Goal: Answer question/provide support: Share knowledge or assist other users

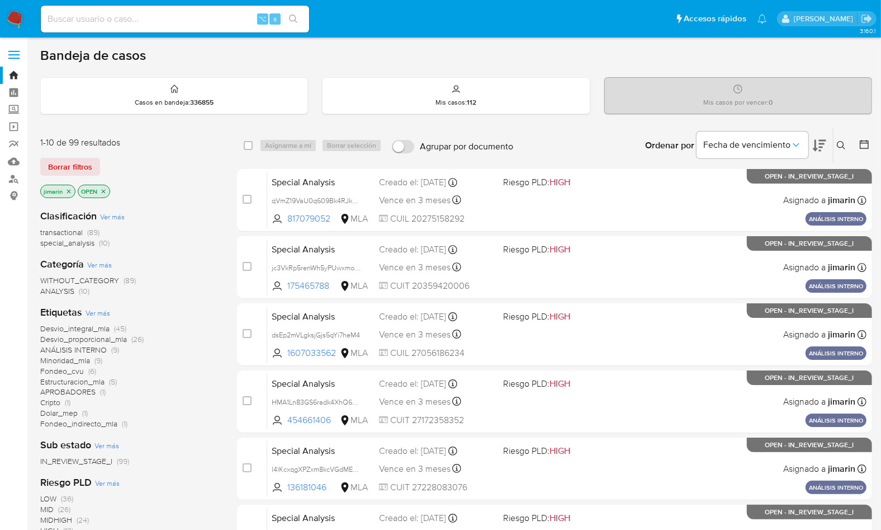
click at [104, 191] on icon "close-filter" at bounding box center [103, 191] width 7 height 7
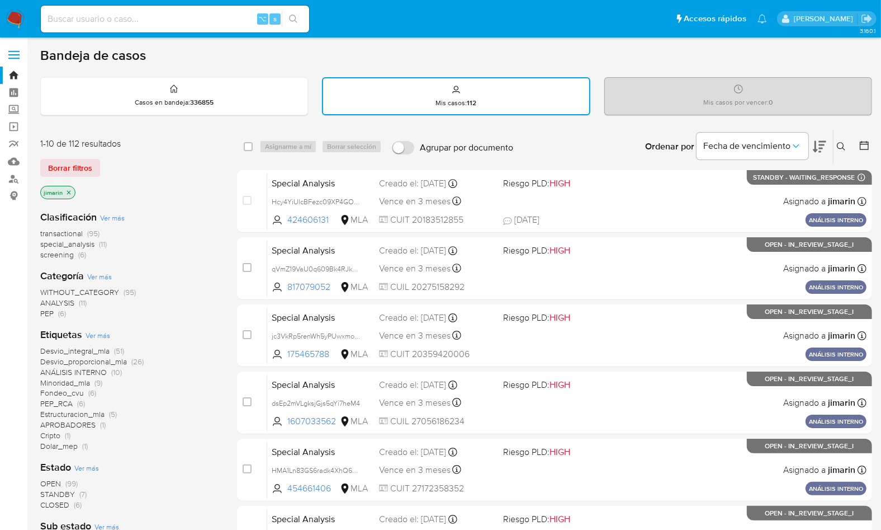
click at [839, 144] on icon at bounding box center [841, 146] width 9 height 9
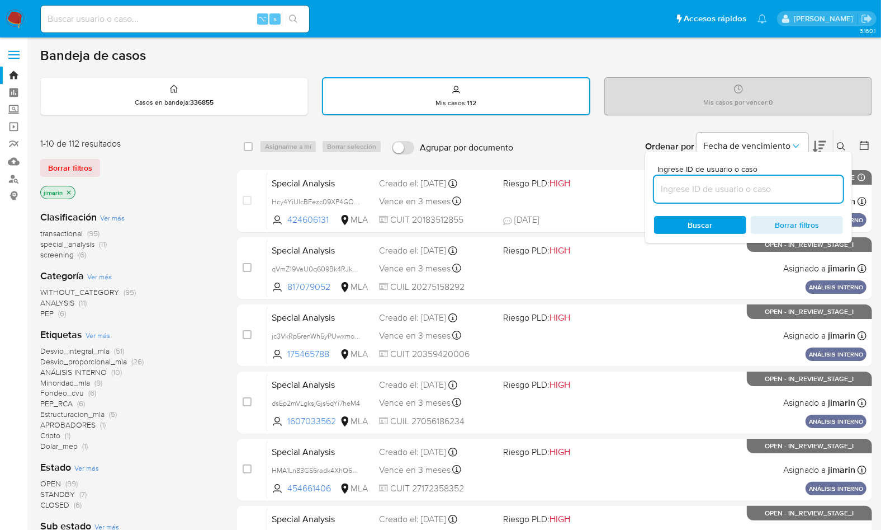
click at [779, 187] on input at bounding box center [748, 189] width 189 height 15
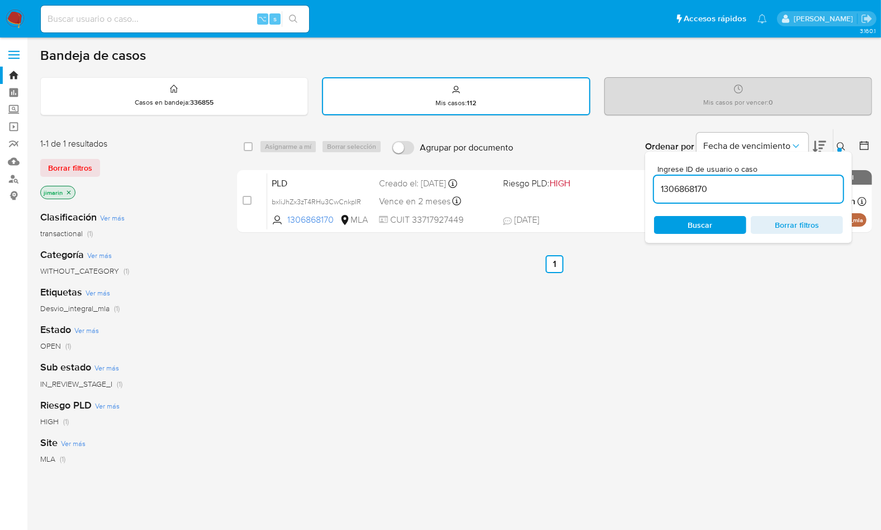
click at [840, 143] on icon at bounding box center [841, 146] width 9 height 9
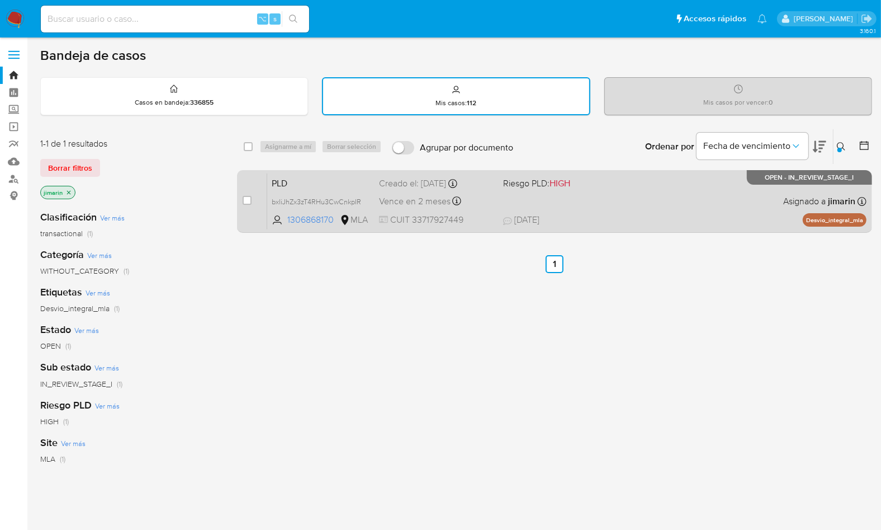
click at [749, 199] on div "PLD bxliJhZx3zT4RHu3CwCnkpIR 1306868170 MLA Riesgo PLD: HIGH Creado el: 12/09/2…" at bounding box center [566, 201] width 599 height 56
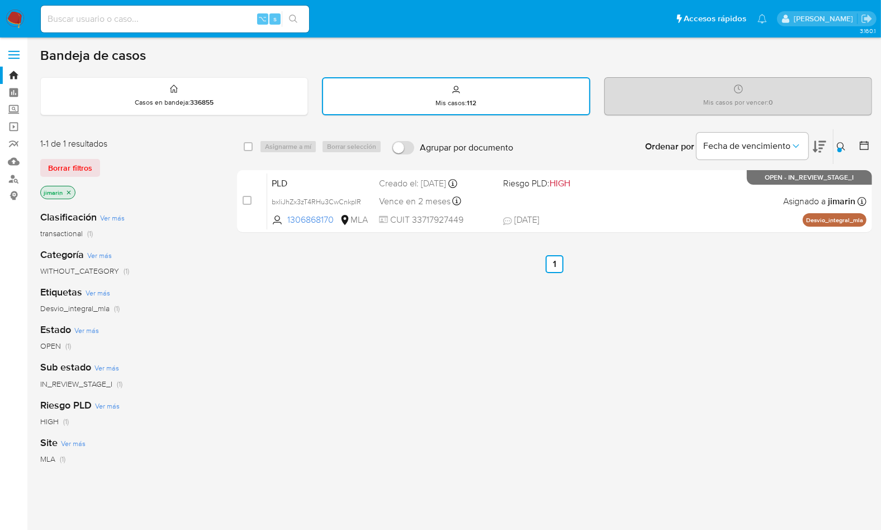
click at [840, 143] on icon at bounding box center [841, 146] width 9 height 9
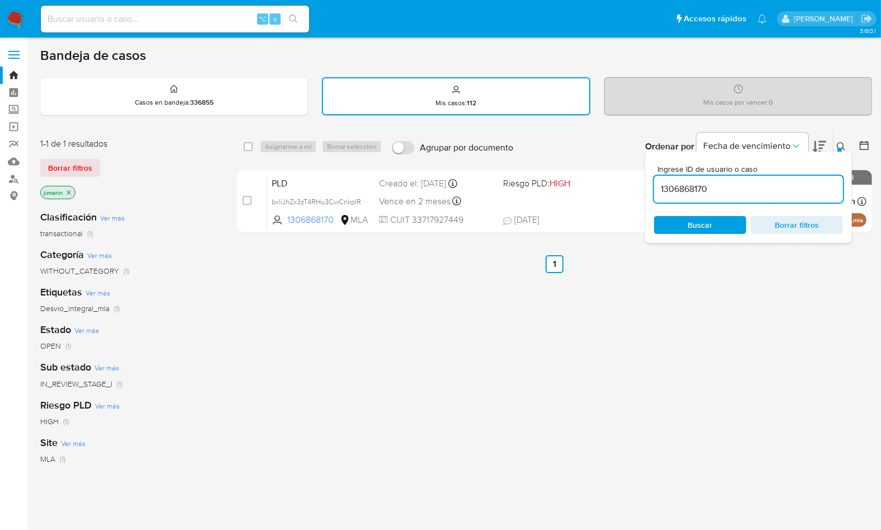
click at [802, 182] on input "1306868170" at bounding box center [748, 189] width 189 height 15
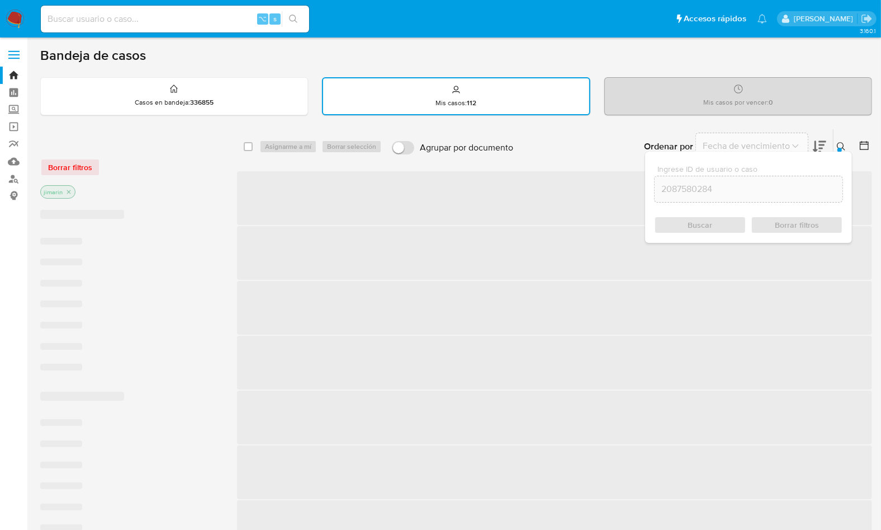
click at [837, 145] on icon at bounding box center [841, 146] width 9 height 9
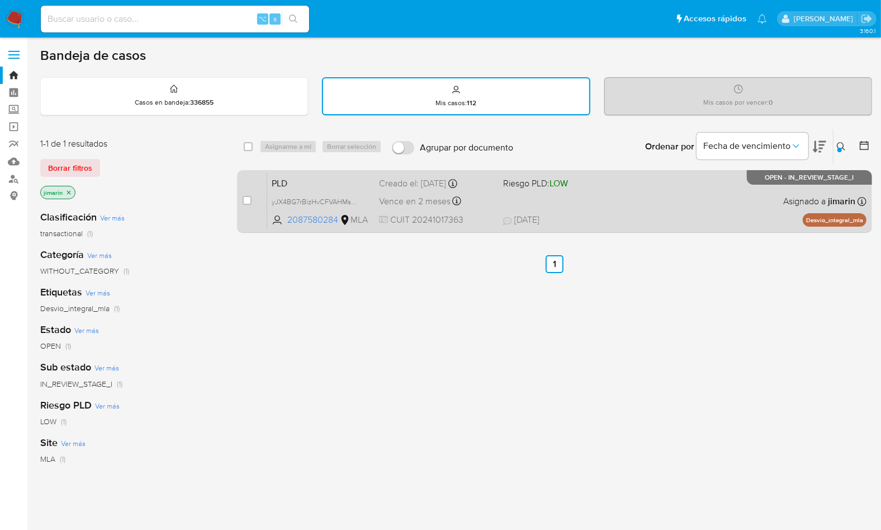
click at [714, 205] on div "PLD yJX4BG7rBizHvCFVAHMsG4uq 2087580284 MLA Riesgo PLD: LOW Creado el: 12/09/20…" at bounding box center [566, 201] width 599 height 56
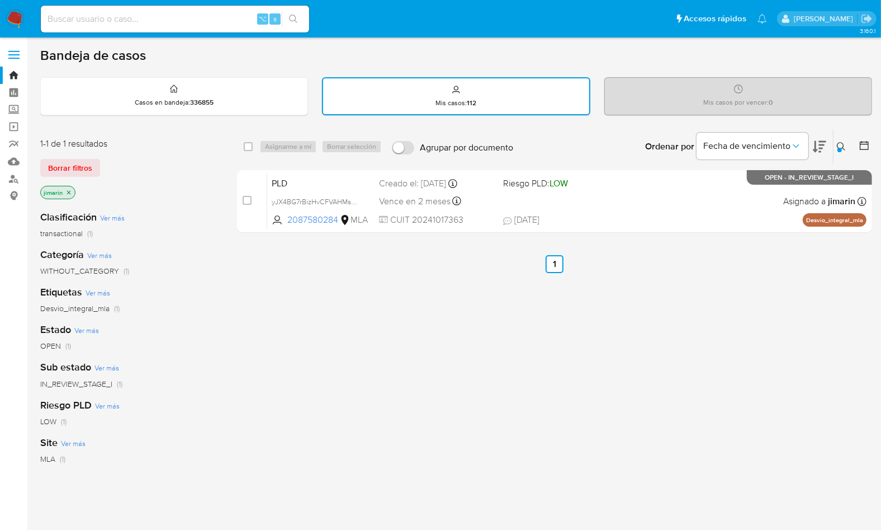
click at [843, 148] on icon at bounding box center [841, 146] width 9 height 9
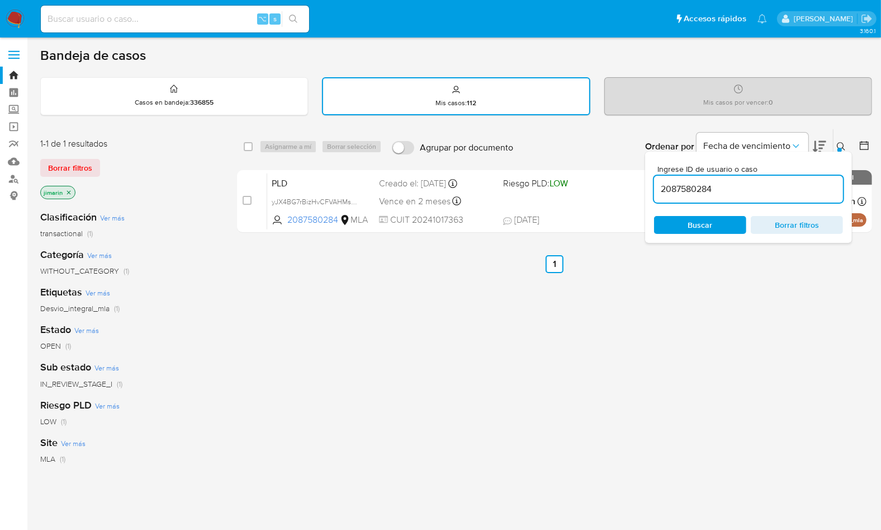
click at [770, 194] on input "2087580284" at bounding box center [748, 189] width 189 height 15
click at [770, 193] on input "2087580284" at bounding box center [748, 189] width 189 height 15
click at [835, 148] on button at bounding box center [843, 146] width 18 height 13
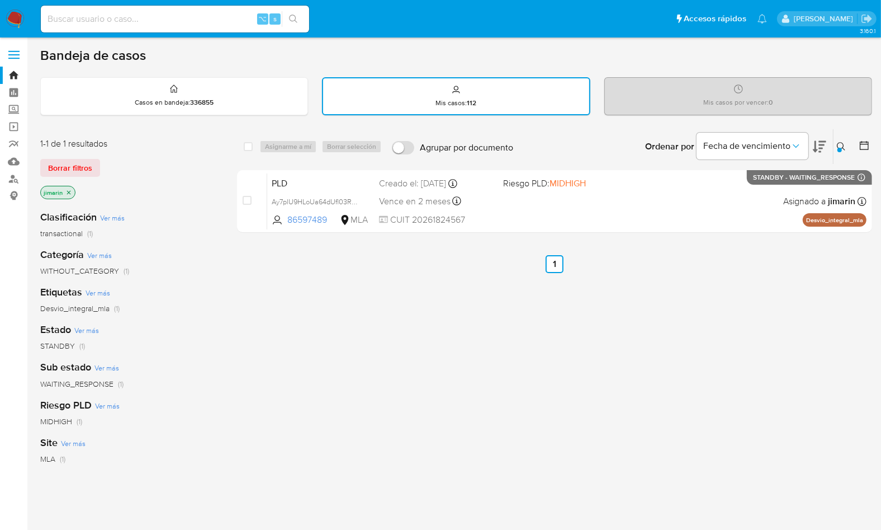
click at [843, 143] on icon at bounding box center [841, 146] width 8 height 8
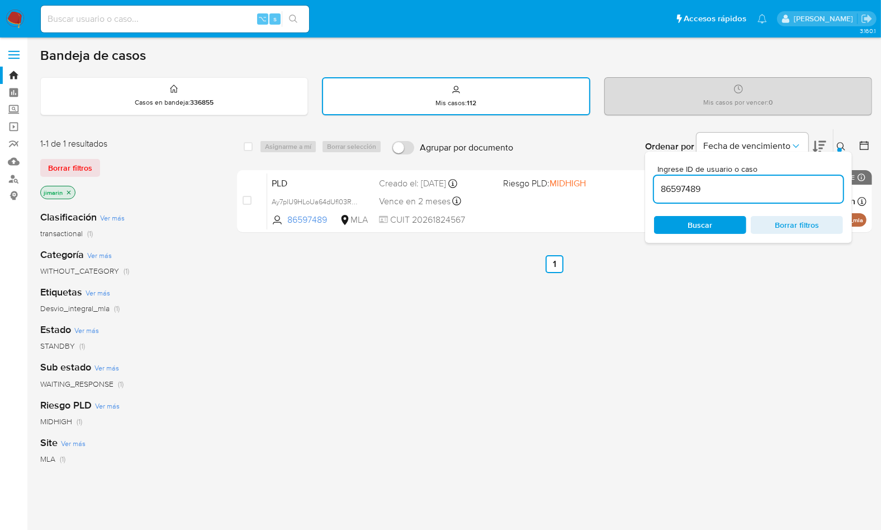
click at [804, 185] on input "86597489" at bounding box center [748, 189] width 189 height 15
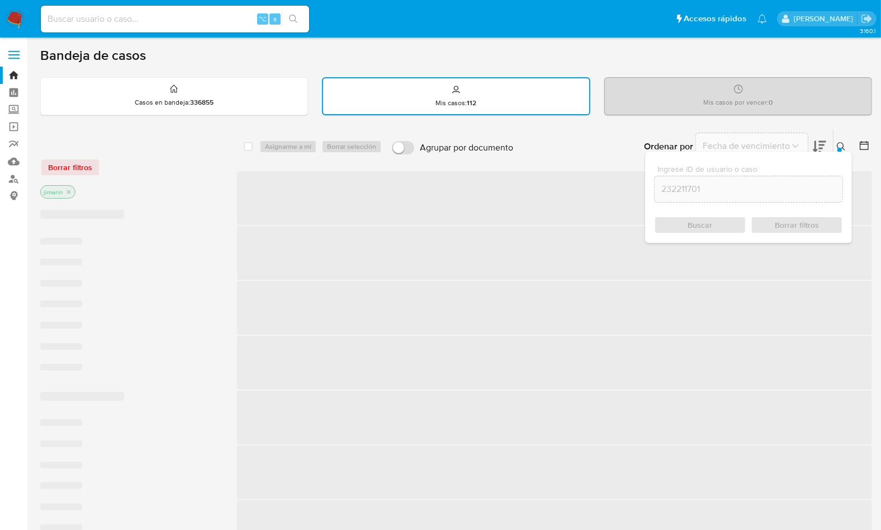
click at [846, 148] on icon at bounding box center [841, 146] width 9 height 9
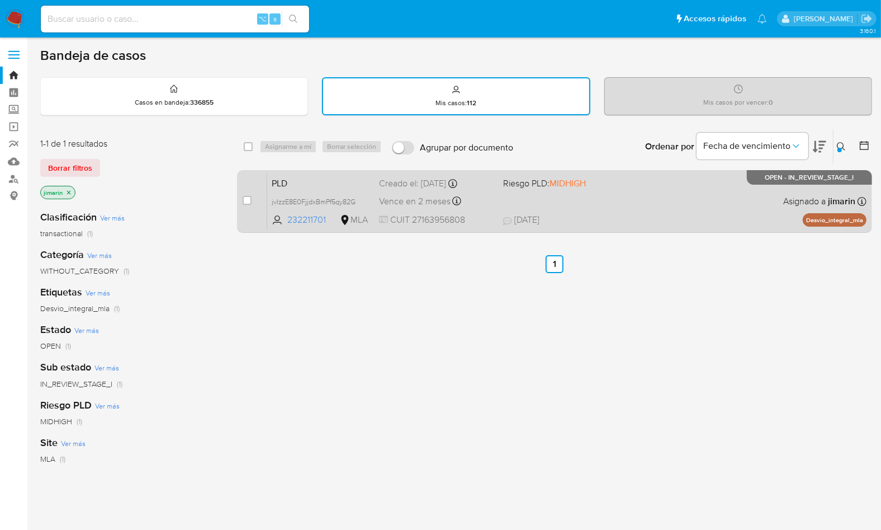
click at [698, 203] on div "PLD jvIzzE8E0FjjdxBmPf5qy82G 232211701 MLA Riesgo PLD: MIDHIGH Creado el: 12/09…" at bounding box center [566, 201] width 599 height 56
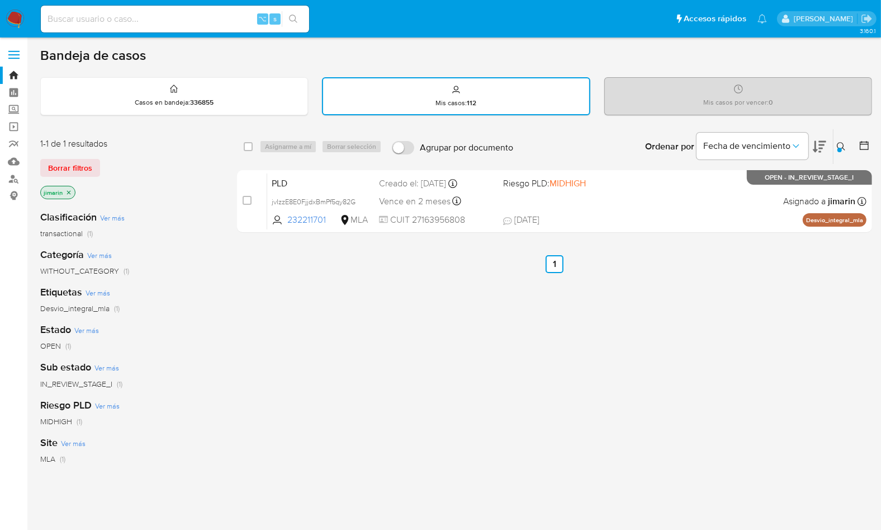
click at [844, 144] on icon at bounding box center [841, 146] width 9 height 9
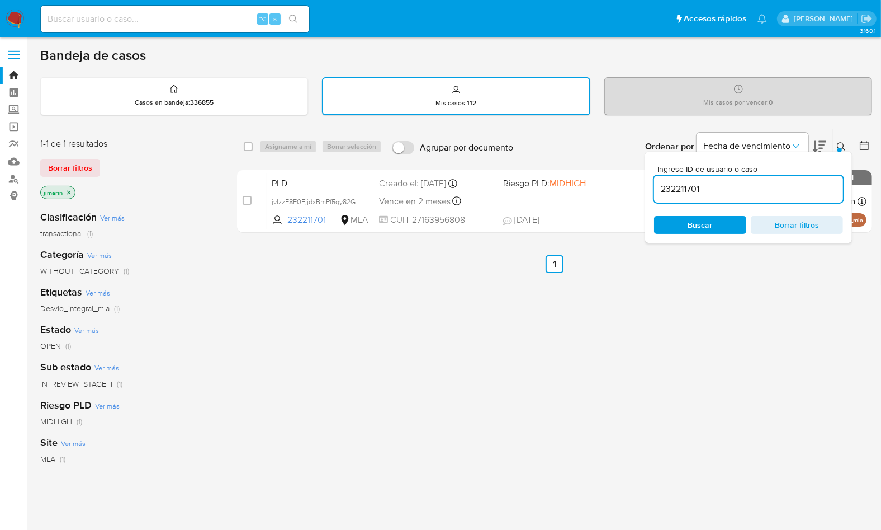
click at [772, 194] on input "232211701" at bounding box center [748, 189] width 189 height 15
click at [771, 194] on input "232211701" at bounding box center [748, 189] width 189 height 15
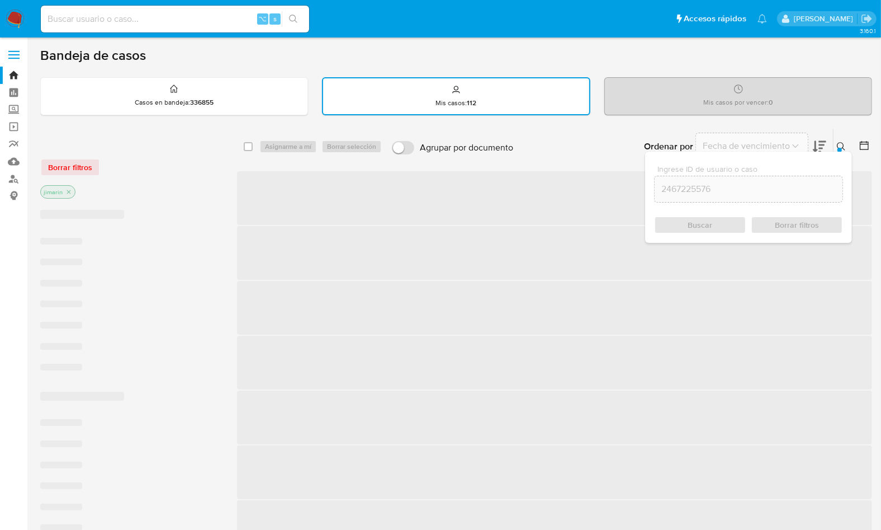
click at [840, 145] on icon at bounding box center [841, 146] width 9 height 9
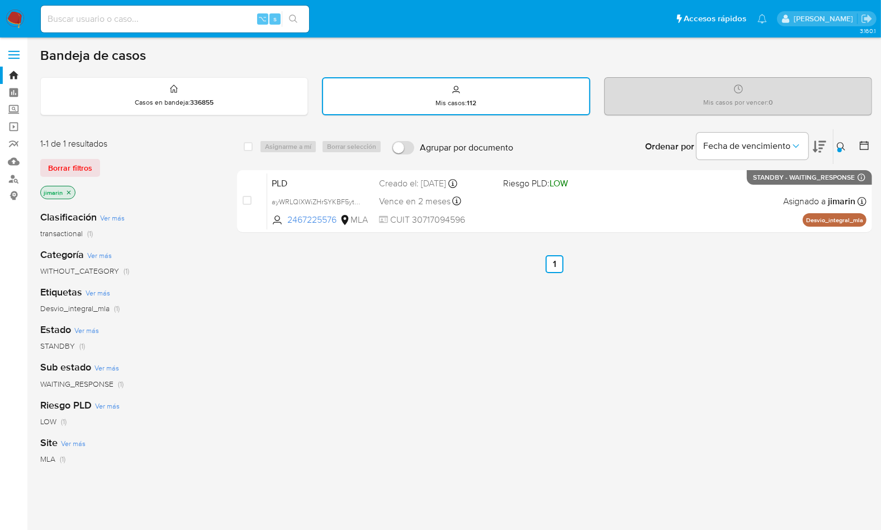
click at [841, 146] on icon at bounding box center [841, 146] width 9 height 9
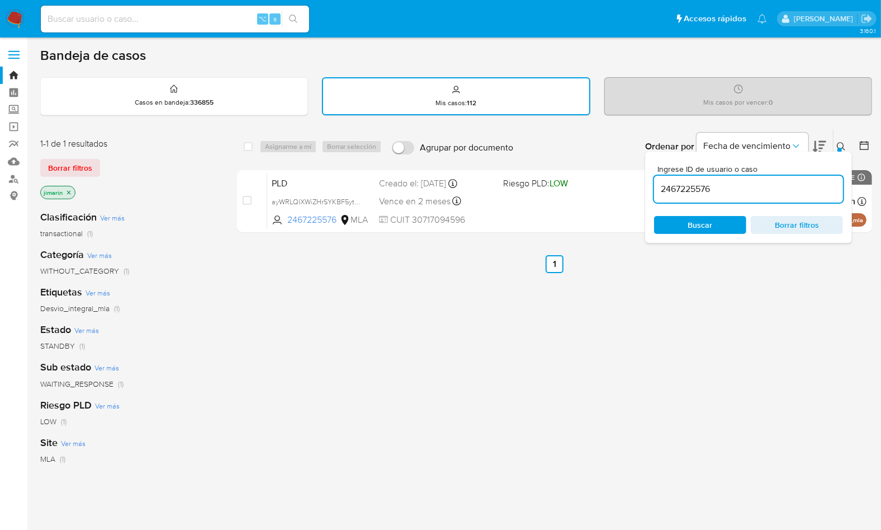
click at [786, 191] on input "2467225576" at bounding box center [748, 189] width 189 height 15
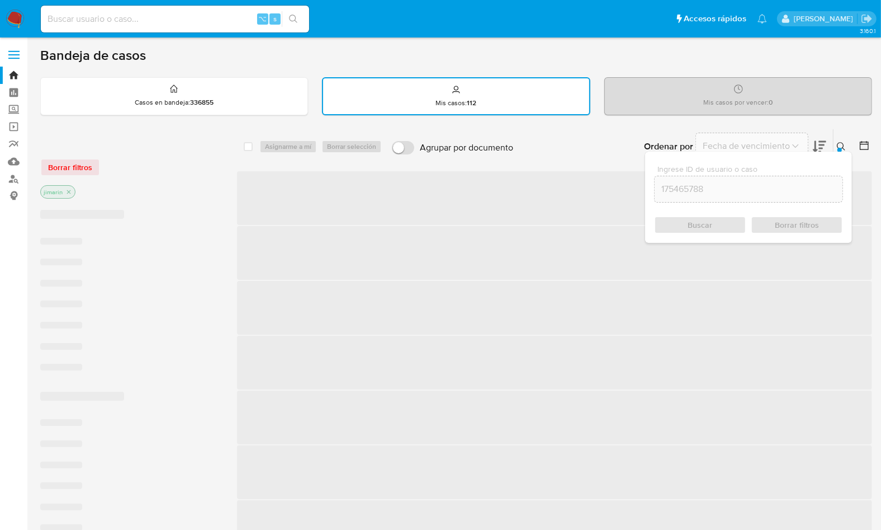
click at [840, 148] on div at bounding box center [840, 150] width 4 height 4
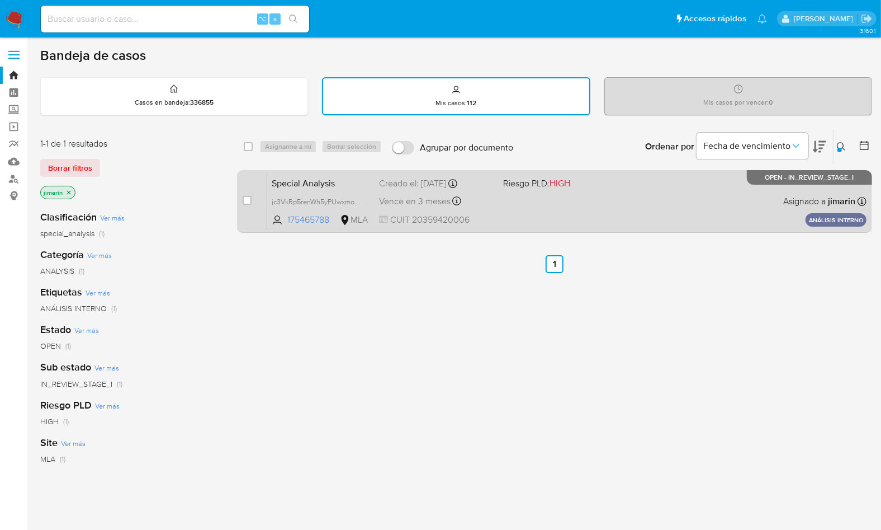
click at [689, 207] on div "Special Analysis jc3VkRp5renWh5yPUwxmoxne 175465788 MLA Riesgo PLD: HIGH Creado…" at bounding box center [566, 201] width 599 height 56
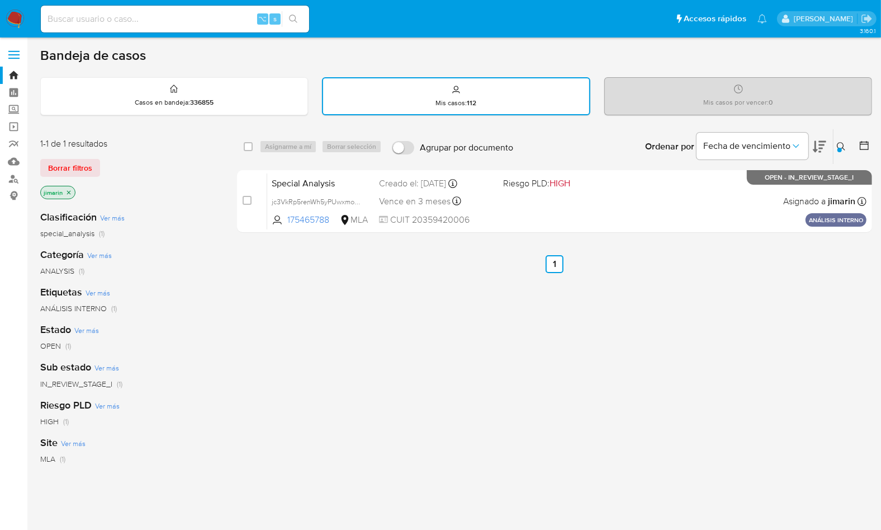
click at [839, 144] on icon at bounding box center [841, 146] width 9 height 9
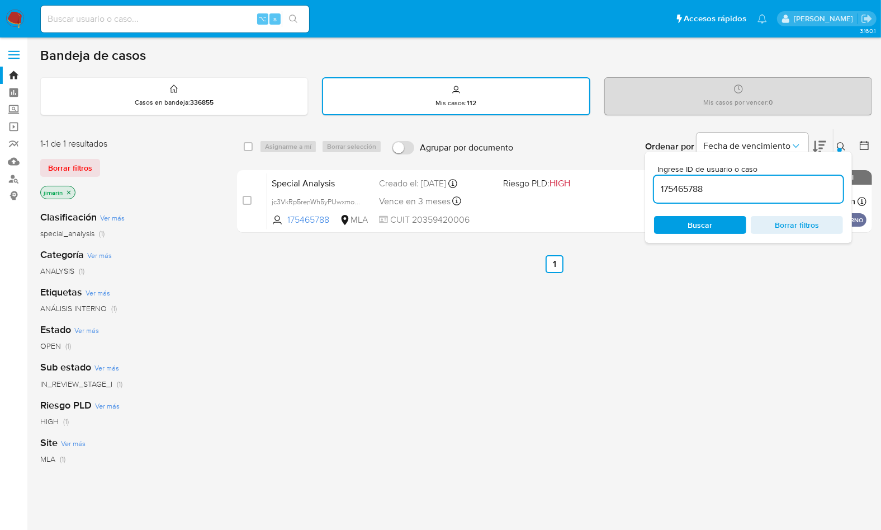
click at [757, 187] on input "175465788" at bounding box center [748, 189] width 189 height 15
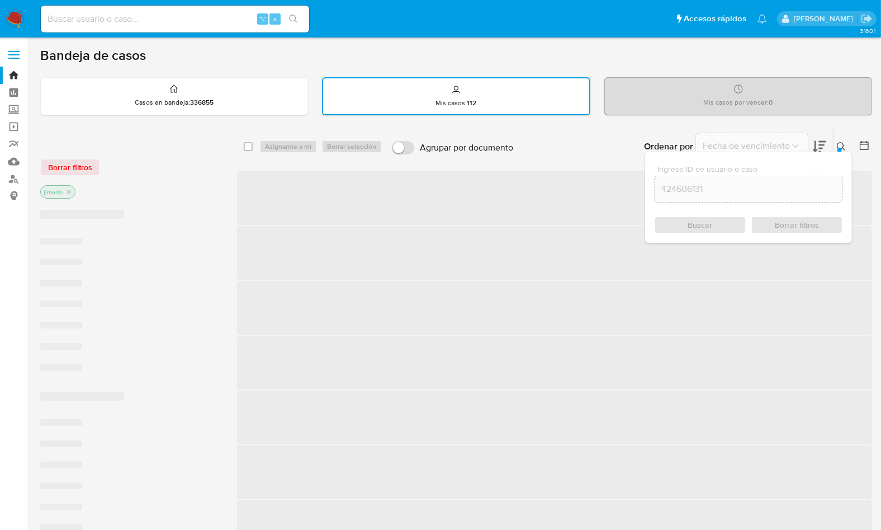
click at [841, 145] on icon at bounding box center [841, 146] width 9 height 9
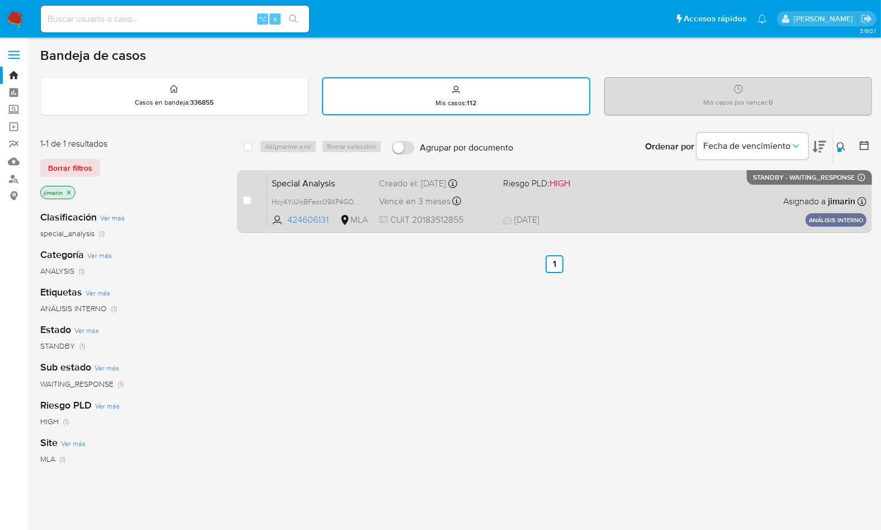
click at [586, 191] on div "Special Analysis Hcy4YiUlcBFezc09XP4GOoj0 424606131 MLA Riesgo PLD: HIGH Creado…" at bounding box center [566, 201] width 599 height 56
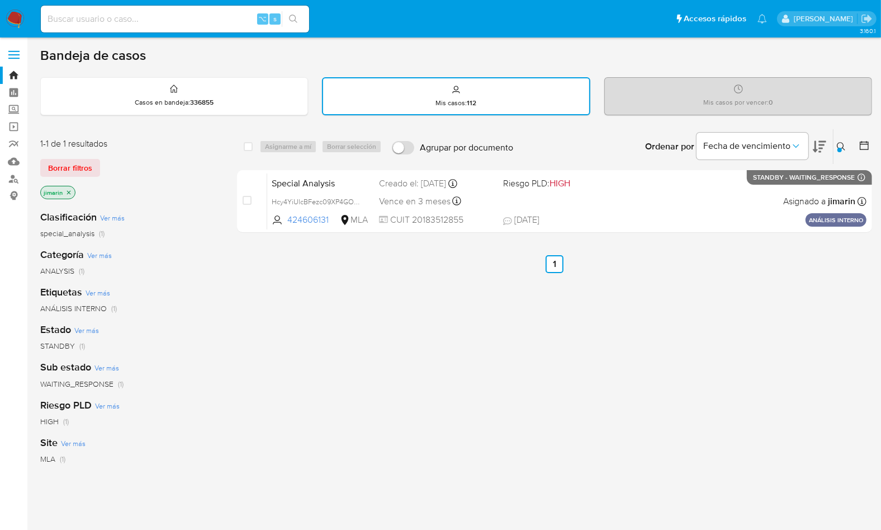
click at [837, 148] on icon at bounding box center [841, 146] width 9 height 9
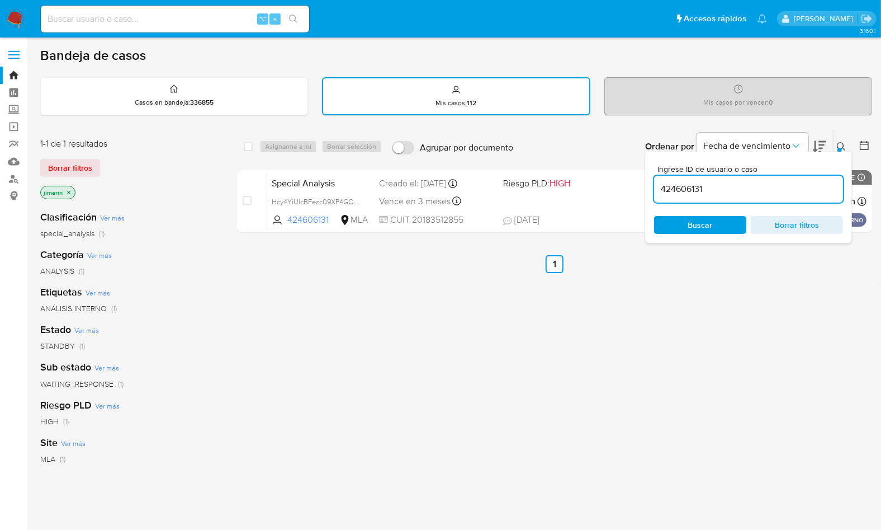
click at [781, 191] on input "424606131" at bounding box center [748, 189] width 189 height 15
click at [838, 145] on icon at bounding box center [841, 146] width 9 height 9
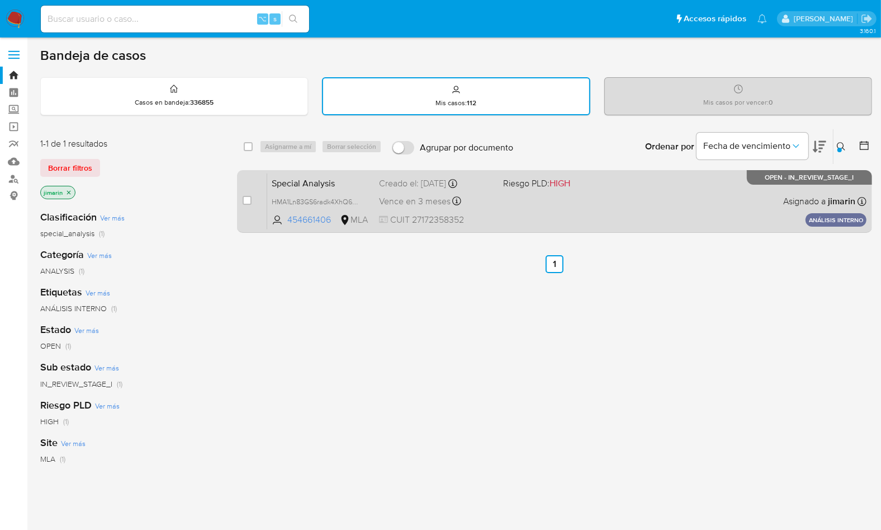
click at [705, 210] on div "Special Analysis HMA1Ln83GS6radk4XhQ6x3ST 454661406 MLA Riesgo PLD: HIGH Creado…" at bounding box center [566, 201] width 599 height 56
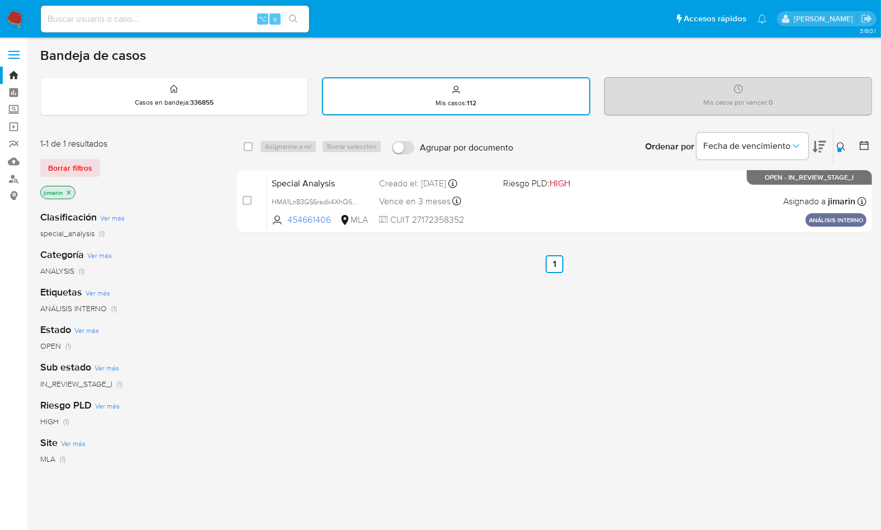
click at [834, 148] on button at bounding box center [843, 146] width 18 height 13
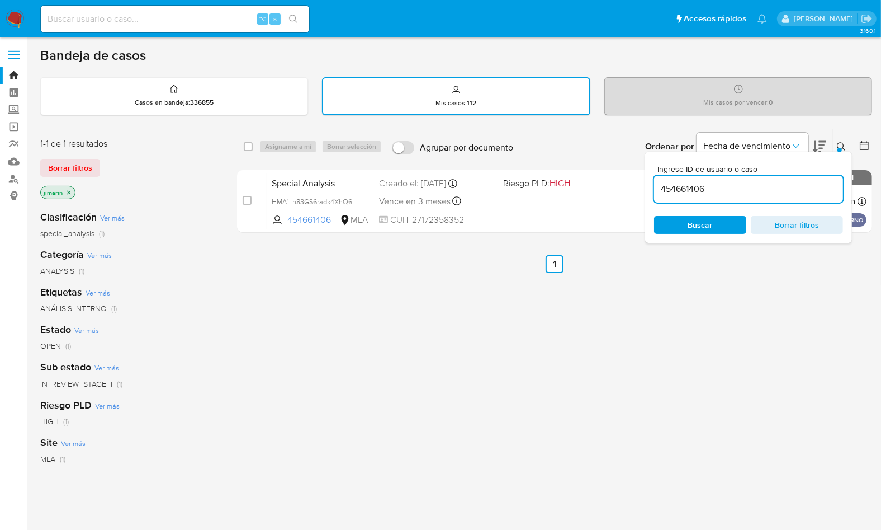
click at [798, 180] on div "454661406" at bounding box center [748, 189] width 189 height 27
click at [784, 187] on input "454661406" at bounding box center [748, 189] width 189 height 15
paste input "13618104"
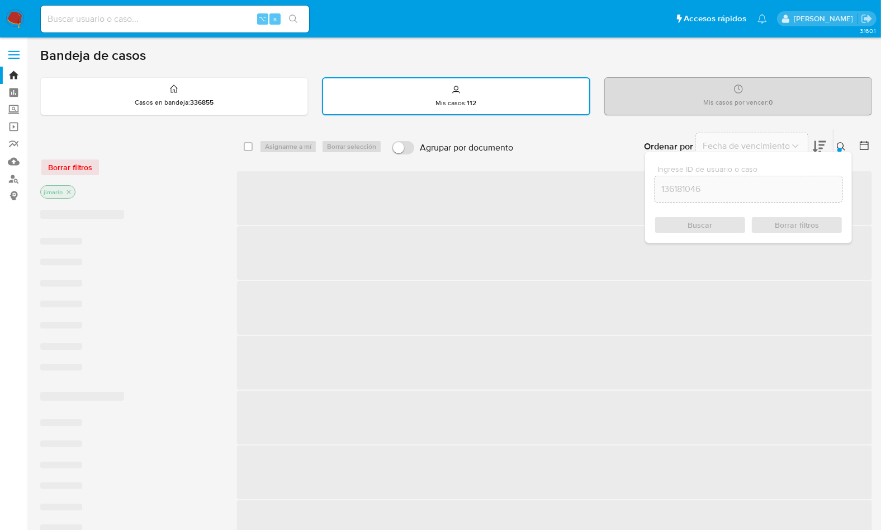
click at [839, 144] on icon at bounding box center [841, 146] width 9 height 9
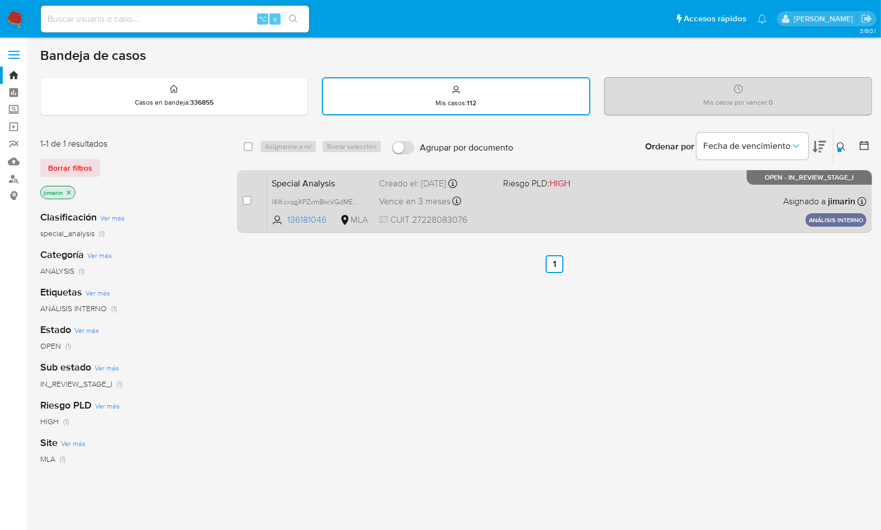
click at [748, 193] on div "Special Analysis l4lKcxqgXPZxm8kcVGdMEvFL 136181046 MLA Riesgo PLD: HIGH Creado…" at bounding box center [566, 201] width 599 height 56
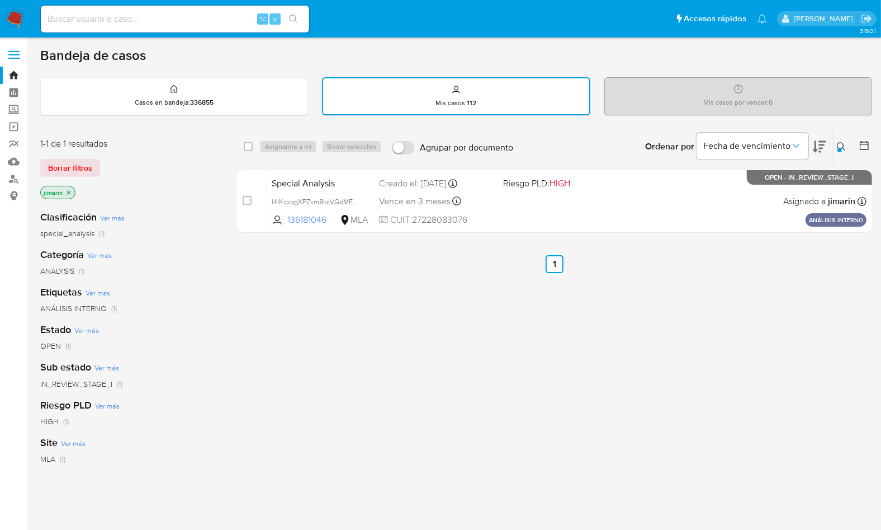
click at [844, 146] on icon at bounding box center [841, 146] width 9 height 9
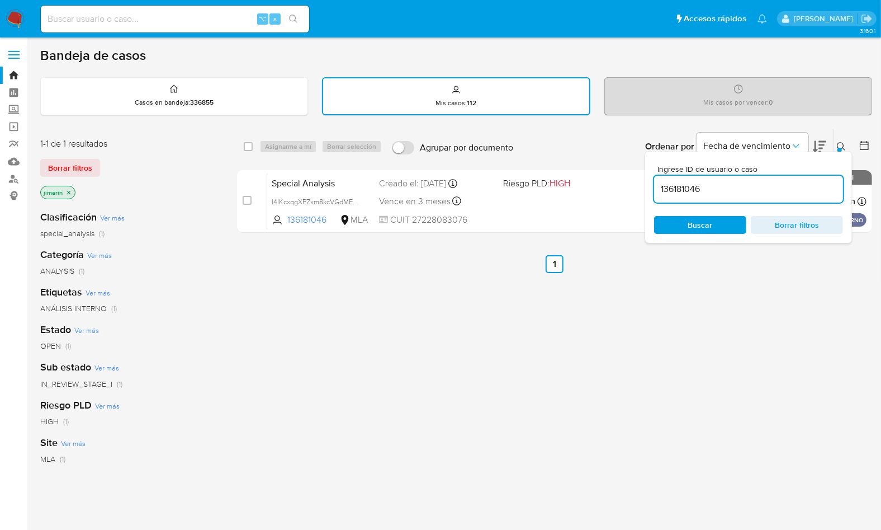
click at [798, 185] on input "136181046" at bounding box center [748, 189] width 189 height 15
type input "1007183498"
click at [844, 153] on div "Ingrese ID de usuario o caso 1007183498 Buscar Borrar filtros" at bounding box center [748, 197] width 207 height 91
click at [843, 148] on icon at bounding box center [841, 146] width 8 height 8
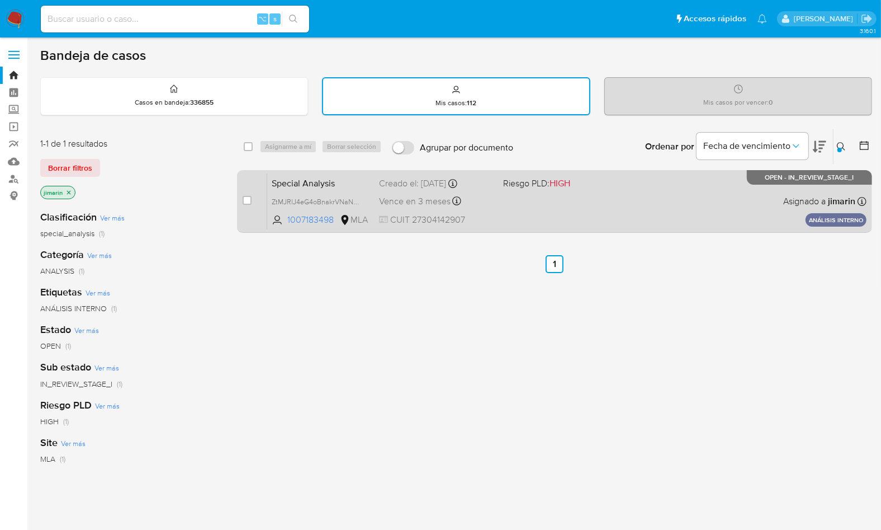
click at [692, 207] on div "Special Analysis ZtMJRlJ4eG4oBnakrVNaNc8L 1007183498 MLA Riesgo PLD: HIGH Cread…" at bounding box center [566, 201] width 599 height 56
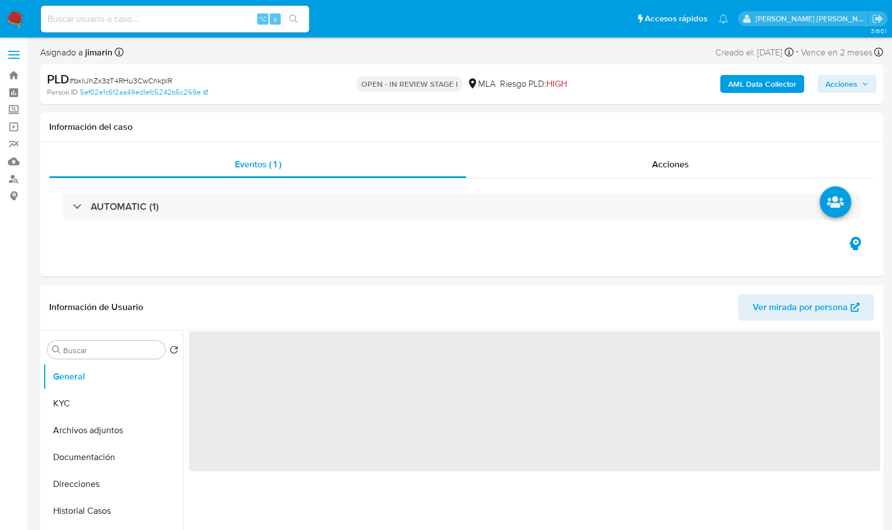
select select "10"
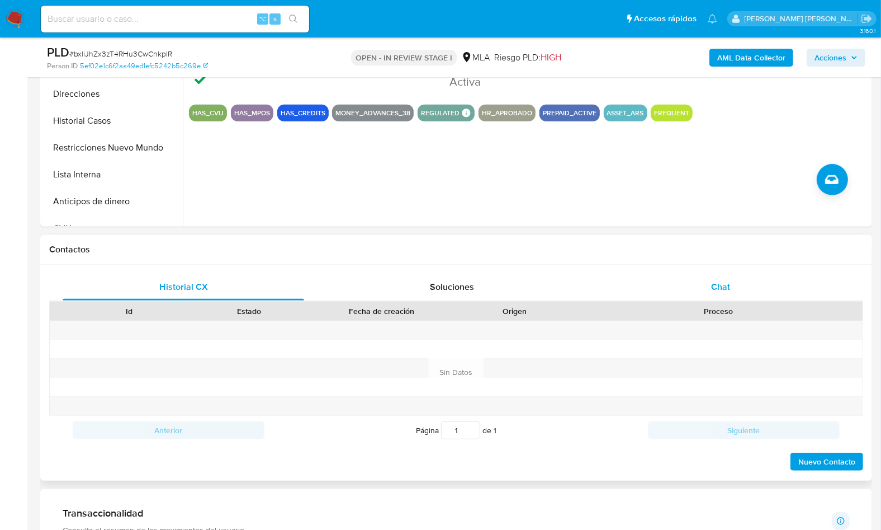
click at [719, 284] on span "Chat" at bounding box center [720, 286] width 19 height 13
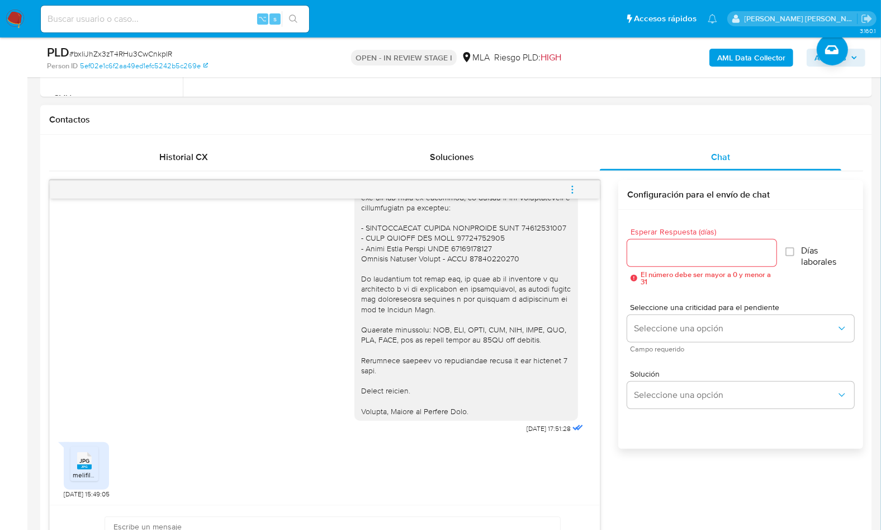
scroll to position [488, 0]
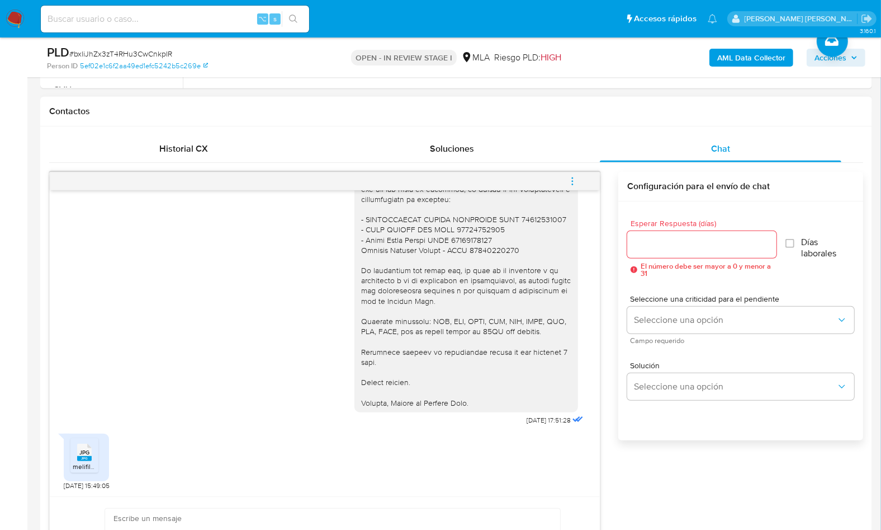
click at [86, 459] on rect at bounding box center [84, 458] width 15 height 5
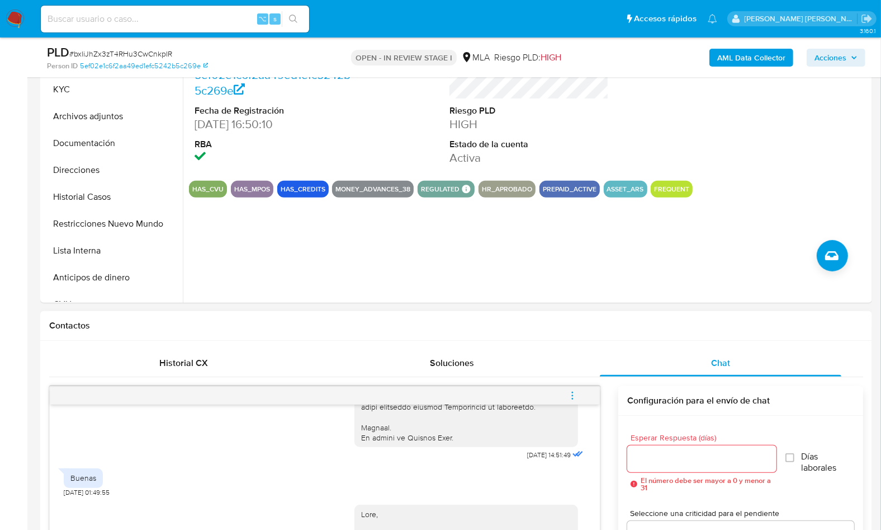
scroll to position [60, 0]
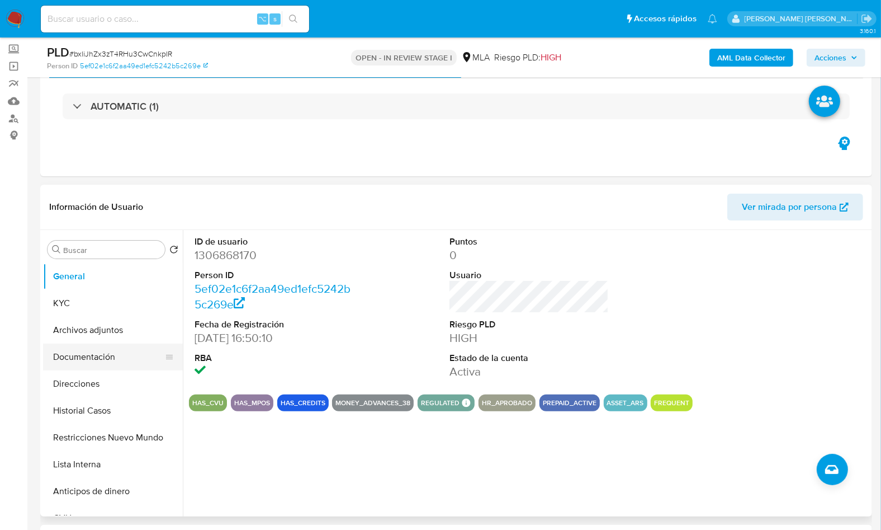
click at [105, 354] on button "Documentación" at bounding box center [108, 356] width 131 height 27
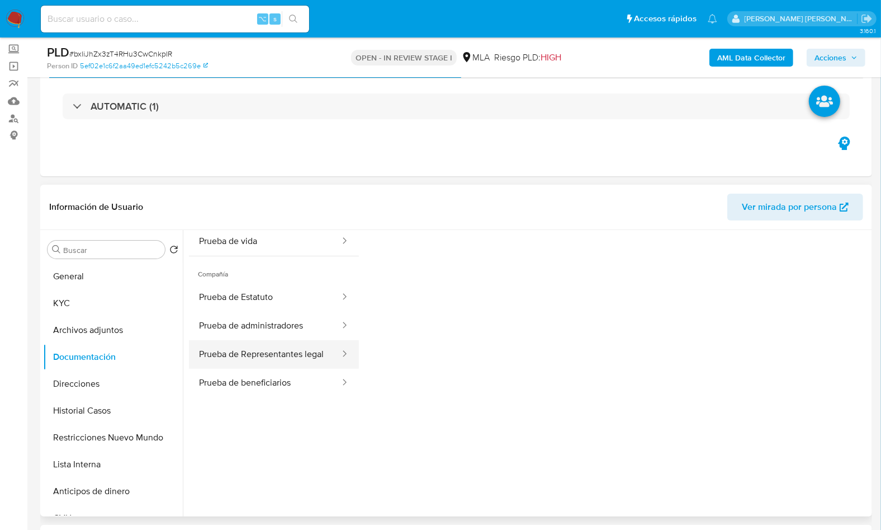
scroll to position [88, 0]
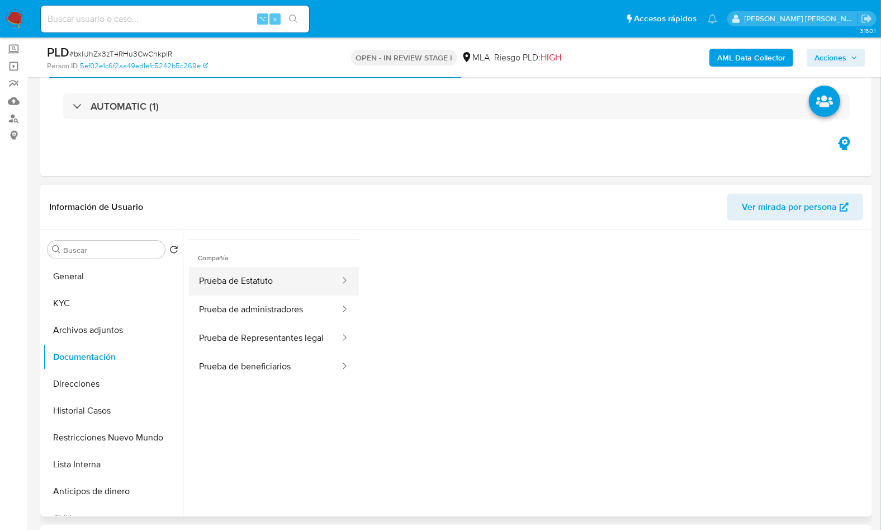
click at [276, 272] on button "Prueba de Estatuto" at bounding box center [265, 281] width 152 height 29
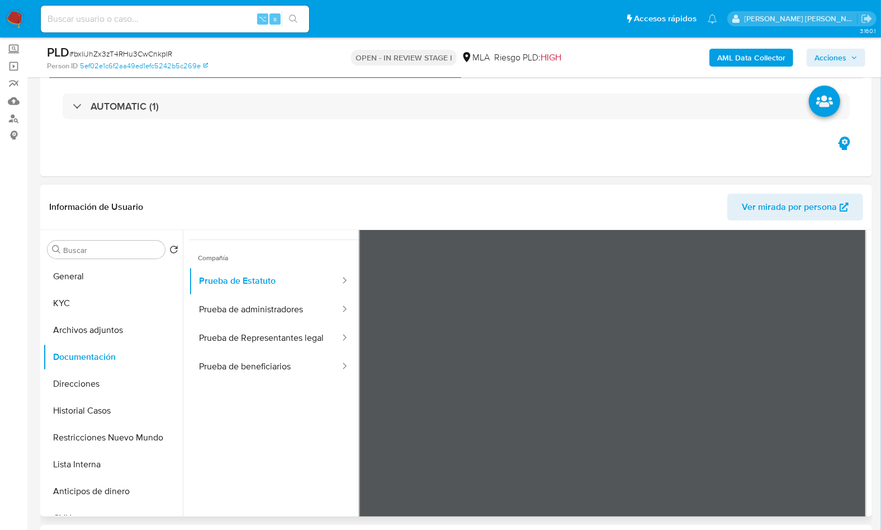
scroll to position [158, 0]
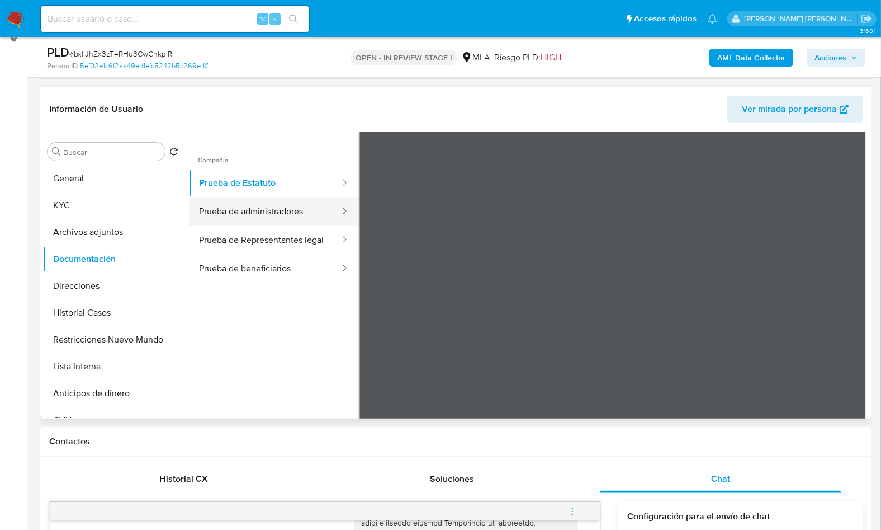
click at [272, 210] on button "Prueba de administradores" at bounding box center [265, 211] width 152 height 29
click at [267, 243] on button "Prueba de Representantes legal" at bounding box center [265, 240] width 152 height 29
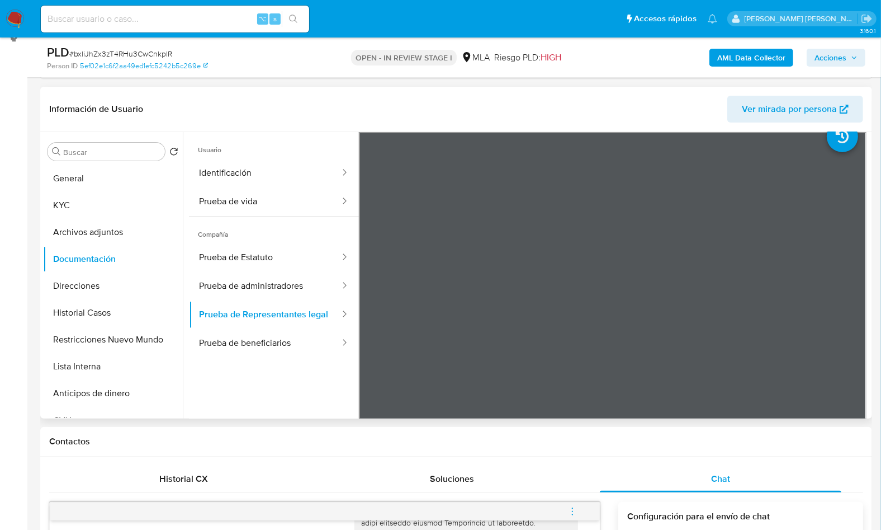
scroll to position [0, 0]
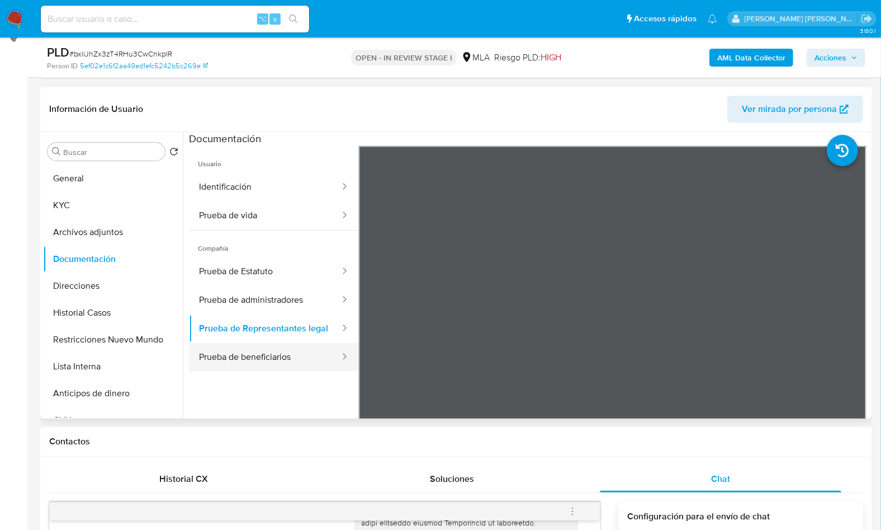
click at [262, 371] on button "Prueba de beneficiarios" at bounding box center [265, 357] width 152 height 29
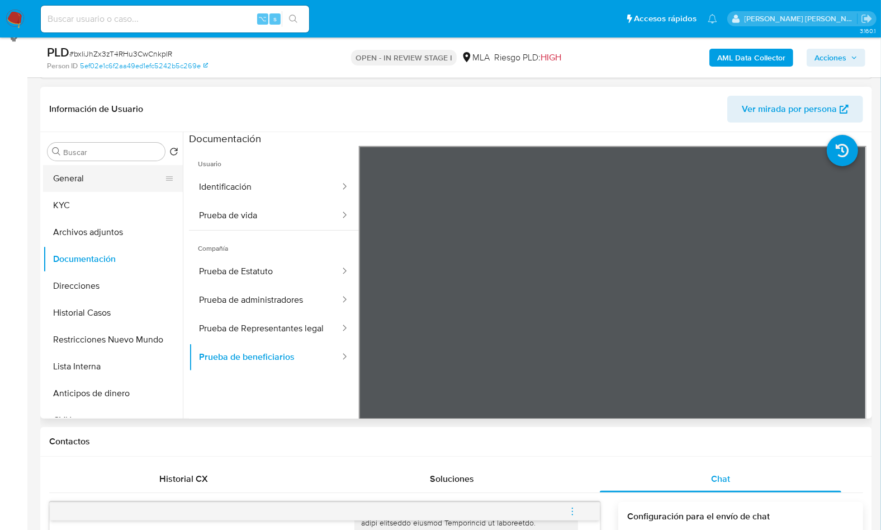
click at [107, 176] on button "General" at bounding box center [108, 178] width 131 height 27
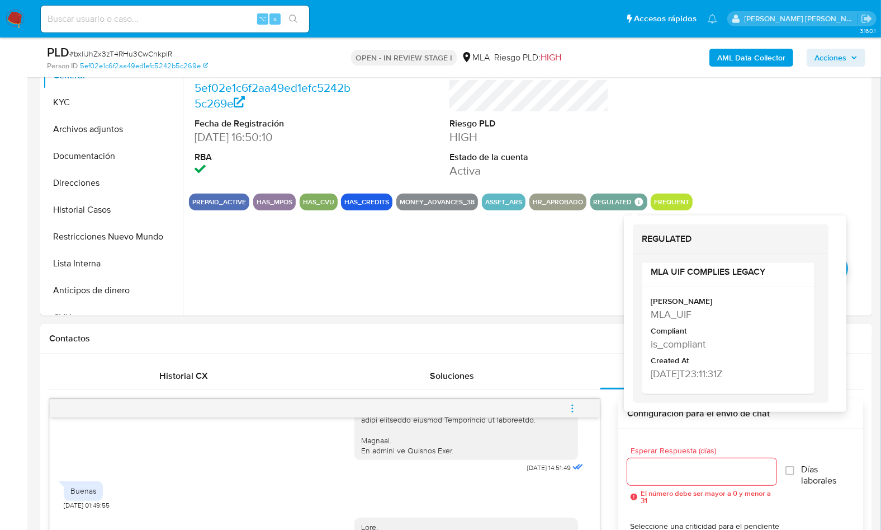
scroll to position [333, 0]
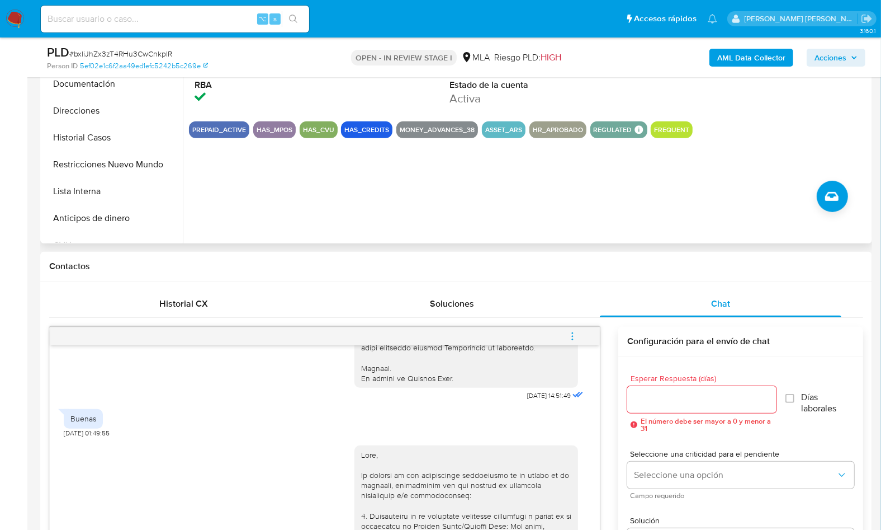
click at [319, 198] on div "ID de usuario 1306868170 Person ID 5ef02e1c6f2aa49ed1efc5242b5c269e Fecha de Re…" at bounding box center [526, 100] width 687 height 286
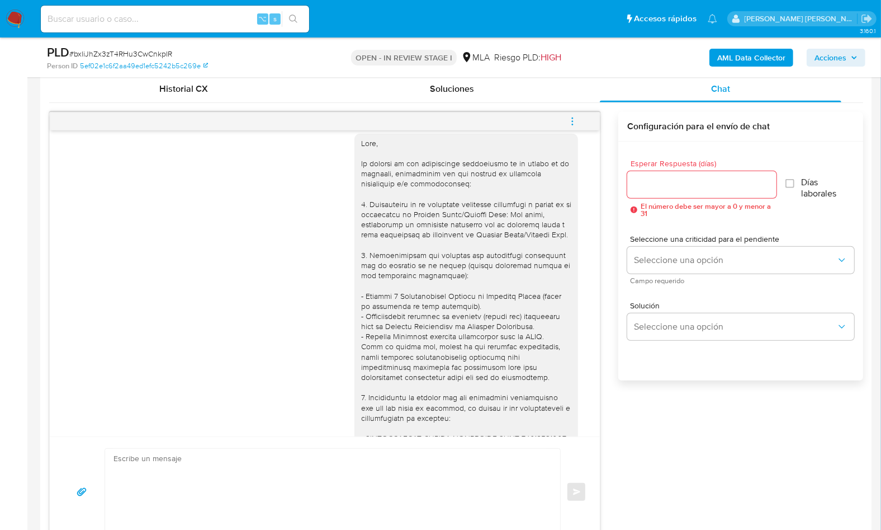
scroll to position [904, 0]
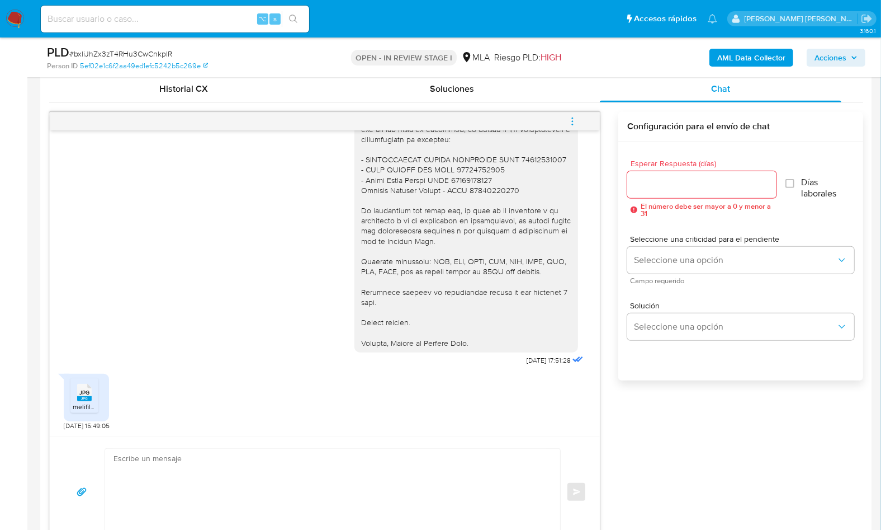
click at [604, 202] on div "17/09/2025 14:51:49 Buenas 19/09/2025 01:49:55 19/09/2025 17:51:28 JPG JPG meli…" at bounding box center [456, 329] width 814 height 435
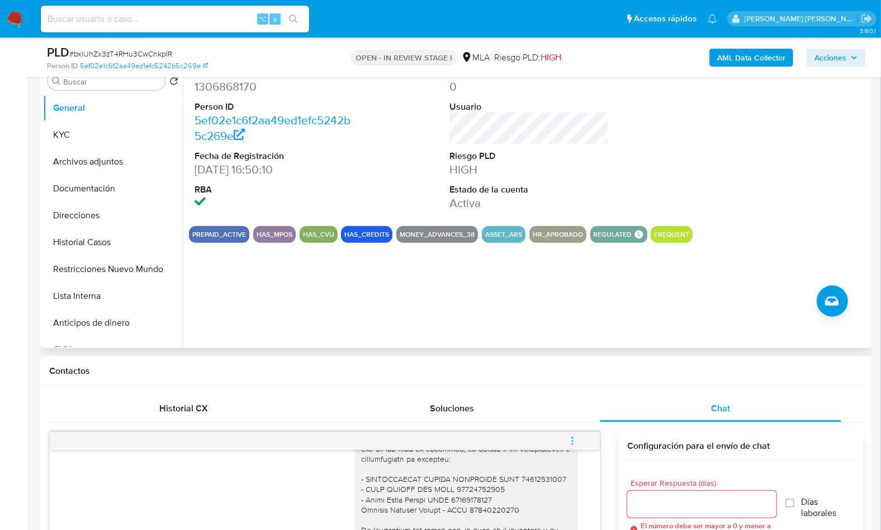
scroll to position [223, 0]
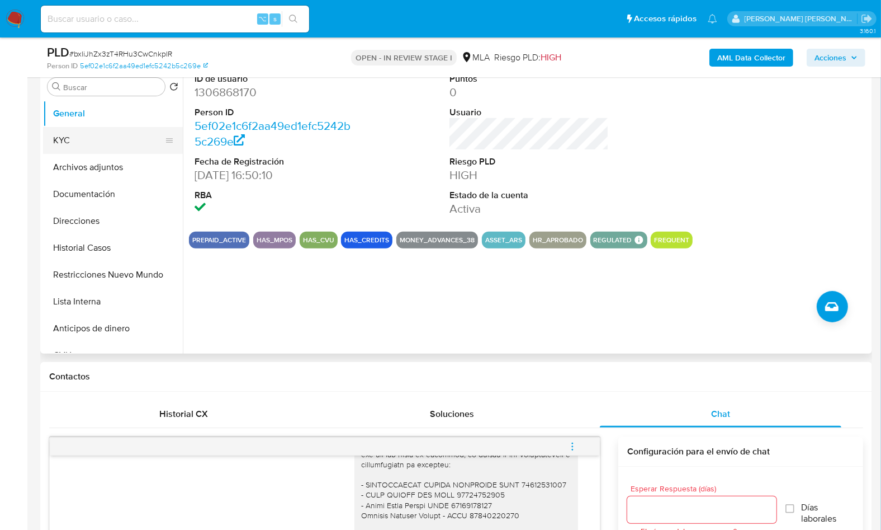
click at [85, 139] on button "KYC" at bounding box center [108, 140] width 131 height 27
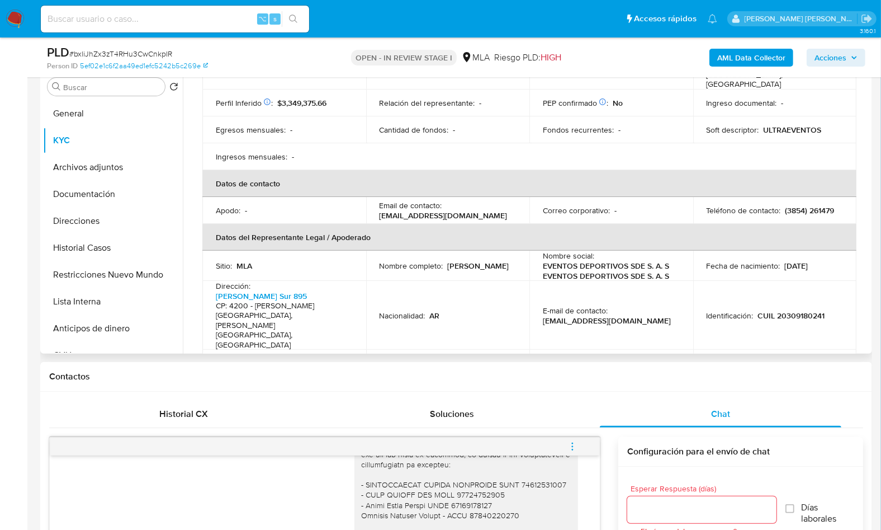
scroll to position [209, 0]
click at [408, 209] on p "eventosdeportivossdesas@gmail.com" at bounding box center [444, 214] width 128 height 10
drag, startPoint x: 380, startPoint y: 186, endPoint x: 508, endPoint y: 186, distance: 128.1
click at [508, 209] on p "eventosdeportivossdesas@gmail.com" at bounding box center [444, 214] width 128 height 10
copy p "eventosdeportivossdesas@gmail.com"
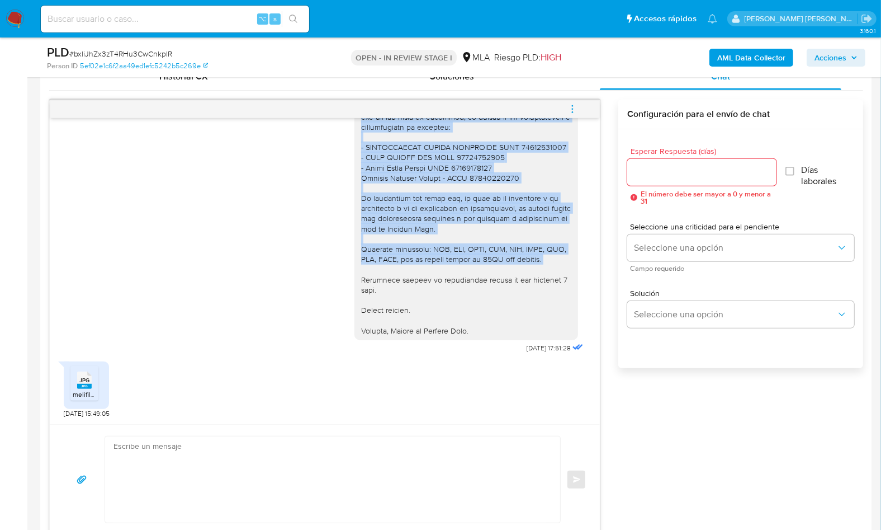
scroll to position [904, 0]
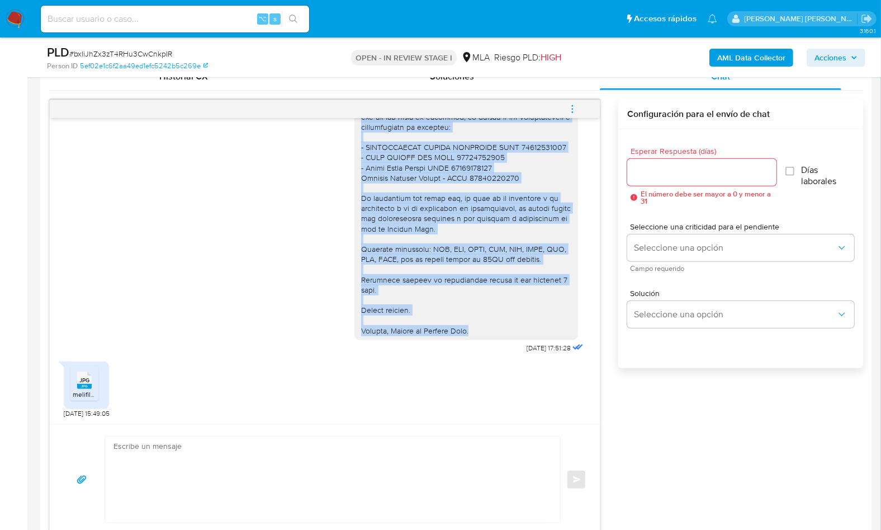
drag, startPoint x: 352, startPoint y: 235, endPoint x: 486, endPoint y: 329, distance: 164.1
click at [486, 329] on div at bounding box center [466, 91] width 210 height 488
copy div "Hola, En función de las operaciones registradas en la cuenta de la compañía, ne…"
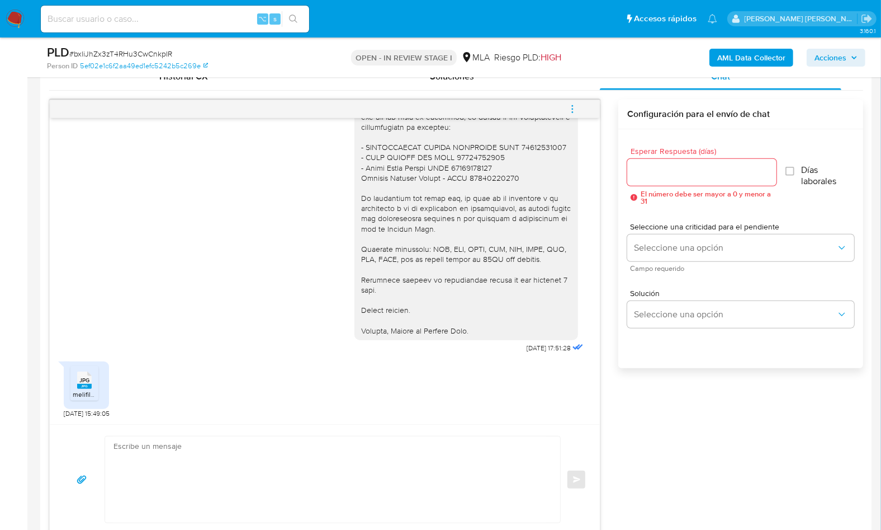
click at [617, 219] on div "17/09/2025 14:51:49 Buenas 19/09/2025 01:49:55 19/09/2025 17:51:28 JPG JPG meli…" at bounding box center [456, 317] width 814 height 435
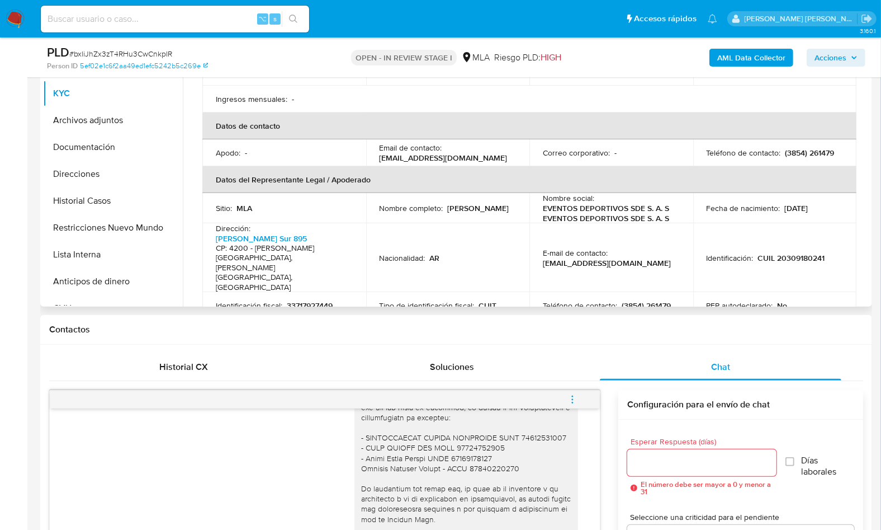
scroll to position [209, 0]
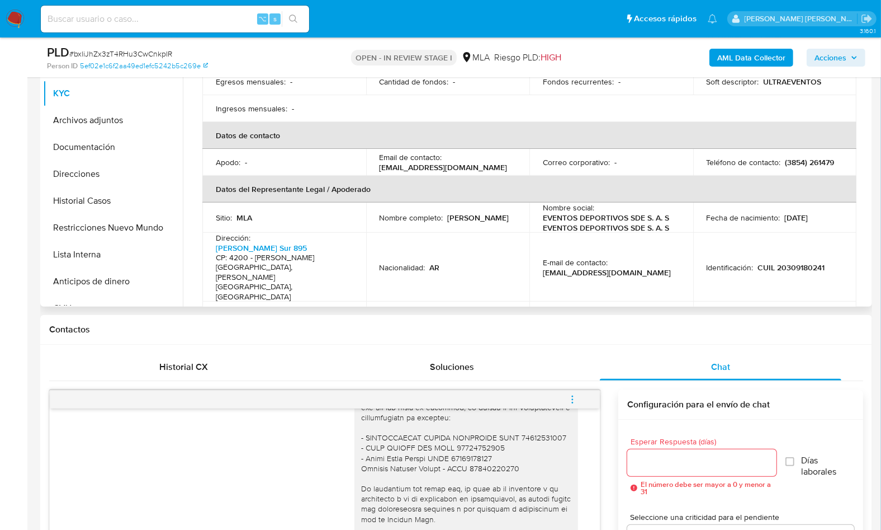
click at [792, 262] on p "CUIL 20309180241" at bounding box center [791, 267] width 67 height 10
copy p "20309180241"
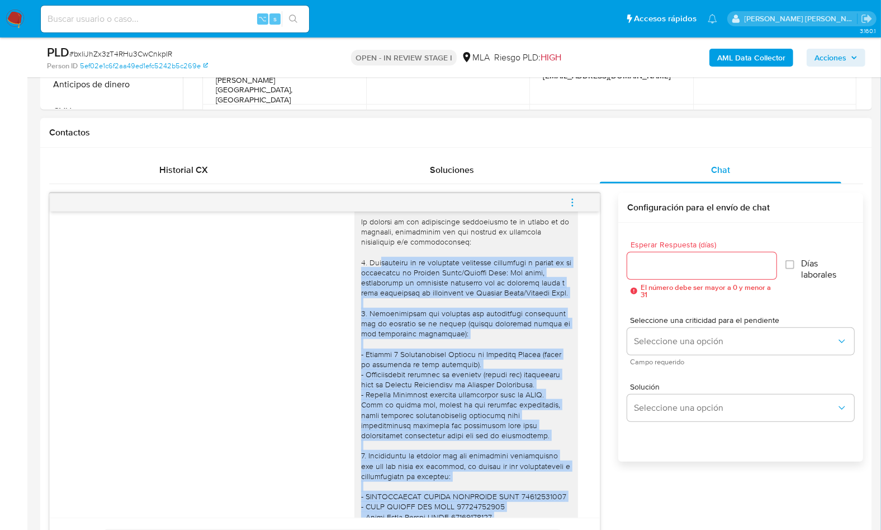
scroll to position [616, 0]
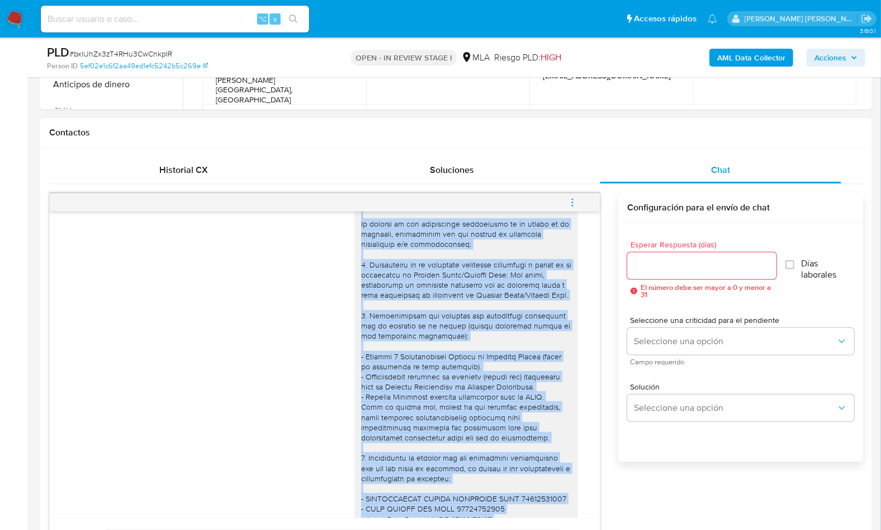
drag, startPoint x: 473, startPoint y: 427, endPoint x: 350, endPoint y: 225, distance: 236.6
click at [355, 225] on div at bounding box center [467, 442] width 224 height 497
copy div "Hola, En función de las operaciones registradas en la cuenta de la compañía, ne…"
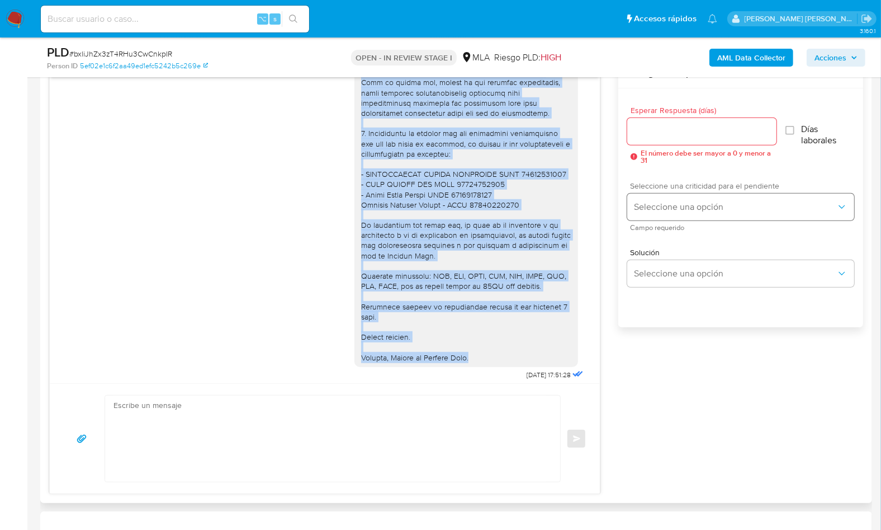
scroll to position [695, 0]
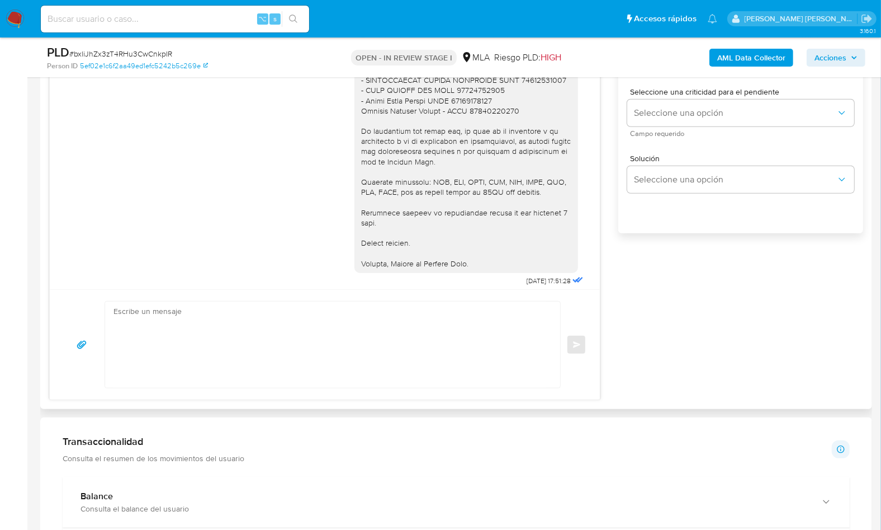
click at [317, 348] on textarea at bounding box center [330, 344] width 433 height 86
click at [292, 348] on textarea at bounding box center [330, 344] width 433 height 86
paste textarea "Hola, En función de las operaciones registradas en la cuenta de la compañía, ne…"
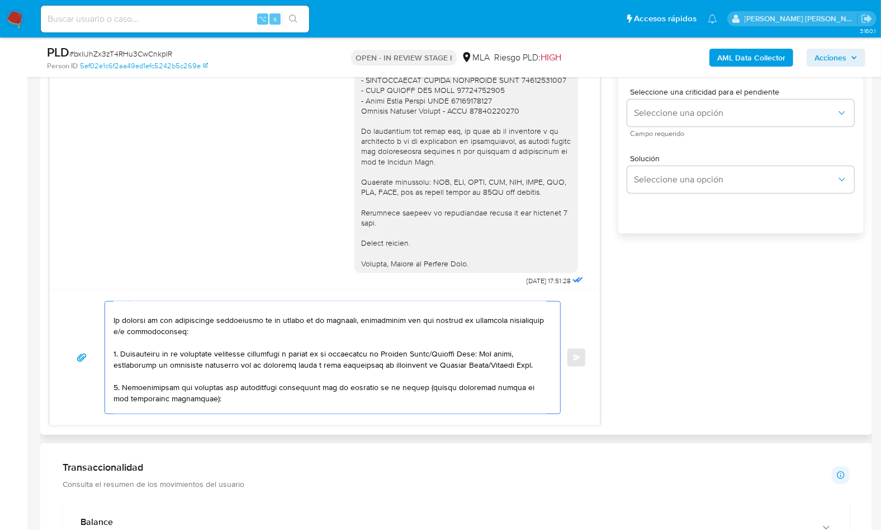
scroll to position [0, 0]
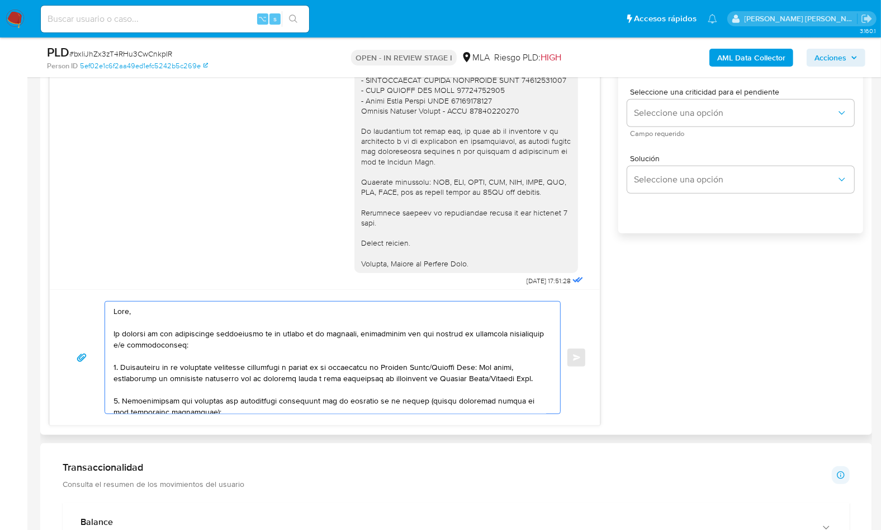
click at [143, 314] on textarea at bounding box center [330, 357] width 433 height 112
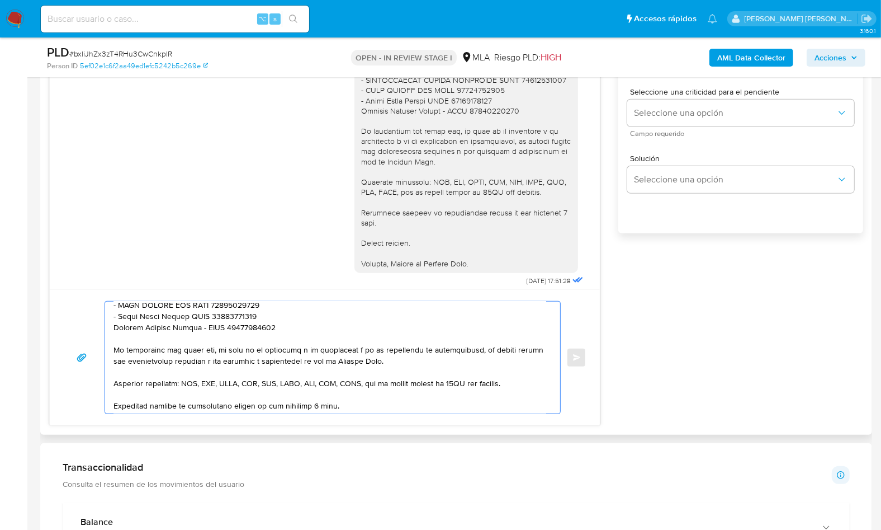
scroll to position [287, 0]
drag, startPoint x: 167, startPoint y: 350, endPoint x: 384, endPoint y: 348, distance: 216.4
click at [384, 348] on textarea at bounding box center [330, 357] width 433 height 112
drag, startPoint x: 169, startPoint y: 347, endPoint x: 388, endPoint y: 349, distance: 218.7
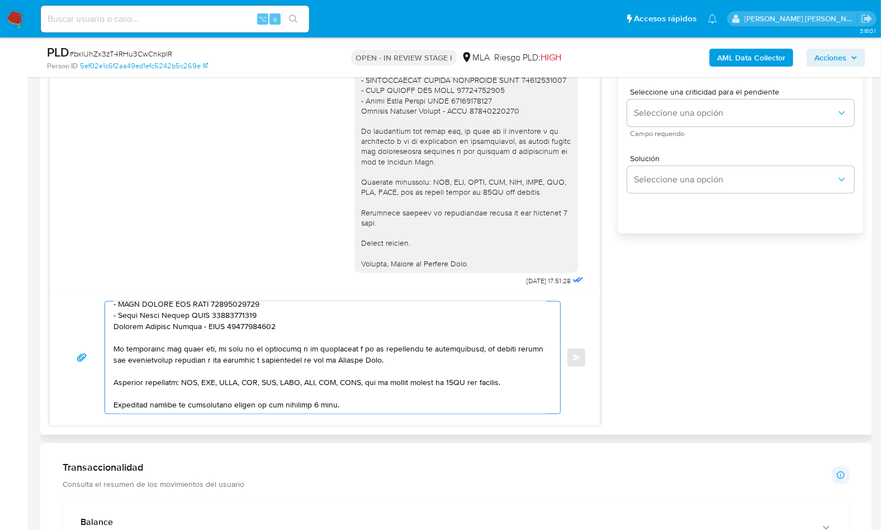
click at [388, 349] on textarea at bounding box center [330, 357] width 433 height 112
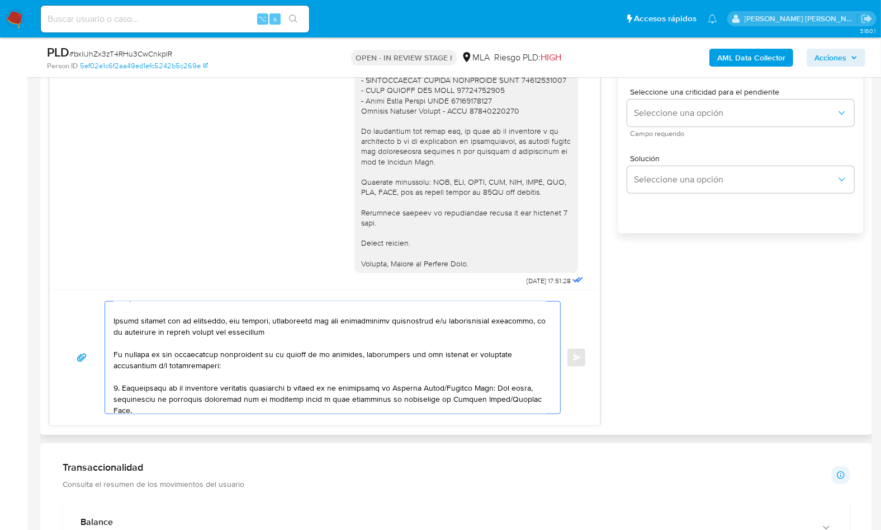
scroll to position [0, 0]
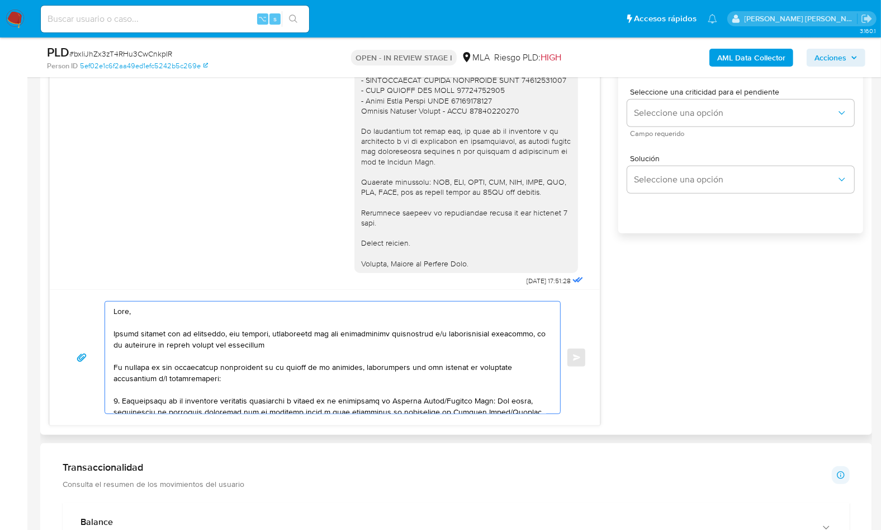
click at [359, 346] on textarea at bounding box center [330, 357] width 433 height 112
paste textarea "onforme a los términos y condiciones de uso de Mercado Pago"
click at [314, 344] on textarea at bounding box center [330, 357] width 433 height 112
click at [533, 344] on textarea at bounding box center [330, 357] width 433 height 112
drag, startPoint x: 228, startPoint y: 379, endPoint x: 112, endPoint y: 364, distance: 116.7
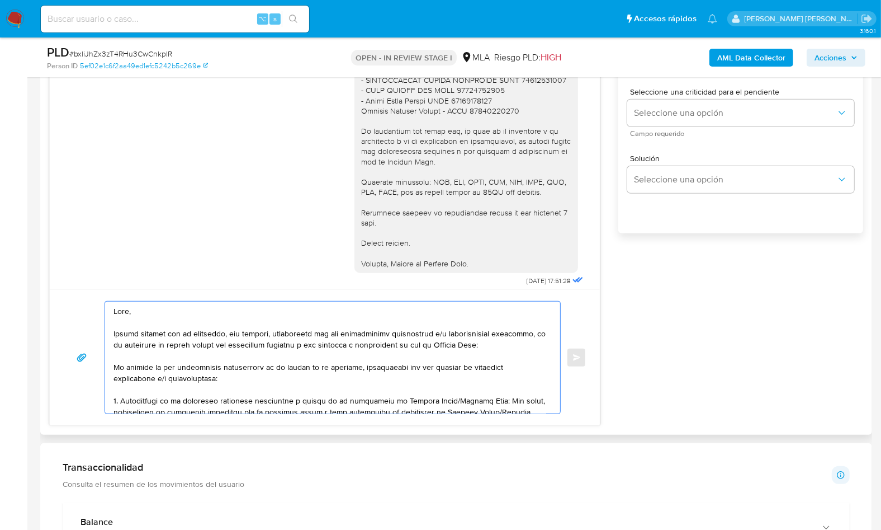
click at [112, 366] on div at bounding box center [330, 357] width 450 height 112
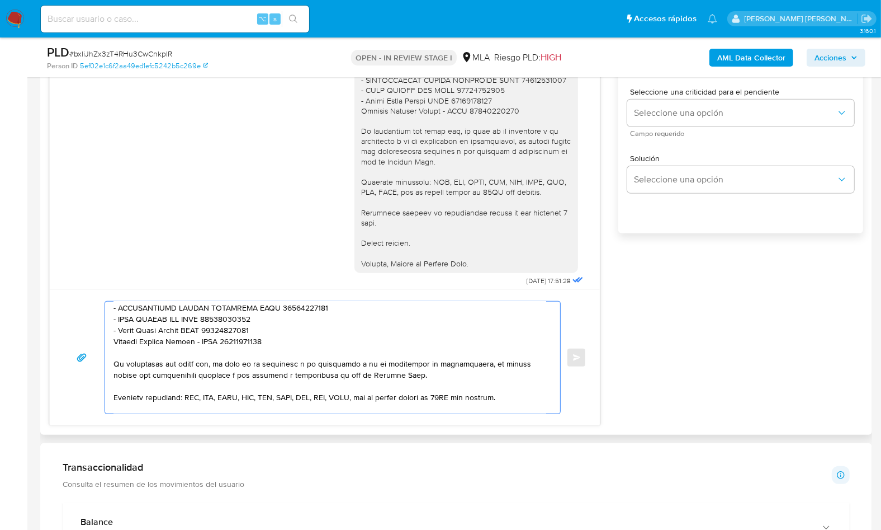
scroll to position [244, 0]
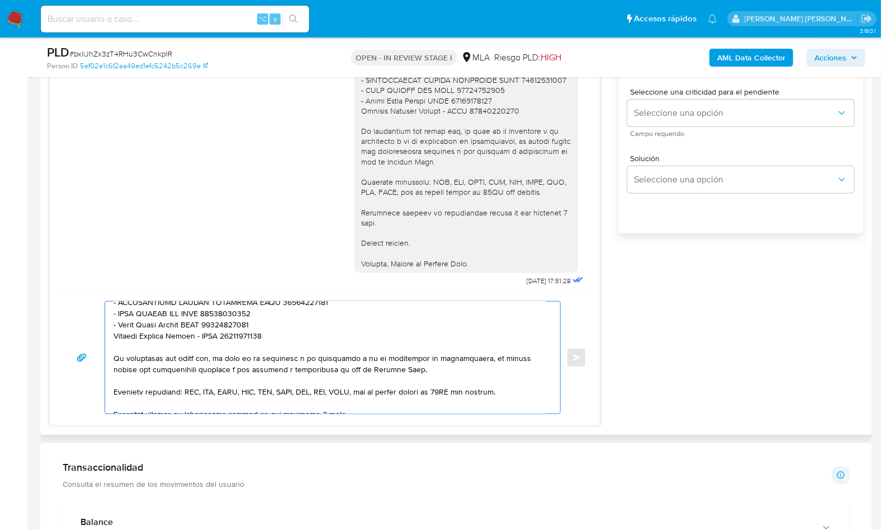
drag, startPoint x: 358, startPoint y: 356, endPoint x: 114, endPoint y: 346, distance: 244.0
click at [114, 346] on textarea at bounding box center [330, 357] width 433 height 112
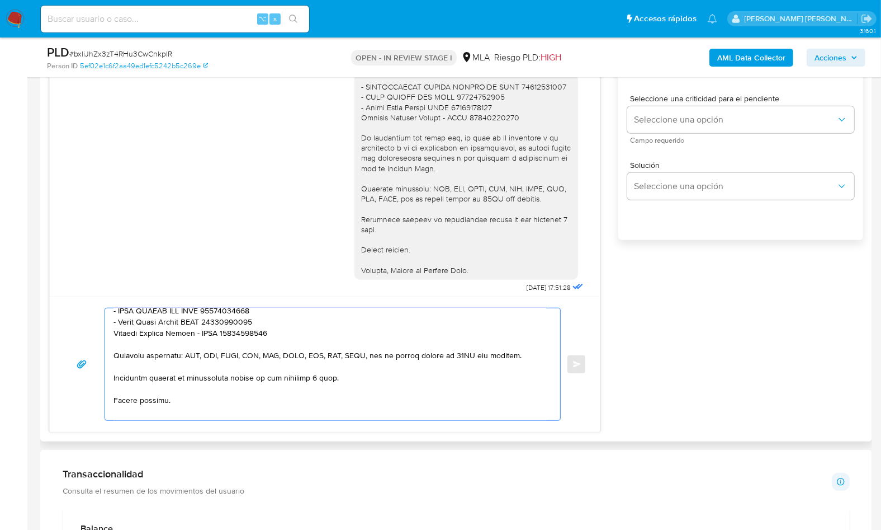
scroll to position [462, 0]
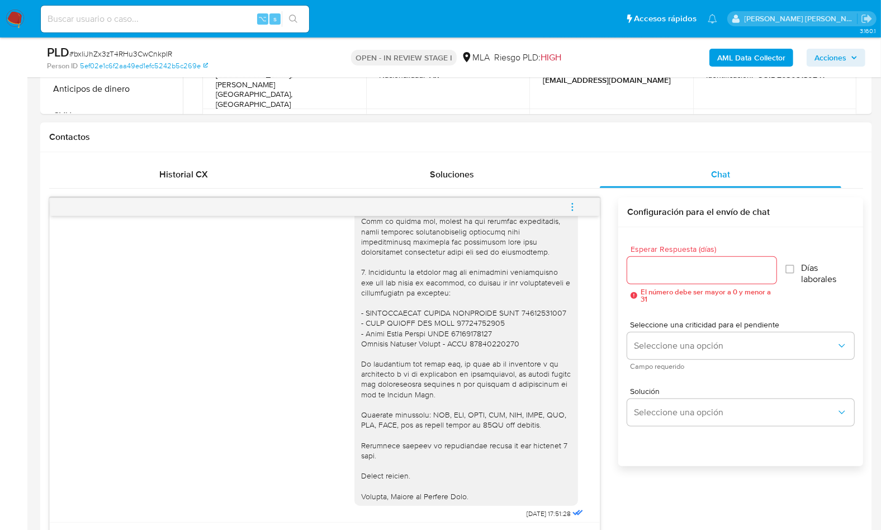
type textarea "Hola, Muchas gracias por tu respuesta, sin embargo, necesitamos que nos proporc…"
click at [650, 274] on input "Esperar Respuesta (días)" at bounding box center [701, 270] width 149 height 15
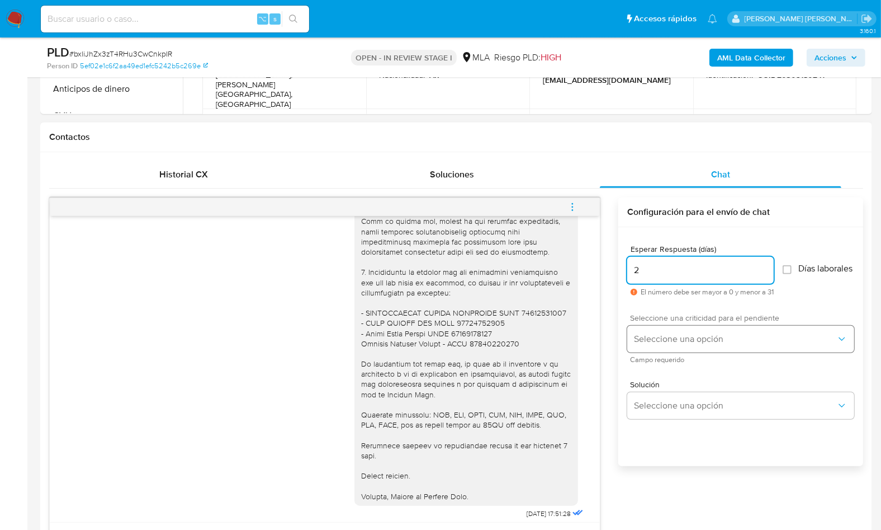
type input "2"
click at [669, 330] on div "Seleccione una criticidad para el pendiente Seleccione una opción Campo requeri…" at bounding box center [740, 338] width 227 height 49
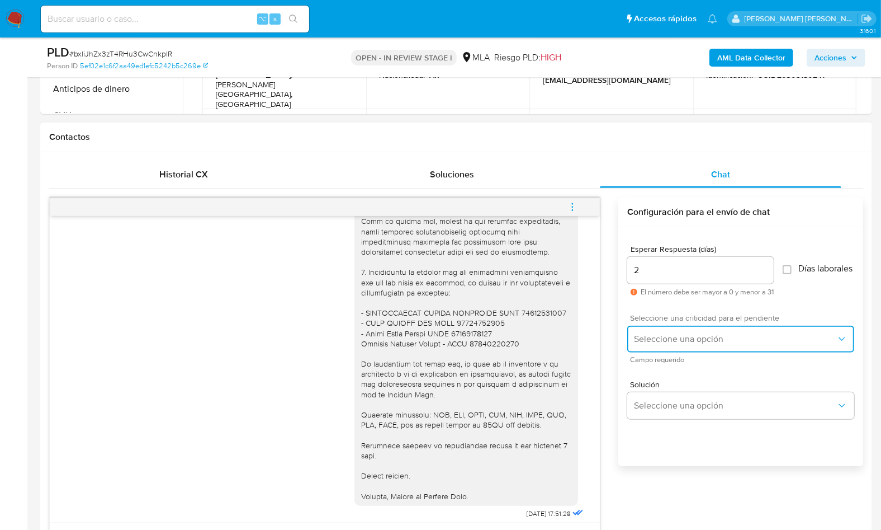
click at [671, 340] on span "Seleccione una opción" at bounding box center [735, 338] width 202 height 11
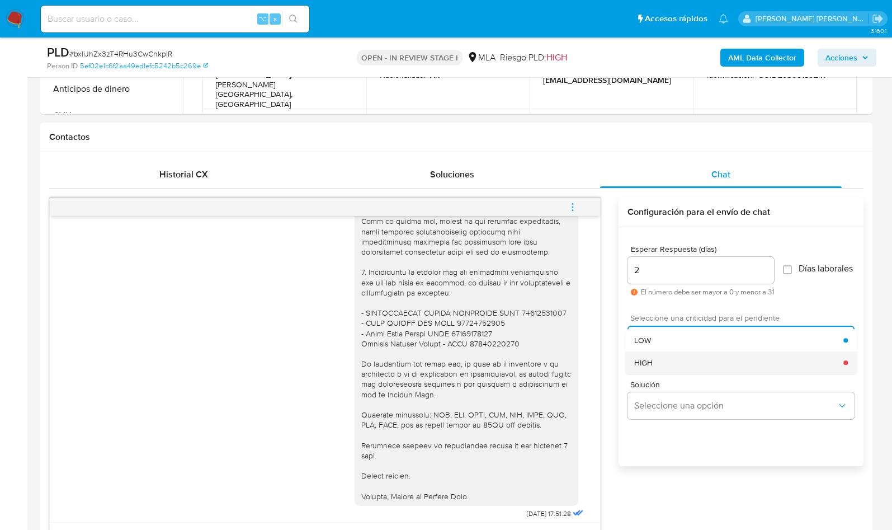
click at [672, 360] on div "HIGH" at bounding box center [738, 362] width 209 height 22
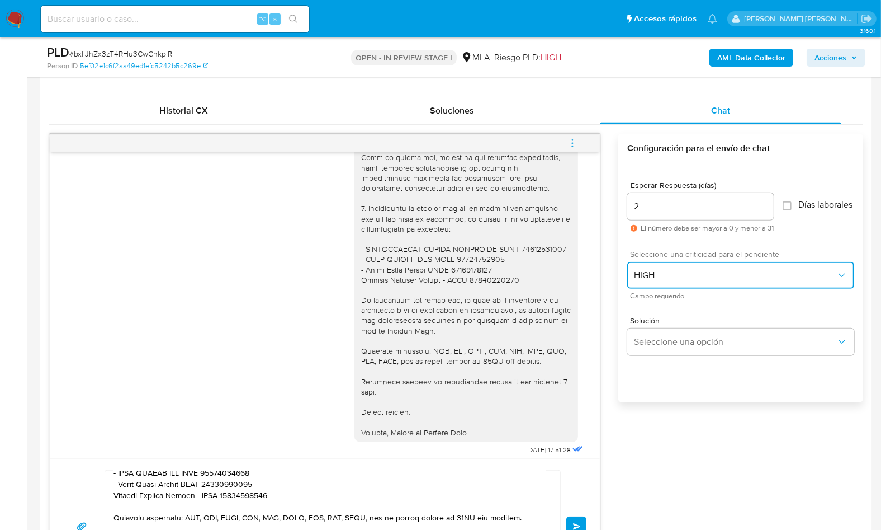
scroll to position [530, 0]
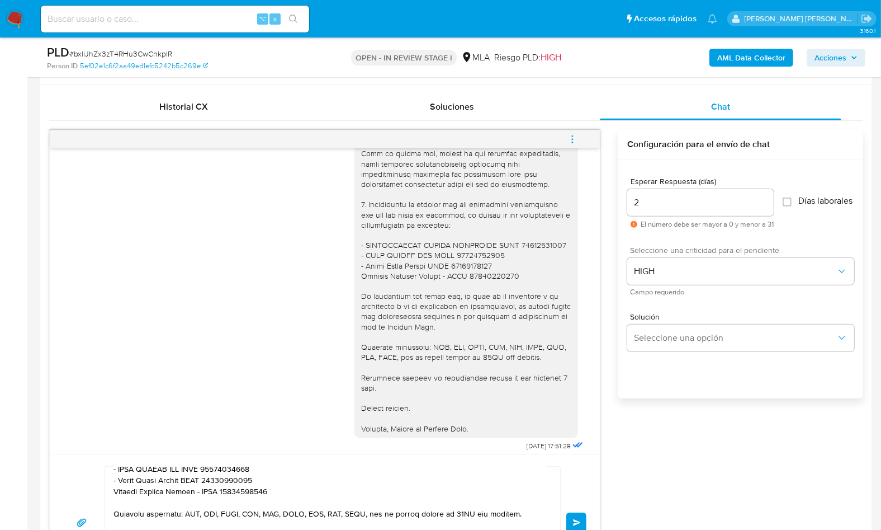
click at [576, 512] on button "Enviar" at bounding box center [576, 522] width 20 height 20
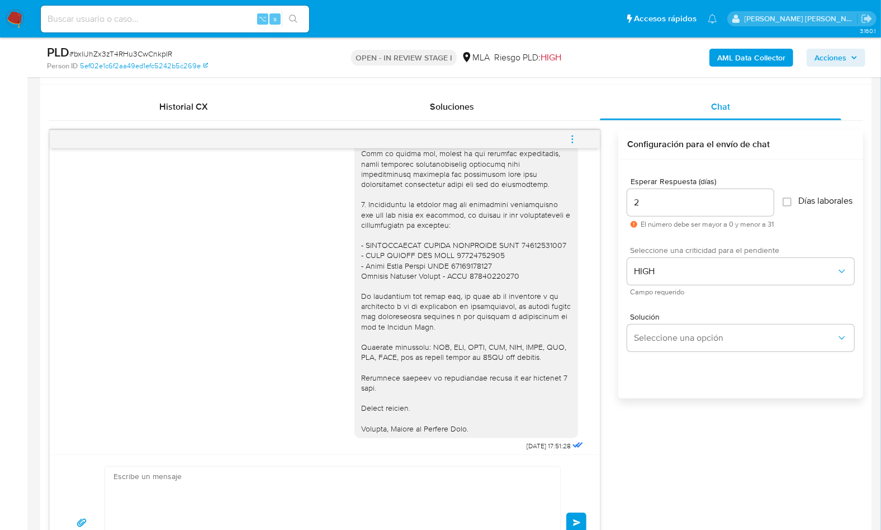
scroll to position [1405, 0]
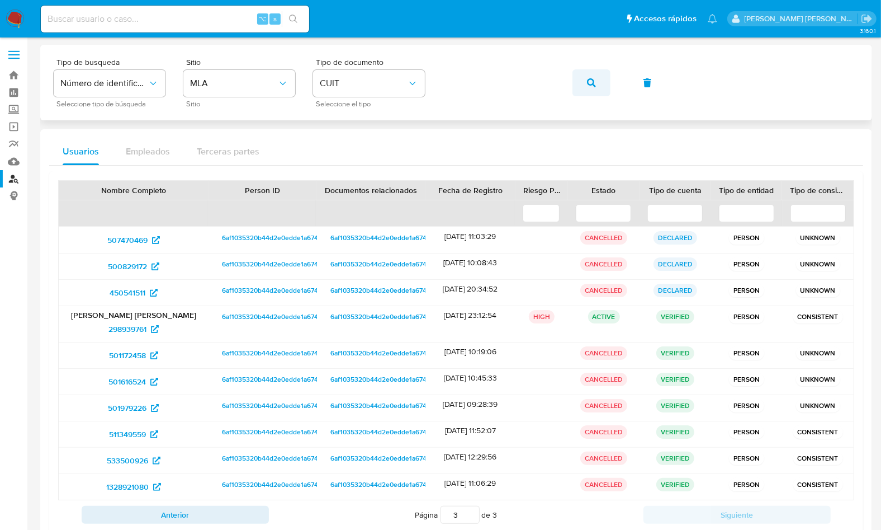
click at [594, 84] on icon "button" at bounding box center [591, 82] width 9 height 9
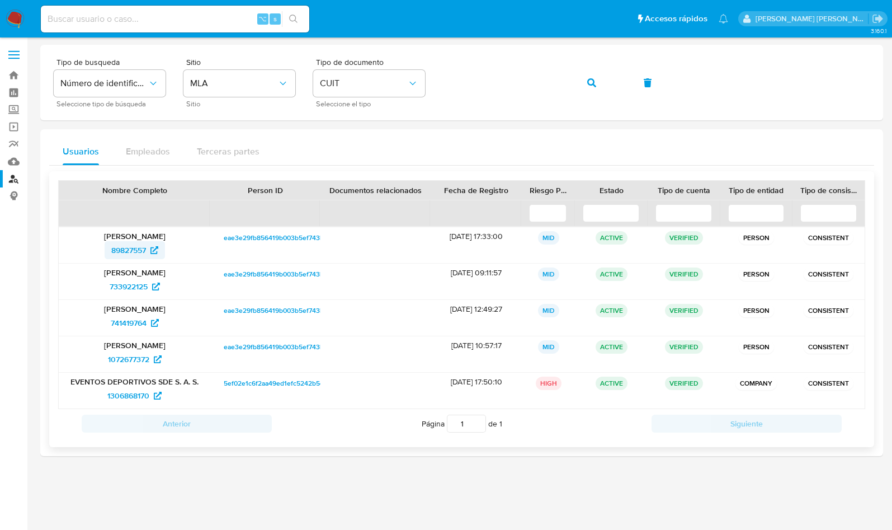
click at [134, 252] on span "89827557" at bounding box center [128, 250] width 35 height 18
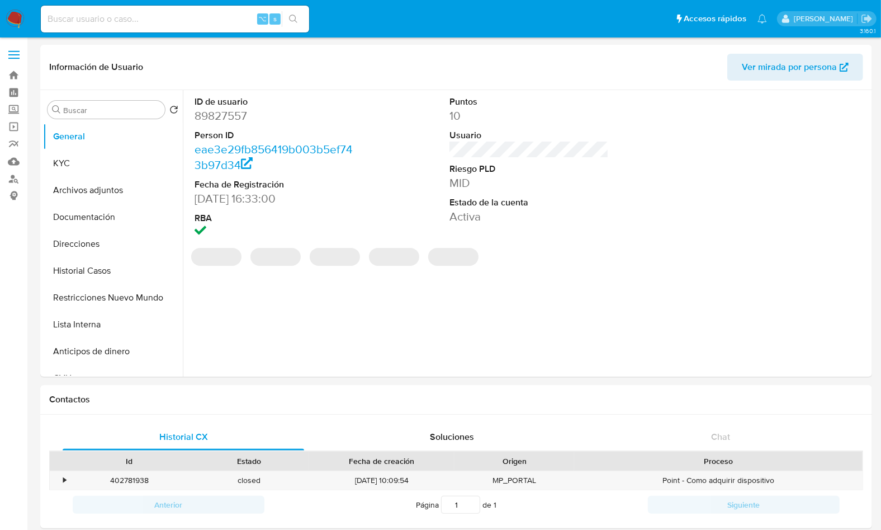
select select "10"
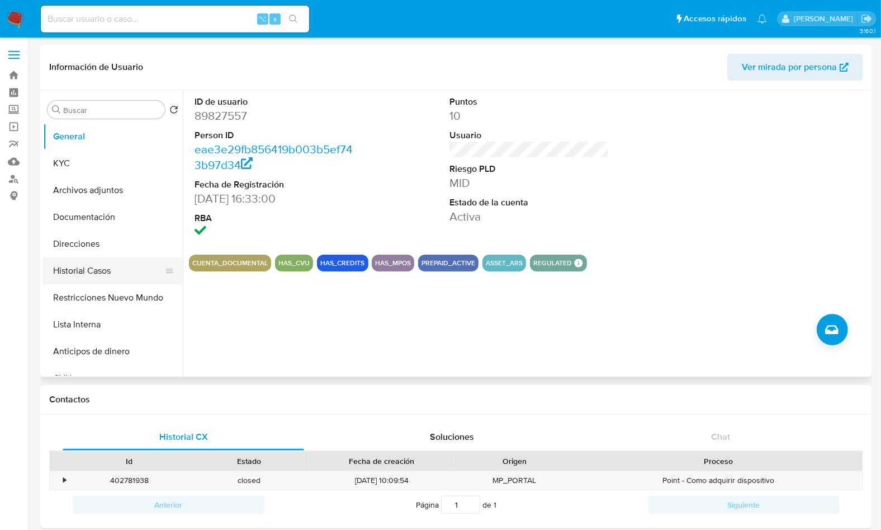
click at [103, 267] on button "Historial Casos" at bounding box center [108, 270] width 131 height 27
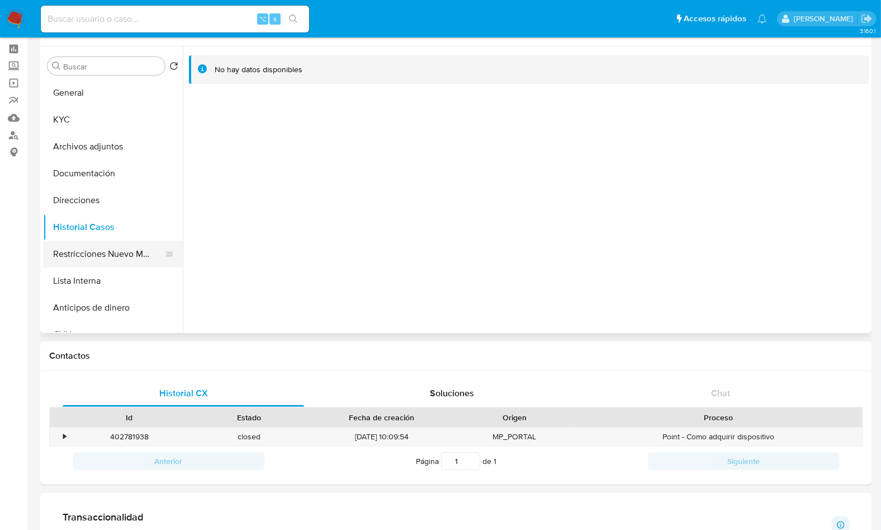
scroll to position [42, 0]
click at [87, 173] on button "Documentación" at bounding box center [108, 175] width 131 height 27
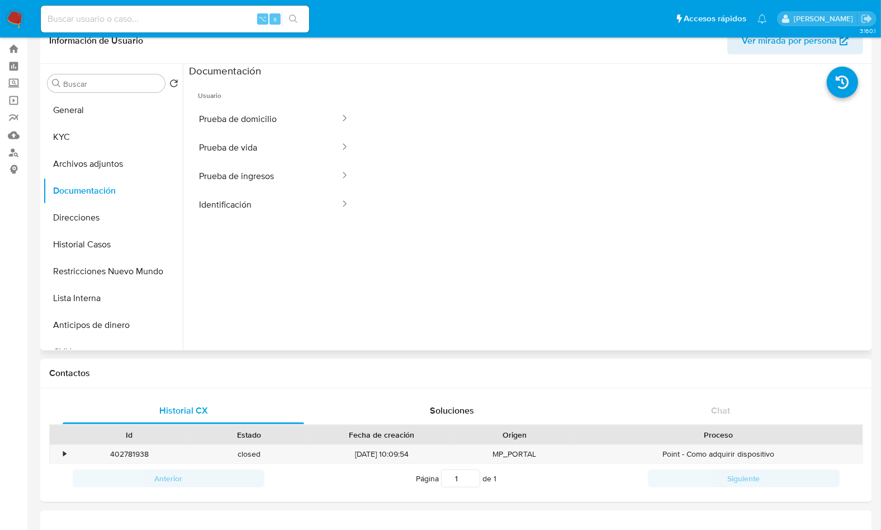
scroll to position [25, 0]
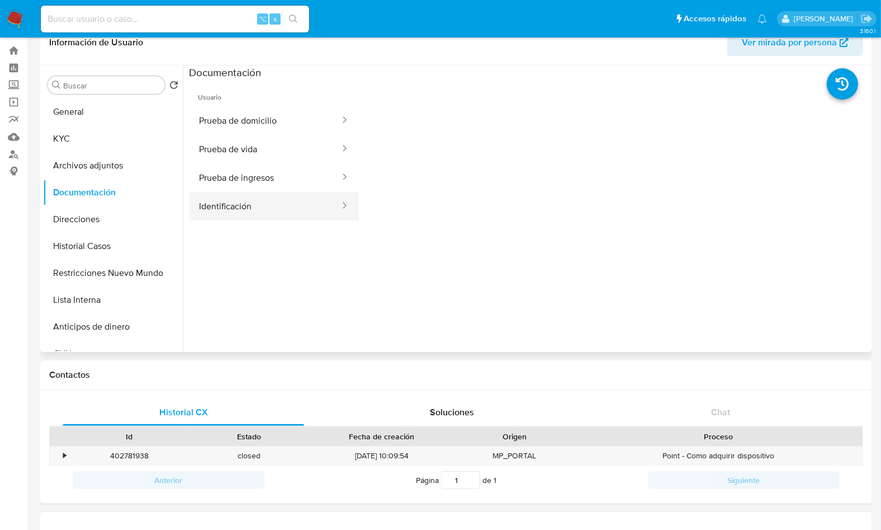
click at [271, 193] on button "Identificación" at bounding box center [265, 206] width 152 height 29
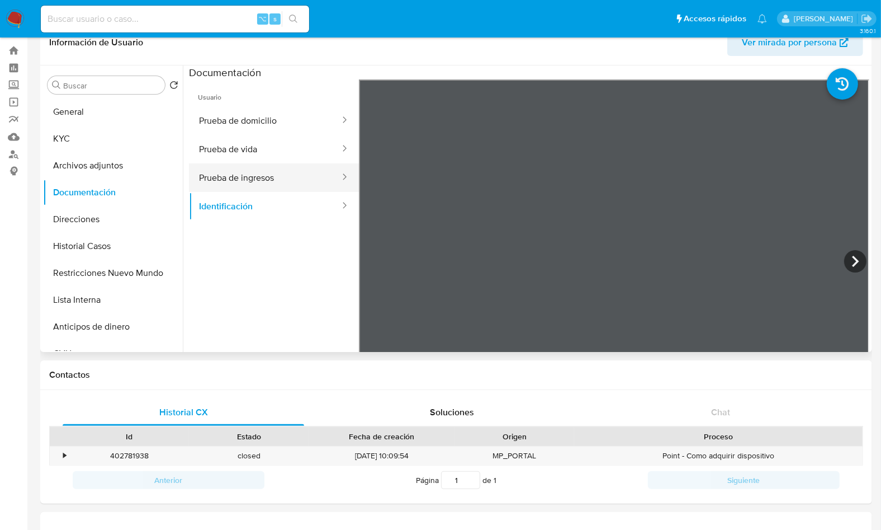
click at [271, 184] on button "Prueba de ingresos" at bounding box center [265, 177] width 152 height 29
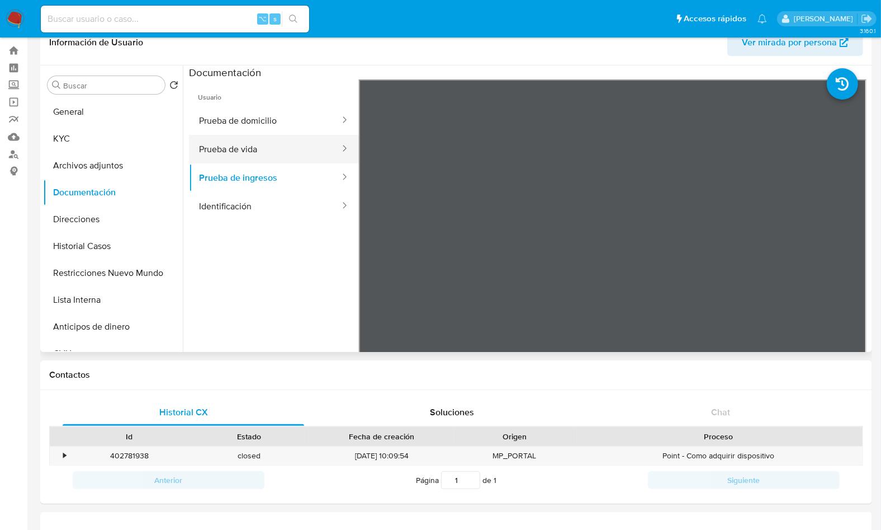
click at [224, 137] on button "Prueba de vida" at bounding box center [265, 149] width 152 height 29
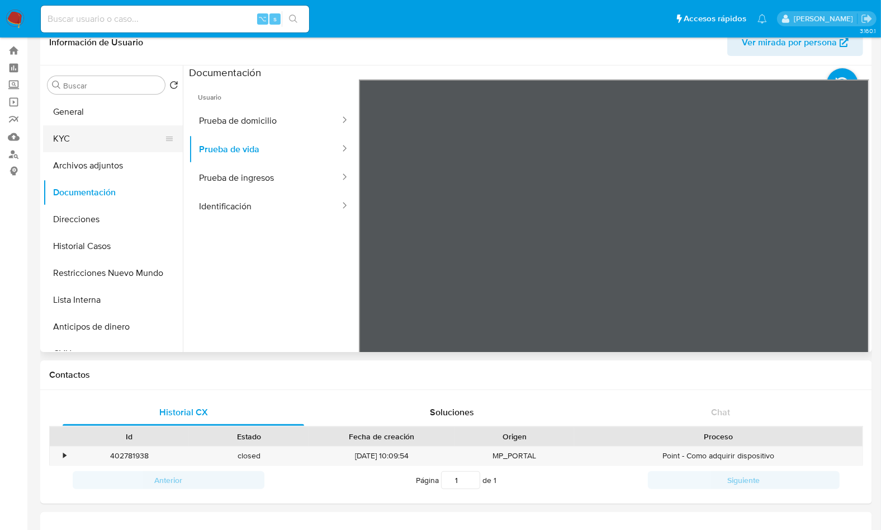
click at [88, 147] on button "KYC" at bounding box center [108, 138] width 131 height 27
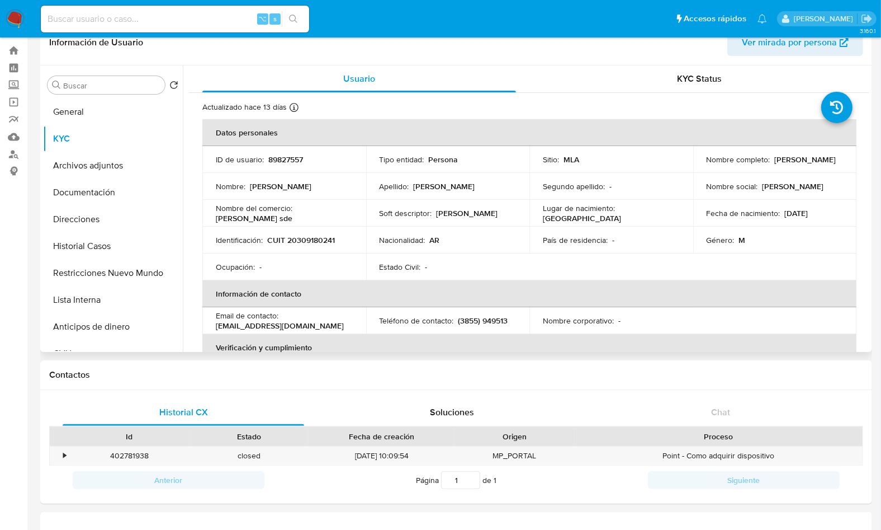
click at [513, 239] on div "Nacionalidad : AR" at bounding box center [448, 240] width 137 height 10
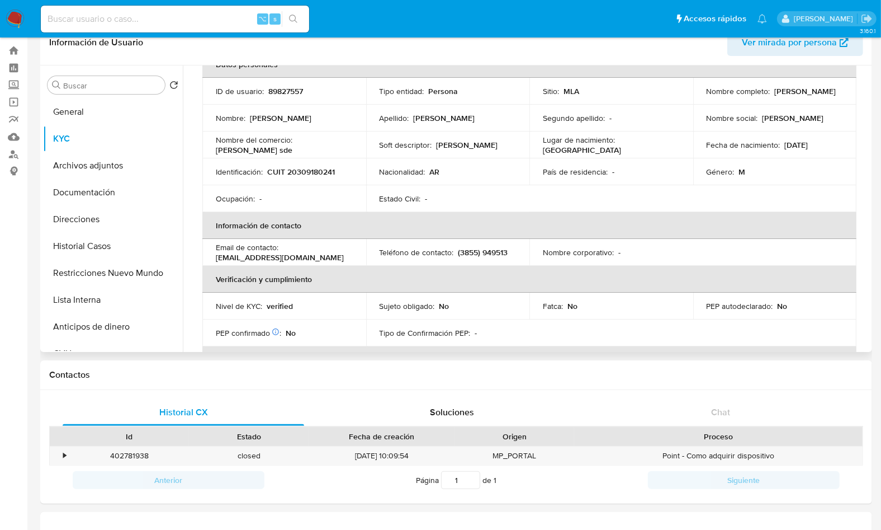
scroll to position [73, 0]
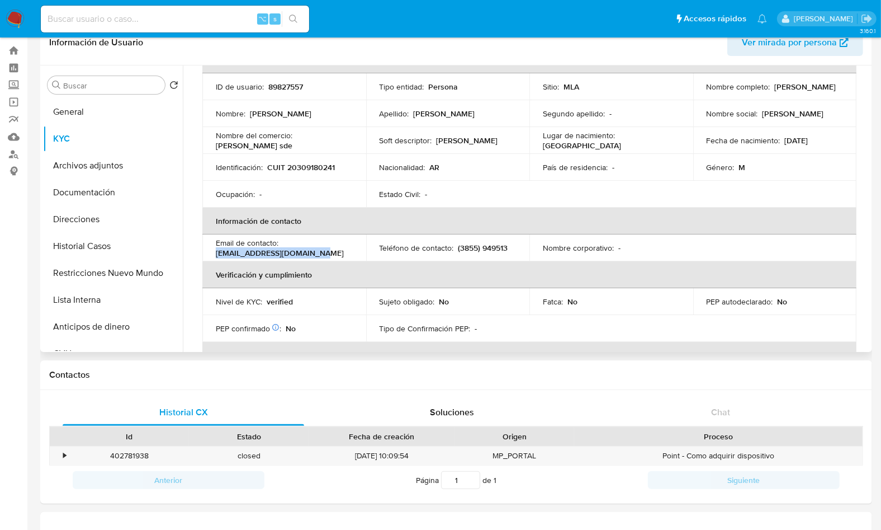
drag, startPoint x: 308, startPoint y: 254, endPoint x: 214, endPoint y: 254, distance: 94.5
click at [214, 254] on td "Email de contacto : fedevittarultra@gmail.com" at bounding box center [284, 247] width 164 height 27
copy p "fedevittarultra@gmail.com"
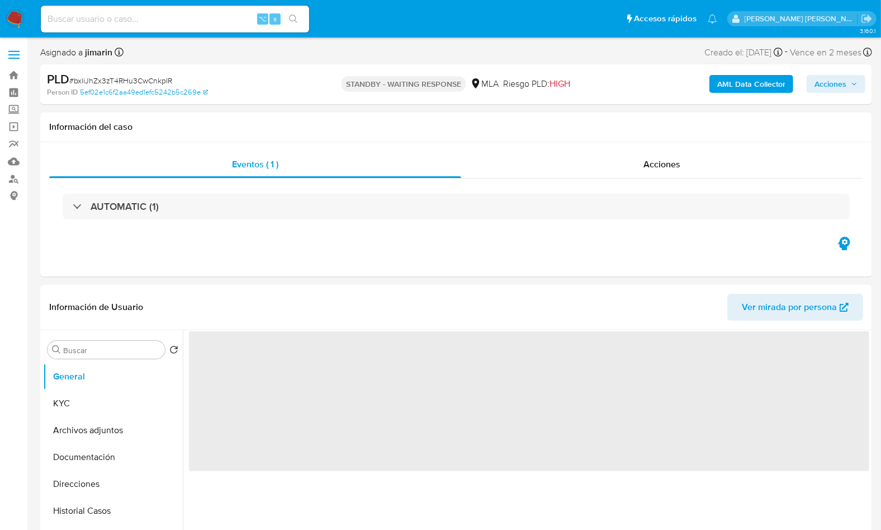
select select "10"
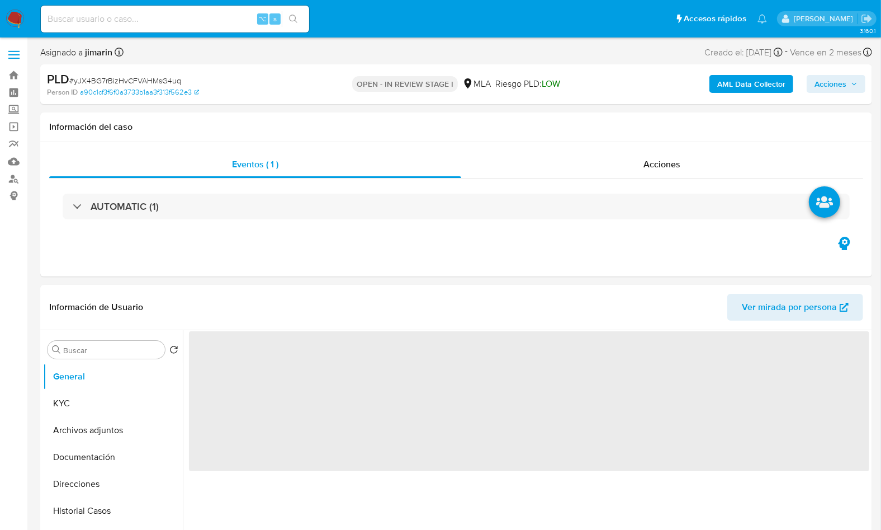
select select "10"
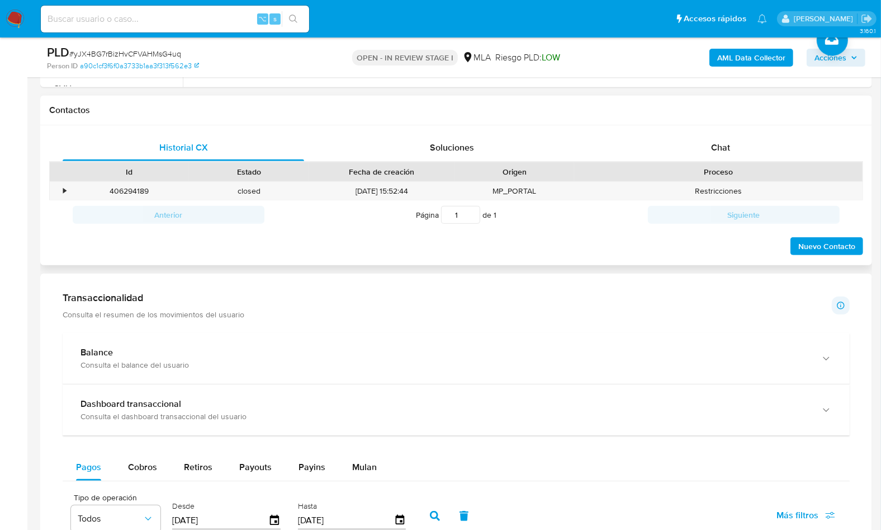
scroll to position [519, 0]
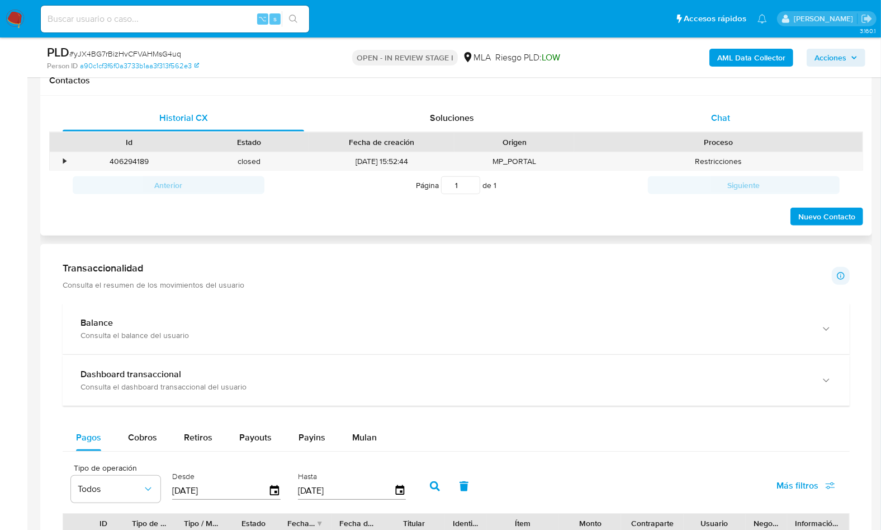
click at [719, 122] on span "Chat" at bounding box center [720, 117] width 19 height 13
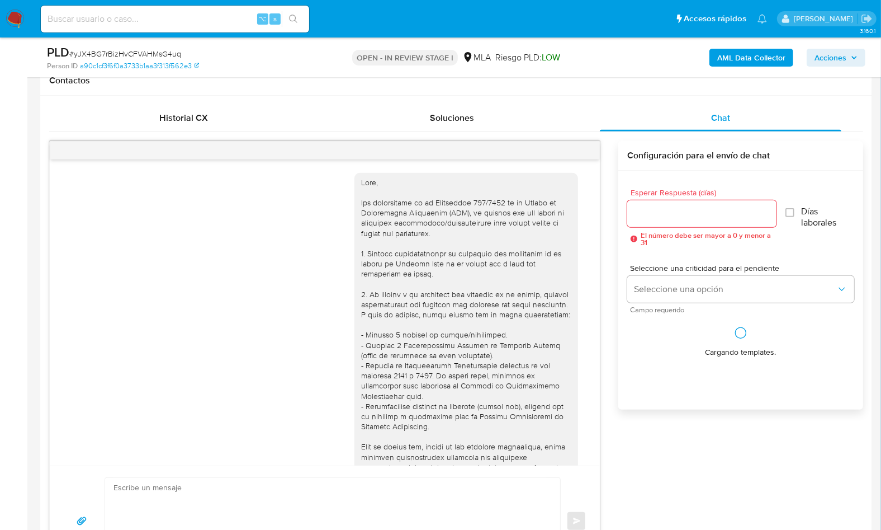
scroll to position [988, 0]
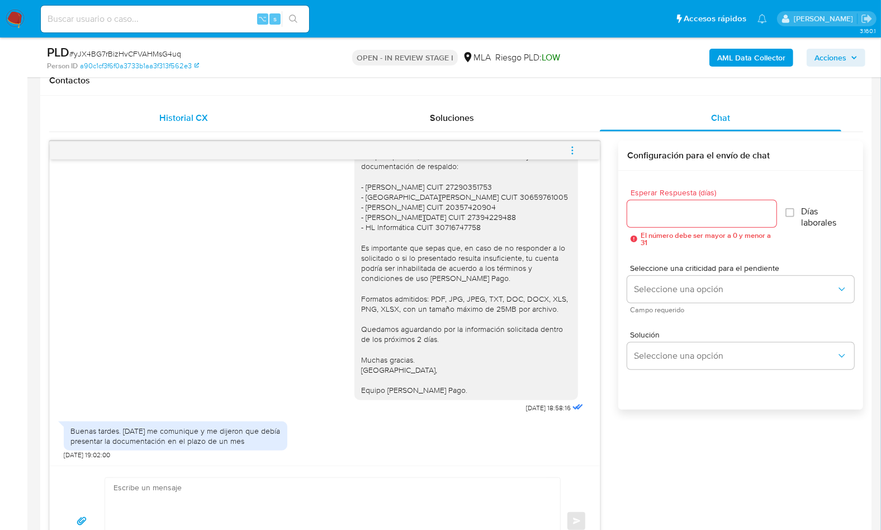
click at [177, 113] on span "Historial CX" at bounding box center [183, 117] width 49 height 13
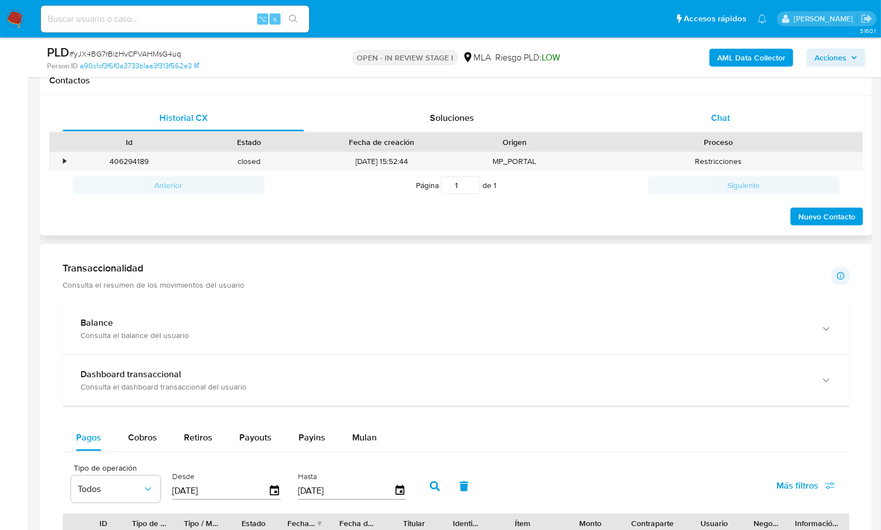
click at [768, 114] on div "Chat" at bounding box center [721, 118] width 242 height 27
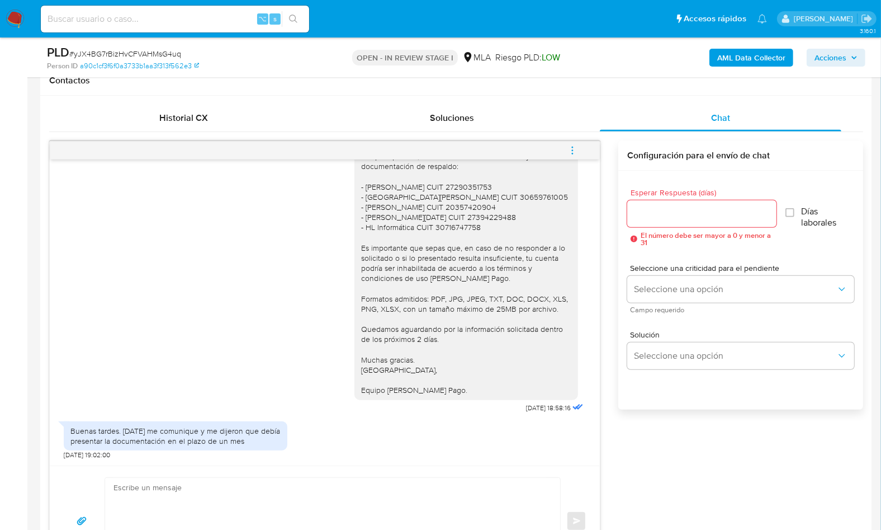
click at [665, 447] on div "[DATE] 14:25:56 Buenas noches Soy Monotributista. Debo acompañar alguna documen…" at bounding box center [456, 358] width 814 height 435
click at [196, 116] on span "Historial CX" at bounding box center [183, 117] width 49 height 13
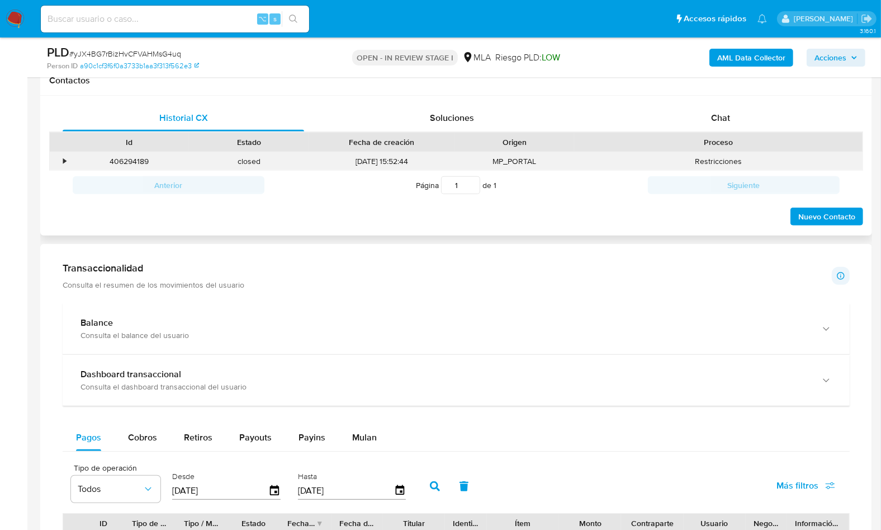
click at [132, 154] on div "406294189" at bounding box center [129, 161] width 120 height 18
copy div "406294189"
click at [742, 112] on div "Chat" at bounding box center [721, 118] width 242 height 27
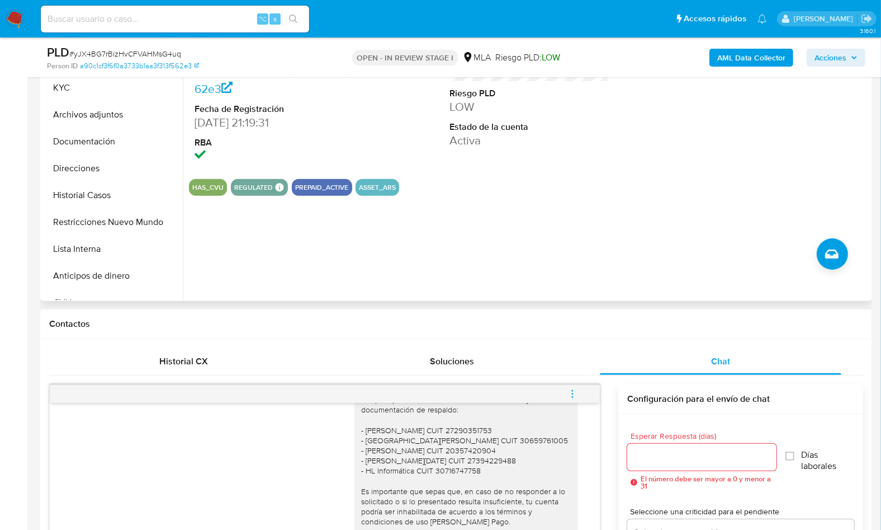
scroll to position [241, 0]
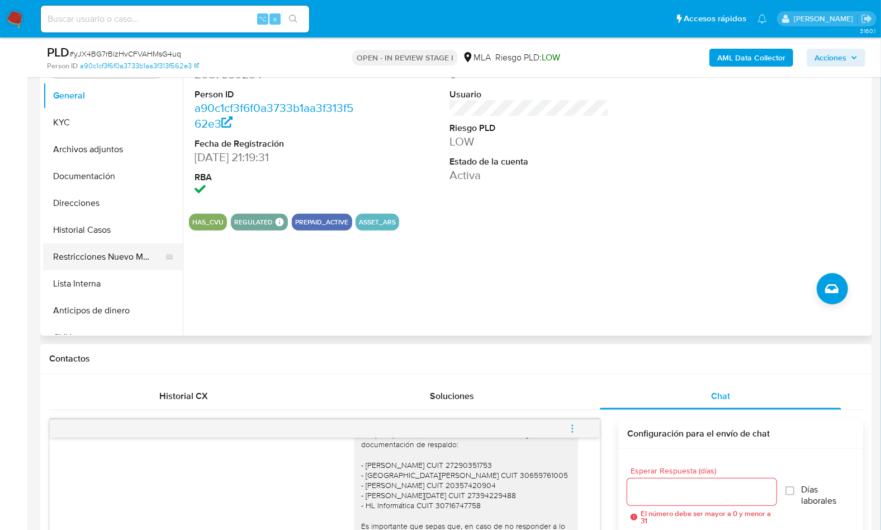
click at [143, 256] on button "Restricciones Nuevo Mundo" at bounding box center [108, 256] width 131 height 27
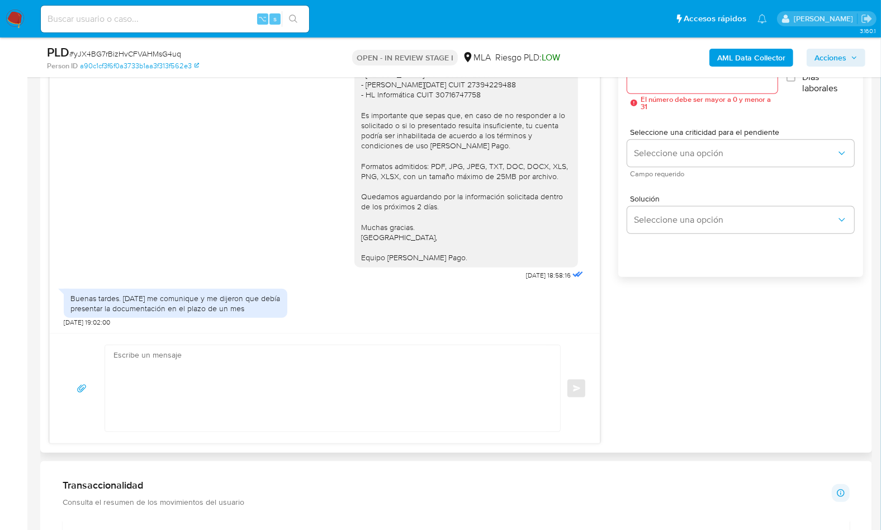
scroll to position [668, 0]
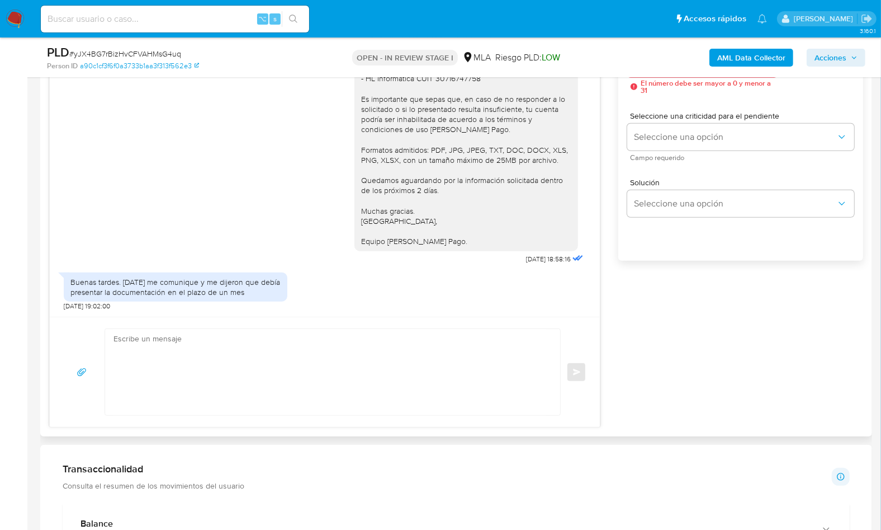
click at [686, 311] on div "[DATE] 14:25:56 Buenas noches Soy Monotributista. Debo acompañar alguna documen…" at bounding box center [456, 209] width 814 height 435
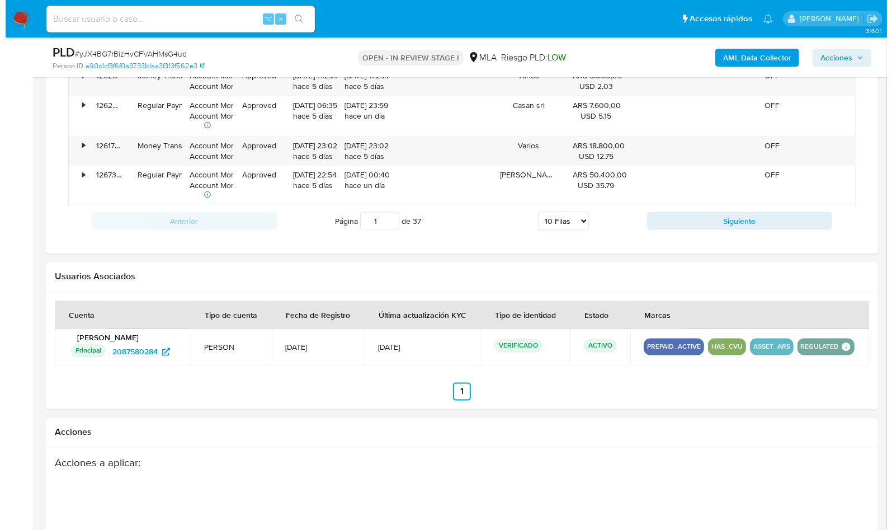
scroll to position [1725, 0]
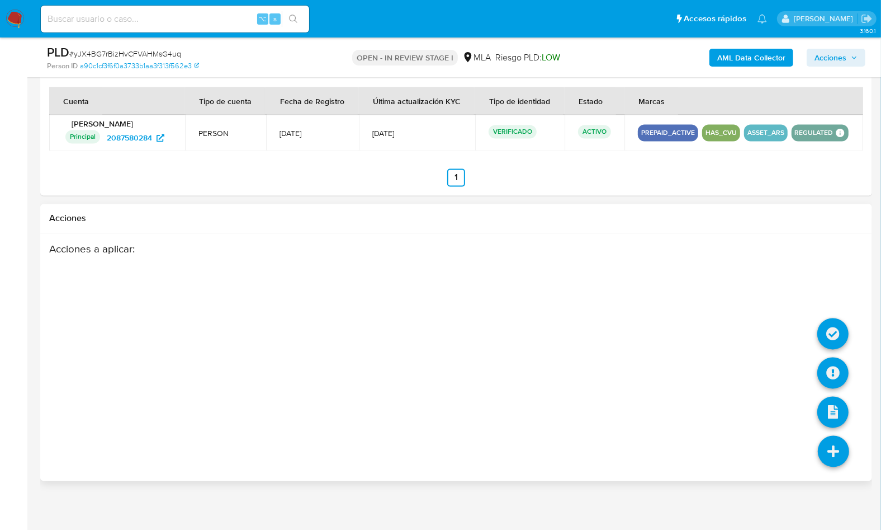
click at [830, 448] on li at bounding box center [833, 453] width 59 height 63
click at [835, 389] on icon at bounding box center [833, 372] width 31 height 31
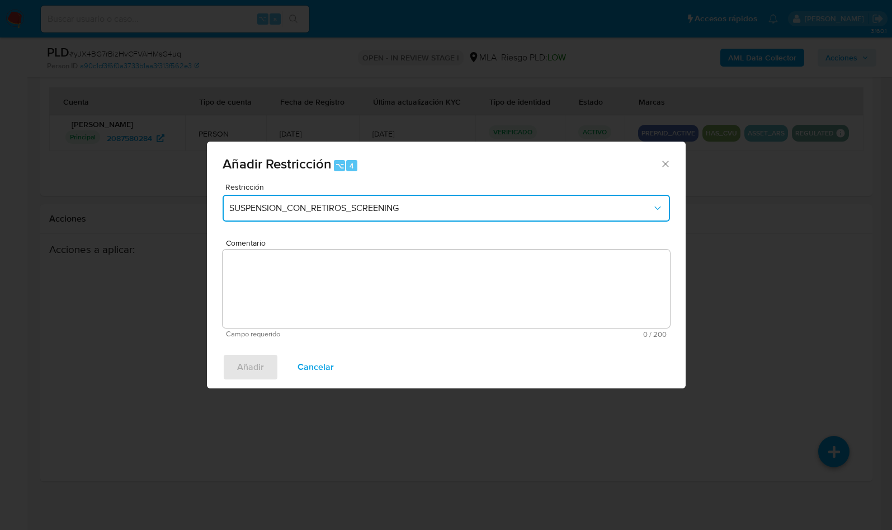
click at [385, 212] on span "SUSPENSION_CON_RETIROS_SCREENING" at bounding box center [440, 207] width 423 height 11
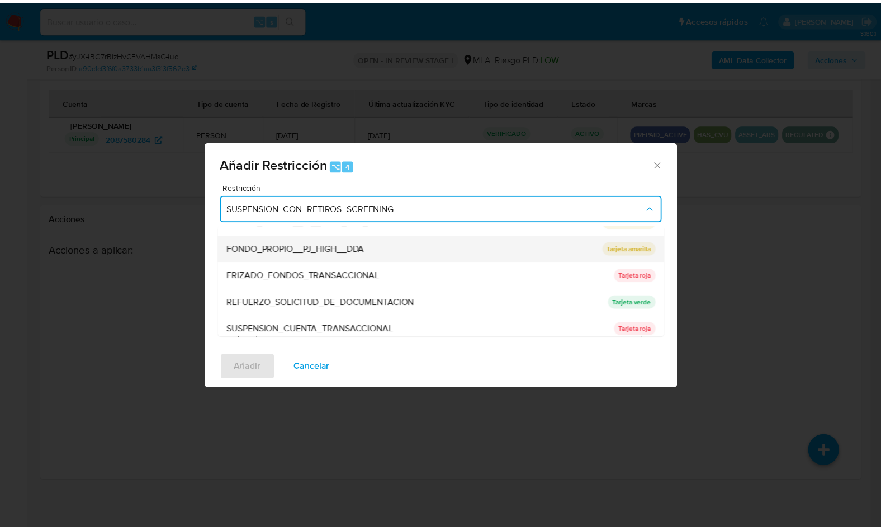
scroll to position [187, 0]
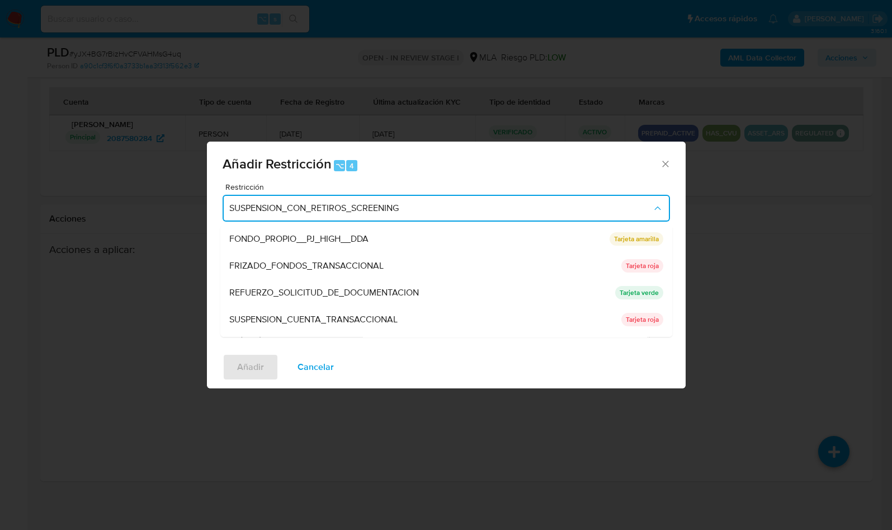
click at [324, 311] on div "SUSPENSION_CUENTA_TRANSACCIONAL" at bounding box center [421, 319] width 385 height 27
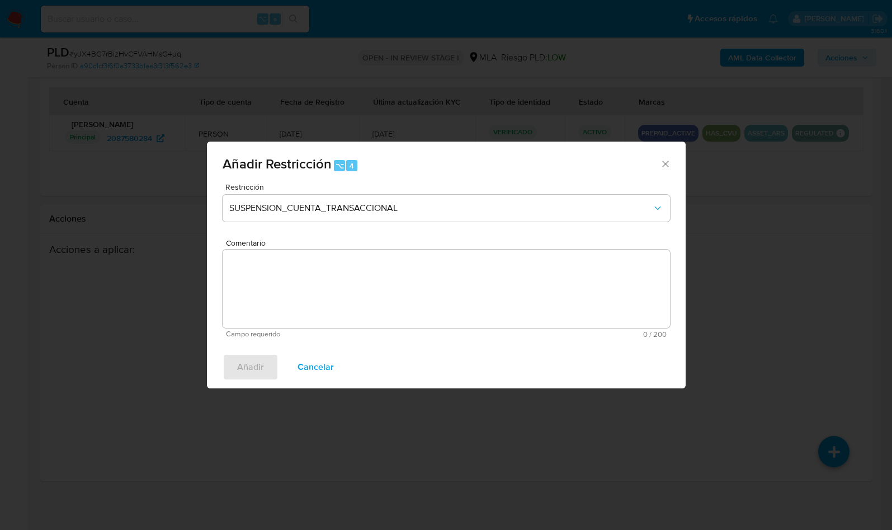
click at [384, 297] on textarea "Comentario" at bounding box center [446, 288] width 447 height 78
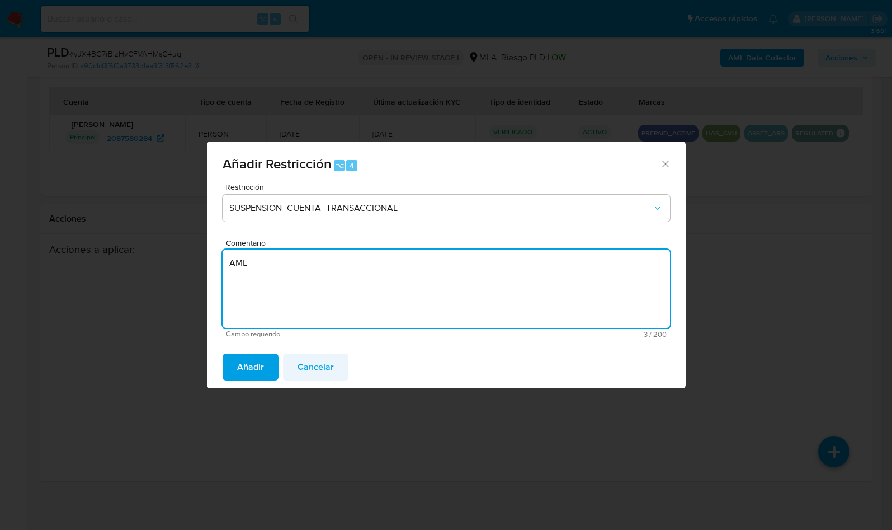
type textarea "AML"
click at [328, 368] on span "Cancelar" at bounding box center [315, 367] width 36 height 25
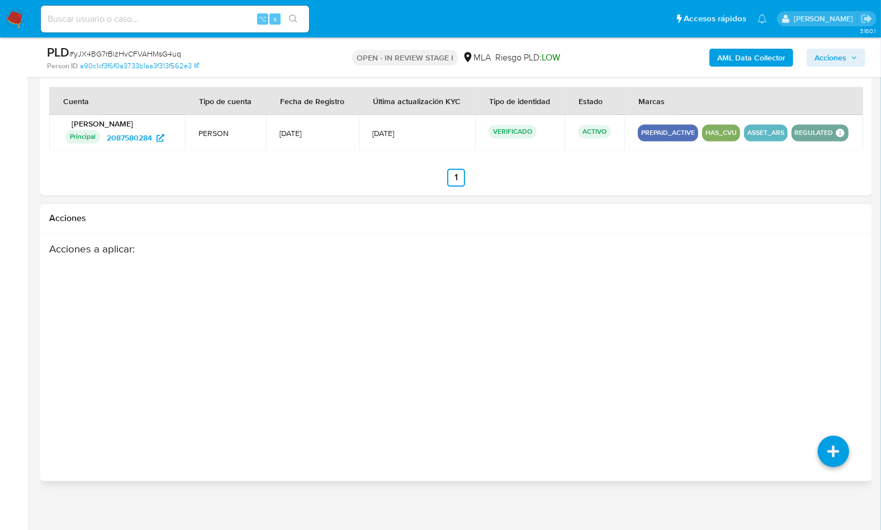
click at [677, 322] on div "Acciones a aplicar :" at bounding box center [411, 332] width 725 height 179
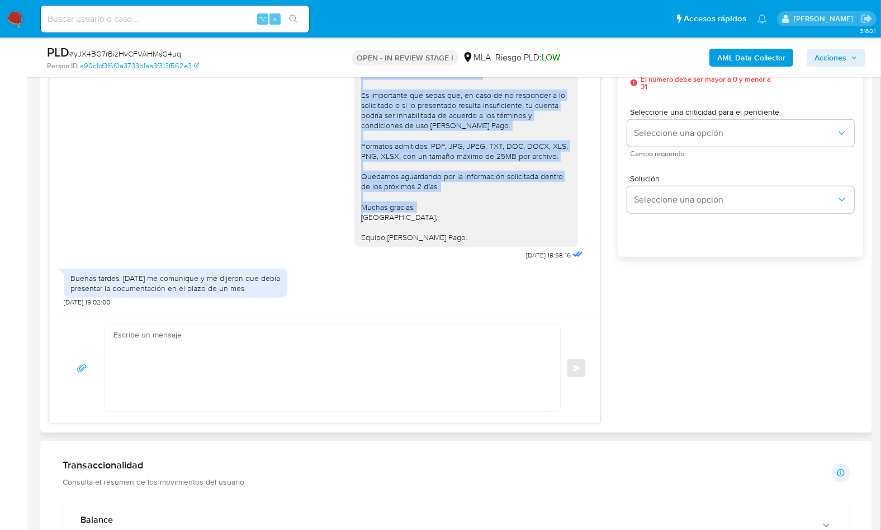
scroll to position [988, 0]
drag, startPoint x: 352, startPoint y: 149, endPoint x: 443, endPoint y: 232, distance: 123.1
copy div "Lore, Ipsumd sitamet con adi elitseddo, eiu tempori, ut laboree do mag aliquaen…"
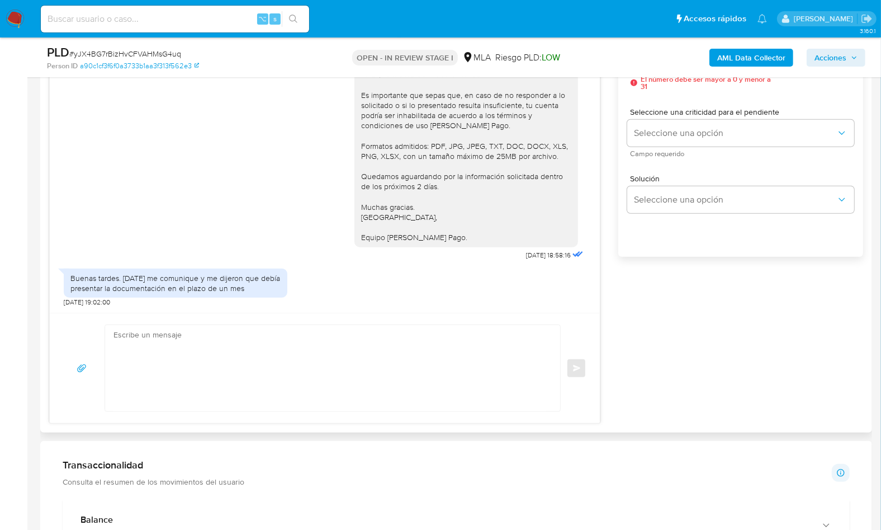
click at [289, 336] on textarea at bounding box center [330, 368] width 433 height 86
paste textarea "Lore, Ipsumd sitamet con adi elitseddo, eiu tempori, ut laboree do mag aliquaen…"
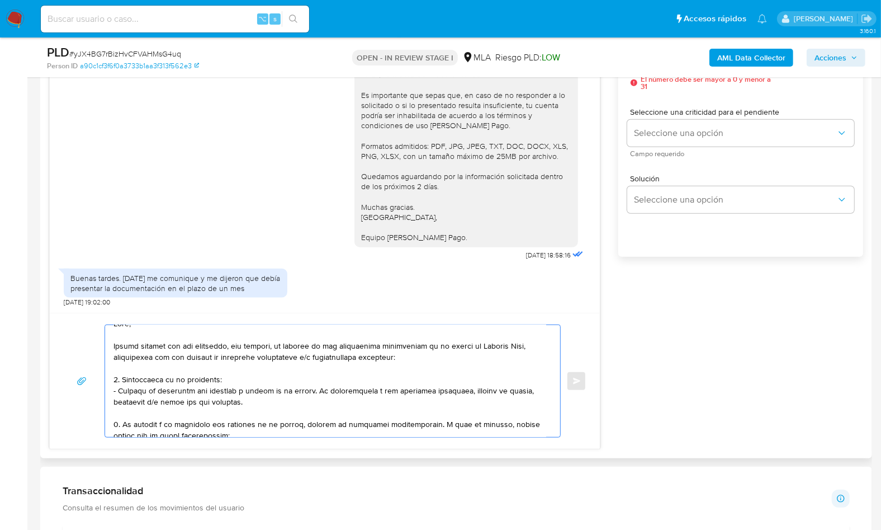
scroll to position [0, 0]
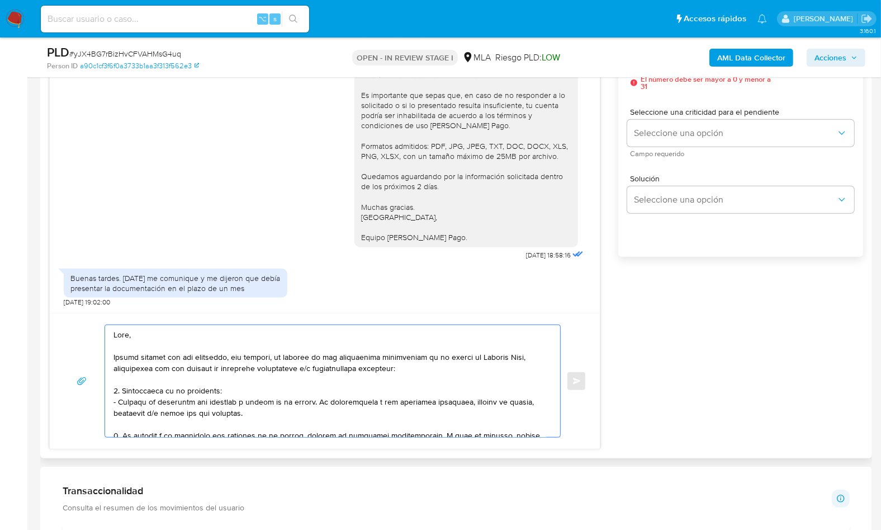
click at [139, 338] on textarea at bounding box center [330, 381] width 433 height 112
click at [428, 367] on textarea at bounding box center [330, 381] width 433 height 112
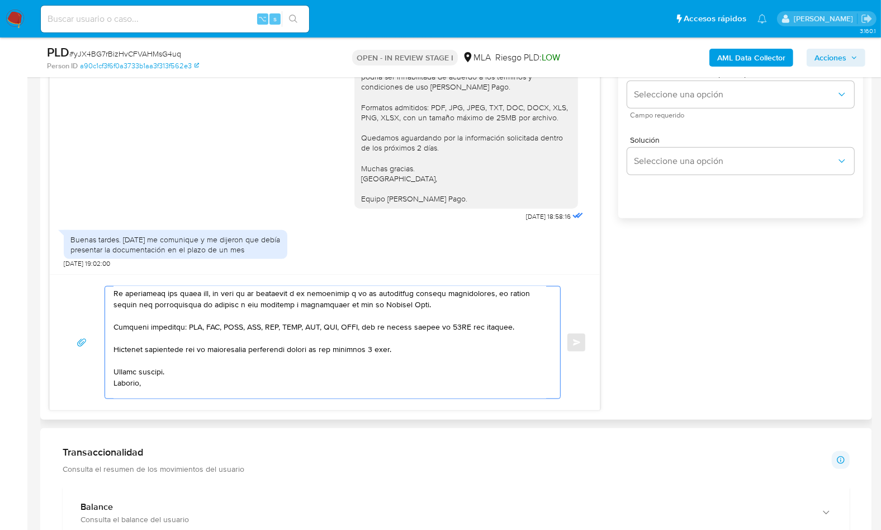
scroll to position [314, 0]
drag, startPoint x: 202, startPoint y: 307, endPoint x: 427, endPoint y: 306, distance: 224.2
click at [424, 308] on textarea at bounding box center [330, 342] width 433 height 112
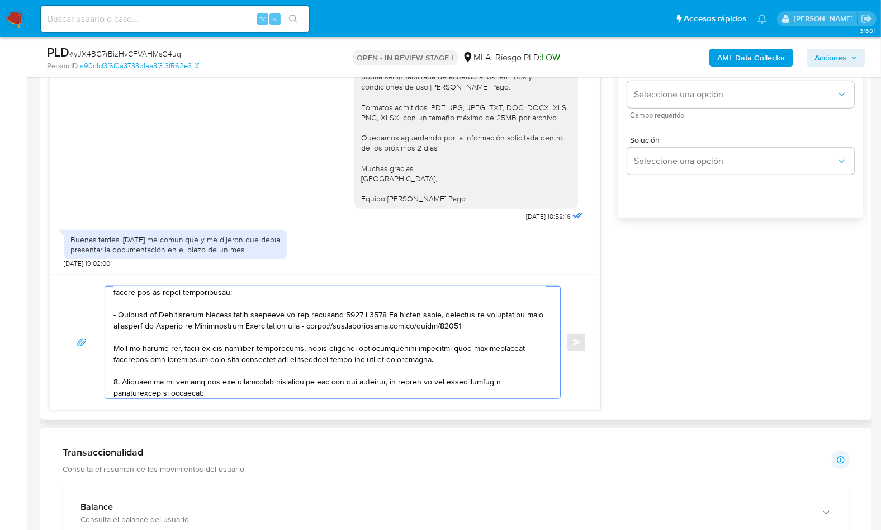
scroll to position [0, 0]
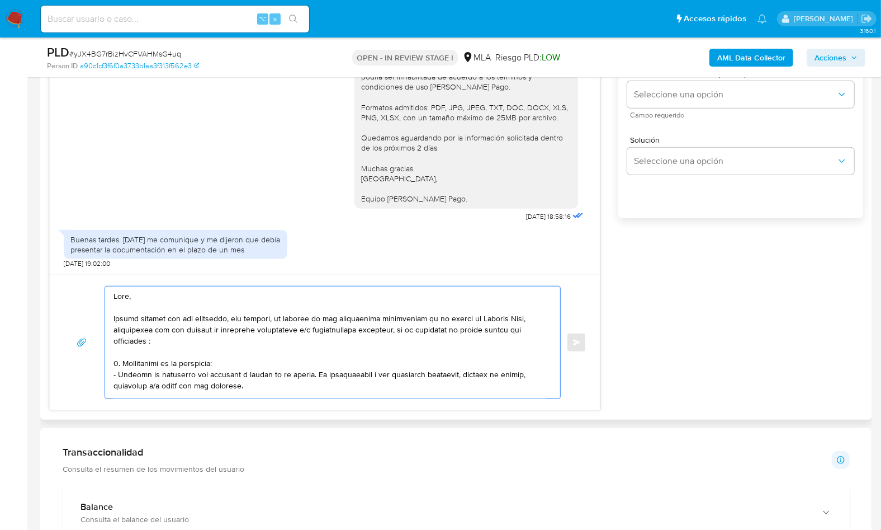
drag, startPoint x: 153, startPoint y: 339, endPoint x: 188, endPoint y: 332, distance: 35.4
click at [153, 339] on textarea at bounding box center [330, 342] width 433 height 112
paste textarea "acuerdo a los términos y condiciones de uso [PERSON_NAME] Pago."
click at [223, 359] on textarea at bounding box center [330, 342] width 433 height 112
drag, startPoint x: 399, startPoint y: 329, endPoint x: 458, endPoint y: 317, distance: 60.5
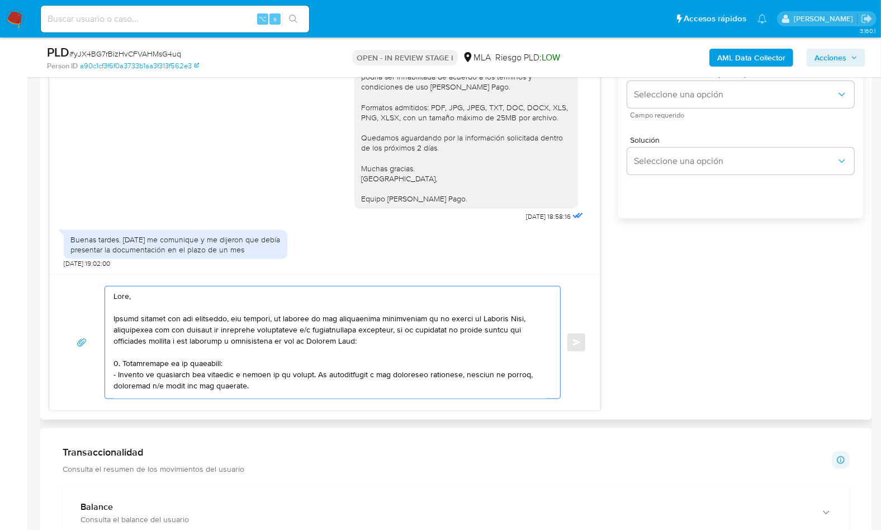
click at [399, 329] on textarea at bounding box center [330, 342] width 433 height 112
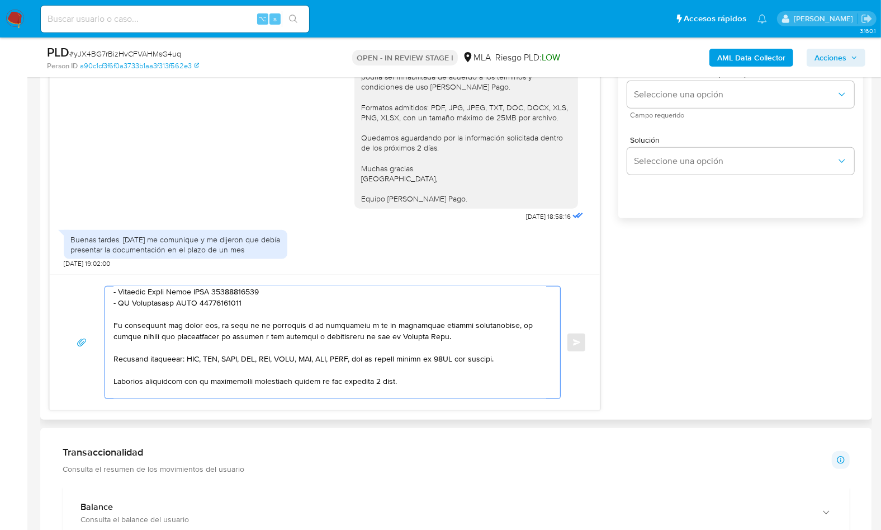
scroll to position [287, 0]
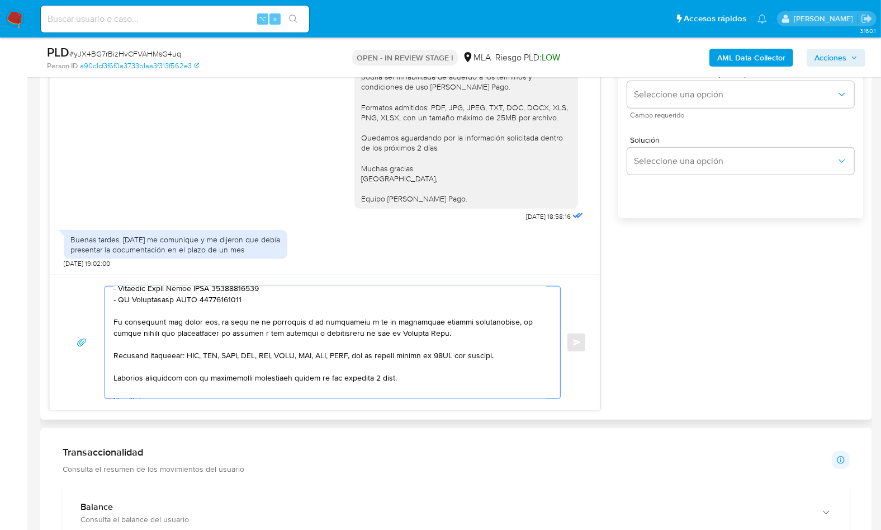
drag, startPoint x: 427, startPoint y: 333, endPoint x: 93, endPoint y: 324, distance: 334.0
click at [93, 324] on div "Enviar" at bounding box center [324, 342] width 523 height 113
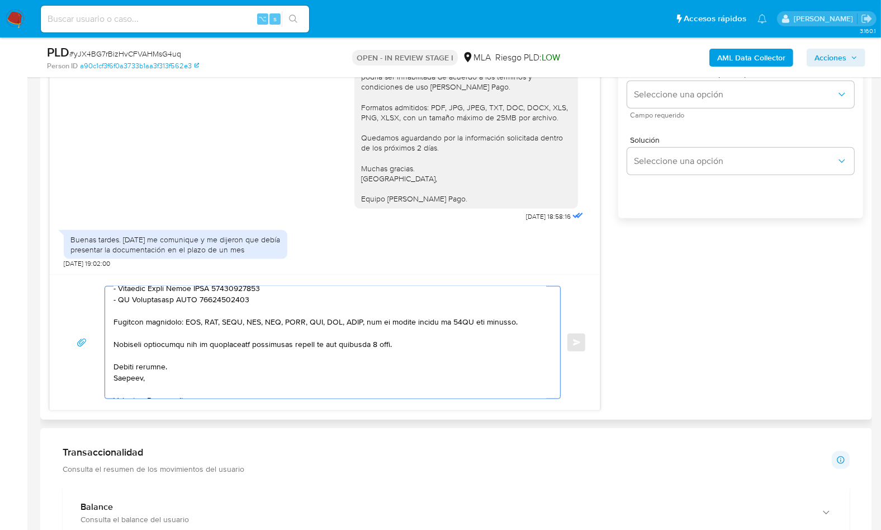
click at [405, 341] on textarea at bounding box center [330, 342] width 433 height 112
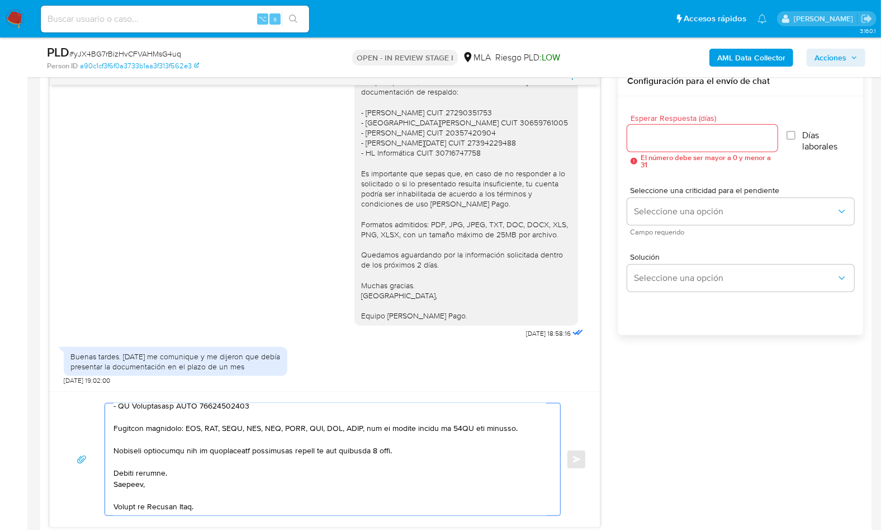
scroll to position [590, 0]
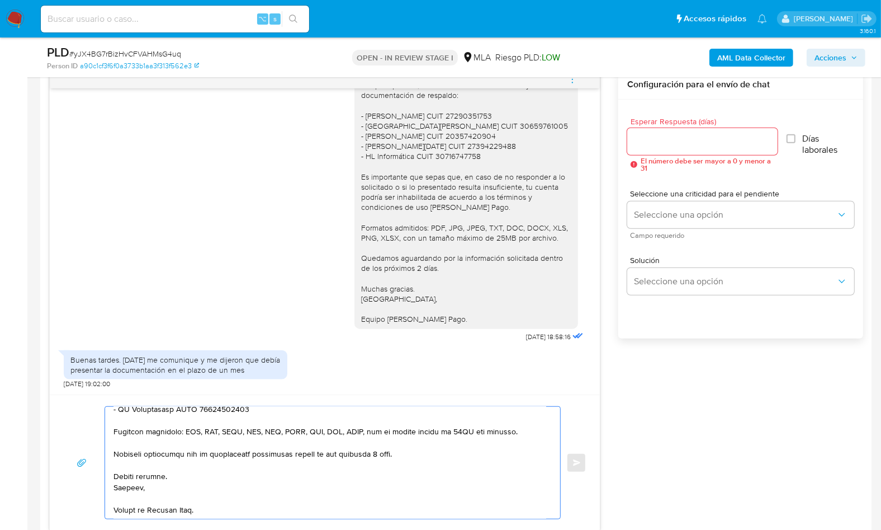
type textarea "Lore, Ipsumd sitamet con adi elitseddo, eiu tempori, ut laboree do mag aliquaen…"
click at [666, 137] on input "Esperar Respuesta (días)" at bounding box center [702, 141] width 150 height 15
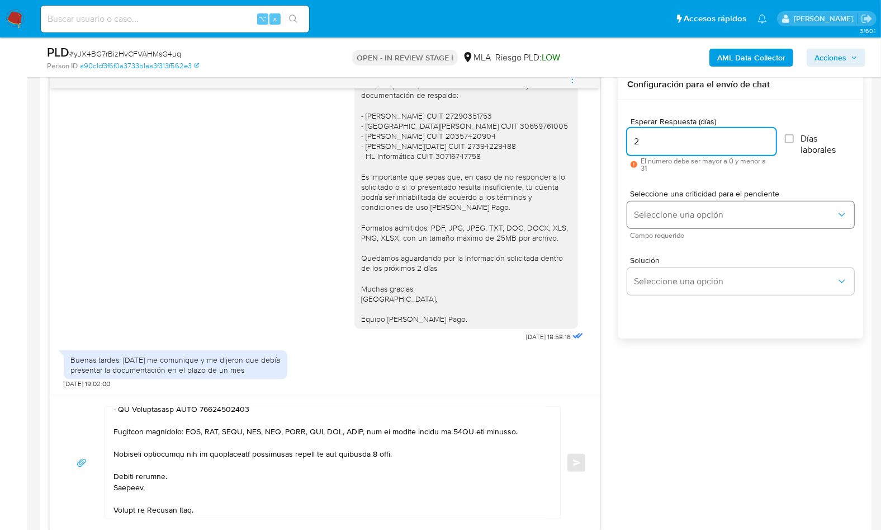
type input "2"
click at [663, 215] on span "Seleccione una opción" at bounding box center [735, 214] width 202 height 11
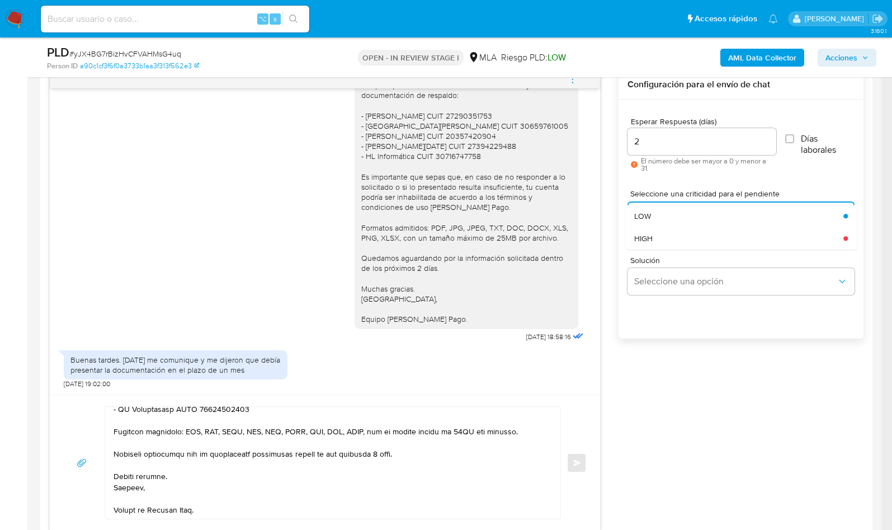
click at [665, 230] on div "HIGH" at bounding box center [735, 238] width 202 height 22
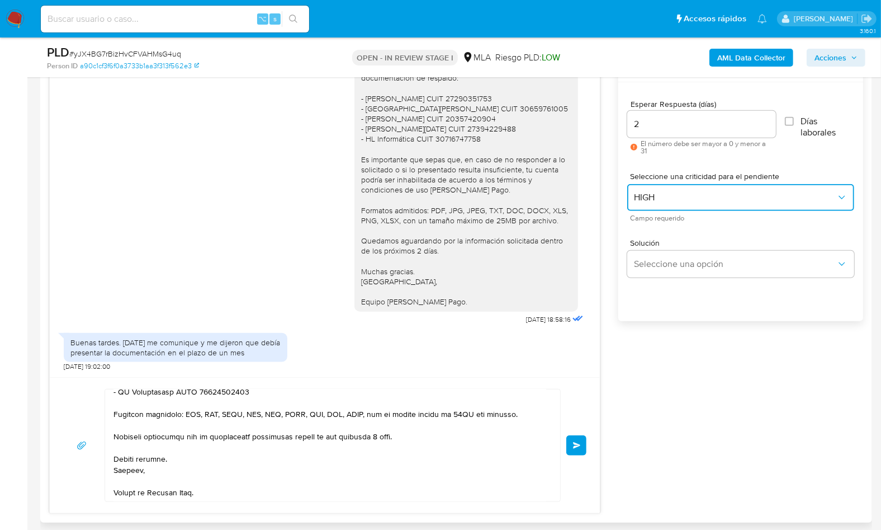
scroll to position [609, 0]
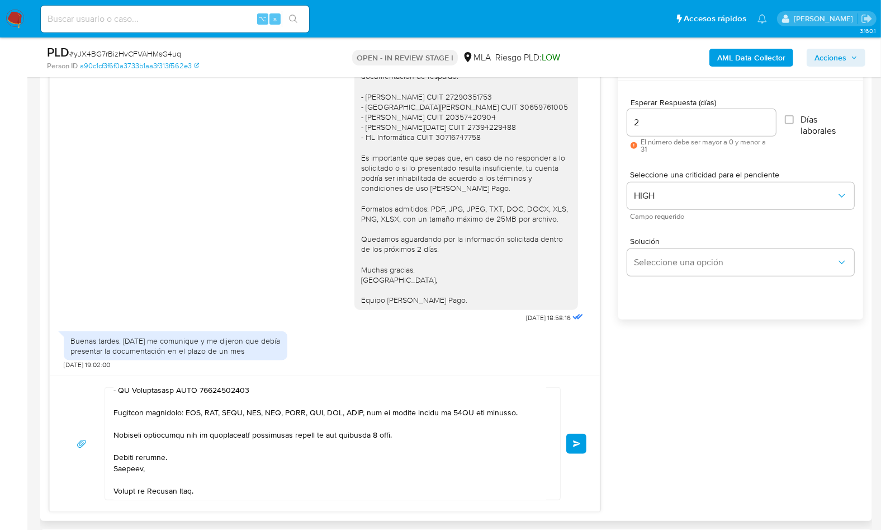
click at [580, 437] on button "Enviar" at bounding box center [576, 443] width 20 height 20
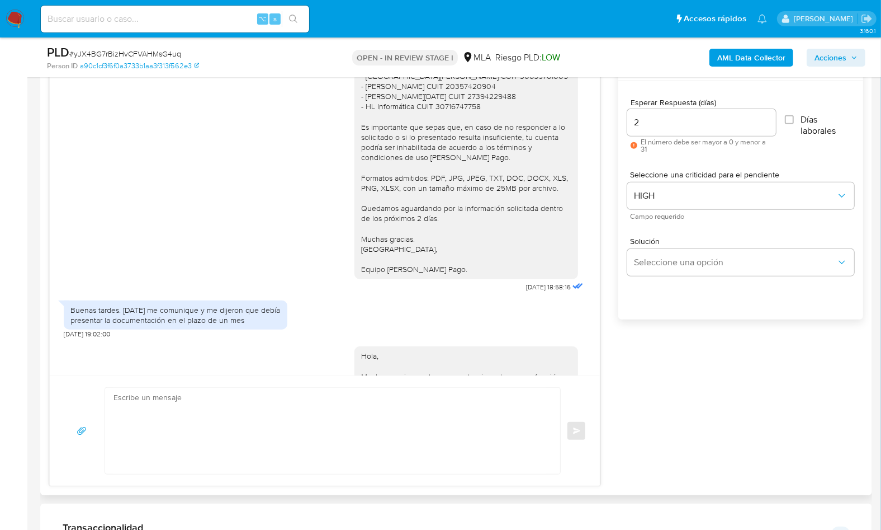
scroll to position [1509, 0]
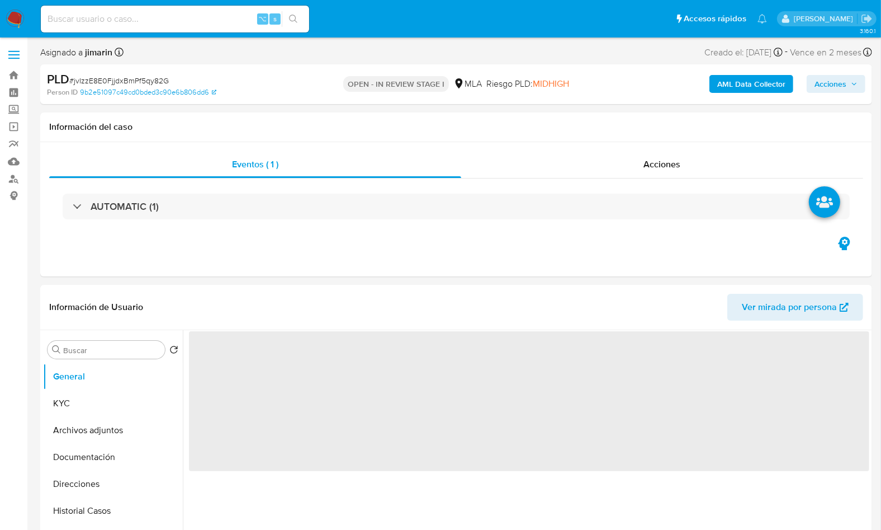
select select "10"
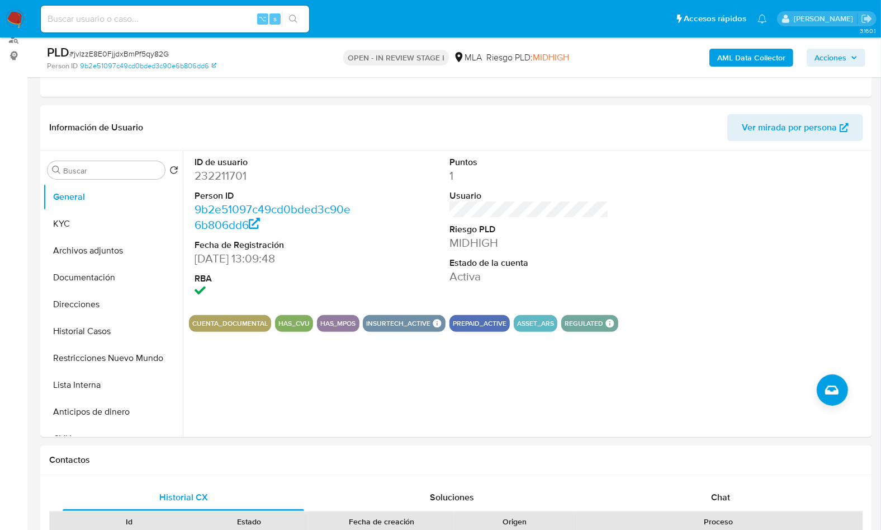
scroll to position [527, 0]
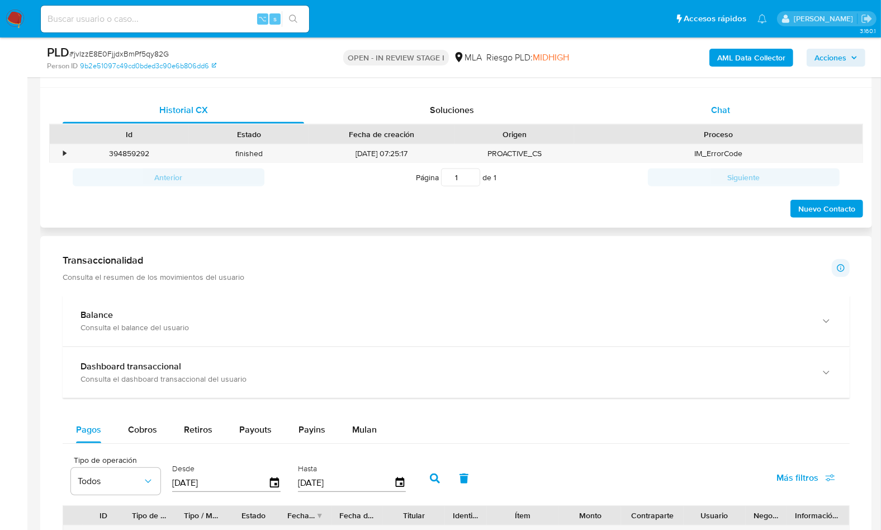
click at [739, 107] on div "Chat" at bounding box center [721, 110] width 242 height 27
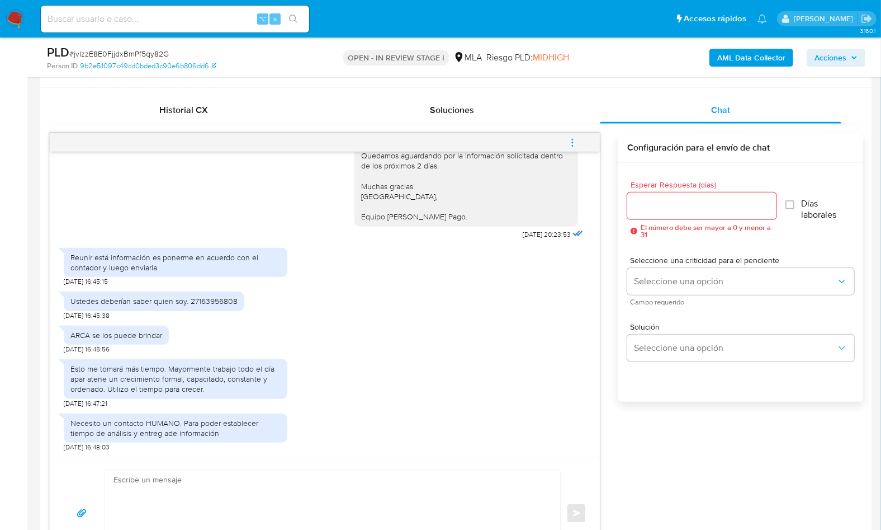
scroll to position [1154, 0]
click at [202, 117] on div "Historial CX" at bounding box center [184, 110] width 242 height 27
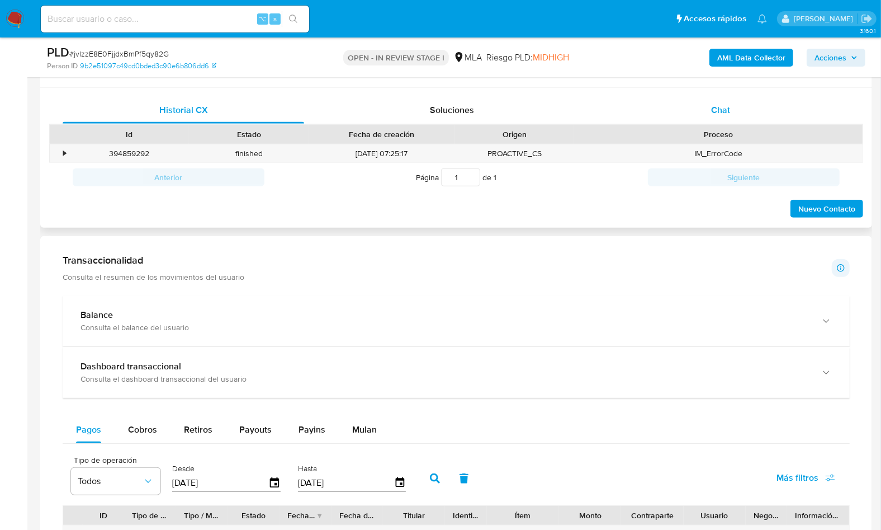
click at [683, 105] on div "Chat" at bounding box center [721, 110] width 242 height 27
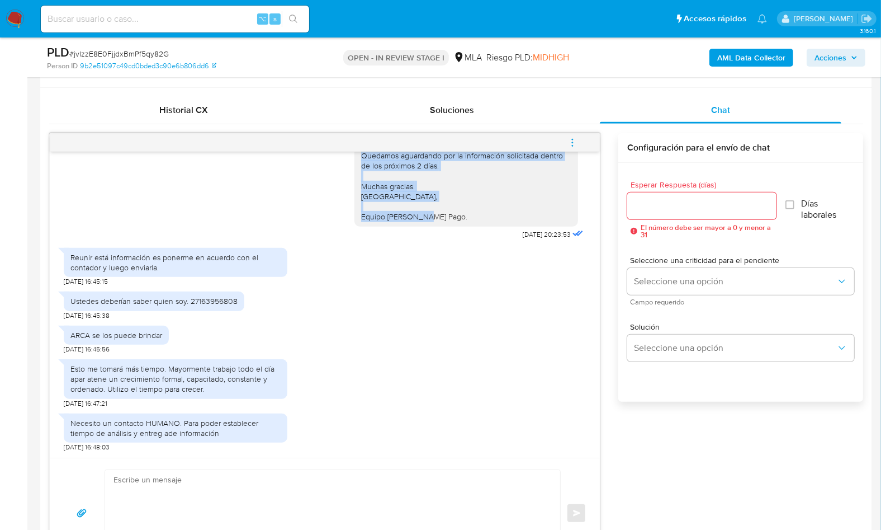
drag, startPoint x: 352, startPoint y: 199, endPoint x: 450, endPoint y: 214, distance: 98.9
copy div "Hola, En función de las operaciones registradas en tu cuenta de Mercado Pago, n…"
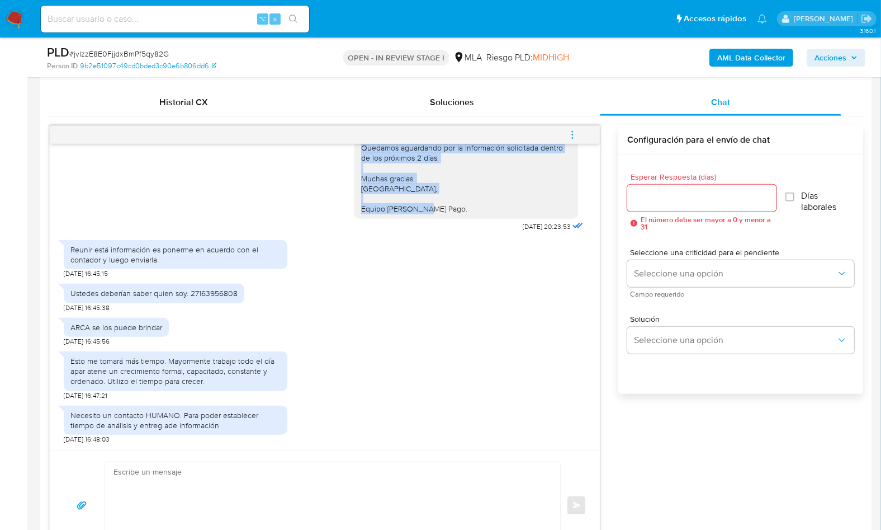
scroll to position [551, 0]
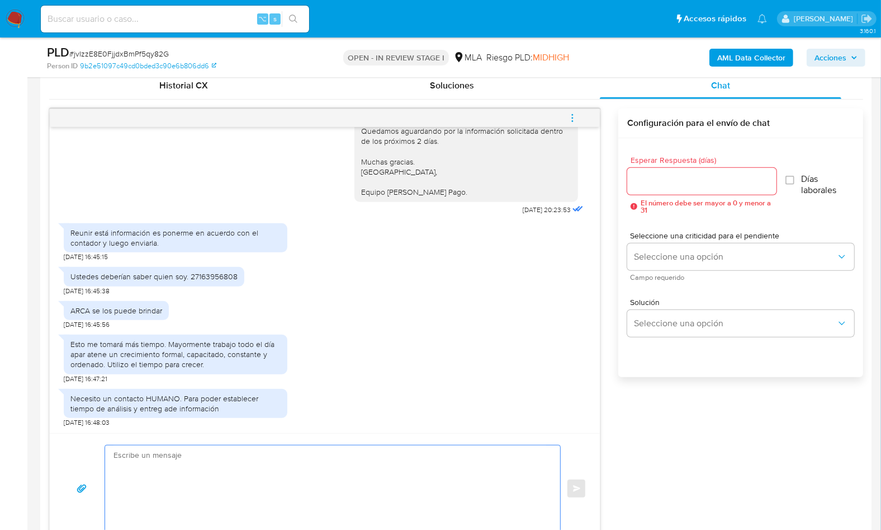
click at [359, 481] on textarea at bounding box center [330, 488] width 433 height 86
paste textarea "Hola, En función de las operaciones registradas en tu cuenta de Mercado Pago, n…"
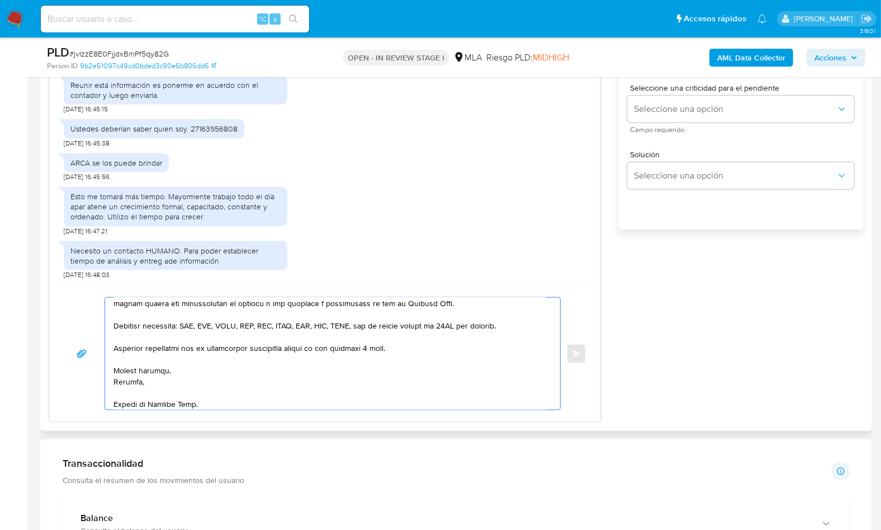
scroll to position [0, 0]
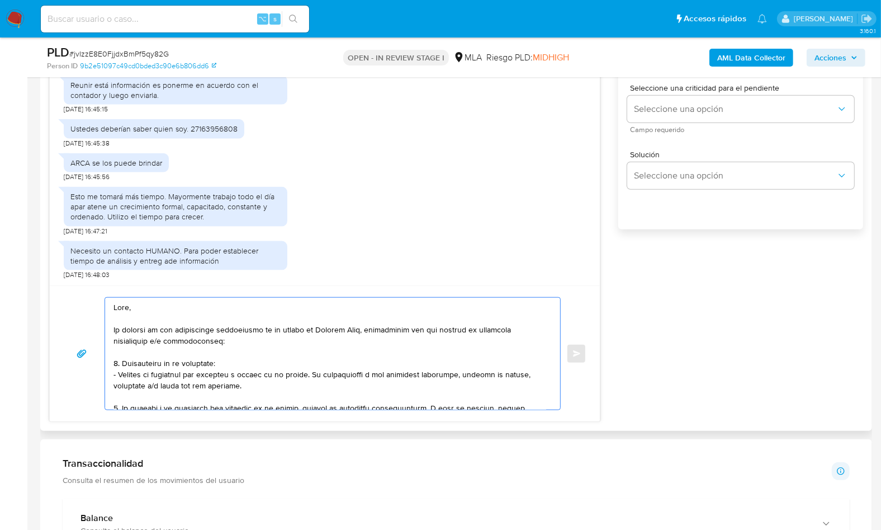
click at [145, 310] on textarea at bounding box center [330, 353] width 433 height 112
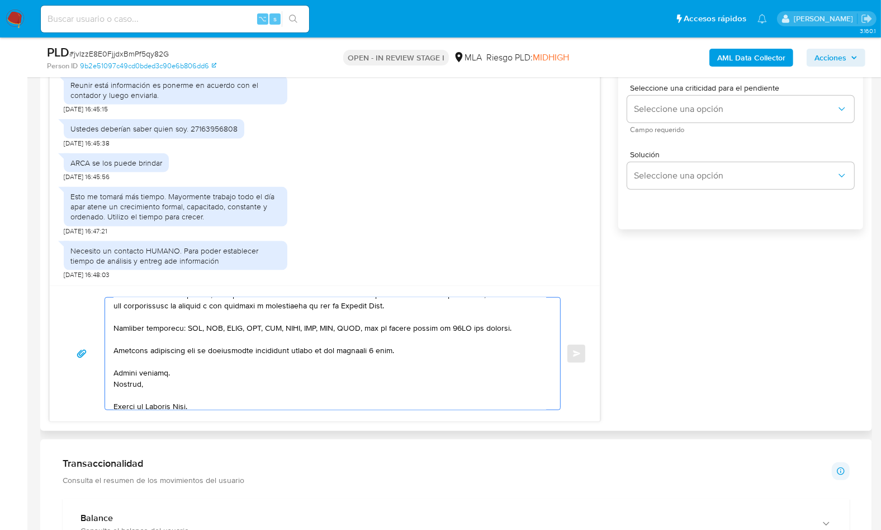
scroll to position [337, 0]
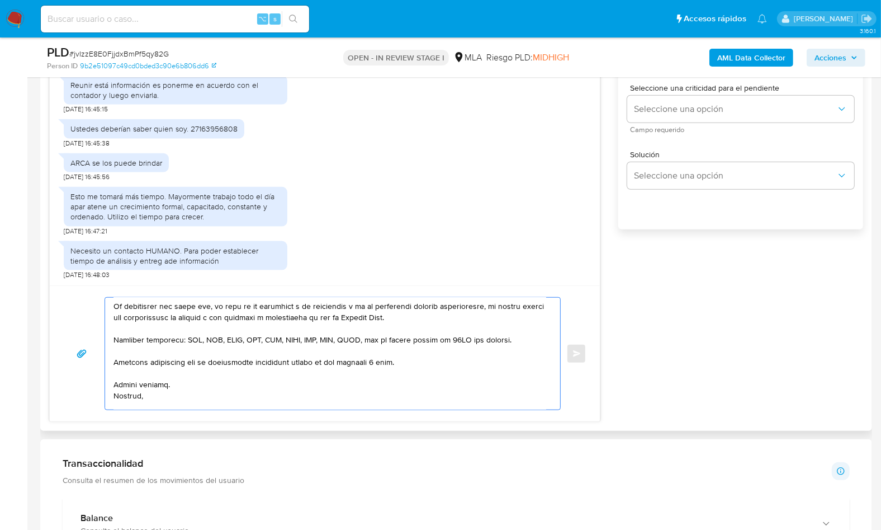
click at [202, 317] on textarea at bounding box center [330, 353] width 433 height 112
drag, startPoint x: 192, startPoint y: 318, endPoint x: 435, endPoint y: 318, distance: 243.3
click at [435, 318] on textarea at bounding box center [330, 353] width 433 height 112
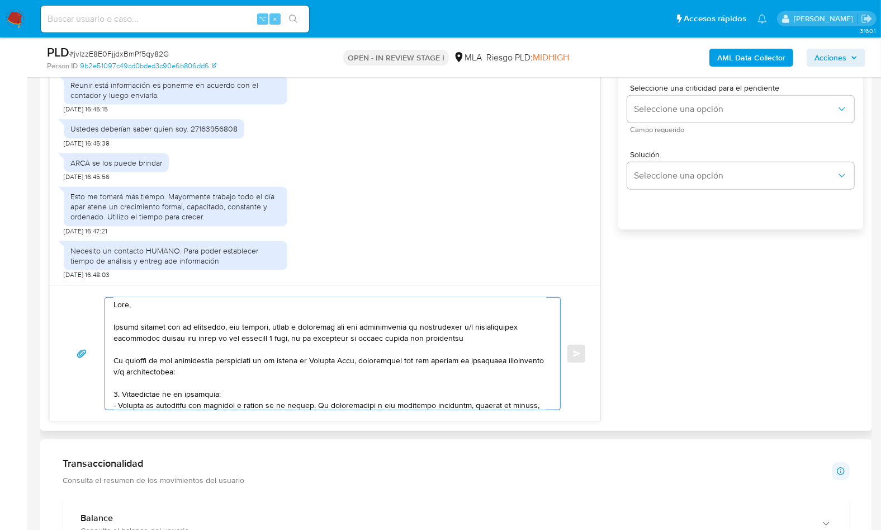
scroll to position [0, 0]
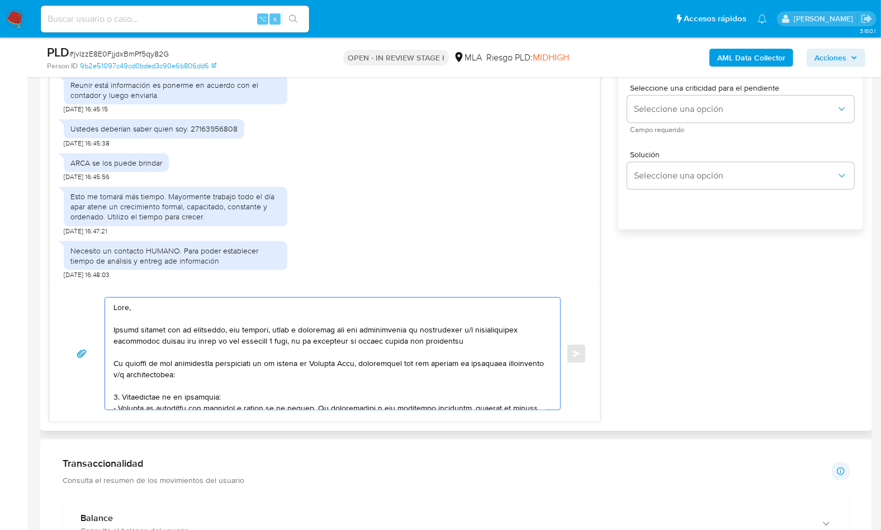
click at [453, 337] on textarea at bounding box center [330, 353] width 433 height 112
paste textarea "de acuerdo a los términos y condiciones de uso de Mercado Pago."
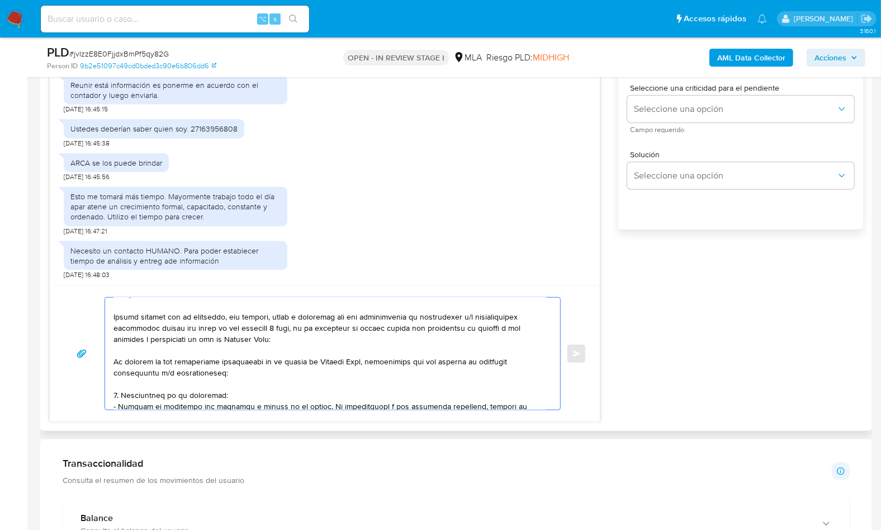
scroll to position [16, 0]
drag, startPoint x: 260, startPoint y: 372, endPoint x: 130, endPoint y: 349, distance: 131.8
click at [130, 349] on textarea at bounding box center [330, 353] width 433 height 112
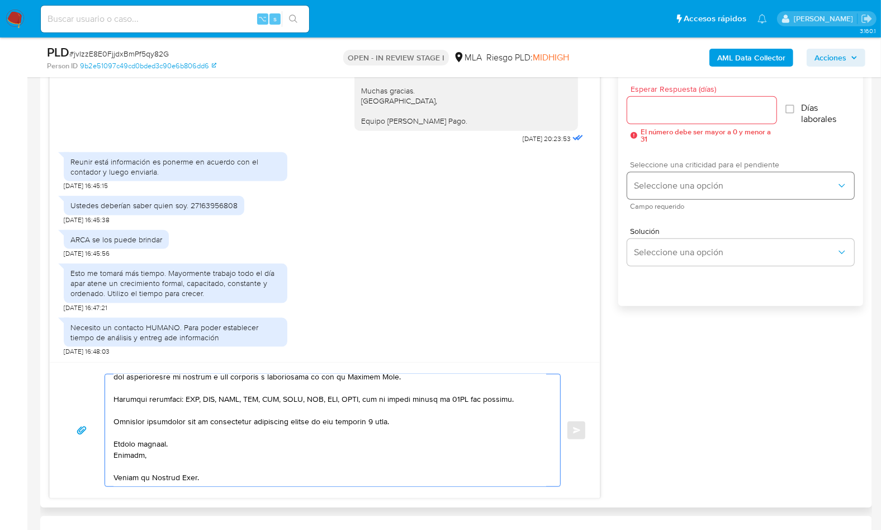
scroll to position [618, 0]
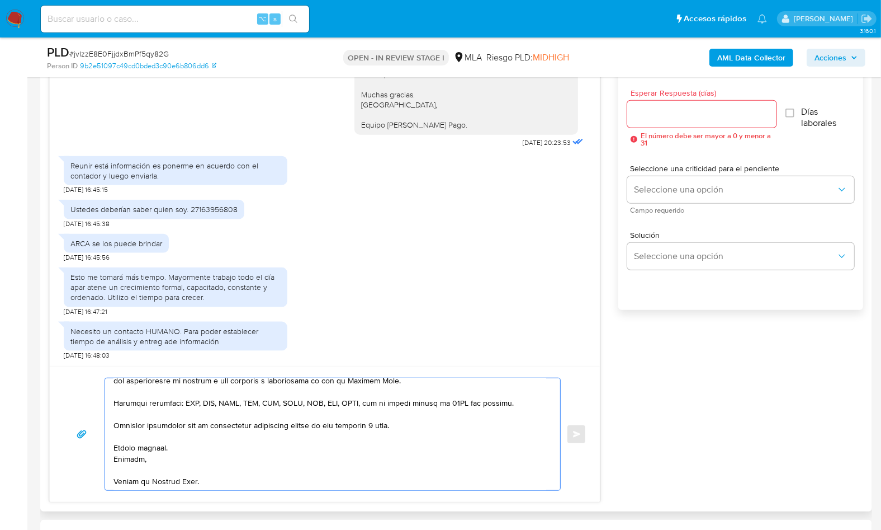
type textarea "Hola, Muchas gracias por tu respuesta, sin embargo, vamos a necesitar que nos p…"
click at [663, 108] on input "Esperar Respuesta (días)" at bounding box center [701, 114] width 149 height 15
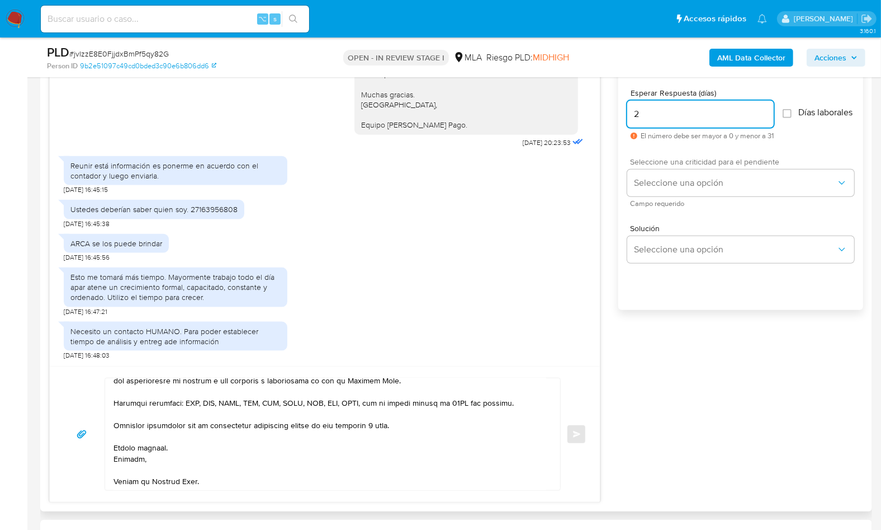
type input "2"
click at [655, 203] on div "Seleccione una criticidad para el pendiente Seleccione una opción Campo requeri…" at bounding box center [740, 182] width 227 height 49
click at [663, 202] on div "Seleccione una criticidad para el pendiente Seleccione una opción Campo requeri…" at bounding box center [740, 182] width 227 height 49
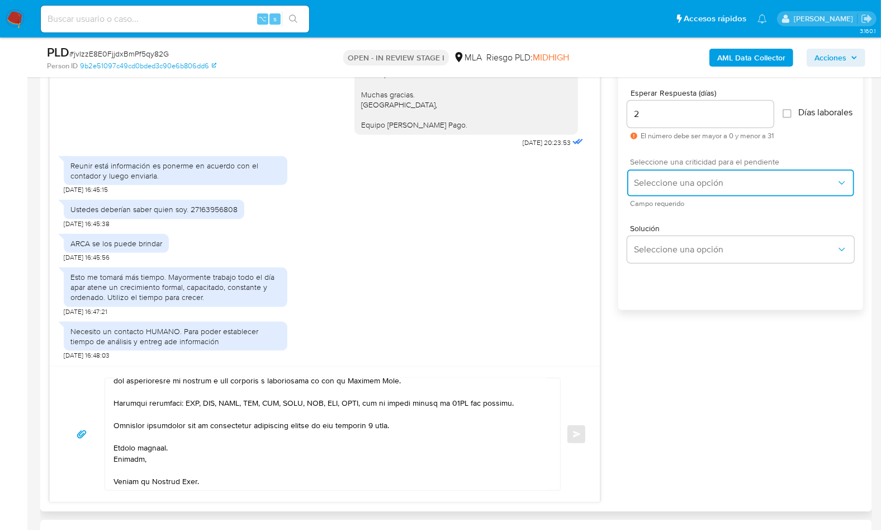
click at [663, 196] on button "Seleccione una opción" at bounding box center [740, 182] width 227 height 27
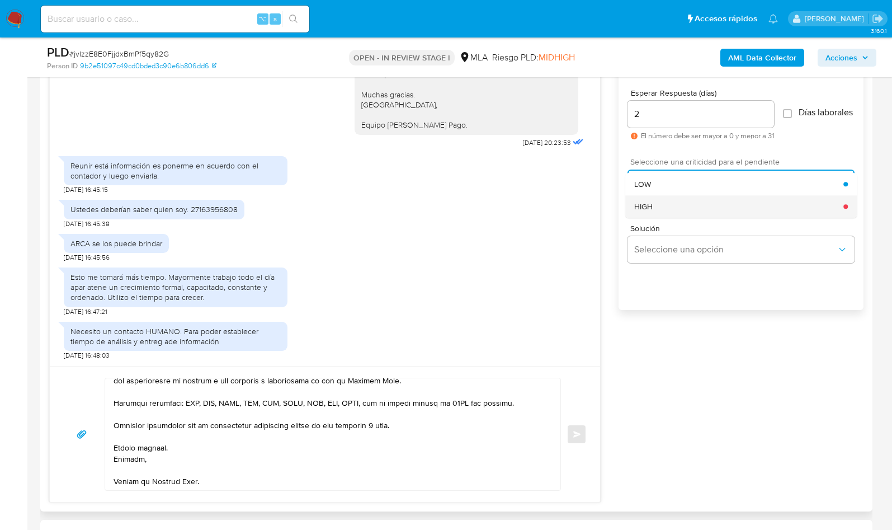
click at [674, 212] on div "HIGH" at bounding box center [738, 206] width 209 height 22
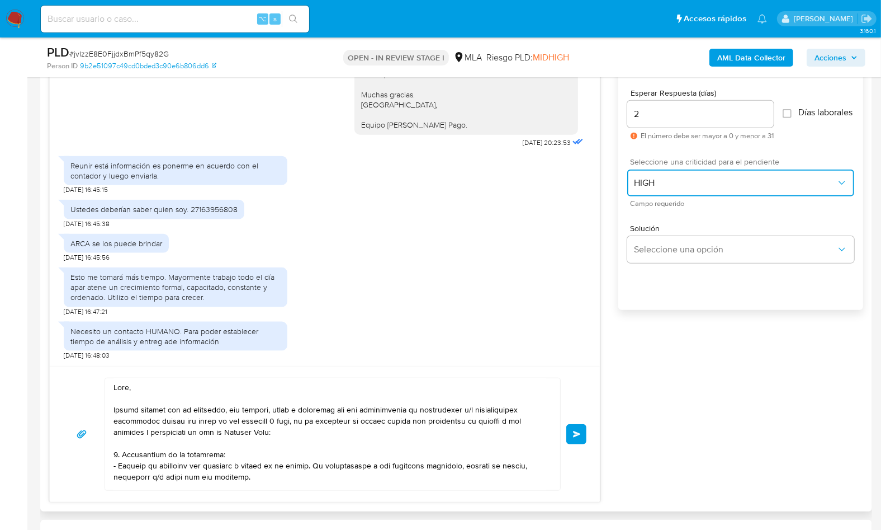
scroll to position [0, 0]
click at [178, 423] on textarea at bounding box center [330, 434] width 433 height 112
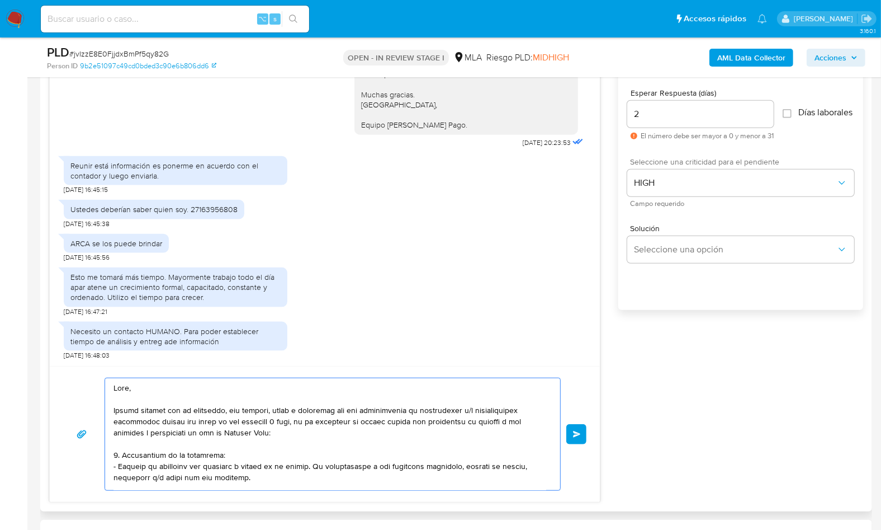
click at [320, 435] on textarea at bounding box center [330, 434] width 433 height 112
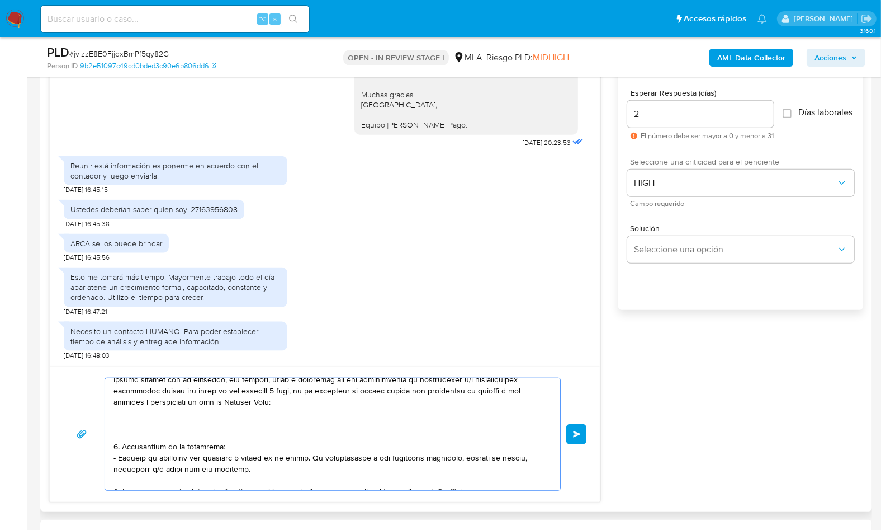
scroll to position [42, 0]
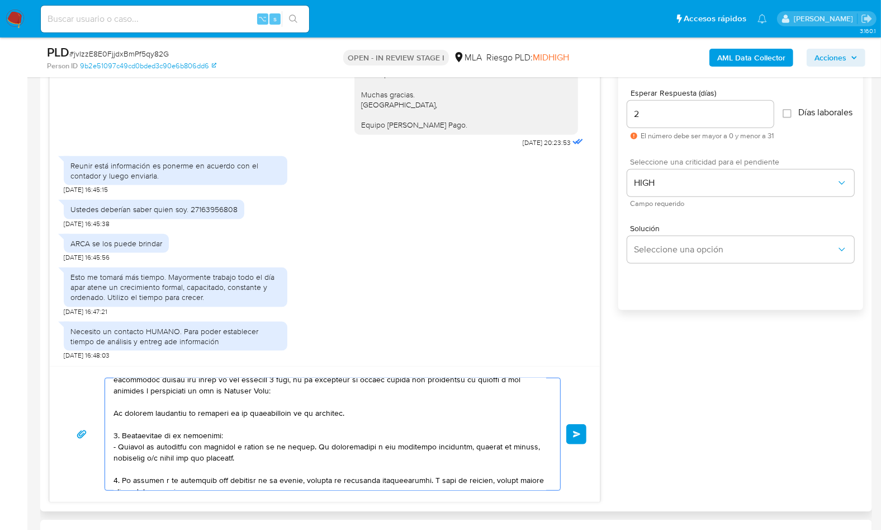
click at [114, 415] on textarea at bounding box center [330, 434] width 433 height 112
click at [366, 413] on textarea at bounding box center [330, 434] width 433 height 112
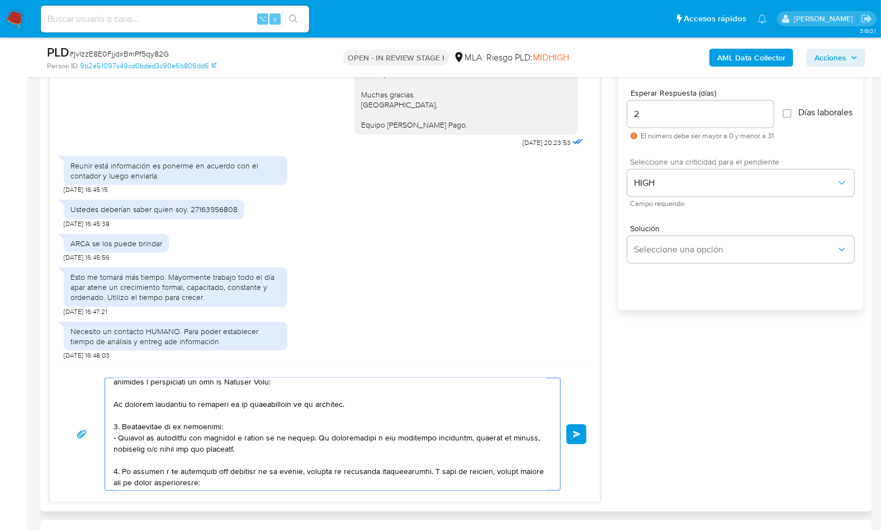
scroll to position [20, 0]
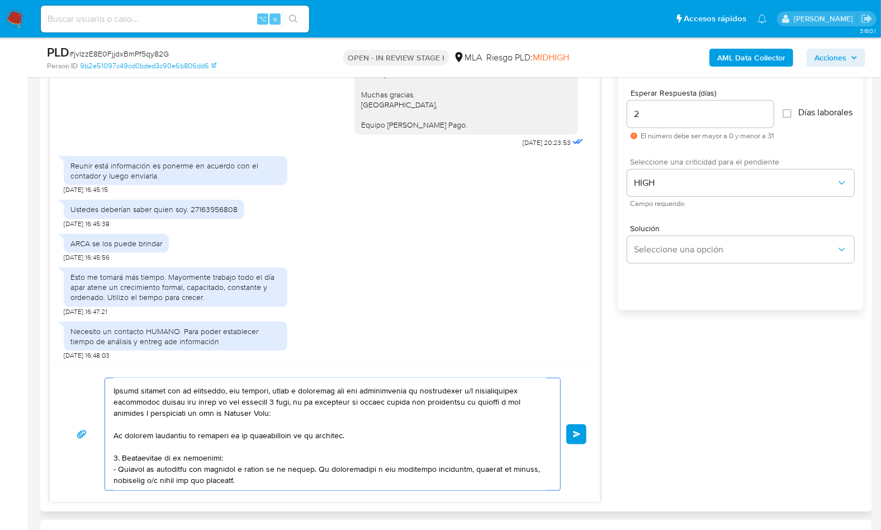
drag, startPoint x: 115, startPoint y: 436, endPoint x: 149, endPoint y: 436, distance: 34.1
click at [149, 436] on textarea at bounding box center [330, 434] width 433 height 112
click at [173, 428] on textarea at bounding box center [330, 434] width 433 height 112
click at [321, 435] on textarea at bounding box center [330, 434] width 433 height 112
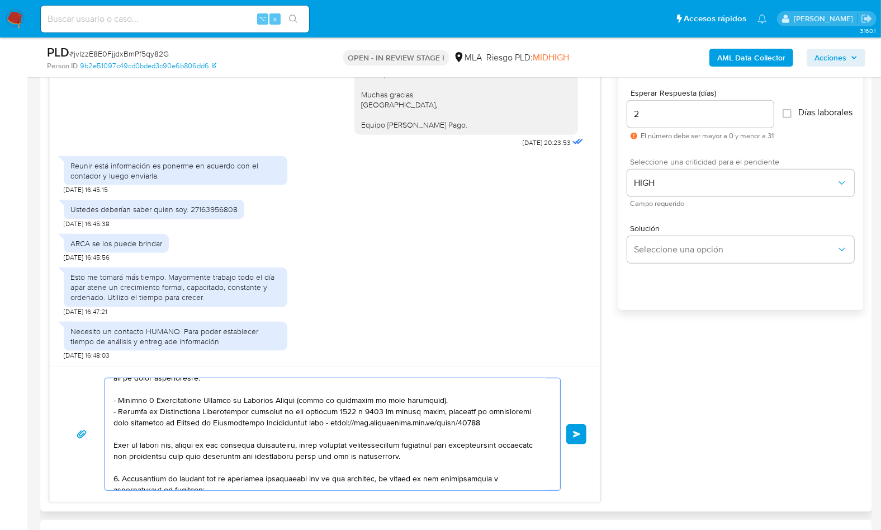
scroll to position [0, 0]
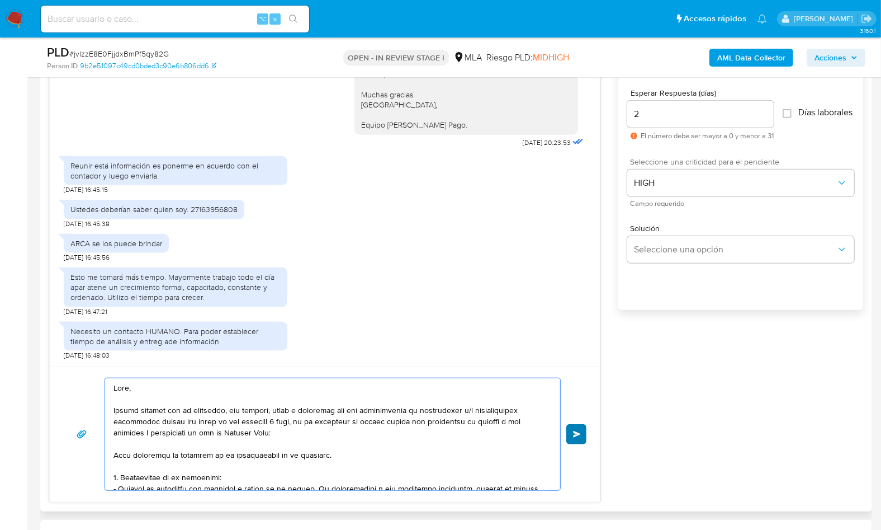
type textarea "Hola, Muchas gracias por tu respuesta, sin embargo, vamos a necesitar que nos p…"
click at [574, 435] on span "Enviar" at bounding box center [577, 434] width 8 height 7
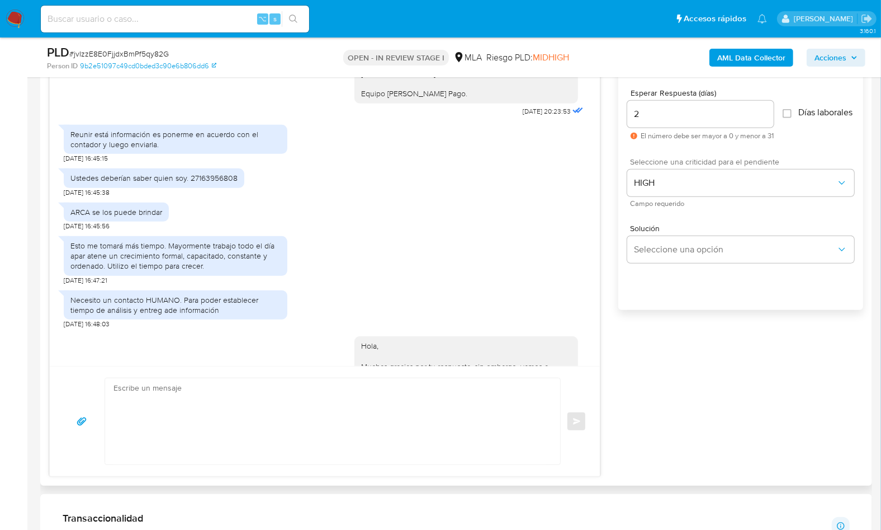
scroll to position [1776, 0]
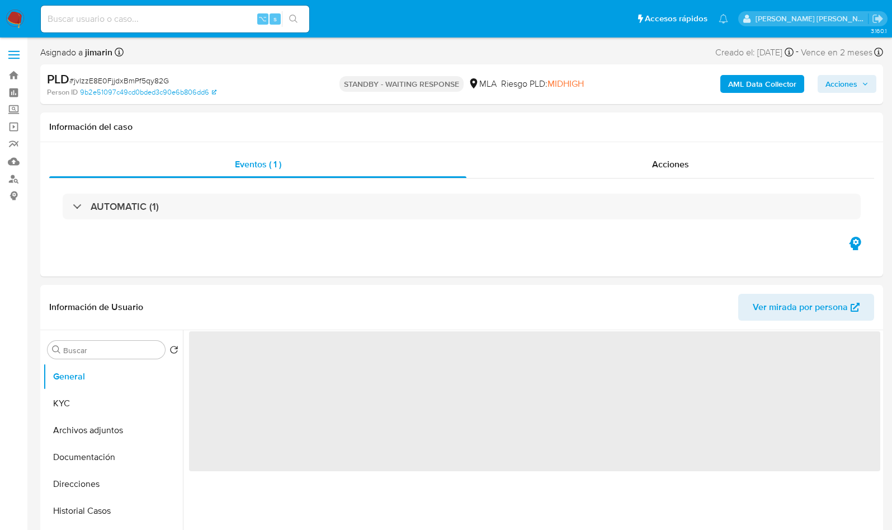
select select "10"
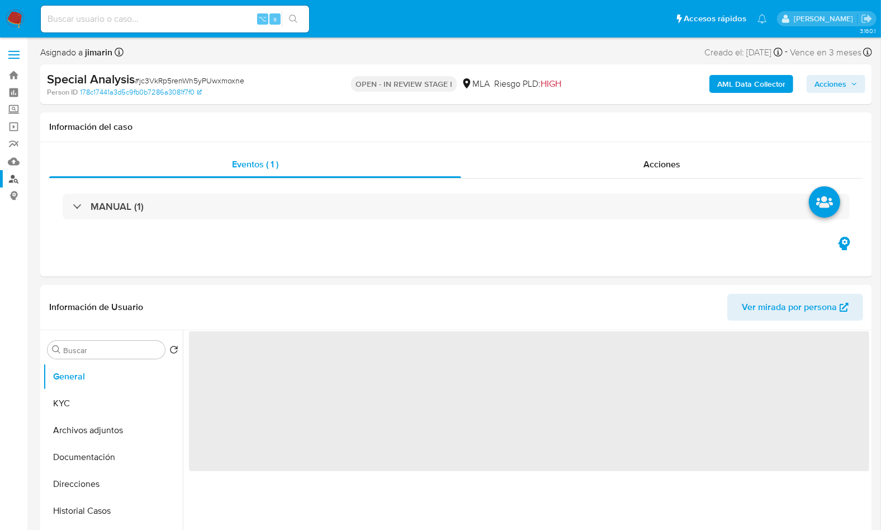
select select "10"
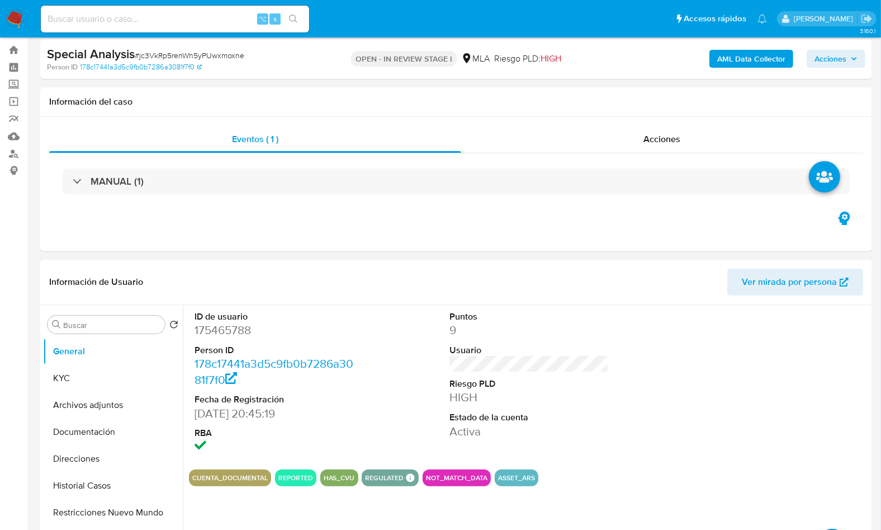
scroll to position [205, 0]
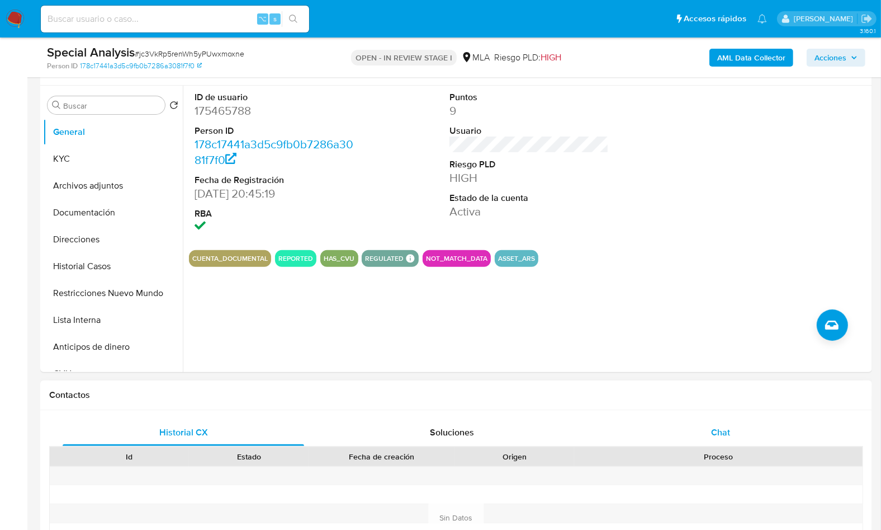
click at [722, 428] on span "Chat" at bounding box center [720, 432] width 19 height 13
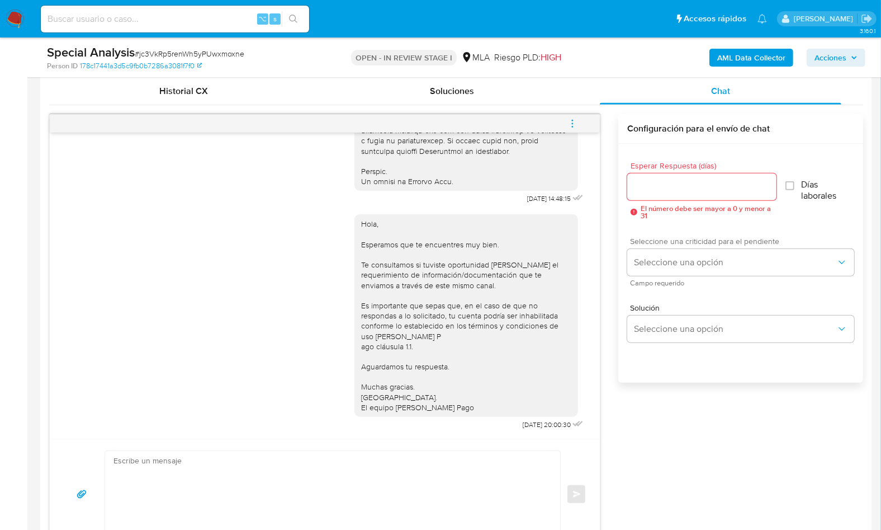
scroll to position [553, 0]
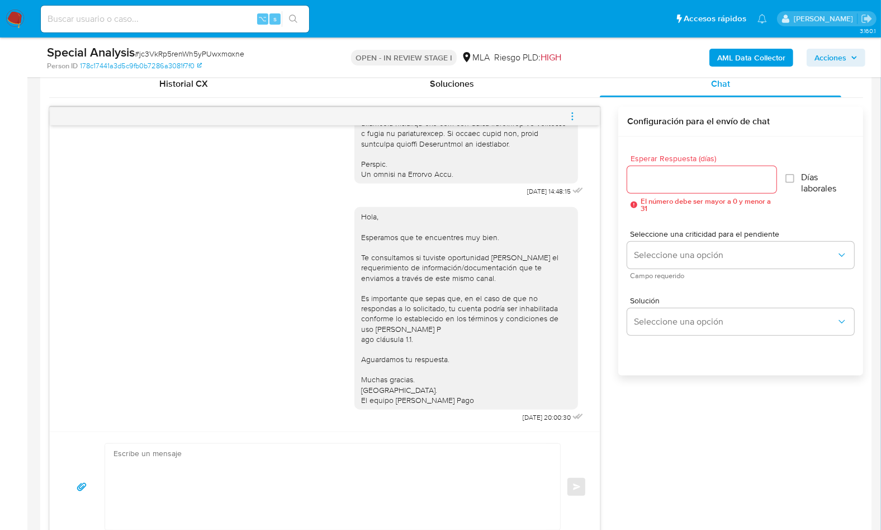
click at [705, 443] on div "[DATE] 14:48:15 Hola, Esperamos que te encuentres muy bien. Te consultamos si t…" at bounding box center [456, 324] width 814 height 435
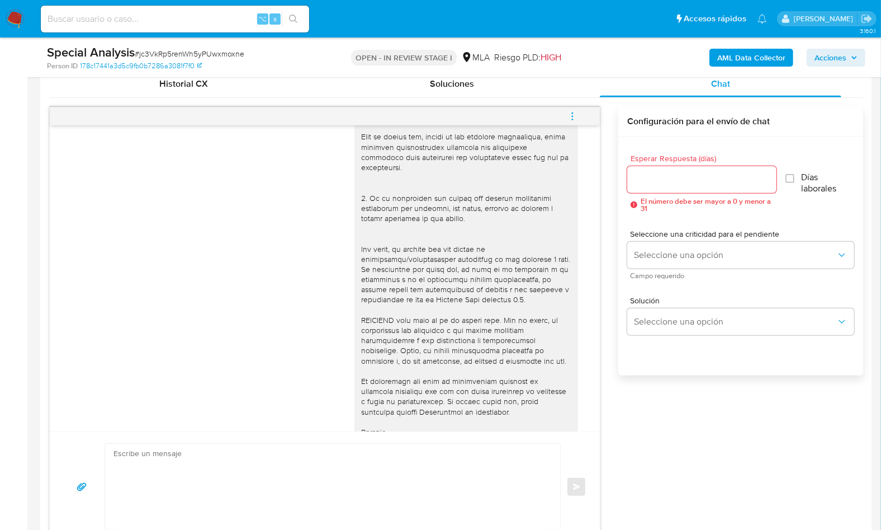
scroll to position [574, 0]
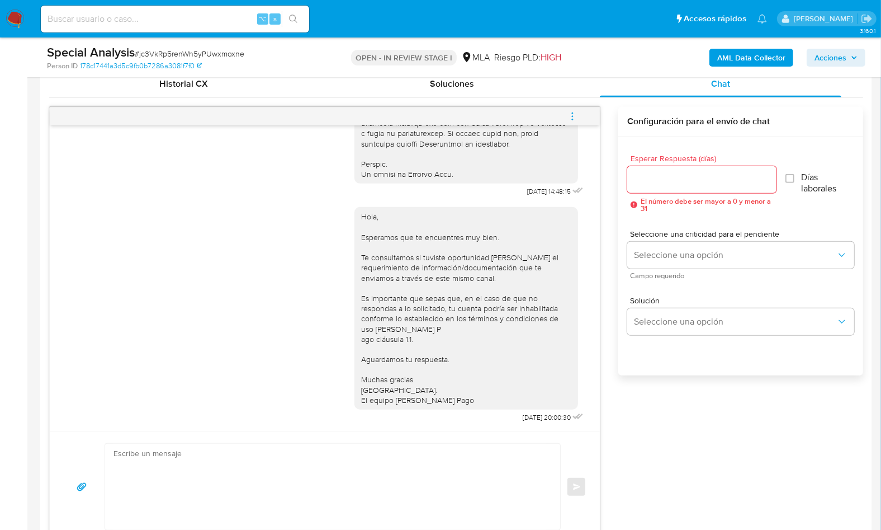
click at [342, 466] on textarea at bounding box center [330, 486] width 433 height 86
paste textarea "Lore , Ip dolorsi am con adipiscinge seddoeiusmo te in utlabo et Dolorem Aliq, …"
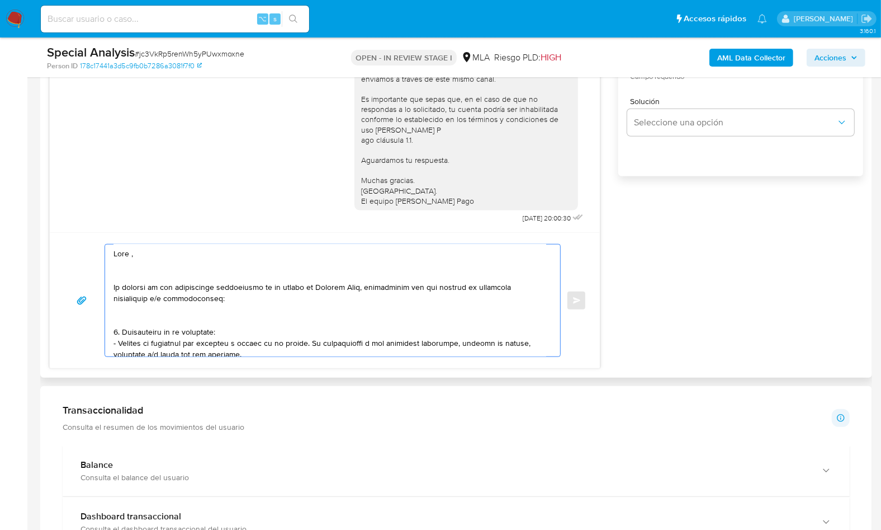
scroll to position [0, 0]
click at [144, 272] on textarea at bounding box center [330, 300] width 433 height 112
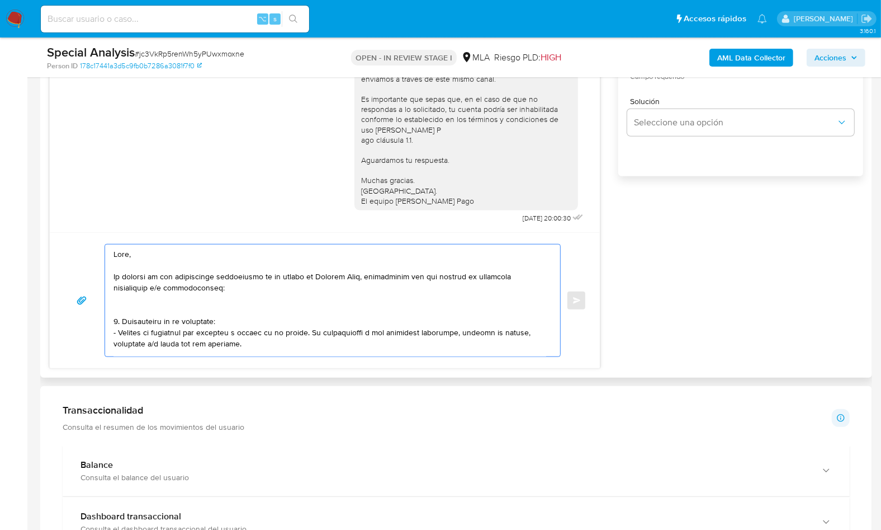
type textarea "Lore, Ip dolorsi am con adipiscinge seddoeiusmo te in utlabo et Dolorem Aliq, e…"
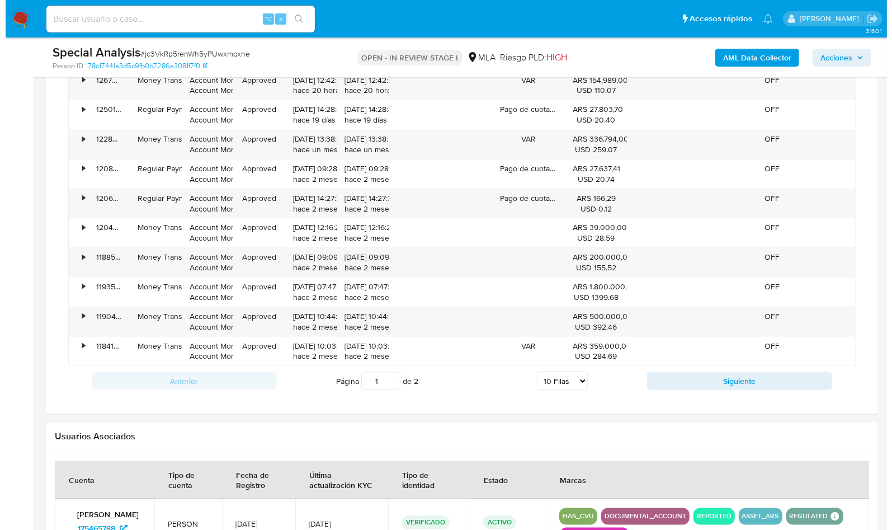
scroll to position [1843, 0]
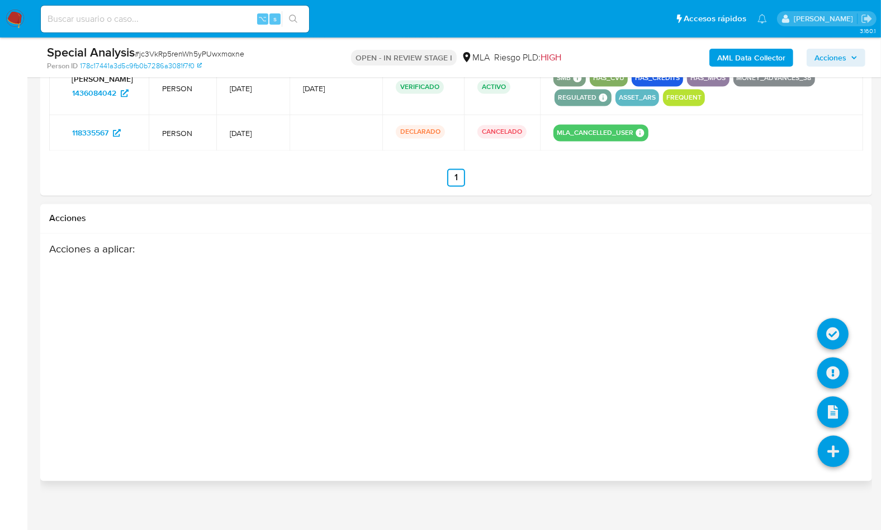
click at [838, 442] on icon at bounding box center [833, 450] width 31 height 31
click at [837, 366] on icon at bounding box center [833, 372] width 31 height 31
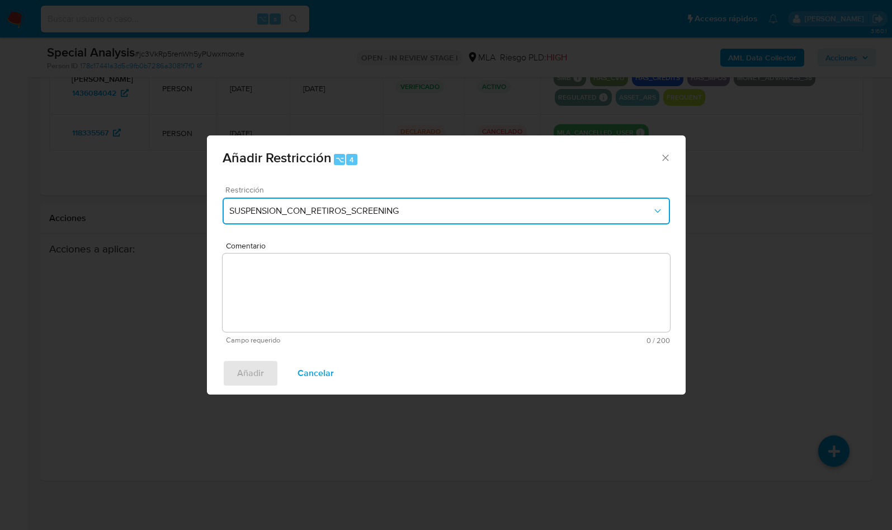
click at [381, 213] on span "SUSPENSION_CON_RETIROS_SCREENING" at bounding box center [440, 210] width 423 height 11
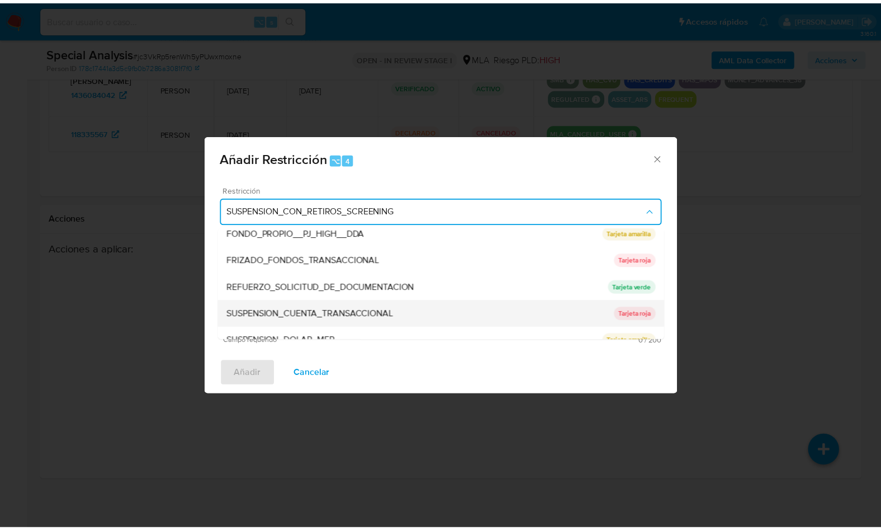
scroll to position [197, 0]
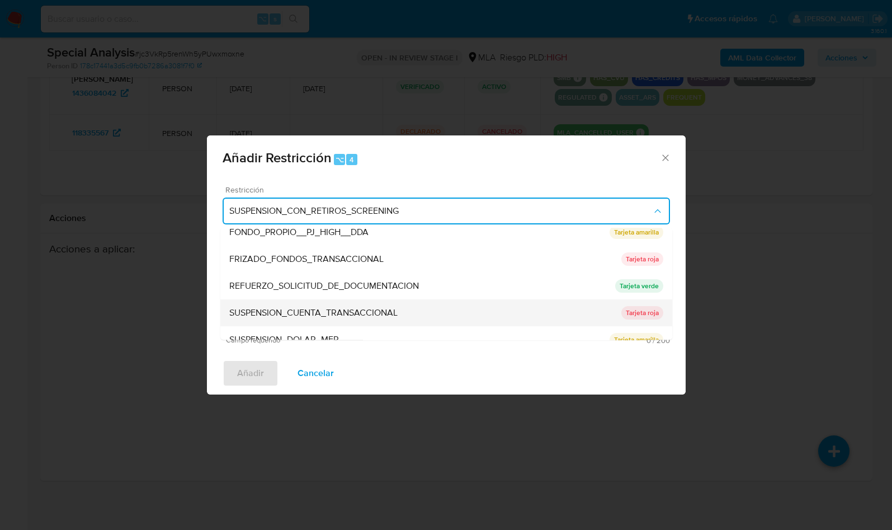
click at [337, 303] on div "SUSPENSION_CUENTA_TRANSACCIONAL" at bounding box center [425, 312] width 392 height 27
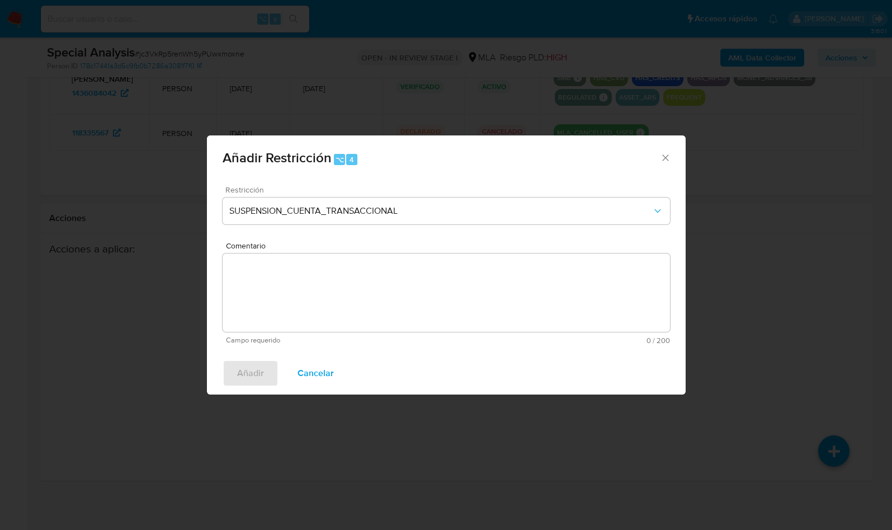
click at [347, 299] on textarea "Comentario" at bounding box center [446, 292] width 447 height 78
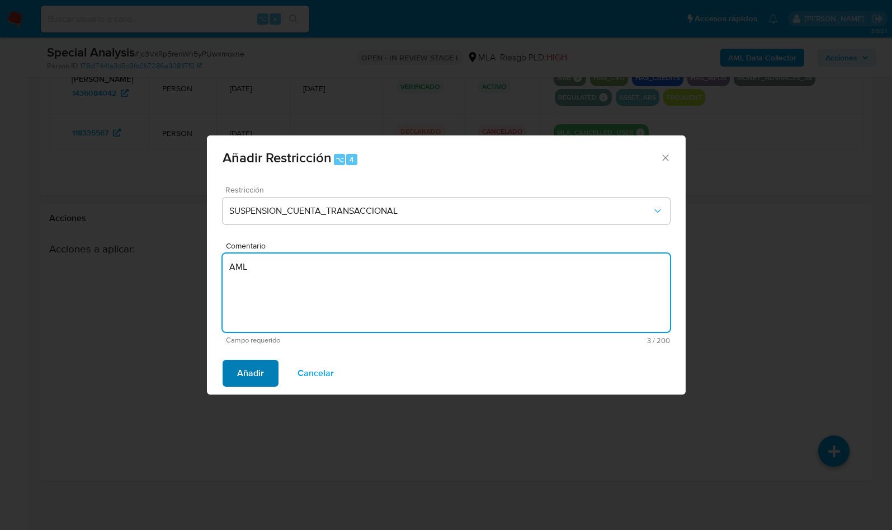
type textarea "AML"
click at [236, 364] on button "Añadir" at bounding box center [251, 373] width 56 height 27
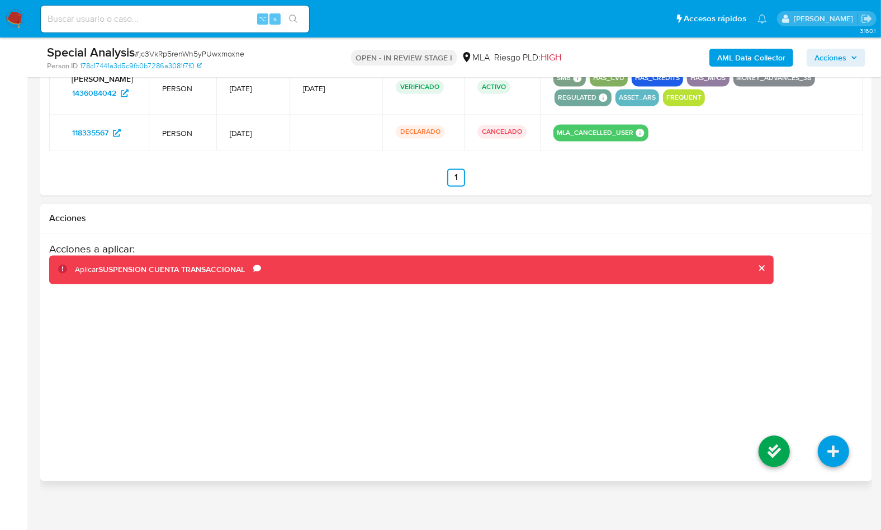
click at [758, 438] on li at bounding box center [774, 452] width 59 height 63
click at [763, 438] on icon at bounding box center [774, 450] width 31 height 31
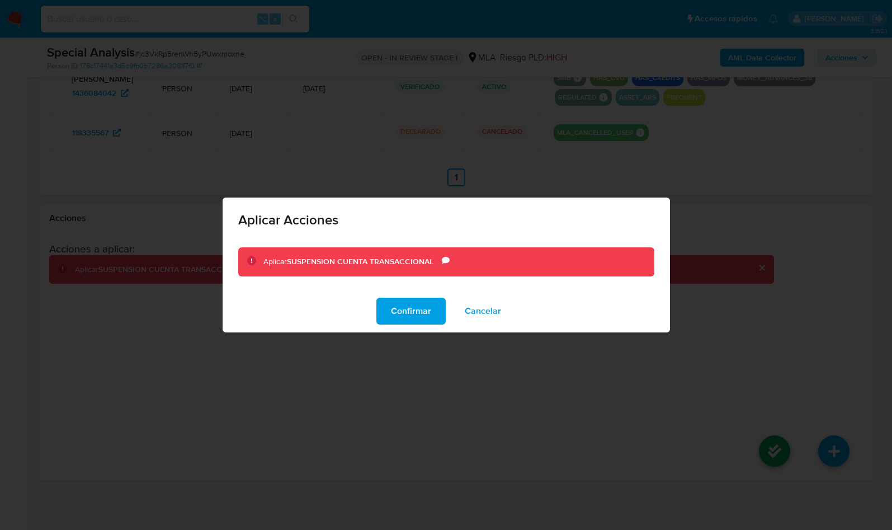
click at [433, 327] on div "Confirmar Cancelar" at bounding box center [446, 311] width 447 height 42
drag, startPoint x: 427, startPoint y: 319, endPoint x: 444, endPoint y: 320, distance: 16.9
click at [427, 319] on span "Confirmar" at bounding box center [411, 311] width 40 height 25
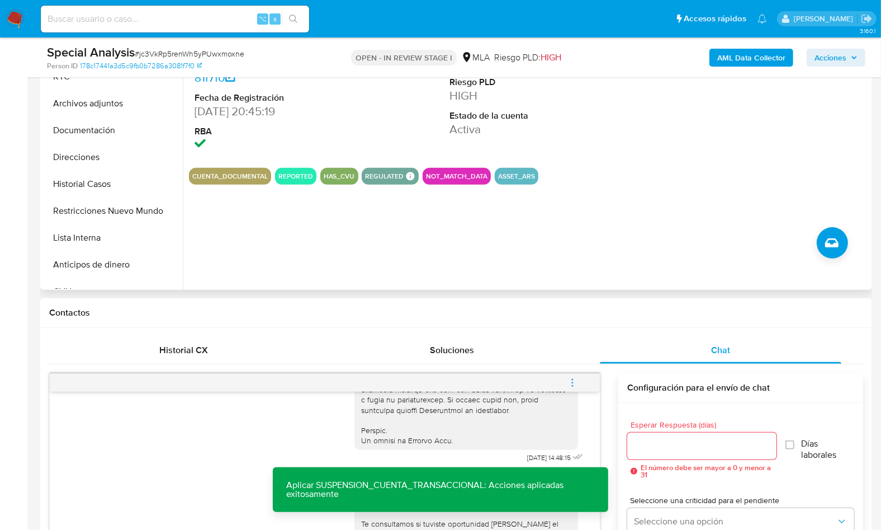
scroll to position [285, 0]
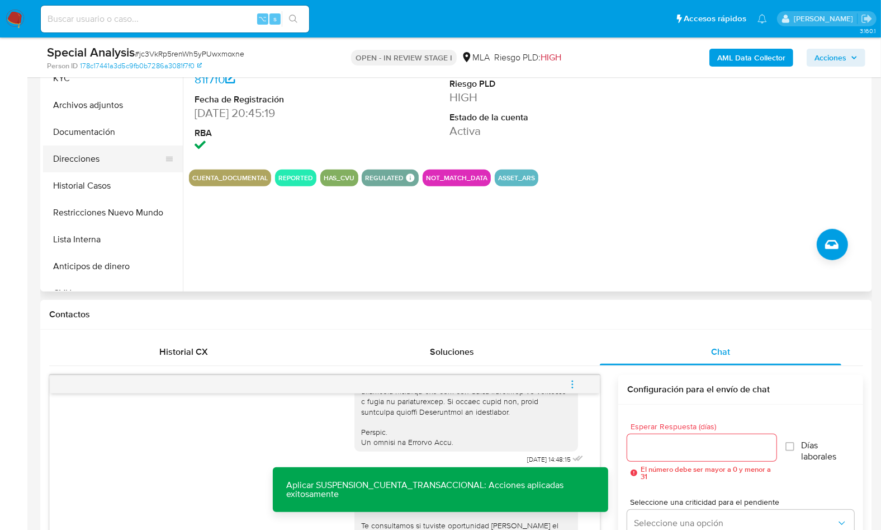
drag, startPoint x: 108, startPoint y: 129, endPoint x: 160, endPoint y: 155, distance: 59.0
click at [108, 129] on button "Documentación" at bounding box center [113, 132] width 140 height 27
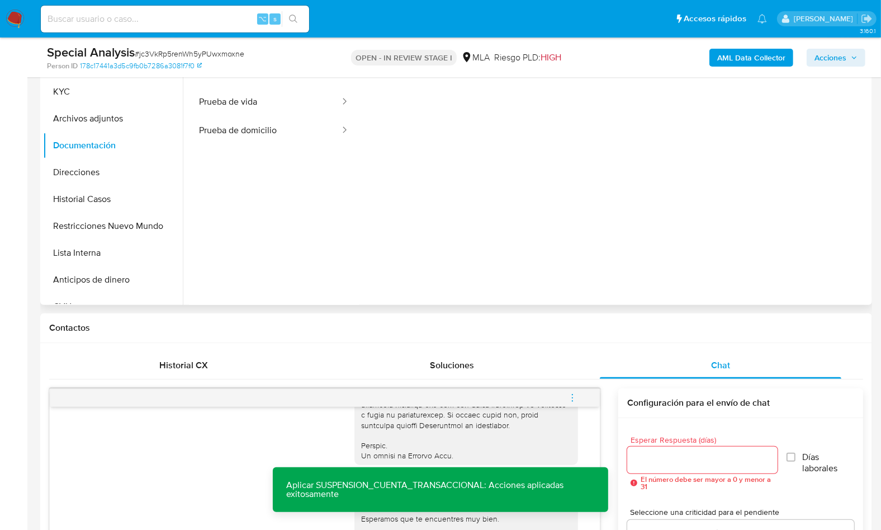
scroll to position [200, 0]
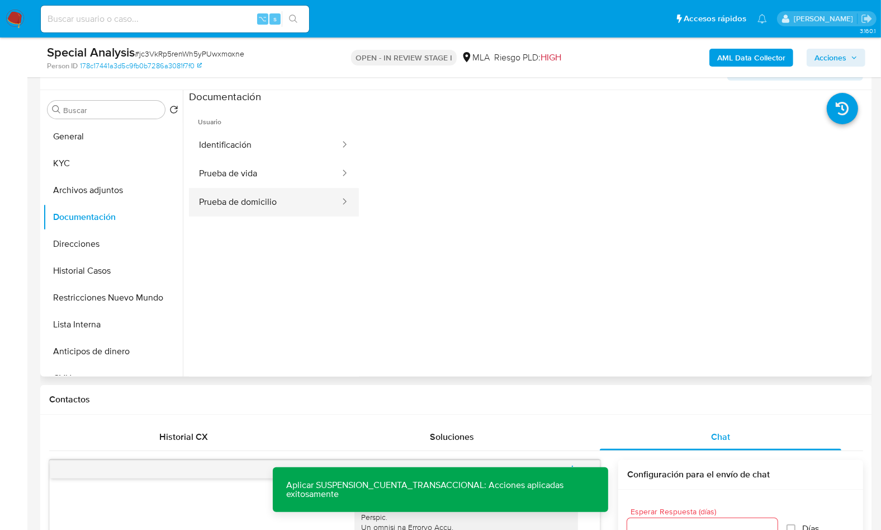
click at [283, 201] on button "Prueba de domicilio" at bounding box center [265, 202] width 152 height 29
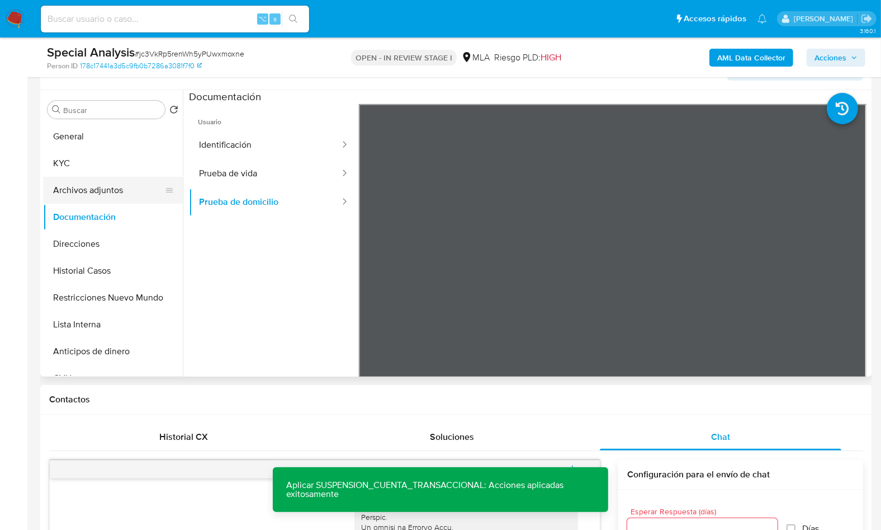
click at [101, 182] on button "Archivos adjuntos" at bounding box center [108, 190] width 131 height 27
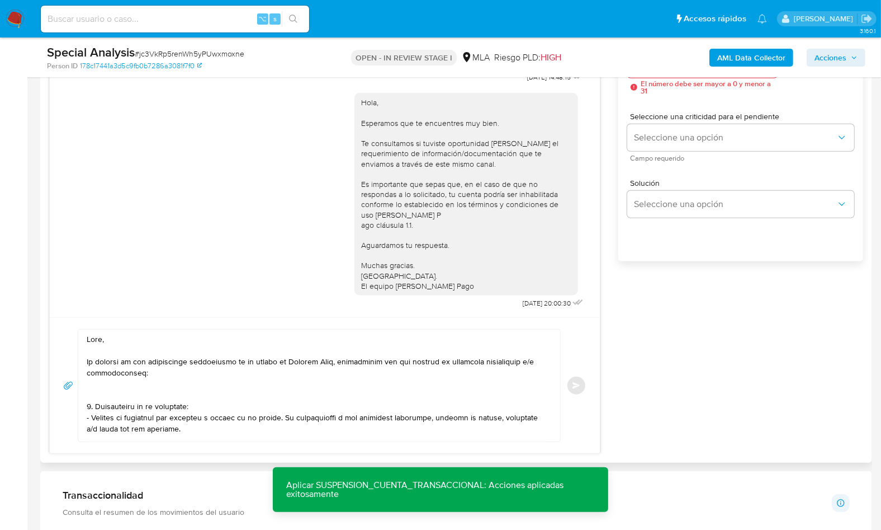
scroll to position [673, 0]
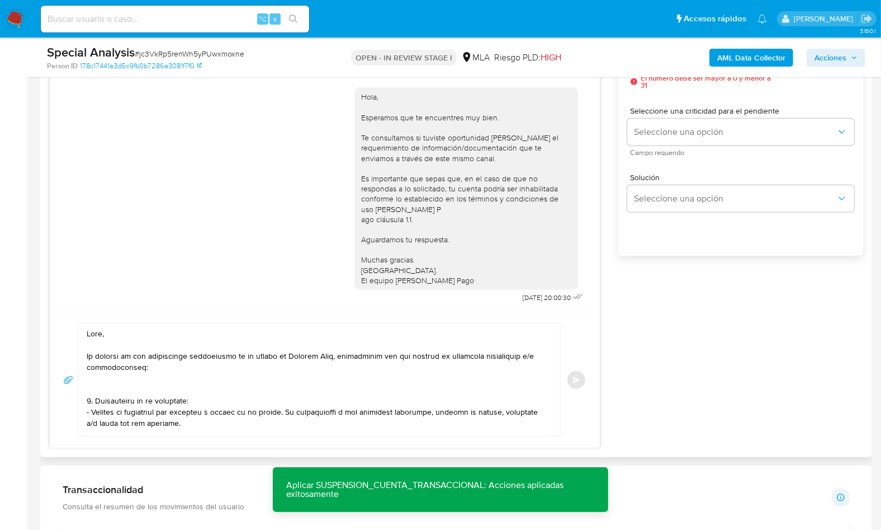
click at [111, 334] on textarea at bounding box center [317, 380] width 460 height 112
click at [139, 382] on textarea at bounding box center [317, 380] width 460 height 112
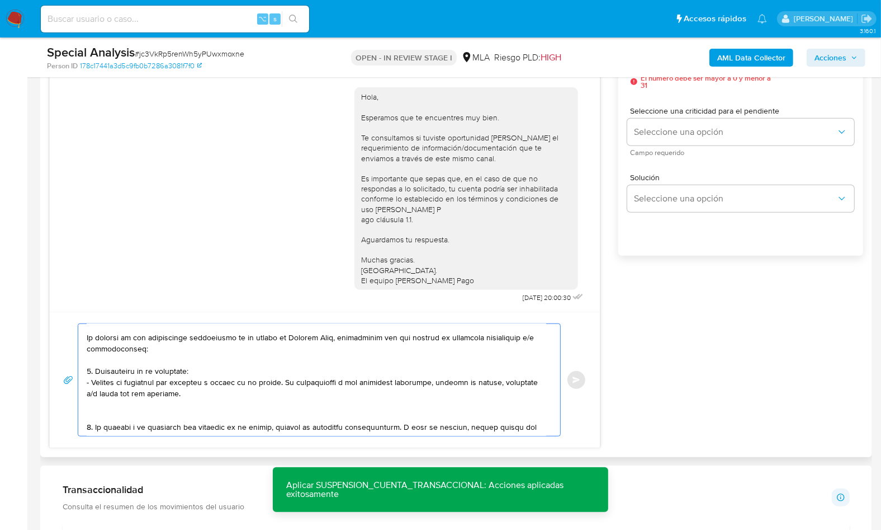
click at [123, 414] on textarea at bounding box center [317, 380] width 460 height 112
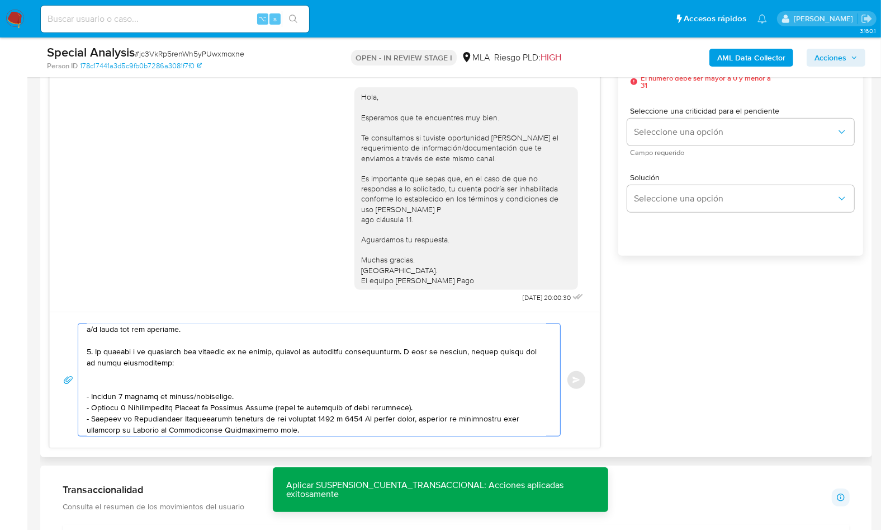
scroll to position [86, 0]
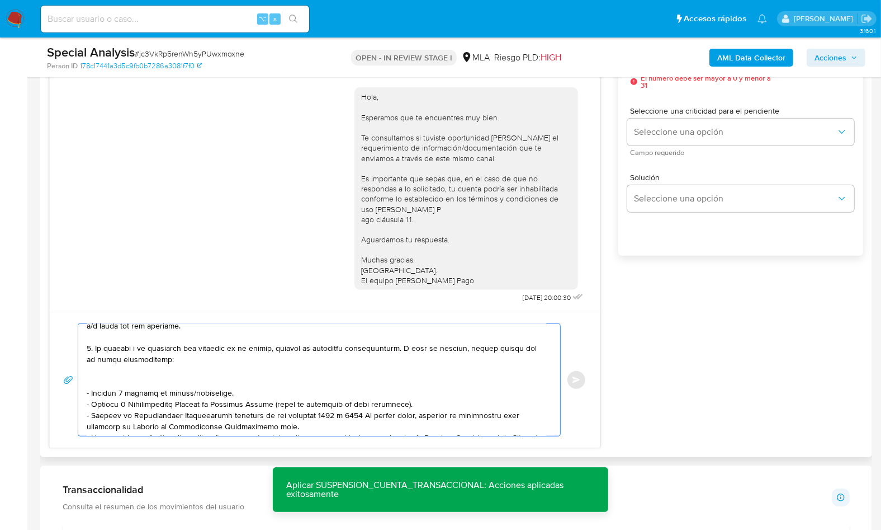
click at [125, 376] on textarea at bounding box center [317, 380] width 460 height 112
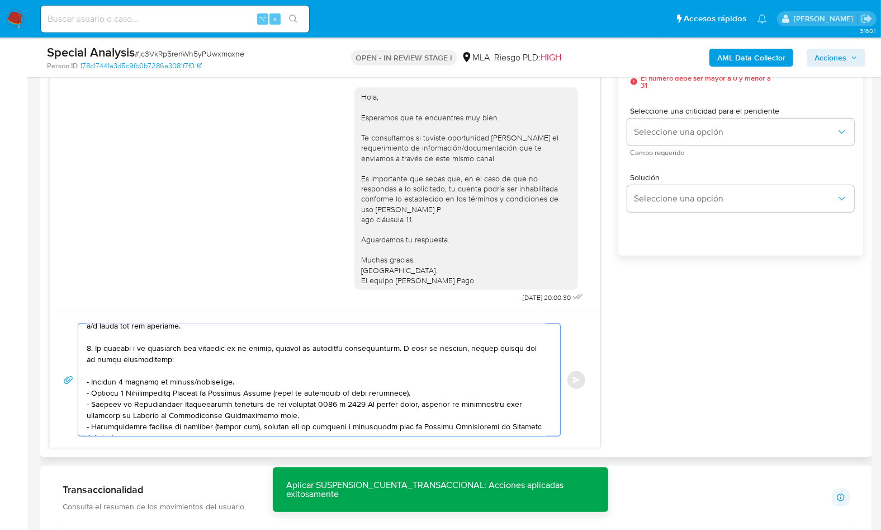
drag, startPoint x: 214, startPoint y: 381, endPoint x: 73, endPoint y: 377, distance: 141.0
click at [72, 377] on div "Enviar" at bounding box center [324, 379] width 523 height 113
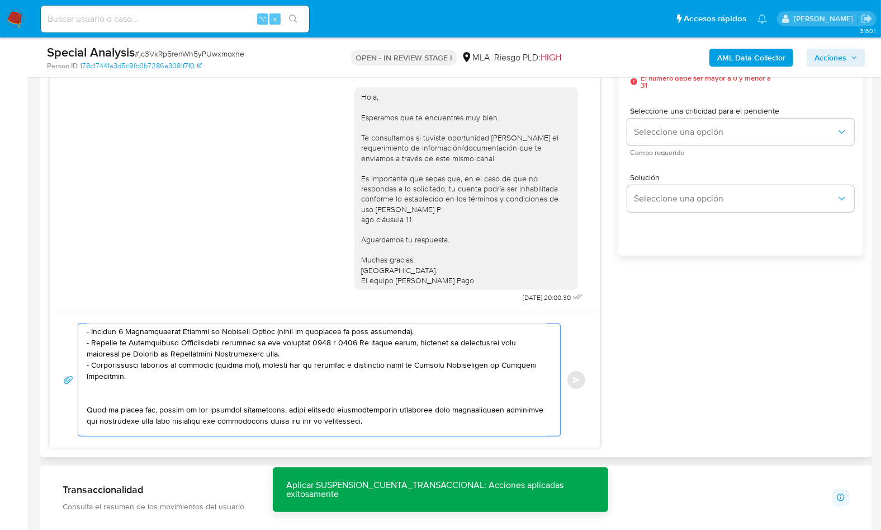
scroll to position [144, 0]
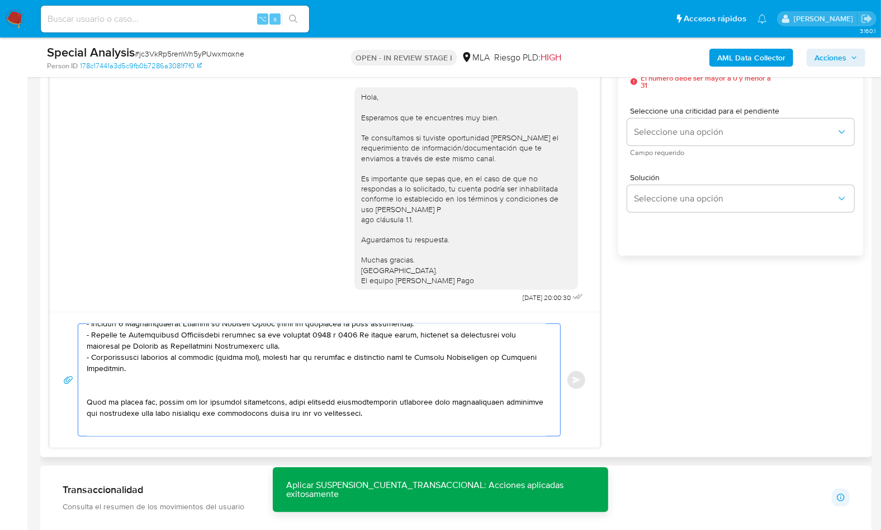
click at [97, 382] on textarea at bounding box center [317, 380] width 460 height 112
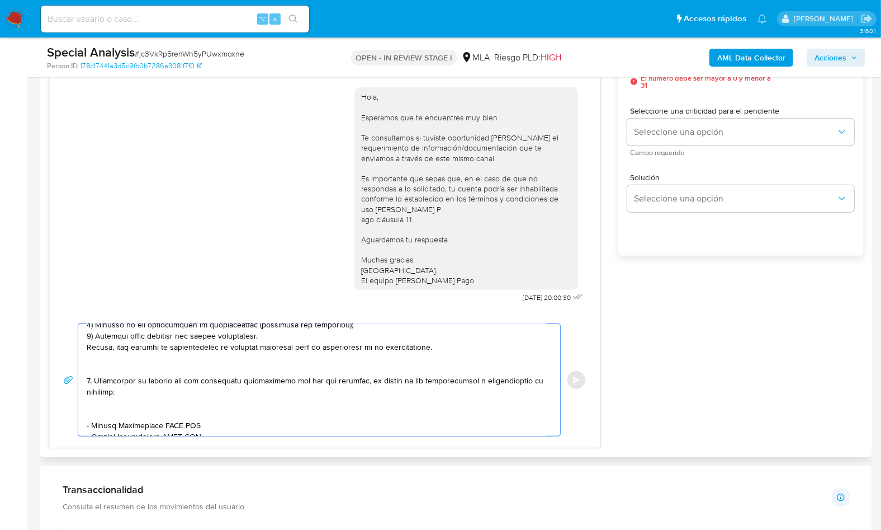
drag, startPoint x: 102, startPoint y: 393, endPoint x: 126, endPoint y: 350, distance: 49.6
click at [126, 350] on textarea at bounding box center [317, 380] width 460 height 112
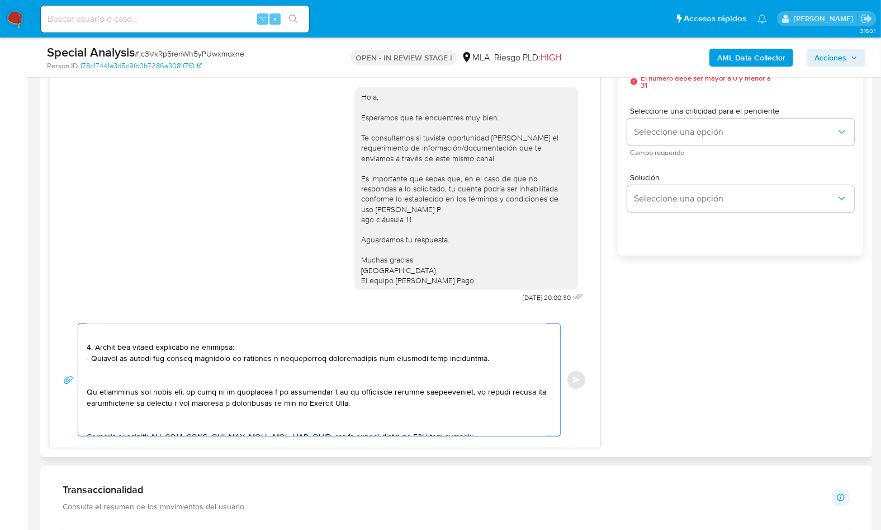
scroll to position [199, 0]
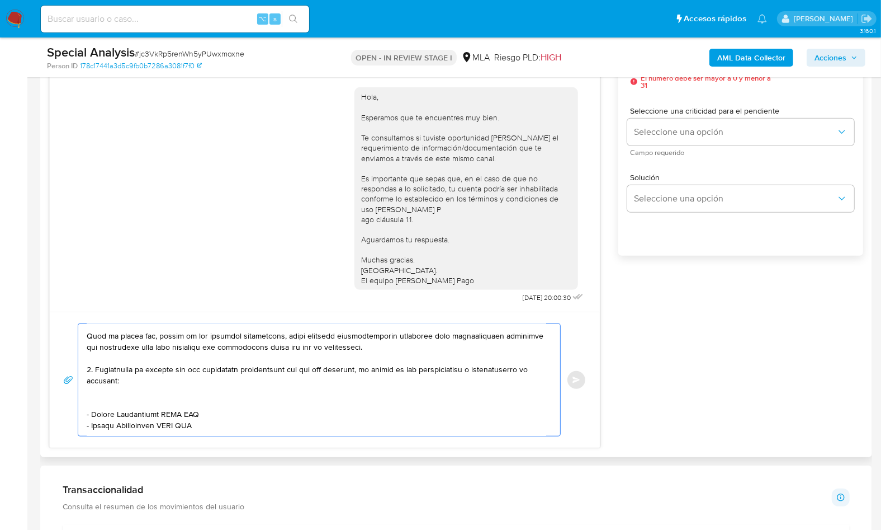
click at [101, 399] on textarea at bounding box center [317, 380] width 460 height 112
drag, startPoint x: 92, startPoint y: 403, endPoint x: 160, endPoint y: 403, distance: 67.7
click at [160, 403] on textarea at bounding box center [317, 380] width 460 height 112
paste textarea "ASADORES DEL SUR SA"
click at [206, 399] on textarea at bounding box center [317, 380] width 460 height 112
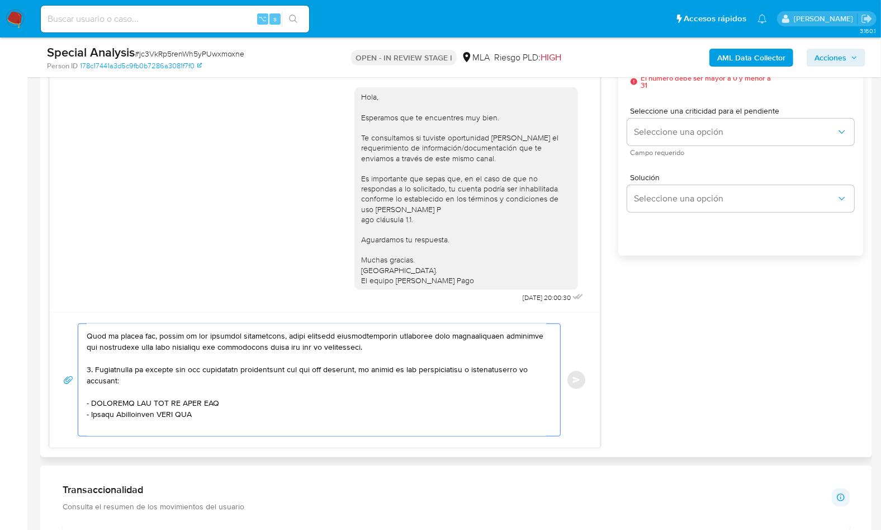
click at [206, 399] on textarea at bounding box center [317, 380] width 460 height 112
paste textarea "30717539768"
drag, startPoint x: 91, startPoint y: 415, endPoint x: 159, endPoint y: 415, distance: 68.2
click at [159, 415] on textarea at bounding box center [317, 380] width 460 height 112
paste textarea "[PERSON_NAME]"
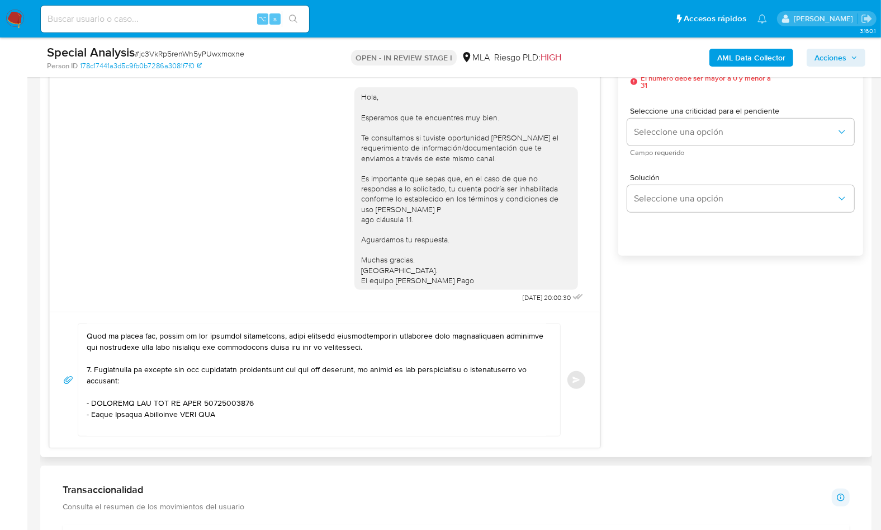
click at [201, 416] on textarea at bounding box center [317, 380] width 460 height 112
paste textarea "27110416763"
paste textarea "[PERSON_NAME]"
paste textarea "20396641128"
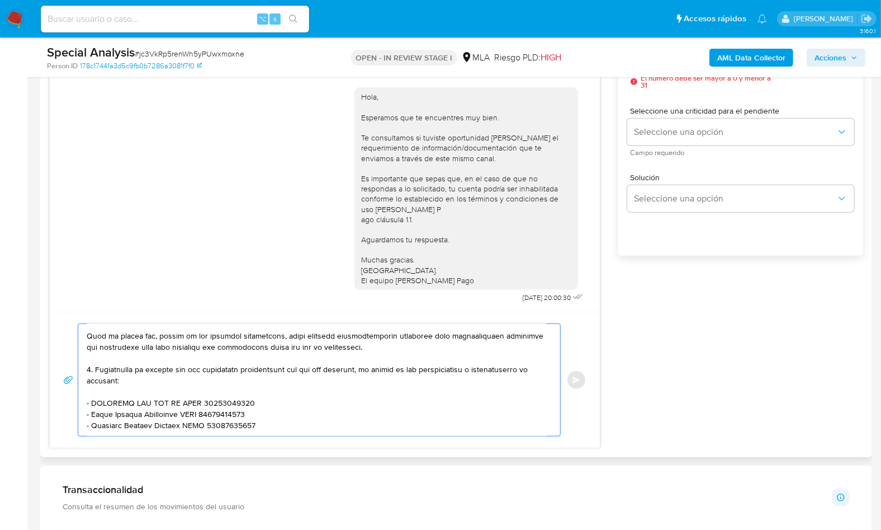
scroll to position [205, 0]
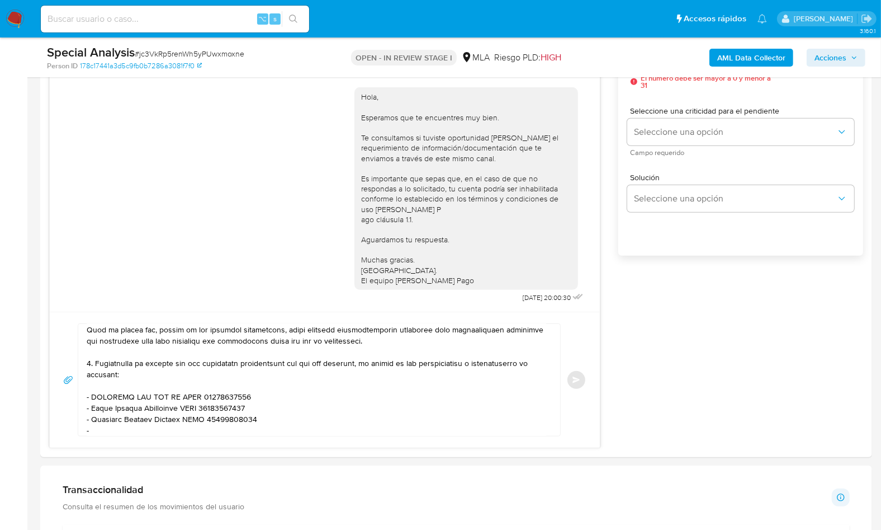
paste textarea "[PERSON_NAME]"
paste textarea "20350433377"
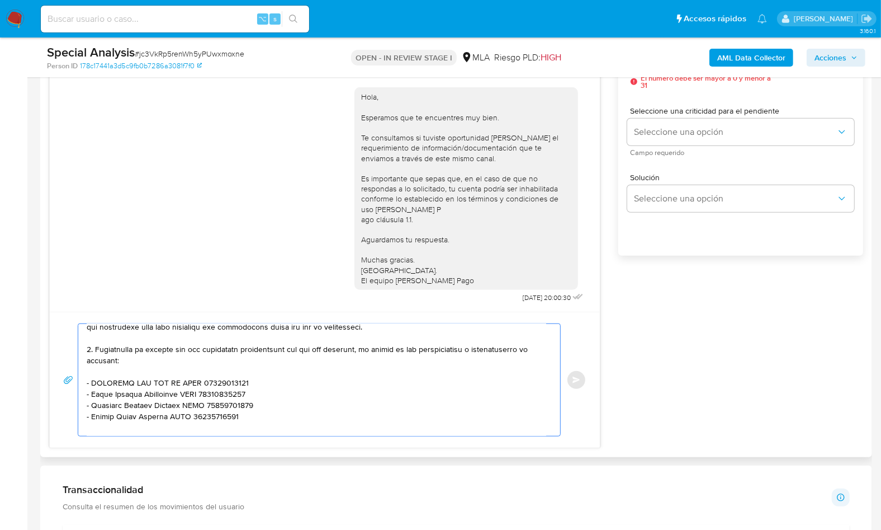
scroll to position [223, 0]
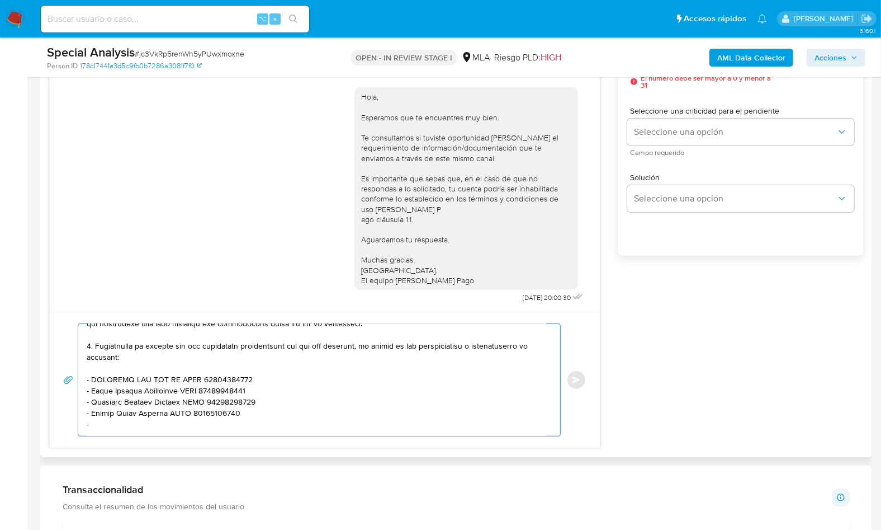
paste textarea "SCIAN & ASOCIADOS SRL"
paste textarea "30712302018"
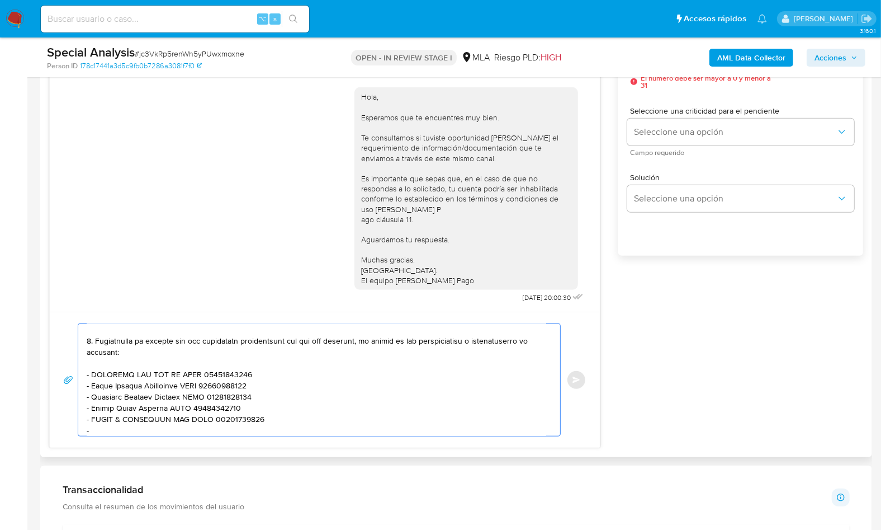
paste textarea "Frigor Aves Soychu Saicfia"
paste textarea "30505000869"
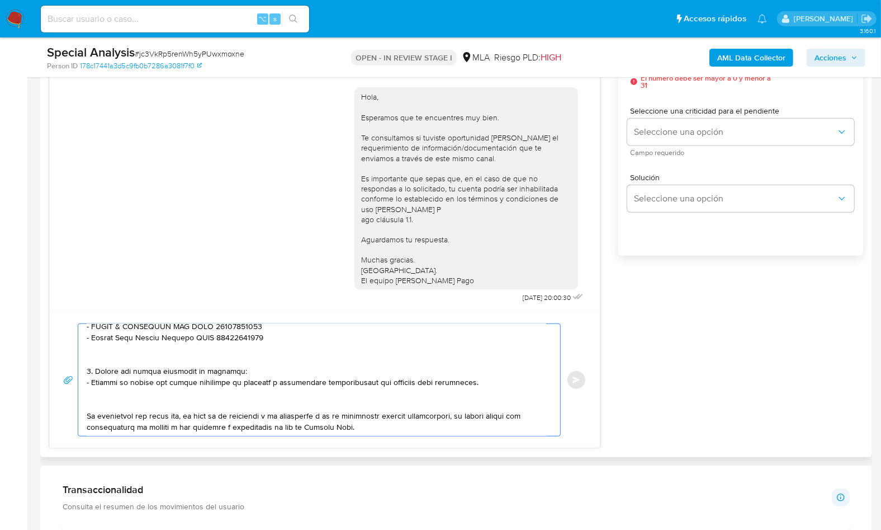
scroll to position [330, 0]
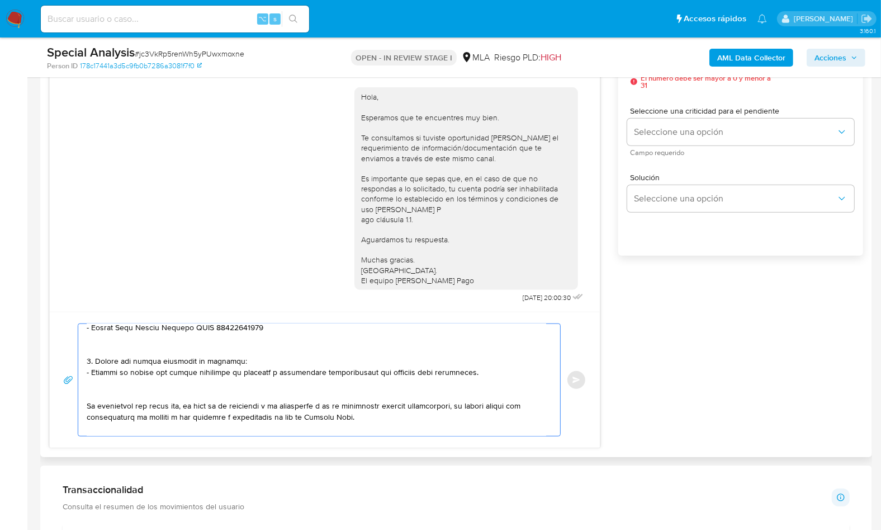
click at [172, 352] on textarea at bounding box center [317, 380] width 460 height 112
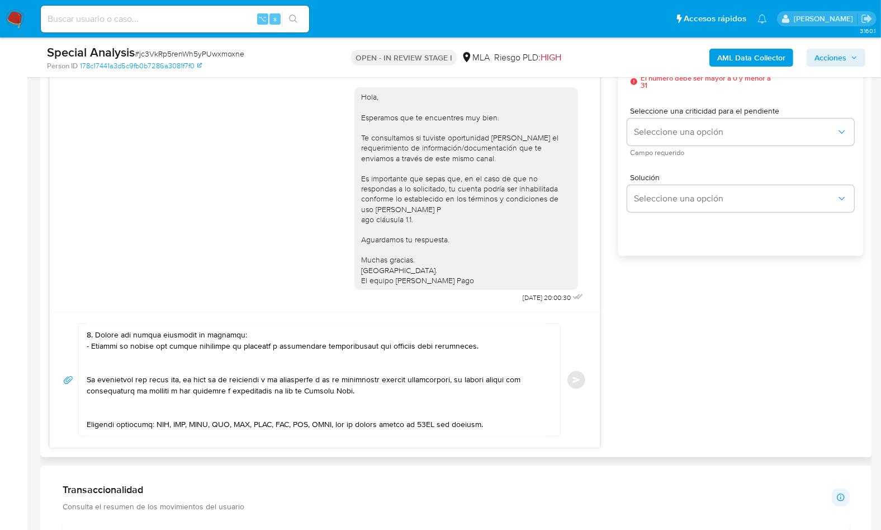
scroll to position [350, 0]
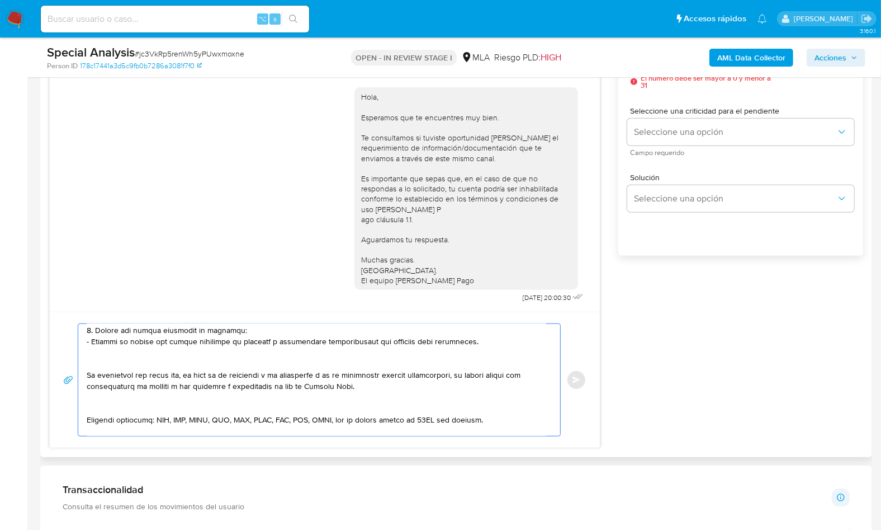
click at [133, 358] on textarea at bounding box center [317, 380] width 460 height 112
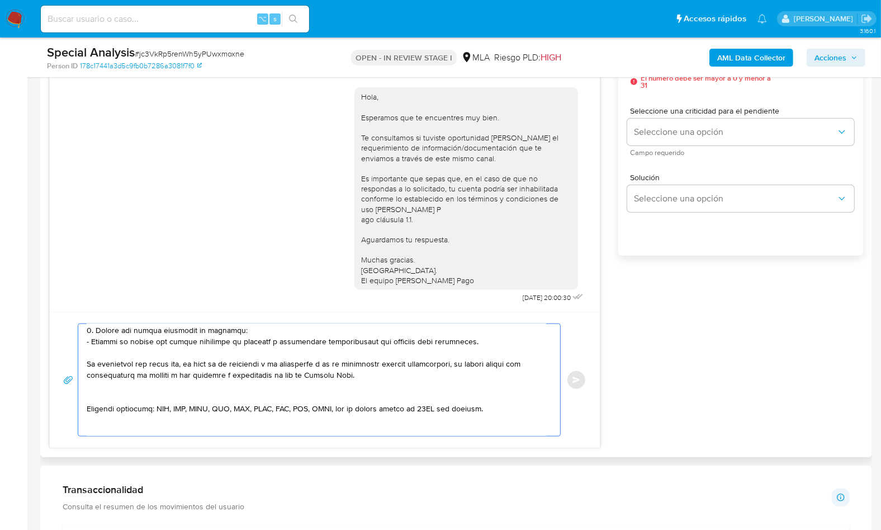
click at [520, 363] on textarea at bounding box center [317, 380] width 460 height 112
click at [145, 389] on textarea at bounding box center [317, 380] width 460 height 112
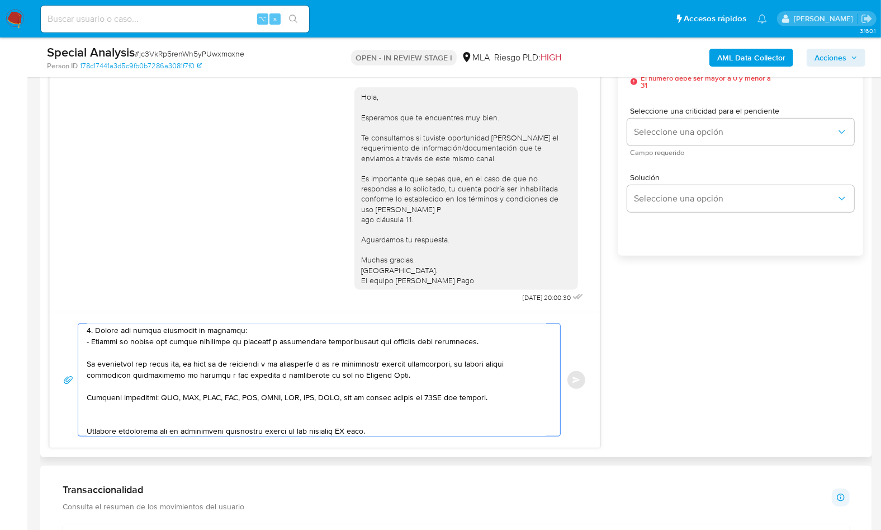
click at [139, 411] on textarea at bounding box center [317, 380] width 460 height 112
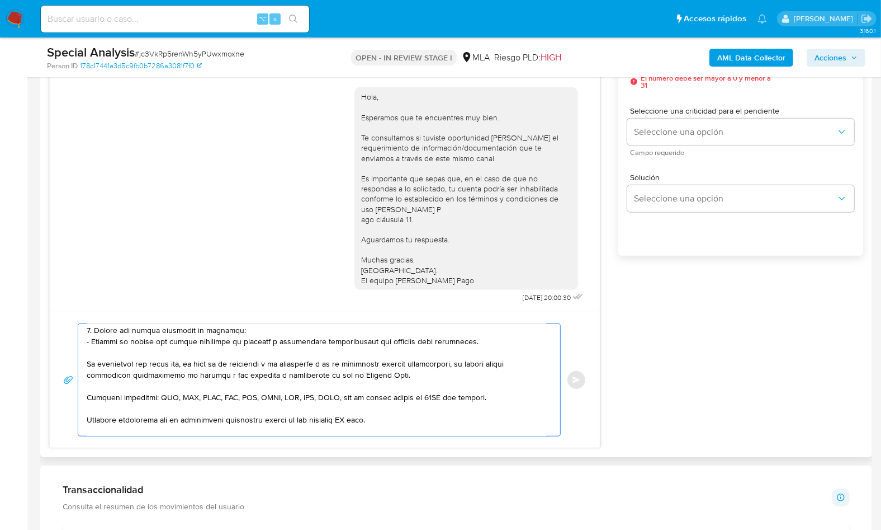
click at [355, 416] on textarea at bounding box center [317, 380] width 460 height 112
click at [355, 415] on textarea at bounding box center [317, 380] width 460 height 112
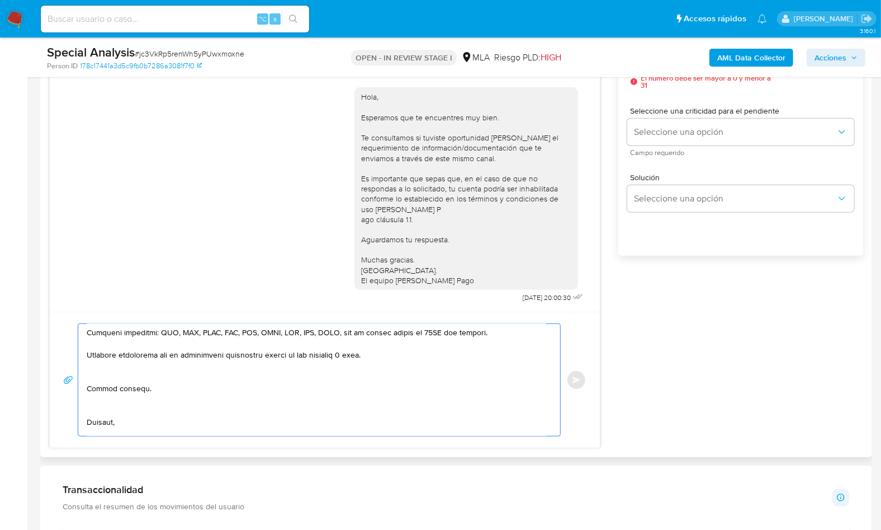
scroll to position [415, 0]
click at [118, 374] on textarea at bounding box center [317, 380] width 460 height 112
click at [107, 402] on textarea at bounding box center [317, 380] width 460 height 112
click at [108, 399] on textarea at bounding box center [317, 380] width 460 height 112
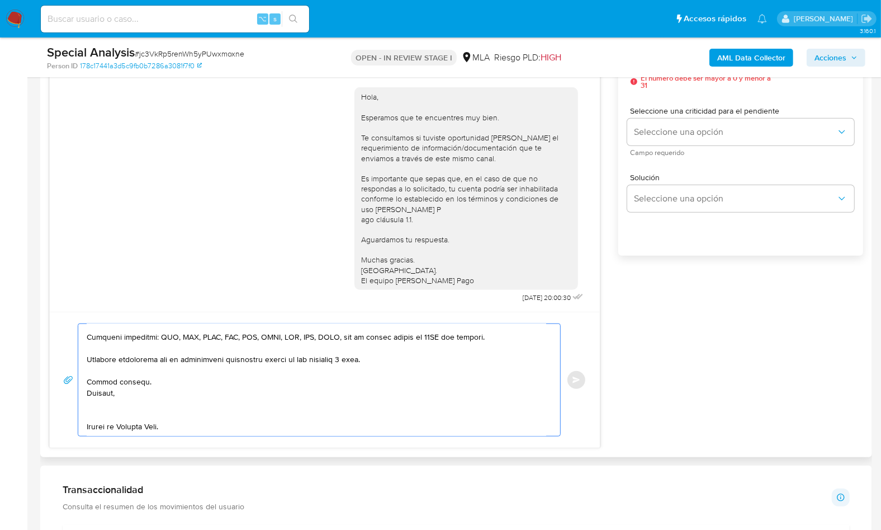
click at [103, 408] on textarea at bounding box center [317, 380] width 460 height 112
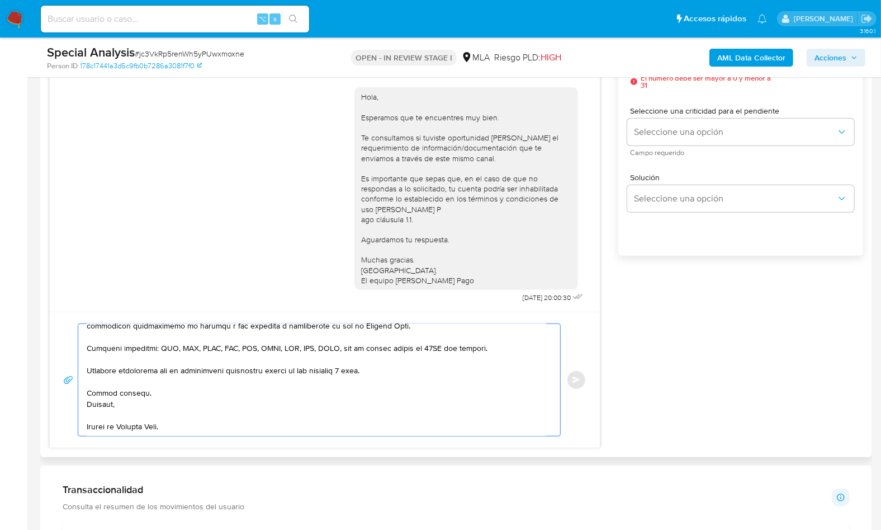
click at [107, 427] on textarea at bounding box center [317, 380] width 460 height 112
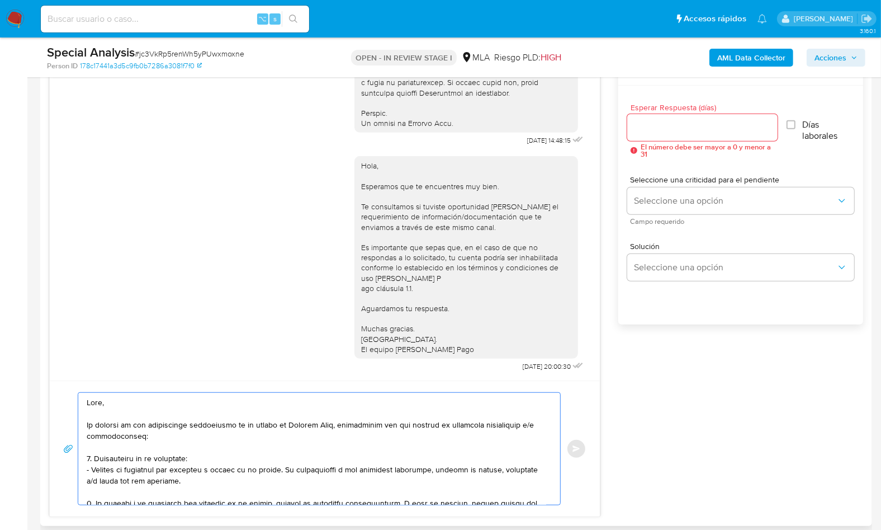
scroll to position [583, 0]
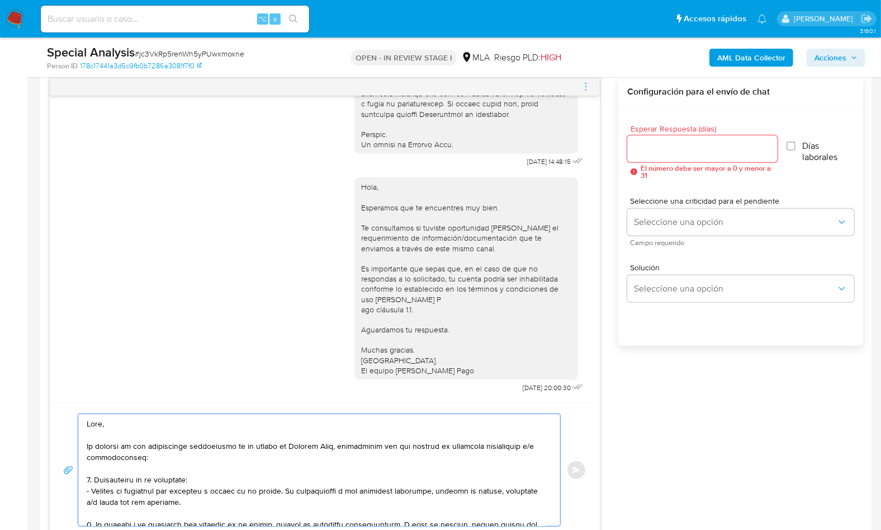
type textarea "Lore, Ip dolorsi am con adipiscinge seddoeiusmo te in utlabo et Dolorem Aliq, e…"
click at [664, 158] on div at bounding box center [702, 148] width 150 height 27
click at [664, 152] on input "Esperar Respuesta (días)" at bounding box center [702, 148] width 150 height 15
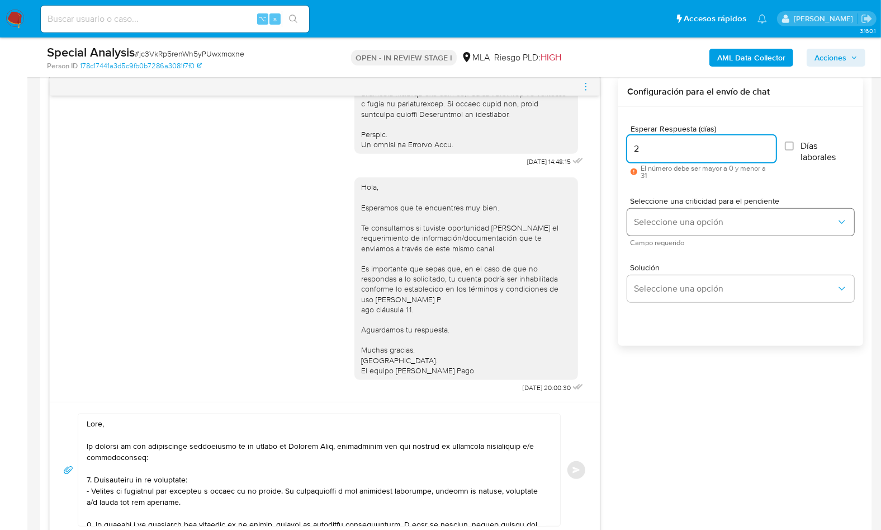
type input "2"
click at [659, 222] on span "Seleccione una opción" at bounding box center [735, 221] width 202 height 11
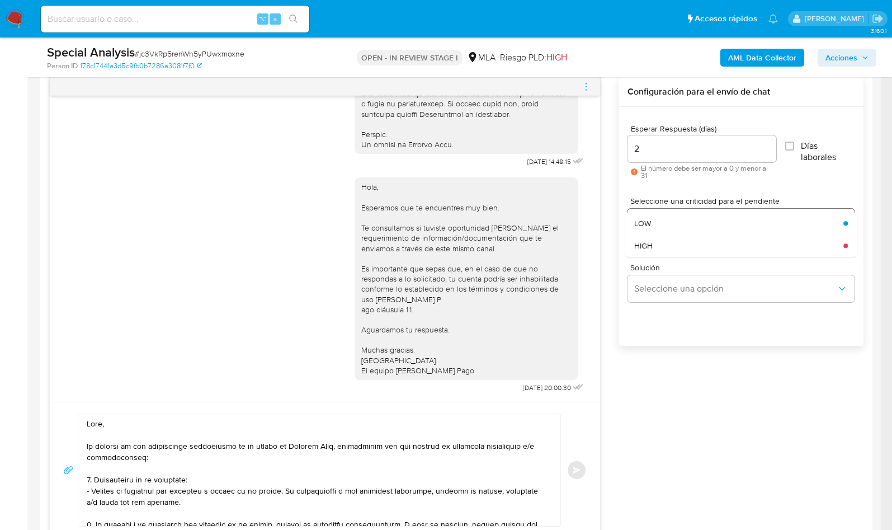
click at [666, 250] on div "HIGH" at bounding box center [735, 245] width 202 height 22
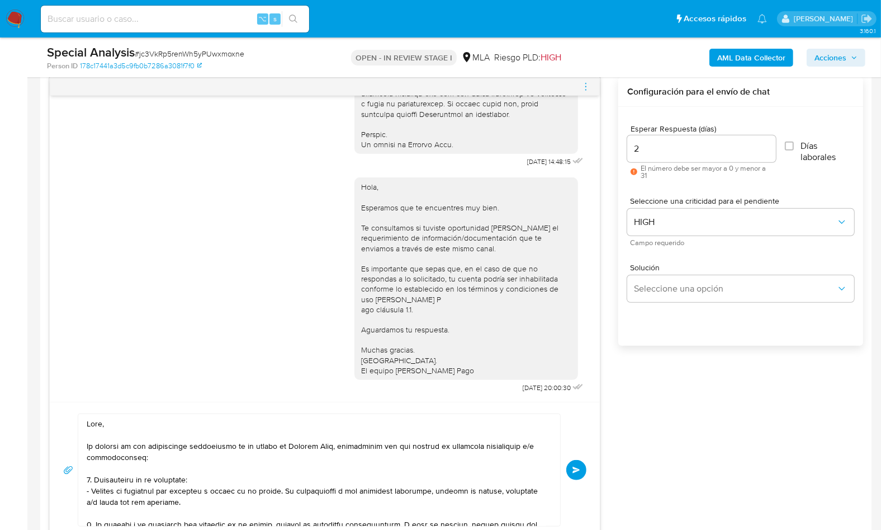
click at [578, 466] on span "Enviar" at bounding box center [577, 469] width 8 height 7
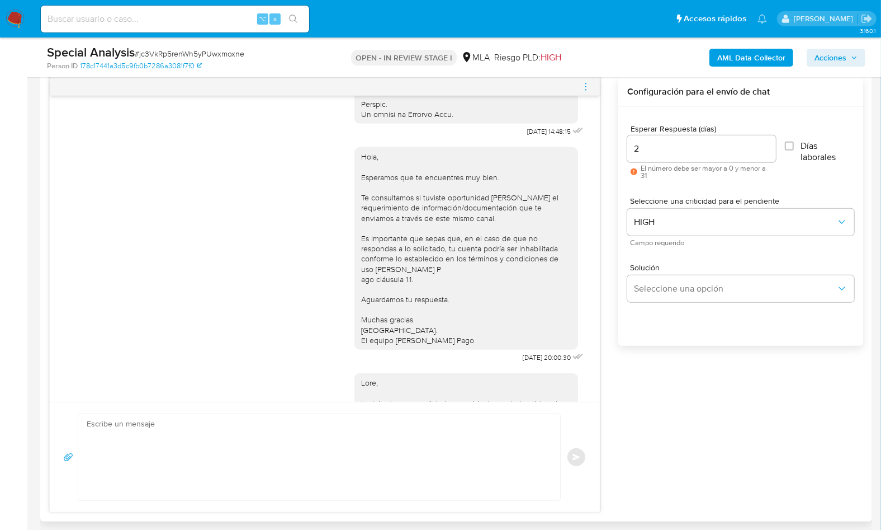
scroll to position [1217, 0]
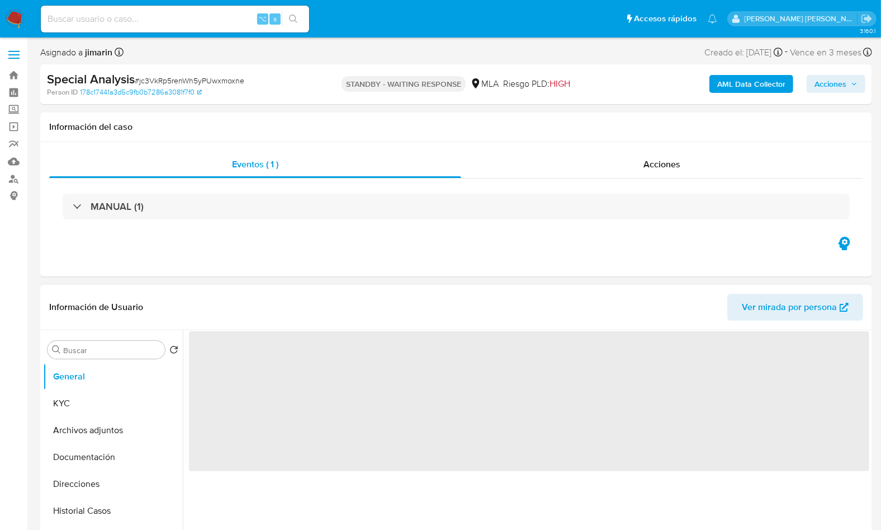
select select "10"
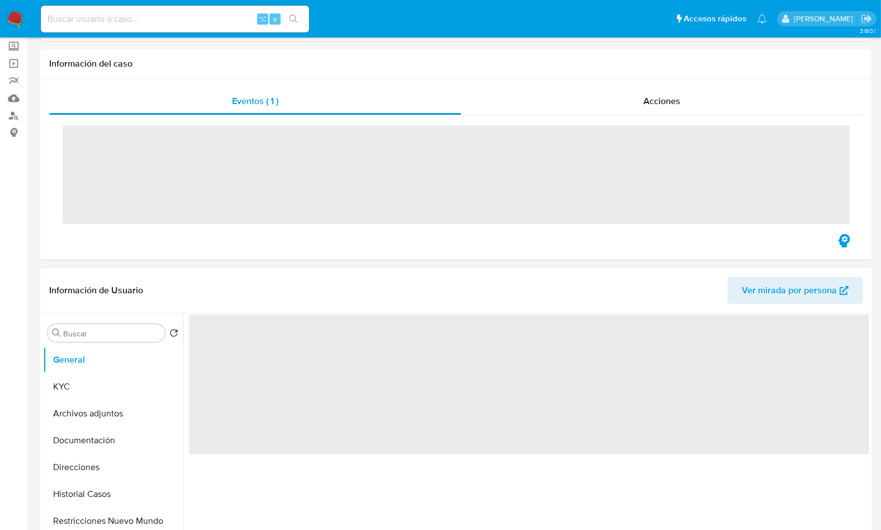
scroll to position [86, 0]
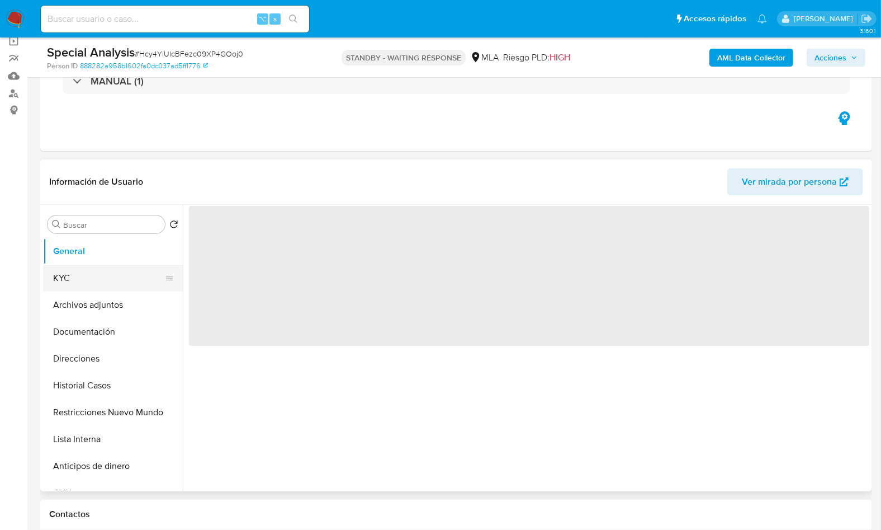
select select "10"
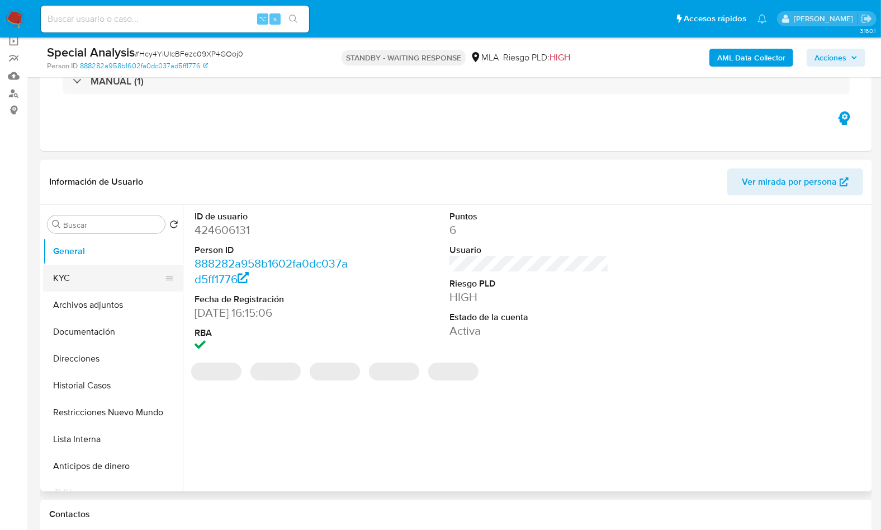
click at [68, 270] on button "KYC" at bounding box center [108, 278] width 131 height 27
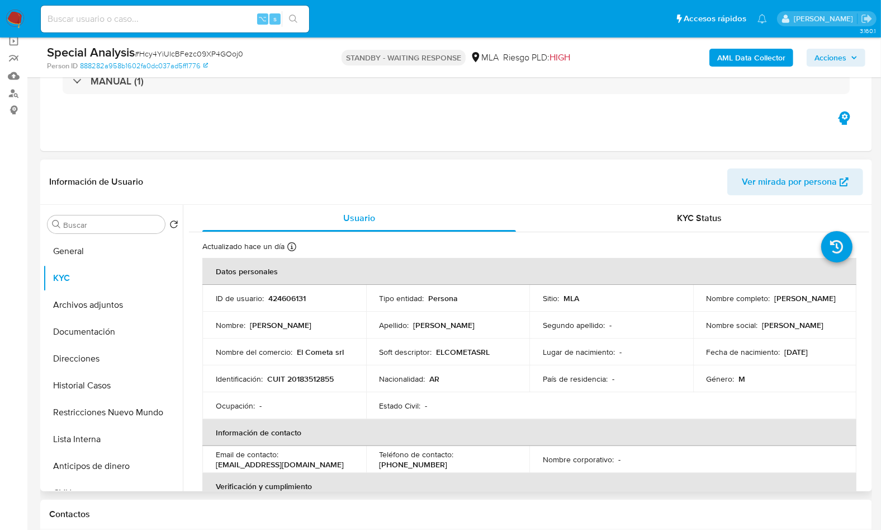
scroll to position [285, 0]
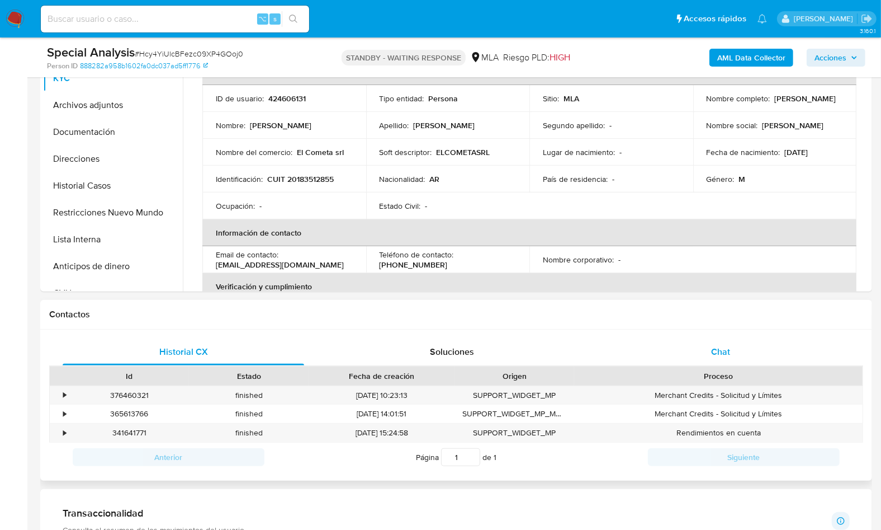
click at [710, 338] on div "Chat" at bounding box center [721, 351] width 242 height 27
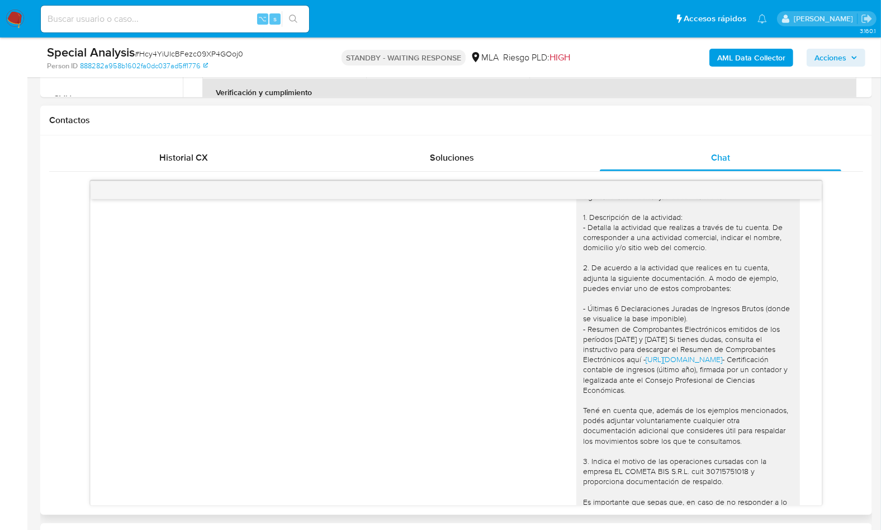
scroll to position [934, 0]
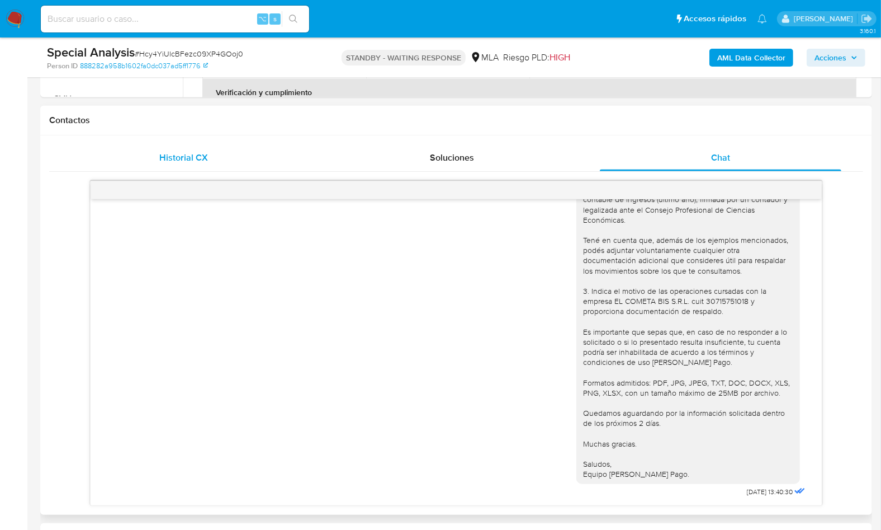
click at [181, 167] on div "Historial CX" at bounding box center [184, 157] width 242 height 27
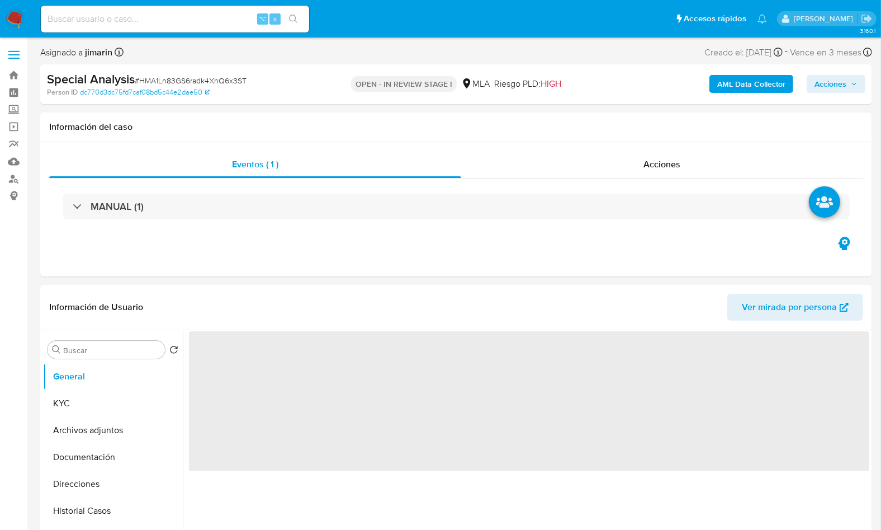
select select "10"
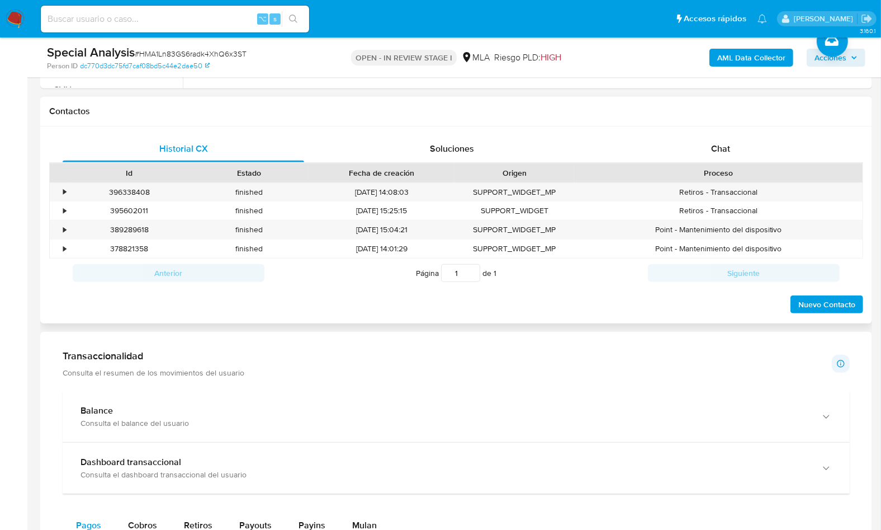
scroll to position [492, 0]
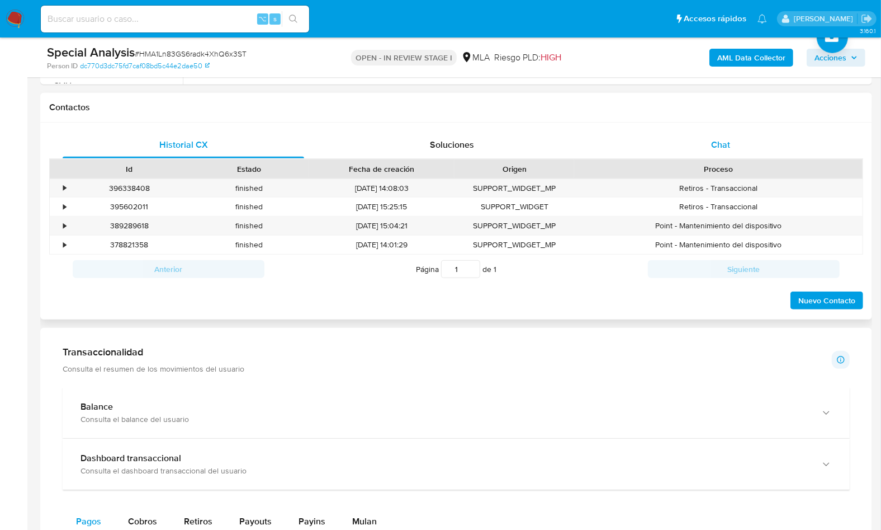
click at [723, 154] on div "Chat" at bounding box center [721, 144] width 242 height 27
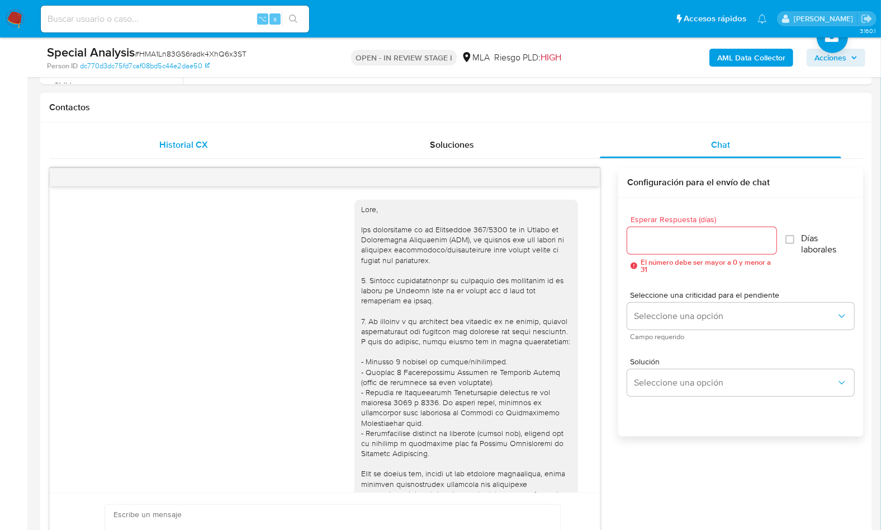
scroll to position [574, 0]
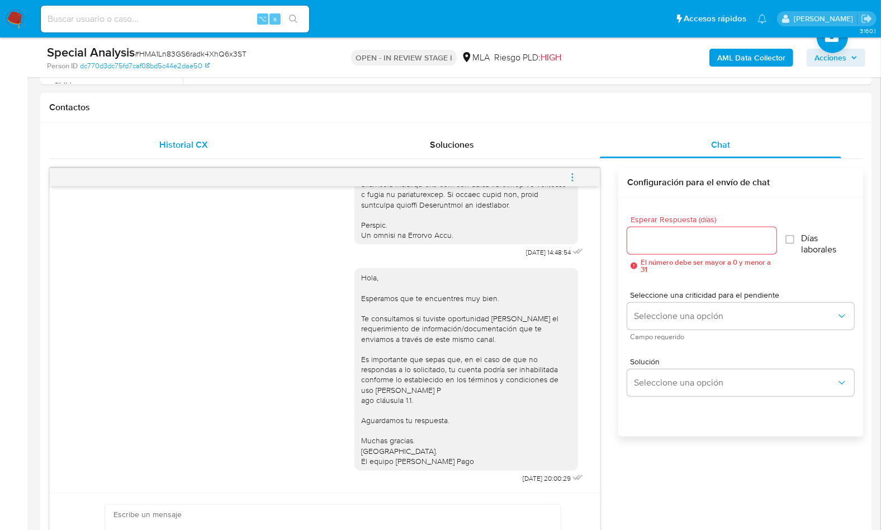
click at [204, 141] on span "Historial CX" at bounding box center [183, 144] width 49 height 13
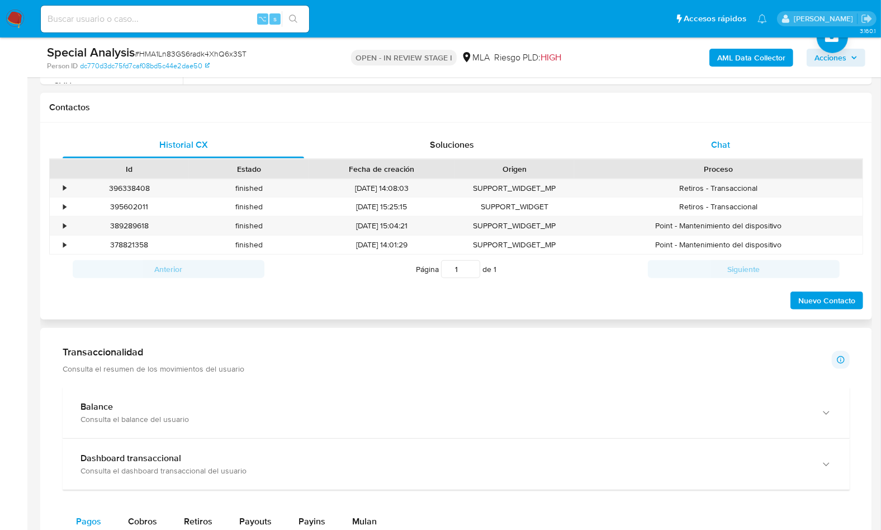
click at [712, 139] on span "Chat" at bounding box center [720, 144] width 19 height 13
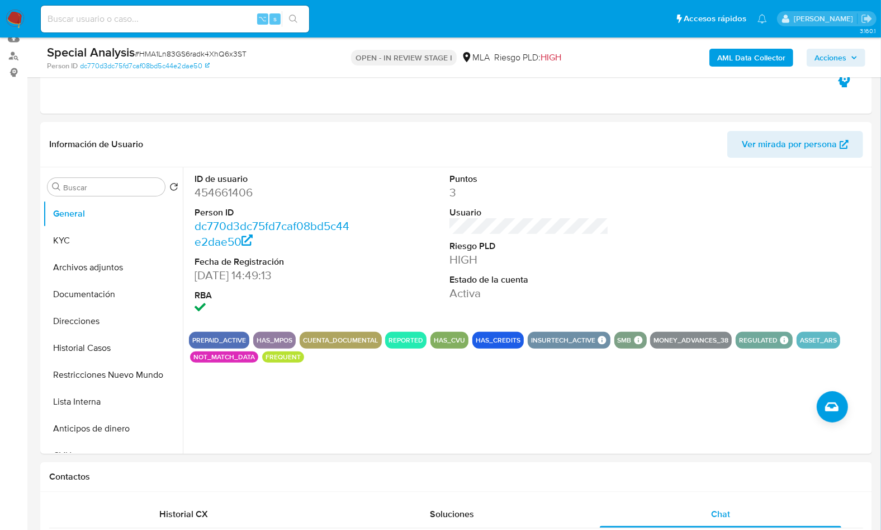
scroll to position [122, 0]
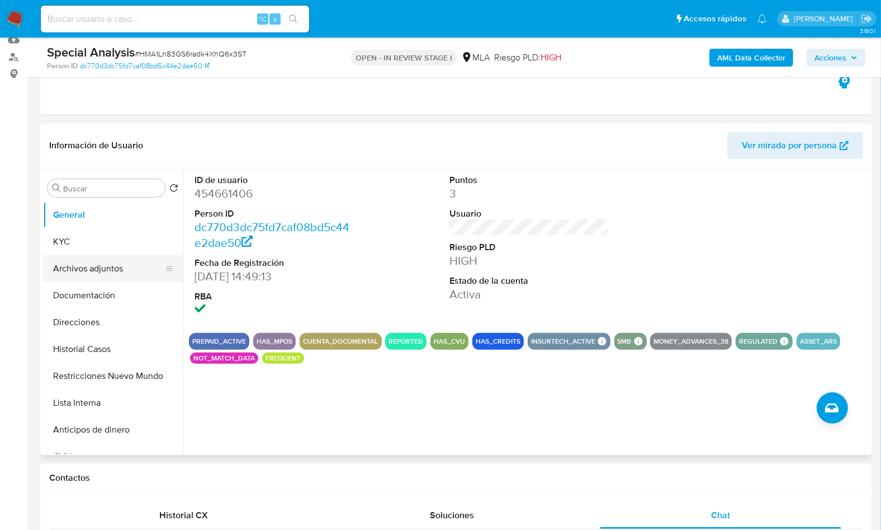
click at [103, 272] on button "Archivos adjuntos" at bounding box center [108, 268] width 131 height 27
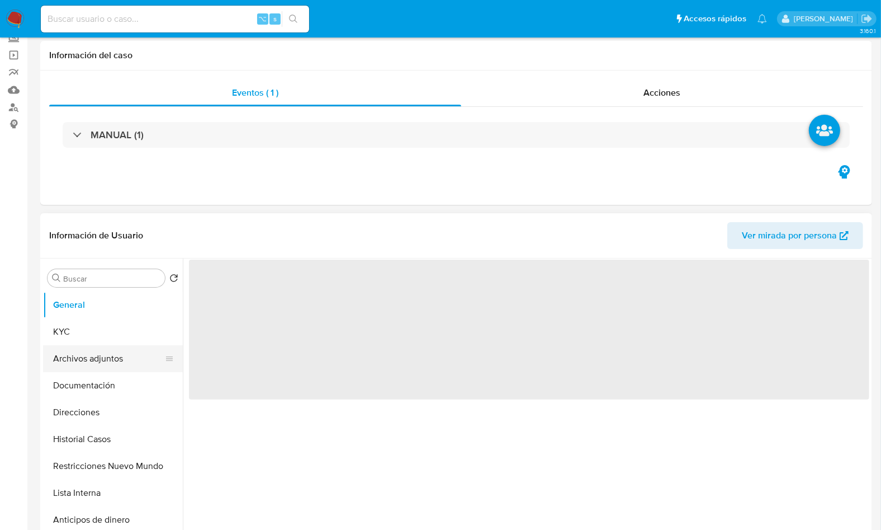
scroll to position [86, 0]
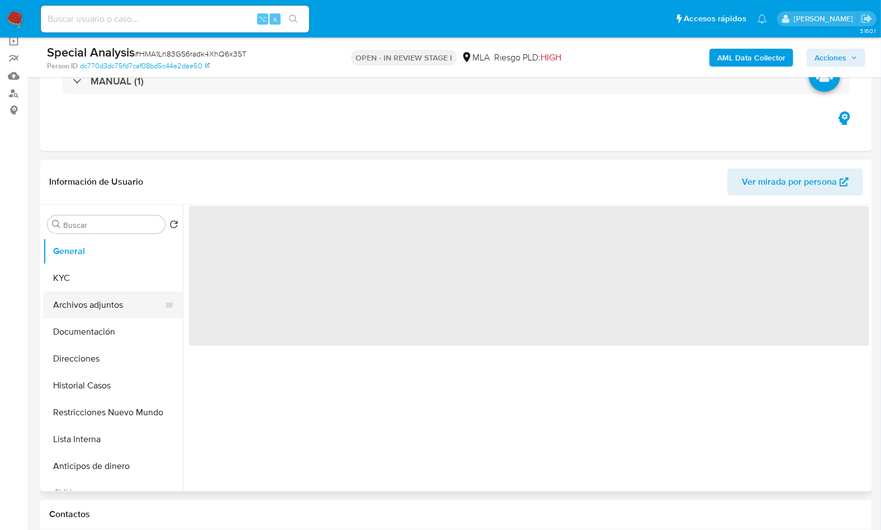
click at [114, 306] on button "Archivos adjuntos" at bounding box center [108, 304] width 131 height 27
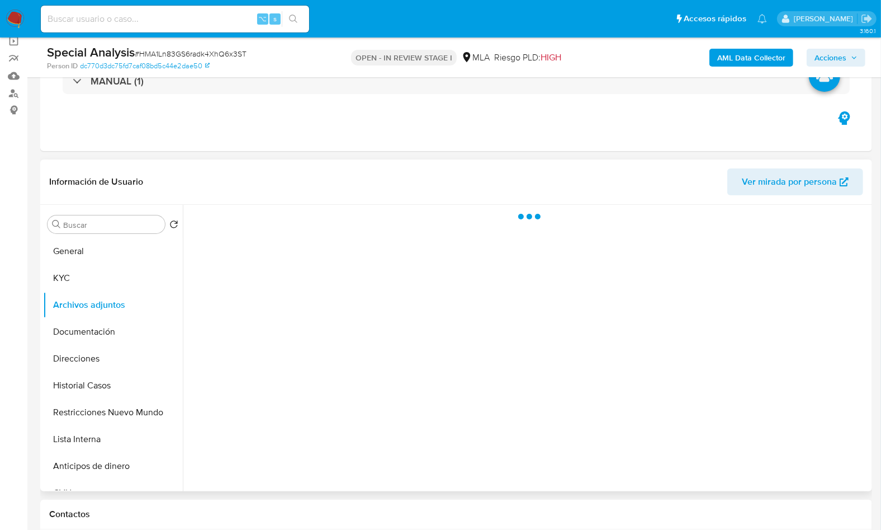
select select "10"
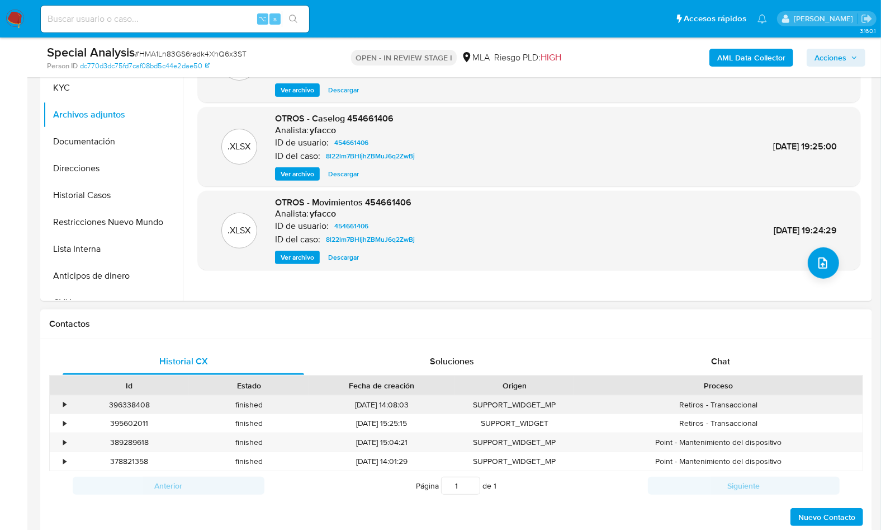
scroll to position [276, 0]
click at [752, 360] on div "Chat" at bounding box center [721, 360] width 242 height 27
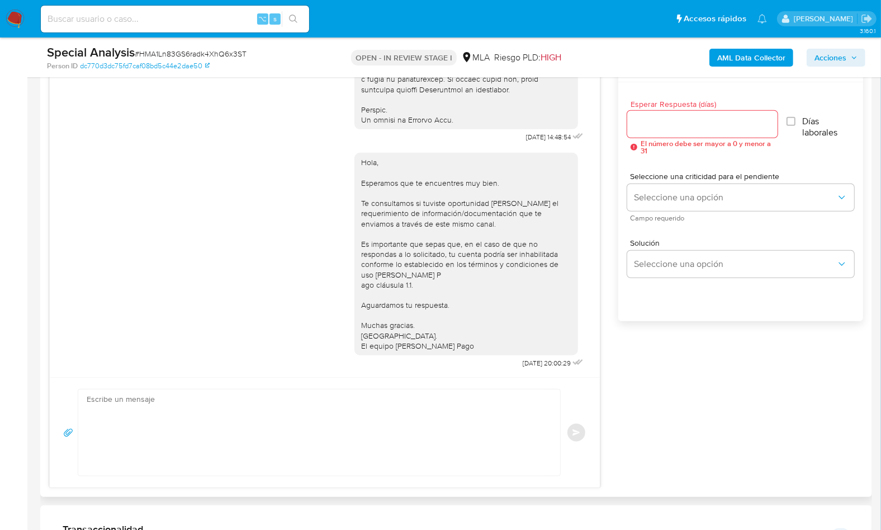
scroll to position [624, 0]
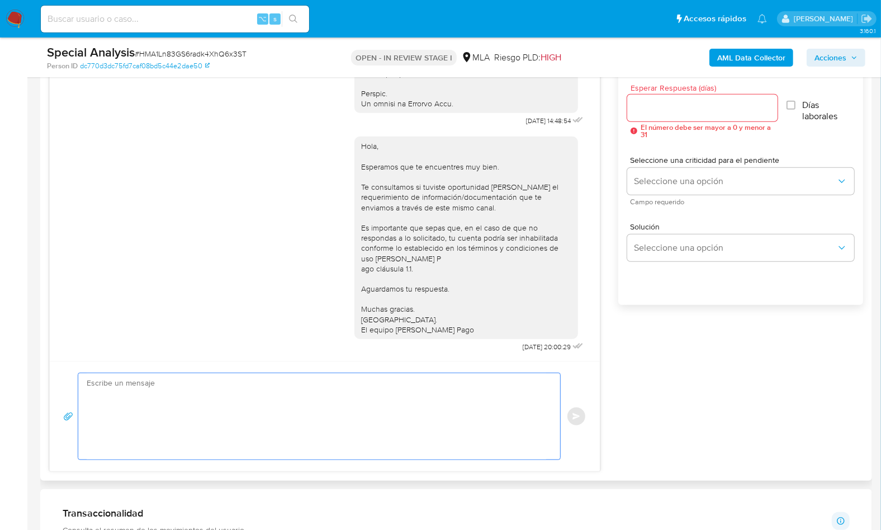
click at [375, 399] on textarea at bounding box center [317, 416] width 460 height 86
paste textarea "Lore , Ip dolorsi am con adipiscinge seddoeiusmo te in utlabo et Dolorem Aliq, …"
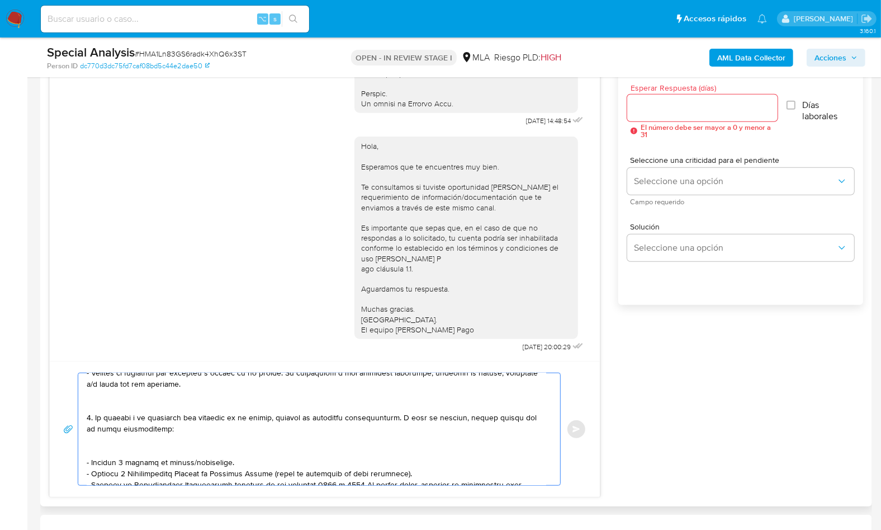
scroll to position [0, 0]
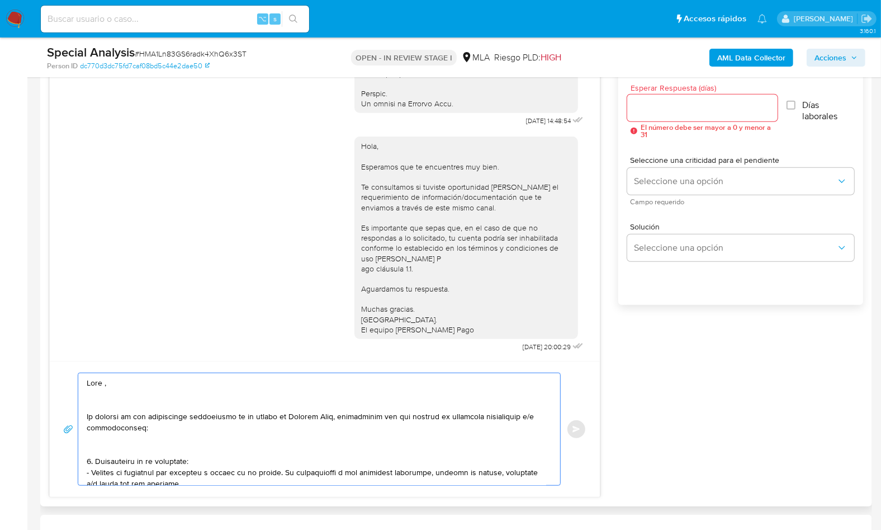
click at [103, 388] on textarea at bounding box center [317, 429] width 460 height 112
click at [106, 396] on textarea at bounding box center [317, 429] width 460 height 112
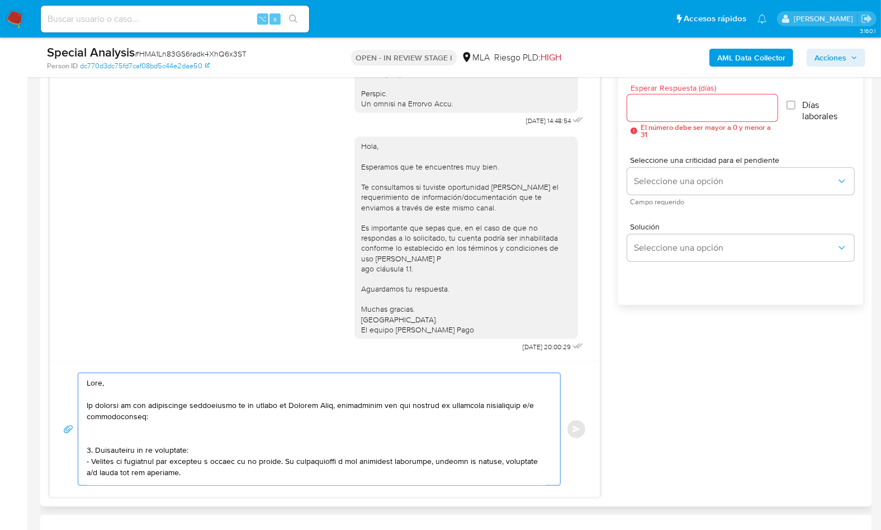
click at [100, 440] on textarea at bounding box center [317, 429] width 460 height 112
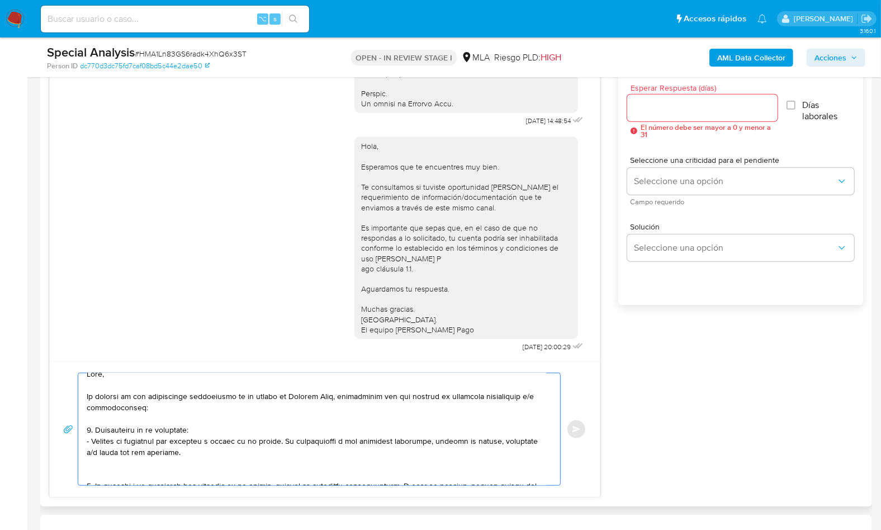
scroll to position [13, 0]
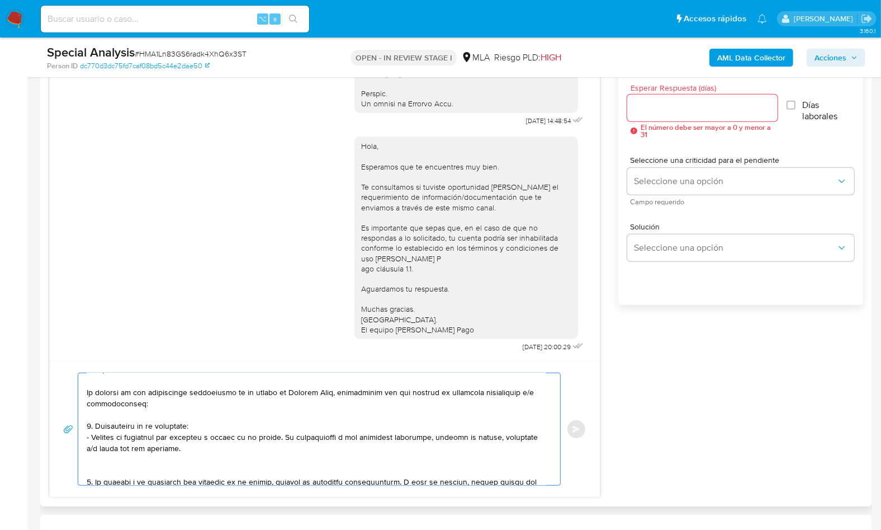
click at [120, 469] on textarea at bounding box center [317, 429] width 460 height 112
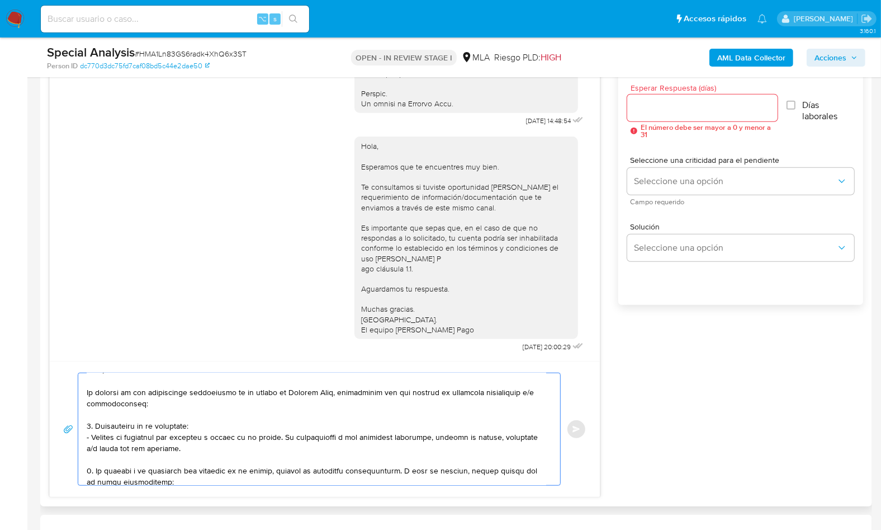
drag, startPoint x: 183, startPoint y: 446, endPoint x: 76, endPoint y: 419, distance: 110.7
click at [76, 419] on div "Enviar" at bounding box center [324, 428] width 523 height 113
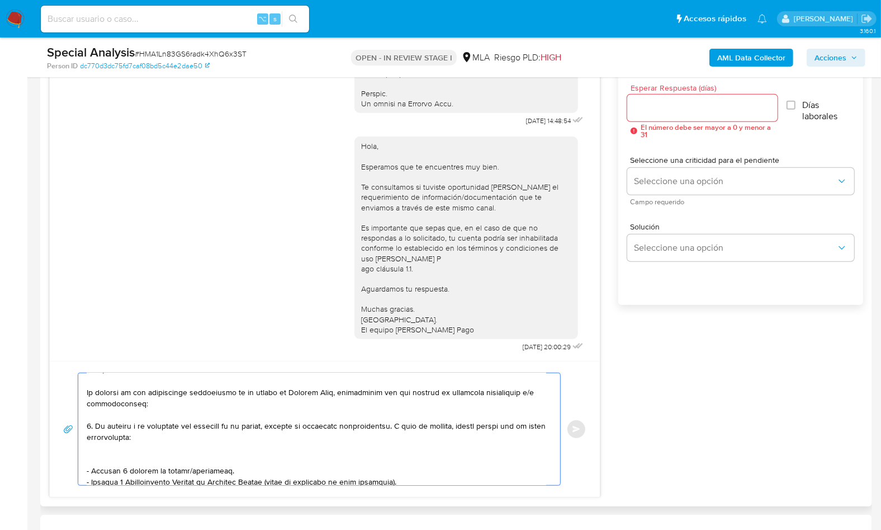
click at [126, 454] on textarea at bounding box center [317, 429] width 460 height 112
drag, startPoint x: 233, startPoint y: 459, endPoint x: 77, endPoint y: 457, distance: 156.0
click at [77, 458] on div "Enviar" at bounding box center [324, 428] width 523 height 113
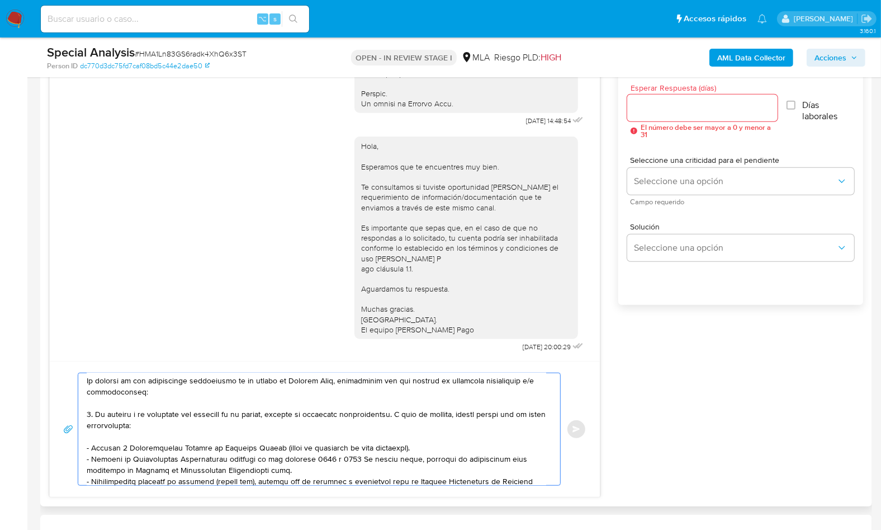
scroll to position [29, 0]
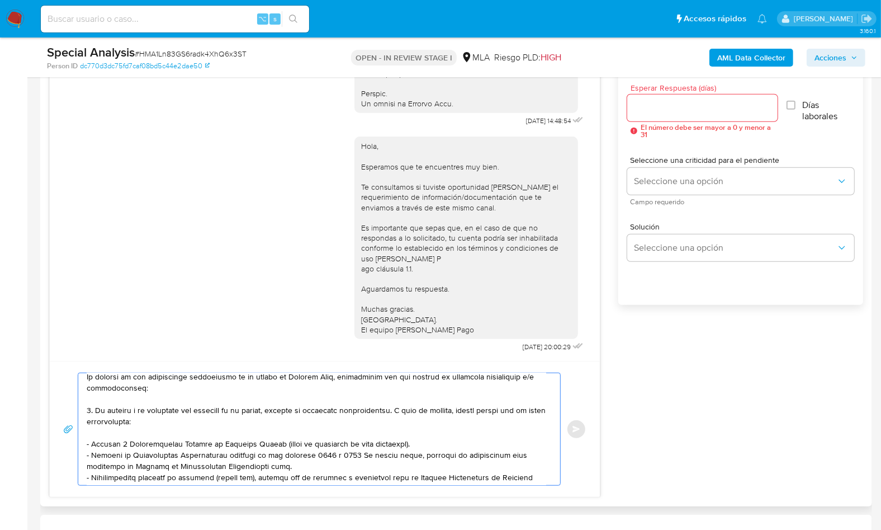
click at [304, 465] on textarea at bounding box center [317, 429] width 460 height 112
paste textarea "[URL][DOMAIN_NAME]"
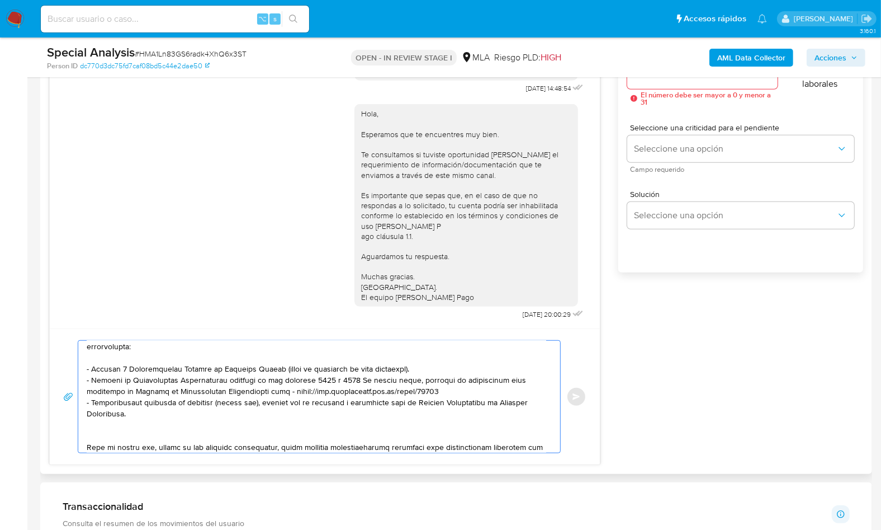
scroll to position [105, 0]
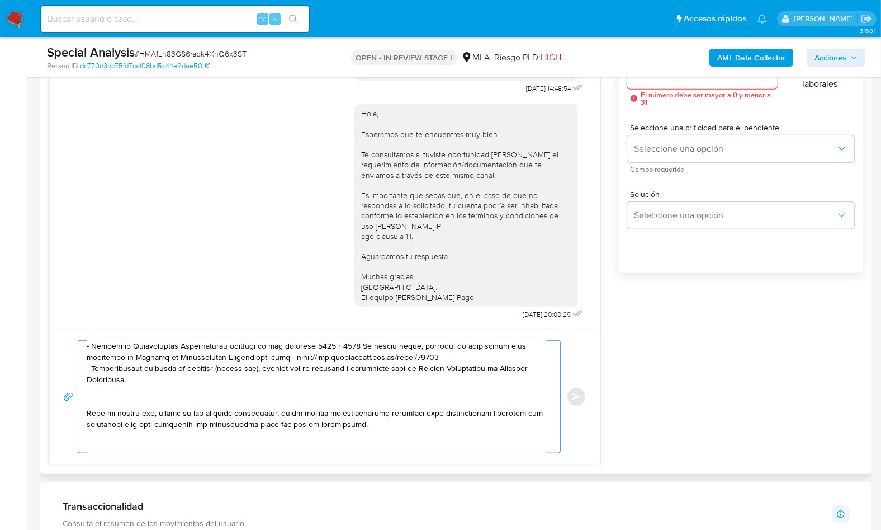
drag, startPoint x: 134, startPoint y: 380, endPoint x: 81, endPoint y: 367, distance: 54.1
click at [81, 367] on div at bounding box center [316, 397] width 476 height 112
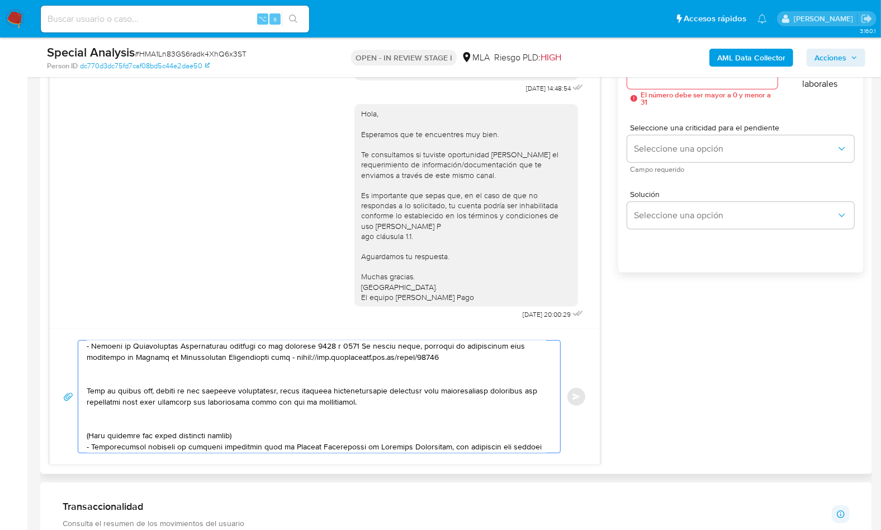
scroll to position [94, 0]
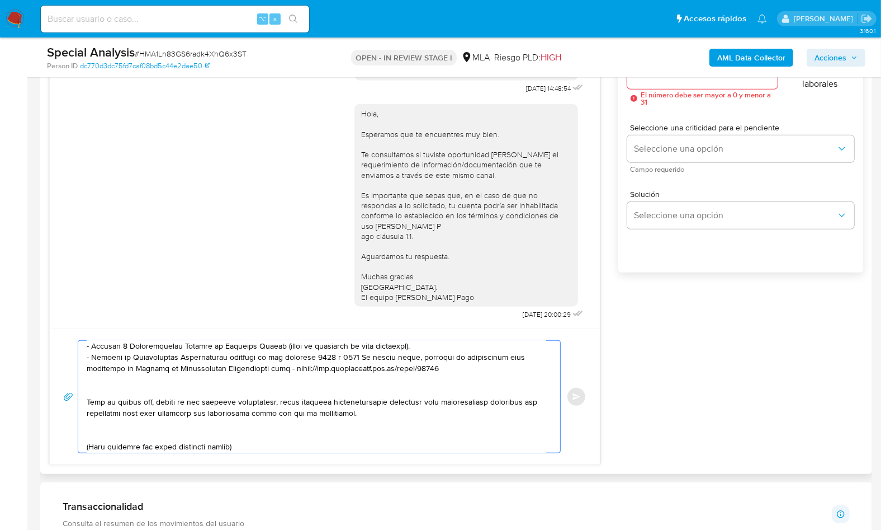
click at [106, 382] on textarea at bounding box center [317, 397] width 460 height 112
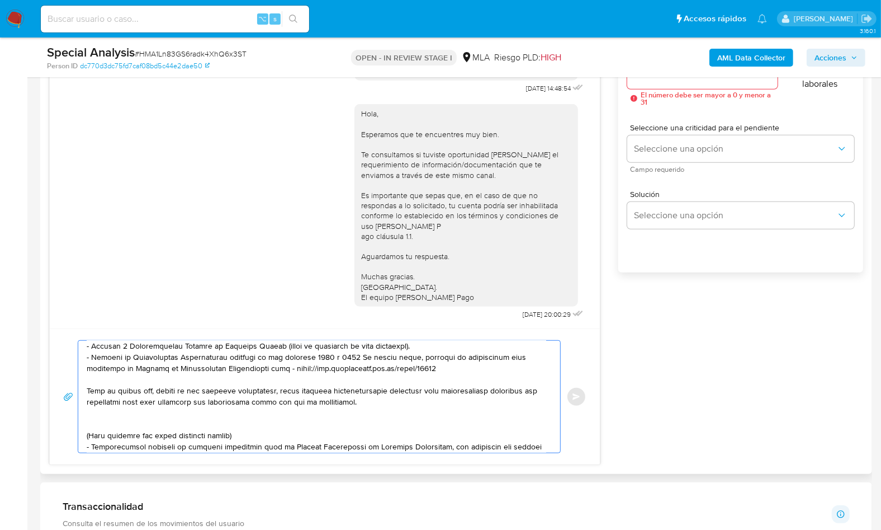
scroll to position [83, 0]
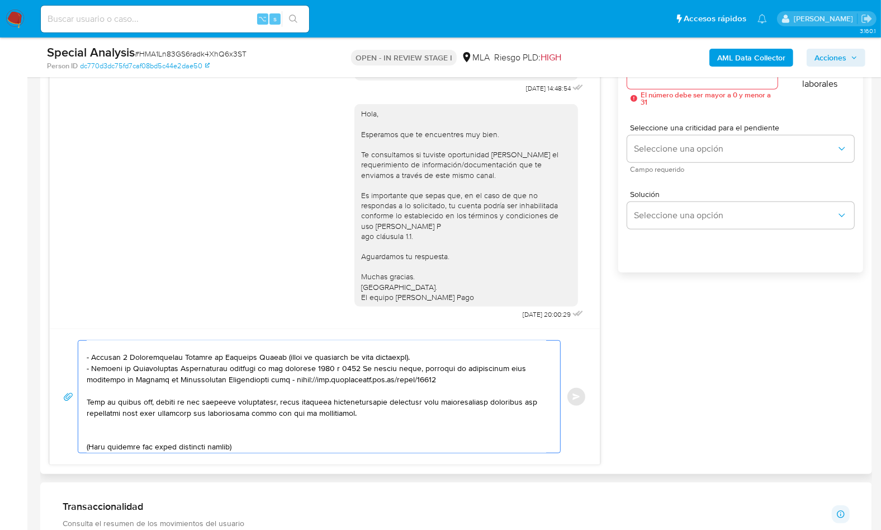
click at [103, 430] on textarea at bounding box center [317, 397] width 460 height 112
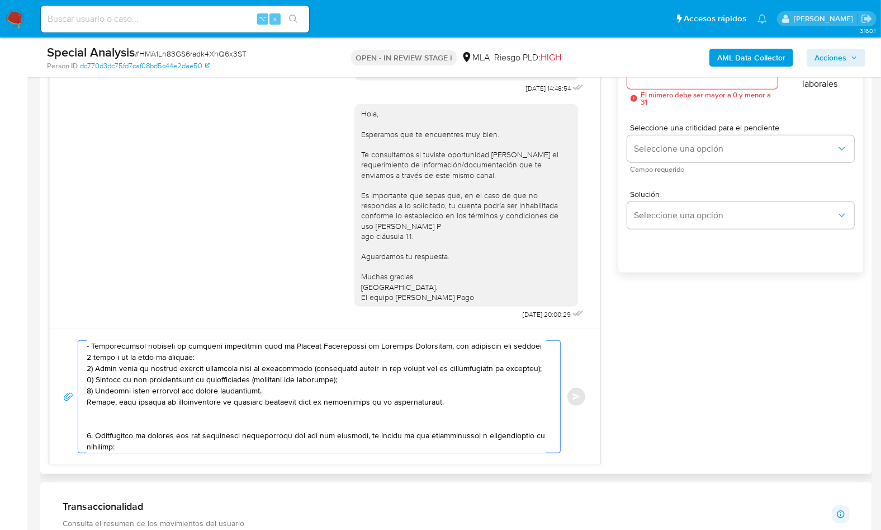
drag, startPoint x: 114, startPoint y: 423, endPoint x: 177, endPoint y: 419, distance: 63.3
click at [177, 419] on textarea at bounding box center [317, 397] width 460 height 112
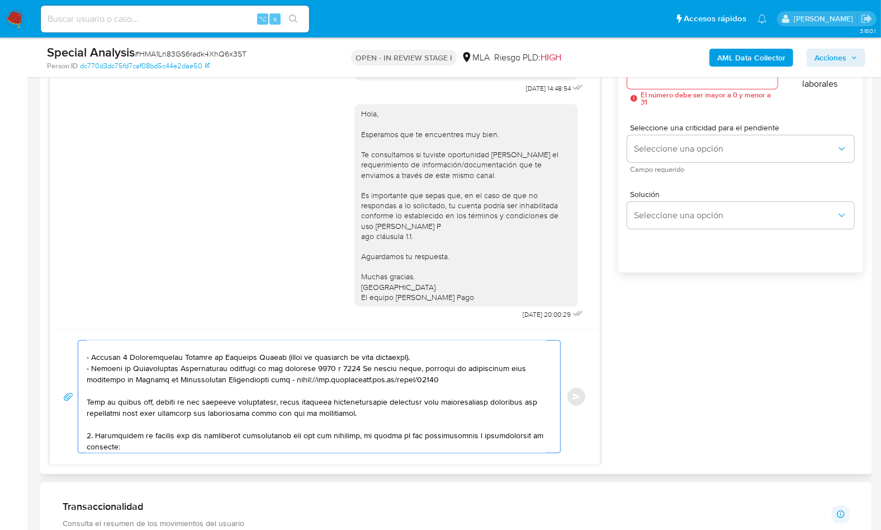
drag, startPoint x: 473, startPoint y: 383, endPoint x: 296, endPoint y: 381, distance: 176.7
click at [296, 381] on textarea at bounding box center [317, 397] width 460 height 112
paste textarea
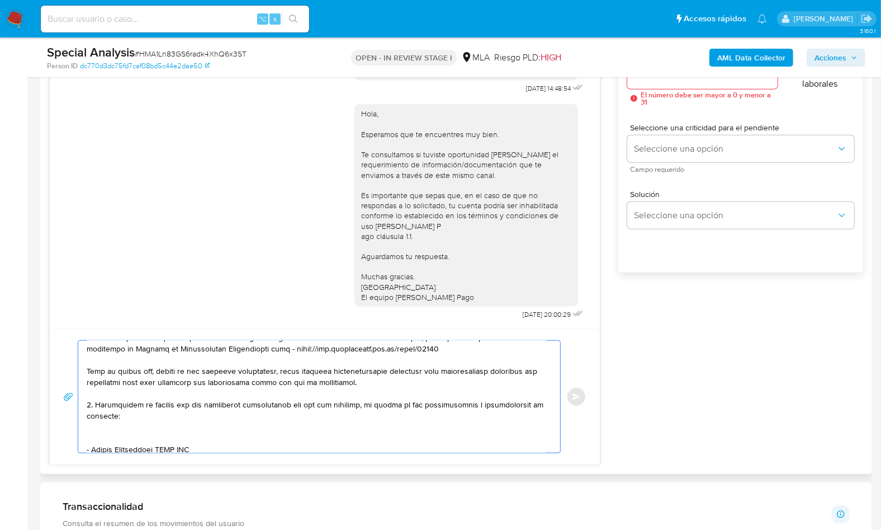
scroll to position [147, 0]
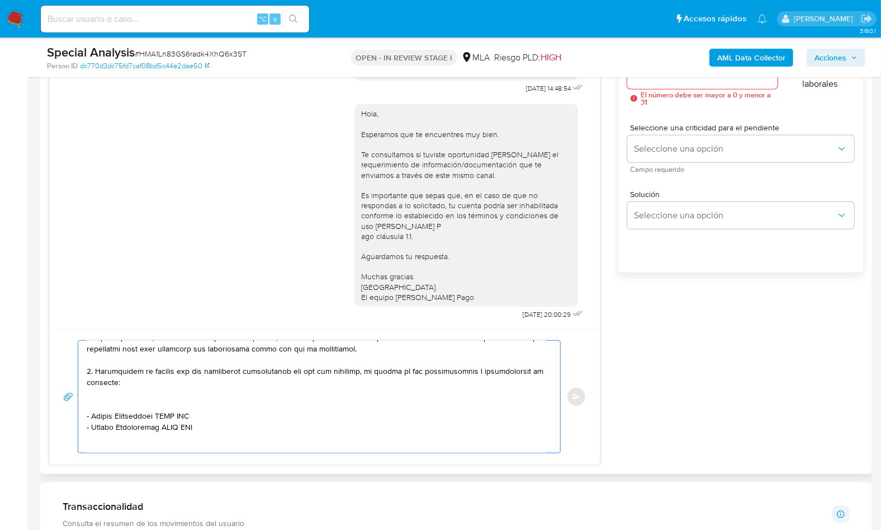
click at [114, 406] on textarea at bounding box center [317, 397] width 460 height 112
drag, startPoint x: 91, startPoint y: 403, endPoint x: 163, endPoint y: 404, distance: 72.1
click at [163, 404] on textarea at bounding box center [317, 397] width 460 height 112
paste textarea "[PERSON_NAME]"
click at [218, 401] on textarea at bounding box center [317, 397] width 460 height 112
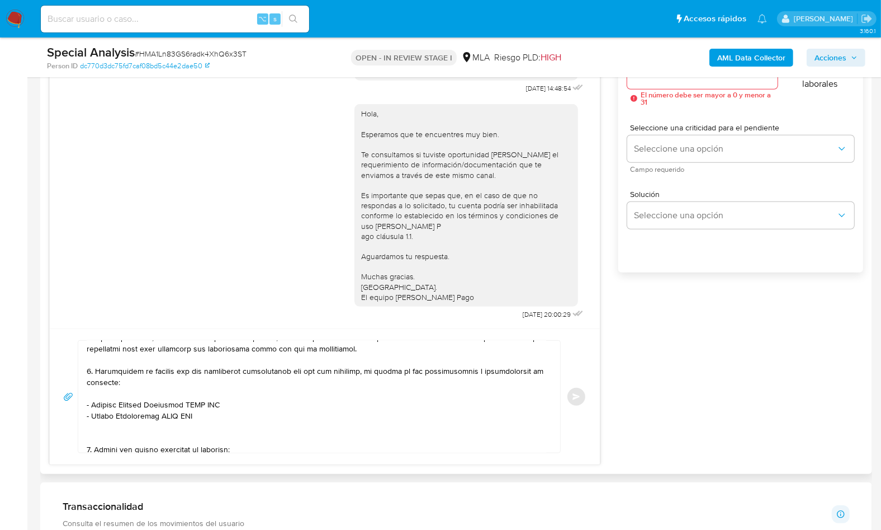
click at [218, 401] on textarea at bounding box center [317, 397] width 460 height 112
paste textarea "20250749393"
drag, startPoint x: 92, startPoint y: 415, endPoint x: 162, endPoint y: 414, distance: 69.9
click at [162, 414] on textarea at bounding box center [317, 397] width 460 height 112
paste textarea "[PERSON_NAME]"
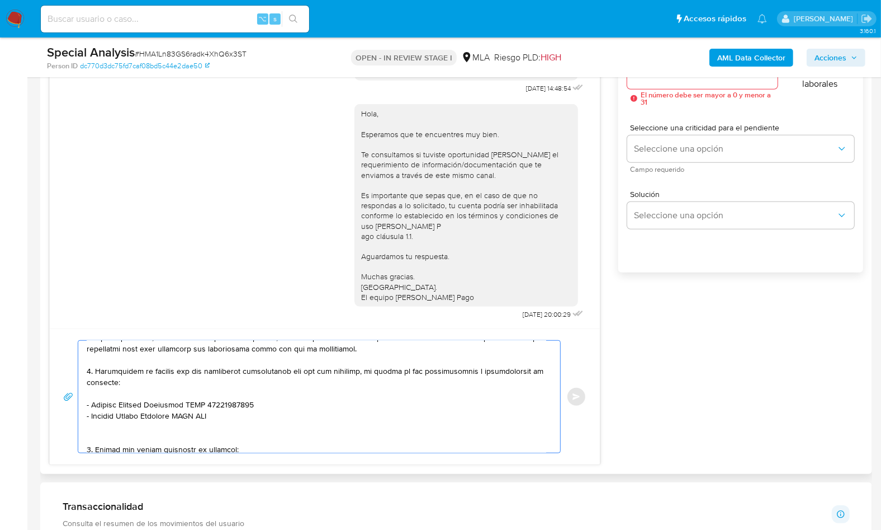
click at [206, 416] on textarea at bounding box center [317, 397] width 460 height 112
paste textarea "20335815727"
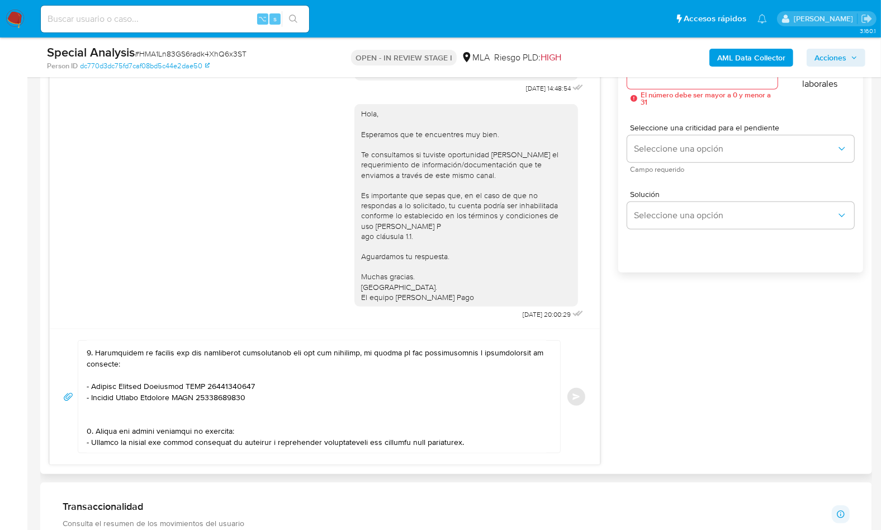
scroll to position [168, 0]
click at [97, 409] on textarea at bounding box center [317, 397] width 460 height 112
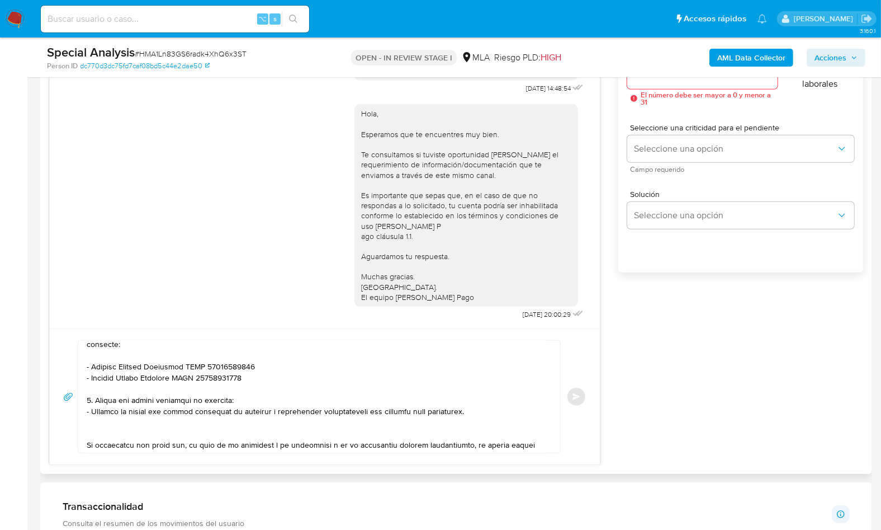
scroll to position [187, 0]
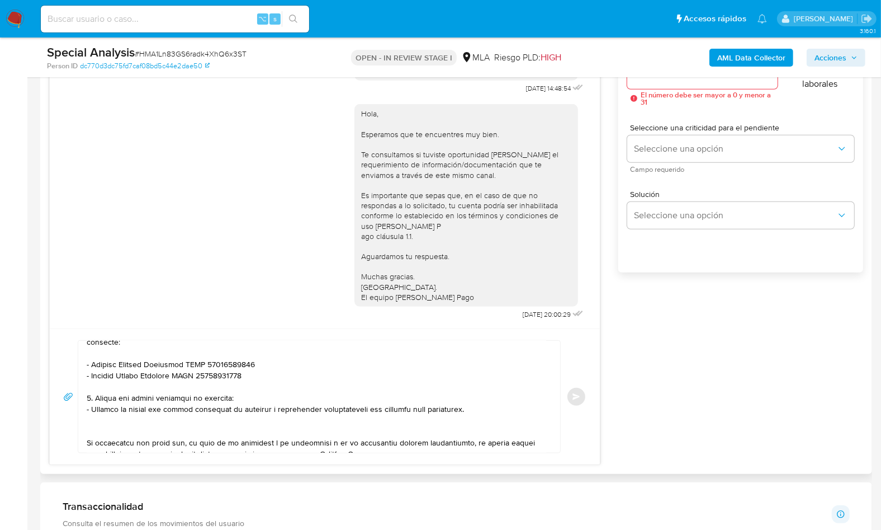
click at [481, 408] on textarea at bounding box center [317, 397] width 460 height 112
drag, startPoint x: 481, startPoint y: 408, endPoint x: 65, endPoint y: 399, distance: 416.7
click at [65, 399] on div "Enviar" at bounding box center [324, 396] width 523 height 113
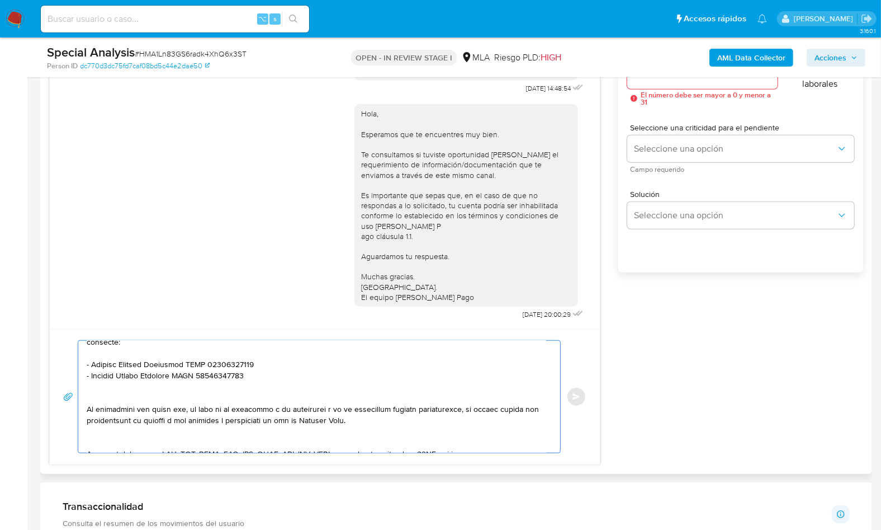
click at [97, 395] on textarea at bounding box center [317, 397] width 460 height 112
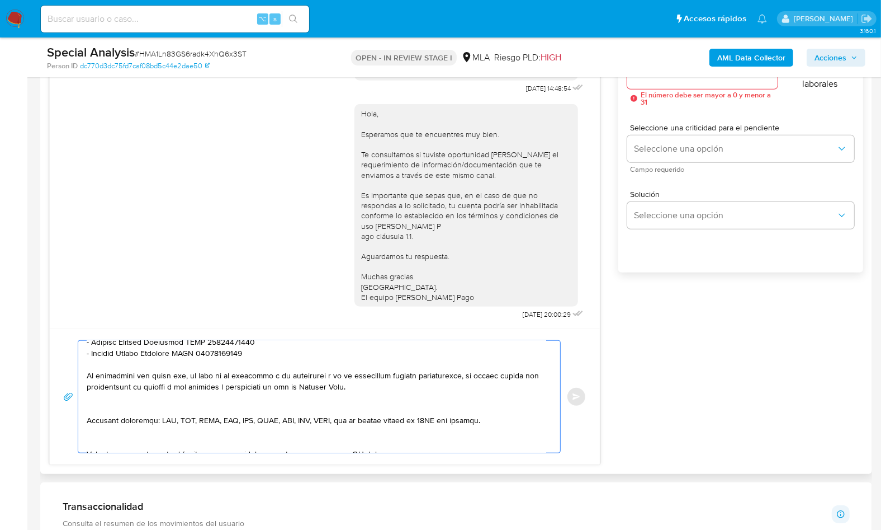
scroll to position [210, 0]
click at [100, 402] on textarea at bounding box center [317, 397] width 460 height 112
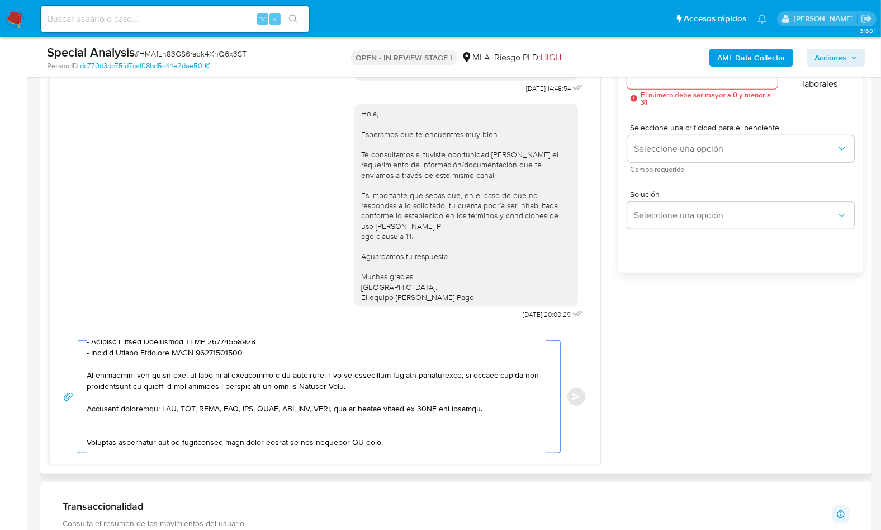
click at [95, 431] on textarea at bounding box center [317, 397] width 460 height 112
click at [363, 430] on textarea at bounding box center [317, 397] width 460 height 112
click at [355, 432] on textarea at bounding box center [317, 397] width 460 height 112
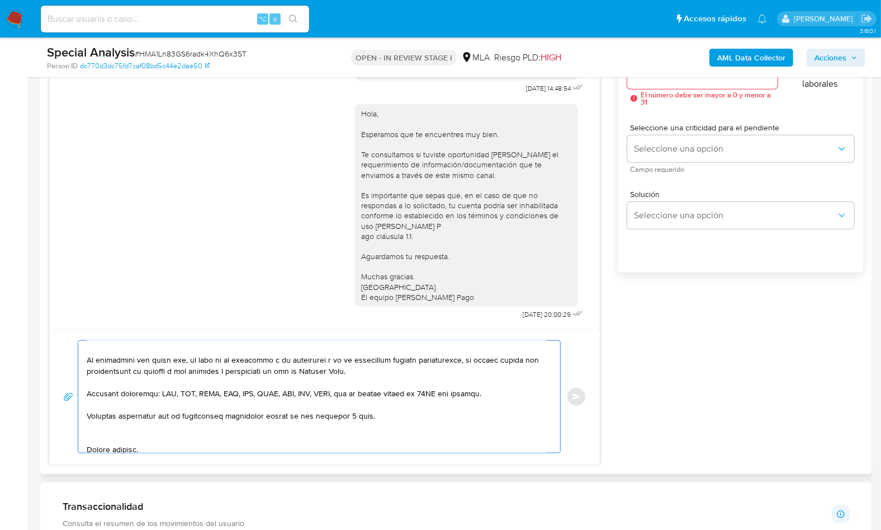
scroll to position [230, 0]
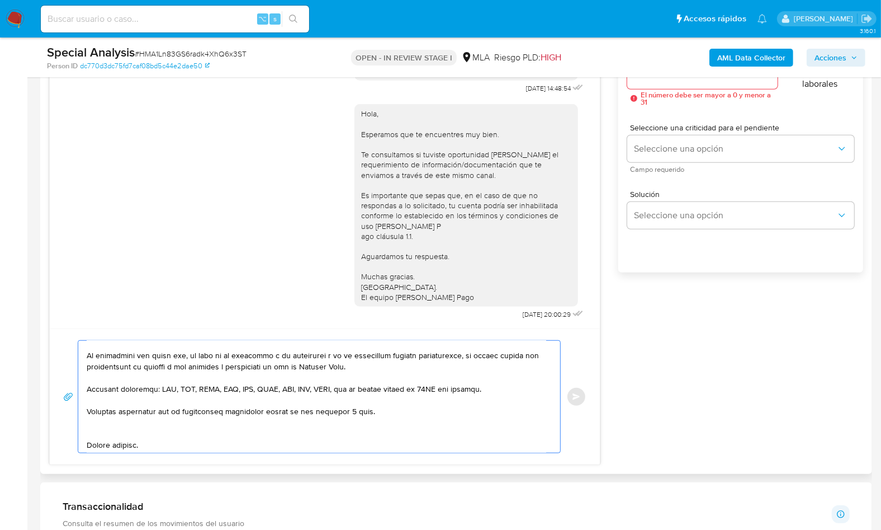
click at [97, 437] on textarea at bounding box center [317, 397] width 460 height 112
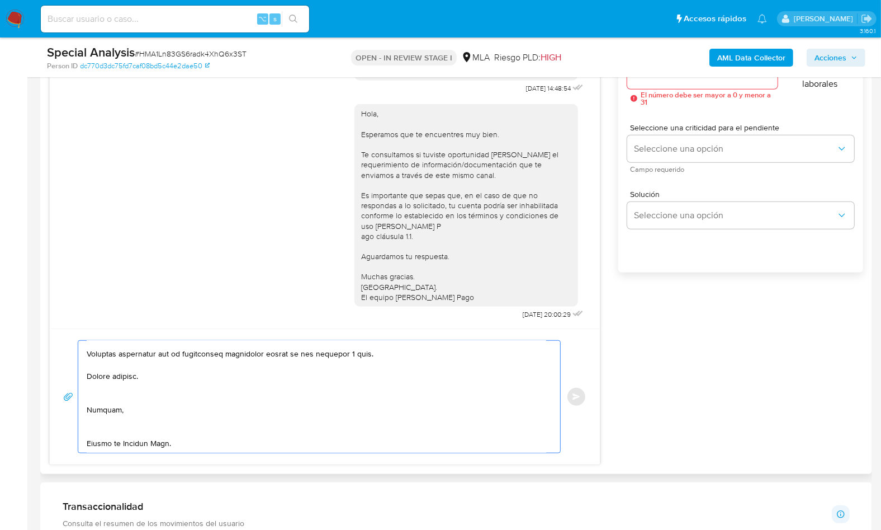
click at [102, 385] on textarea at bounding box center [317, 397] width 460 height 112
click at [99, 410] on textarea at bounding box center [317, 397] width 460 height 112
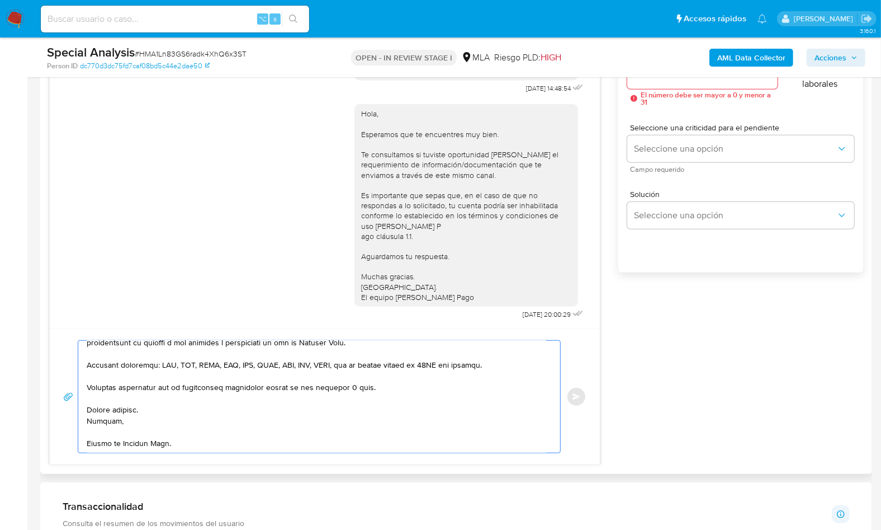
click at [105, 445] on textarea at bounding box center [317, 397] width 460 height 112
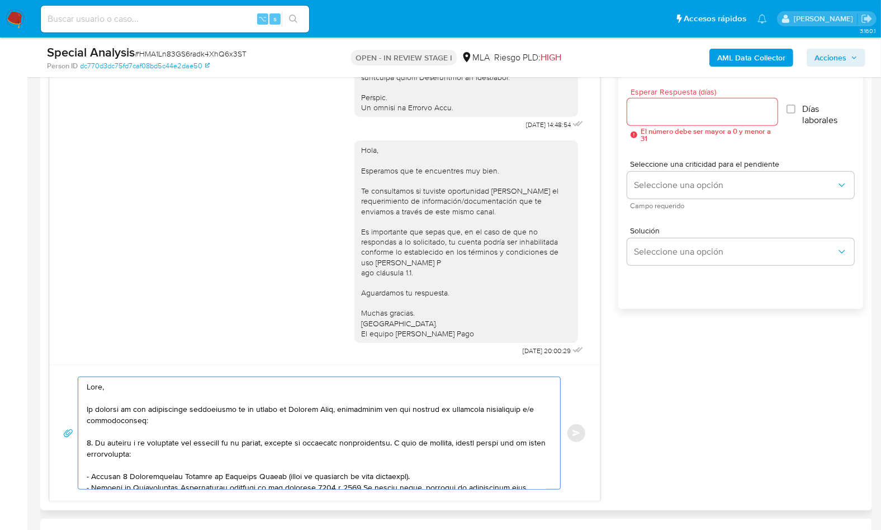
scroll to position [586, 0]
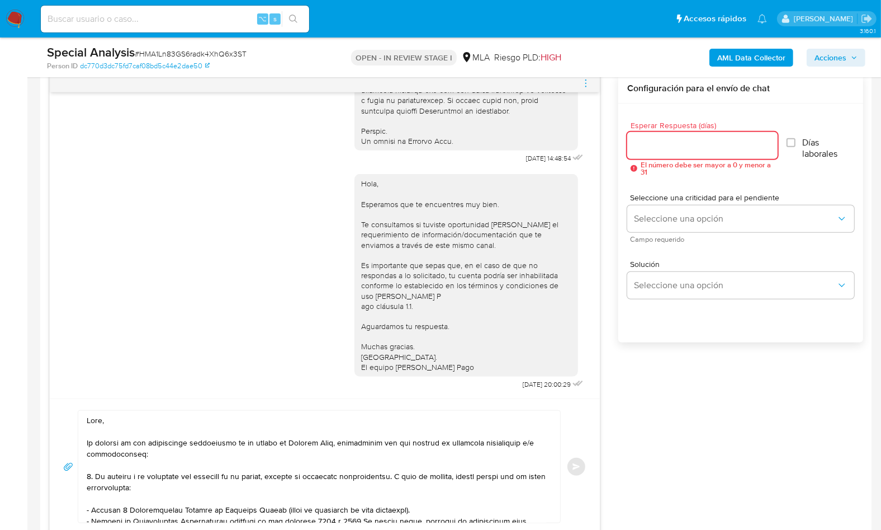
click at [638, 149] on input "Esperar Respuesta (días)" at bounding box center [702, 145] width 150 height 15
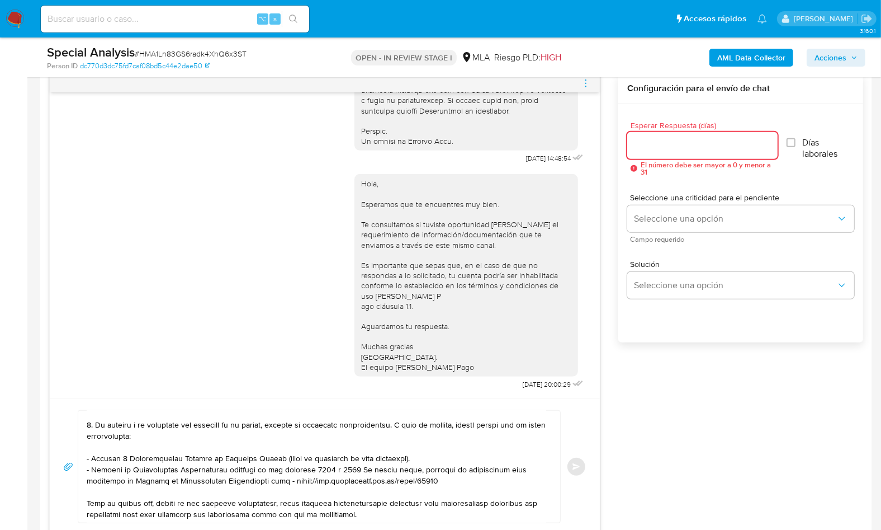
scroll to position [40, 0]
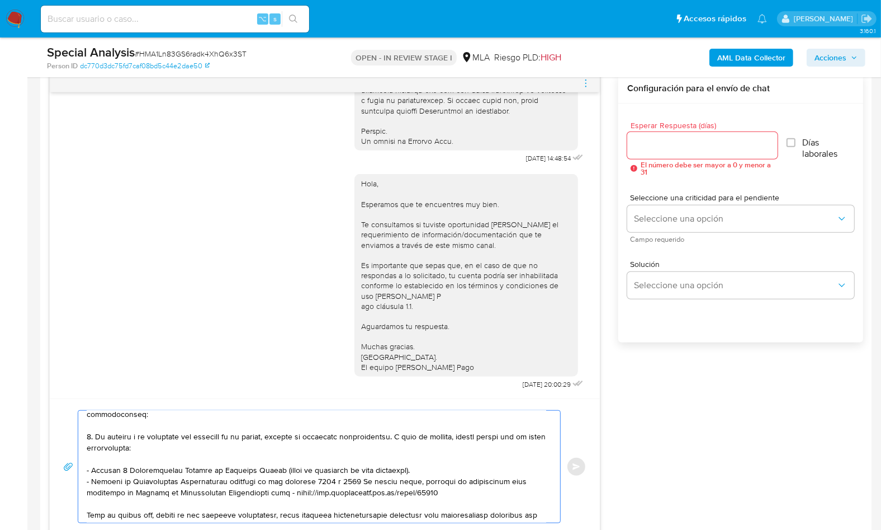
click at [90, 431] on textarea at bounding box center [317, 466] width 460 height 112
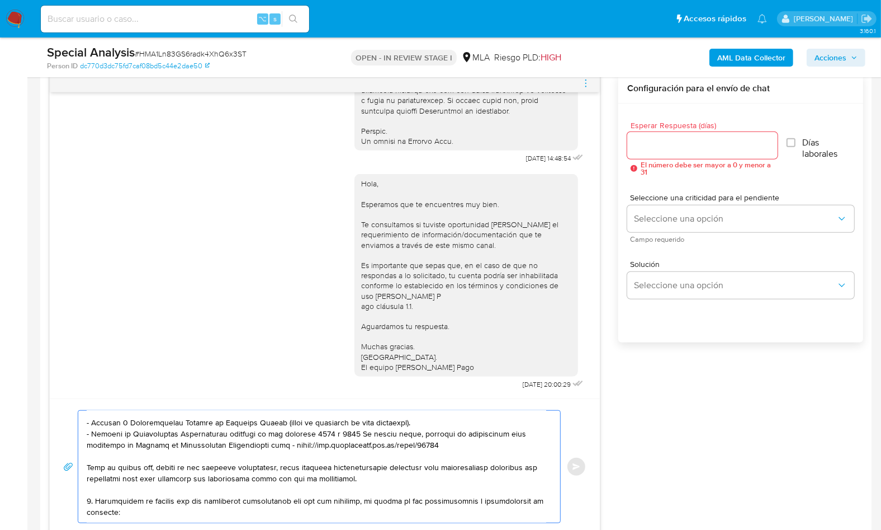
scroll to position [95, 0]
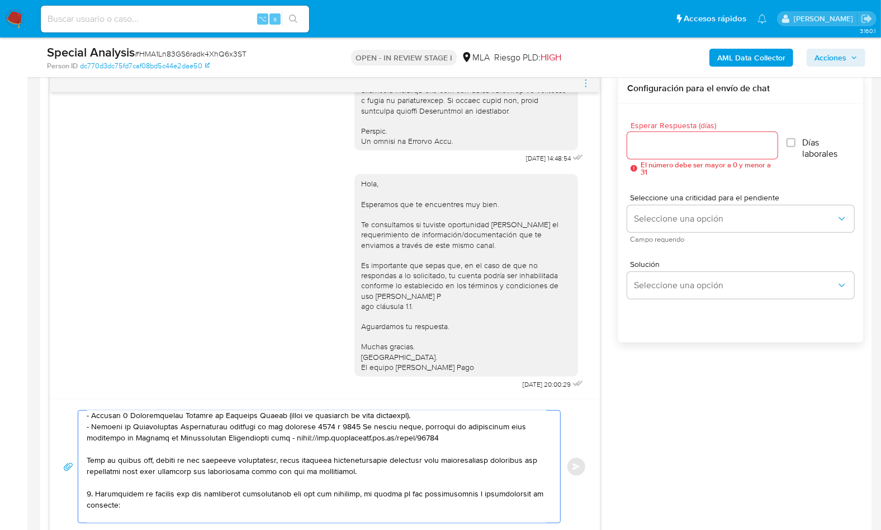
click at [90, 492] on textarea at bounding box center [317, 466] width 460 height 112
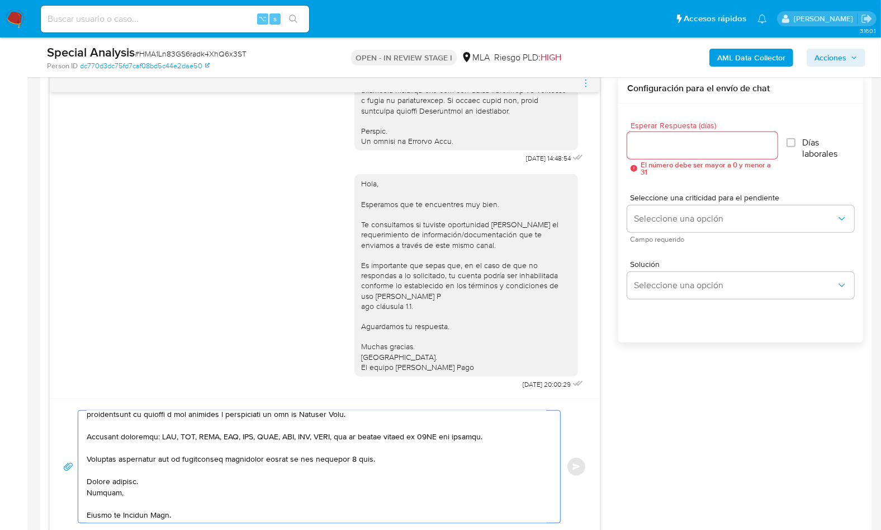
scroll to position [253, 0]
type textarea "Lore, Ip dolorsi am con adipiscinge seddoeiusmo te in utlabo et Dolorem Aliq, e…"
click at [641, 151] on input "Esperar Respuesta (días)" at bounding box center [702, 145] width 150 height 15
type input "2"
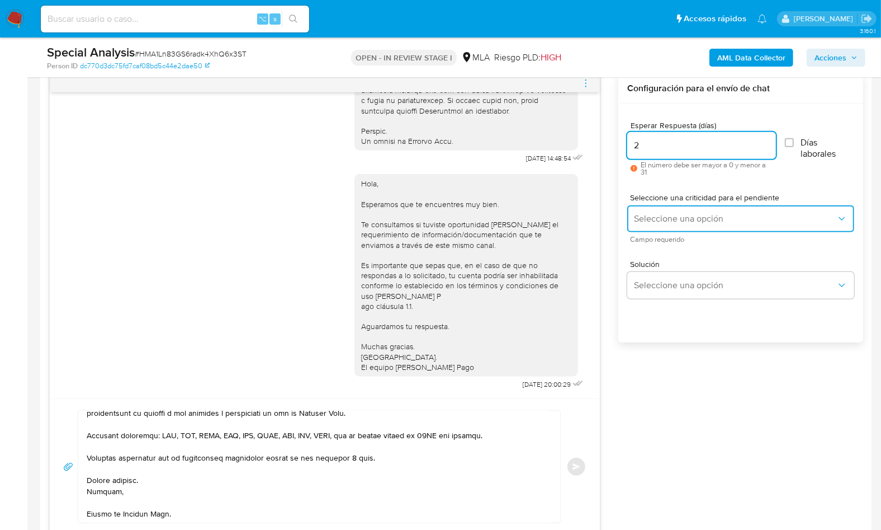
click at [672, 220] on span "Seleccione una opción" at bounding box center [735, 218] width 202 height 11
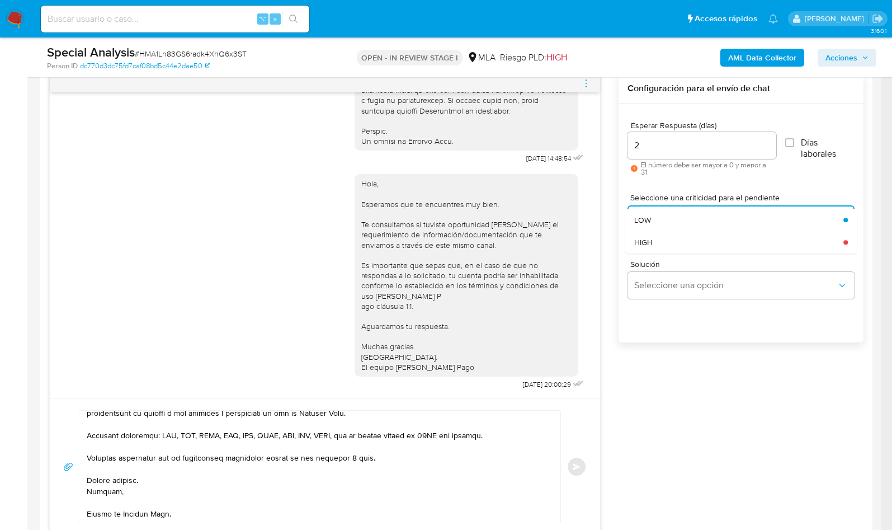
click at [678, 253] on div "Solución Seleccione una opción" at bounding box center [740, 281] width 227 height 61
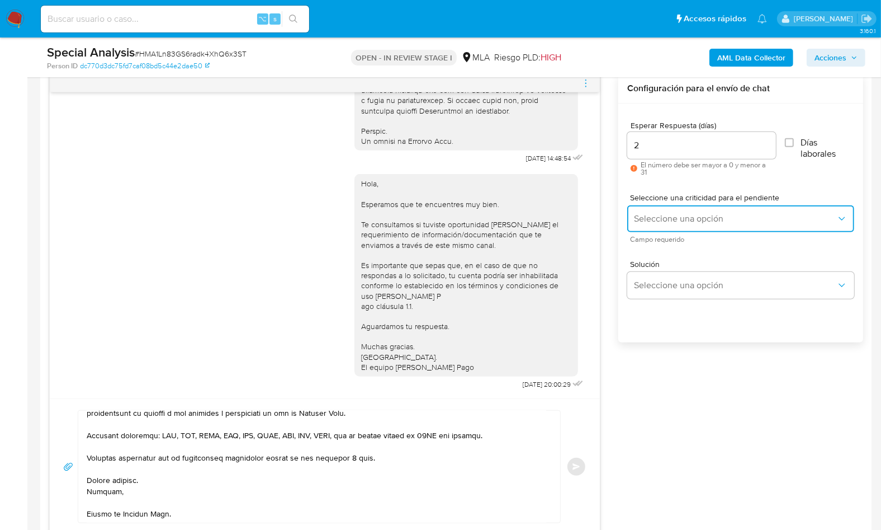
click at [676, 228] on button "Seleccione una opción" at bounding box center [740, 218] width 227 height 27
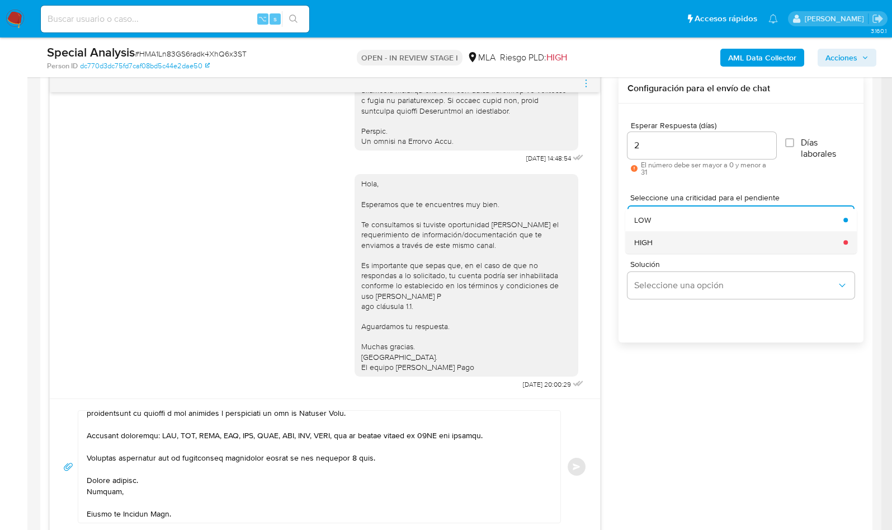
click at [681, 240] on div "HIGH" at bounding box center [735, 242] width 202 height 22
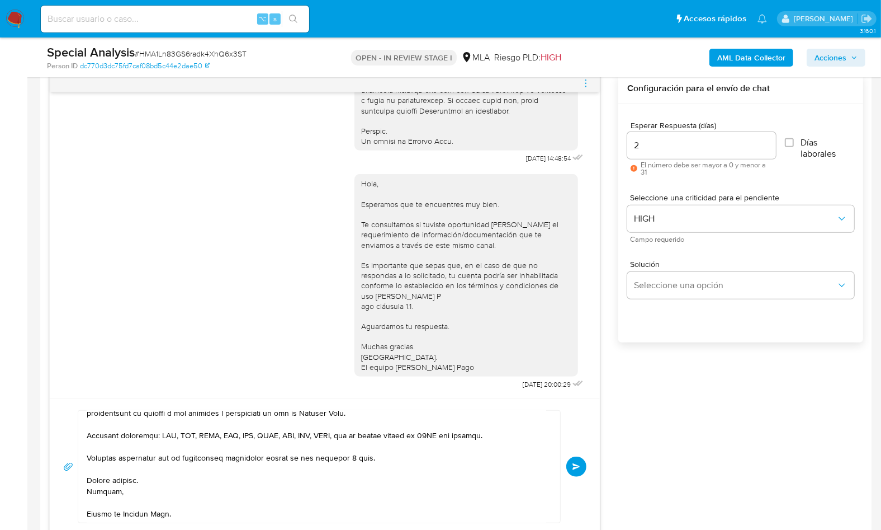
click at [580, 463] on span "Enviar" at bounding box center [577, 466] width 8 height 7
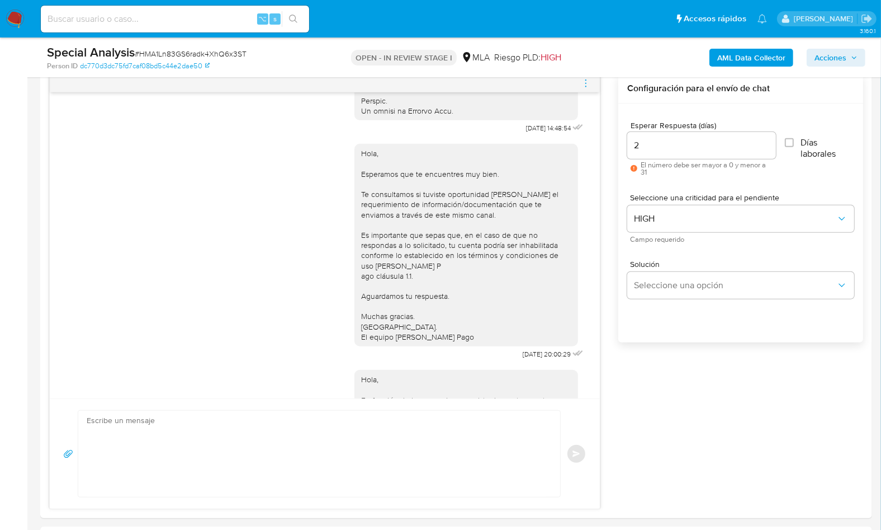
scroll to position [1055, 0]
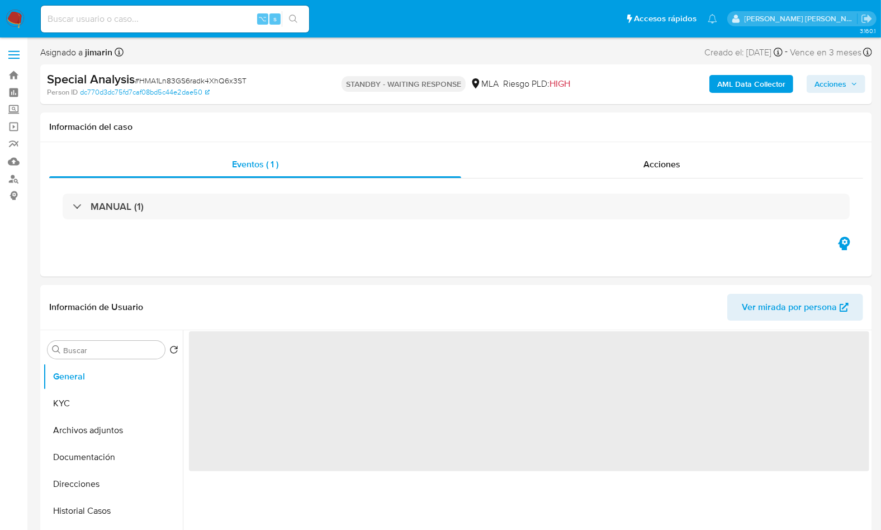
select select "10"
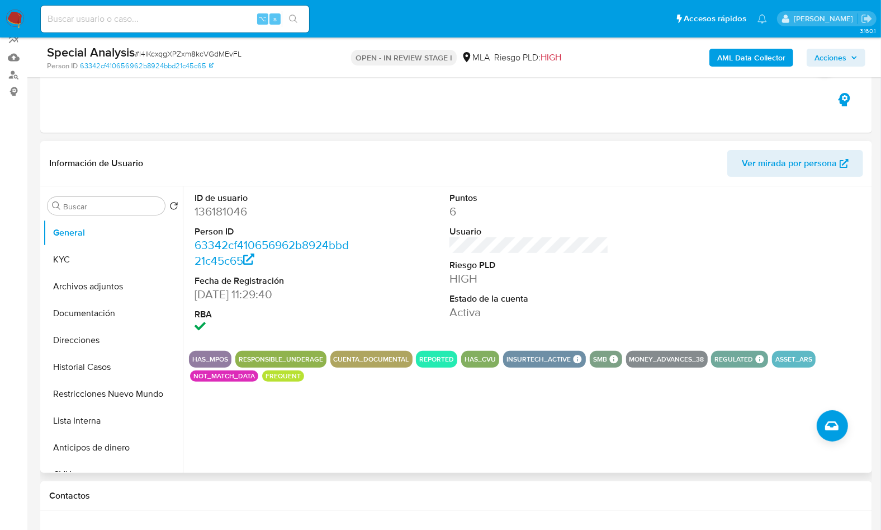
scroll to position [219, 0]
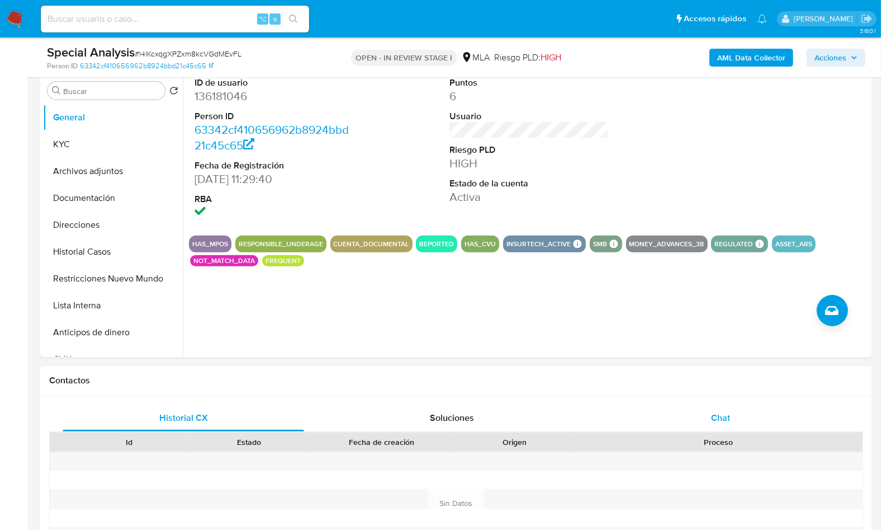
click at [733, 413] on div "Chat" at bounding box center [721, 417] width 242 height 27
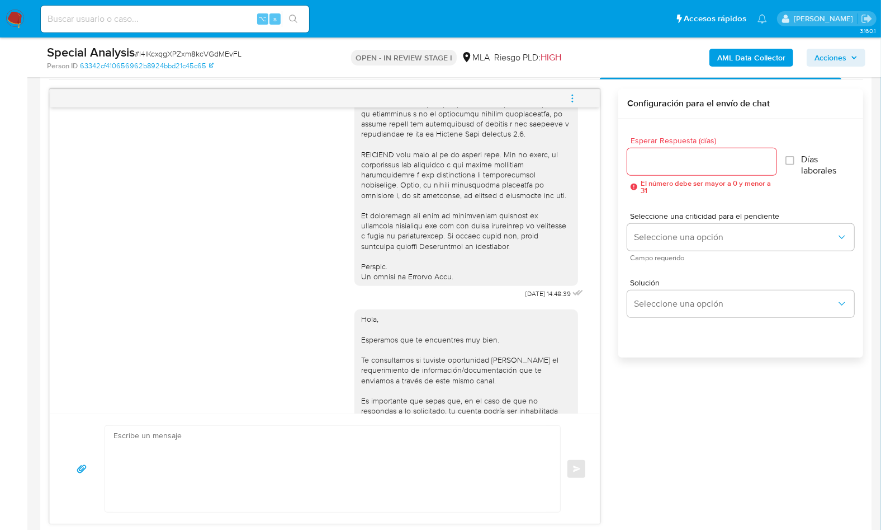
scroll to position [574, 0]
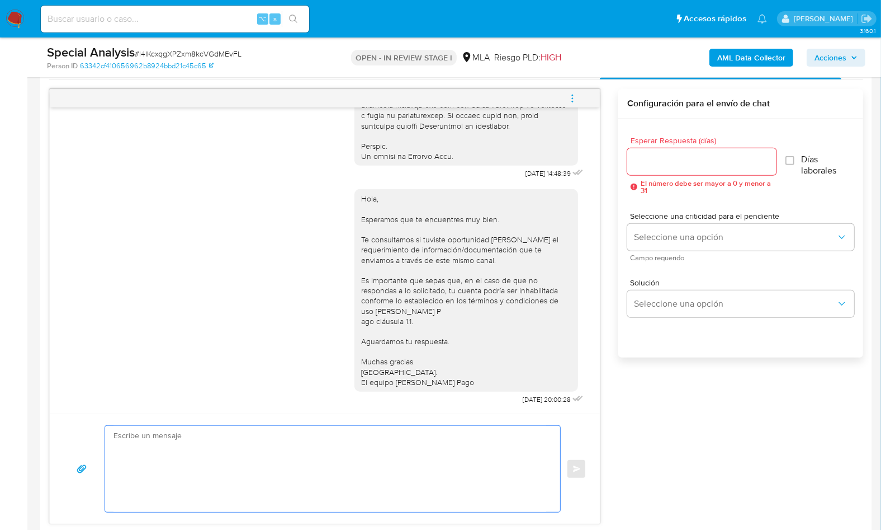
click at [287, 440] on textarea at bounding box center [330, 469] width 433 height 86
paste textarea "Hola , En función de las operaciones registradas en tu cuenta de Mercado Pago, …"
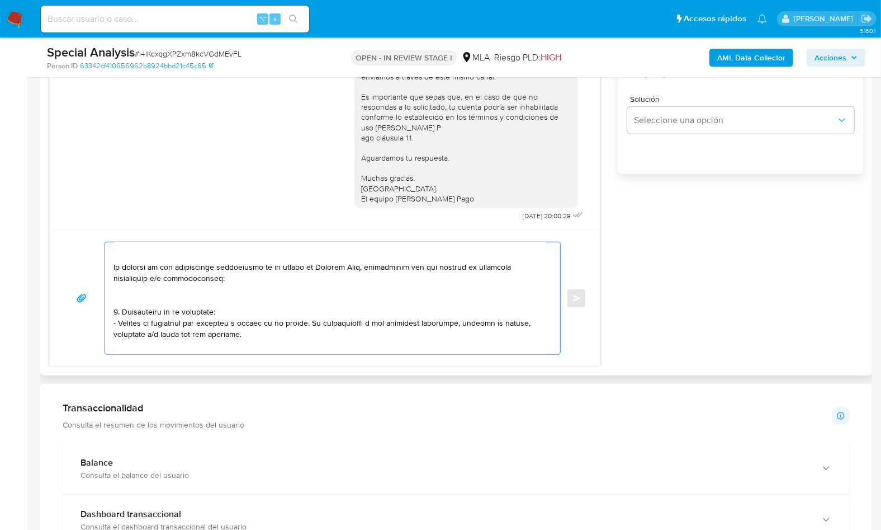
scroll to position [0, 0]
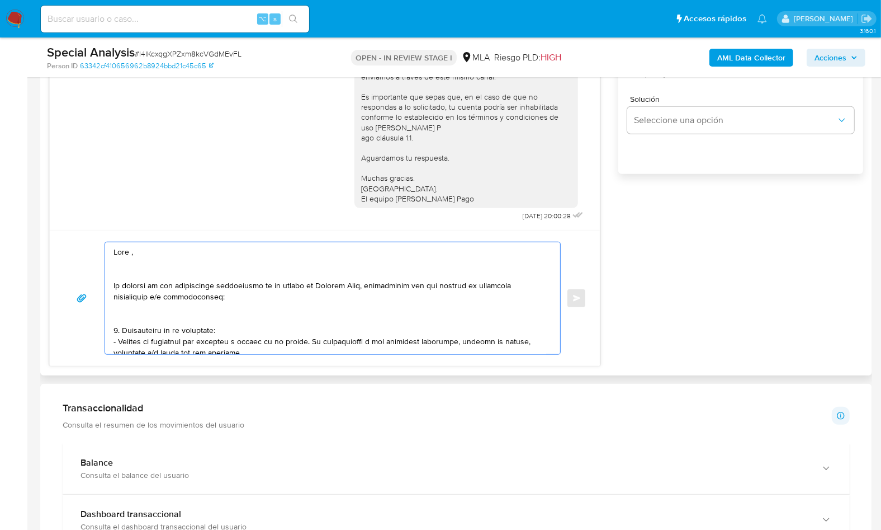
click at [144, 263] on textarea at bounding box center [330, 298] width 433 height 112
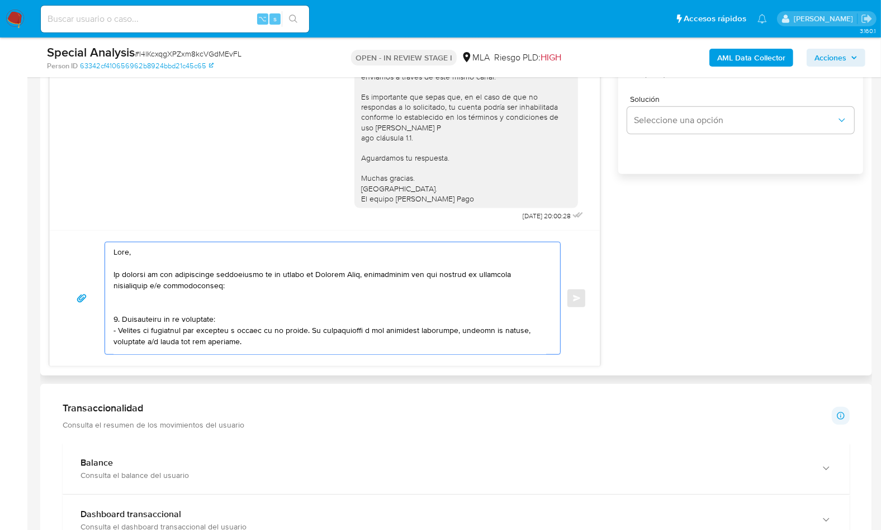
click at [123, 296] on textarea at bounding box center [330, 298] width 433 height 112
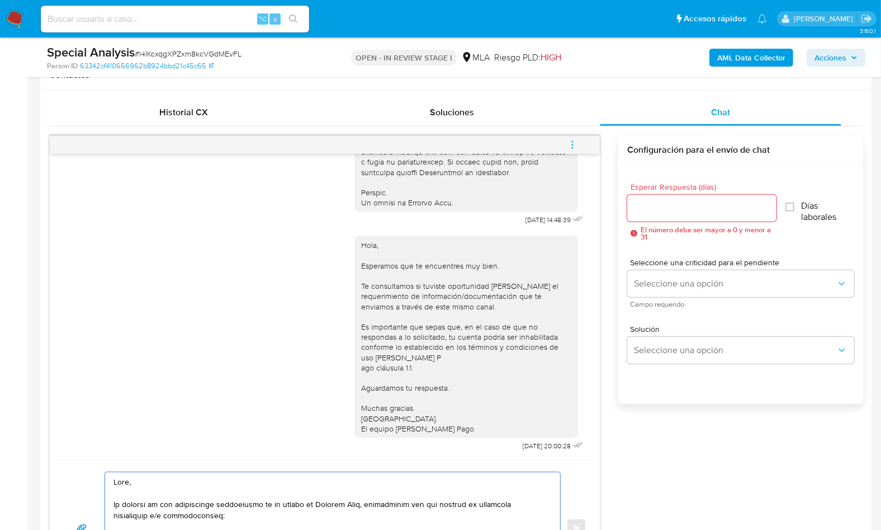
scroll to position [403, 0]
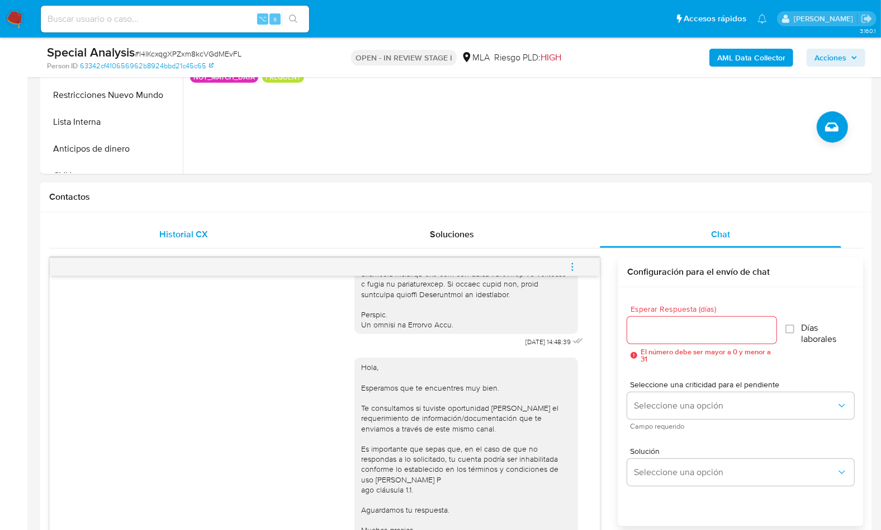
click at [193, 228] on span "Historial CX" at bounding box center [183, 234] width 49 height 13
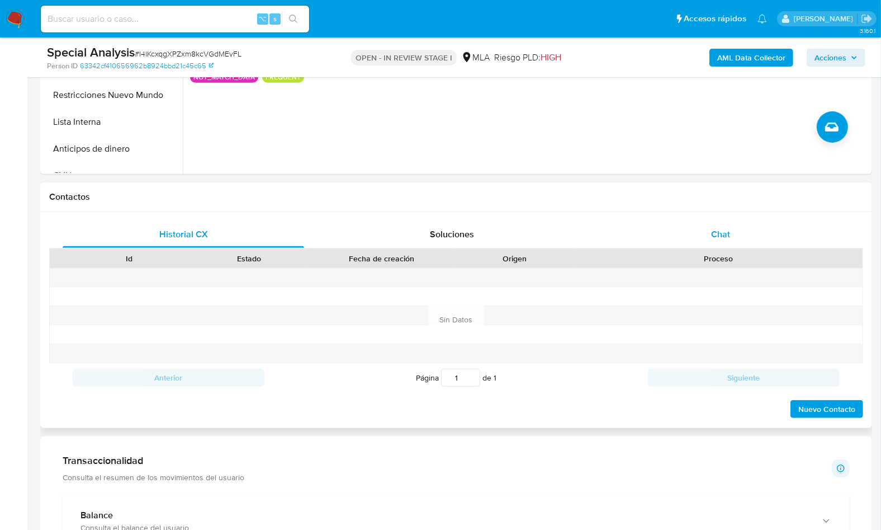
click at [749, 226] on div "Chat" at bounding box center [721, 234] width 242 height 27
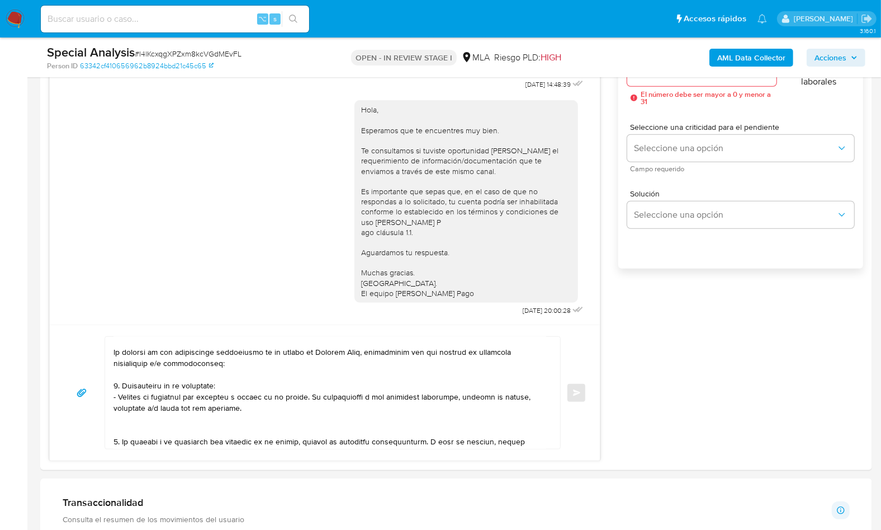
scroll to position [20, 0]
click at [131, 423] on textarea at bounding box center [330, 393] width 433 height 112
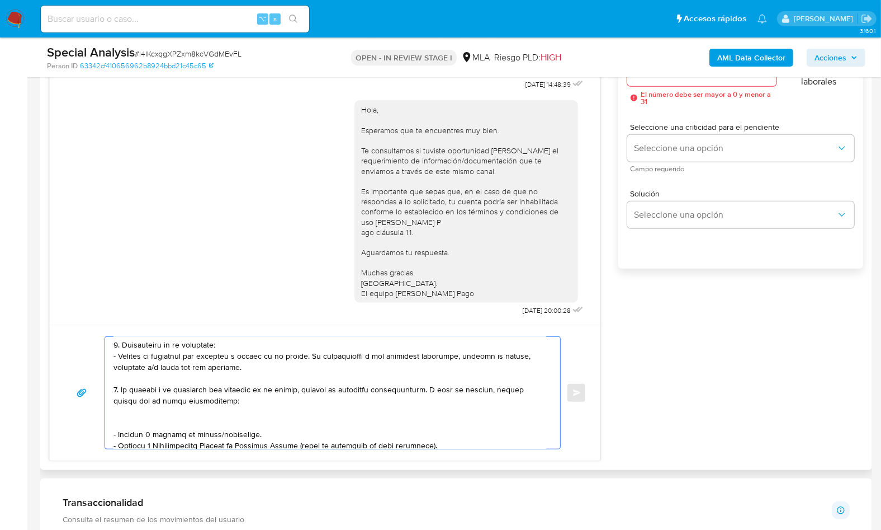
scroll to position [60, 0]
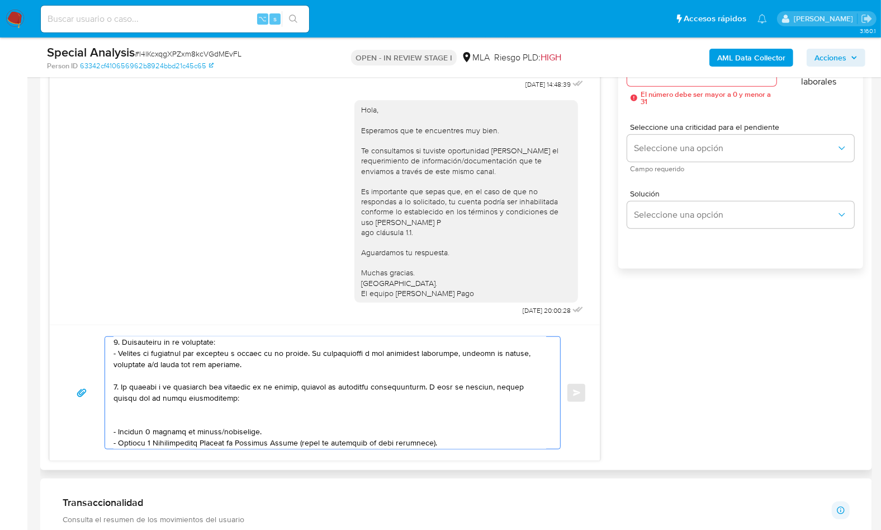
click at [150, 414] on textarea at bounding box center [330, 393] width 433 height 112
drag, startPoint x: 256, startPoint y: 421, endPoint x: 84, endPoint y: 416, distance: 171.7
click at [84, 417] on div "Enviar" at bounding box center [324, 392] width 523 height 113
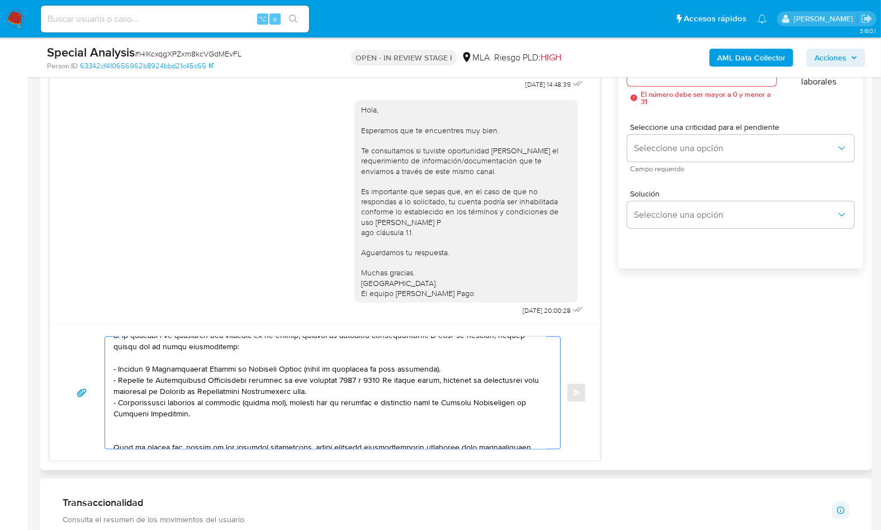
scroll to position [113, 0]
click at [141, 428] on textarea at bounding box center [330, 393] width 433 height 112
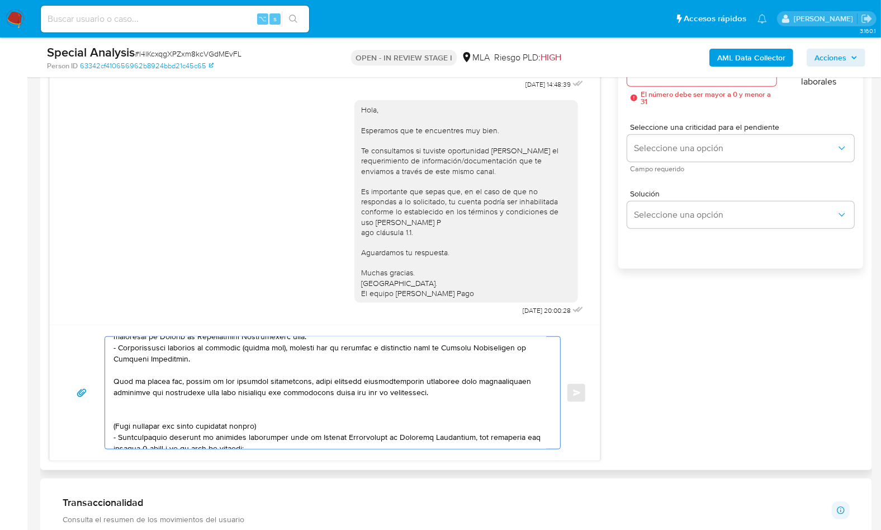
scroll to position [171, 0]
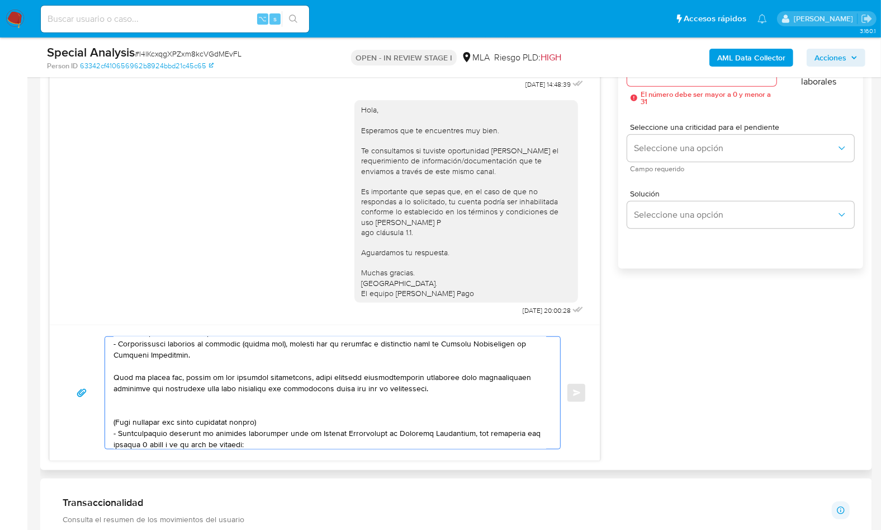
click at [158, 405] on textarea at bounding box center [330, 393] width 433 height 112
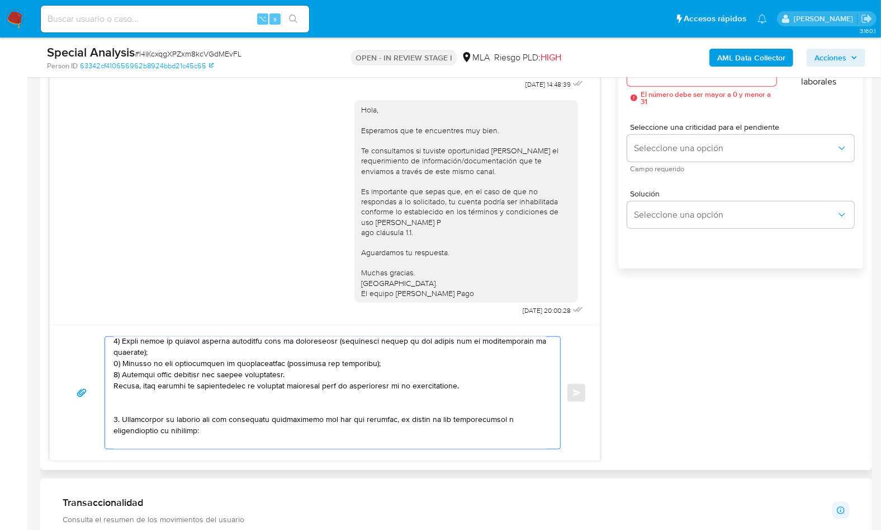
drag, startPoint x: 133, startPoint y: 404, endPoint x: 163, endPoint y: 392, distance: 32.6
click at [165, 391] on textarea at bounding box center [330, 393] width 433 height 112
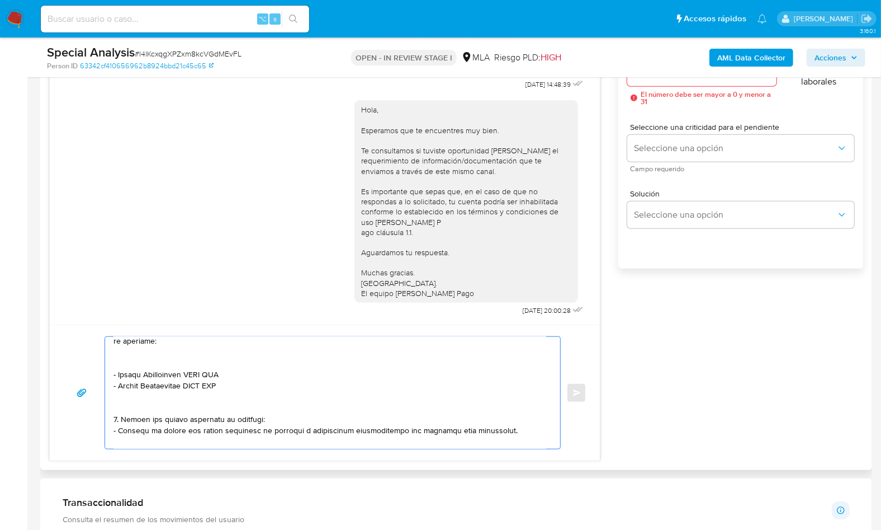
scroll to position [196, 0]
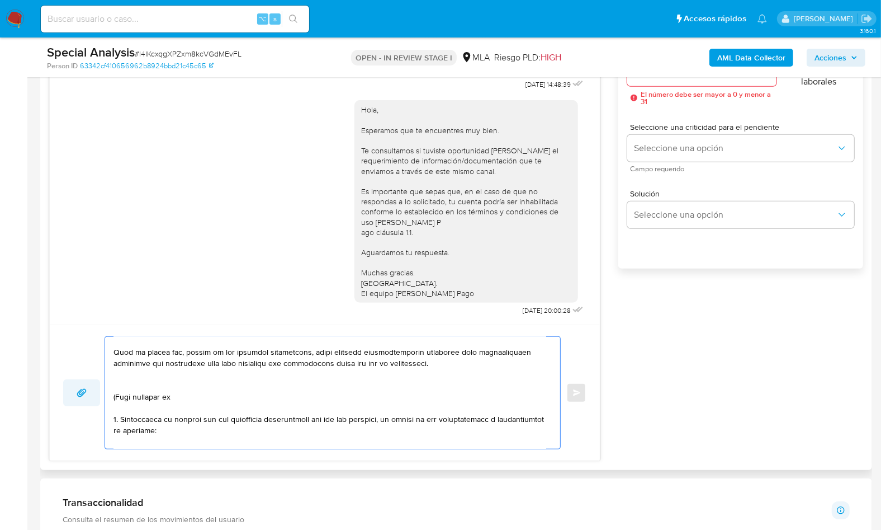
drag, startPoint x: 178, startPoint y: 396, endPoint x: 98, endPoint y: 380, distance: 82.3
click at [98, 380] on div "Enviar" at bounding box center [324, 392] width 523 height 113
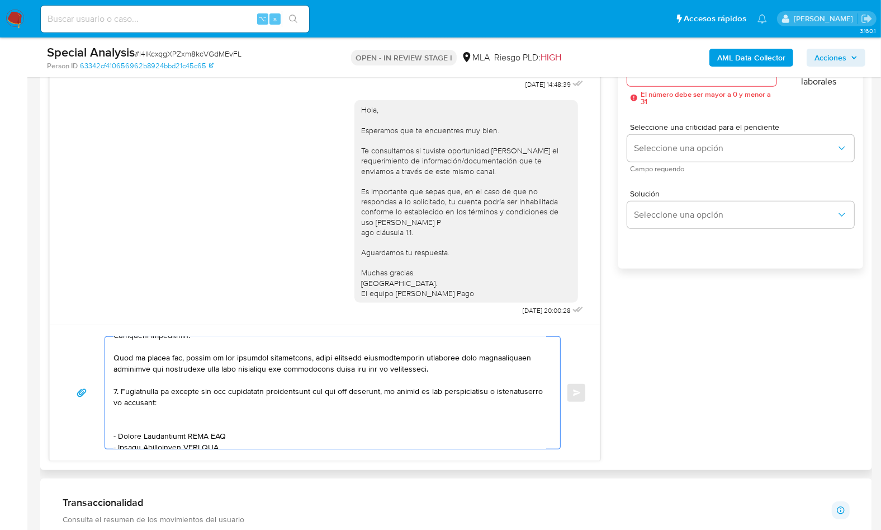
scroll to position [192, 0]
click at [140, 415] on textarea at bounding box center [330, 393] width 433 height 112
drag, startPoint x: 120, startPoint y: 422, endPoint x: 187, endPoint y: 422, distance: 67.1
click at [187, 422] on textarea at bounding box center [330, 393] width 433 height 112
paste textarea "Maria Fernanda Timossi"
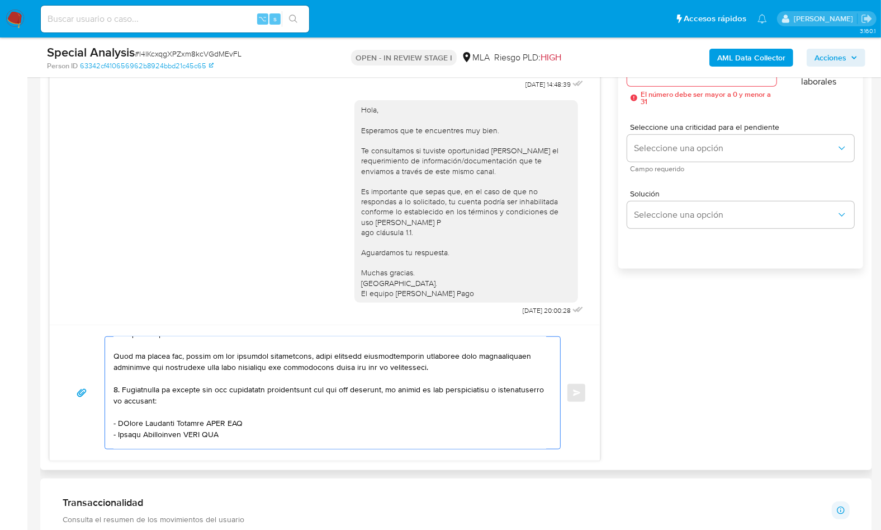
click at [125, 423] on textarea at bounding box center [330, 393] width 433 height 112
click at [232, 422] on textarea at bounding box center [330, 393] width 433 height 112
paste textarea "27228083076"
drag, startPoint x: 119, startPoint y: 435, endPoint x: 188, endPoint y: 435, distance: 68.8
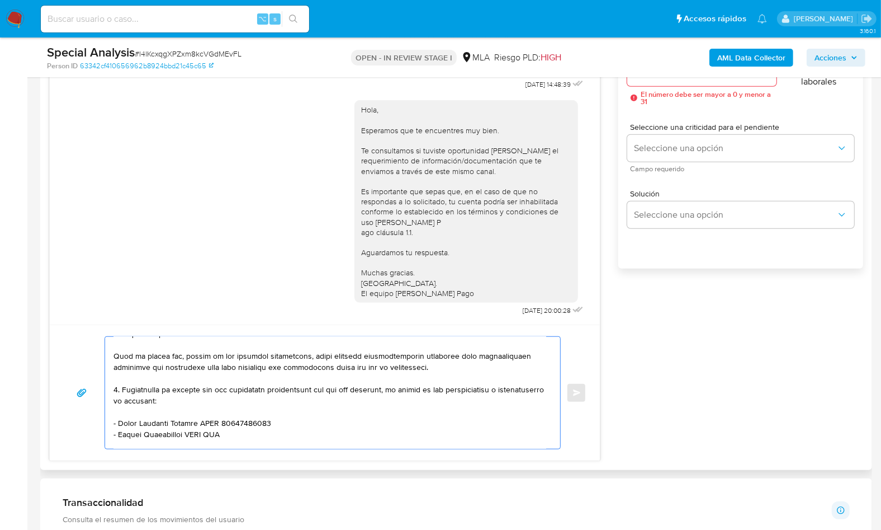
click at [188, 435] on textarea at bounding box center [330, 393] width 433 height 112
paste textarea "Lopez Lilian Araceli"
click at [211, 434] on textarea at bounding box center [330, 393] width 433 height 112
paste textarea "27057410367"
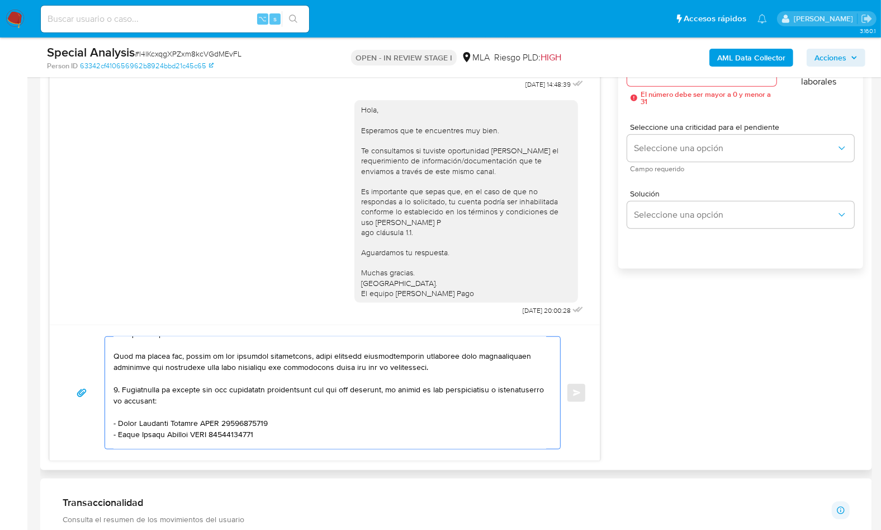
scroll to position [194, 0]
paste textarea "Jonas Fernando"
paste textarea "20228091821"
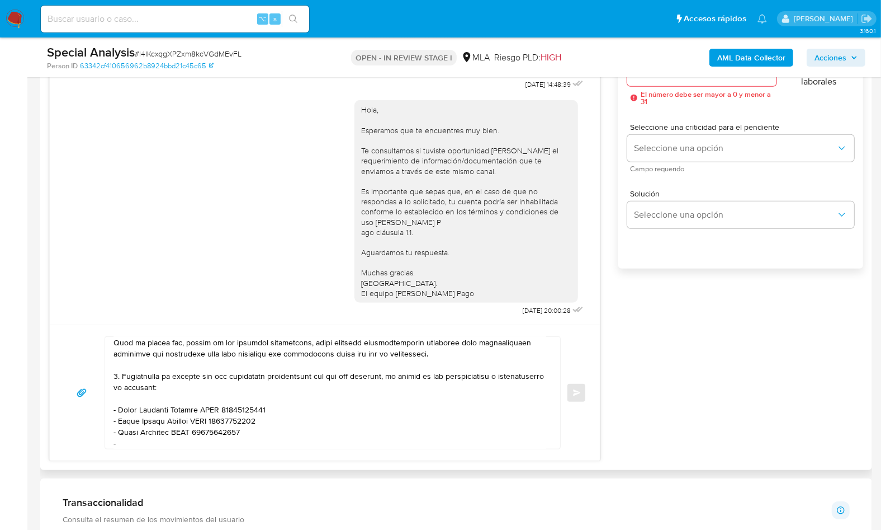
paste textarea "Maria Florencia Cayssials"
paste textarea "27229903069"
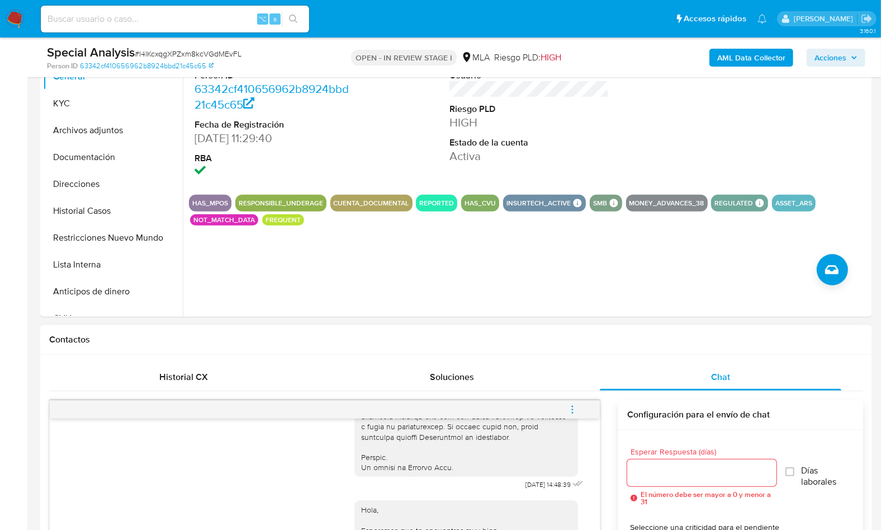
scroll to position [247, 0]
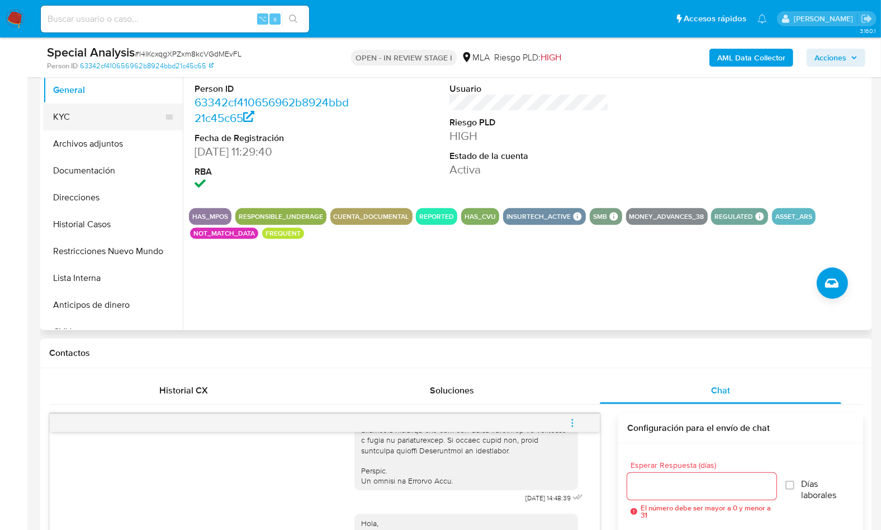
click at [88, 119] on button "KYC" at bounding box center [108, 116] width 131 height 27
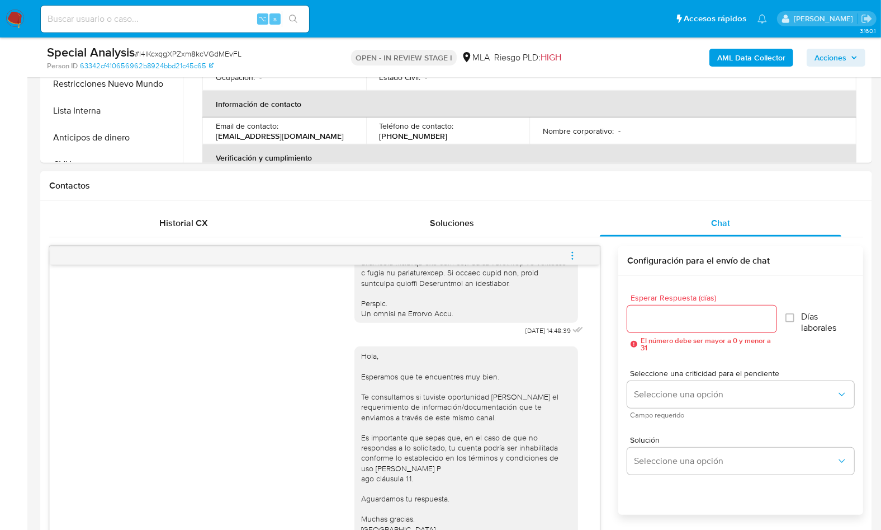
scroll to position [601, 0]
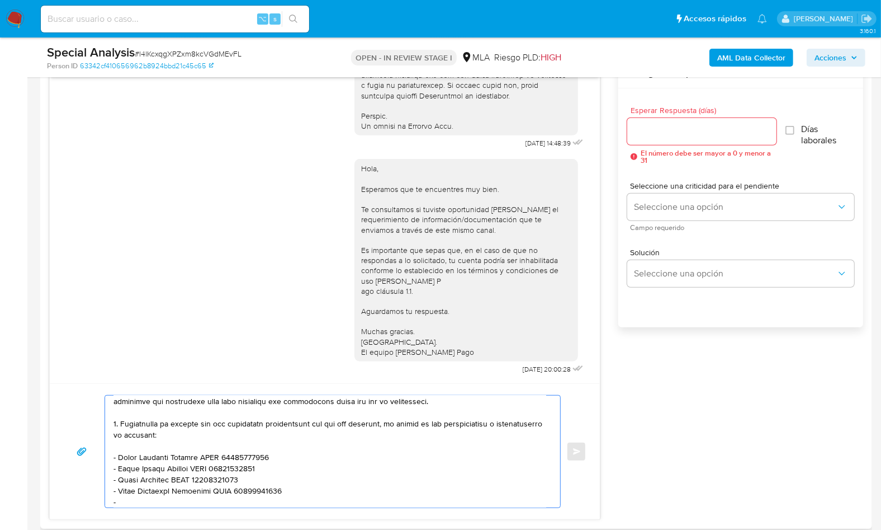
drag, startPoint x: 284, startPoint y: 454, endPoint x: 112, endPoint y: 455, distance: 172.2
click at [112, 455] on div at bounding box center [330, 451] width 450 height 112
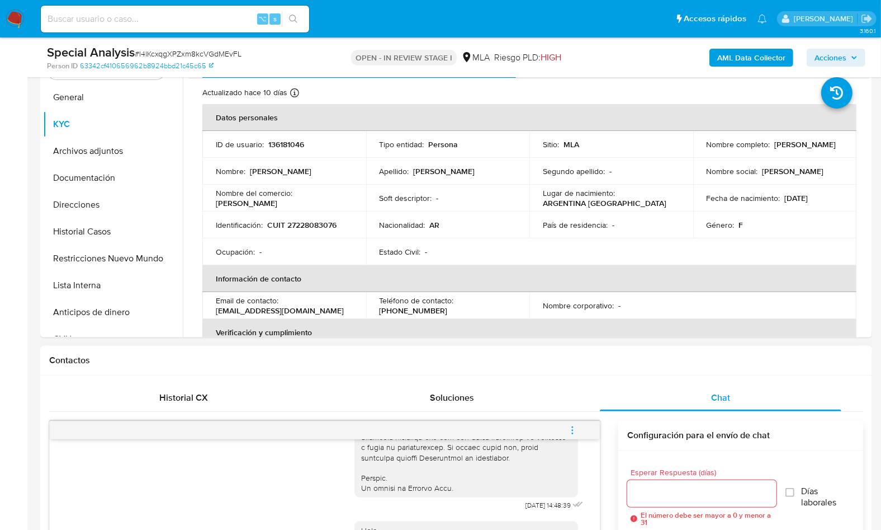
scroll to position [238, 0]
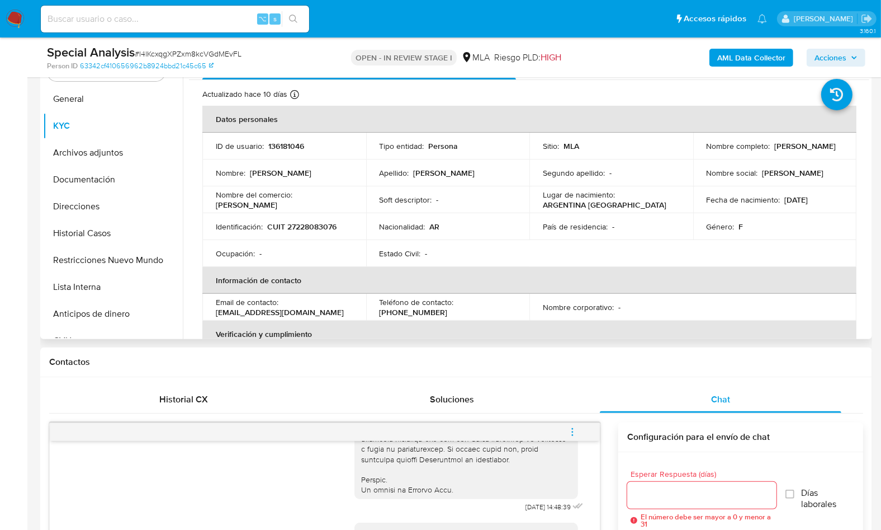
click at [323, 232] on p "CUIT 27228083076" at bounding box center [301, 226] width 69 height 10
copy p "27228083076"
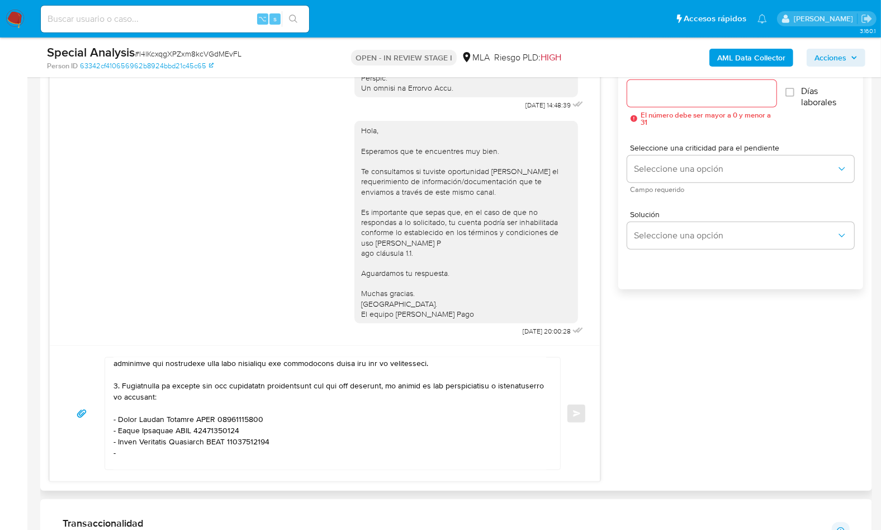
scroll to position [641, 0]
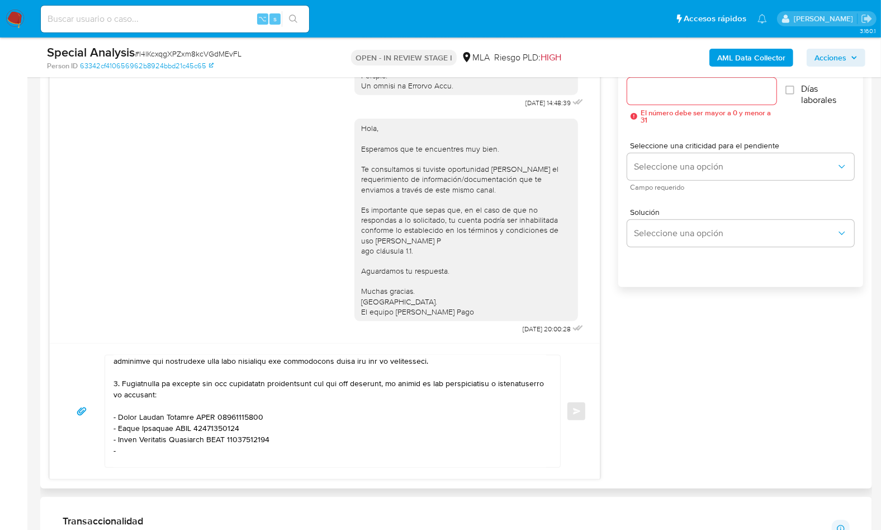
click at [233, 475] on div "Enviar" at bounding box center [325, 411] width 550 height 136
click at [213, 463] on textarea at bounding box center [330, 411] width 433 height 112
paste textarea "Timossi Maria Cecilia"
paste textarea "27219632369"
paste textarea "Colegio Santa Catalina De Bel"
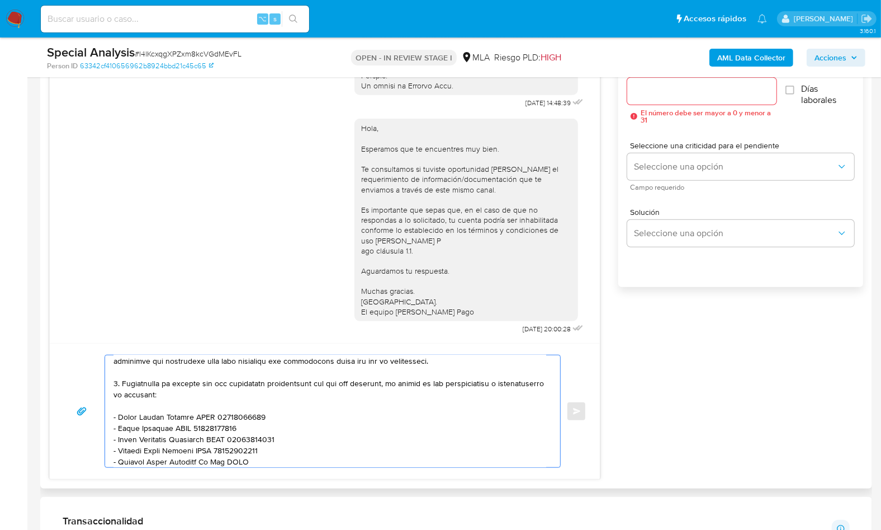
paste textarea "30534765246"
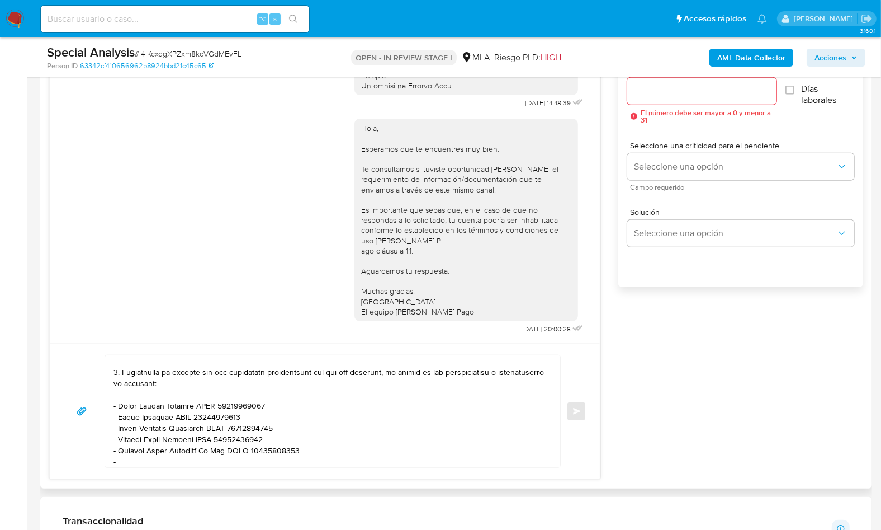
paste textarea "Balaban Graciela Mabel"
paste textarea "27045083530"
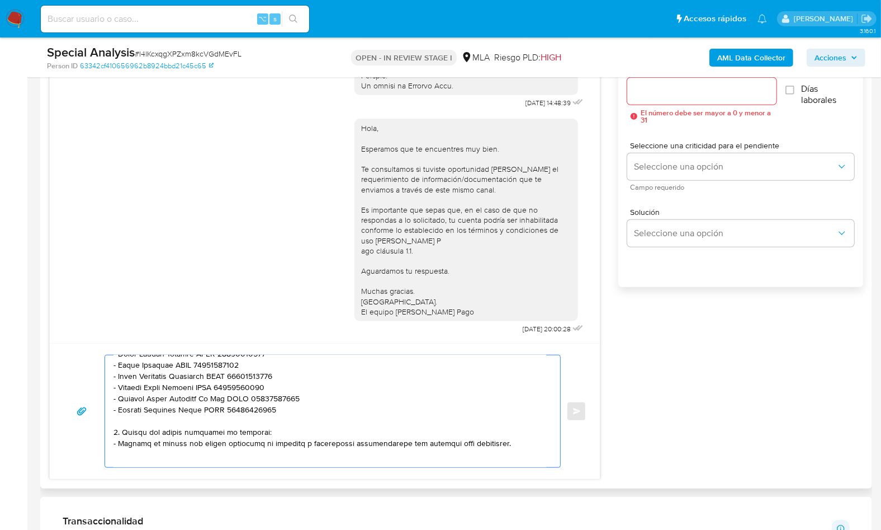
scroll to position [281, 0]
drag, startPoint x: 494, startPoint y: 442, endPoint x: 112, endPoint y: 431, distance: 382.7
click at [112, 431] on div at bounding box center [330, 411] width 450 height 112
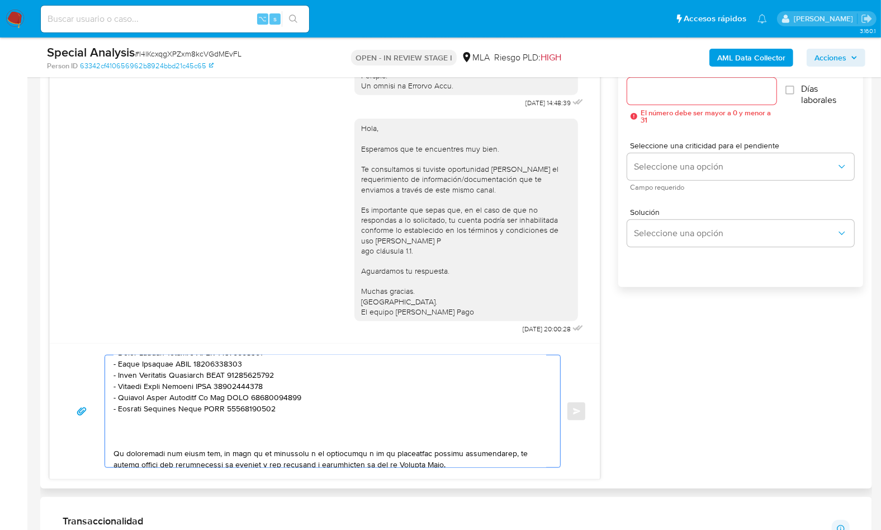
click at [121, 433] on textarea at bounding box center [330, 411] width 433 height 112
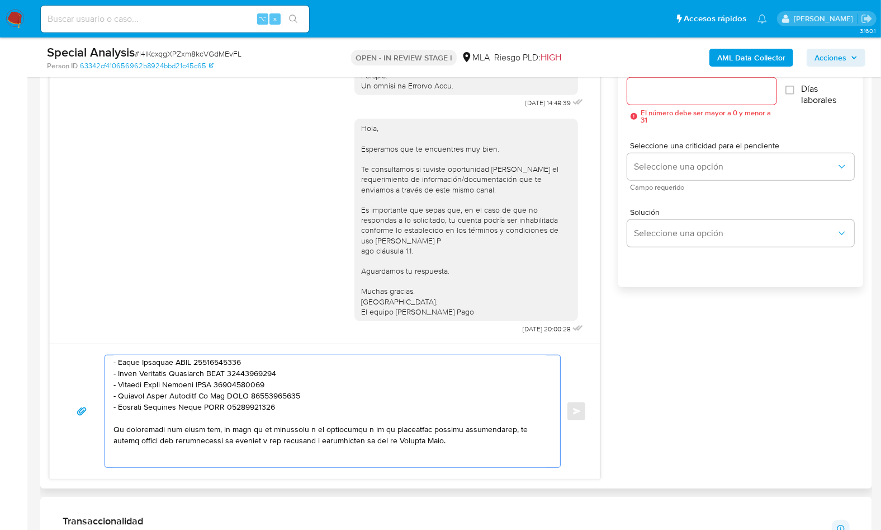
scroll to position [295, 0]
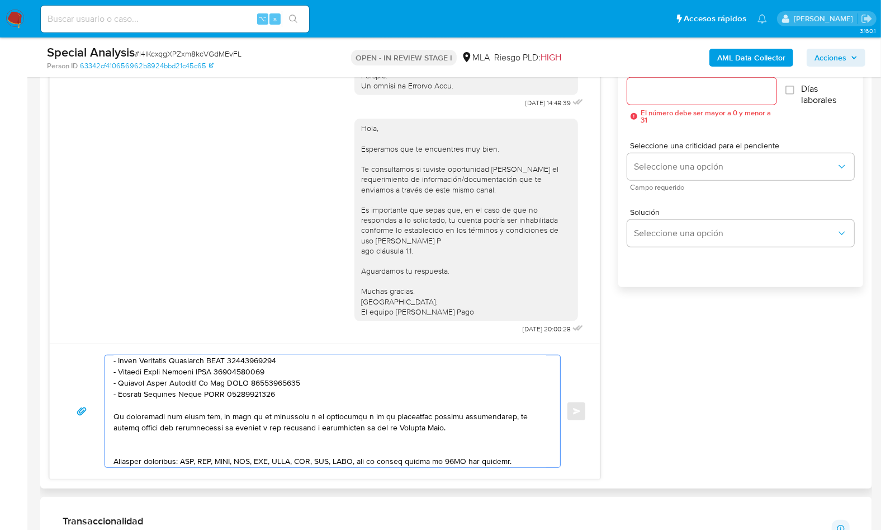
click at [130, 447] on textarea at bounding box center [330, 411] width 433 height 112
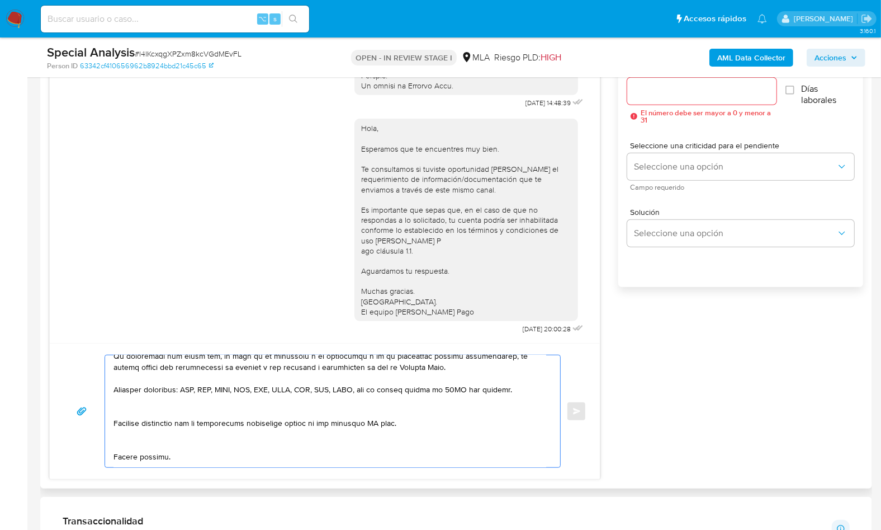
scroll to position [374, 0]
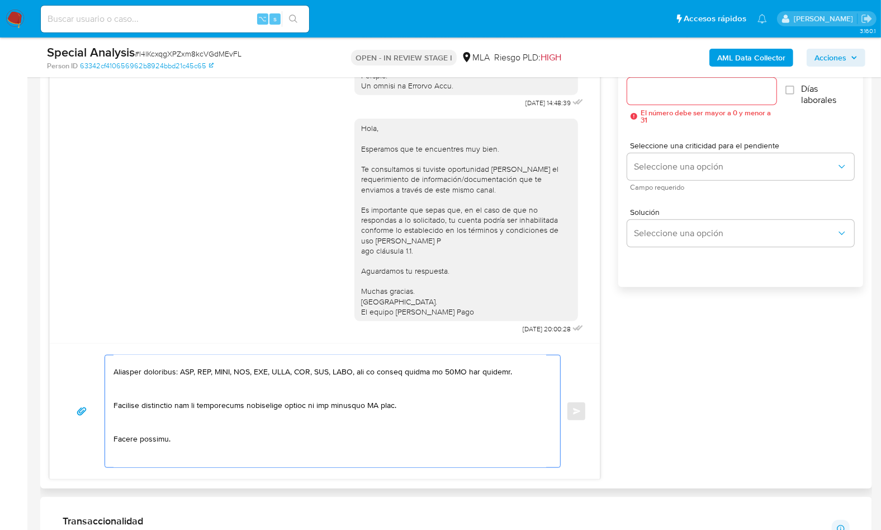
click at [155, 393] on textarea at bounding box center [330, 411] width 433 height 112
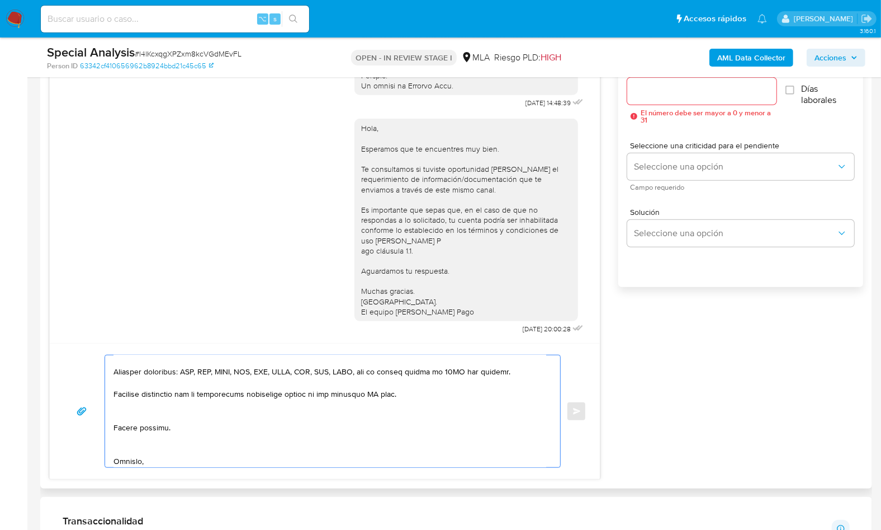
click at [377, 391] on textarea at bounding box center [330, 411] width 433 height 112
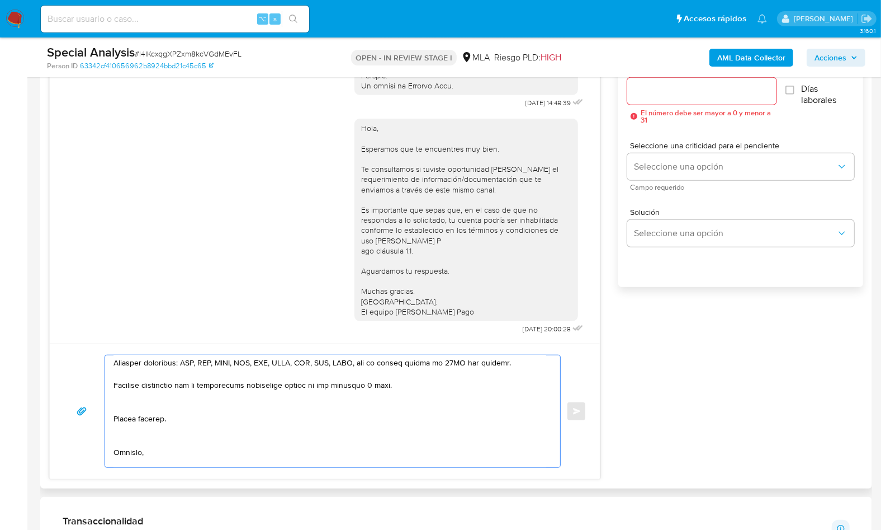
scroll to position [388, 0]
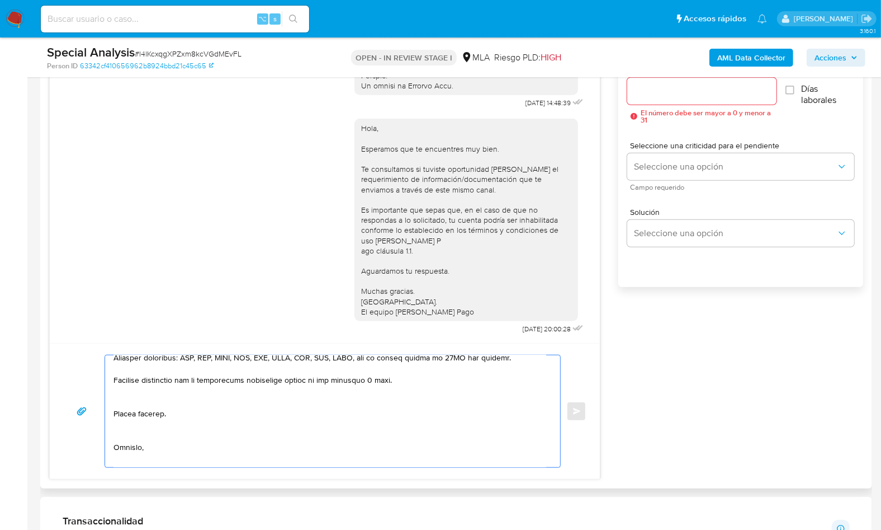
click at [142, 405] on textarea at bounding box center [330, 411] width 433 height 112
click at [140, 400] on textarea at bounding box center [330, 411] width 433 height 112
click at [129, 415] on textarea at bounding box center [330, 411] width 433 height 112
click at [119, 414] on textarea at bounding box center [330, 411] width 433 height 112
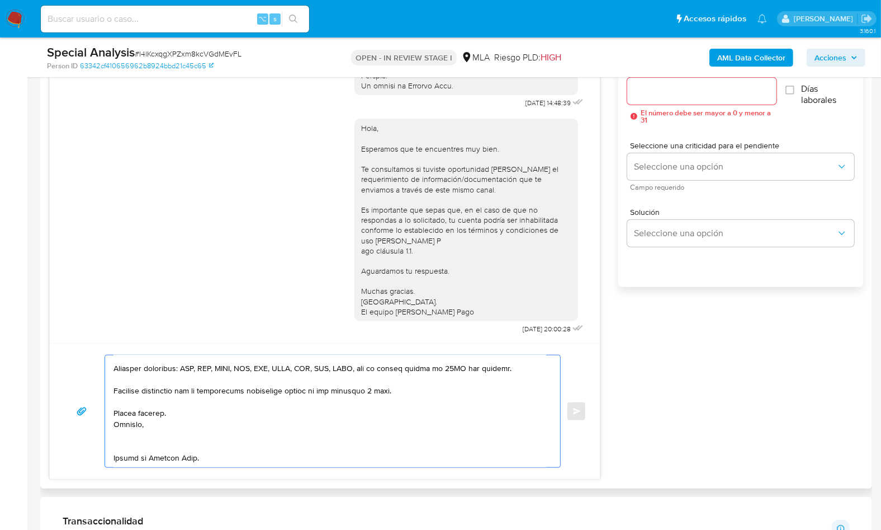
click at [130, 432] on textarea at bounding box center [330, 411] width 433 height 112
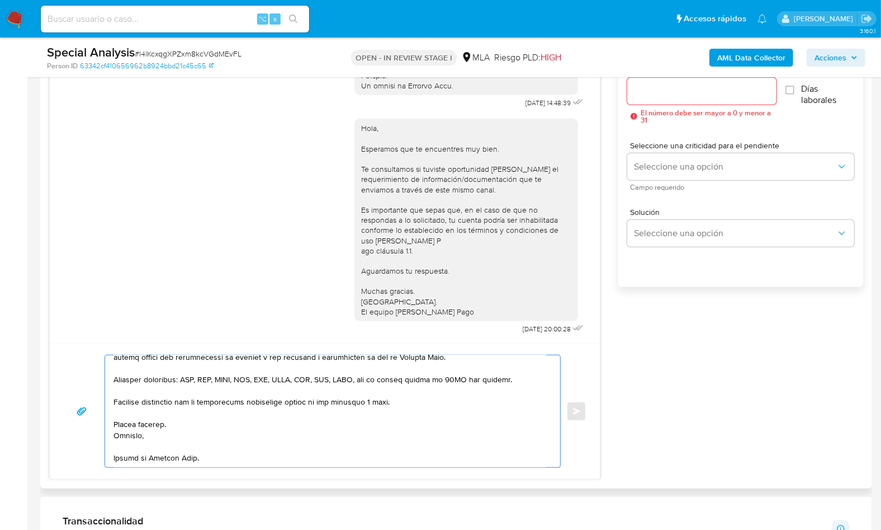
click at [122, 457] on textarea at bounding box center [330, 411] width 433 height 112
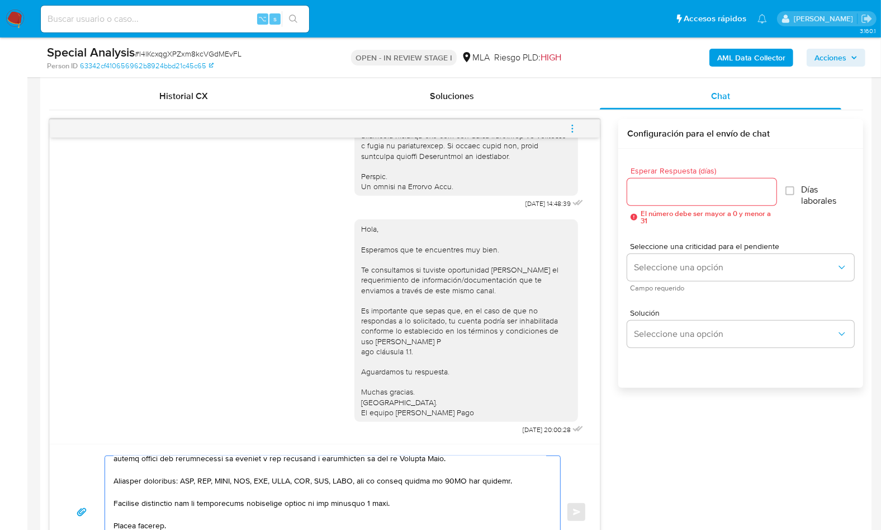
scroll to position [532, 0]
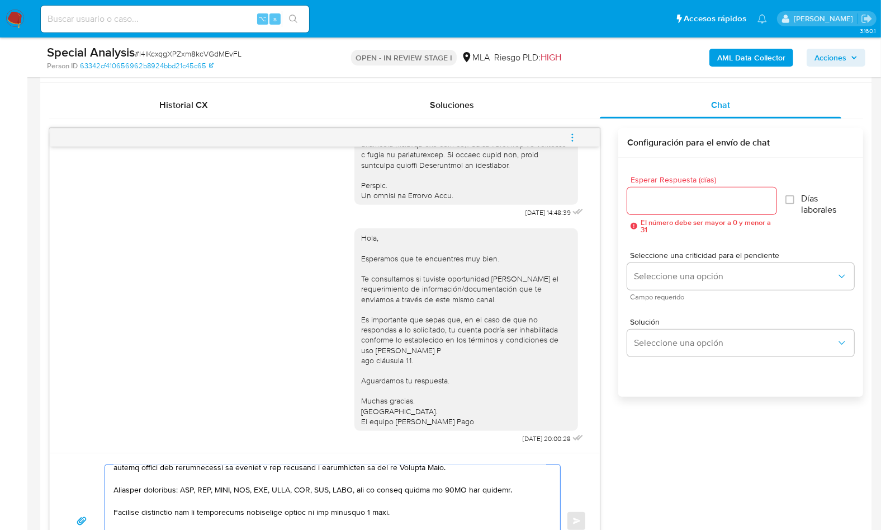
type textarea "Hola, En función de las operaciones registradas en tu cuenta de Mercado Pago, n…"
click at [677, 190] on div at bounding box center [701, 200] width 149 height 27
click at [674, 199] on input "Esperar Respuesta (días)" at bounding box center [701, 200] width 149 height 15
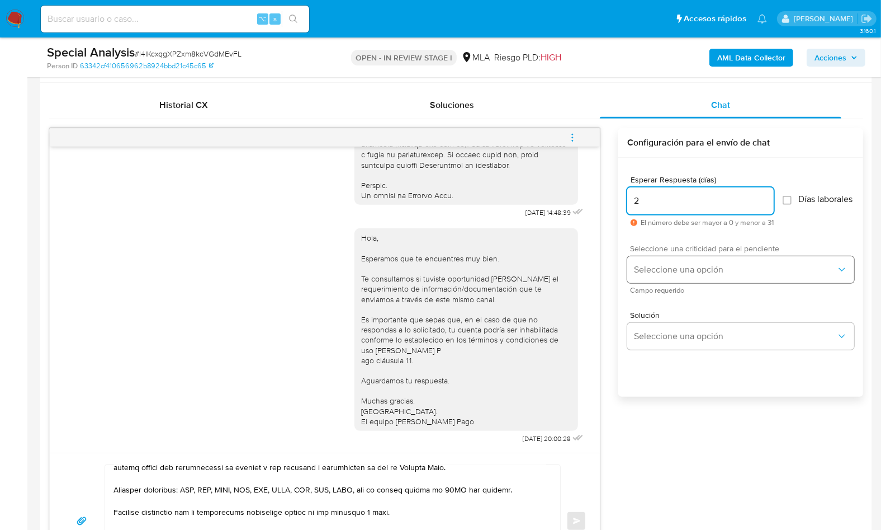
type input "2"
click at [672, 283] on button "Seleccione una opción" at bounding box center [740, 269] width 227 height 27
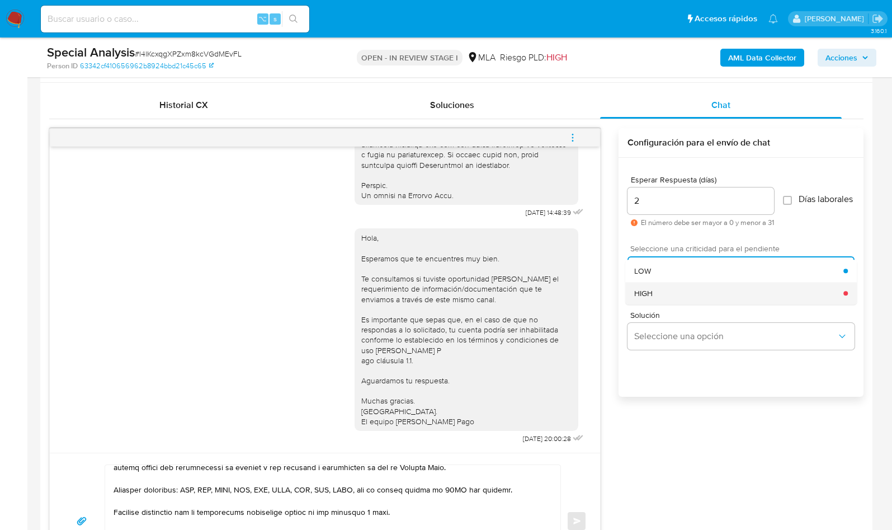
click at [674, 301] on div "HIGH" at bounding box center [738, 293] width 209 height 22
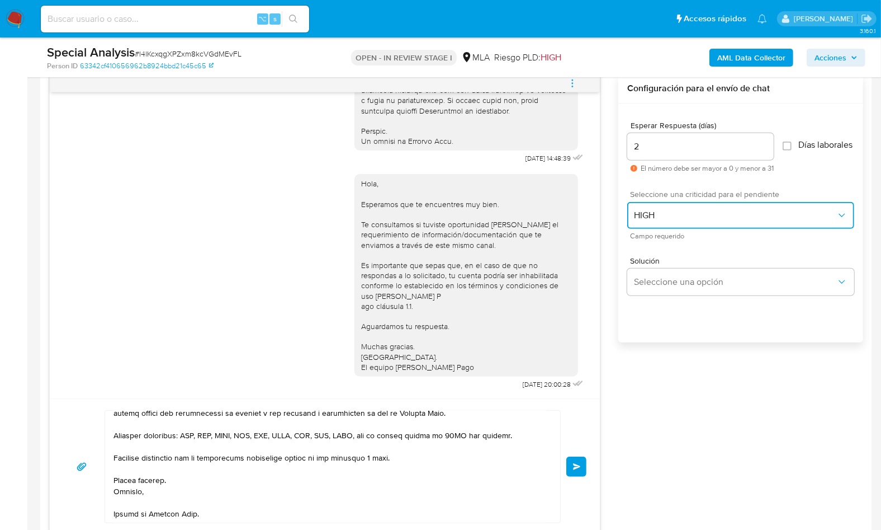
scroll to position [611, 0]
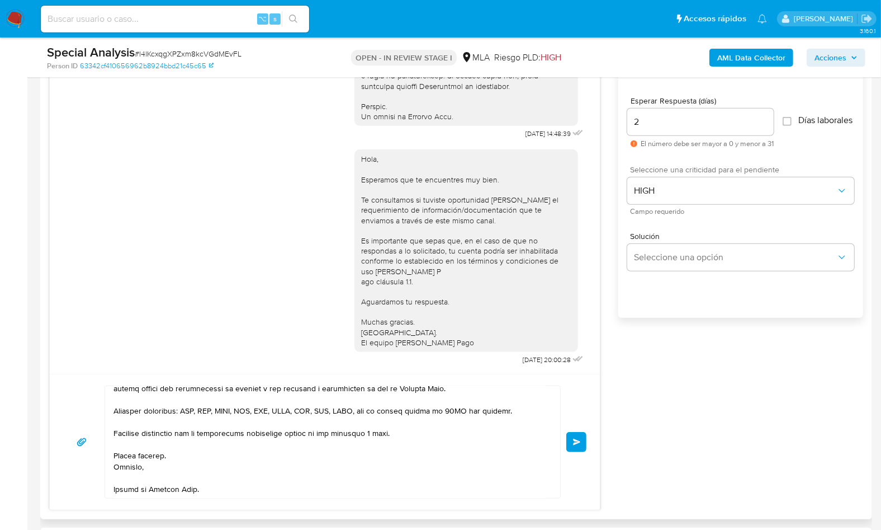
click at [573, 442] on span "Enviar" at bounding box center [577, 441] width 8 height 7
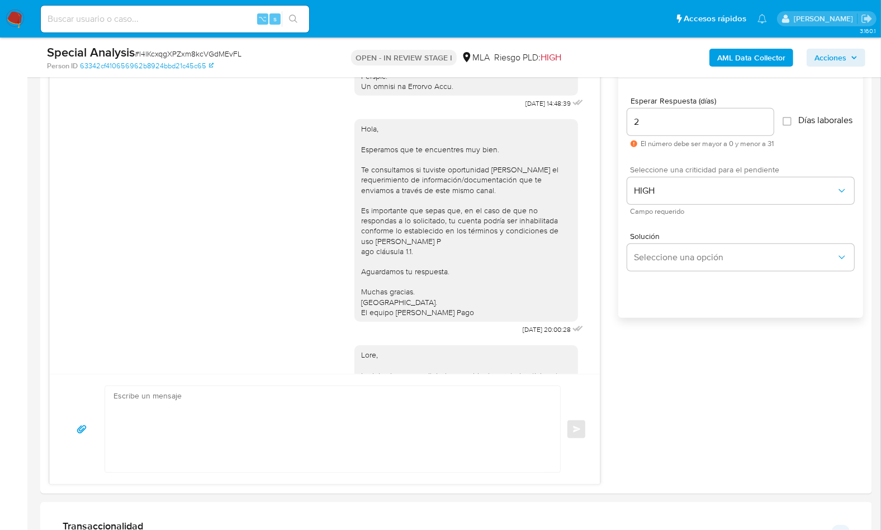
scroll to position [1177, 0]
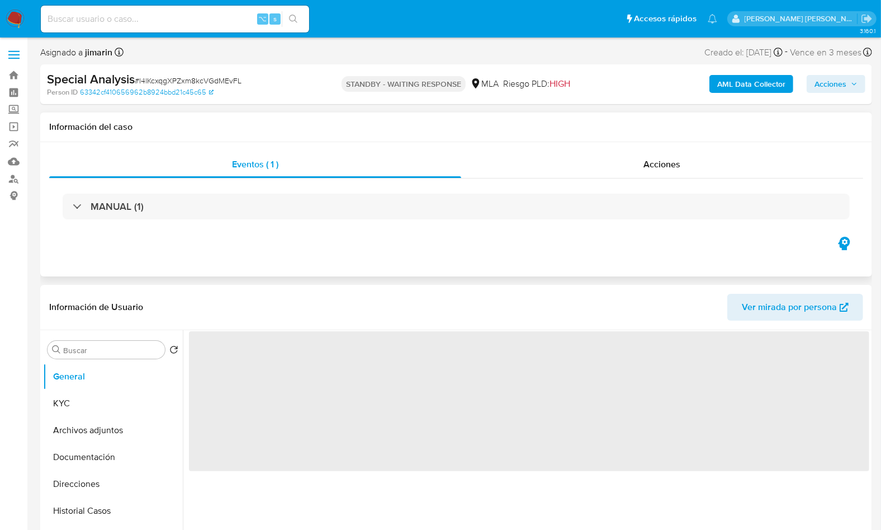
select select "10"
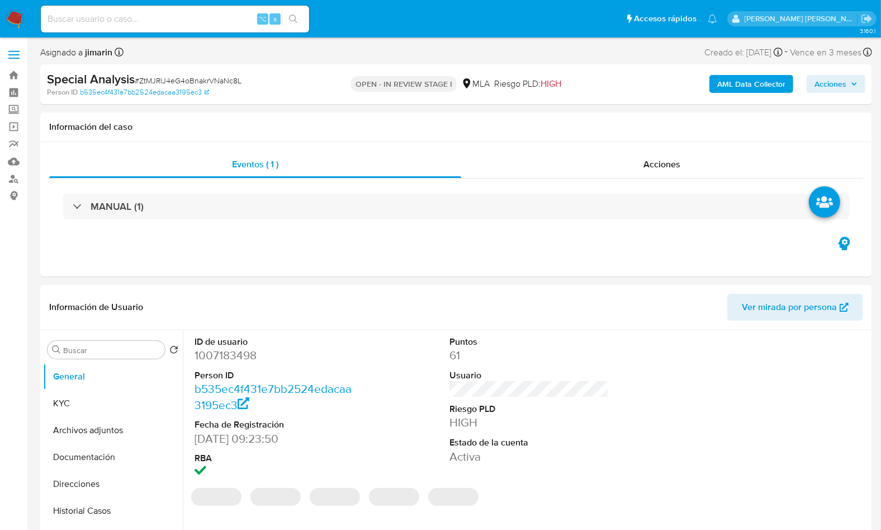
select select "10"
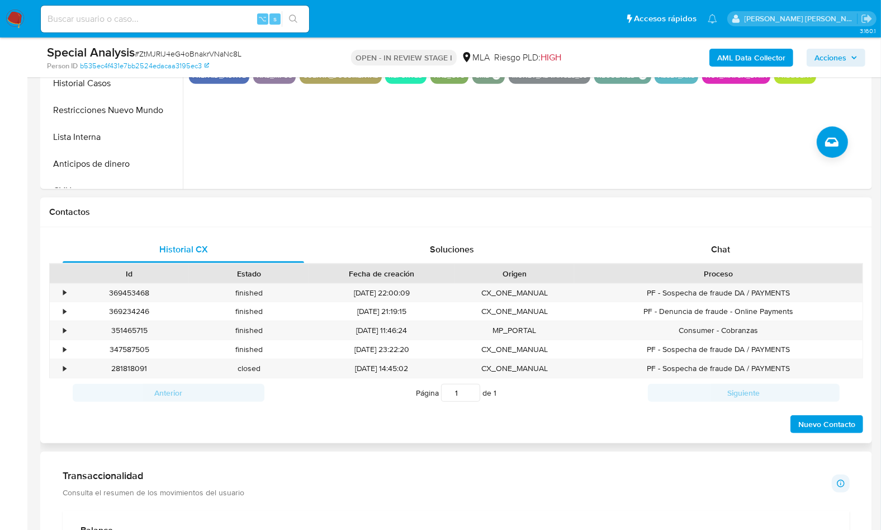
scroll to position [532, 0]
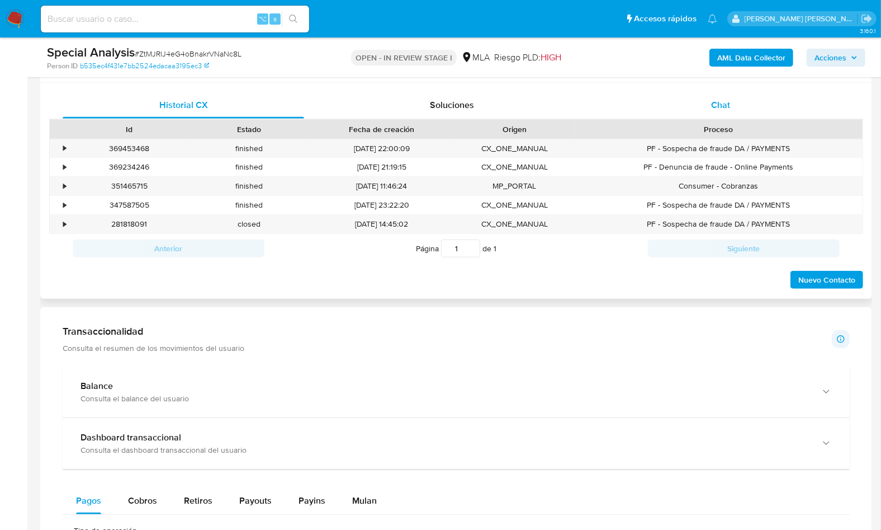
click at [739, 110] on div "Chat" at bounding box center [721, 105] width 242 height 27
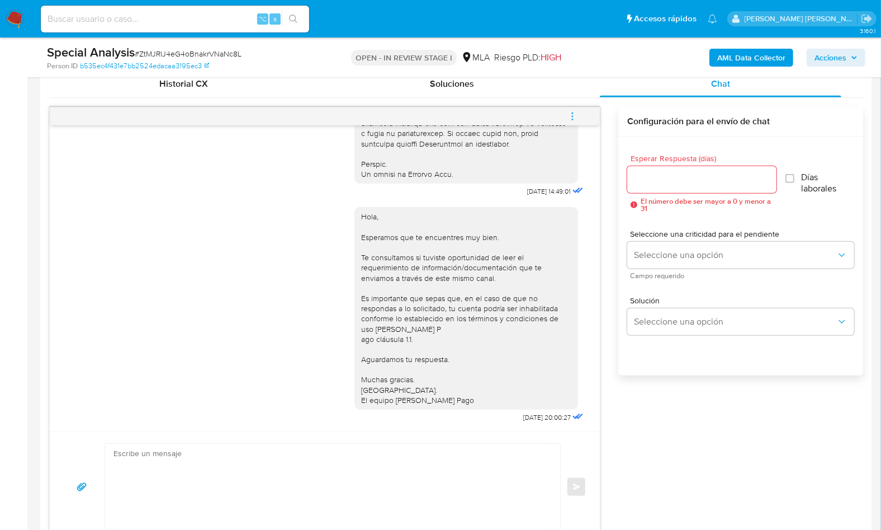
scroll to position [574, 0]
click at [695, 402] on div "Esperar Respuesta (días) El número debe ser mayor a 0 y menor a 31 Días laboral…" at bounding box center [740, 270] width 245 height 268
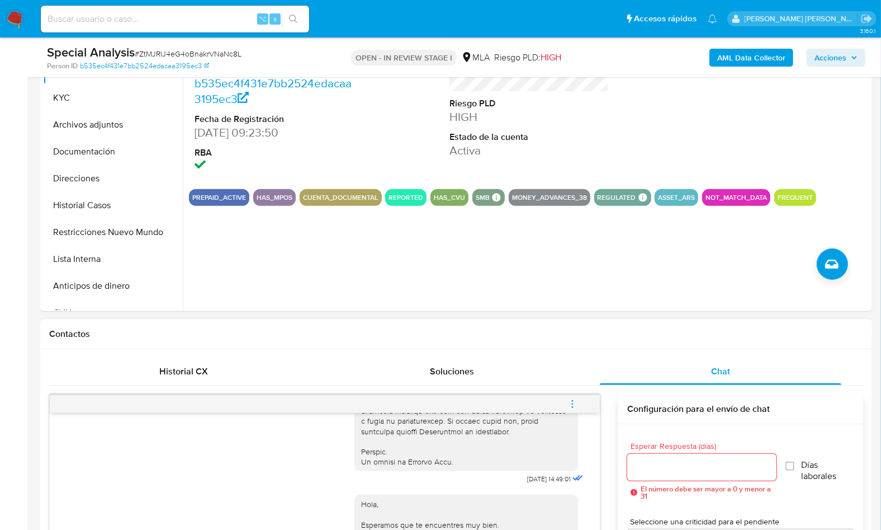
scroll to position [252, 0]
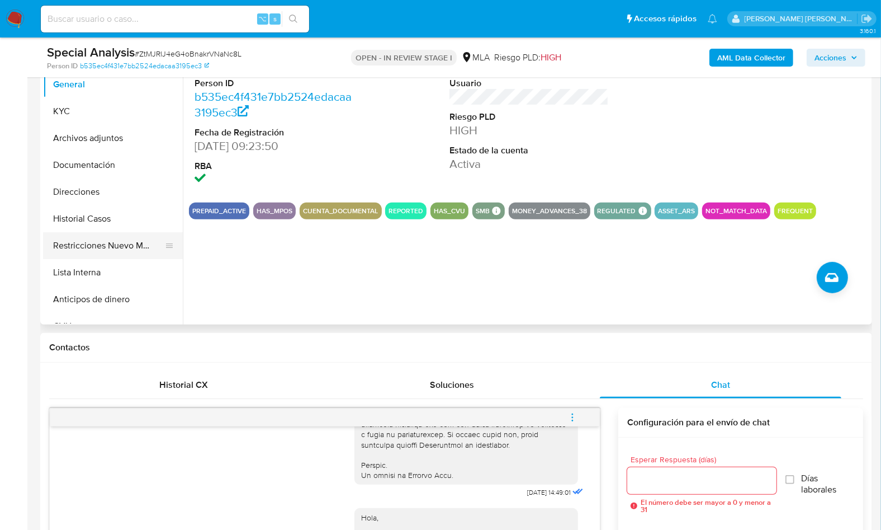
drag, startPoint x: 100, startPoint y: 240, endPoint x: 122, endPoint y: 238, distance: 22.4
click at [100, 240] on button "Restricciones Nuevo Mundo" at bounding box center [108, 245] width 131 height 27
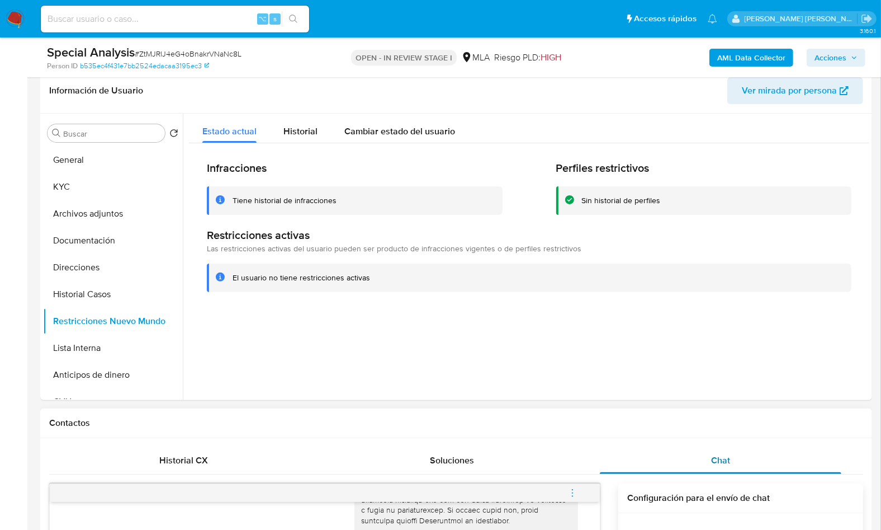
scroll to position [164, 0]
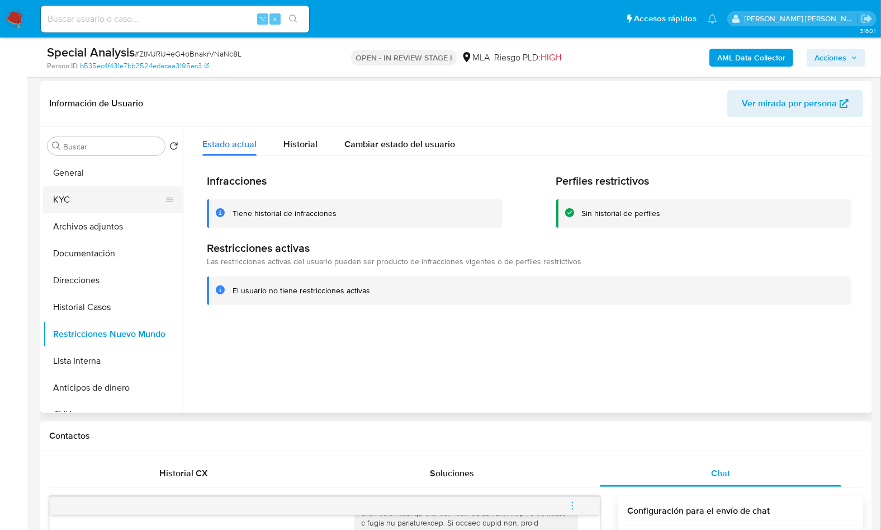
click at [98, 202] on button "KYC" at bounding box center [108, 199] width 131 height 27
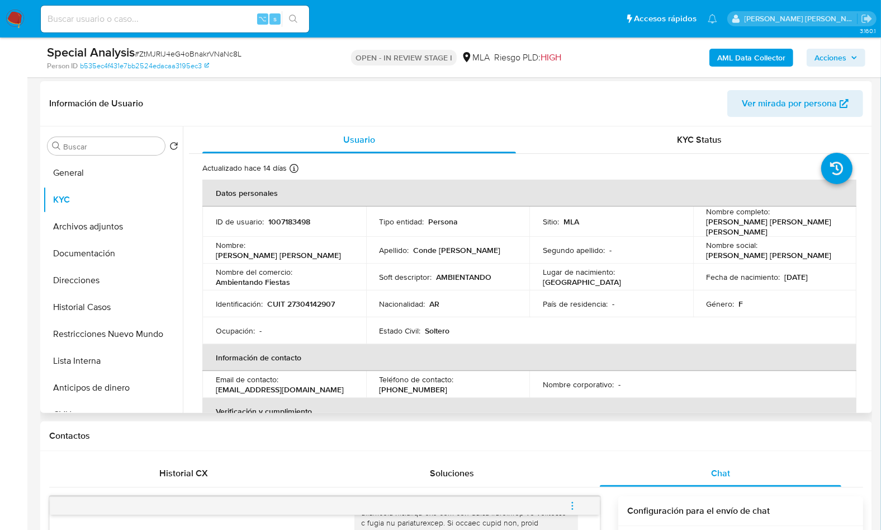
click at [301, 303] on p "CUIT 27304142907" at bounding box center [301, 304] width 68 height 10
copy p "27304142907"
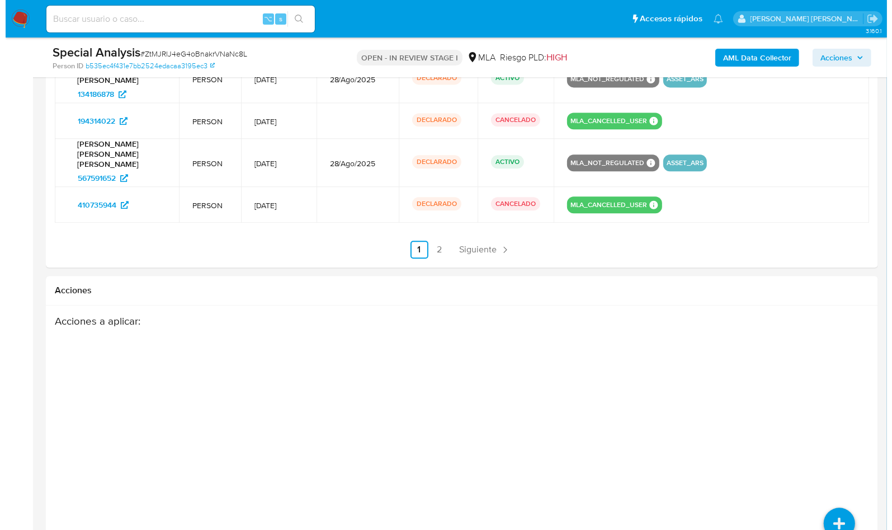
scroll to position [2089, 0]
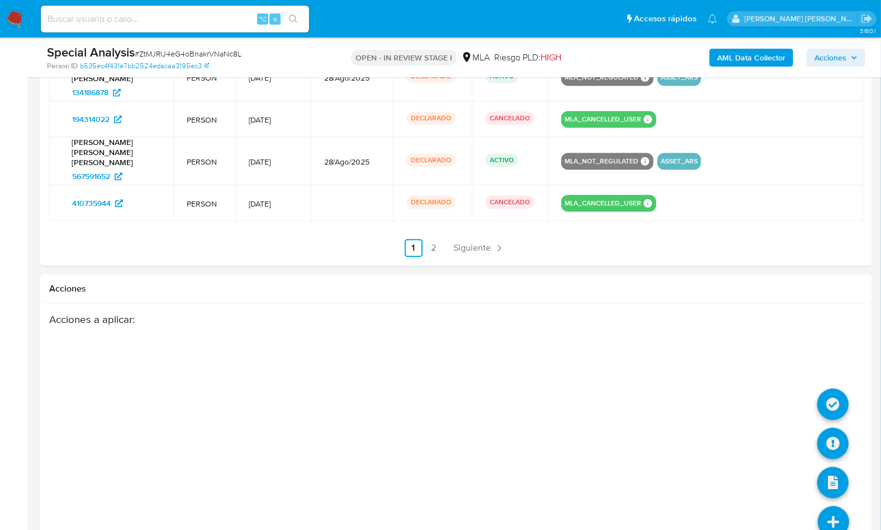
click at [833, 506] on icon at bounding box center [833, 521] width 31 height 31
click at [843, 367] on div "Acciones a aplicar :" at bounding box center [456, 402] width 814 height 179
click at [831, 427] on icon at bounding box center [833, 442] width 31 height 31
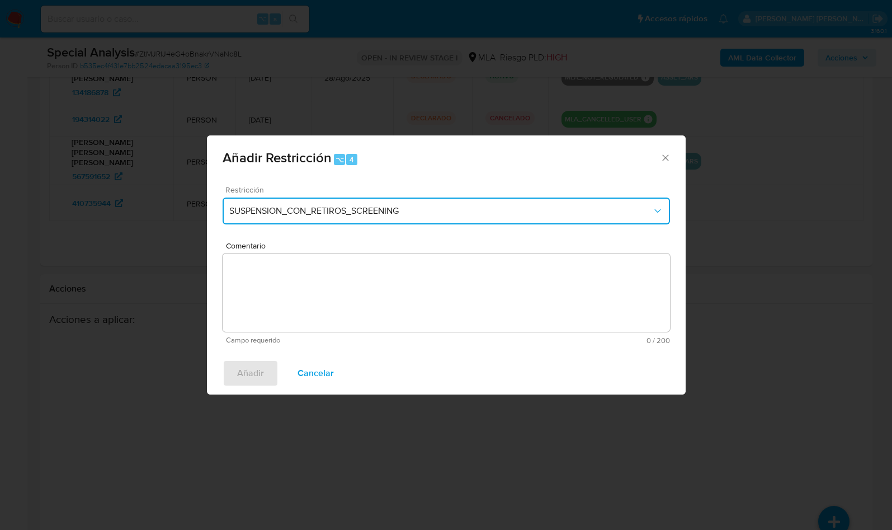
click at [324, 224] on button "SUSPENSION_CON_RETIROS_SCREENING" at bounding box center [446, 210] width 447 height 27
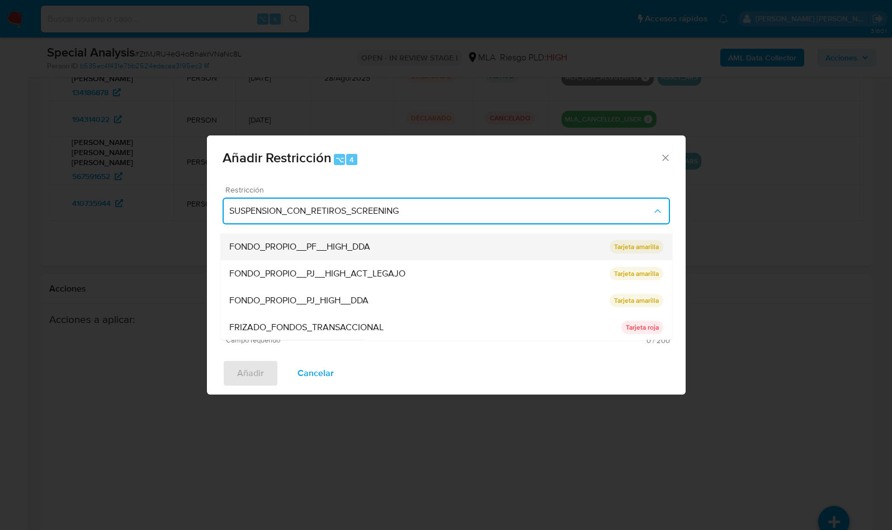
scroll to position [131, 0]
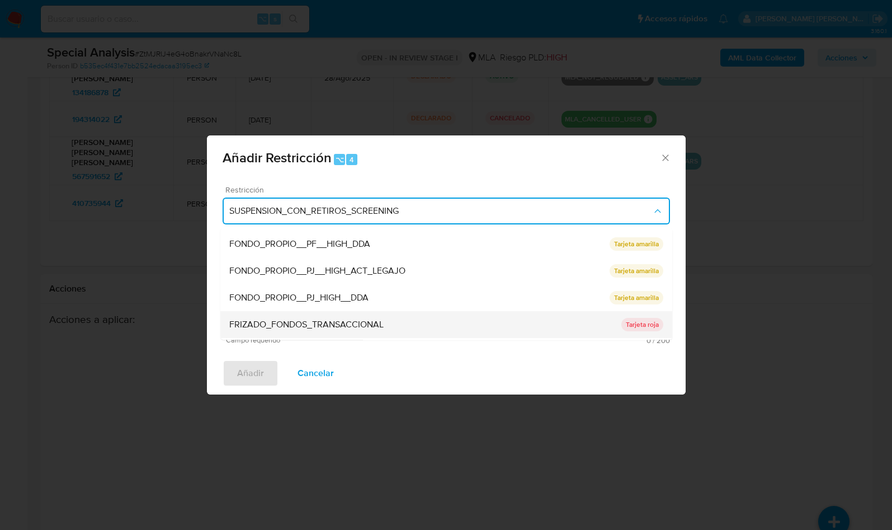
click at [352, 316] on div "FRIZADO_FONDOS_TRANSACCIONAL" at bounding box center [425, 324] width 392 height 27
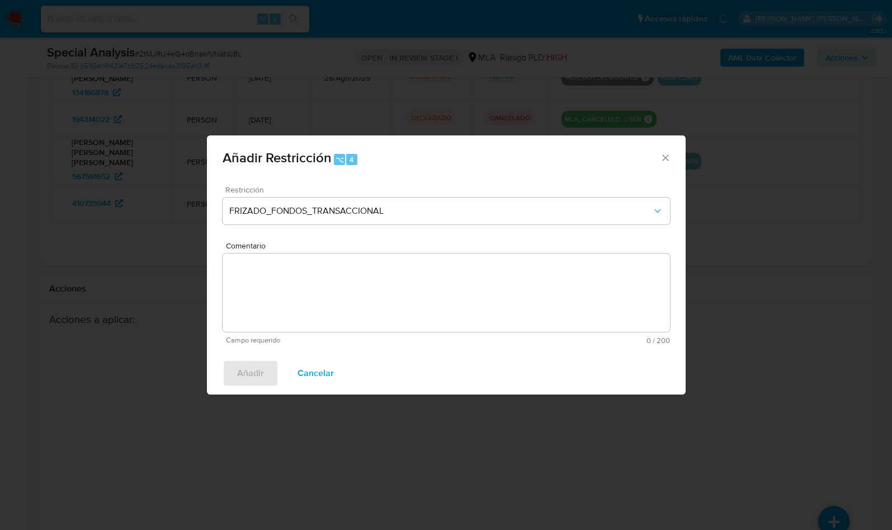
click at [330, 192] on span "Restricción" at bounding box center [448, 190] width 447 height 8
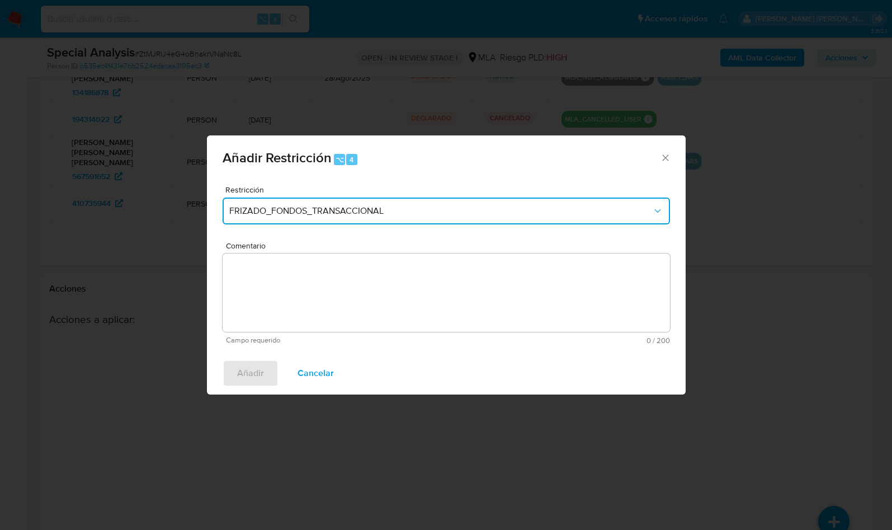
click at [329, 201] on button "FRIZADO_FONDOS_TRANSACCIONAL" at bounding box center [446, 210] width 447 height 27
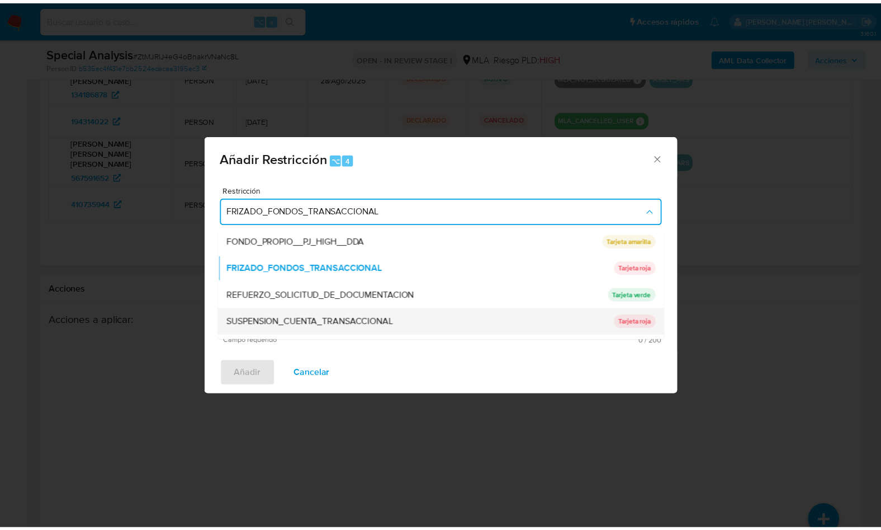
scroll to position [191, 0]
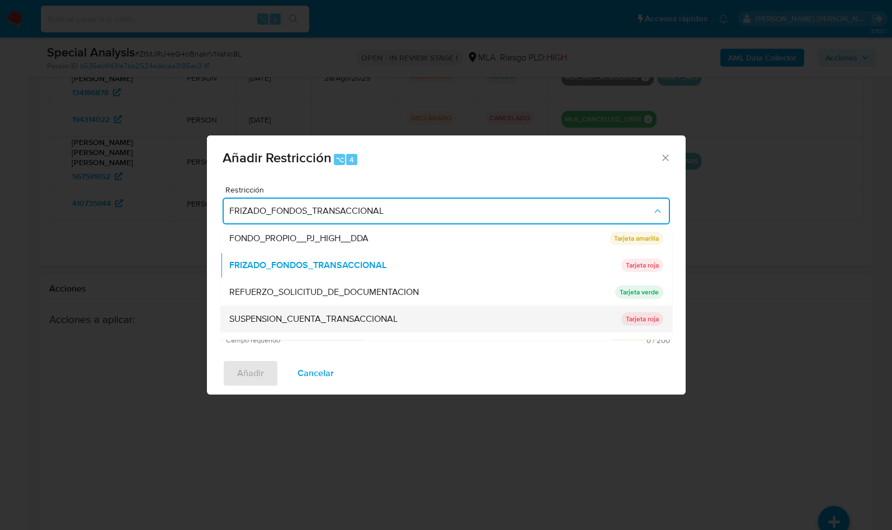
click at [338, 314] on span "SUSPENSION_CUENTA_TRANSACCIONAL" at bounding box center [313, 318] width 168 height 11
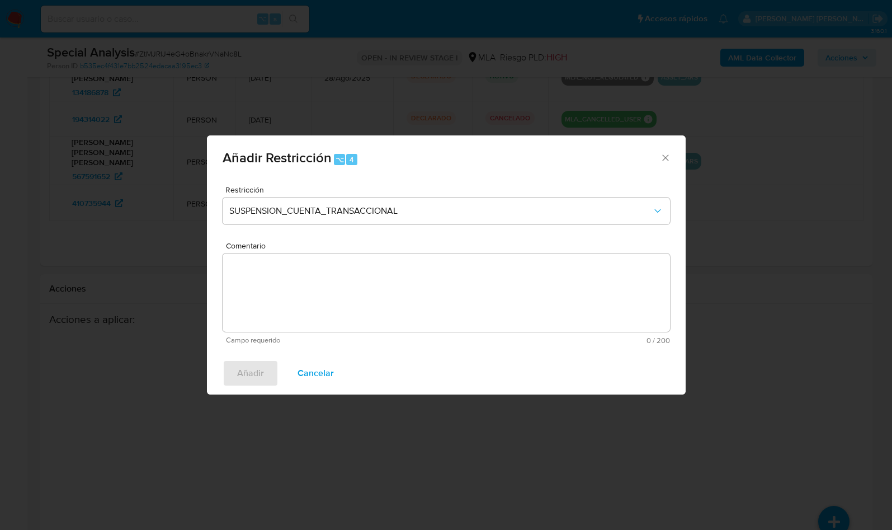
click at [360, 307] on textarea "Comentario" at bounding box center [446, 292] width 447 height 78
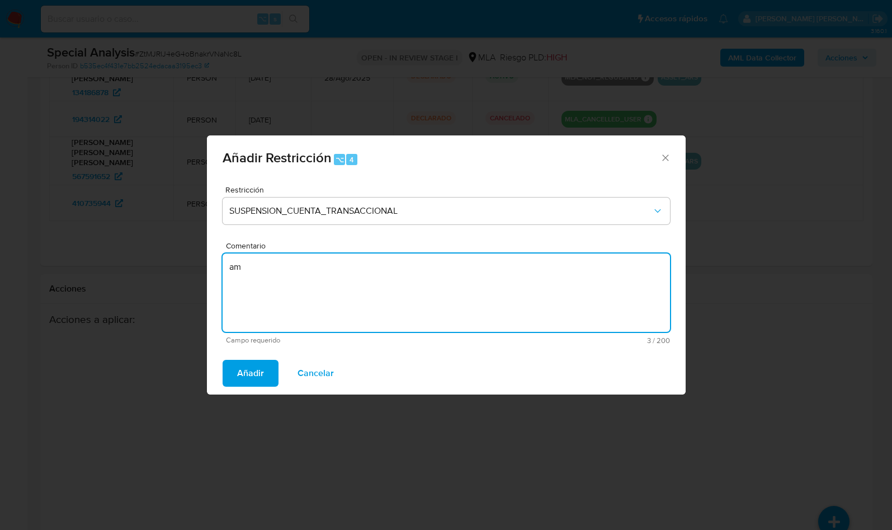
type textarea "a"
type textarea "AML"
click at [244, 367] on span "Añadir" at bounding box center [250, 373] width 27 height 25
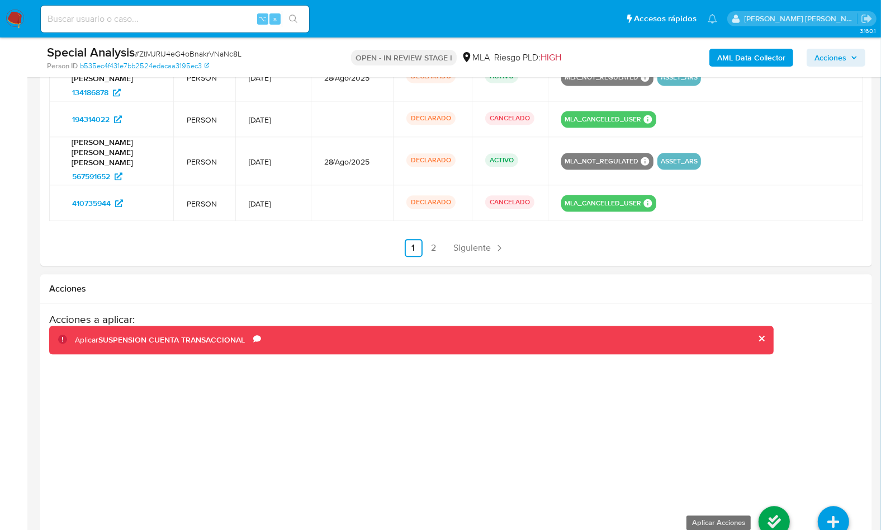
click at [782, 506] on icon at bounding box center [774, 521] width 31 height 31
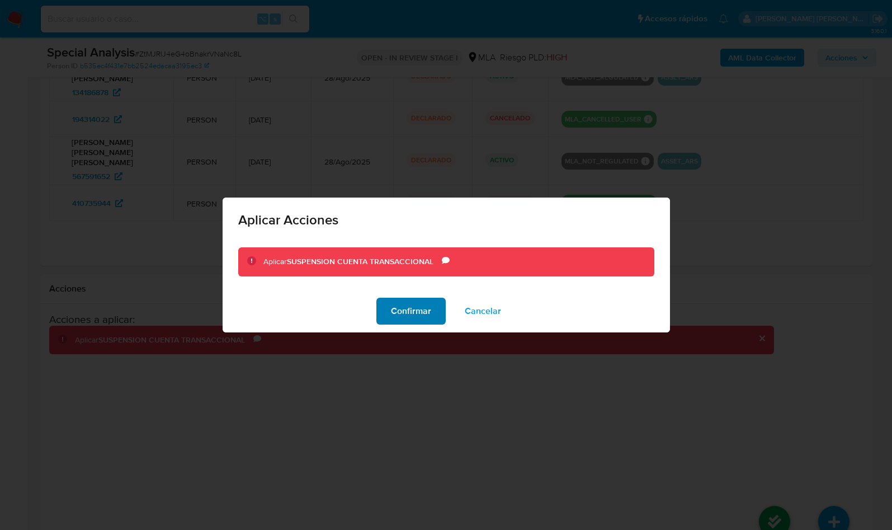
click at [427, 320] on span "Confirmar" at bounding box center [411, 311] width 40 height 25
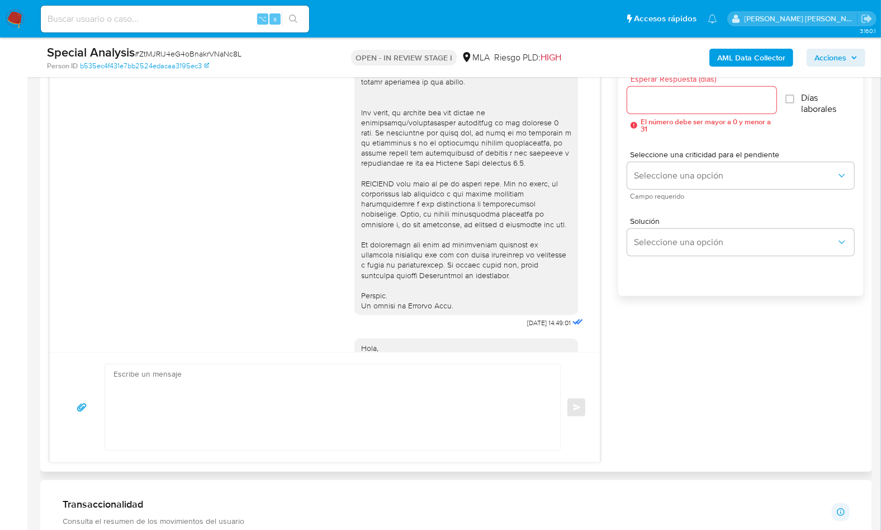
scroll to position [380, 0]
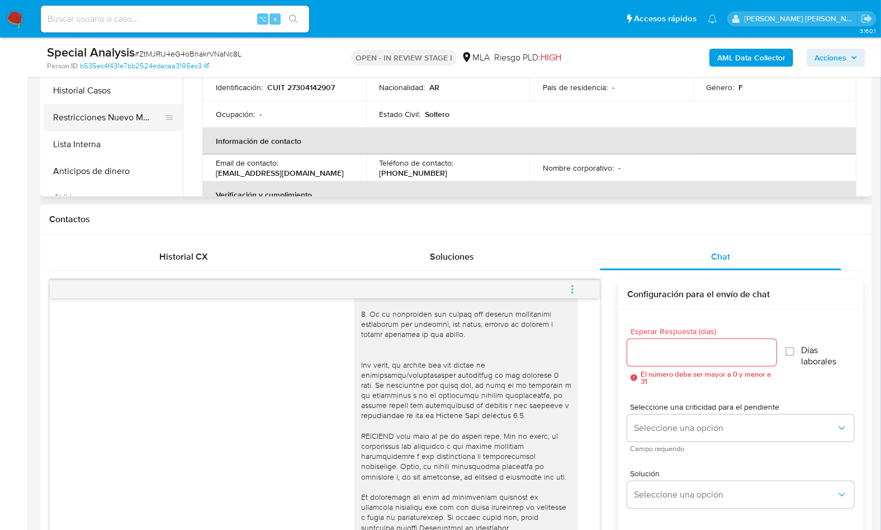
click at [134, 116] on button "Restricciones Nuevo Mundo" at bounding box center [108, 117] width 131 height 27
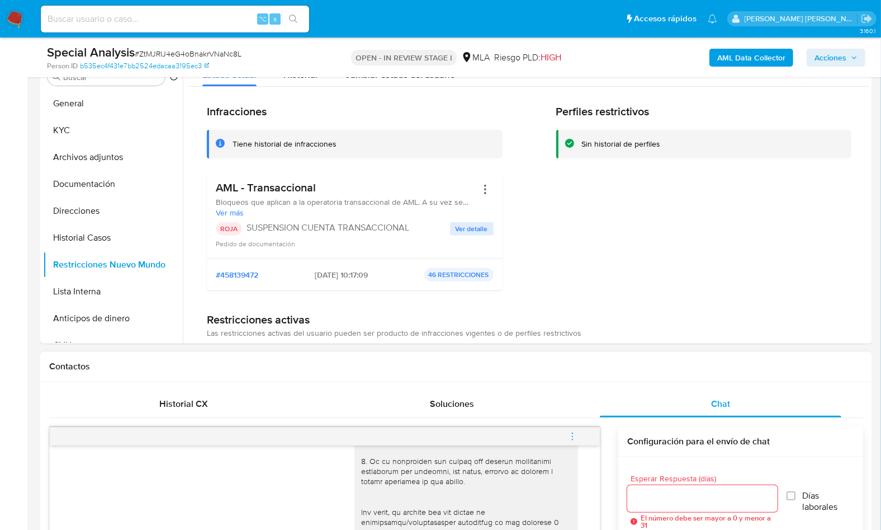
scroll to position [336, 0]
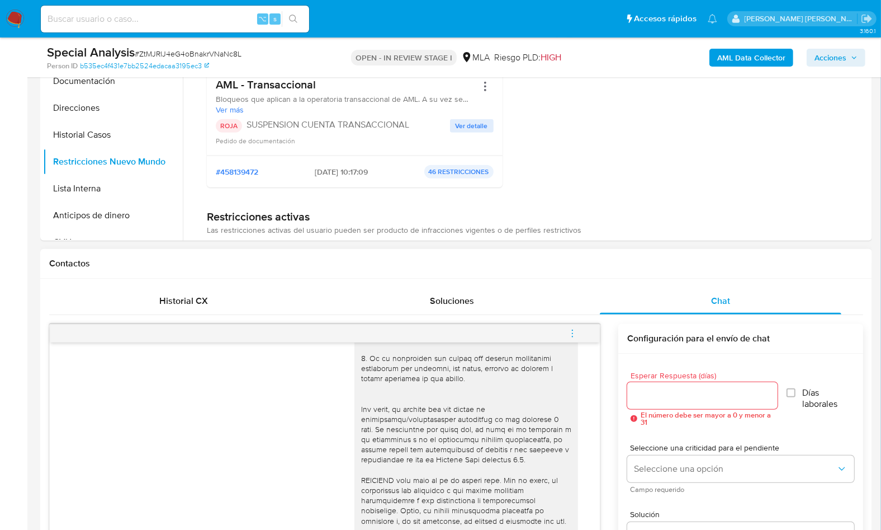
click at [569, 328] on icon "menu-action" at bounding box center [573, 333] width 10 height 10
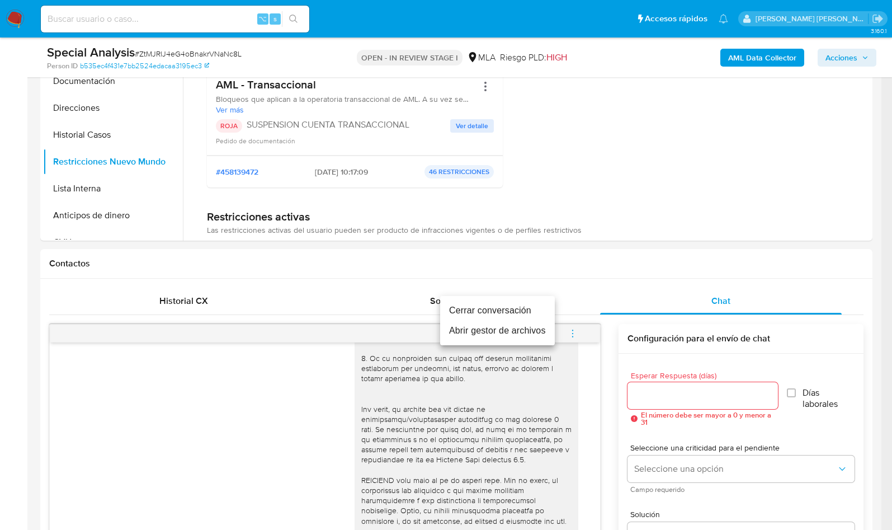
click at [523, 315] on li "Cerrar conversación" at bounding box center [497, 310] width 115 height 20
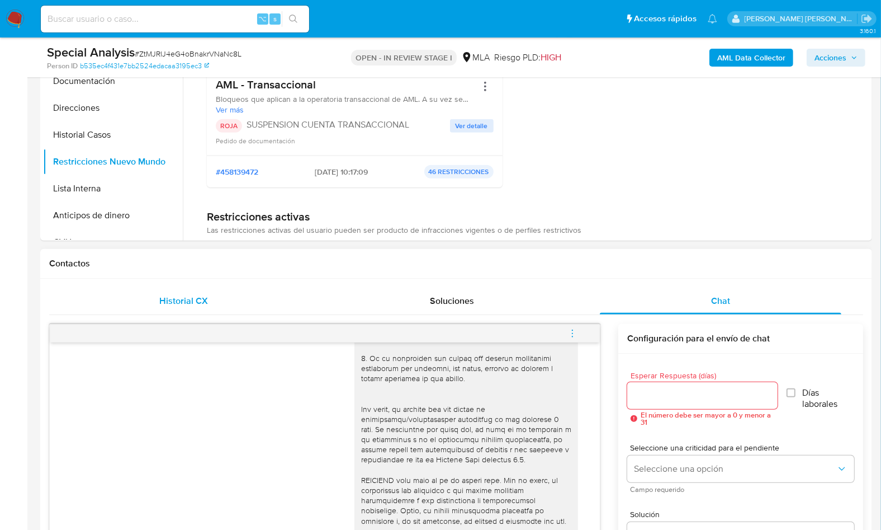
click at [231, 301] on div "Historial CX" at bounding box center [184, 300] width 242 height 27
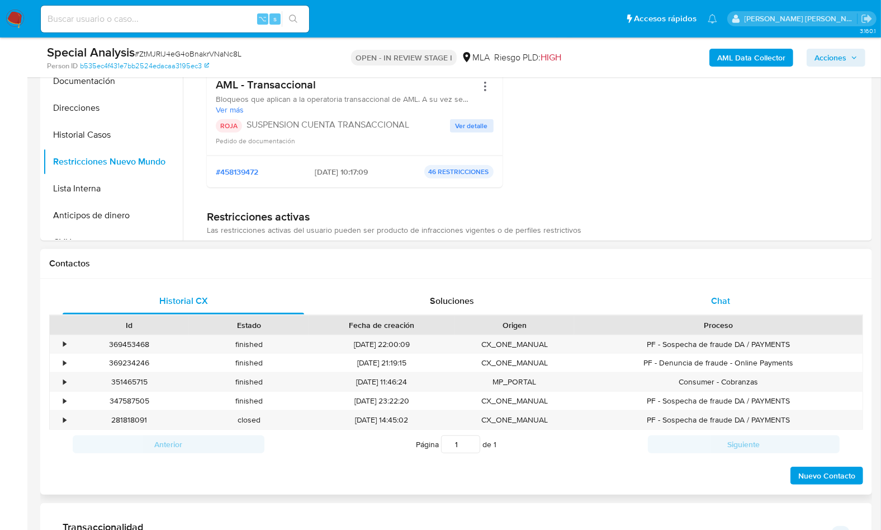
click at [701, 297] on div "Chat" at bounding box center [721, 300] width 242 height 27
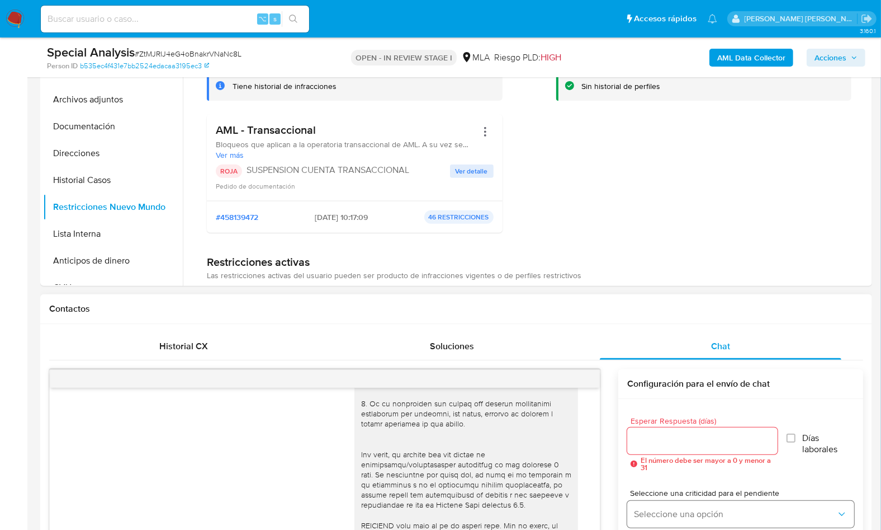
scroll to position [323, 0]
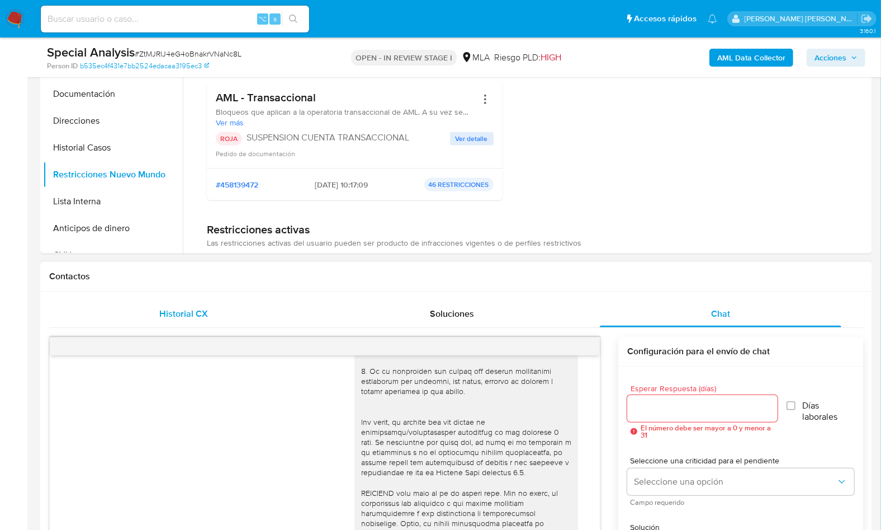
click at [221, 309] on div "Historial CX" at bounding box center [184, 313] width 242 height 27
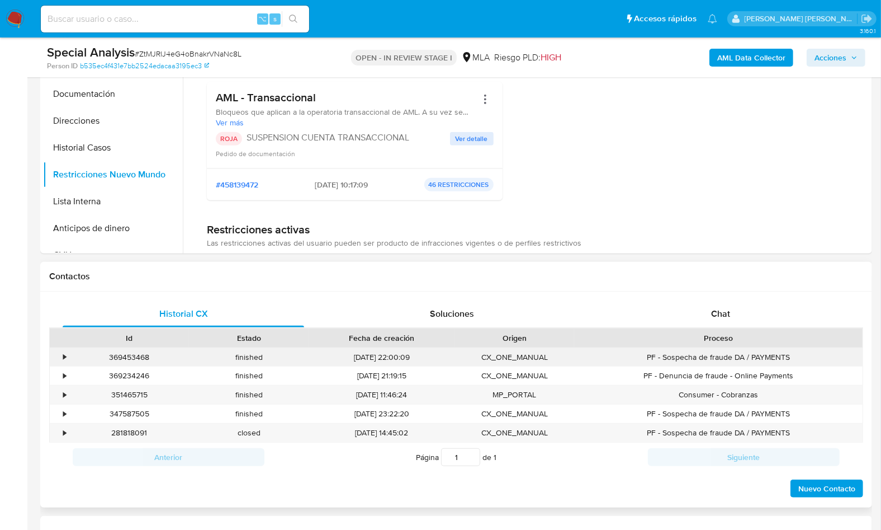
click at [145, 353] on div "369453468" at bounding box center [129, 357] width 120 height 18
copy div "369453468"
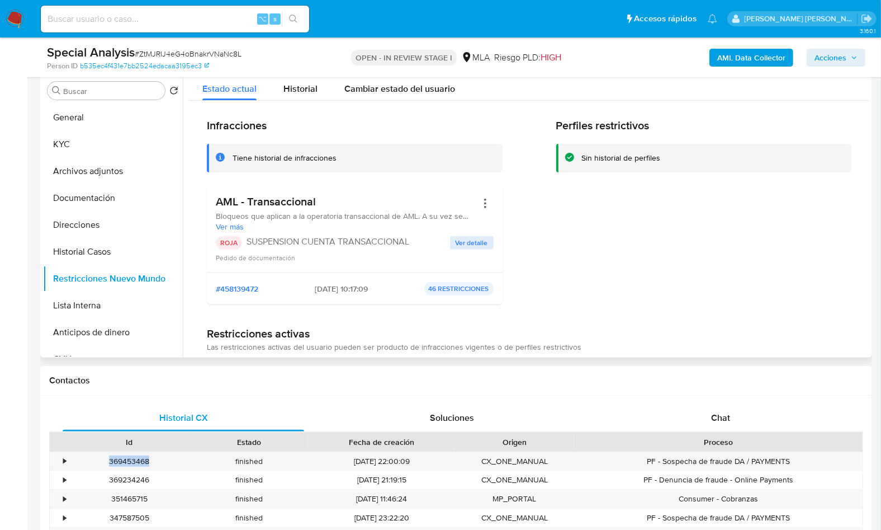
scroll to position [97, 0]
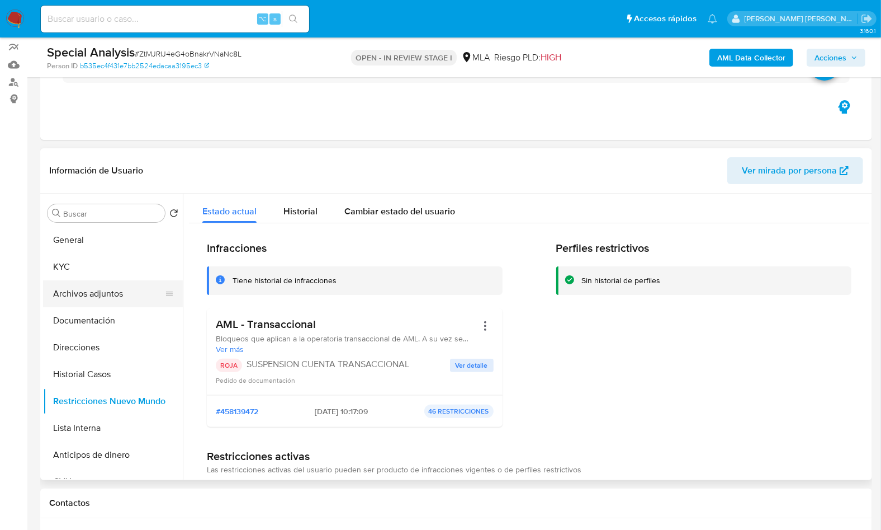
click at [108, 303] on button "Archivos adjuntos" at bounding box center [108, 293] width 131 height 27
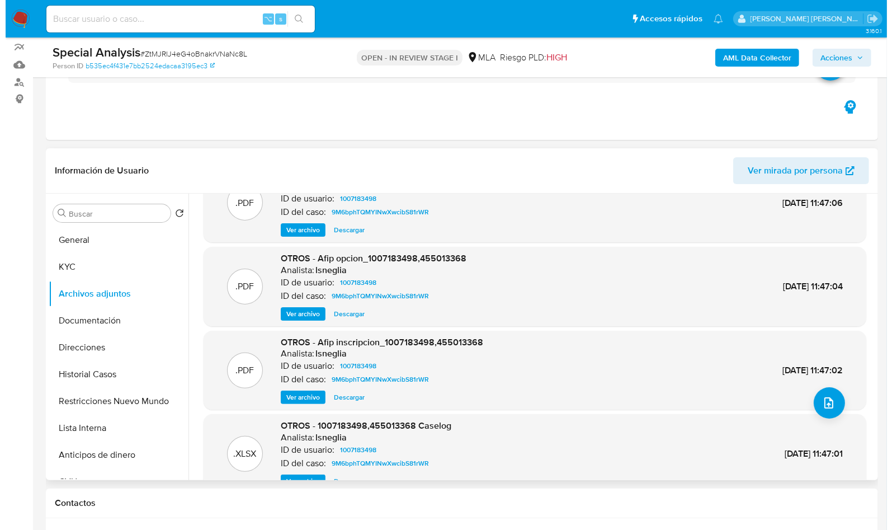
scroll to position [94, 0]
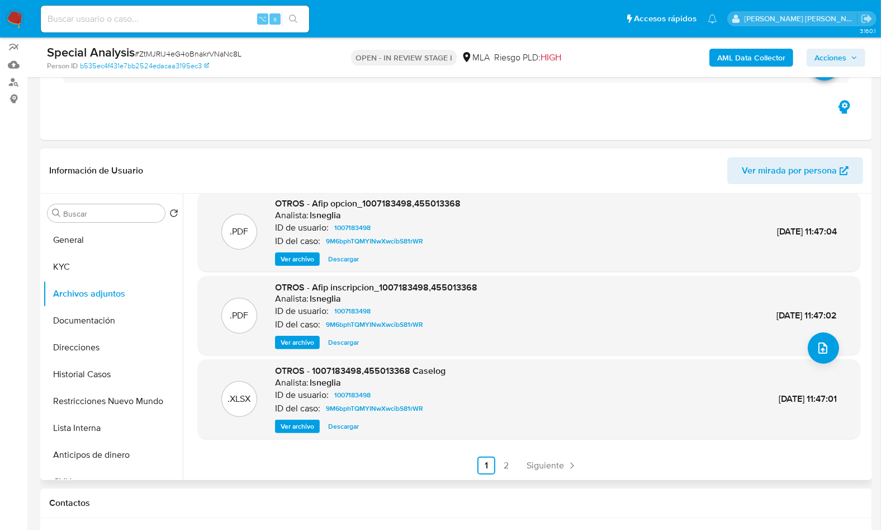
click at [308, 422] on span "Ver archivo" at bounding box center [298, 426] width 34 height 11
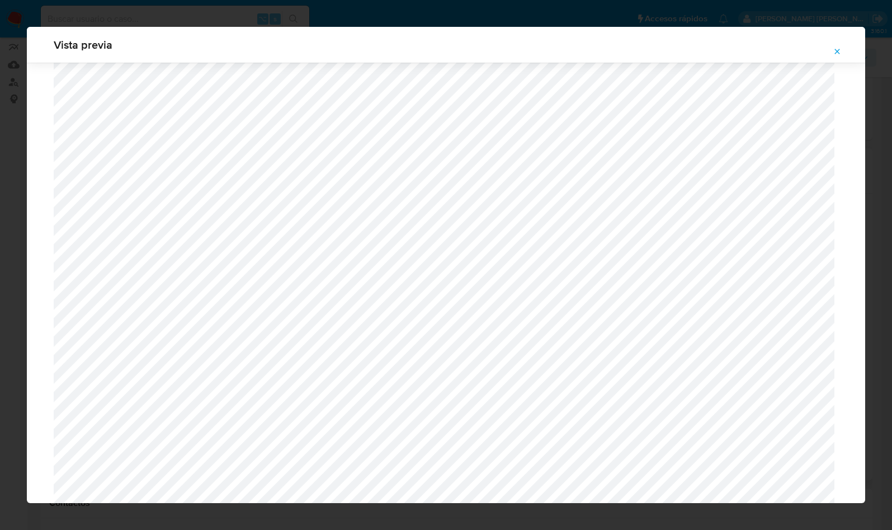
scroll to position [948, 0]
click at [834, 47] on icon "Attachment preview" at bounding box center [837, 51] width 9 height 9
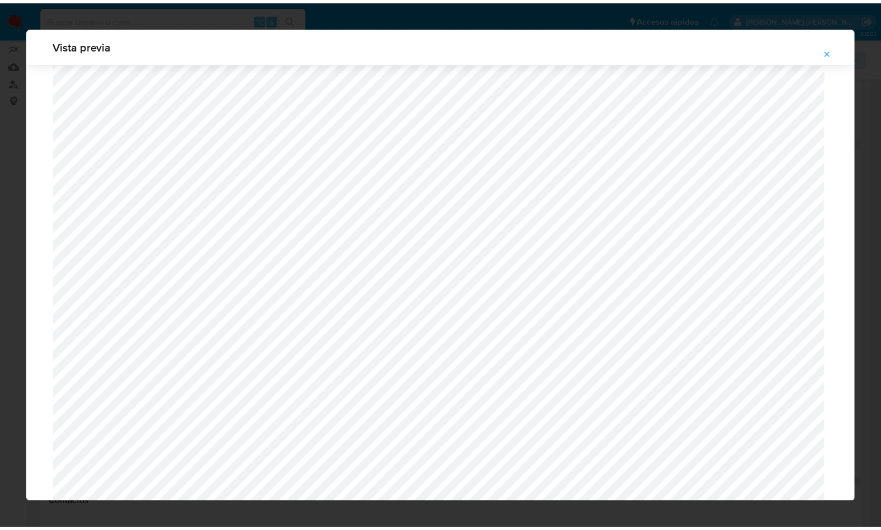
scroll to position [0, 0]
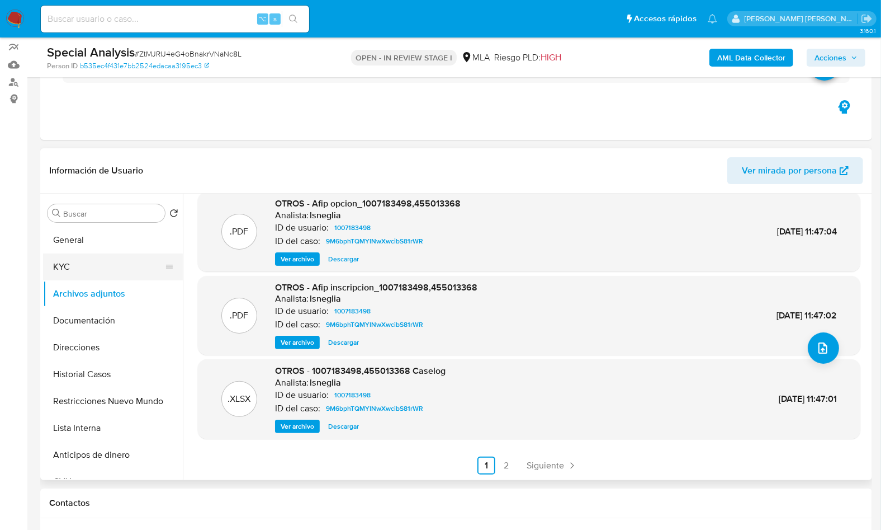
click at [107, 265] on button "KYC" at bounding box center [108, 266] width 131 height 27
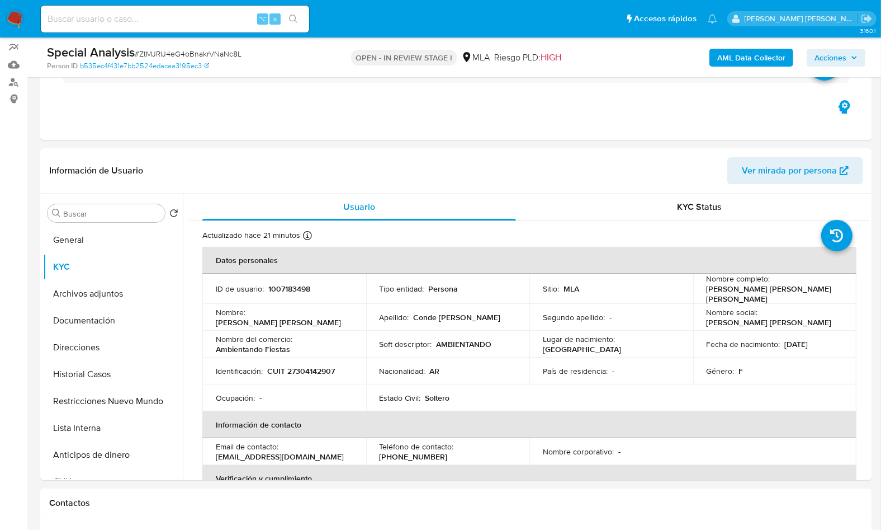
click at [301, 370] on p "CUIT 27304142907" at bounding box center [301, 371] width 68 height 10
copy p "27304142907"
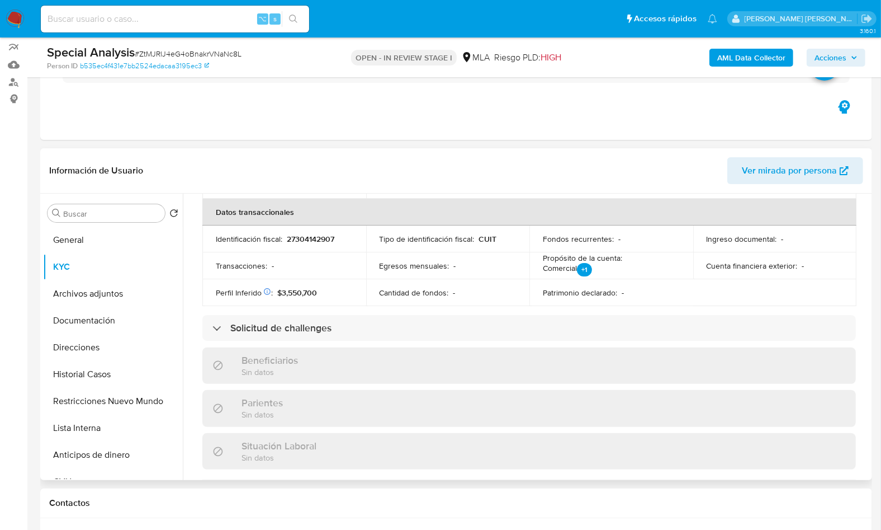
scroll to position [460, 0]
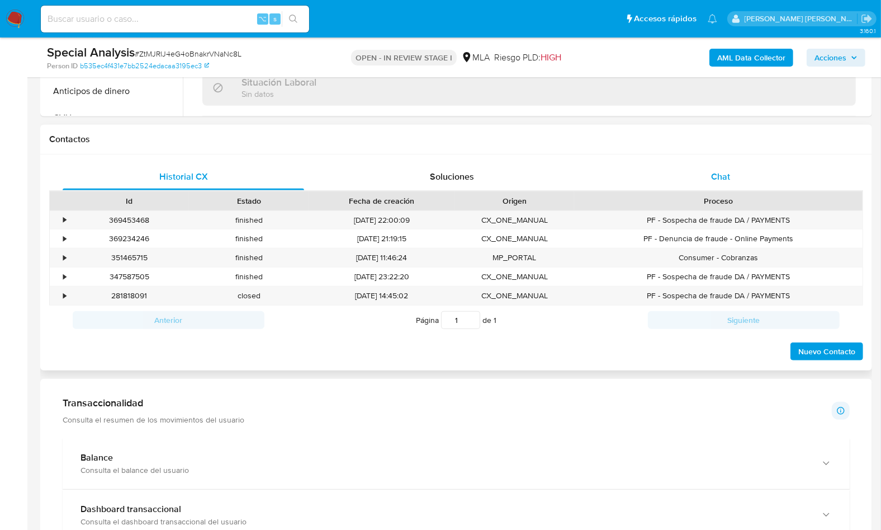
click at [728, 171] on span "Chat" at bounding box center [720, 176] width 19 height 13
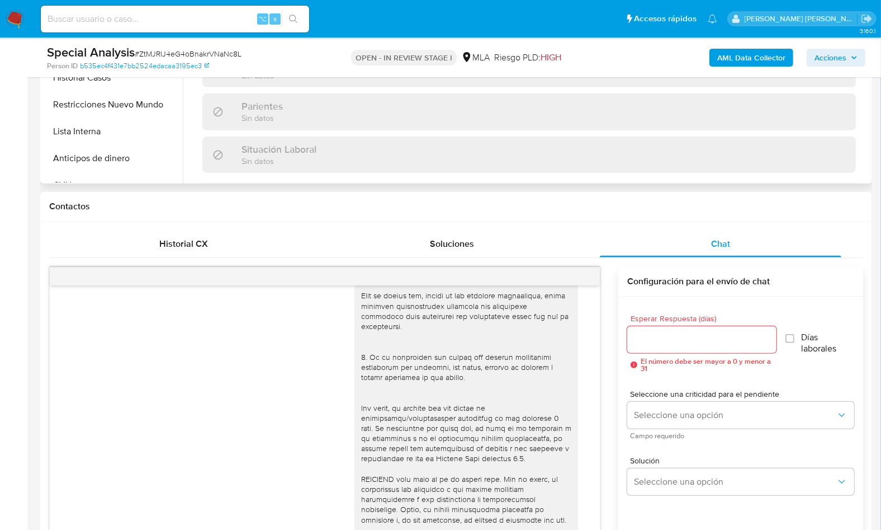
scroll to position [239, 0]
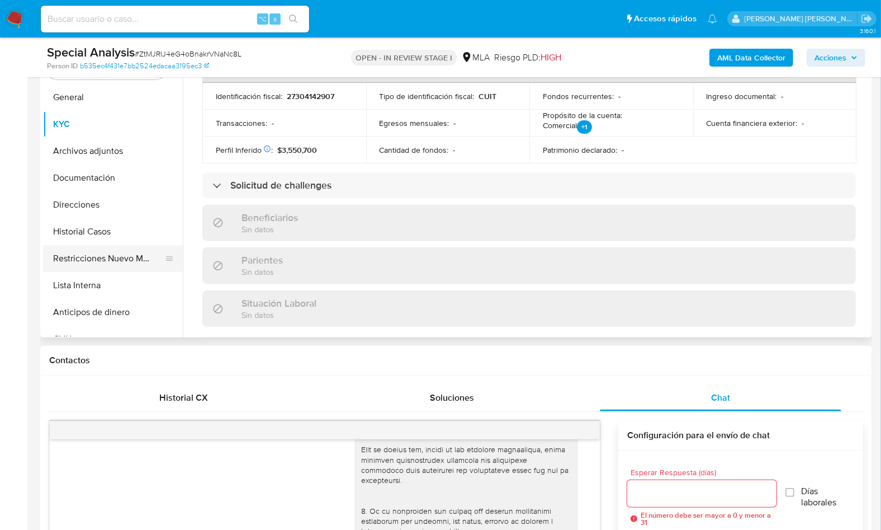
click at [152, 261] on button "Restricciones Nuevo Mundo" at bounding box center [108, 258] width 131 height 27
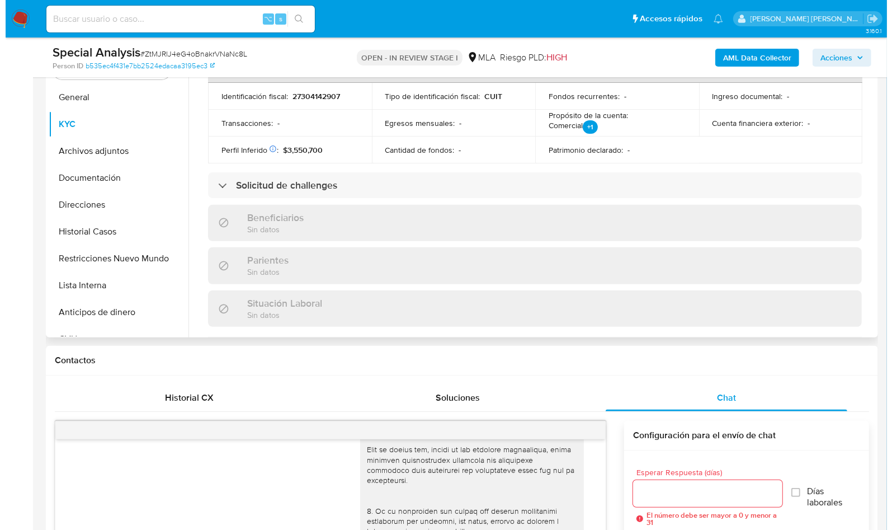
scroll to position [0, 0]
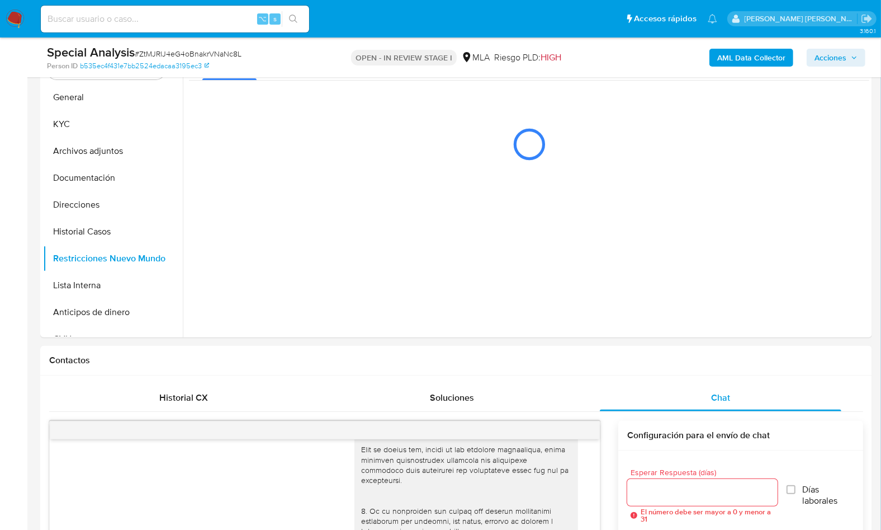
click at [743, 59] on b "AML Data Collector" at bounding box center [751, 58] width 68 height 18
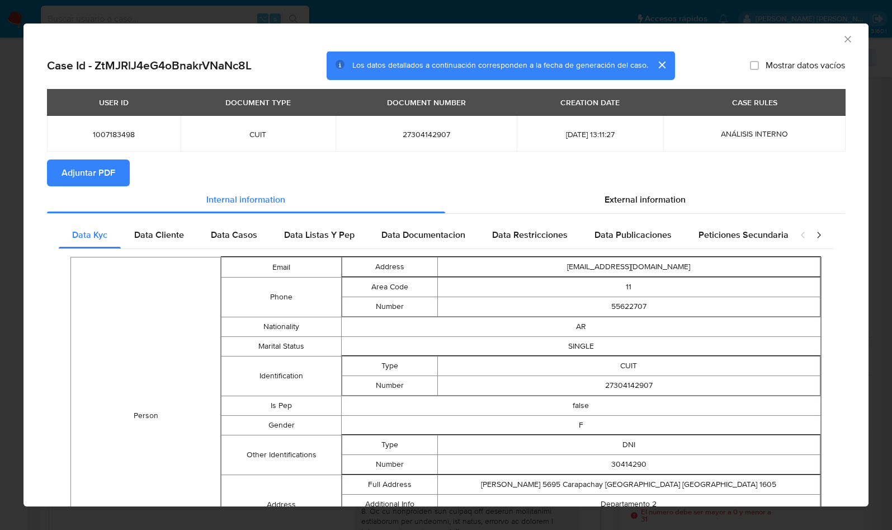
click at [93, 160] on span "Adjuntar PDF" at bounding box center [89, 172] width 54 height 25
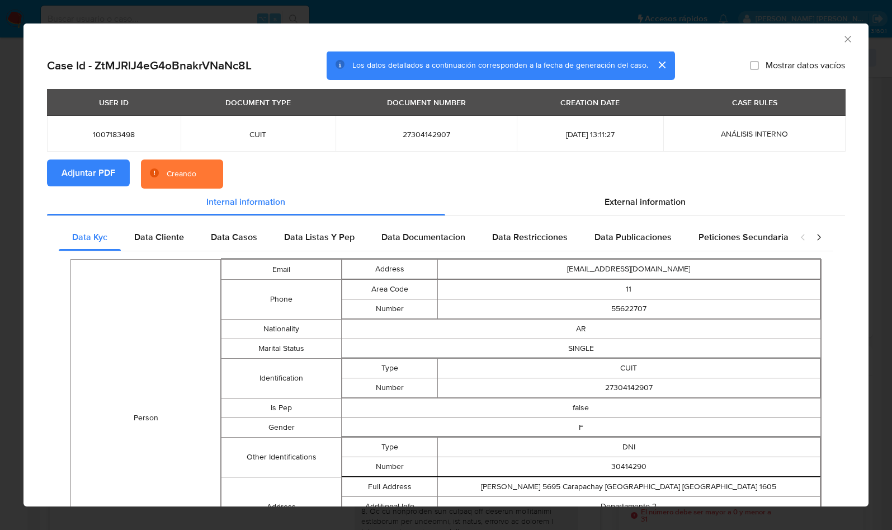
click at [734, 36] on div "AML Data Collector" at bounding box center [436, 37] width 811 height 12
click at [789, 41] on div "AML Data Collector" at bounding box center [436, 37] width 811 height 12
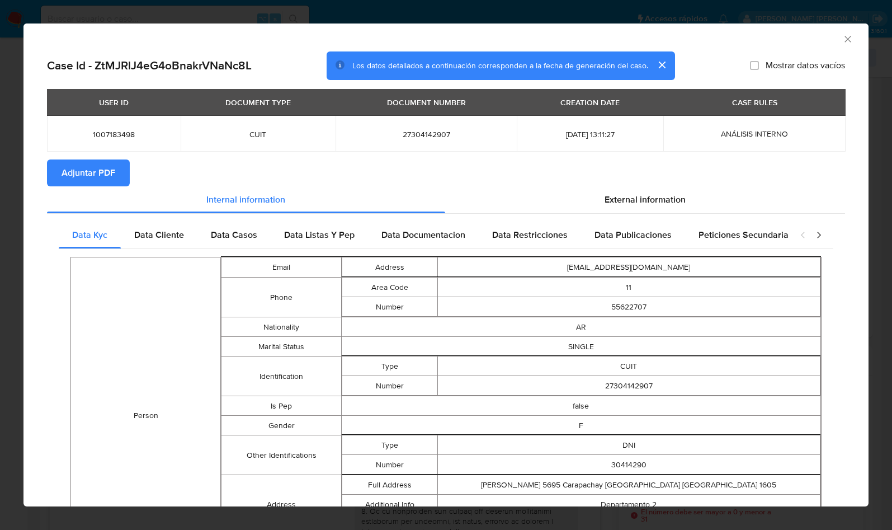
click at [842, 39] on icon "Cerrar ventana" at bounding box center [847, 39] width 11 height 11
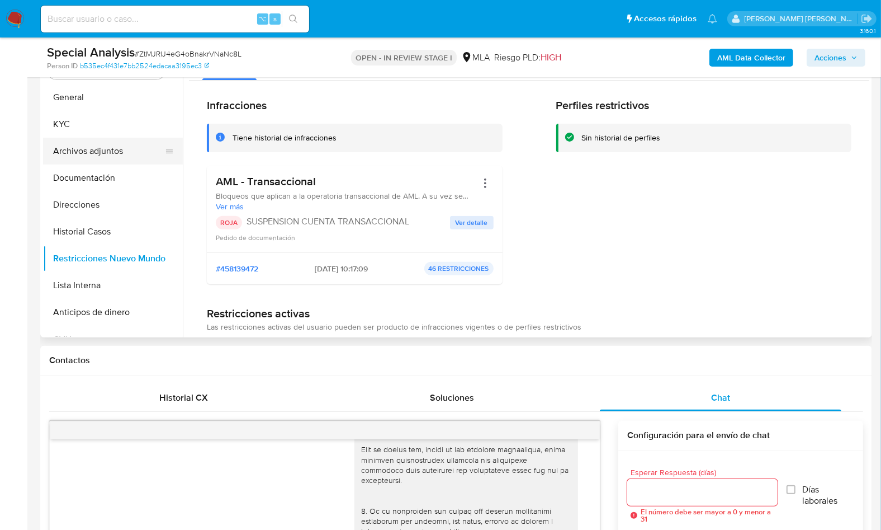
click at [124, 157] on button "Archivos adjuntos" at bounding box center [108, 151] width 131 height 27
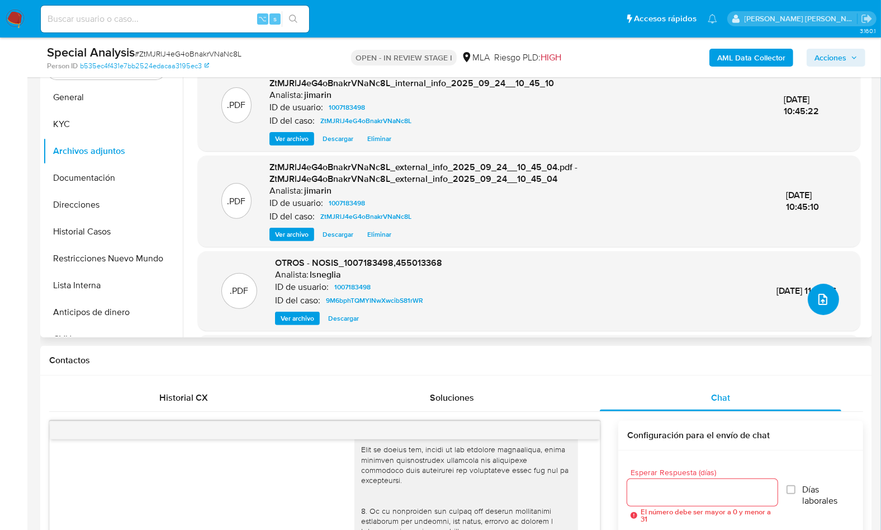
click at [816, 295] on icon "upload-file" at bounding box center [822, 298] width 13 height 13
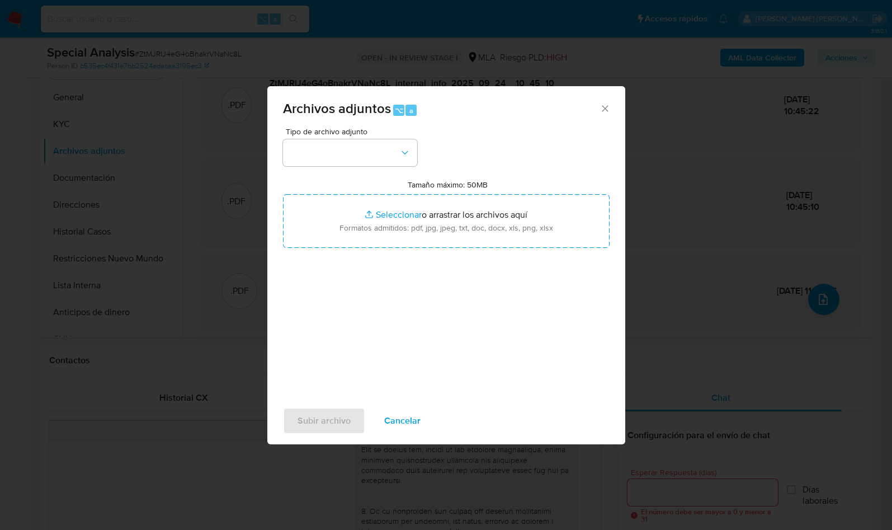
click at [341, 167] on div "Tipo de archivo adjunto Tamaño máximo: 50MB Seleccionar archivos Seleccionar o …" at bounding box center [446, 259] width 327 height 264
click at [342, 159] on button "button" at bounding box center [350, 152] width 134 height 27
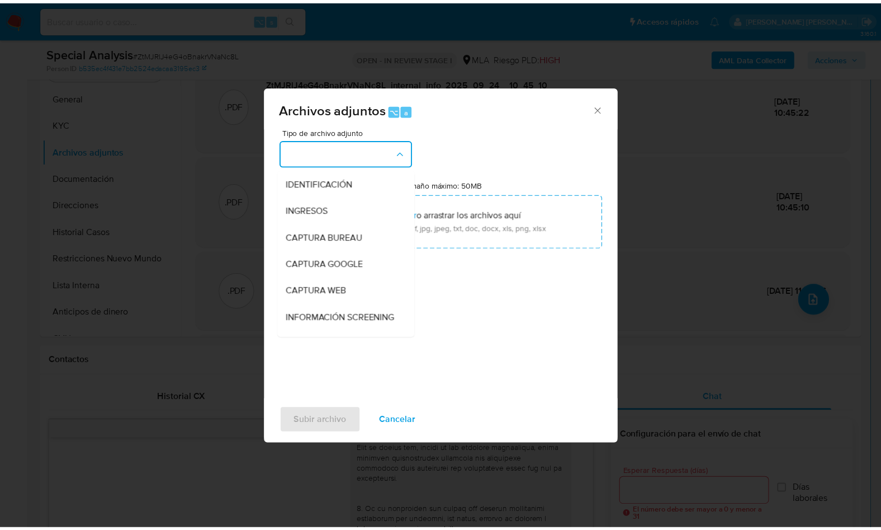
scroll to position [204, 0]
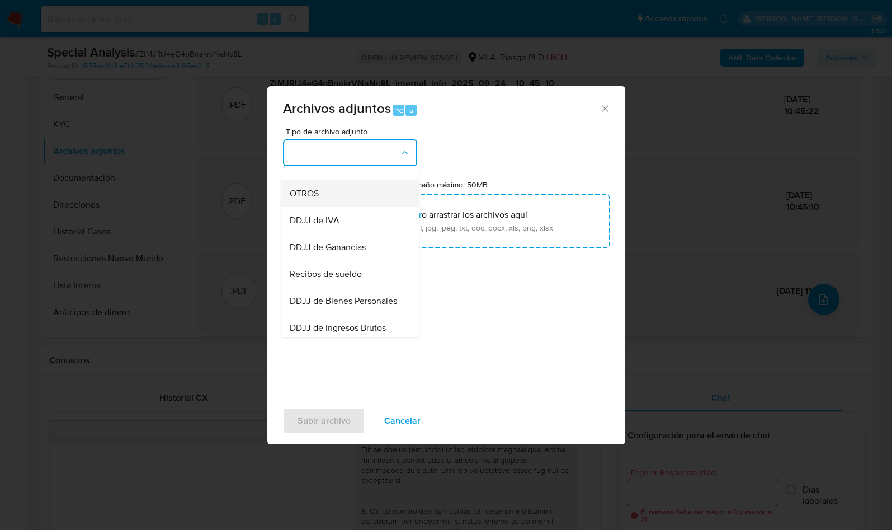
click at [325, 203] on div "OTROS" at bounding box center [347, 193] width 114 height 27
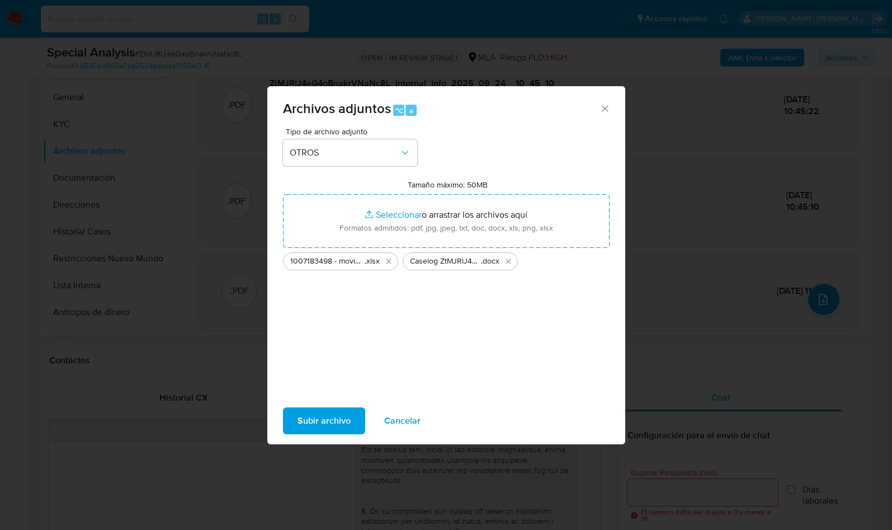
click at [320, 424] on span "Subir archivo" at bounding box center [323, 420] width 53 height 25
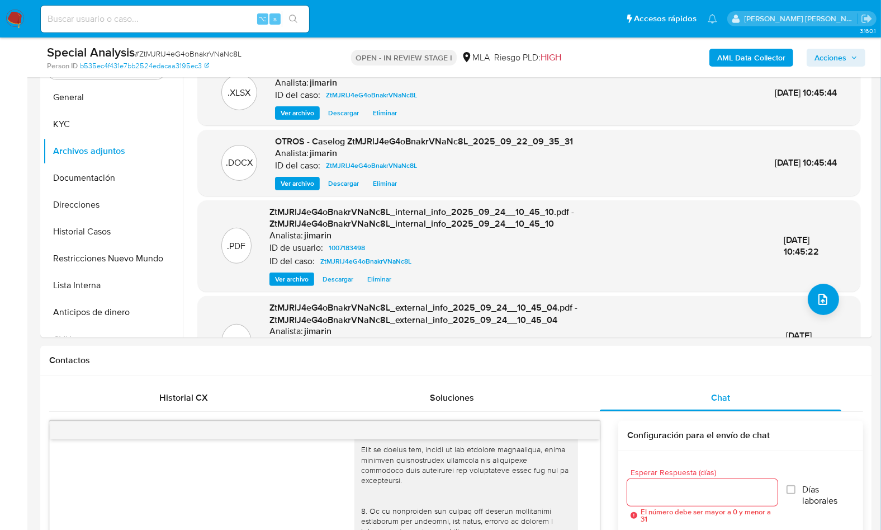
click at [809, 60] on button "Acciones" at bounding box center [836, 58] width 59 height 18
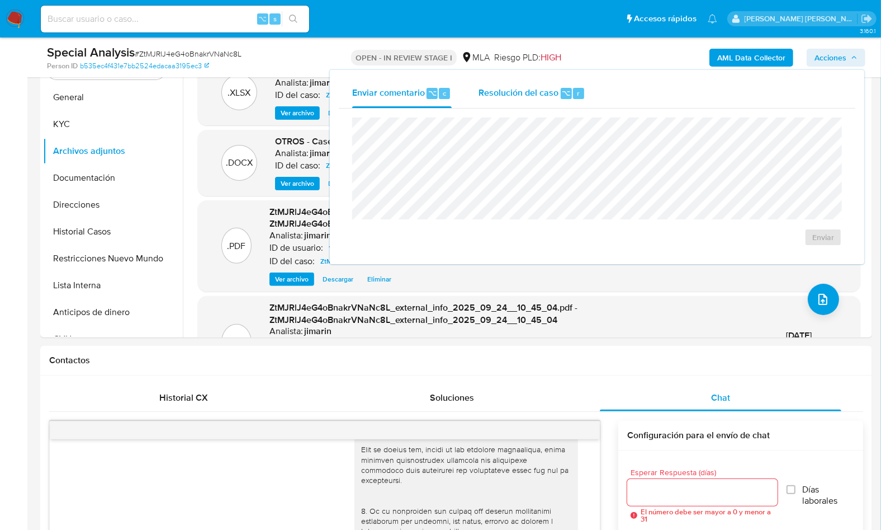
click at [511, 96] on span "Resolución del caso" at bounding box center [519, 92] width 80 height 13
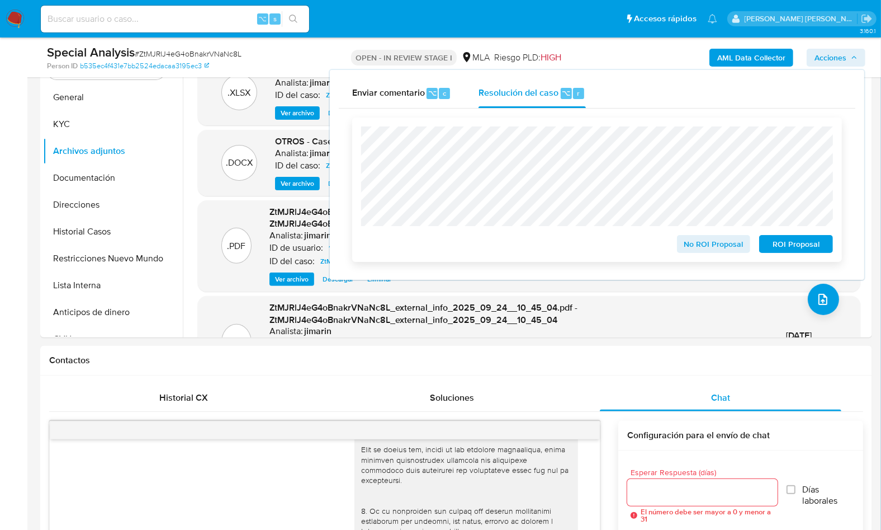
click at [800, 252] on span "ROI Proposal" at bounding box center [796, 244] width 58 height 16
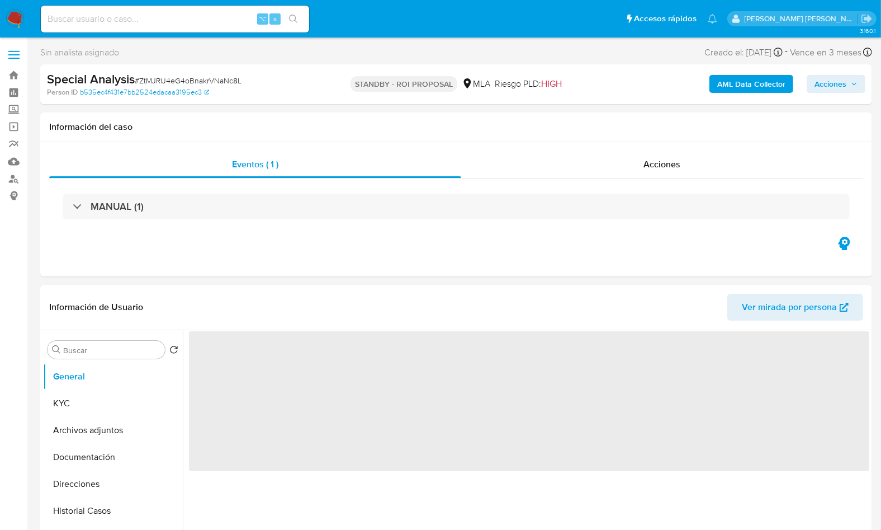
select select "10"
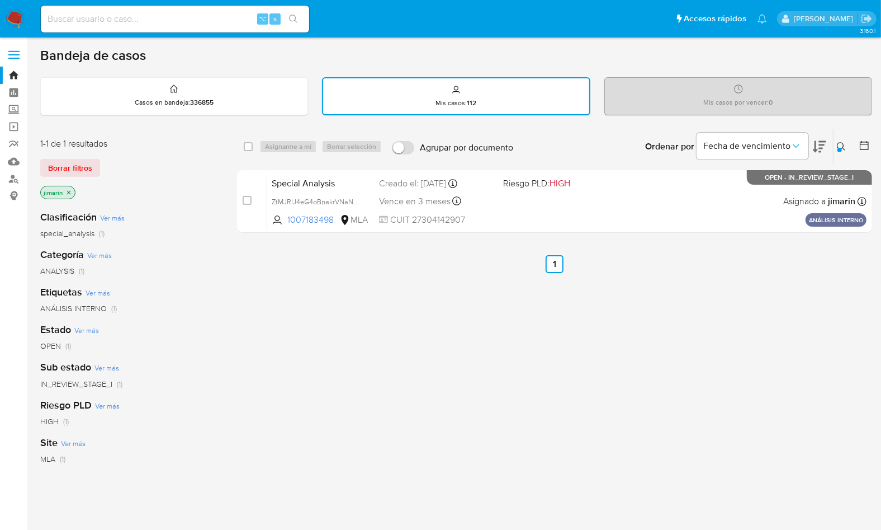
click at [839, 142] on icon at bounding box center [841, 146] width 9 height 9
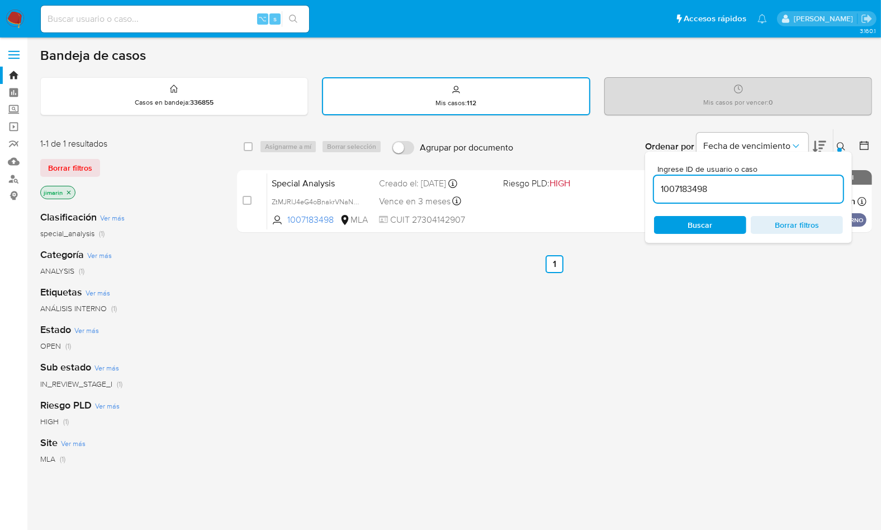
click at [802, 192] on input "1007183498" at bounding box center [748, 189] width 189 height 15
type input "532373703"
click at [836, 146] on button at bounding box center [843, 146] width 18 height 13
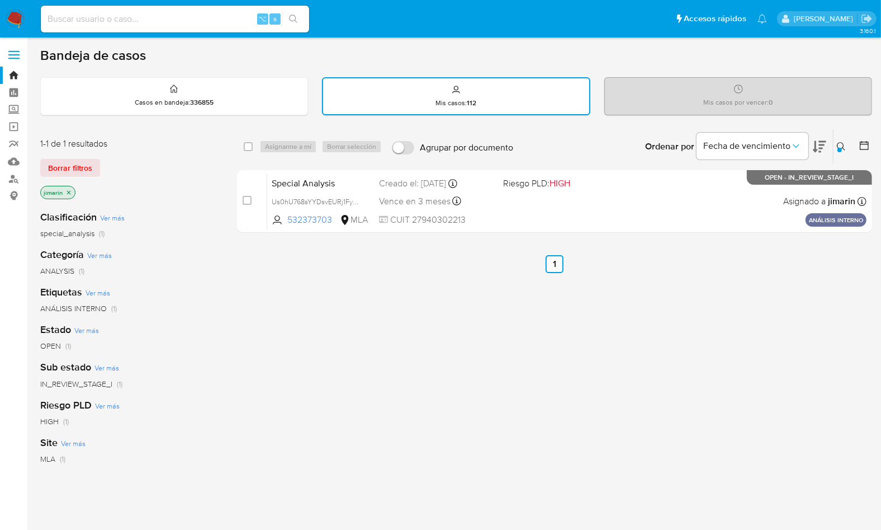
click at [68, 190] on icon "close-filter" at bounding box center [68, 192] width 7 height 7
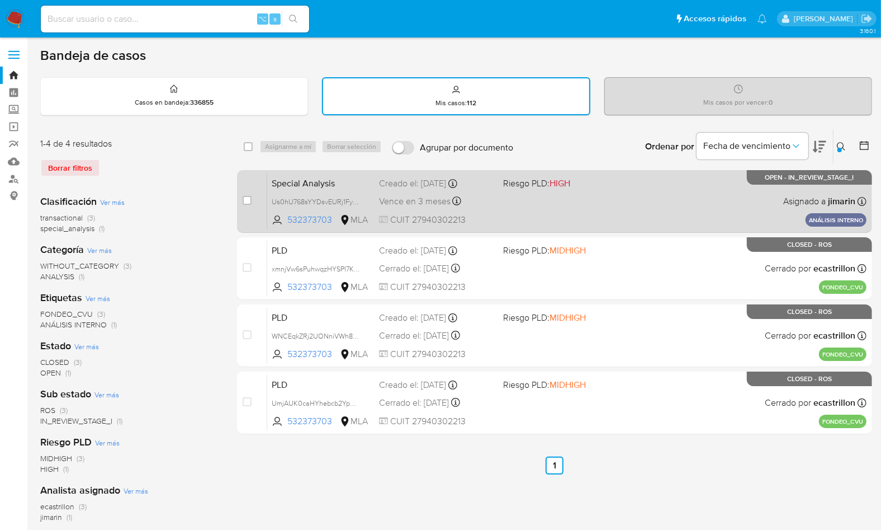
click at [682, 191] on div "Special Analysis Us0hU768sYYDsvEURj1FyVCm 532373703 MLA Riesgo PLD: HIGH Creado…" at bounding box center [566, 201] width 599 height 56
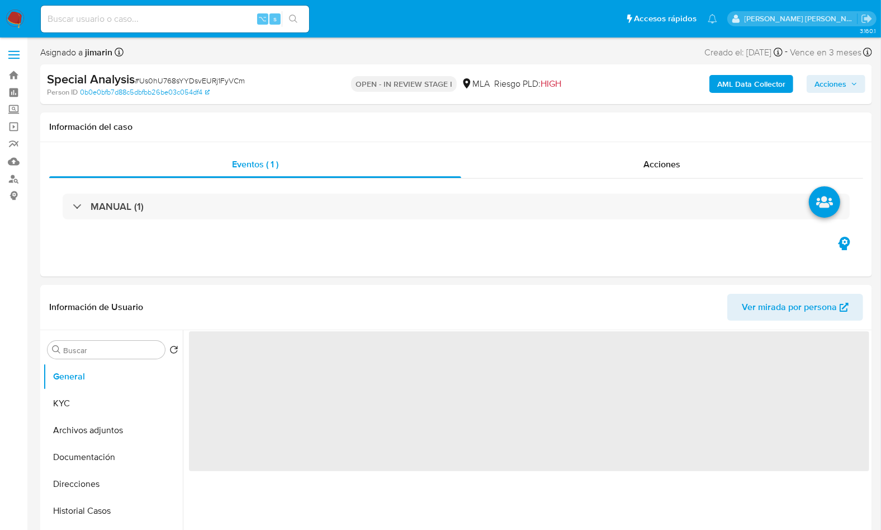
select select "10"
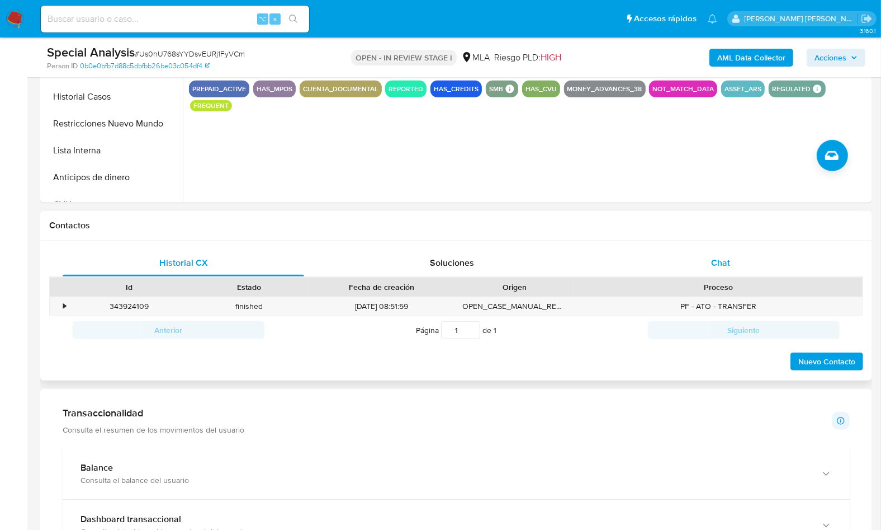
click at [758, 255] on div "Chat" at bounding box center [721, 262] width 242 height 27
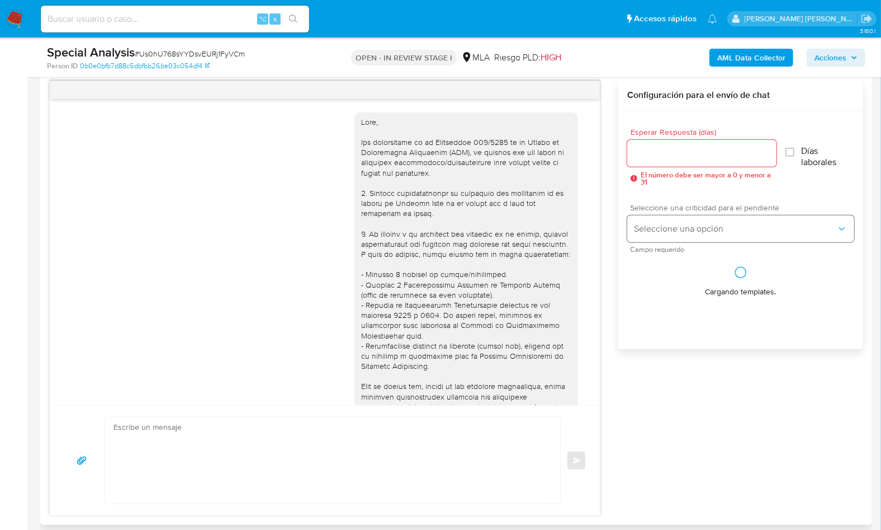
scroll to position [574, 0]
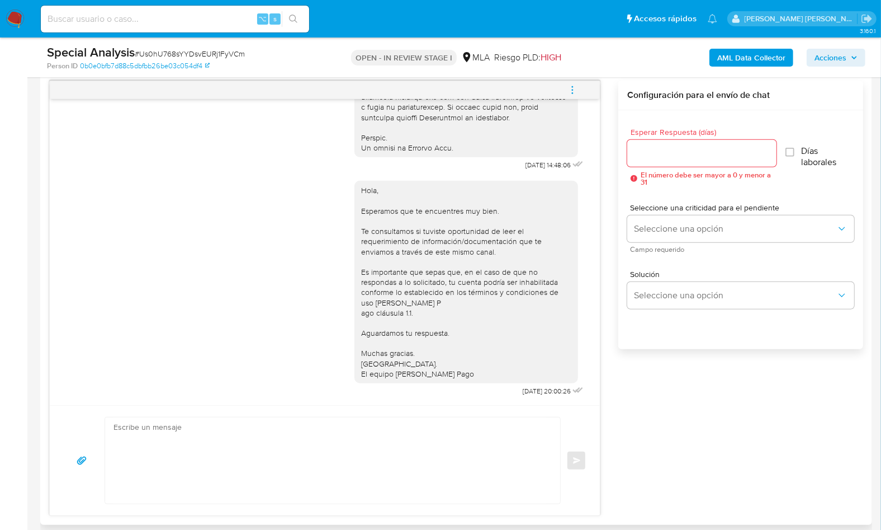
click at [581, 91] on button "menu-action" at bounding box center [572, 90] width 37 height 27
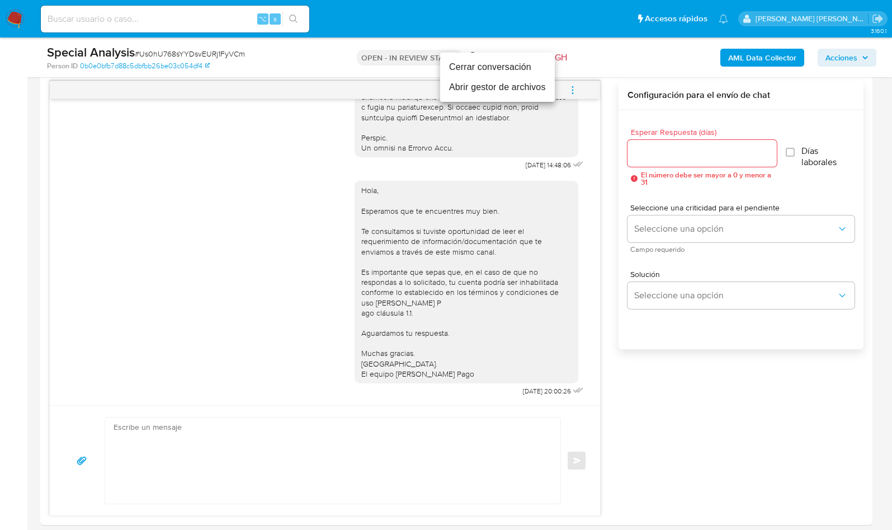
click at [490, 89] on li "Abrir gestor de archivos" at bounding box center [497, 87] width 115 height 20
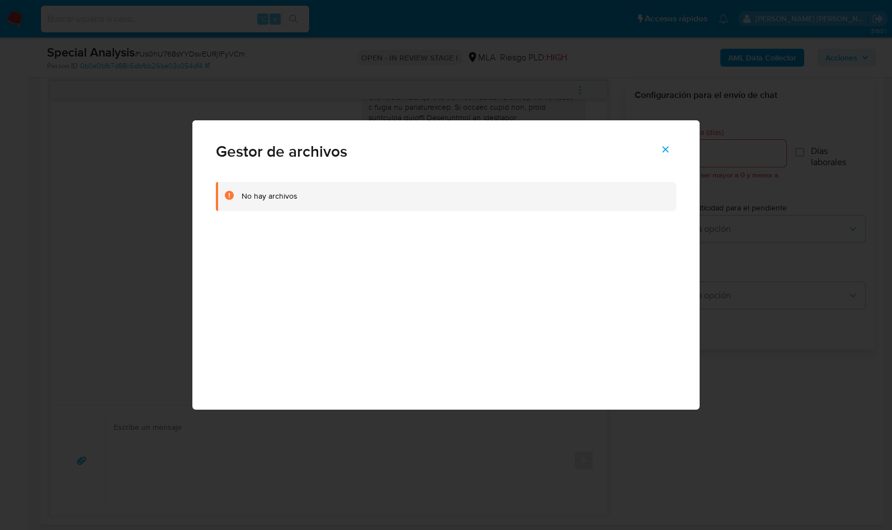
click at [263, 199] on div "No hay archivos" at bounding box center [270, 196] width 56 height 11
click at [662, 148] on icon "Cerrar" at bounding box center [665, 149] width 10 height 10
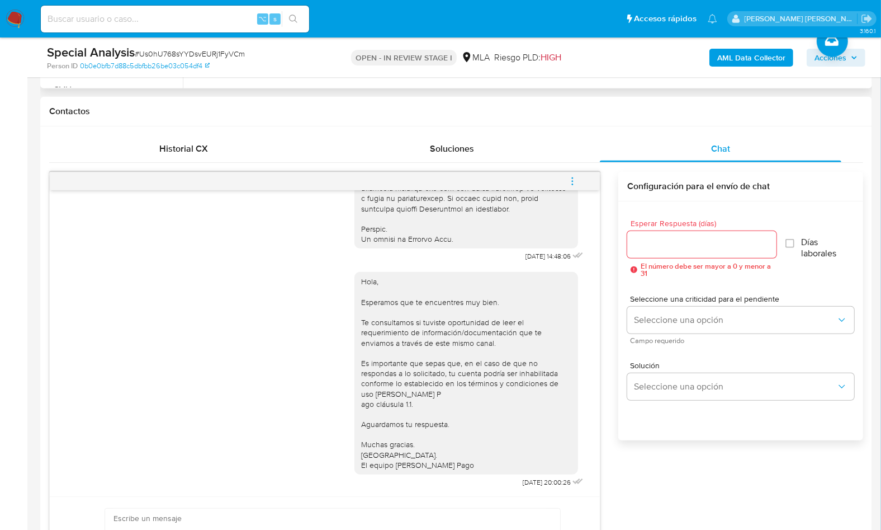
scroll to position [358, 0]
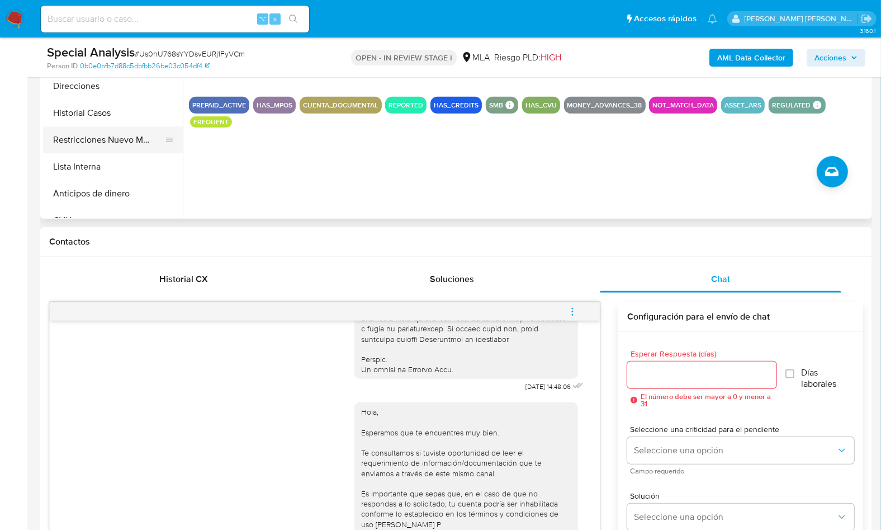
click at [132, 132] on button "Restricciones Nuevo Mundo" at bounding box center [108, 139] width 131 height 27
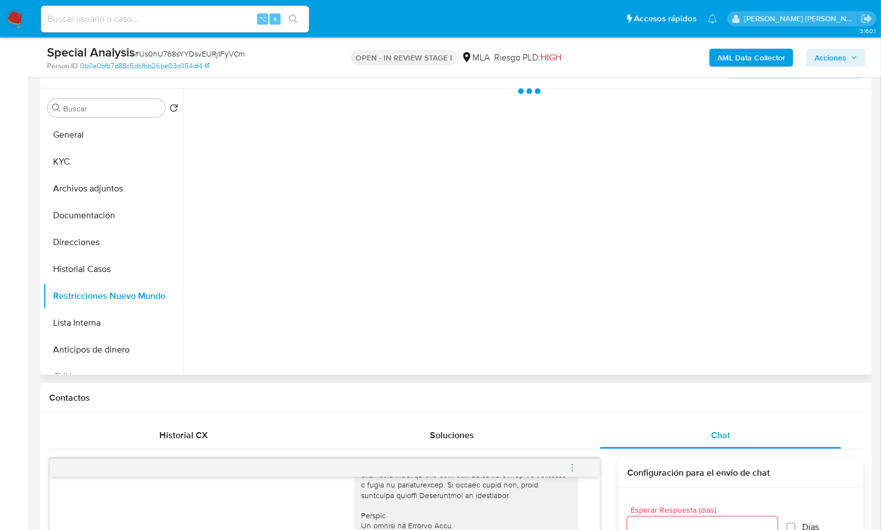
scroll to position [183, 0]
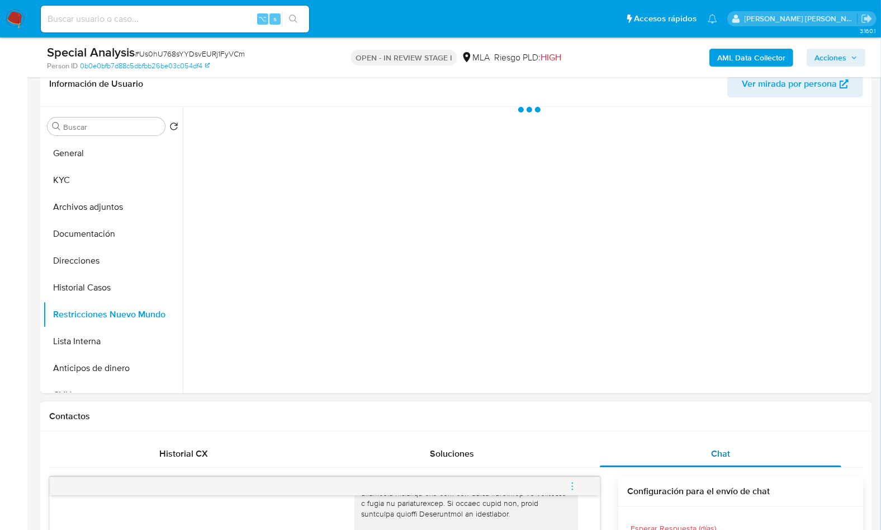
click at [711, 449] on span "Chat" at bounding box center [720, 453] width 19 height 13
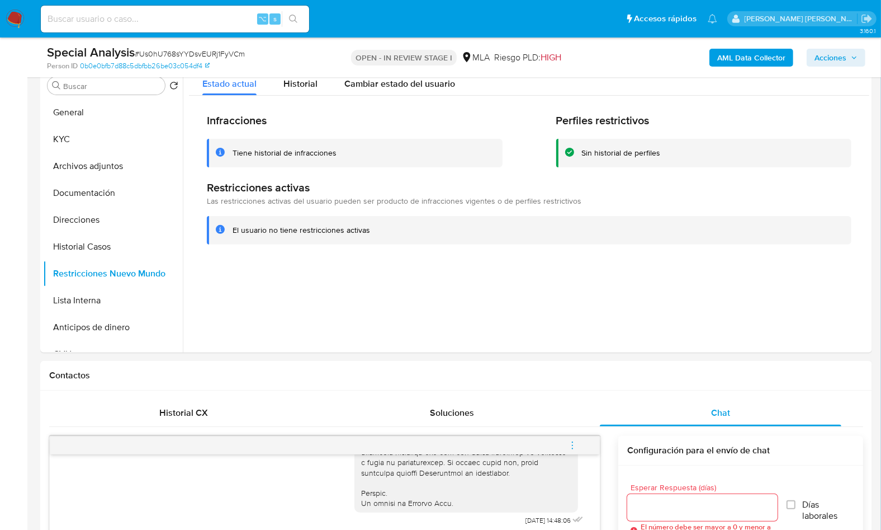
scroll to position [215, 0]
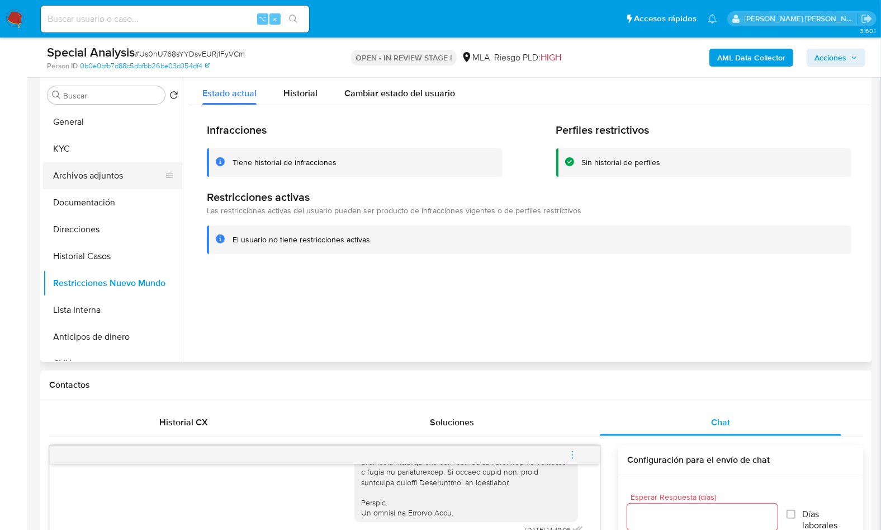
click at [77, 174] on button "Archivos adjuntos" at bounding box center [108, 175] width 131 height 27
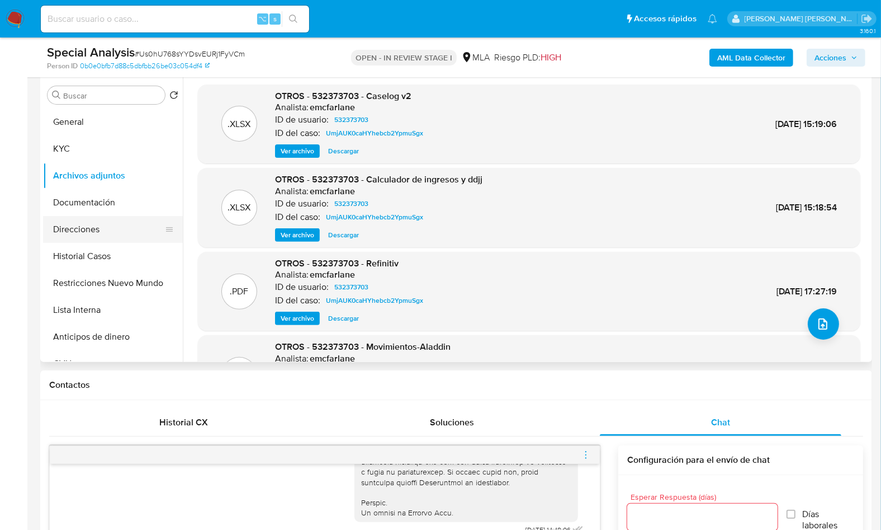
click at [131, 216] on button "Direcciones" at bounding box center [108, 229] width 131 height 27
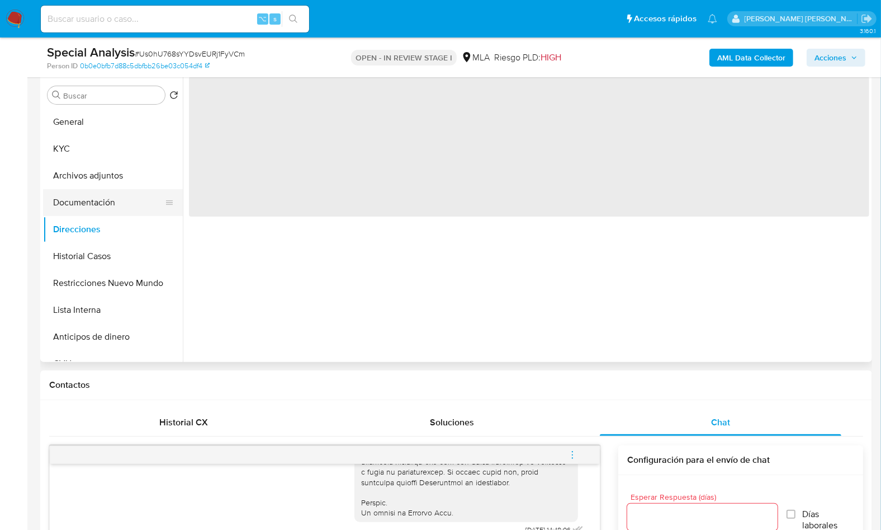
click at [131, 211] on button "Documentación" at bounding box center [108, 202] width 131 height 27
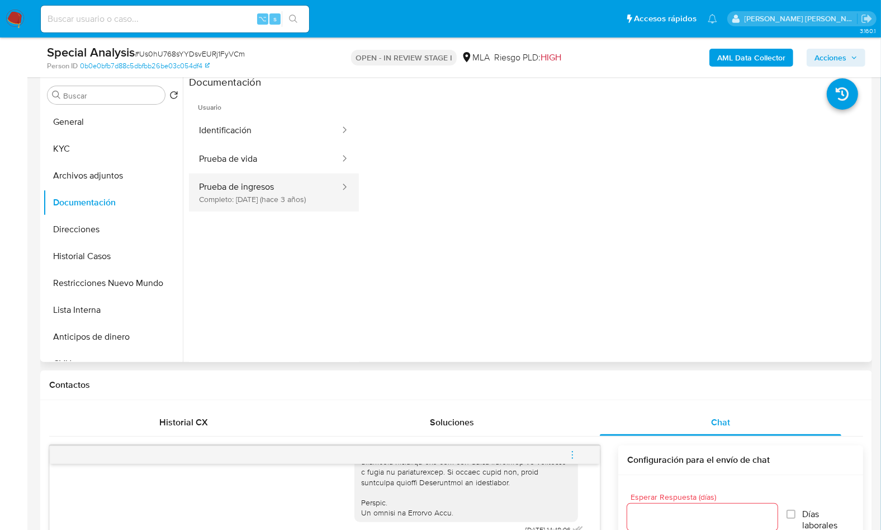
click at [248, 211] on button "Prueba de ingresos Completo: 23/12/2022 (hace 3 años)" at bounding box center [265, 192] width 152 height 38
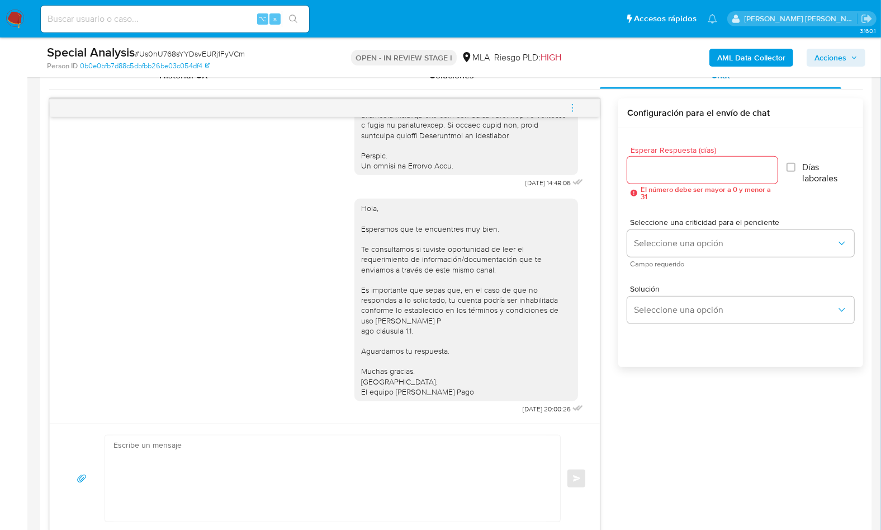
click at [426, 444] on textarea at bounding box center [330, 478] width 433 height 86
paste textarea "Hola , En función de las operaciones registradas en tu cuenta de Mercado Pago, …"
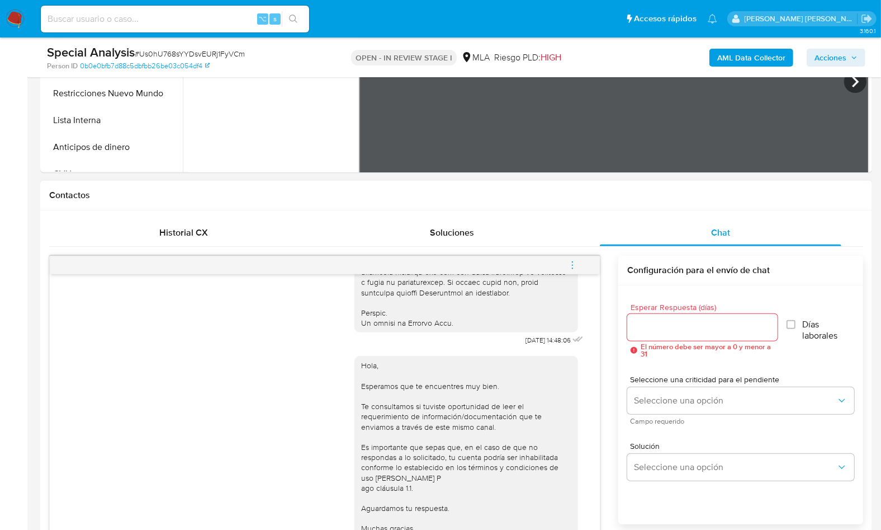
scroll to position [382, 0]
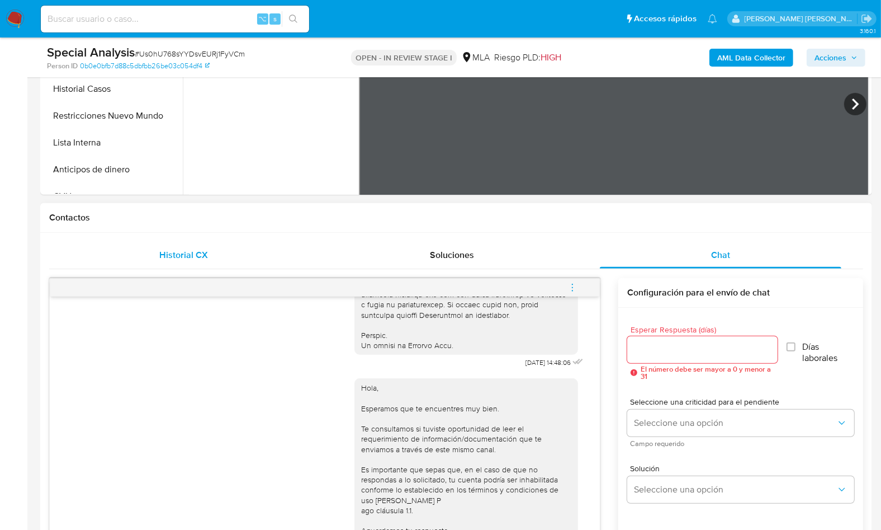
click at [205, 243] on div "Historial CX" at bounding box center [184, 255] width 242 height 27
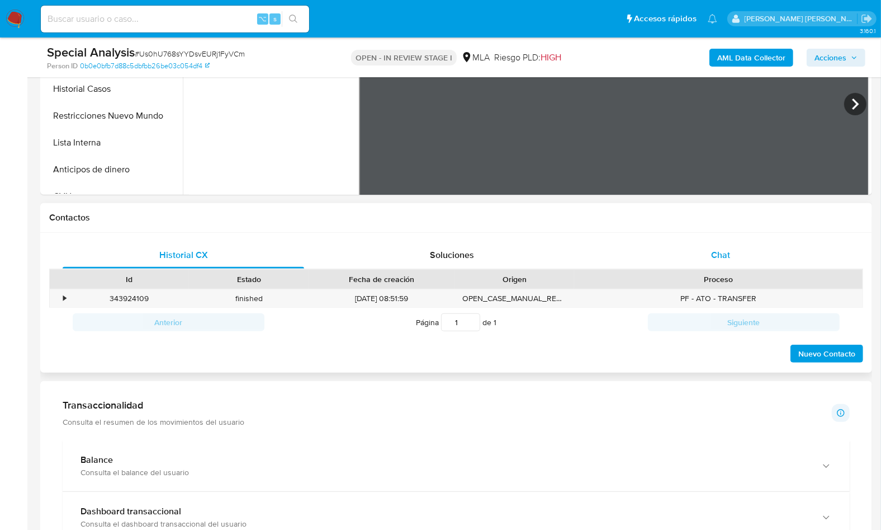
click at [765, 249] on div "Chat" at bounding box center [721, 255] width 242 height 27
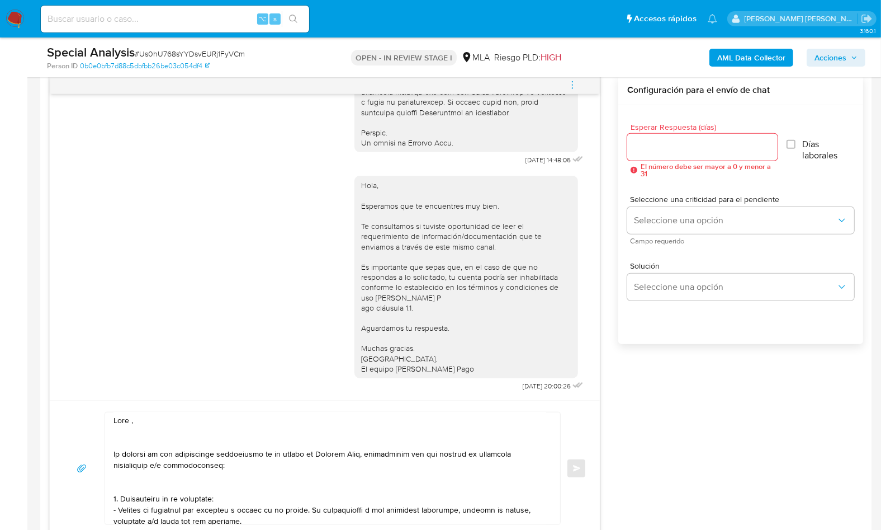
scroll to position [0, 0]
click at [131, 421] on textarea at bounding box center [330, 468] width 433 height 112
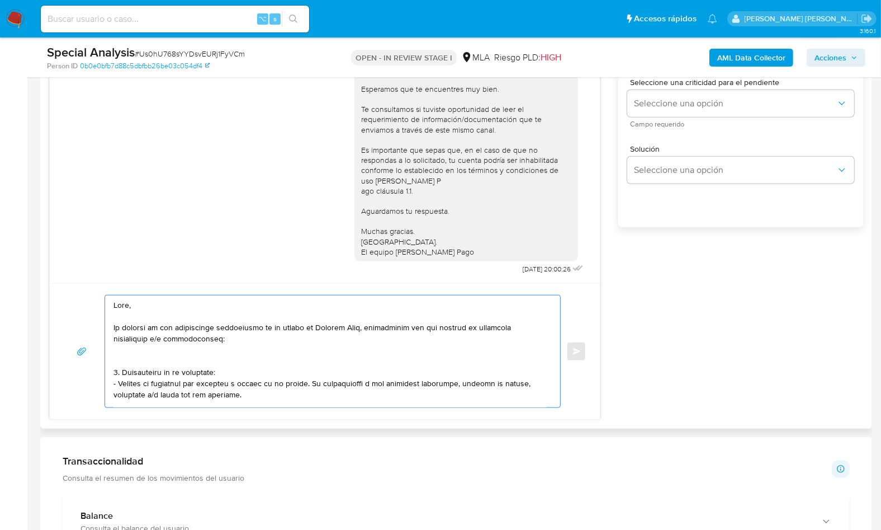
scroll to position [756, 0]
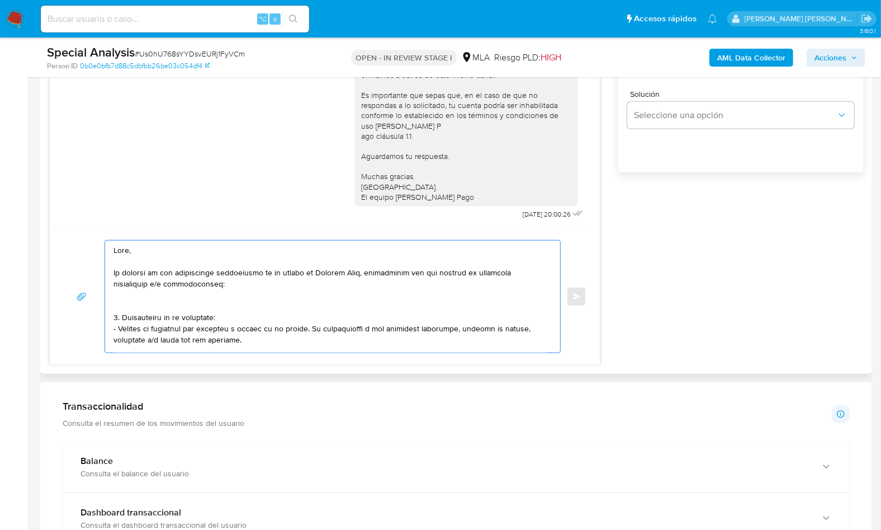
click at [177, 295] on textarea at bounding box center [330, 296] width 433 height 112
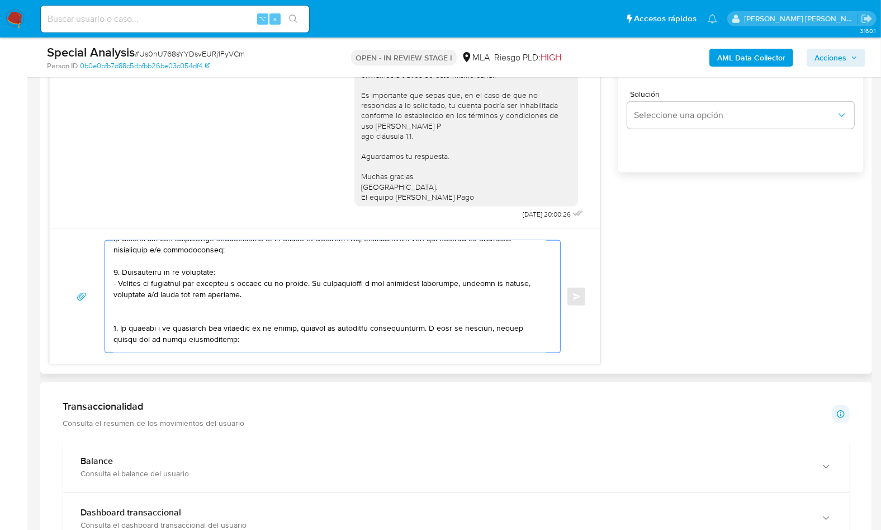
scroll to position [64, 0]
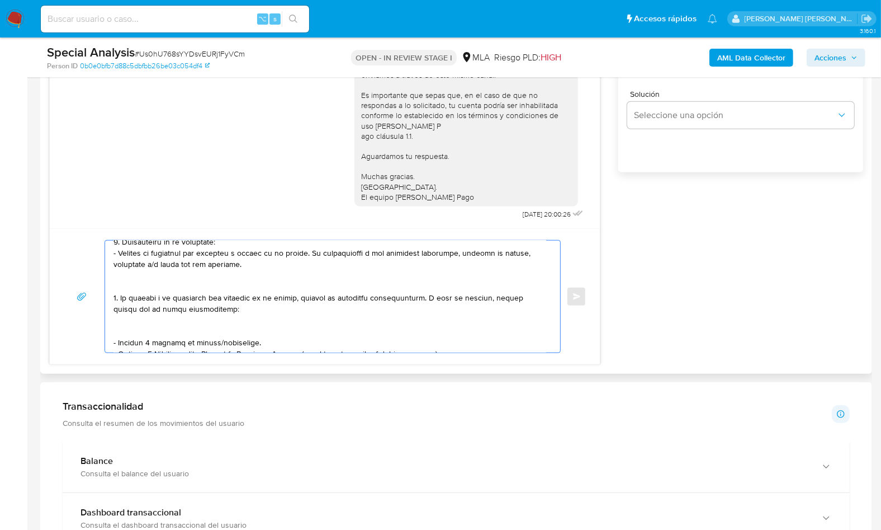
click at [130, 286] on textarea at bounding box center [330, 296] width 433 height 112
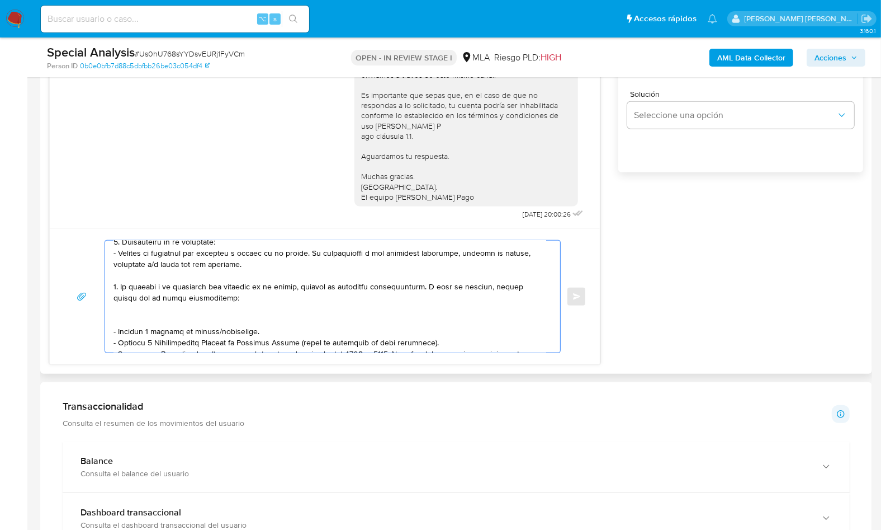
click at [126, 322] on textarea at bounding box center [330, 296] width 433 height 112
drag, startPoint x: 256, startPoint y: 316, endPoint x: 104, endPoint y: 316, distance: 151.5
click at [105, 316] on div at bounding box center [333, 296] width 456 height 113
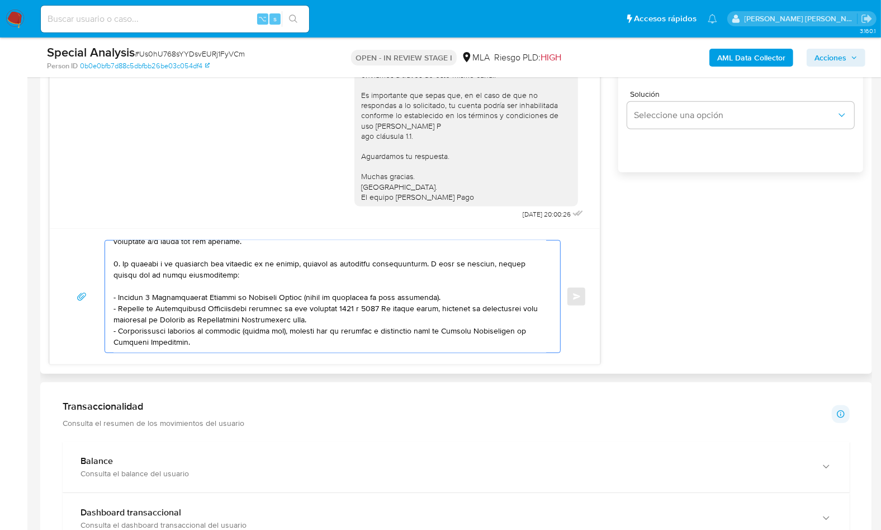
scroll to position [88, 0]
click at [360, 315] on textarea at bounding box center [330, 296] width 433 height 112
paste textarea "https://www.mercadopago.com.ar/ayuda/30181"
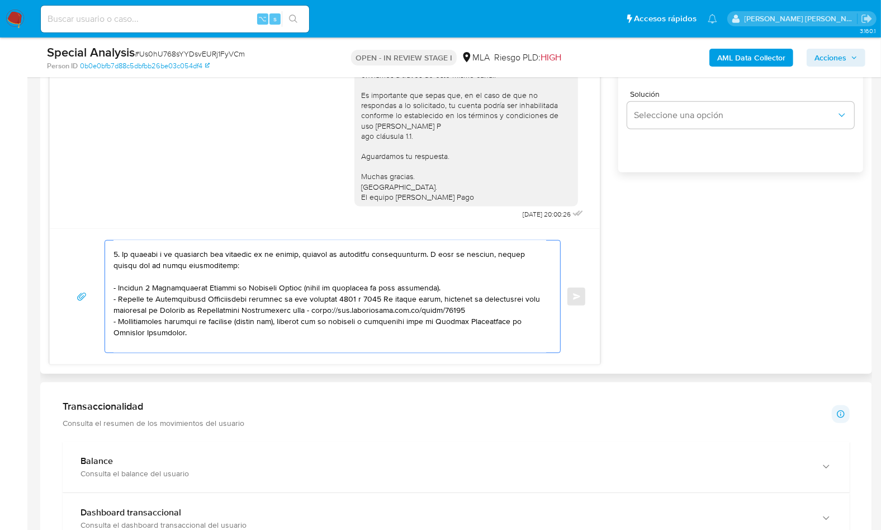
scroll to position [171, 0]
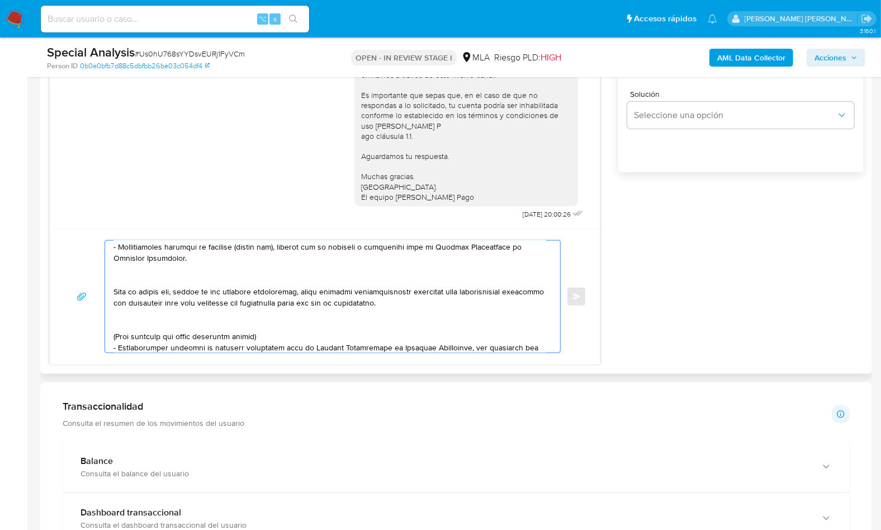
click at [161, 279] on textarea at bounding box center [330, 296] width 433 height 112
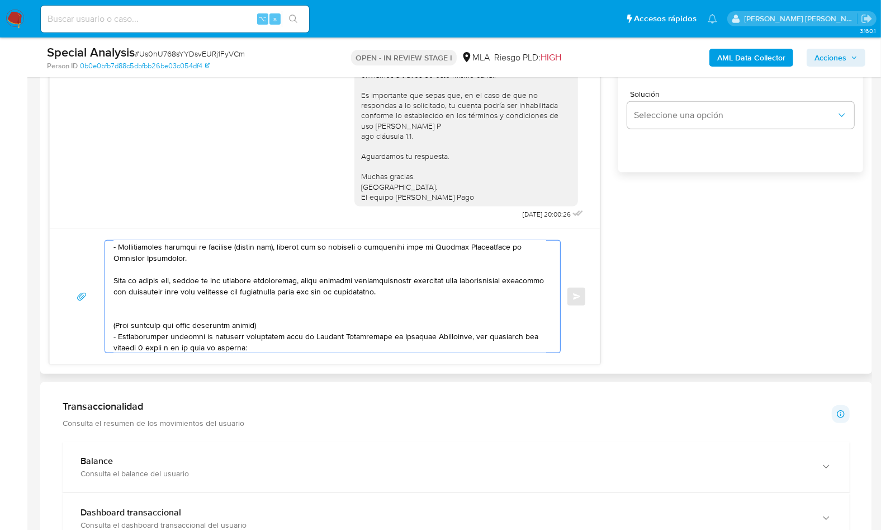
click at [153, 308] on textarea at bounding box center [330, 296] width 433 height 112
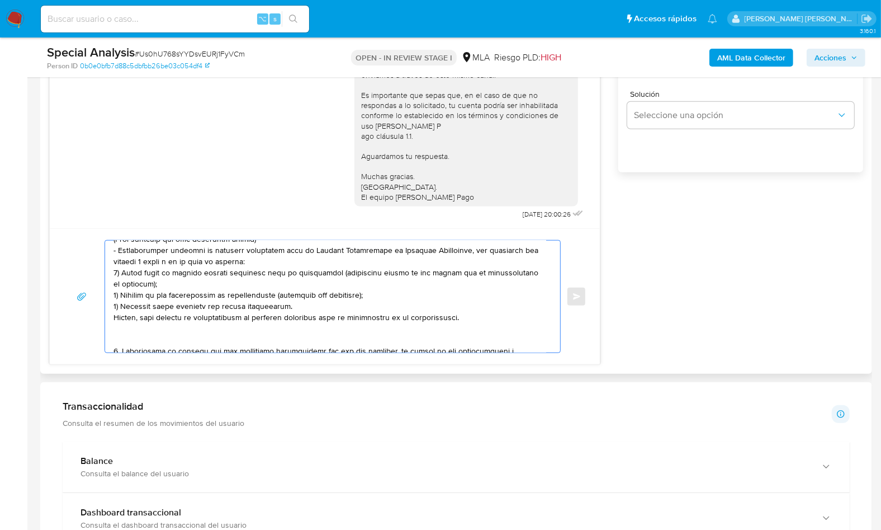
drag, startPoint x: 128, startPoint y: 300, endPoint x: 134, endPoint y: 331, distance: 31.9
click at [134, 331] on textarea at bounding box center [330, 296] width 433 height 112
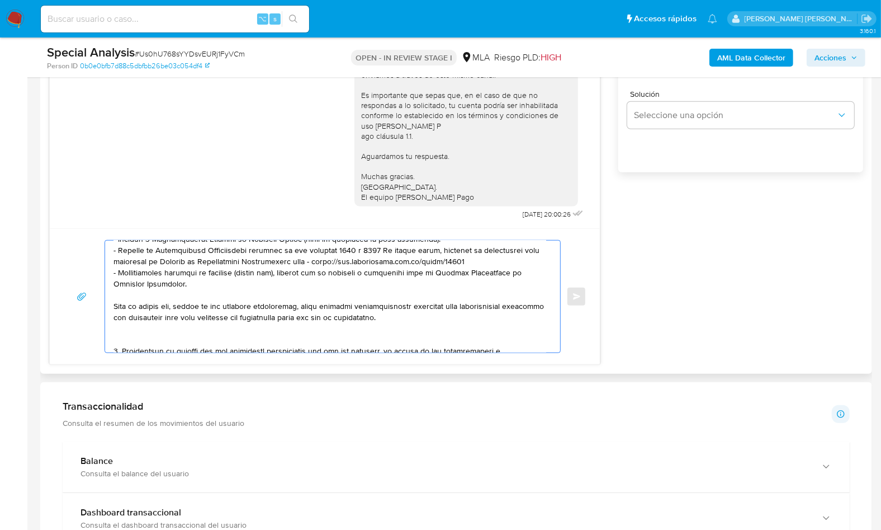
click at [143, 333] on textarea at bounding box center [330, 296] width 433 height 112
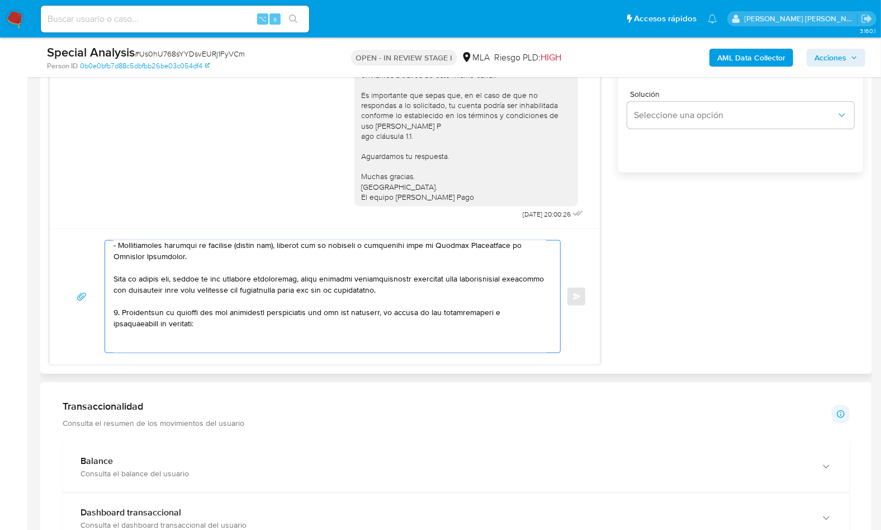
scroll to position [182, 0]
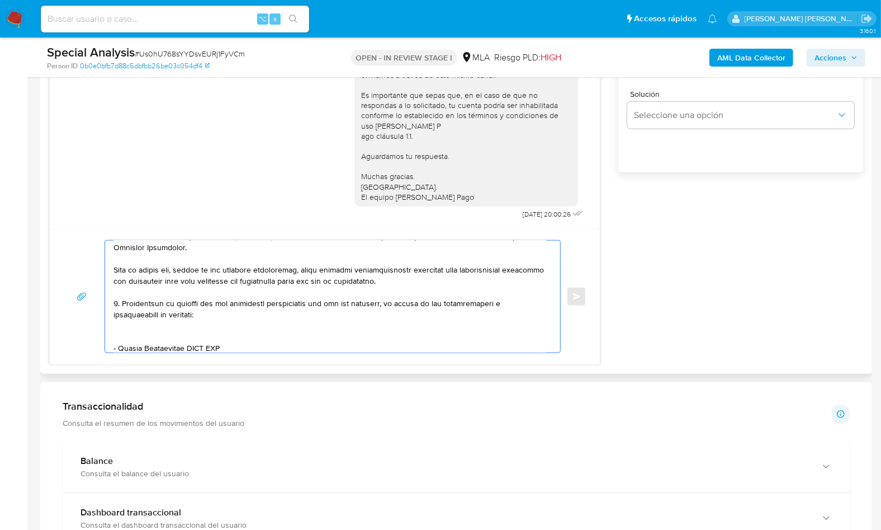
click at [143, 330] on textarea at bounding box center [330, 296] width 433 height 112
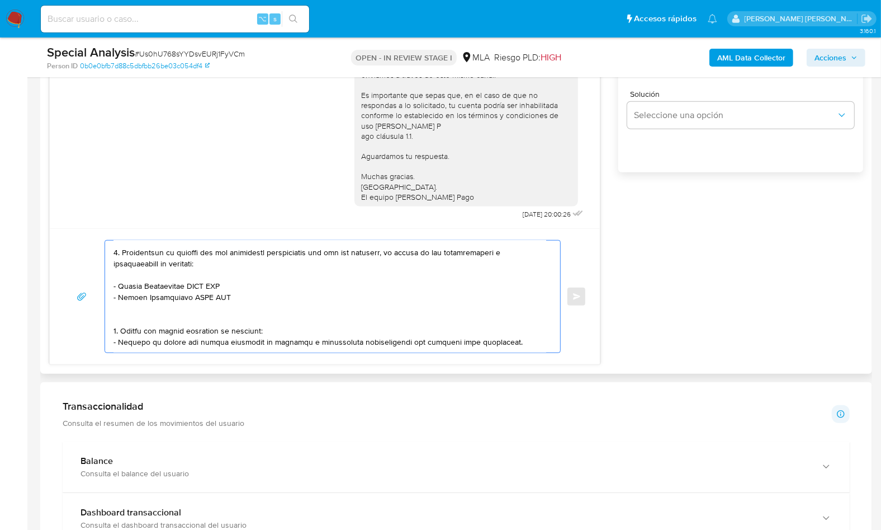
scroll to position [258, 0]
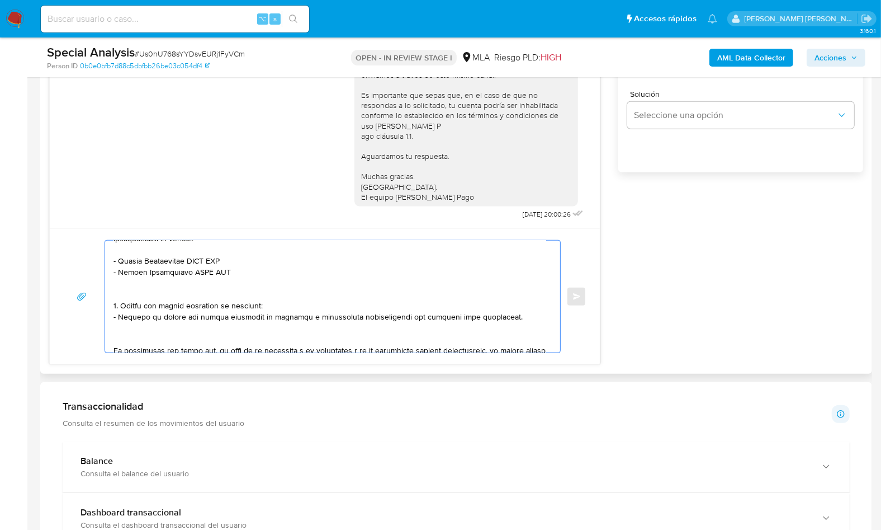
drag, startPoint x: 118, startPoint y: 260, endPoint x: 188, endPoint y: 261, distance: 69.9
click at [188, 261] on textarea at bounding box center [330, 296] width 433 height 112
paste textarea "Miguel Toma"
click at [191, 256] on textarea at bounding box center [330, 296] width 433 height 112
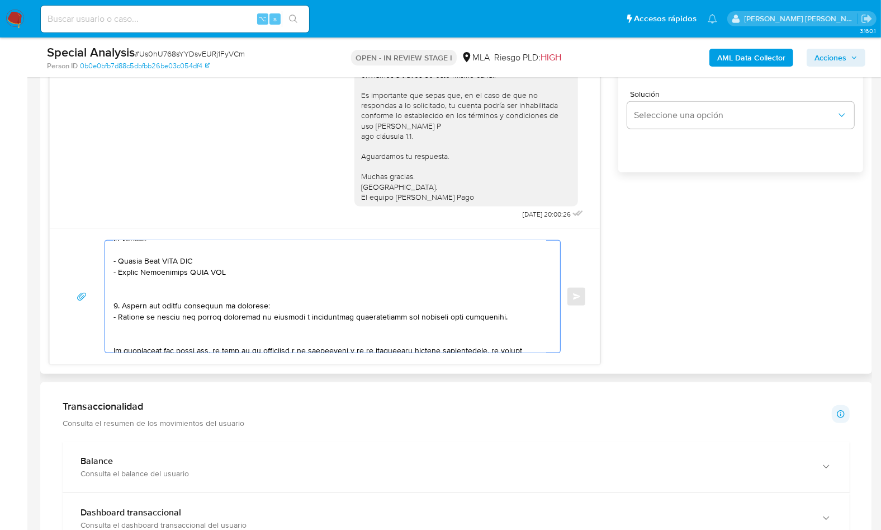
paste textarea "20331211509"
drag, startPoint x: 119, startPoint y: 271, endPoint x: 187, endPoint y: 272, distance: 67.7
click at [187, 272] on textarea at bounding box center [330, 296] width 433 height 112
paste textarea "Haiyong Zhang"
click at [195, 271] on textarea at bounding box center [330, 296] width 433 height 112
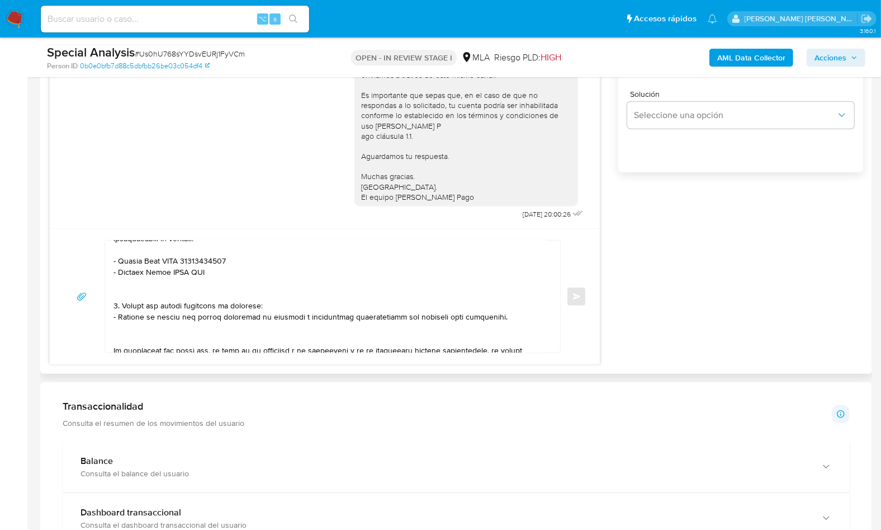
click at [195, 271] on textarea at bounding box center [330, 296] width 433 height 112
paste textarea "20947855167"
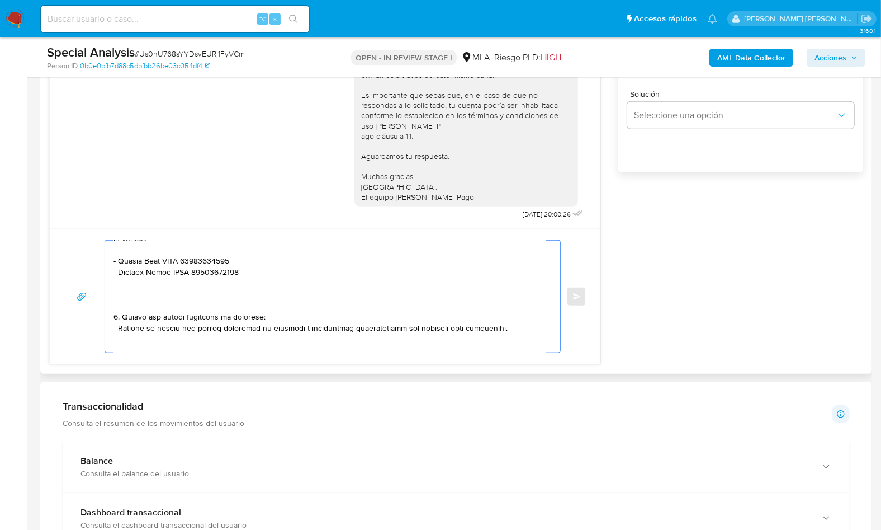
paste textarea "Xiaobo Zhou"
paste textarea "20949695337"
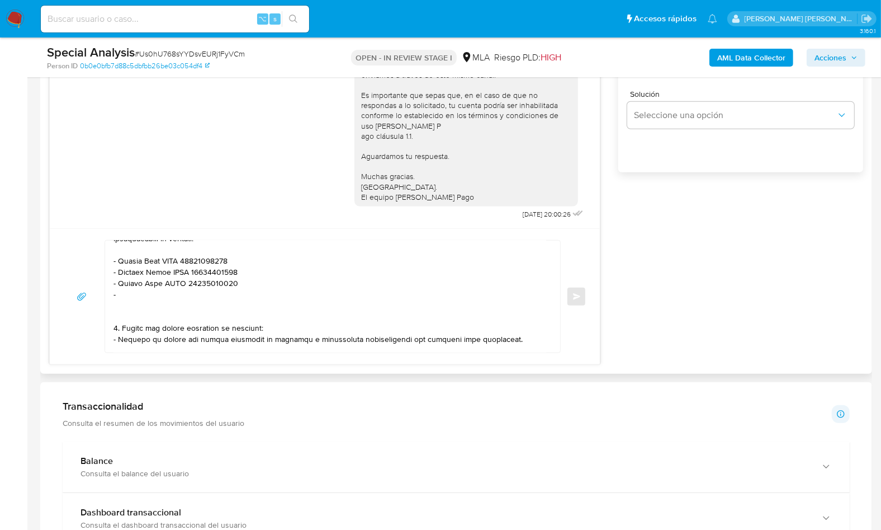
paste textarea "FENGYING LIN"
paste textarea "27940782711"
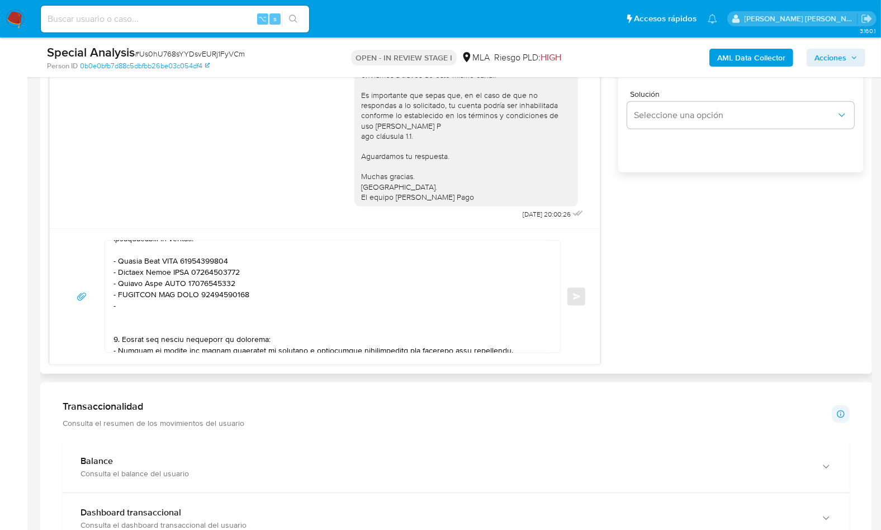
paste textarea "Xuehua Lin"
paste textarea "27942711242"
paste textarea "Shujun Zhuang"
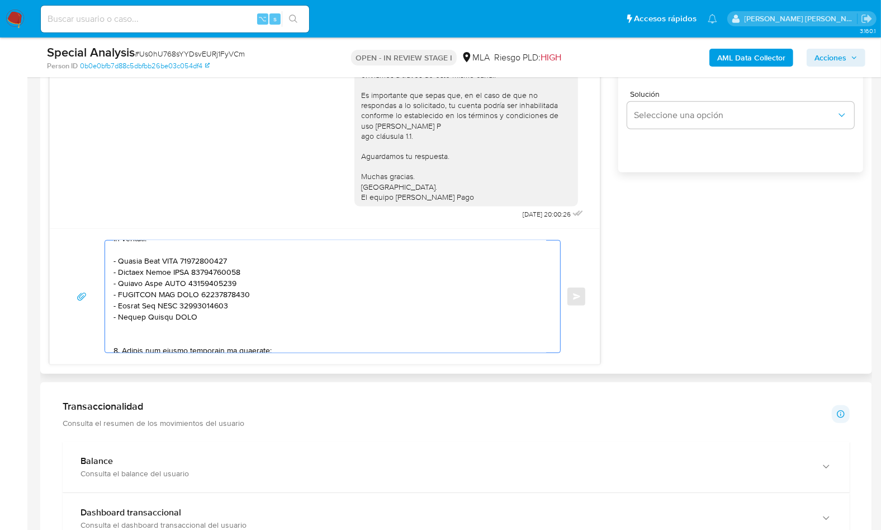
paste textarea "20954809537"
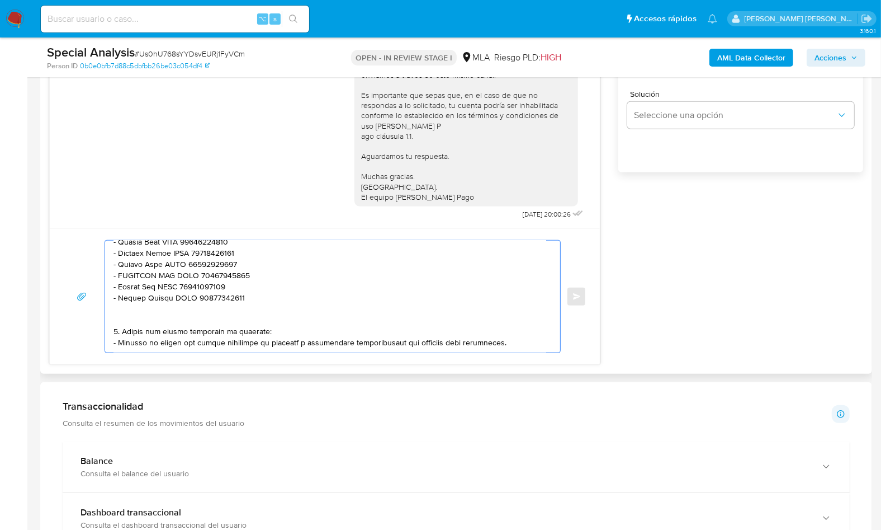
scroll to position [279, 0]
click at [168, 301] on textarea at bounding box center [330, 296] width 433 height 112
click at [157, 310] on textarea at bounding box center [330, 296] width 433 height 112
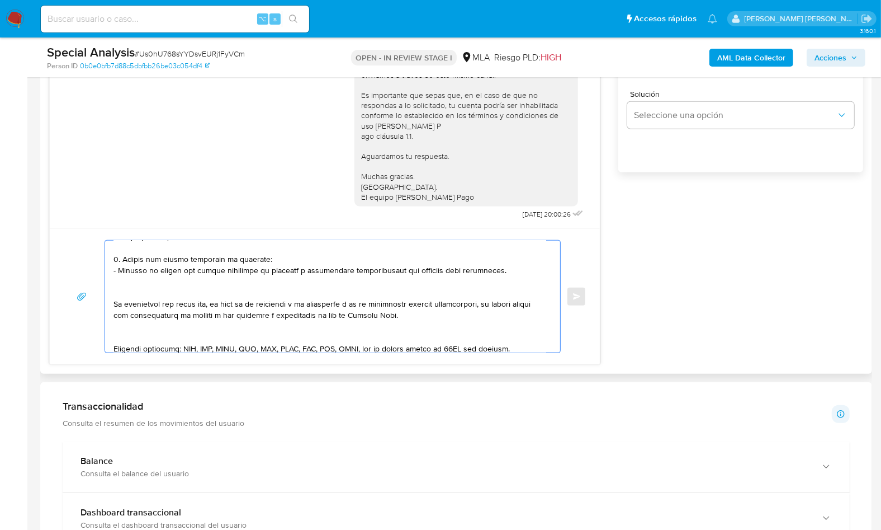
scroll to position [333, 0]
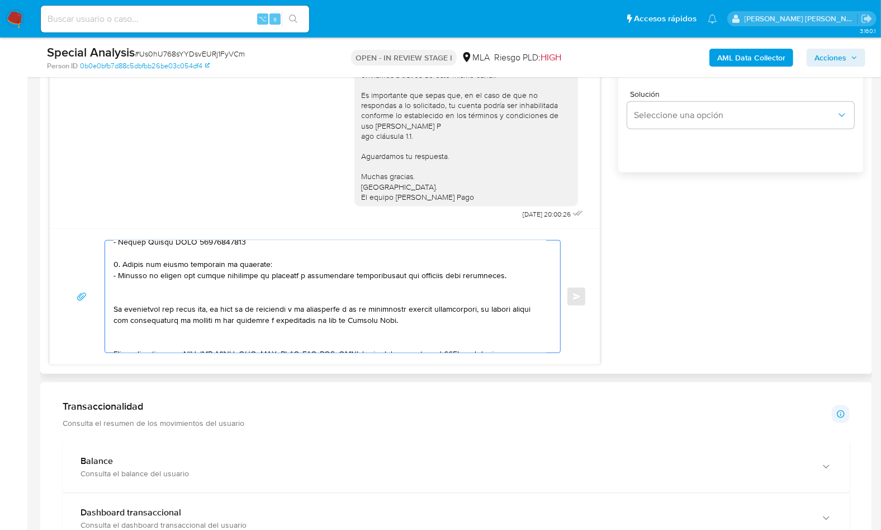
drag, startPoint x: 460, startPoint y: 280, endPoint x: 99, endPoint y: 259, distance: 361.3
click at [99, 259] on div "Enviar" at bounding box center [324, 296] width 523 height 113
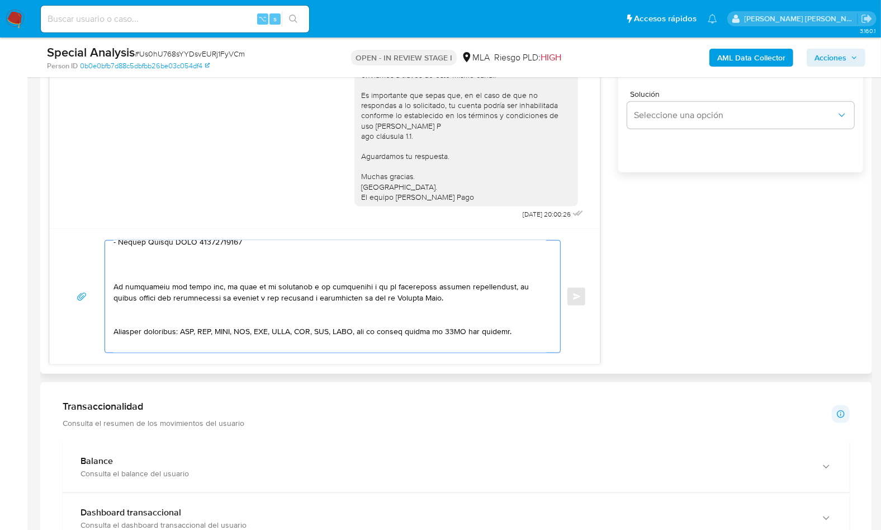
click at [126, 268] on textarea at bounding box center [330, 296] width 433 height 112
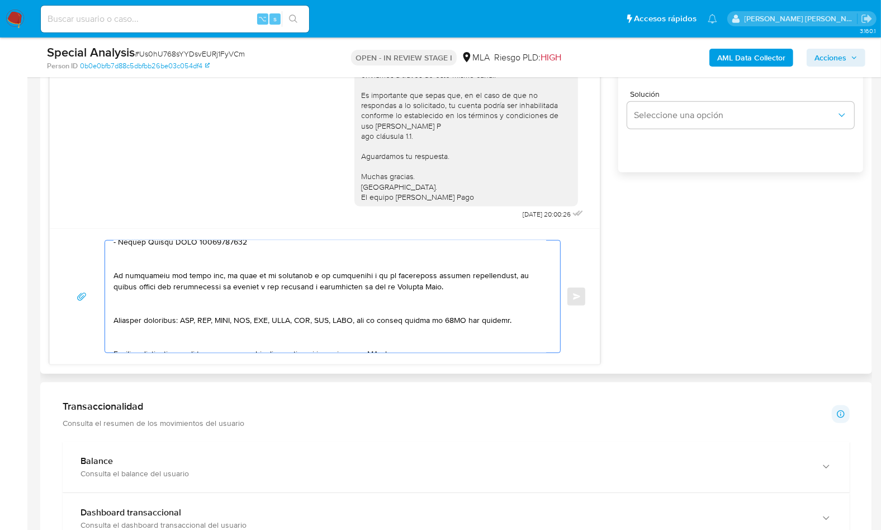
click at [193, 307] on textarea at bounding box center [330, 296] width 433 height 112
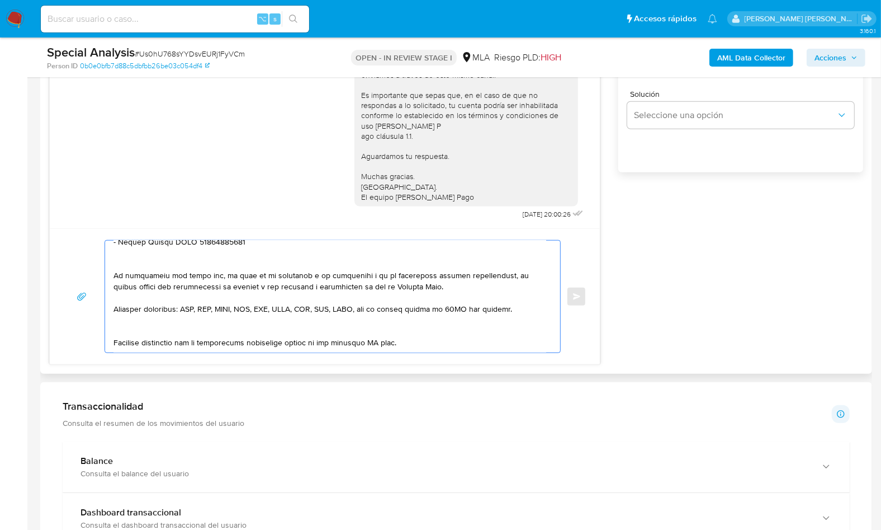
click at [134, 330] on textarea at bounding box center [330, 296] width 433 height 112
click at [381, 329] on textarea at bounding box center [330, 296] width 433 height 112
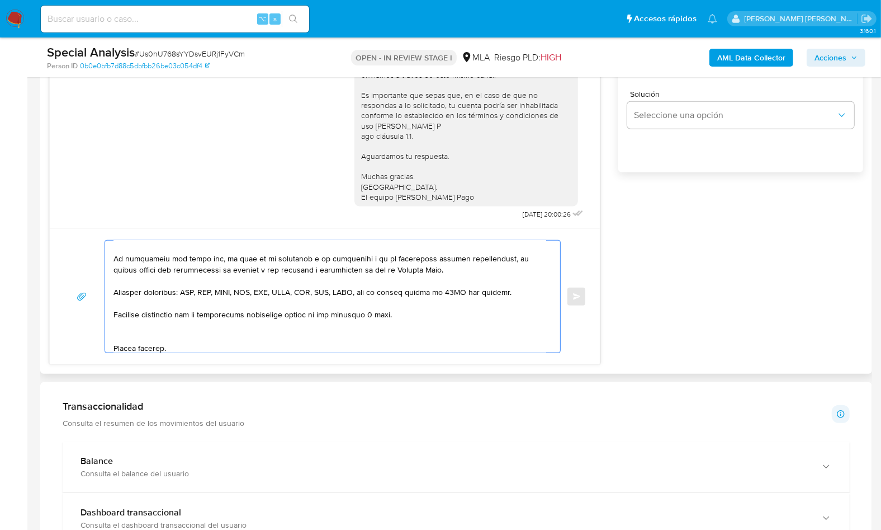
click at [147, 329] on textarea at bounding box center [330, 296] width 433 height 112
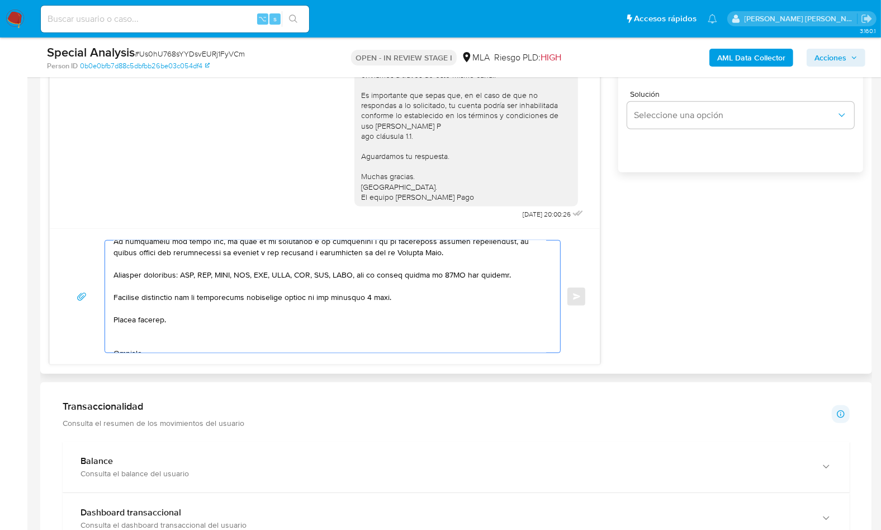
click at [135, 337] on textarea at bounding box center [330, 296] width 433 height 112
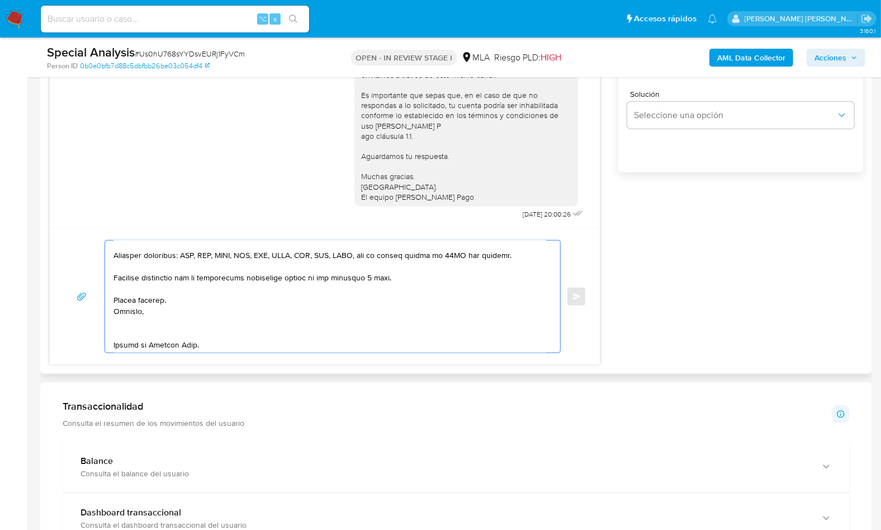
click at [134, 332] on textarea at bounding box center [330, 296] width 433 height 112
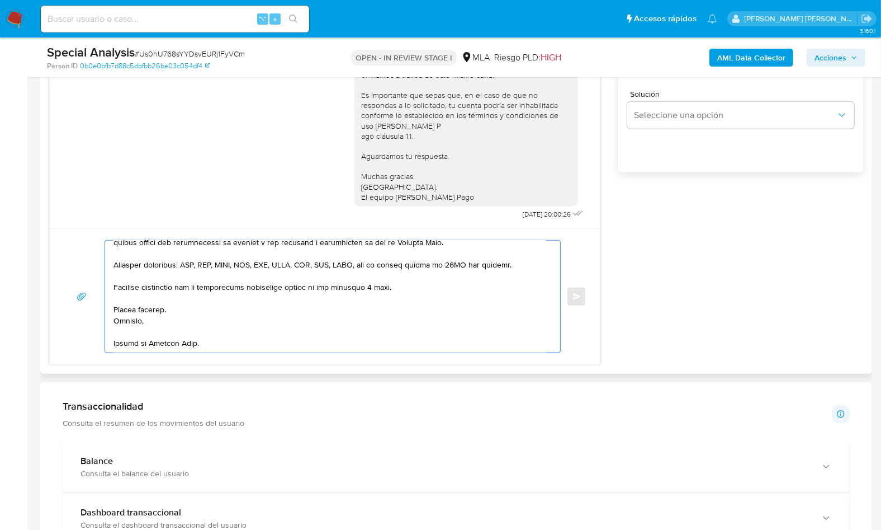
click at [134, 343] on textarea at bounding box center [330, 296] width 433 height 112
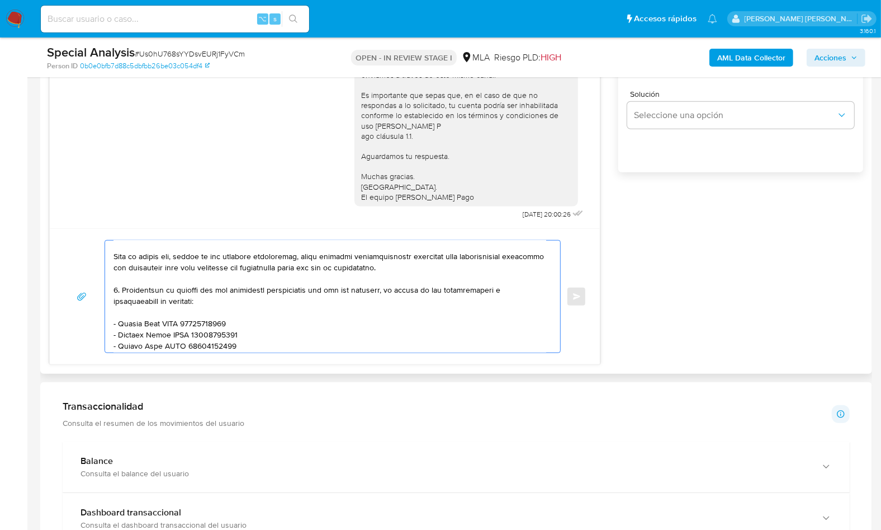
scroll to position [227, 0]
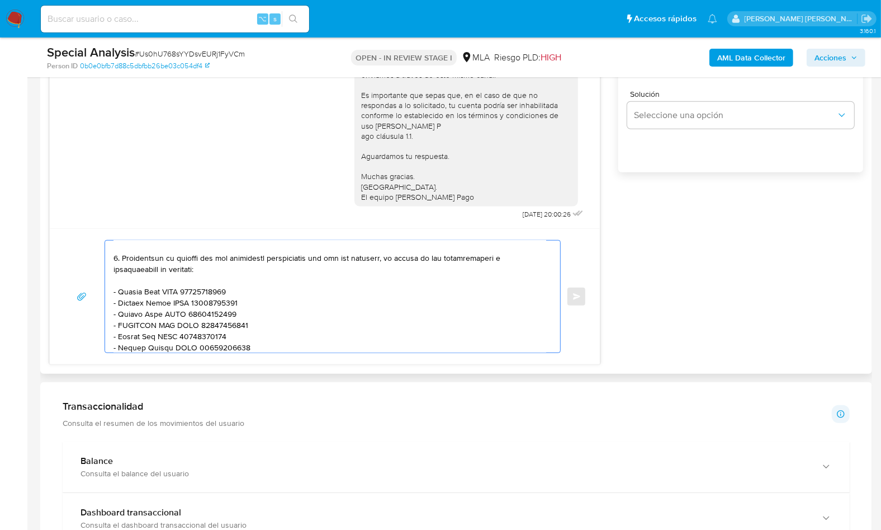
type textarea "Hola, En función de las operaciones registradas en tu cuenta de Mercado Pago, n…"
click at [654, 292] on div "17/09/2025 14:48:06 Hola, Esperamos que te encuentres muy bien. Te consultamos …" at bounding box center [456, 134] width 814 height 461
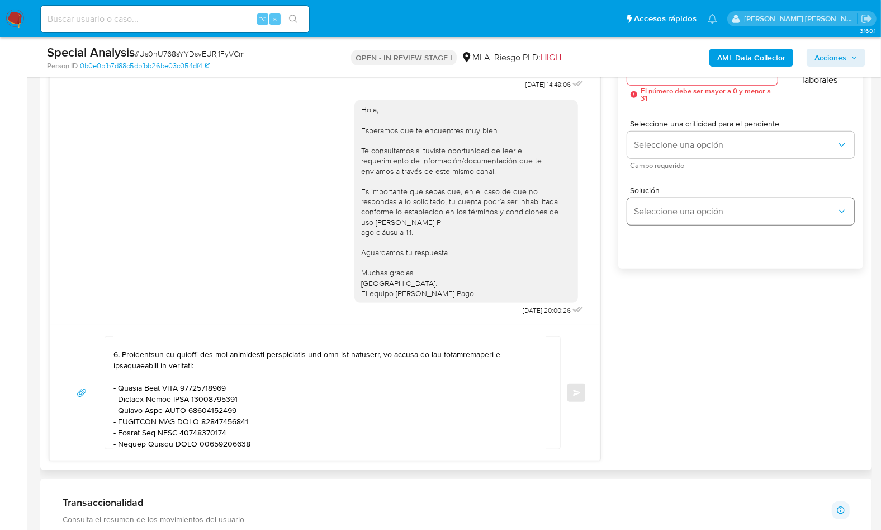
scroll to position [656, 0]
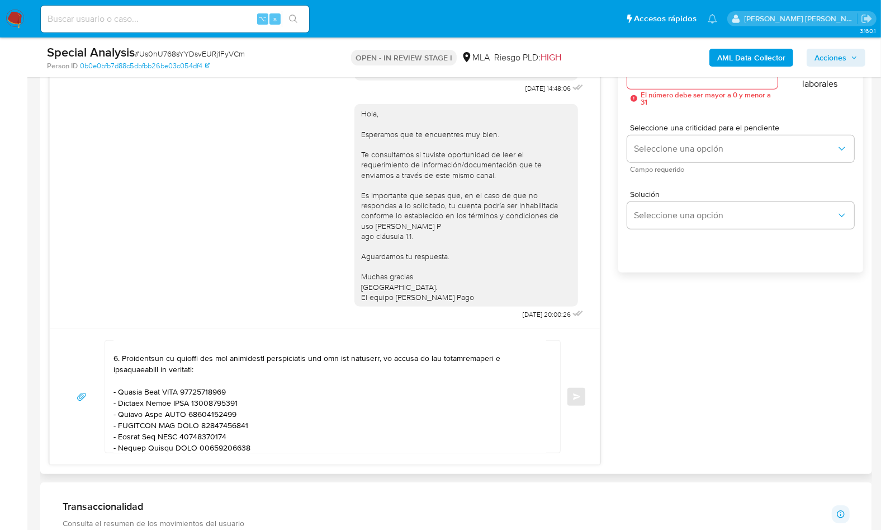
click at [654, 87] on div at bounding box center [702, 75] width 150 height 27
click at [657, 83] on div at bounding box center [702, 75] width 150 height 27
click at [658, 81] on input "Esperar Respuesta (días)" at bounding box center [702, 75] width 150 height 15
type input "2"
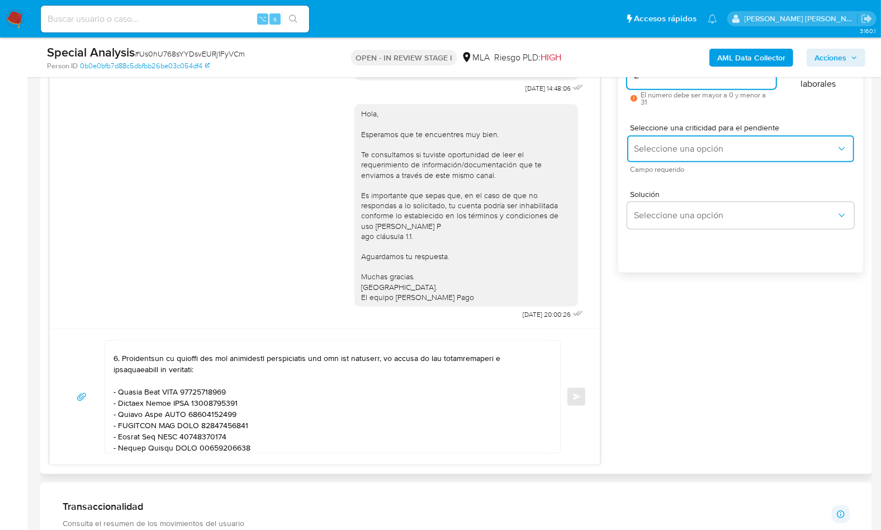
click at [672, 153] on span "Seleccione una opción" at bounding box center [735, 148] width 202 height 11
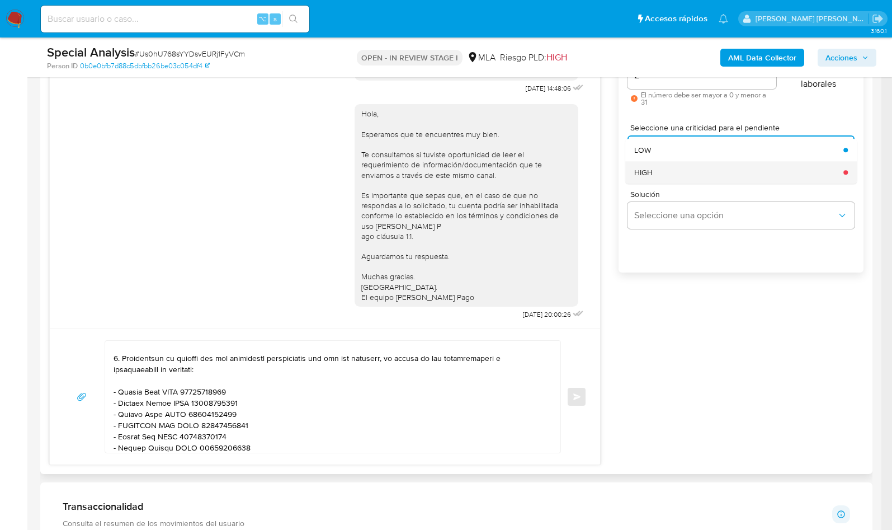
click at [673, 167] on div "HIGH" at bounding box center [735, 172] width 202 height 22
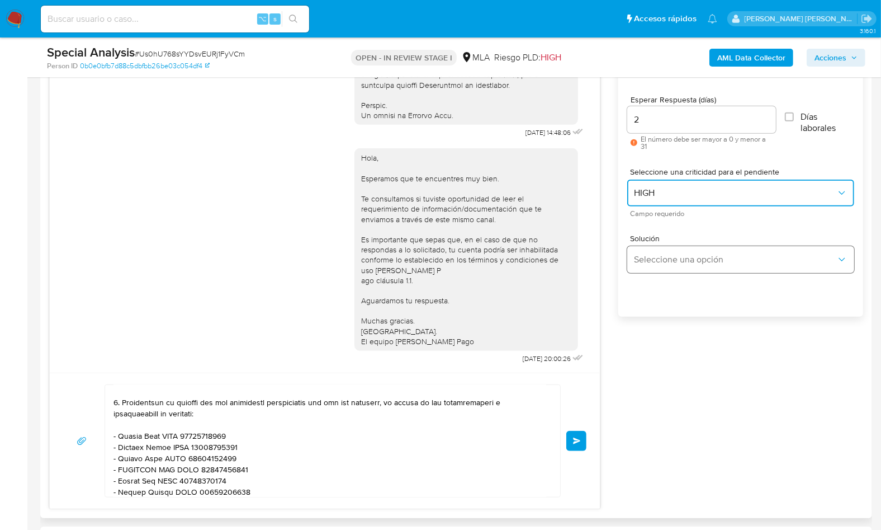
scroll to position [582, 0]
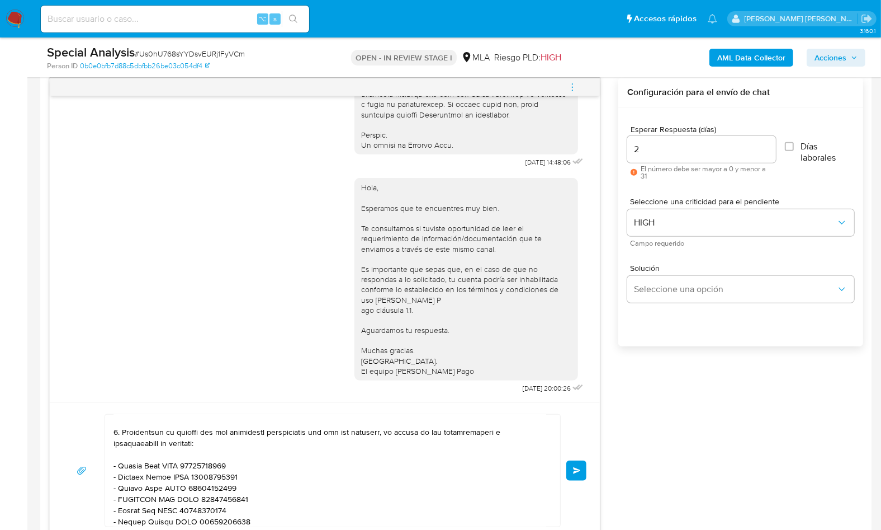
click at [575, 470] on span "Enviar" at bounding box center [577, 470] width 8 height 7
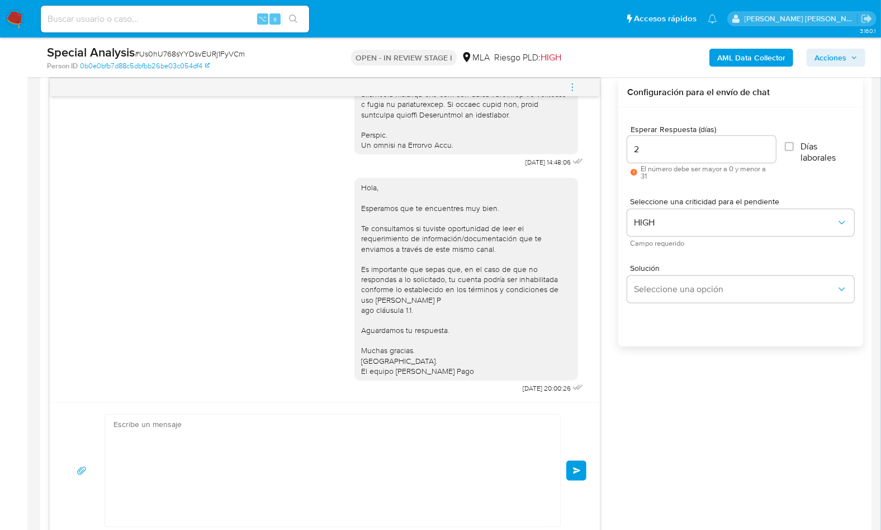
scroll to position [1187, 0]
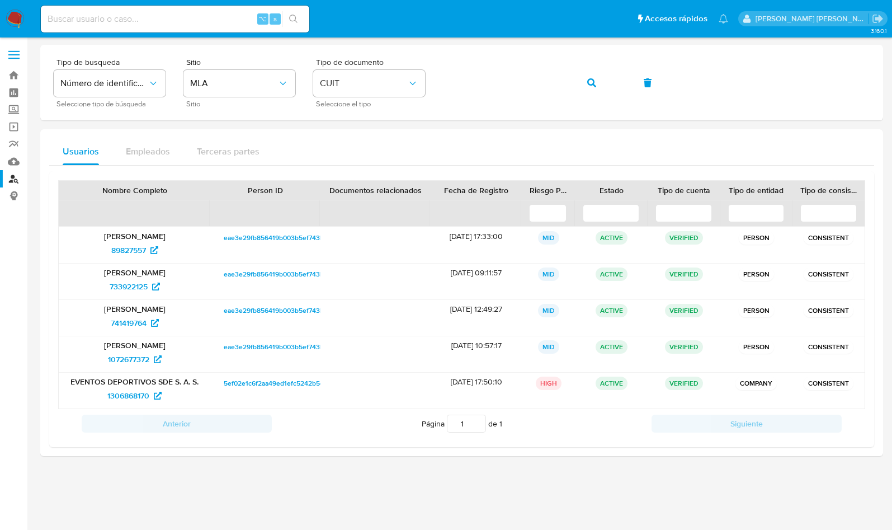
click at [11, 19] on img at bounding box center [15, 19] width 19 height 19
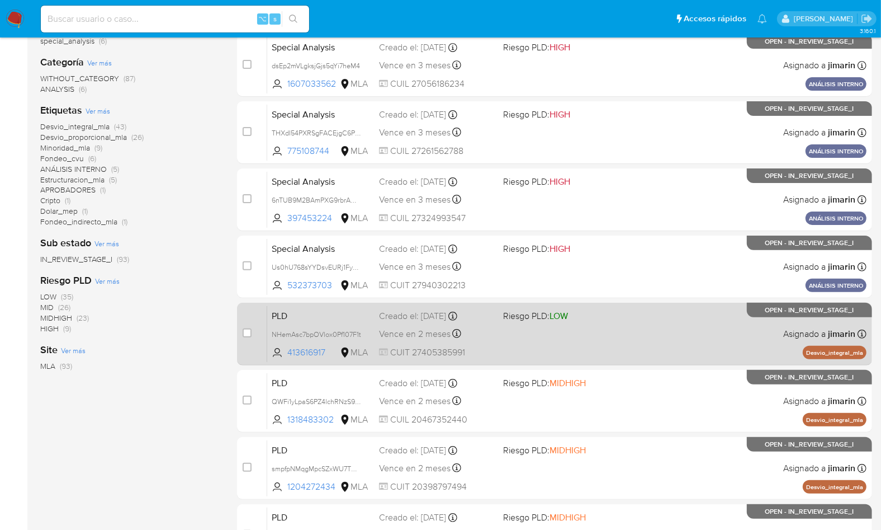
scroll to position [392, 0]
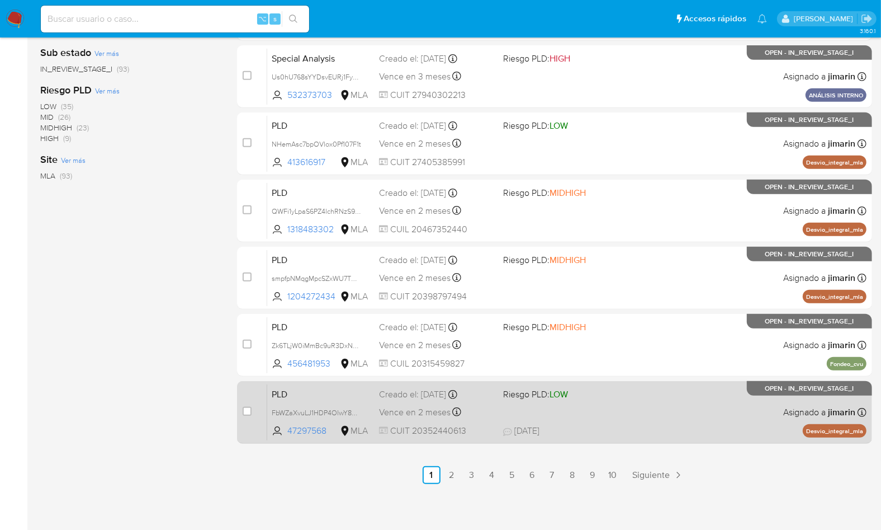
click at [585, 418] on div "PLD FbWZaXvuLJ1HDP4OlwY8Fvd4 47297568 MLA Riesgo PLD: LOW Creado el: 12/09/2025…" at bounding box center [566, 412] width 599 height 56
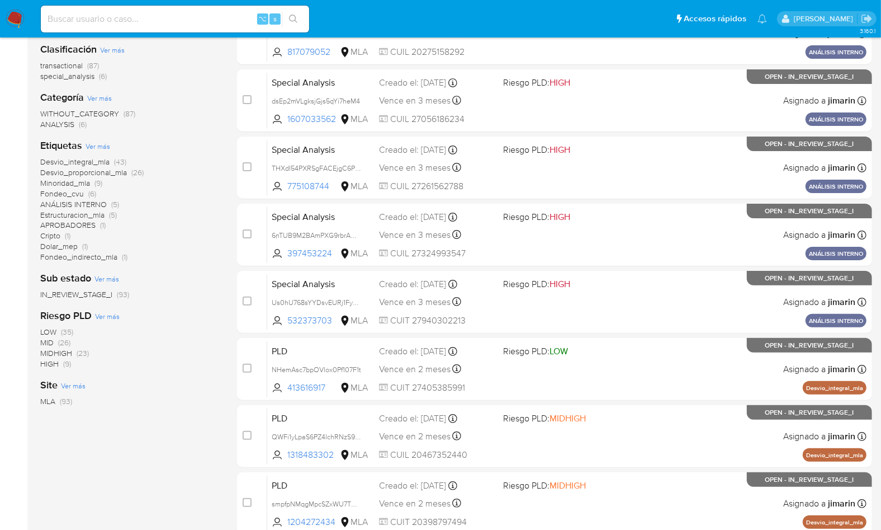
scroll to position [0, 0]
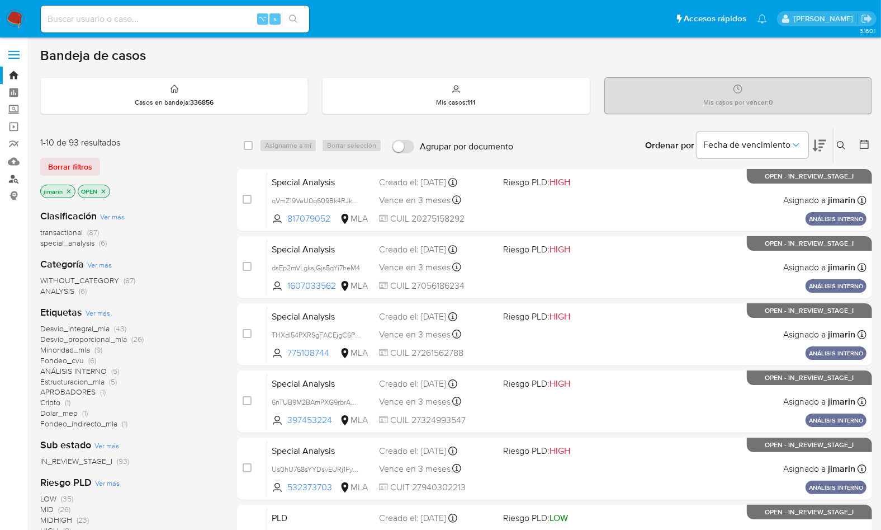
click at [13, 177] on link "Buscador de personas" at bounding box center [66, 178] width 133 height 17
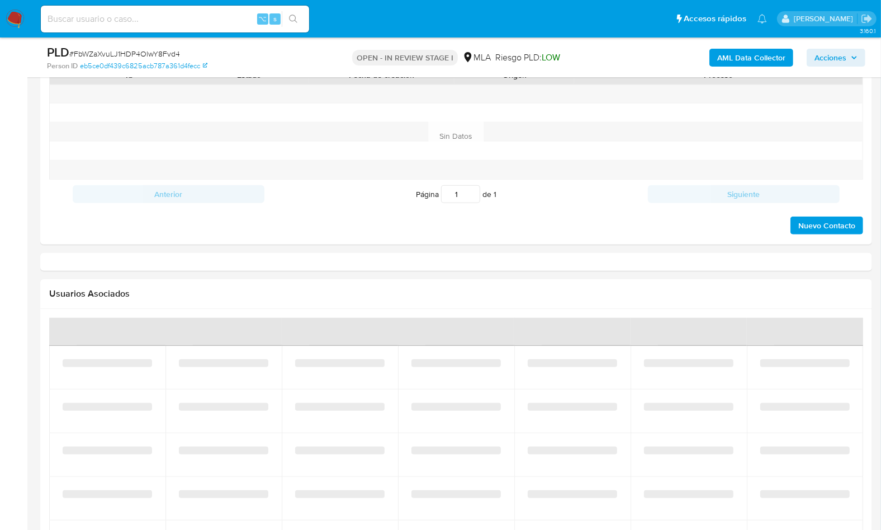
select select "10"
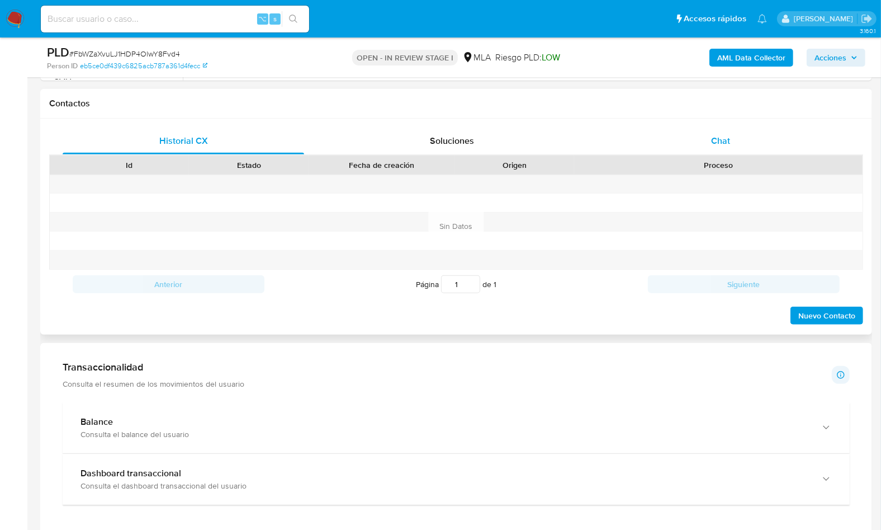
click at [724, 138] on span "Chat" at bounding box center [720, 140] width 19 height 13
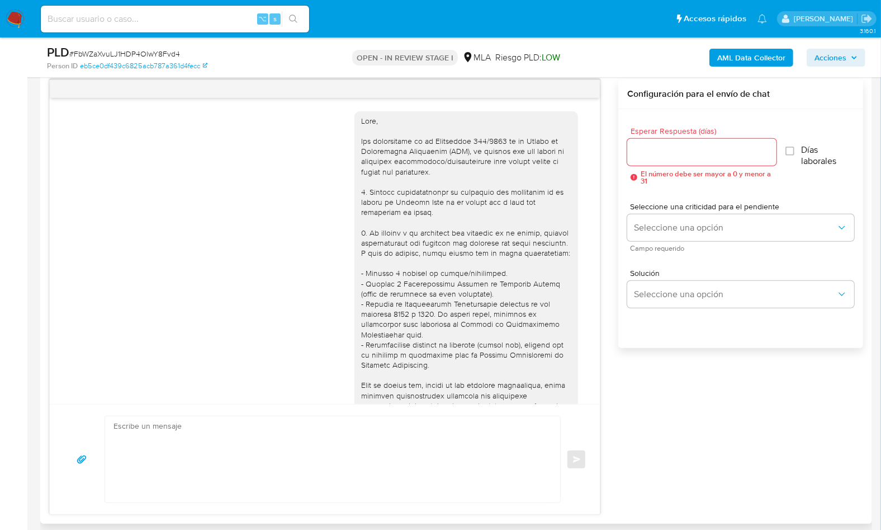
scroll to position [1198, 0]
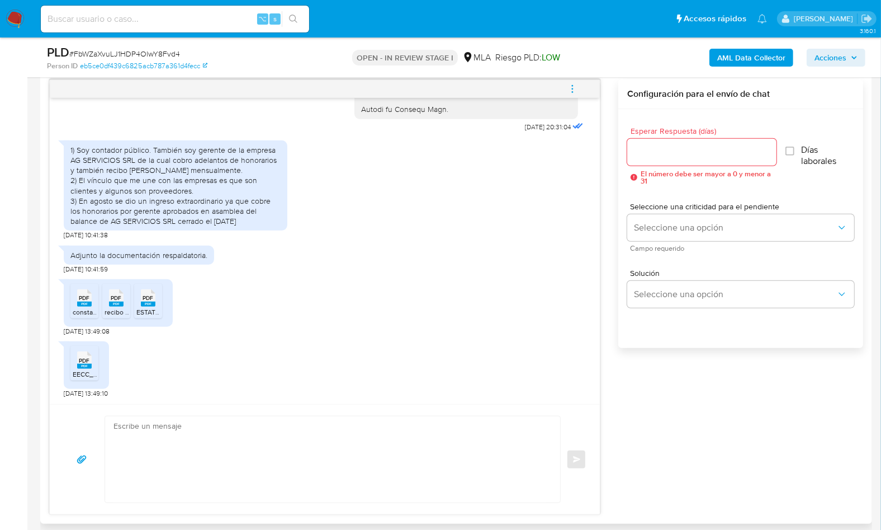
click at [579, 101] on button "menu-action" at bounding box center [572, 88] width 37 height 27
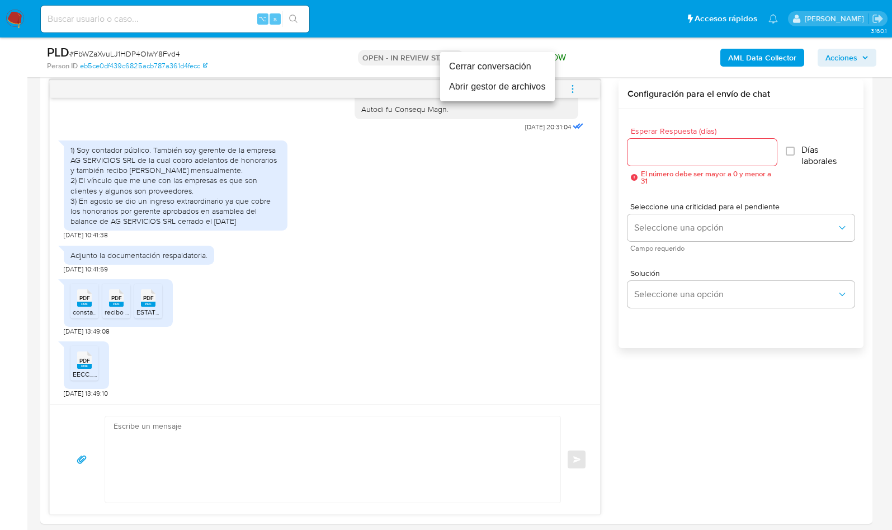
click at [507, 84] on li "Abrir gestor de archivos" at bounding box center [497, 87] width 115 height 20
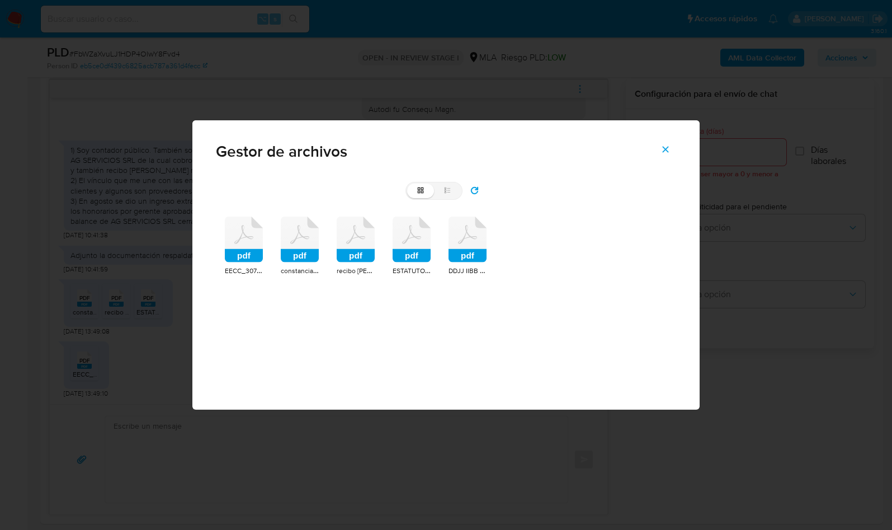
click at [471, 245] on icon at bounding box center [467, 239] width 38 height 46
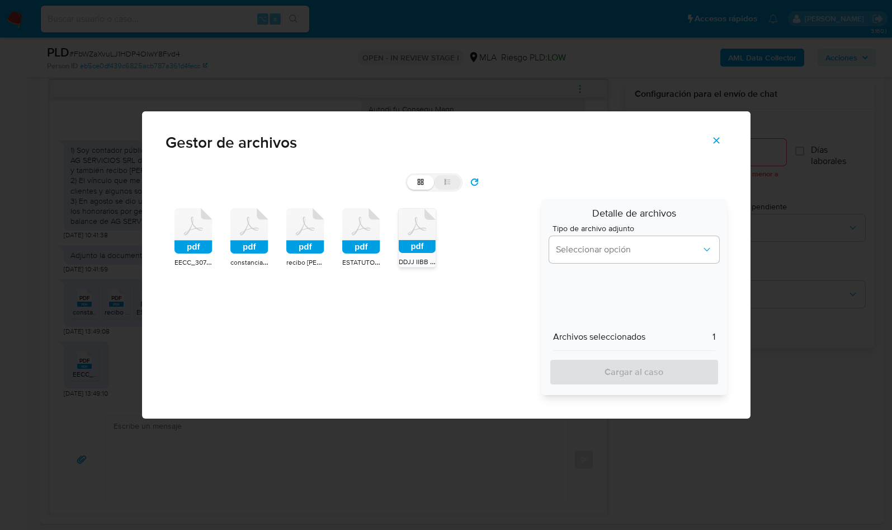
click at [447, 184] on icon at bounding box center [447, 182] width 8 height 8
click at [408, 176] on input "list" at bounding box center [407, 175] width 1 height 1
radio input "true"
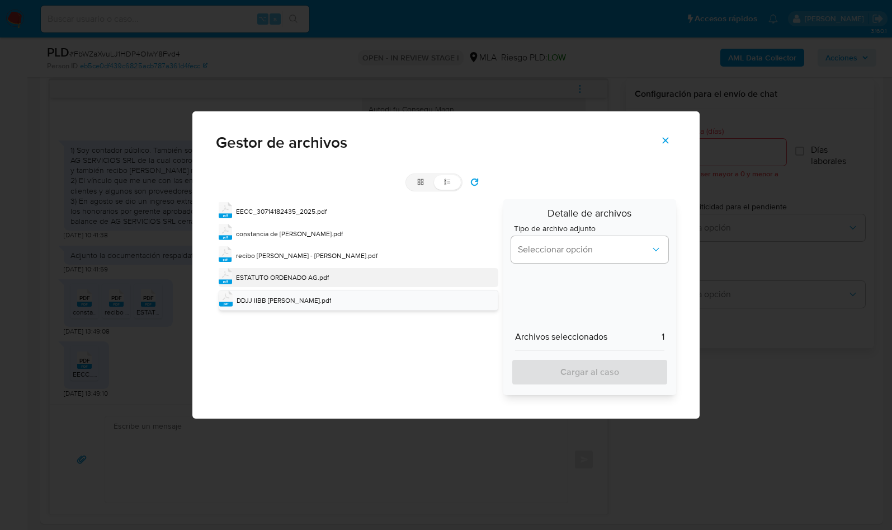
click at [305, 274] on span "ESTATUTO ORDENADO AG.pdf" at bounding box center [282, 277] width 93 height 10
click at [289, 263] on div "pdf recibo de sueldo - gaston.pdf" at bounding box center [359, 255] width 280 height 19
click at [299, 283] on div "ESTATUTO ORDENADO AG.pdf" at bounding box center [283, 278] width 93 height 11
click at [299, 292] on div "pdf DDJJ IIBB GASTON.pdf" at bounding box center [359, 301] width 280 height 20
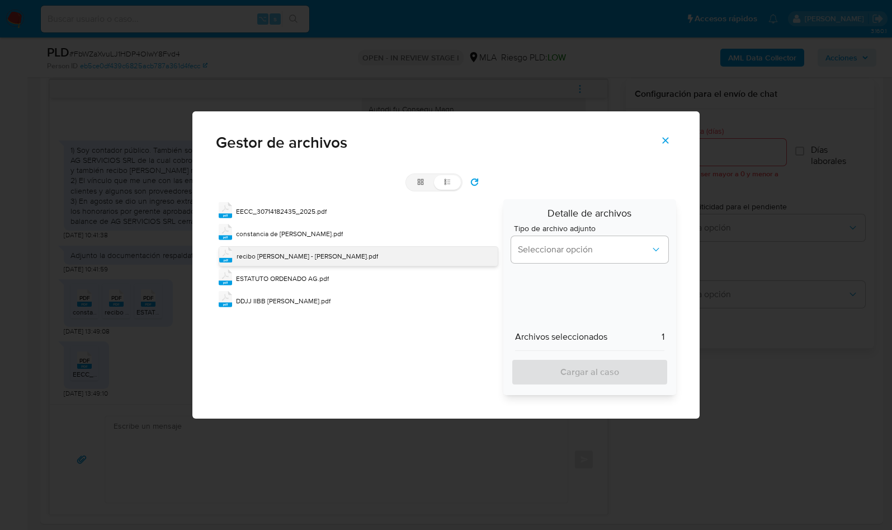
click at [307, 260] on span "recibo de sueldo - gaston.pdf" at bounding box center [307, 256] width 141 height 10
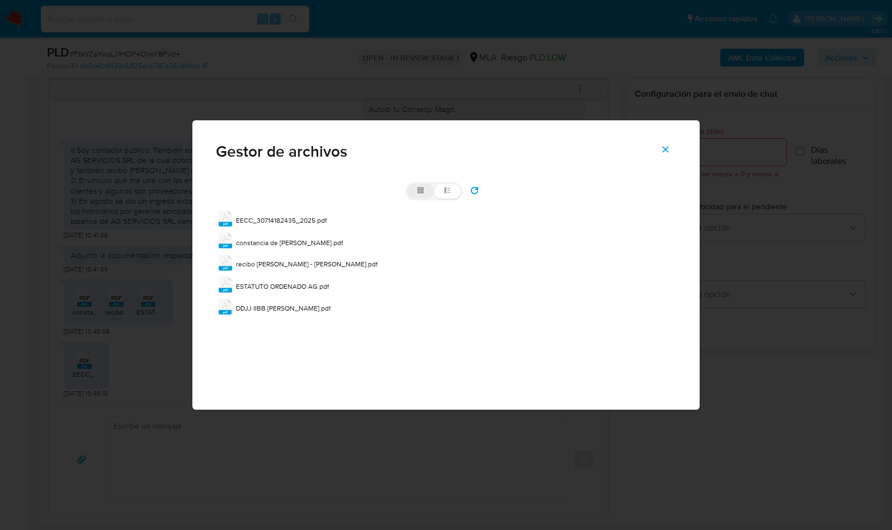
click at [417, 195] on label "grid" at bounding box center [420, 190] width 27 height 15
click at [408, 184] on input "grid" at bounding box center [407, 183] width 1 height 1
radio input "true"
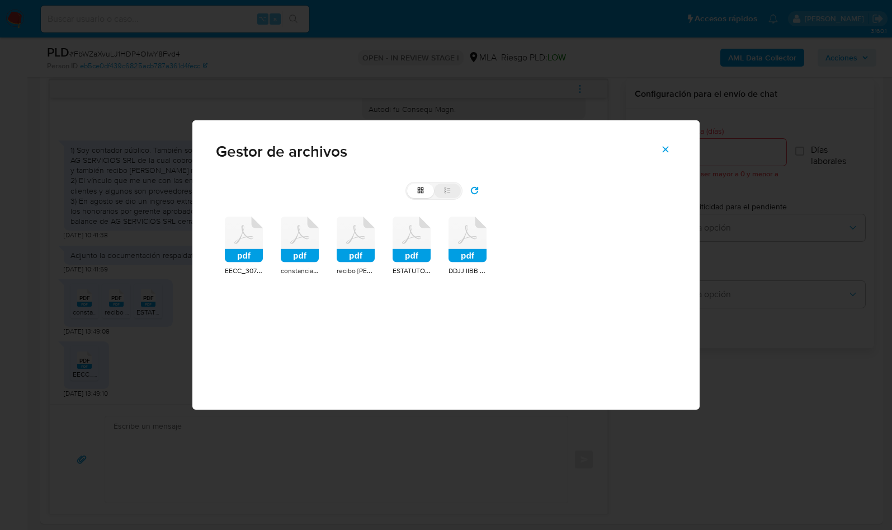
click at [443, 191] on icon at bounding box center [447, 190] width 8 height 8
click at [408, 184] on input "list" at bounding box center [407, 183] width 1 height 1
radio input "true"
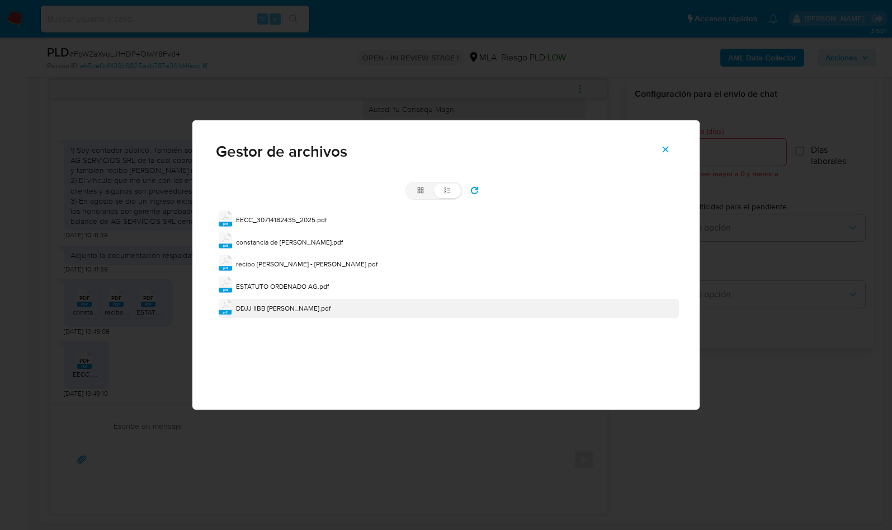
click at [251, 308] on span "DDJJ IIBB GASTON.pdf" at bounding box center [283, 308] width 95 height 10
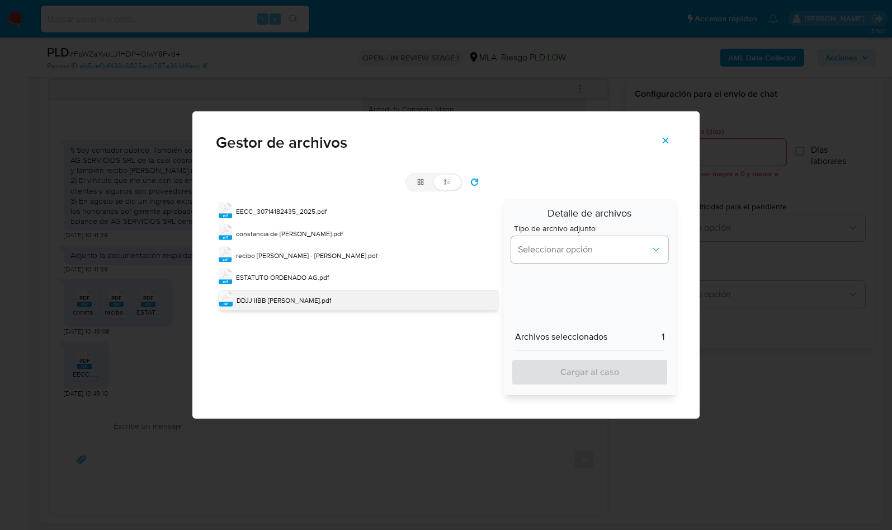
click at [240, 301] on span "DDJJ IIBB GASTON.pdf" at bounding box center [284, 300] width 95 height 10
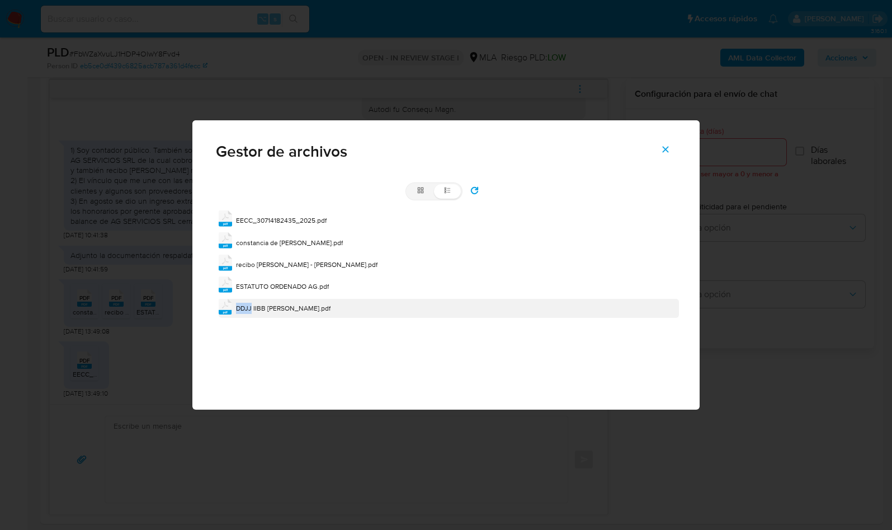
click at [240, 303] on div "DDJJ IIBB GASTON.pdf" at bounding box center [283, 308] width 95 height 11
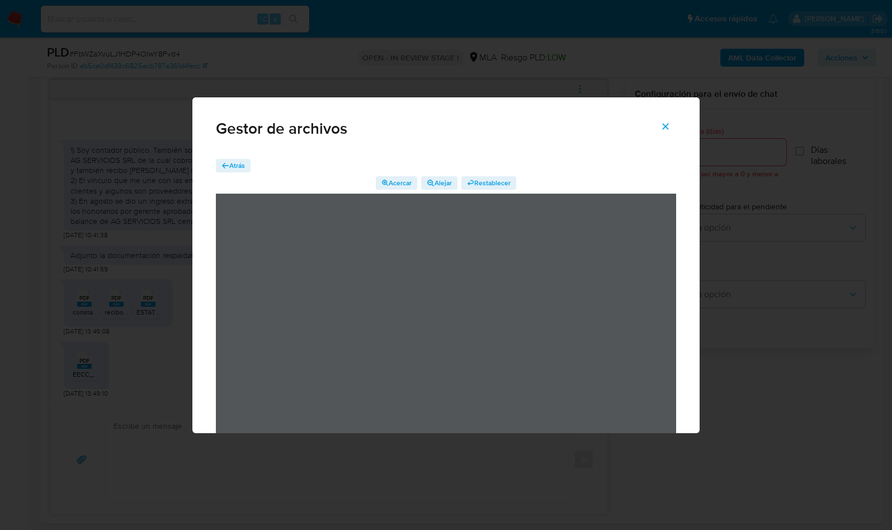
click at [234, 166] on span "Atrás" at bounding box center [237, 165] width 16 height 13
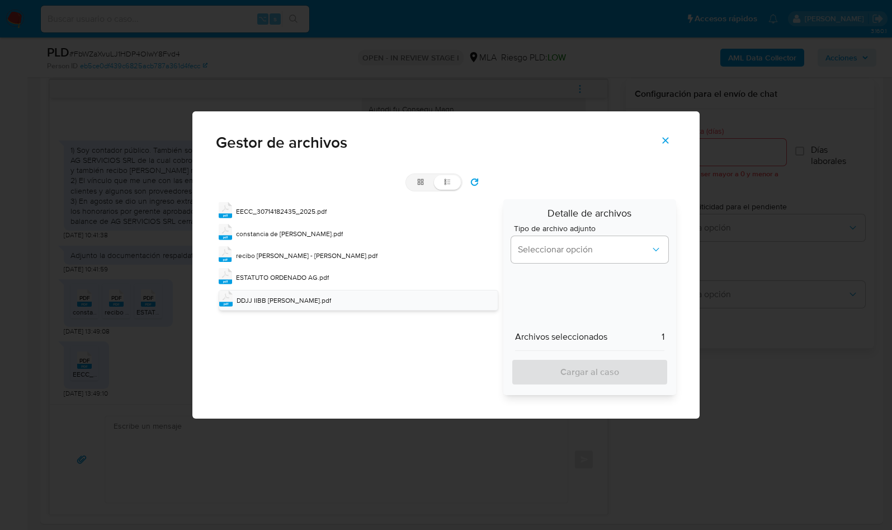
click at [671, 140] on button "Cerrar" at bounding box center [665, 140] width 39 height 27
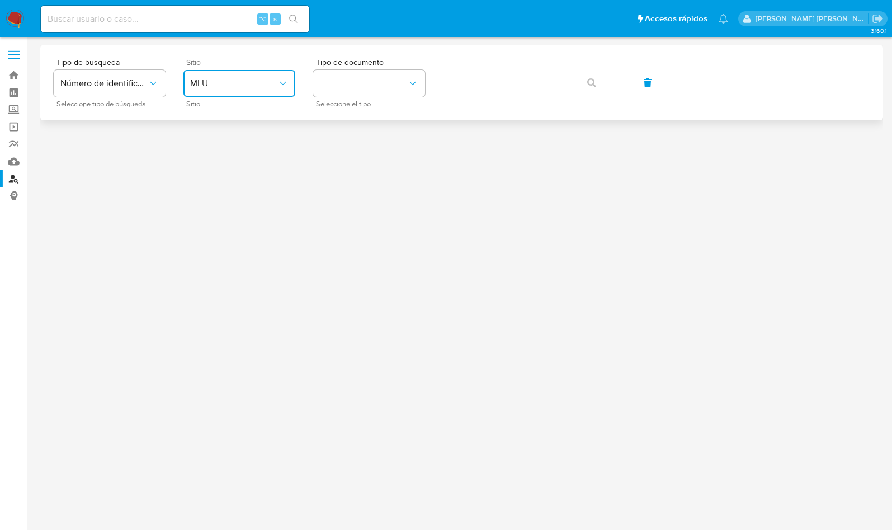
click at [257, 91] on button "MLU" at bounding box center [239, 83] width 112 height 27
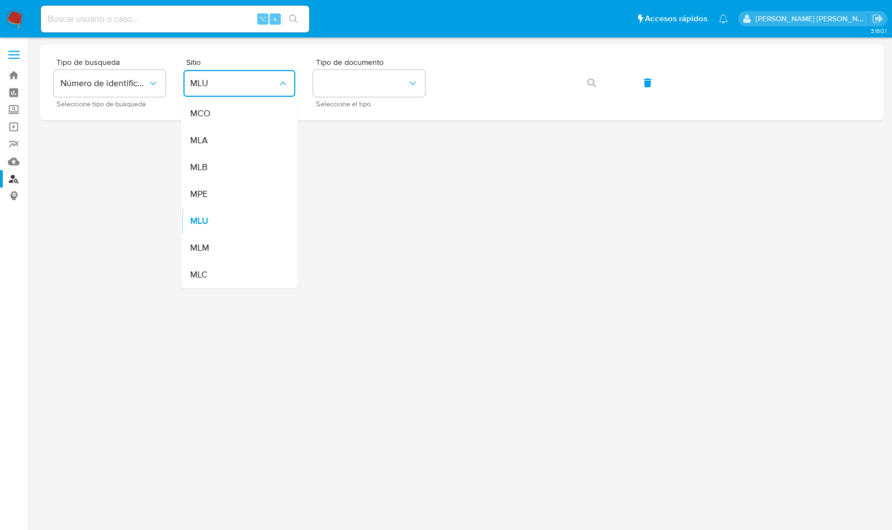
click at [232, 132] on div "MLA" at bounding box center [236, 140] width 92 height 27
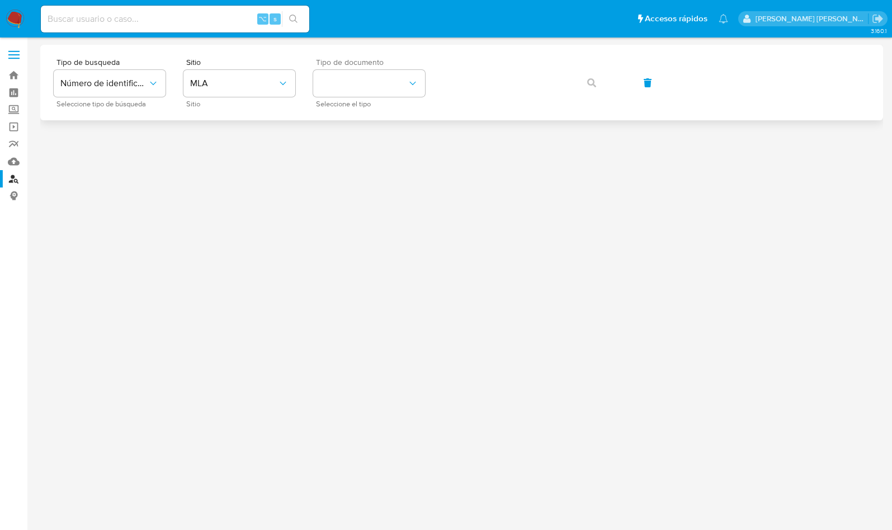
click at [384, 98] on div "Tipo de documento Seleccione el tipo" at bounding box center [369, 82] width 112 height 49
click at [381, 91] on button "identificationType" at bounding box center [369, 83] width 112 height 27
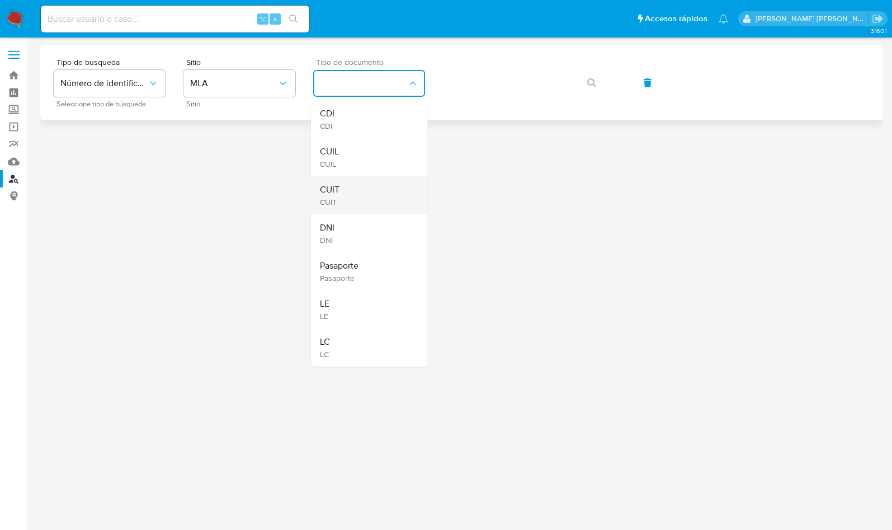
click at [353, 191] on div "CUIT CUIT" at bounding box center [366, 195] width 92 height 38
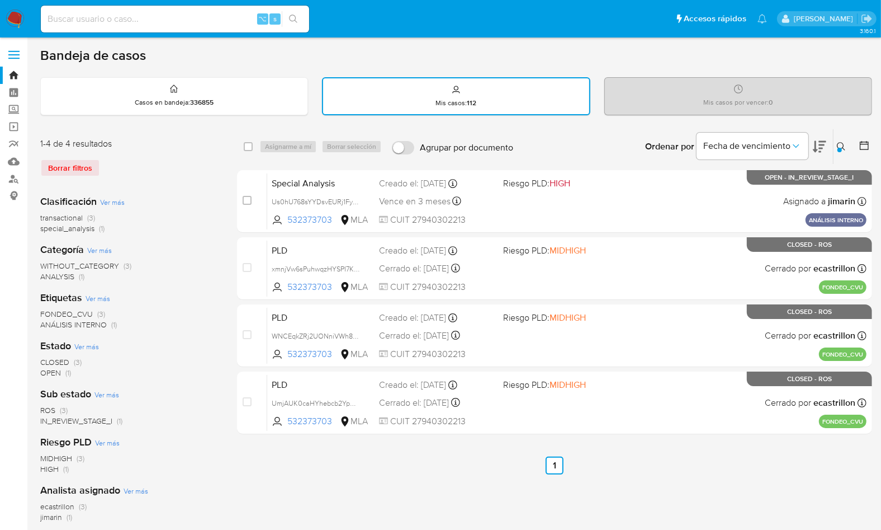
click at [850, 152] on button at bounding box center [843, 146] width 18 height 13
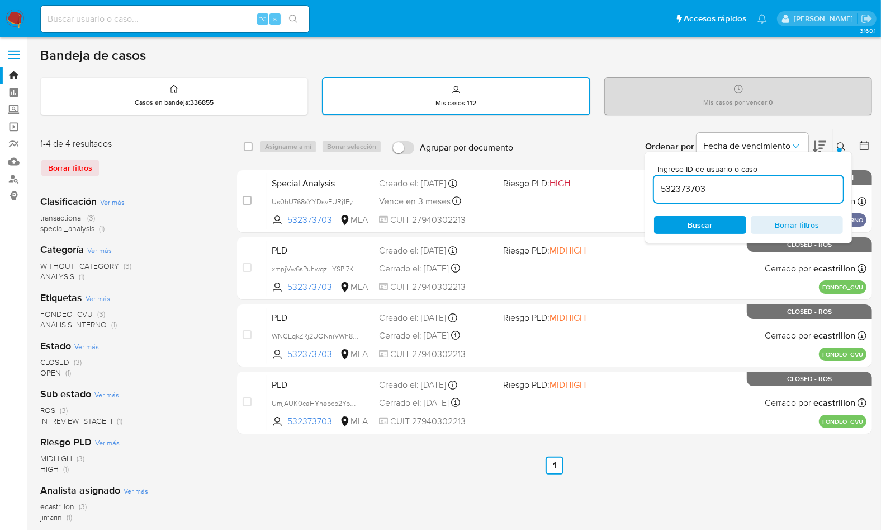
click at [846, 148] on button at bounding box center [843, 146] width 18 height 13
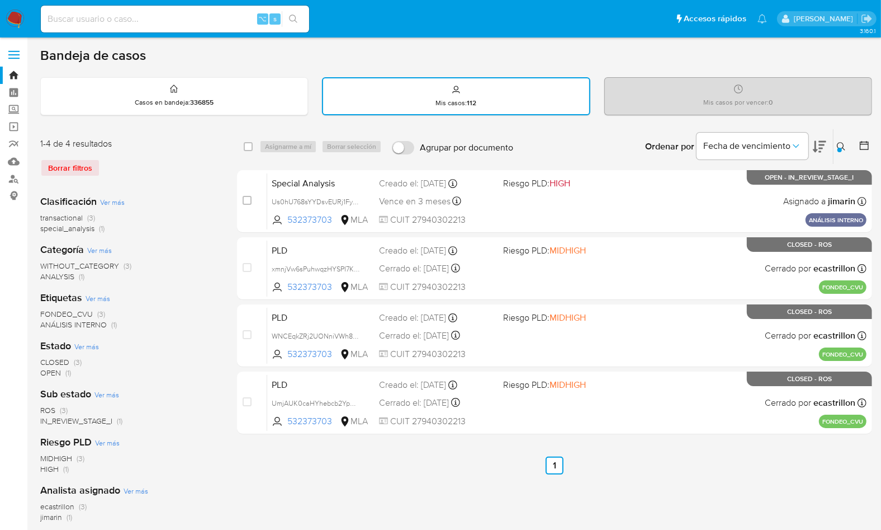
click at [844, 147] on icon at bounding box center [841, 146] width 9 height 9
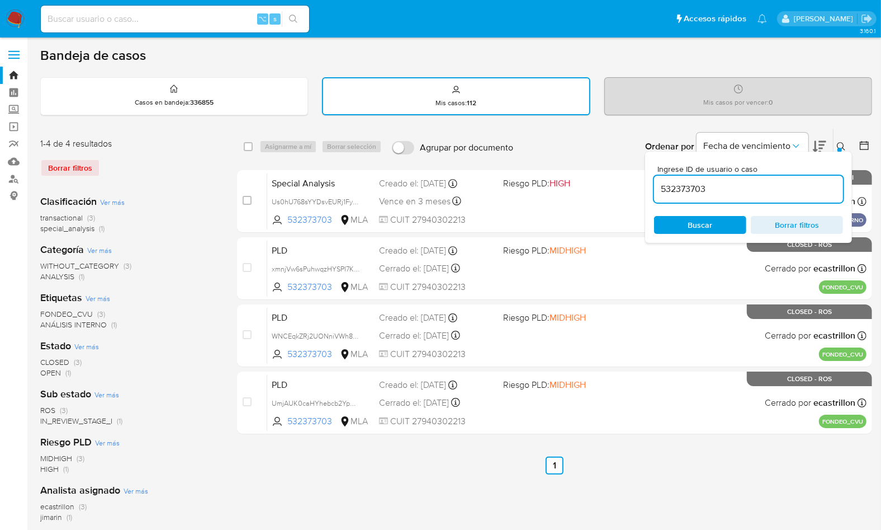
click at [807, 188] on input "532373703" at bounding box center [748, 189] width 189 height 15
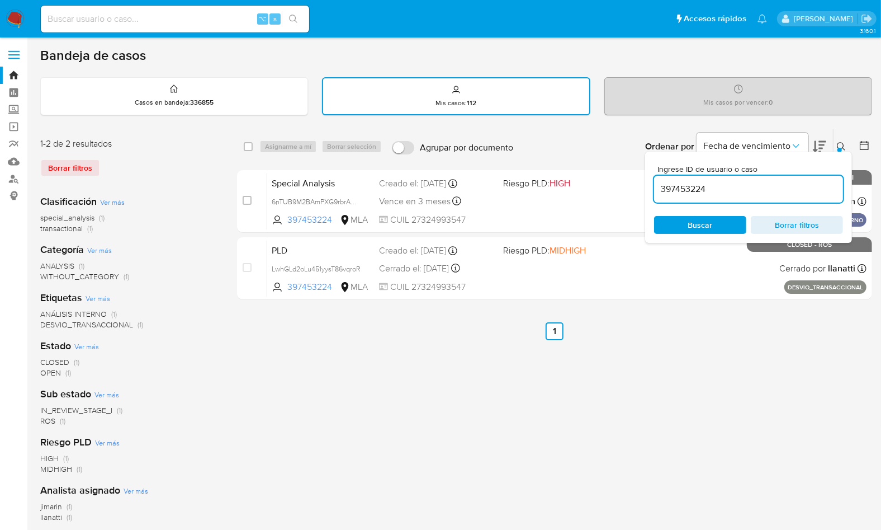
click at [840, 145] on icon at bounding box center [841, 146] width 9 height 9
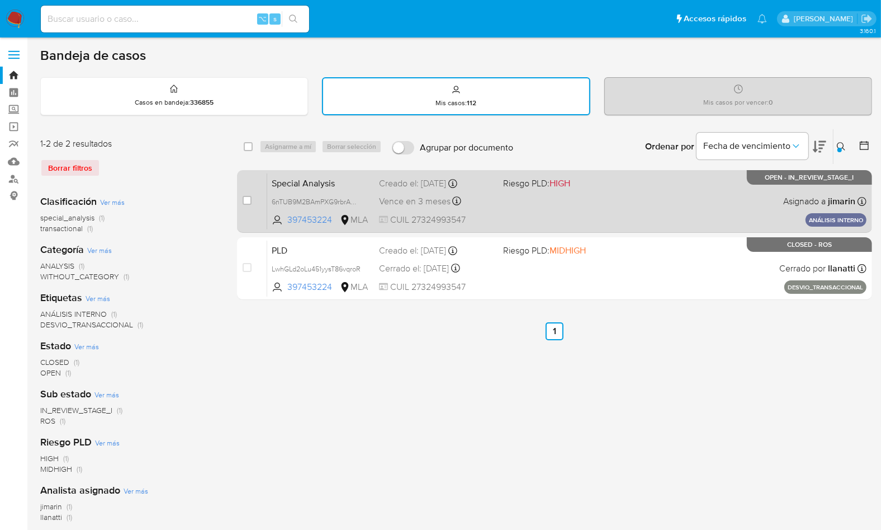
click at [719, 212] on div "Special Analysis 6nTUB9M2BAmPXG9rbrAMrAzH 397453224 MLA Riesgo PLD: HIGH Creado…" at bounding box center [566, 201] width 599 height 56
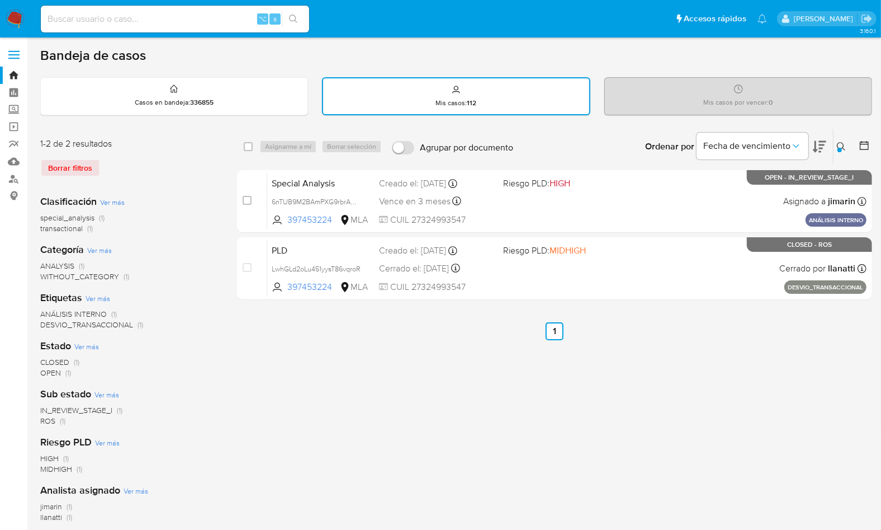
click at [847, 143] on button at bounding box center [843, 146] width 18 height 13
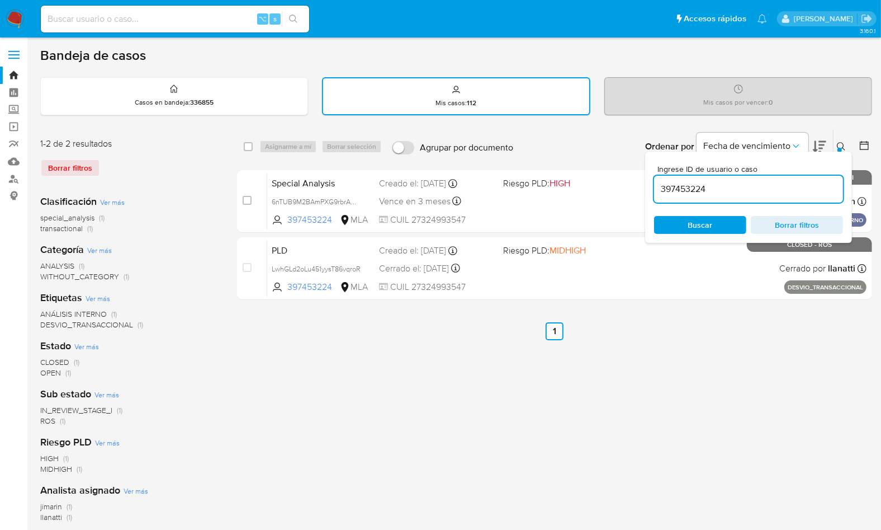
click at [741, 193] on input "397453224" at bounding box center [748, 189] width 189 height 15
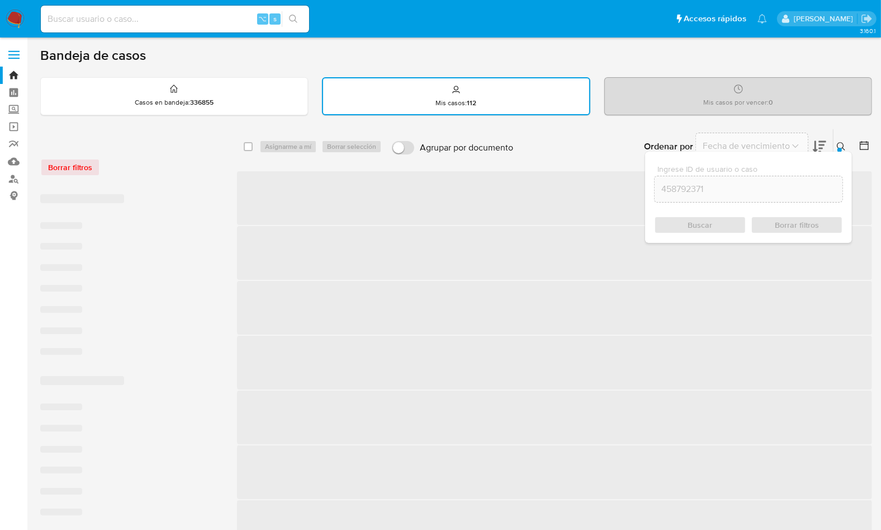
click at [838, 148] on div at bounding box center [840, 150] width 4 height 4
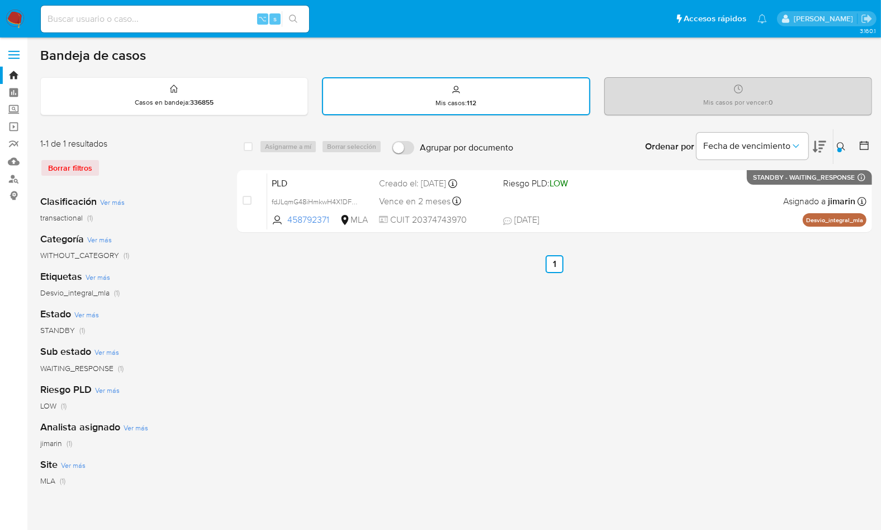
click at [841, 142] on icon at bounding box center [841, 146] width 9 height 9
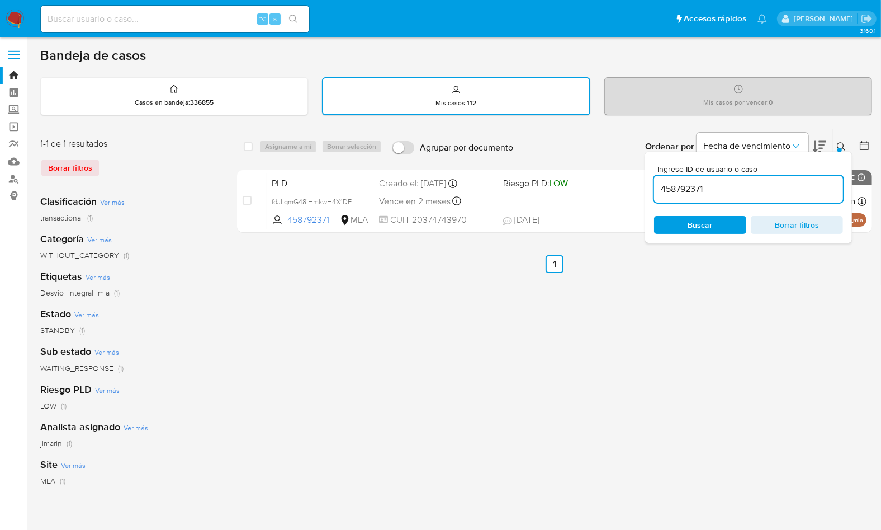
click at [797, 182] on input "458792371" at bounding box center [748, 189] width 189 height 15
type input "47297568"
click at [840, 146] on button at bounding box center [843, 146] width 18 height 13
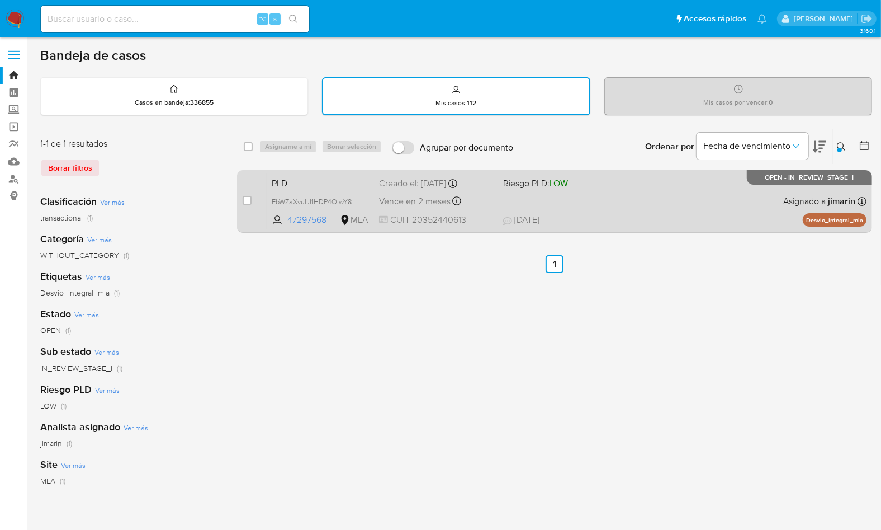
click at [700, 214] on span "[DATE] [DATE] 07:43" at bounding box center [622, 220] width 239 height 12
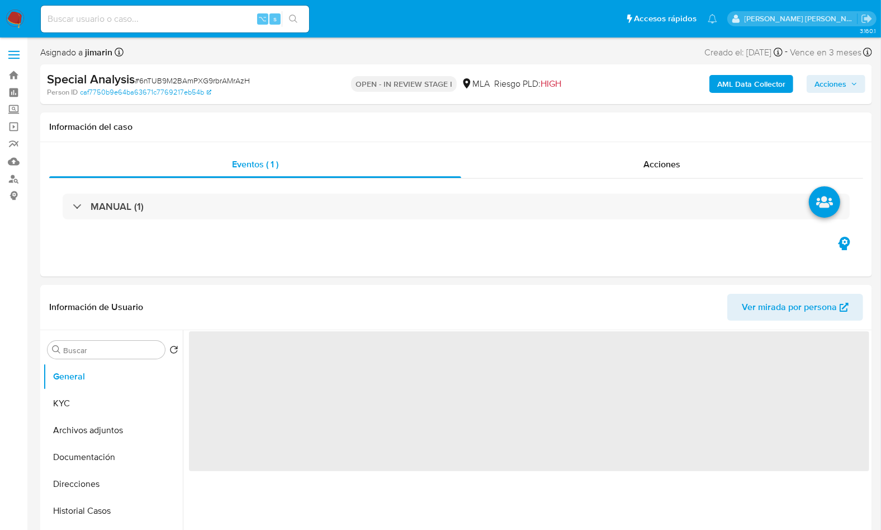
select select "10"
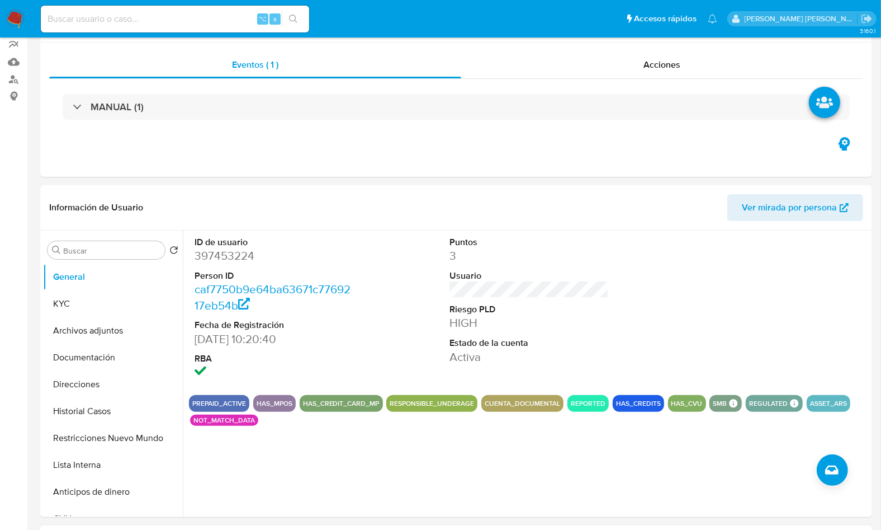
scroll to position [350, 0]
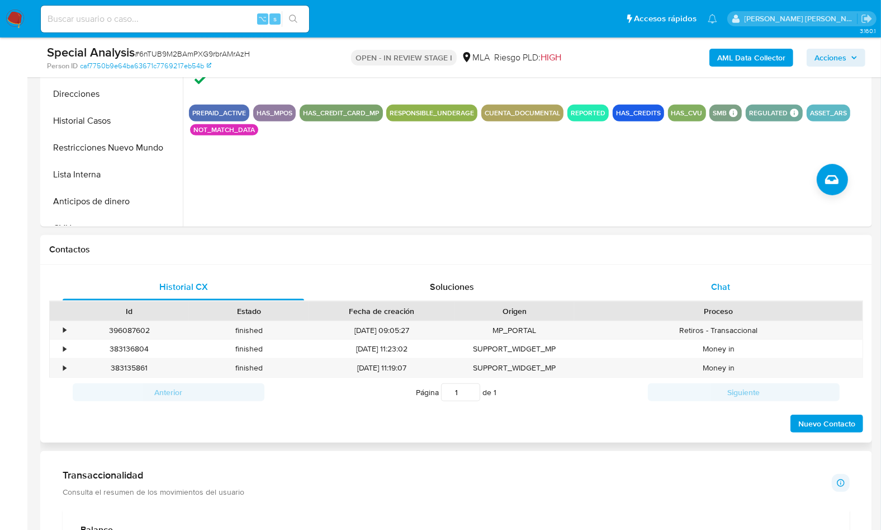
click at [747, 278] on div "Chat" at bounding box center [721, 286] width 242 height 27
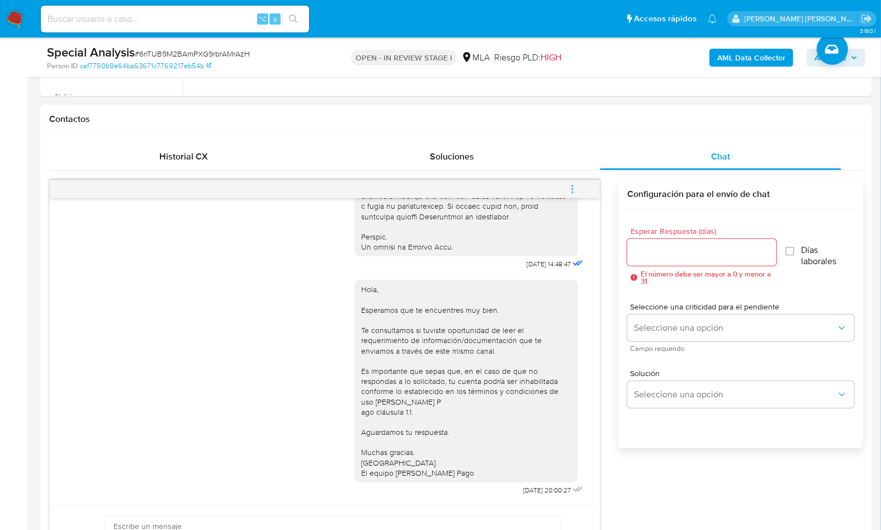
scroll to position [451, 0]
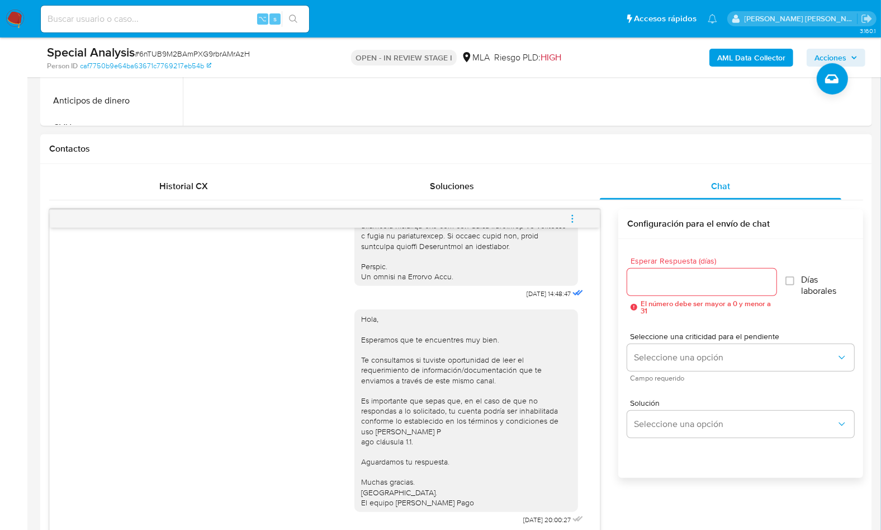
click at [579, 206] on button "menu-action" at bounding box center [572, 218] width 37 height 27
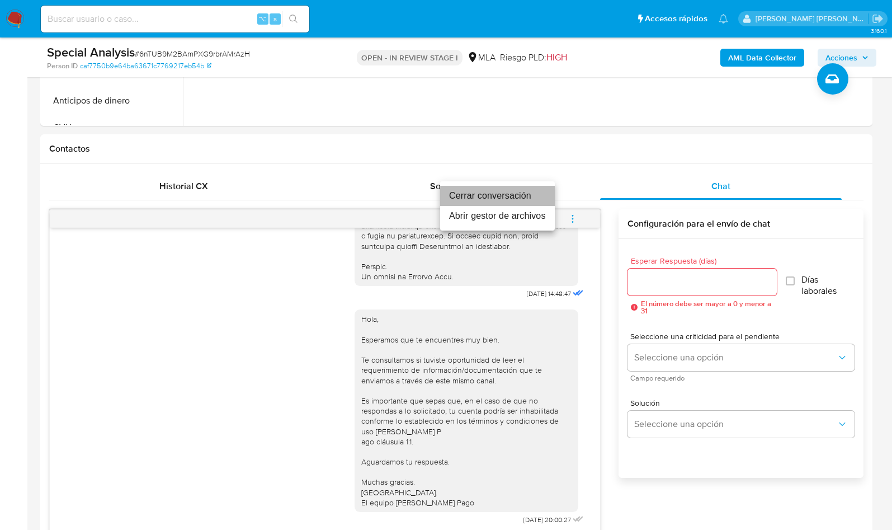
click at [495, 190] on li "Cerrar conversación" at bounding box center [497, 196] width 115 height 20
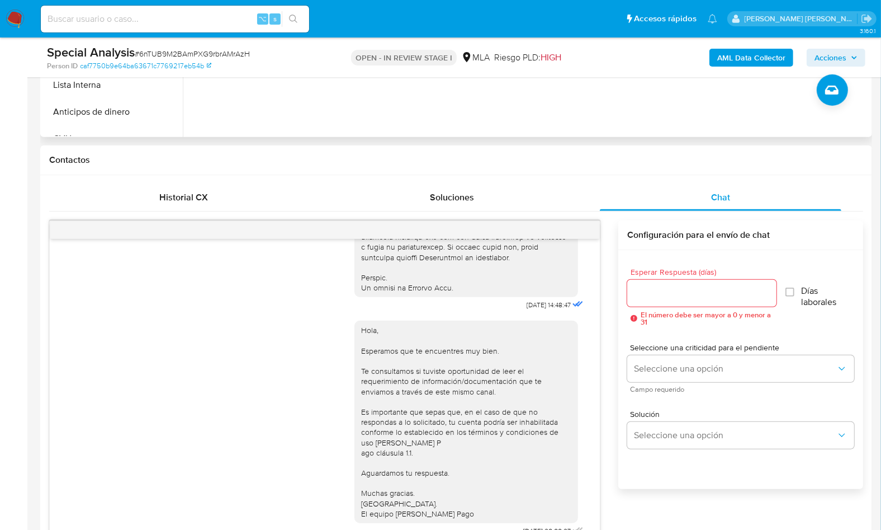
scroll to position [262, 0]
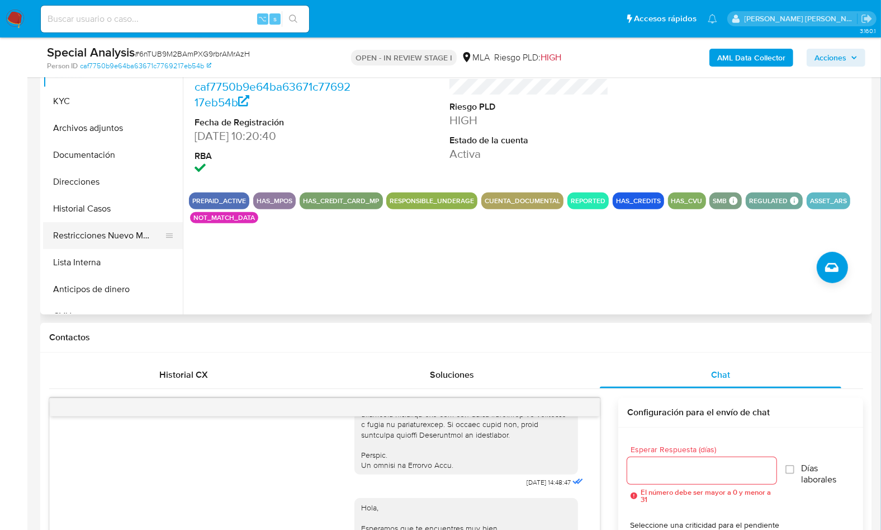
click at [151, 238] on button "Restricciones Nuevo Mundo" at bounding box center [108, 235] width 131 height 27
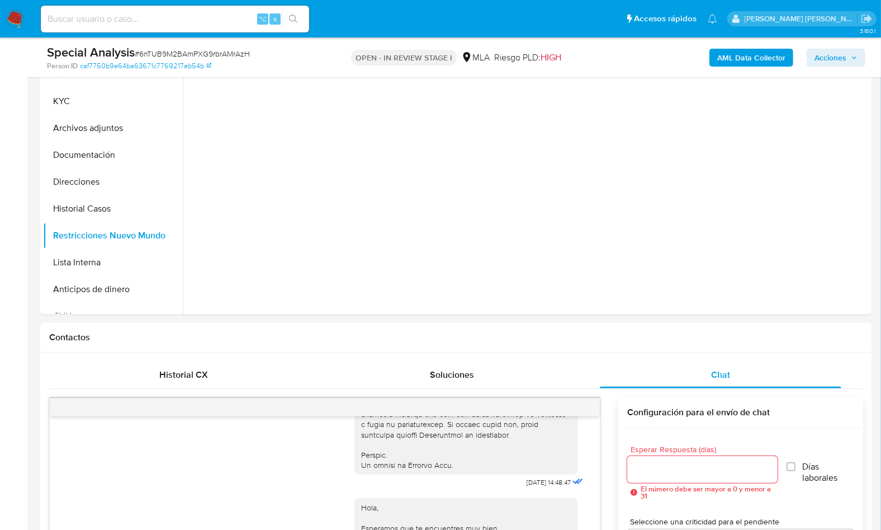
click at [726, 58] on b "AML Data Collector" at bounding box center [751, 58] width 68 height 18
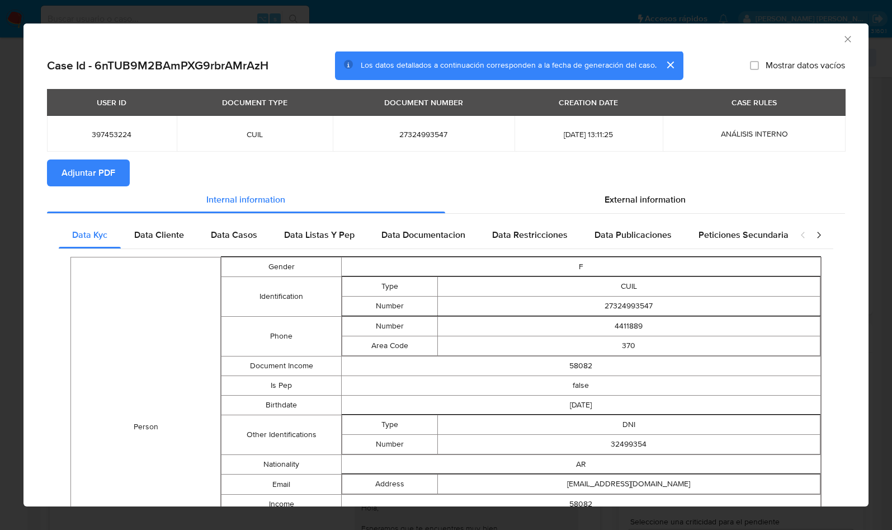
click at [122, 171] on button "Adjuntar PDF" at bounding box center [88, 172] width 83 height 27
click at [854, 36] on div "AML Data Collector" at bounding box center [445, 37] width 845 height 28
click at [834, 51] on div "Case Id - 6nTUB9M2BAmPXG9rbrAMrAzH Los datos detallados a continuación correspo…" at bounding box center [446, 65] width 798 height 29
click at [834, 47] on div "AML Data Collector" at bounding box center [445, 37] width 845 height 28
click at [842, 44] on icon "Cerrar ventana" at bounding box center [847, 39] width 11 height 11
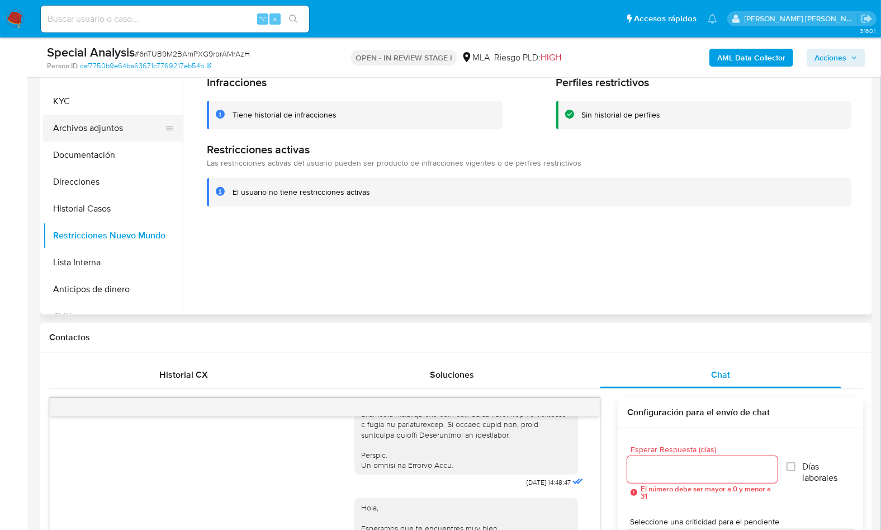
click at [120, 126] on button "Archivos adjuntos" at bounding box center [108, 128] width 131 height 27
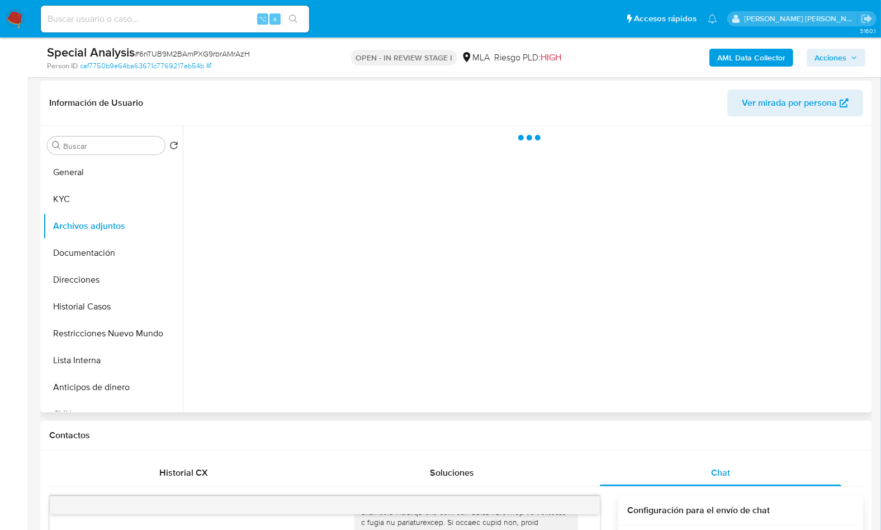
scroll to position [163, 0]
click at [114, 346] on button "Restricciones Nuevo Mundo" at bounding box center [108, 335] width 131 height 27
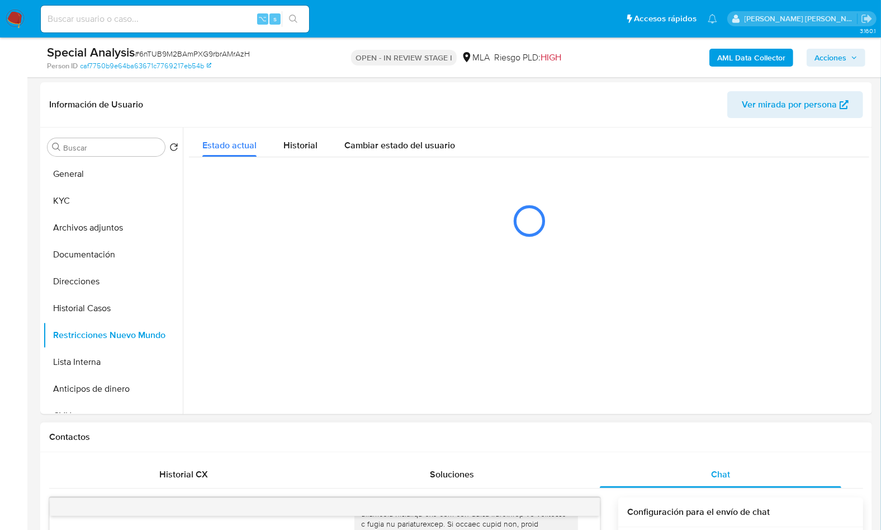
click at [684, 441] on h1 "Contactos" at bounding box center [456, 436] width 814 height 11
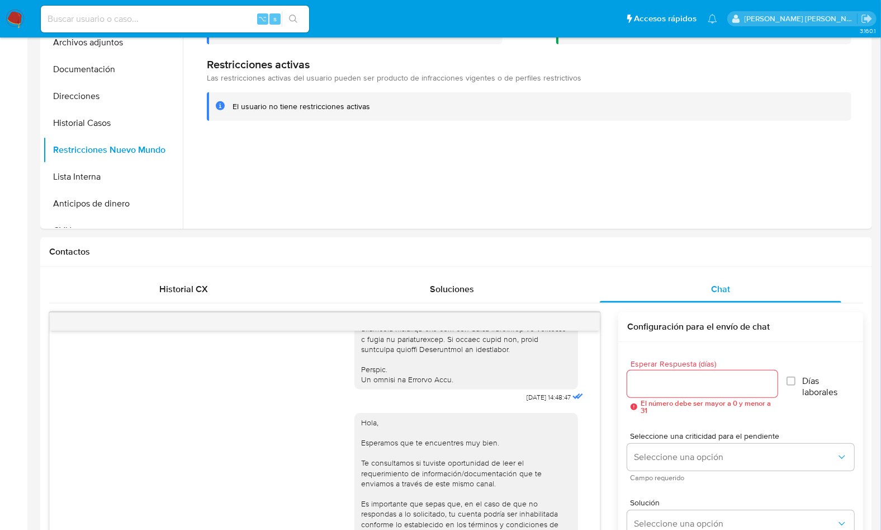
scroll to position [0, 0]
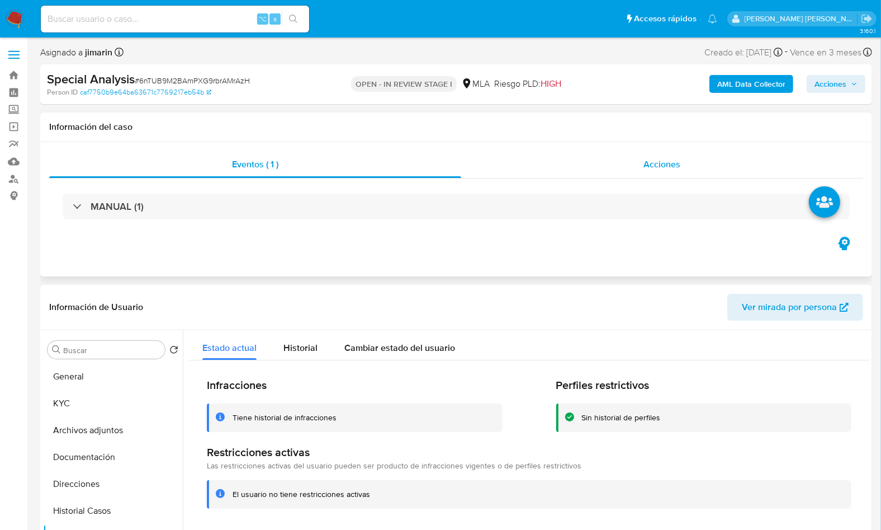
click at [674, 163] on span "Acciones" at bounding box center [662, 164] width 37 height 13
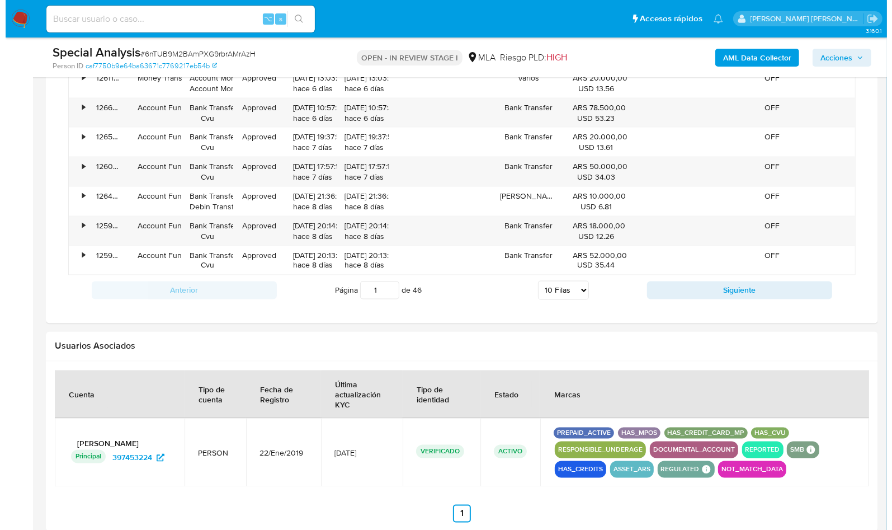
scroll to position [1839, 0]
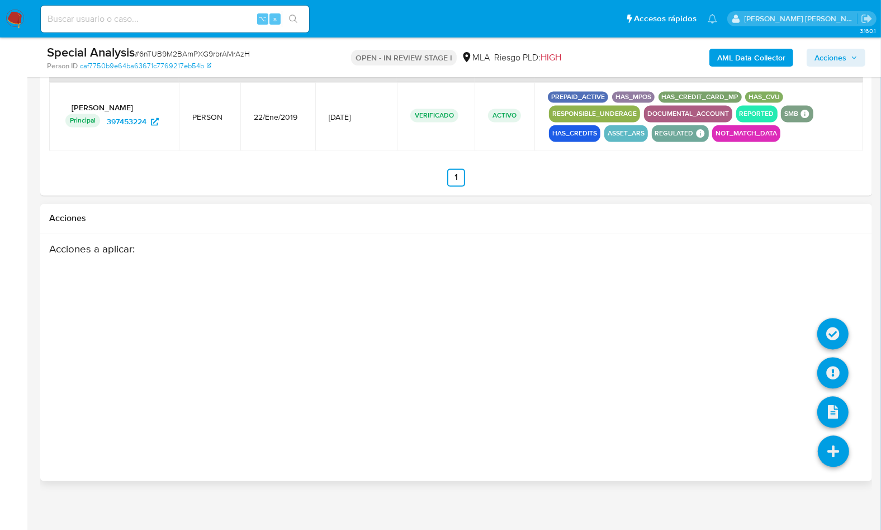
click at [837, 452] on icon at bounding box center [833, 450] width 31 height 31
click at [836, 357] on icon at bounding box center [833, 372] width 31 height 31
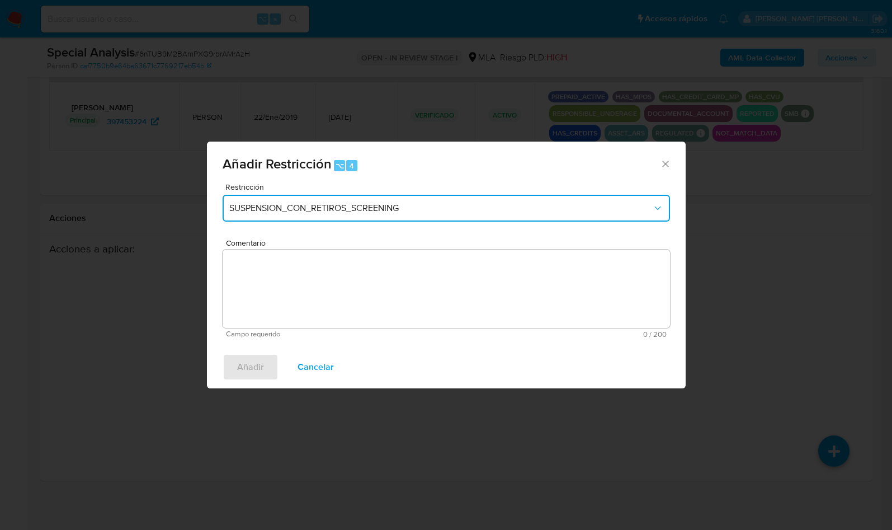
click at [409, 197] on button "SUSPENSION_CON_RETIROS_SCREENING" at bounding box center [446, 208] width 447 height 27
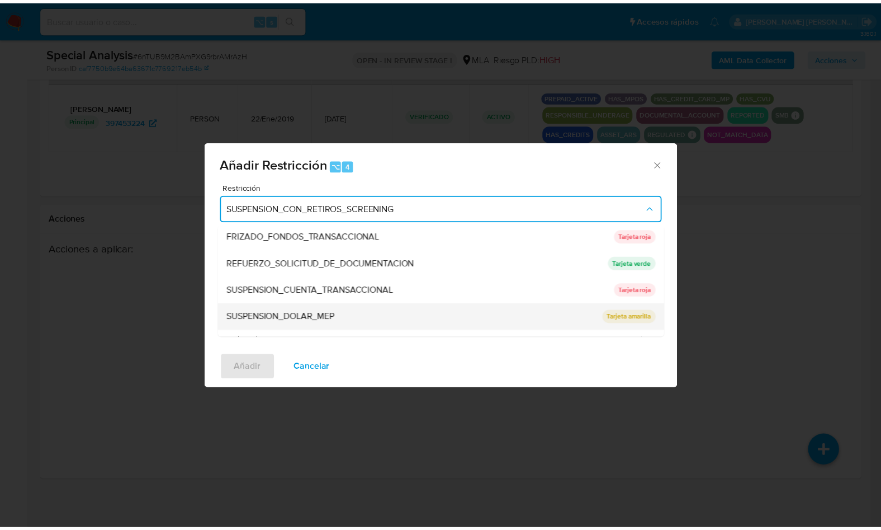
scroll to position [220, 0]
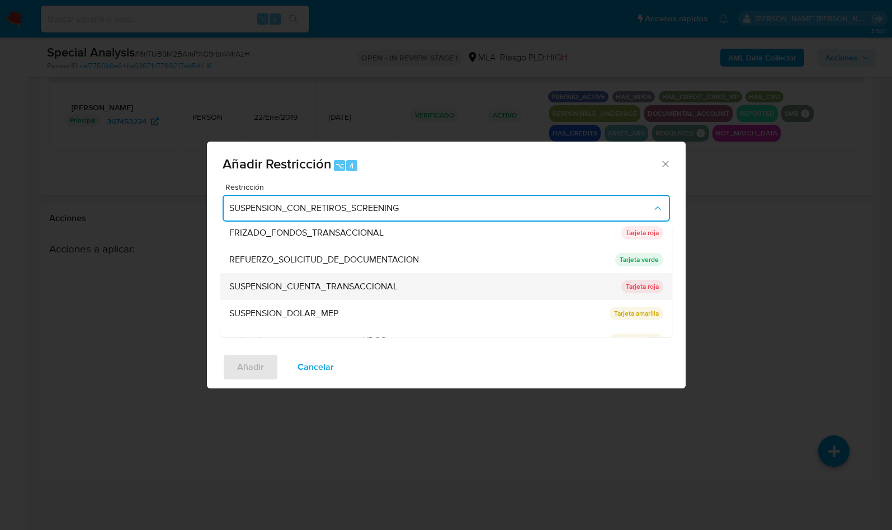
click at [346, 294] on div "SUSPENSION_CUENTA_TRANSACCIONAL" at bounding box center [421, 286] width 385 height 27
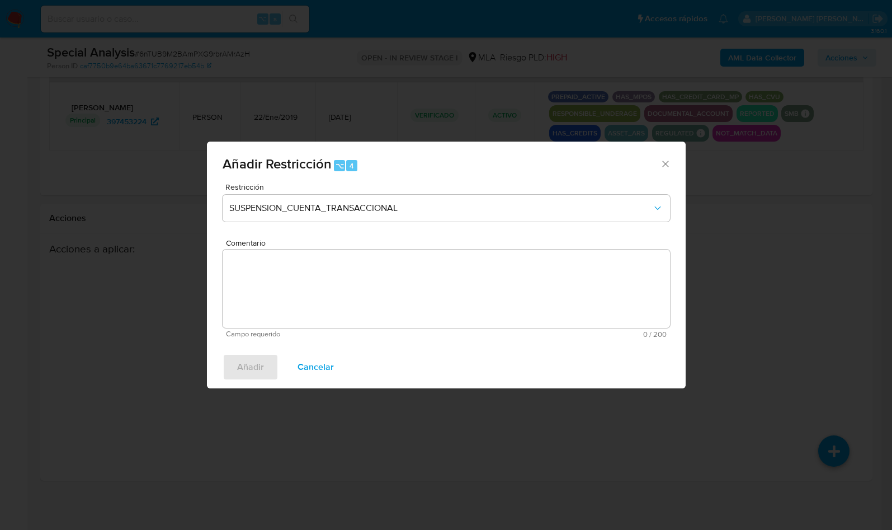
click at [347, 291] on textarea "Comentario" at bounding box center [446, 288] width 447 height 78
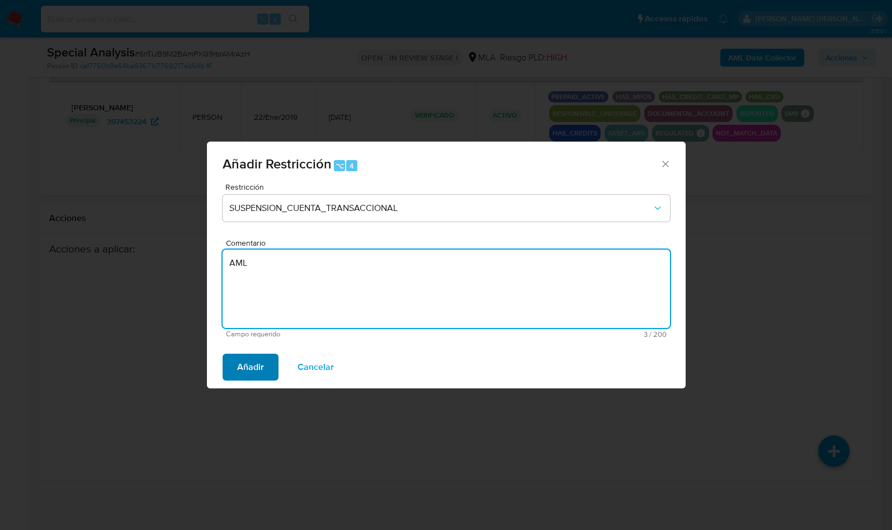
type textarea "AML"
click at [254, 365] on span "Añadir" at bounding box center [250, 367] width 27 height 25
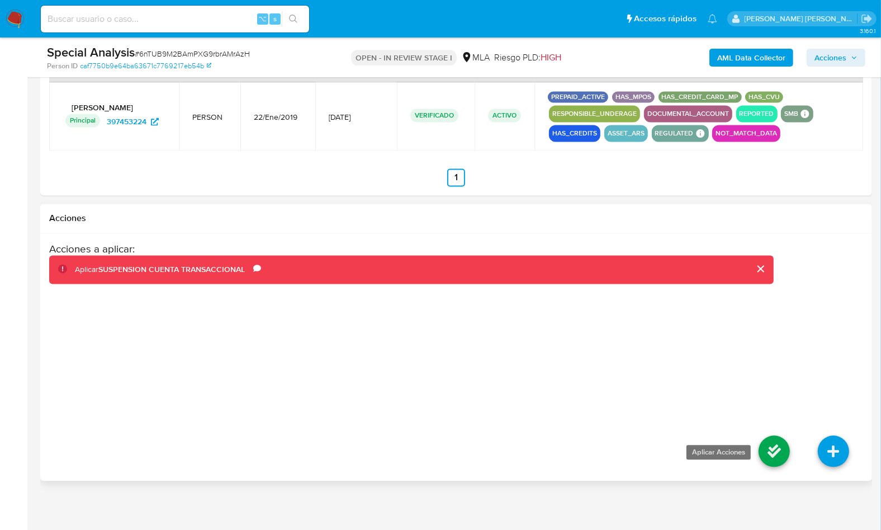
click at [773, 435] on icon at bounding box center [774, 450] width 31 height 31
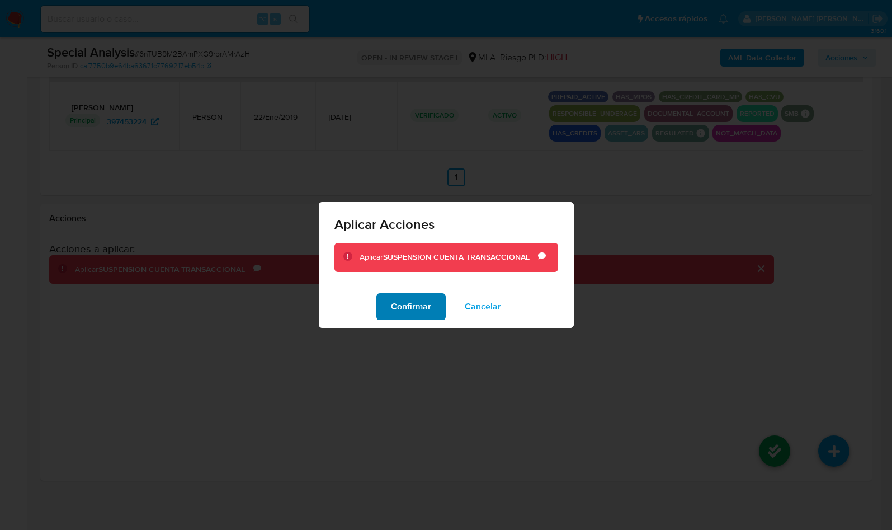
click at [423, 306] on span "Confirmar" at bounding box center [411, 306] width 40 height 25
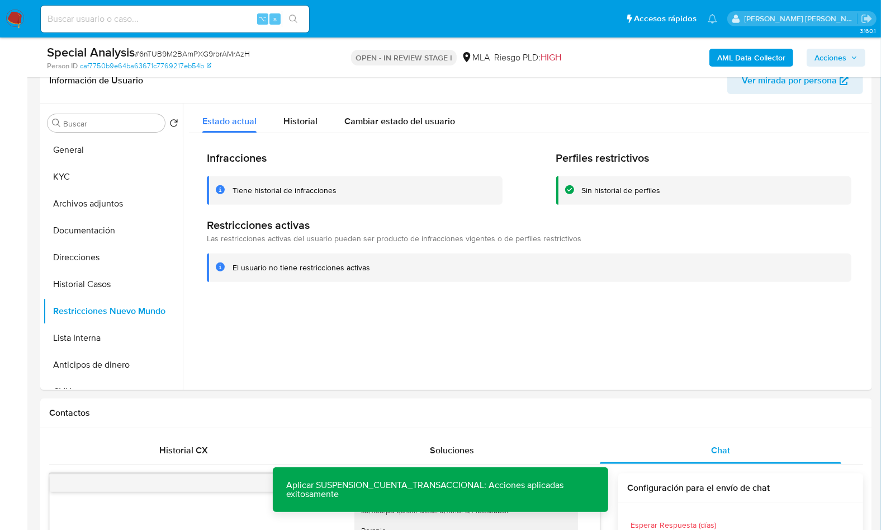
scroll to position [261, 0]
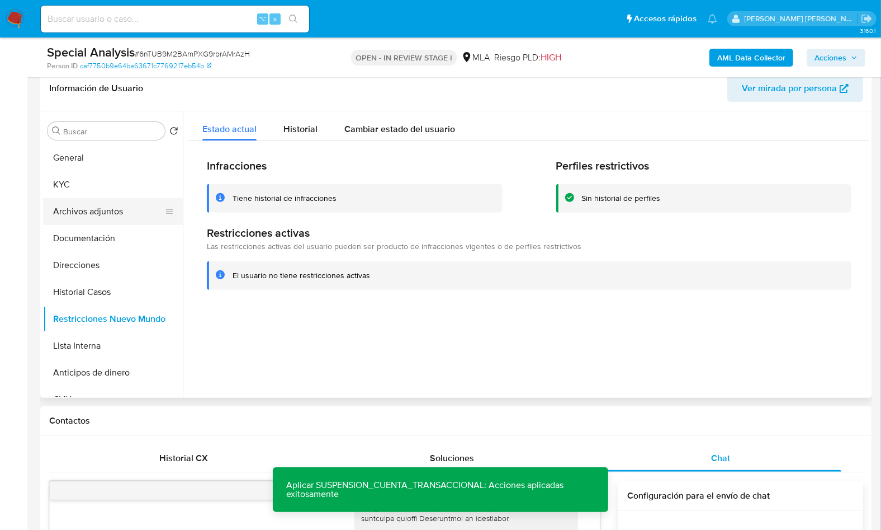
click at [106, 211] on button "Archivos adjuntos" at bounding box center [108, 211] width 131 height 27
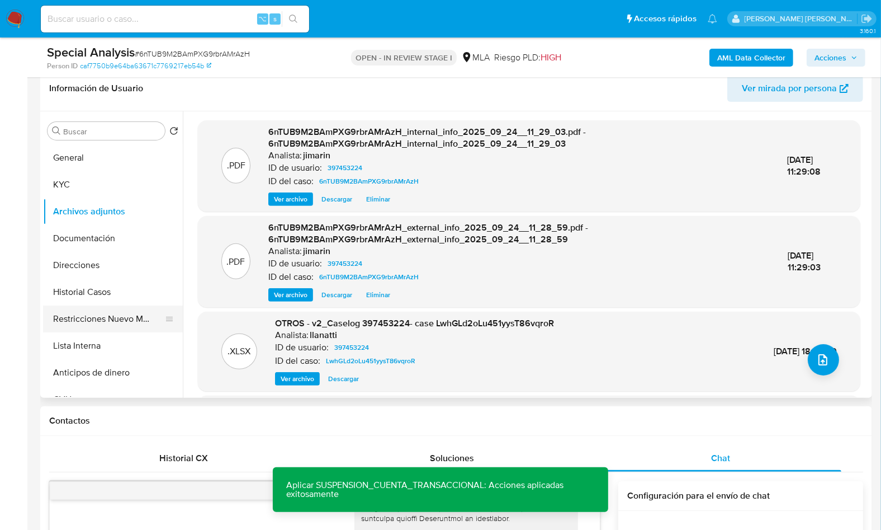
click at [112, 319] on button "Restricciones Nuevo Mundo" at bounding box center [108, 318] width 131 height 27
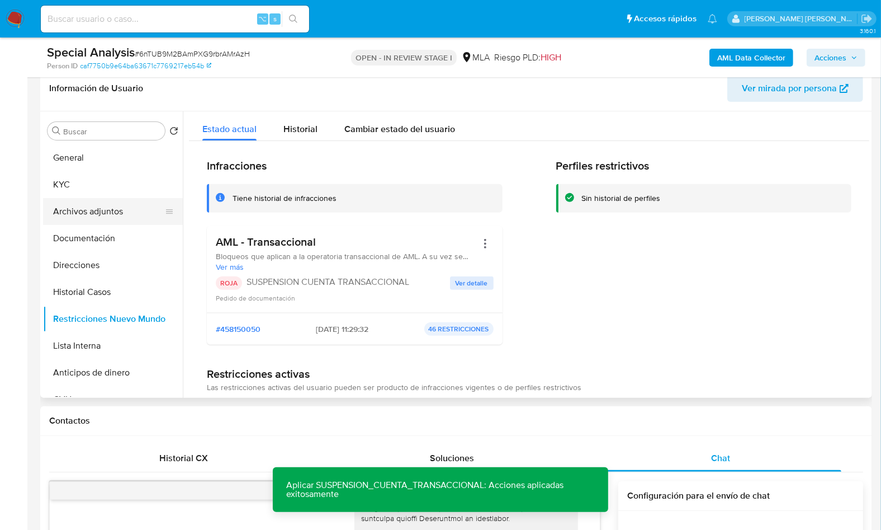
click at [89, 215] on button "Archivos adjuntos" at bounding box center [108, 211] width 131 height 27
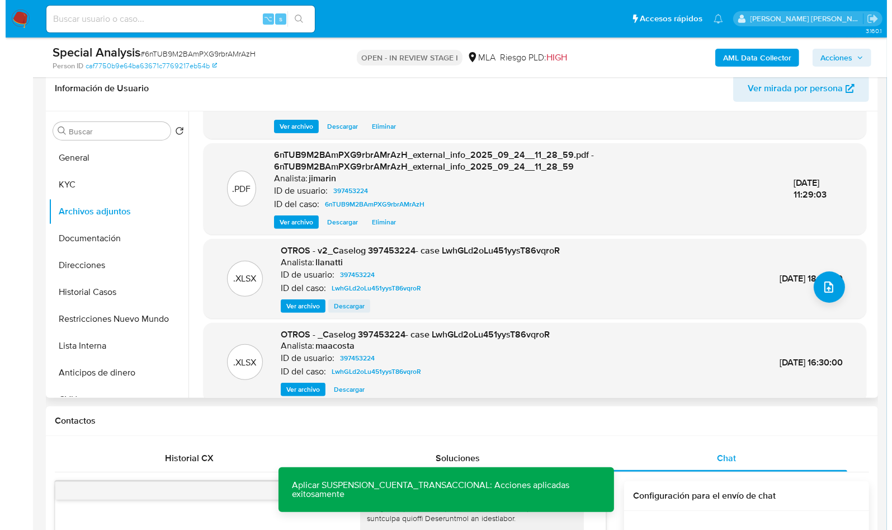
scroll to position [73, 0]
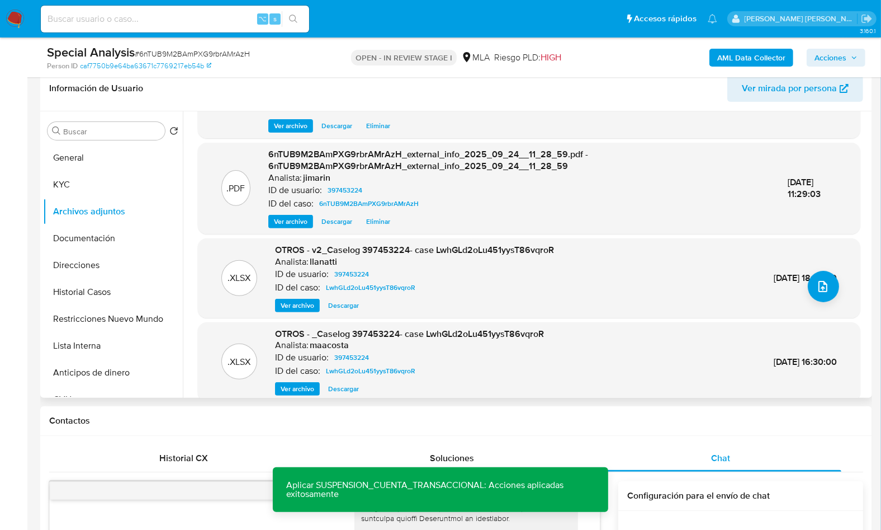
click at [291, 309] on span "Ver archivo" at bounding box center [298, 305] width 34 height 11
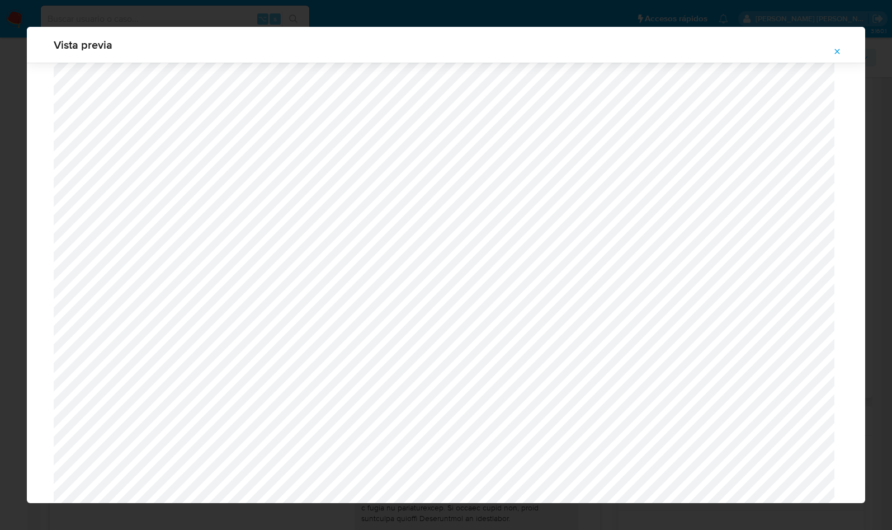
scroll to position [852, 0]
click at [839, 40] on div "Vista previa" at bounding box center [446, 45] width 838 height 36
click at [837, 49] on icon "Attachment preview" at bounding box center [837, 51] width 9 height 9
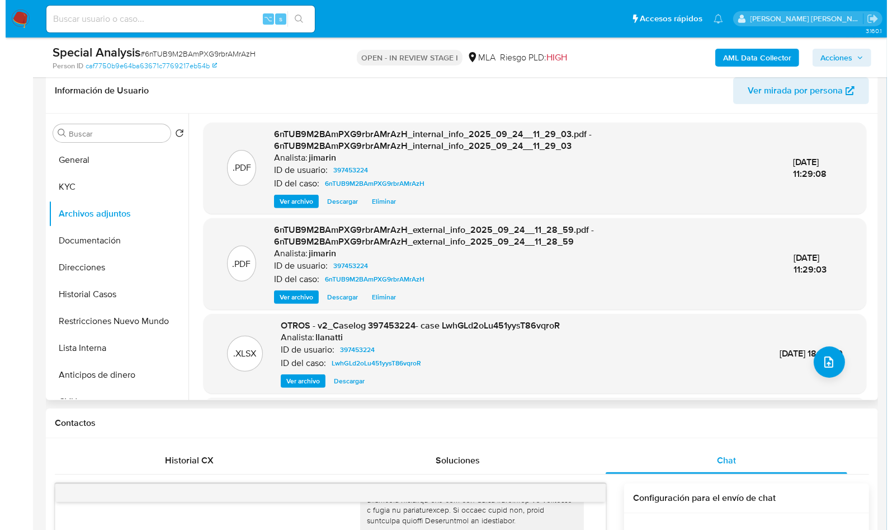
scroll to position [258, 0]
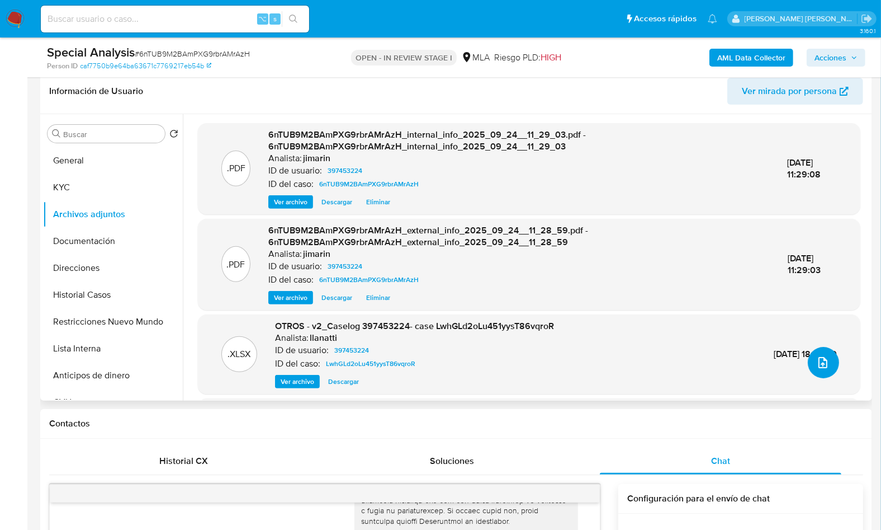
click at [820, 371] on button "upload-file" at bounding box center [823, 362] width 31 height 31
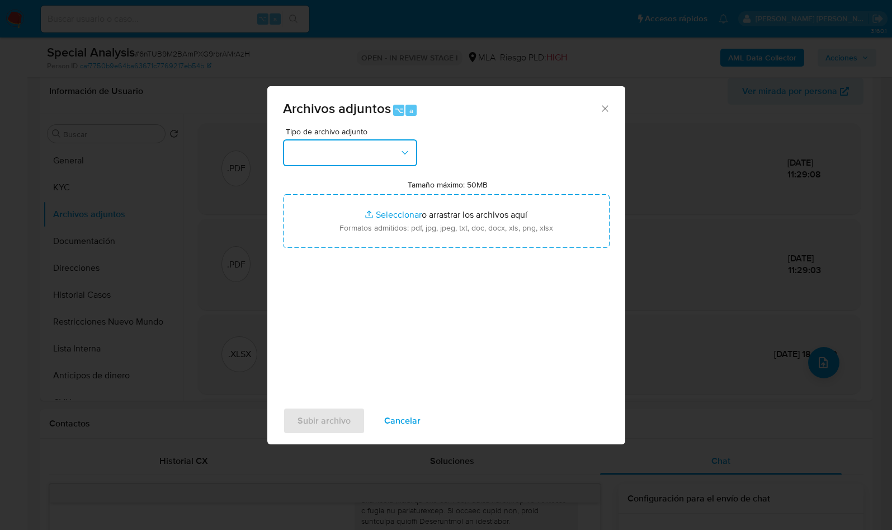
click at [343, 141] on button "button" at bounding box center [350, 152] width 134 height 27
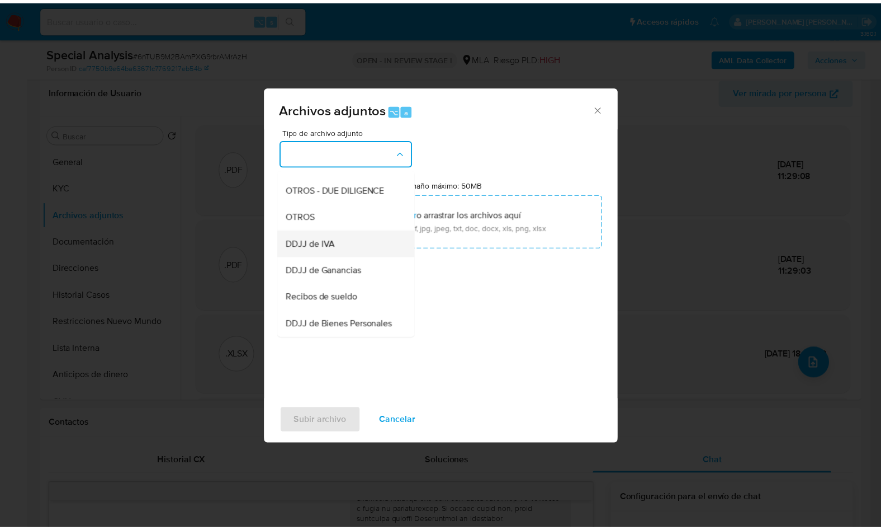
scroll to position [215, 0]
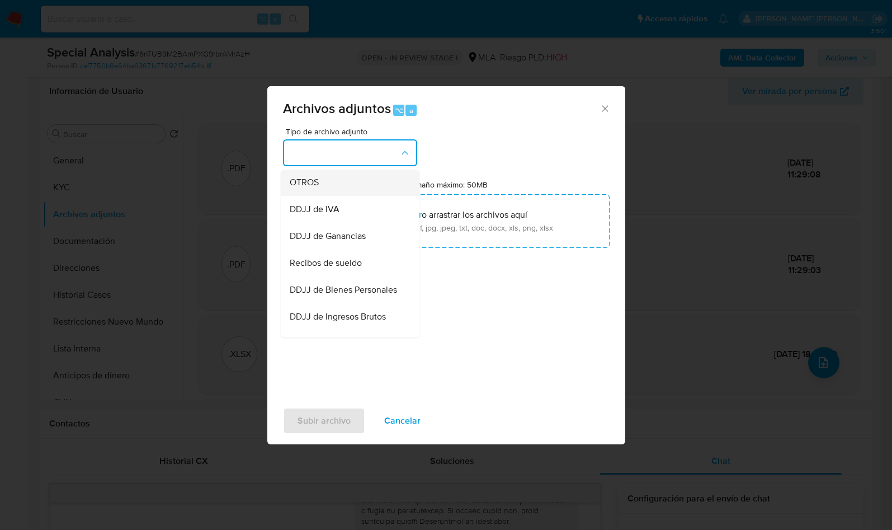
click at [320, 195] on div "OTROS" at bounding box center [347, 182] width 114 height 27
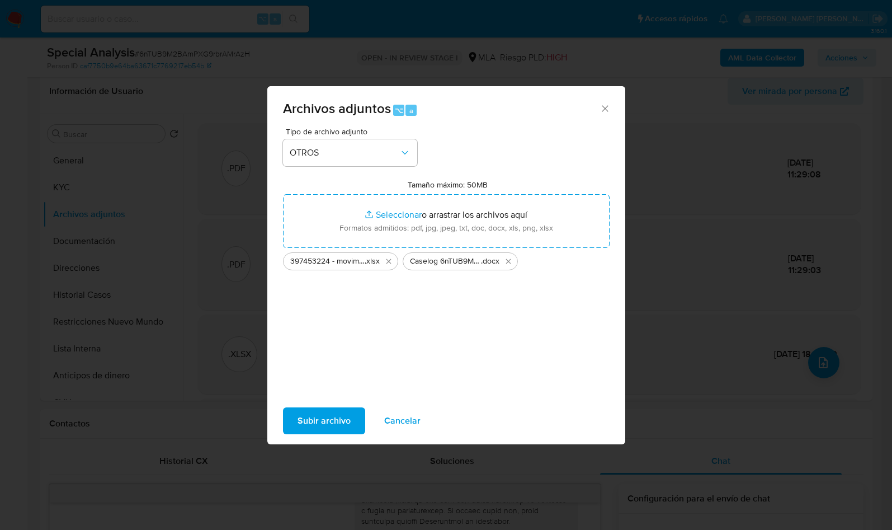
click at [327, 409] on span "Subir archivo" at bounding box center [323, 420] width 53 height 25
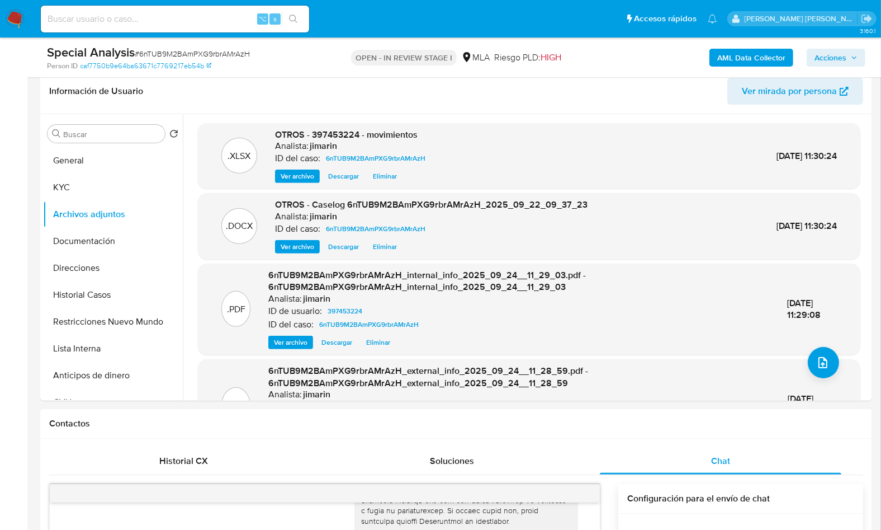
click at [818, 68] on div "AML Data Collector Acciones" at bounding box center [731, 57] width 270 height 26
click at [820, 63] on span "Acciones" at bounding box center [831, 58] width 32 height 18
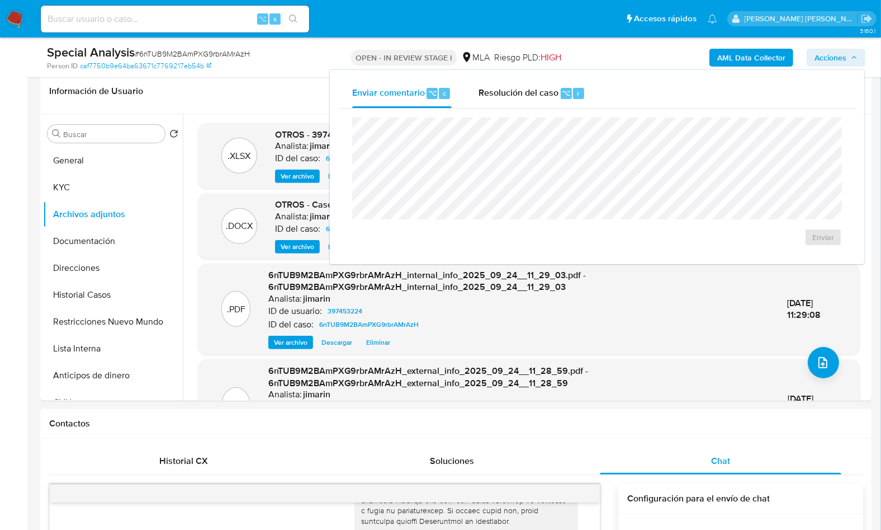
click at [514, 91] on span "Resolución del caso" at bounding box center [519, 92] width 80 height 13
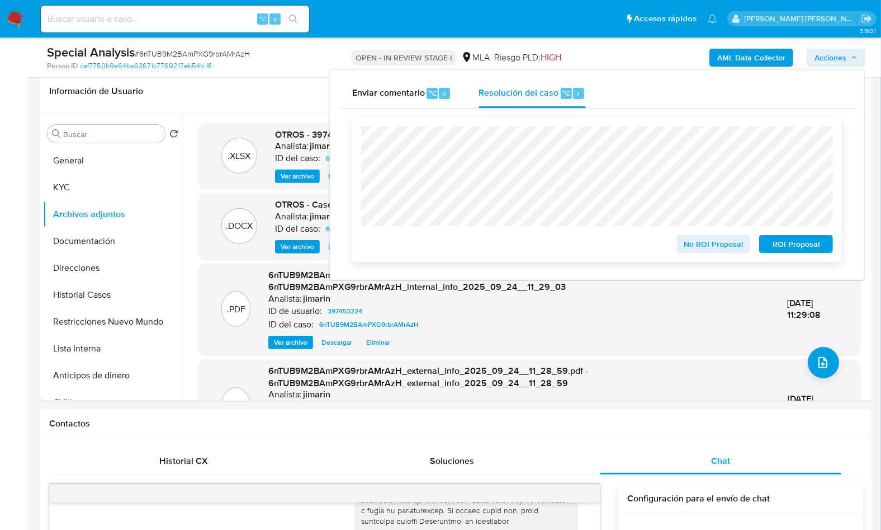
click at [782, 244] on span "ROI Proposal" at bounding box center [796, 244] width 58 height 16
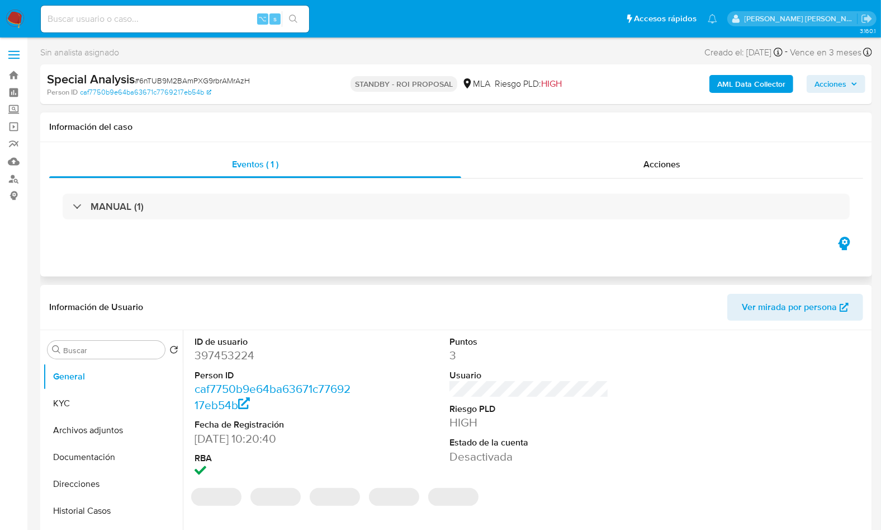
select select "10"
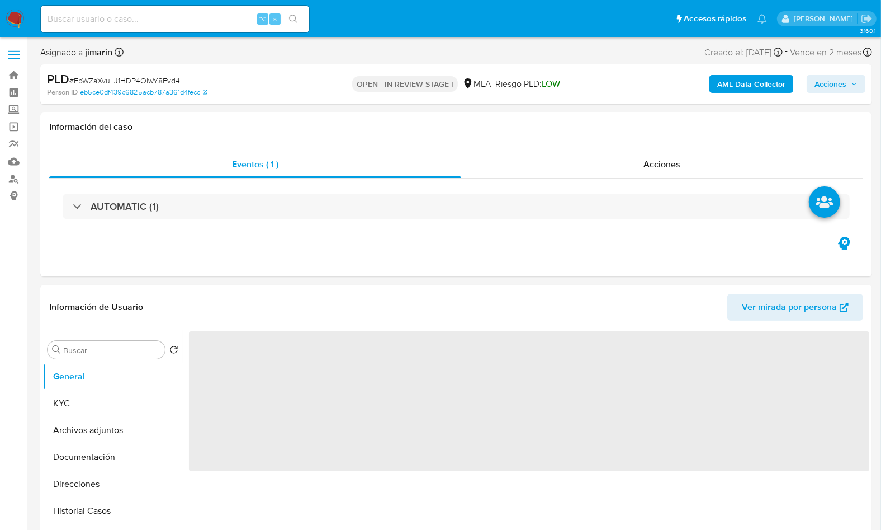
select select "10"
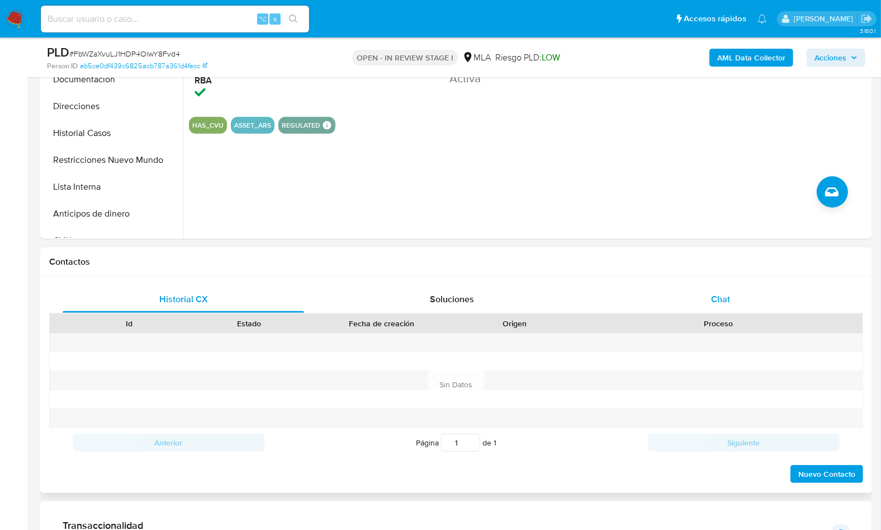
click at [721, 295] on span "Chat" at bounding box center [720, 298] width 19 height 13
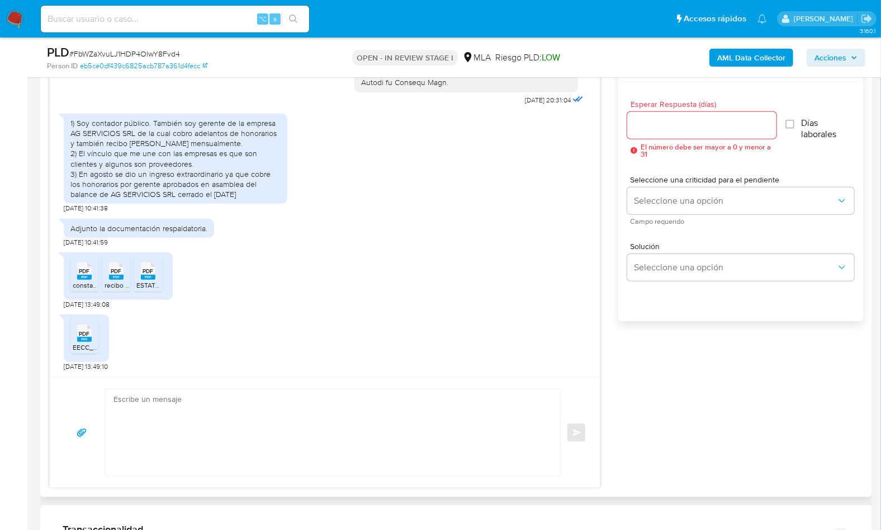
scroll to position [574, 0]
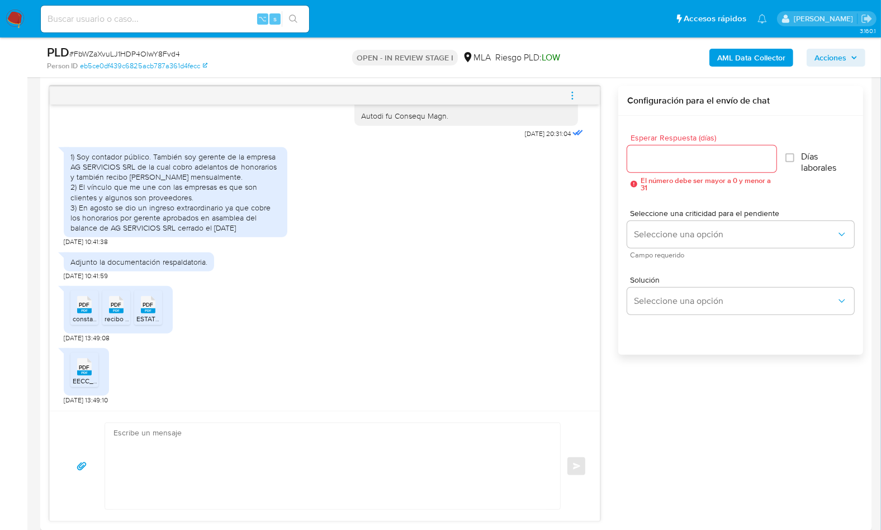
click at [578, 94] on icon "menu-action" at bounding box center [573, 96] width 10 height 10
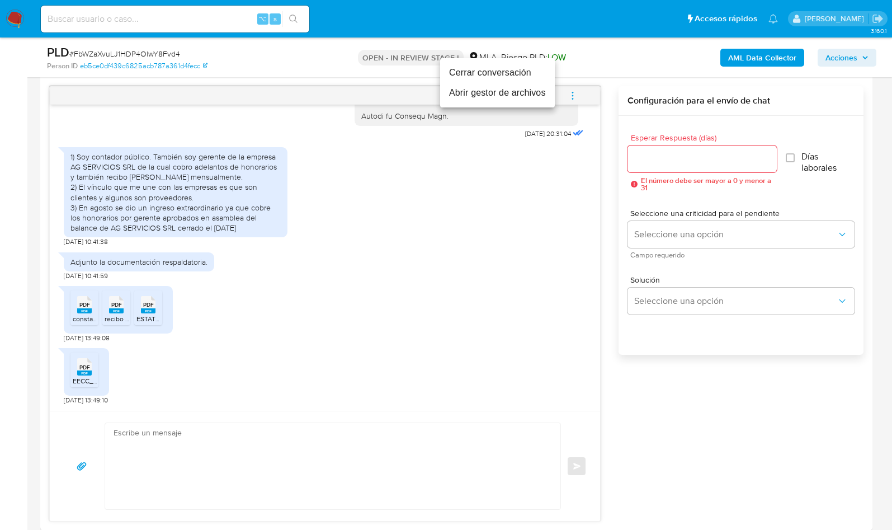
click at [533, 100] on li "Abrir gestor de archivos" at bounding box center [497, 93] width 115 height 20
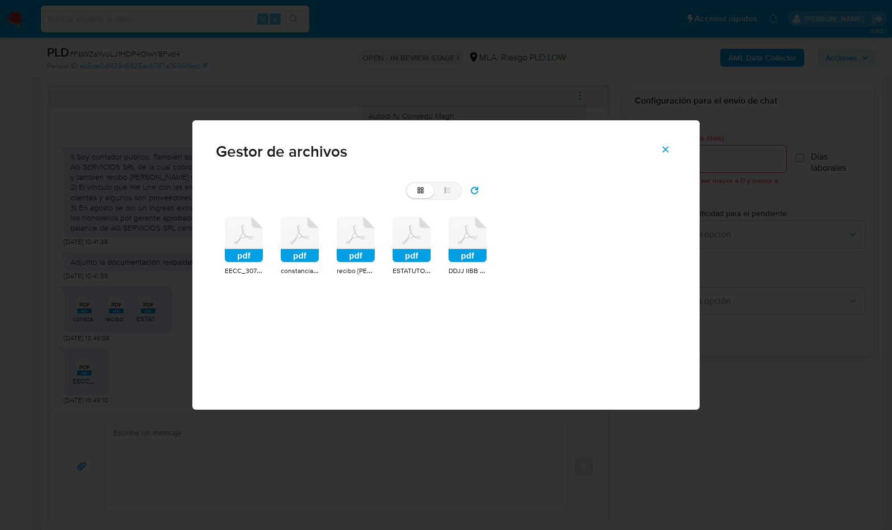
click at [245, 240] on icon at bounding box center [244, 239] width 38 height 46
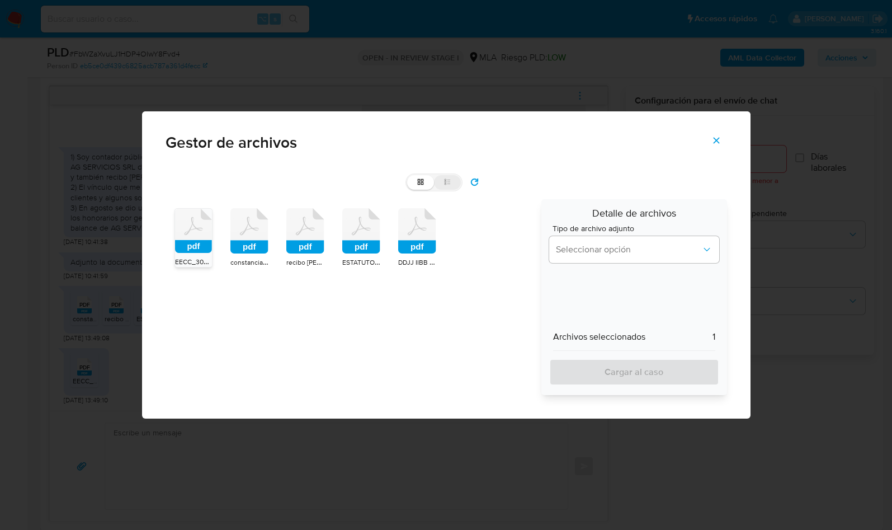
click at [454, 185] on label "list" at bounding box center [447, 182] width 27 height 15
click at [408, 176] on input "list" at bounding box center [407, 175] width 1 height 1
radio input "true"
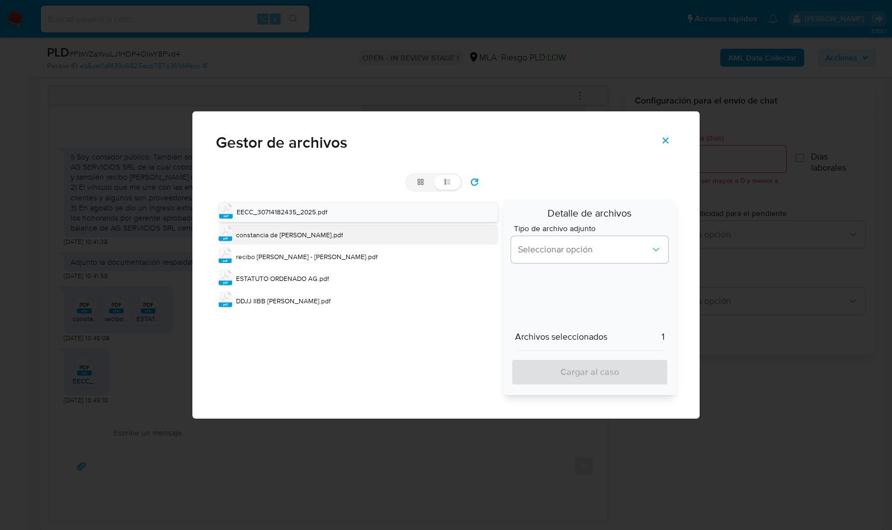
click at [260, 232] on span "constancia de cuit - gaston.pdf" at bounding box center [289, 235] width 107 height 10
click at [270, 249] on div "pdf recibo de sueldo - gaston.pdf" at bounding box center [359, 257] width 280 height 19
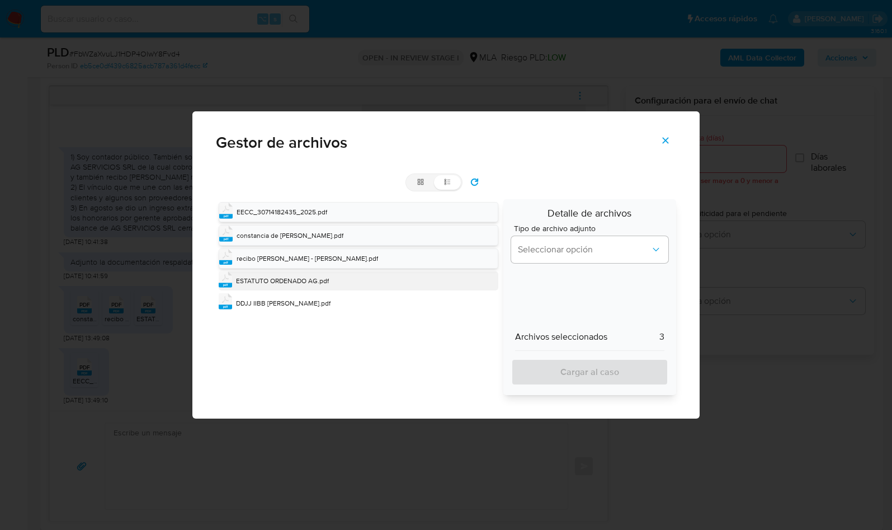
click at [270, 277] on span "ESTATUTO ORDENADO AG.pdf" at bounding box center [282, 281] width 93 height 10
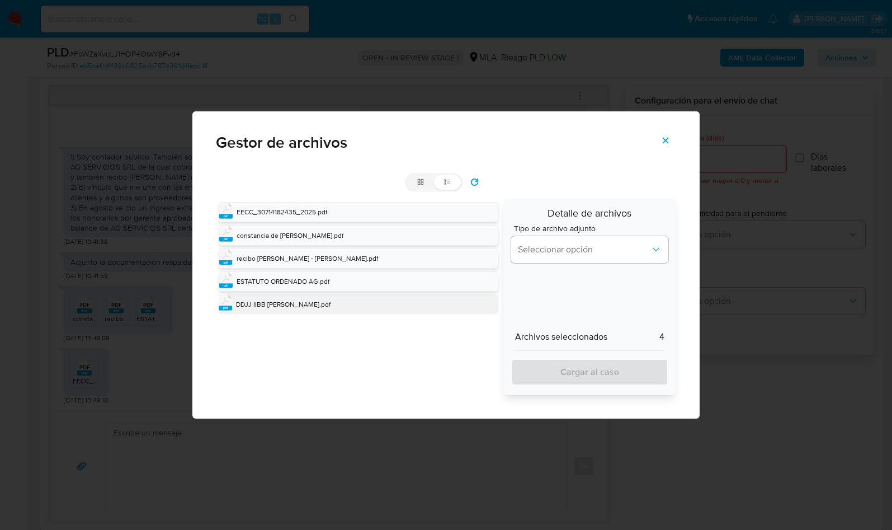
click at [266, 294] on div "pdf DDJJ IIBB GASTON.pdf" at bounding box center [359, 303] width 280 height 19
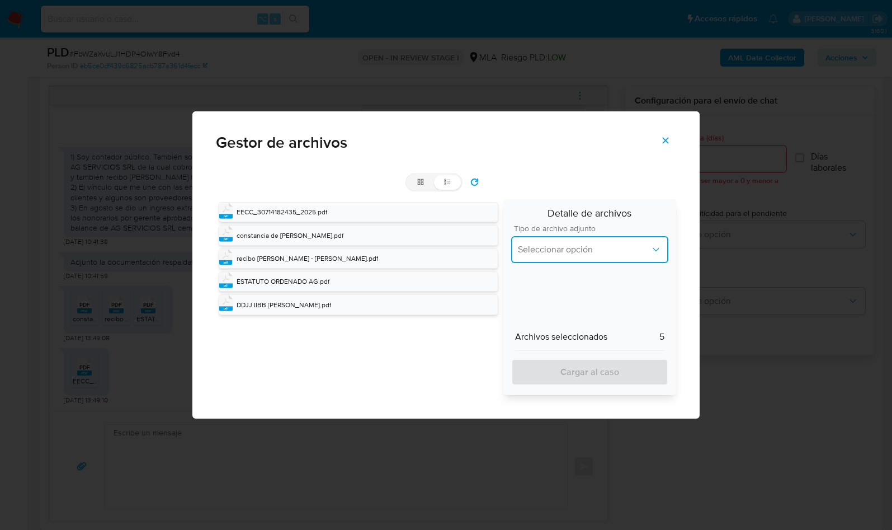
click at [563, 242] on button "Seleccionar opción" at bounding box center [589, 249] width 157 height 27
click at [574, 178] on div "grid list" at bounding box center [446, 182] width 460 height 18
click at [302, 205] on div "pdf EECC_30714182435_2025.pdf" at bounding box center [359, 212] width 280 height 20
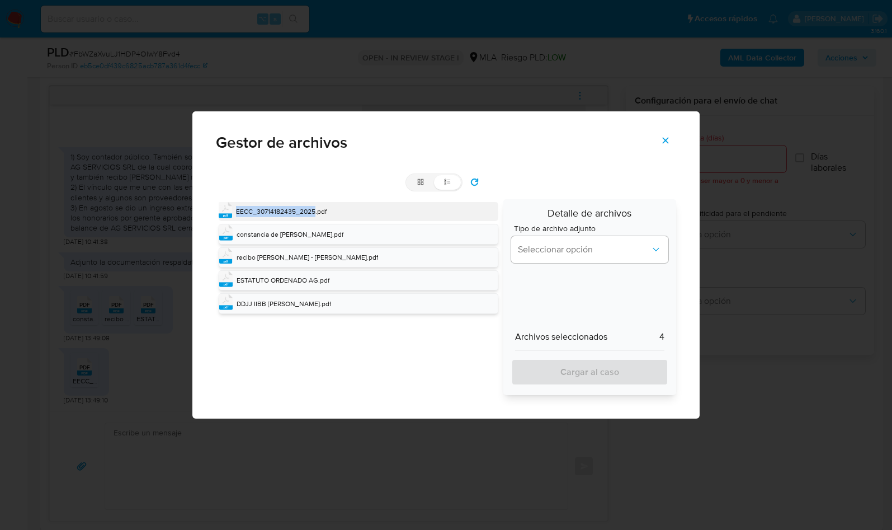
click at [302, 205] on div "pdf EECC_30714182435_2025.pdf" at bounding box center [359, 211] width 280 height 19
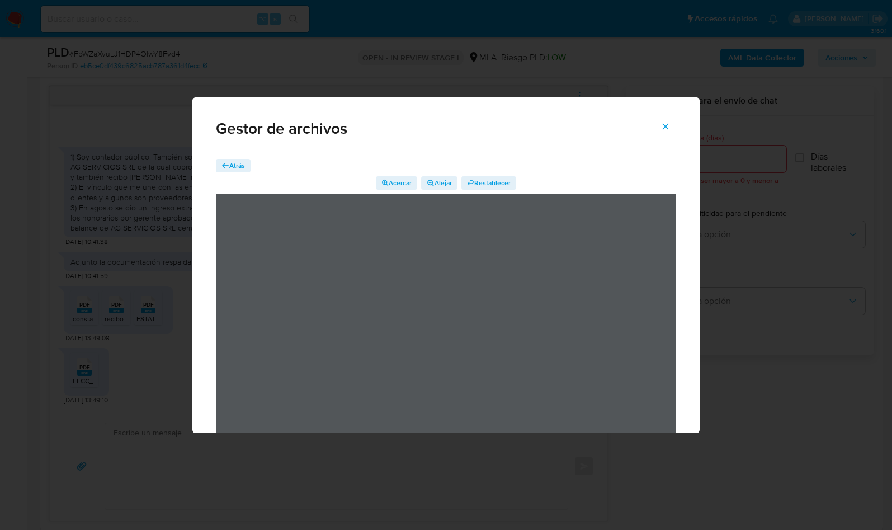
click at [664, 122] on icon "Cerrar" at bounding box center [665, 126] width 10 height 10
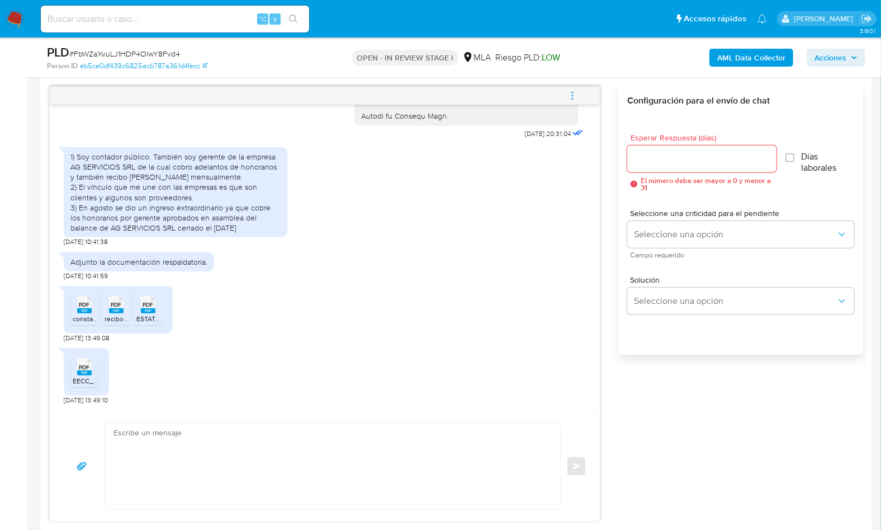
click at [86, 305] on span "PDF" at bounding box center [84, 304] width 11 height 7
click at [111, 301] on span "PDF" at bounding box center [116, 304] width 11 height 7
click at [147, 304] on span "PDF" at bounding box center [148, 304] width 11 height 7
click at [88, 366] on span "PDF" at bounding box center [84, 366] width 11 height 7
click at [572, 100] on span "menu-action" at bounding box center [573, 95] width 10 height 27
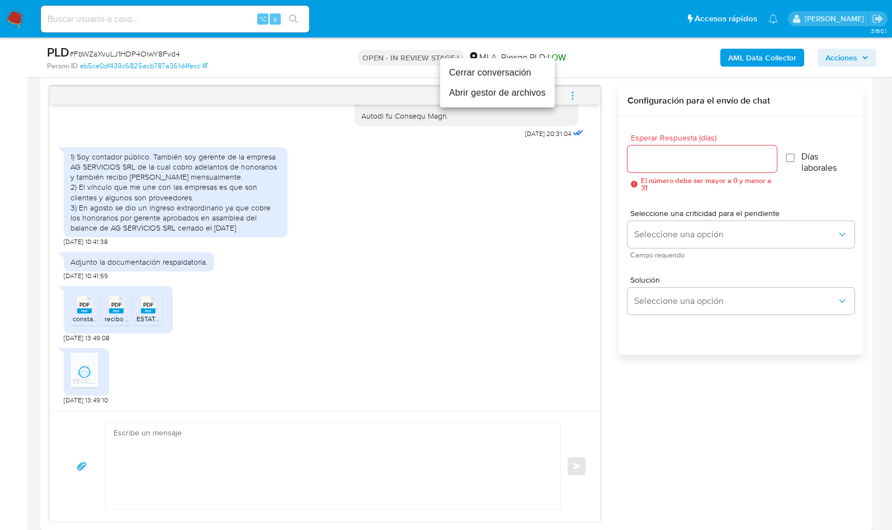
click at [493, 100] on li "Abrir gestor de archivos" at bounding box center [497, 93] width 115 height 20
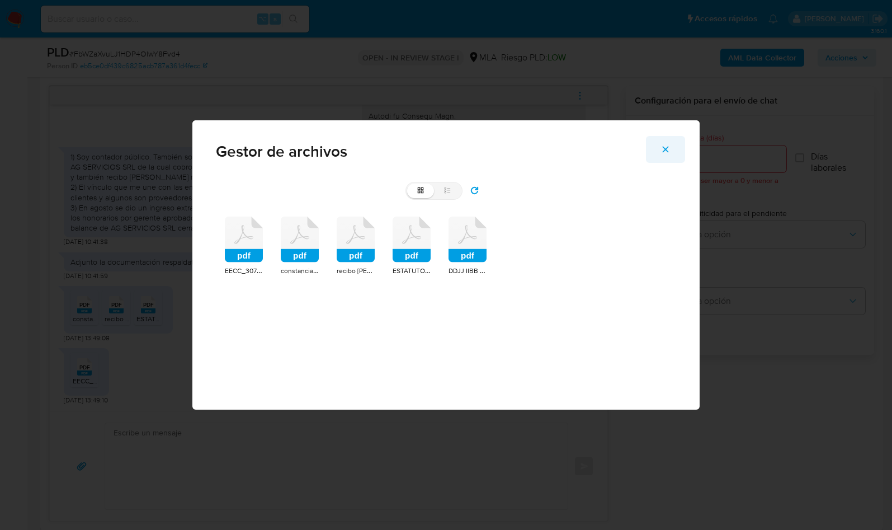
click at [668, 150] on icon "Cerrar" at bounding box center [665, 149] width 10 height 10
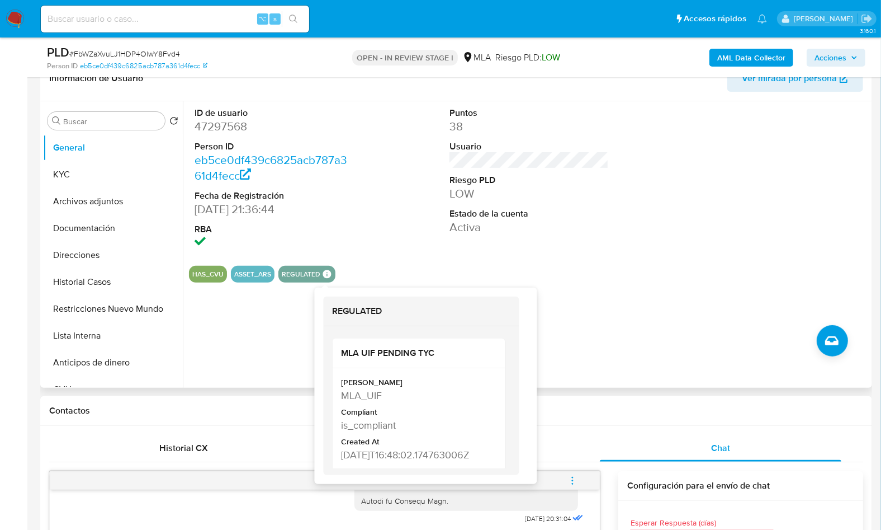
scroll to position [187, 0]
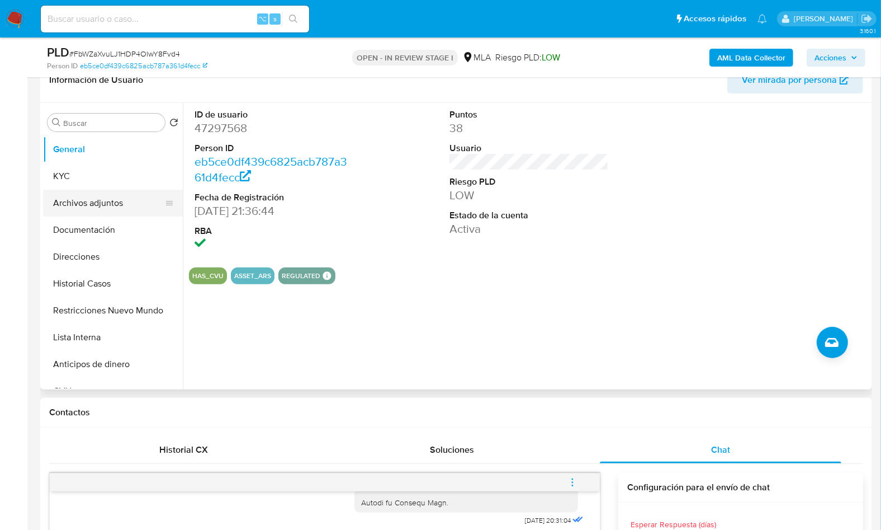
click at [114, 213] on button "Archivos adjuntos" at bounding box center [108, 203] width 131 height 27
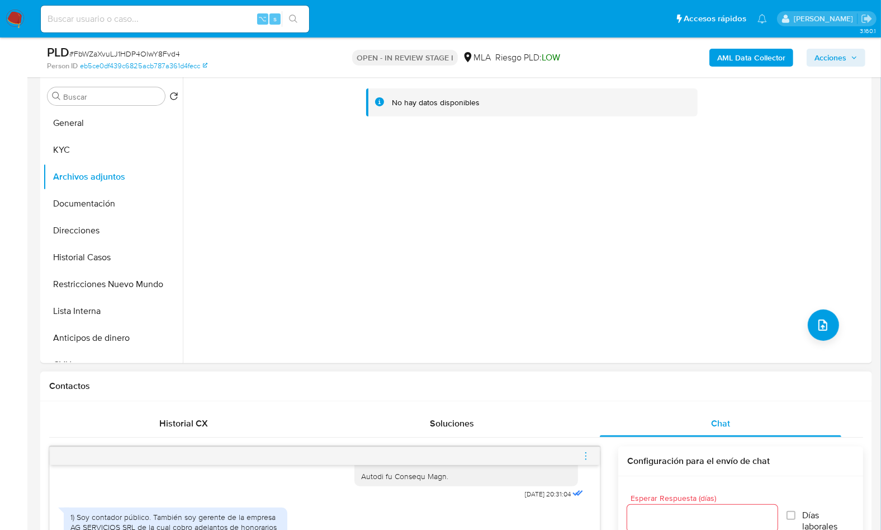
scroll to position [522, 0]
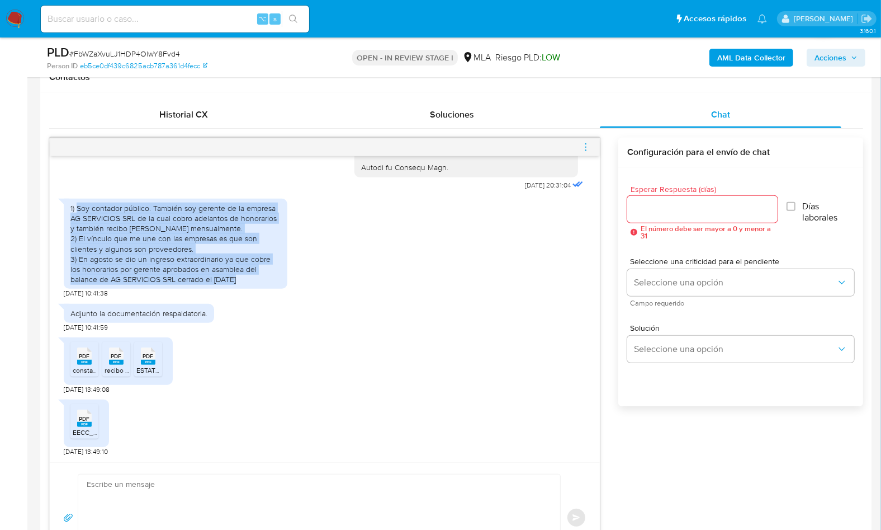
drag, startPoint x: 76, startPoint y: 209, endPoint x: 254, endPoint y: 287, distance: 194.1
click at [254, 287] on div "1) Soy contador público. También soy gerente de la empresa AG SERVICIOS SRL de …" at bounding box center [176, 244] width 224 height 91
copy div "Soy contador público. También soy gerente de la empresa AG SERVICIOS SRL de la …"
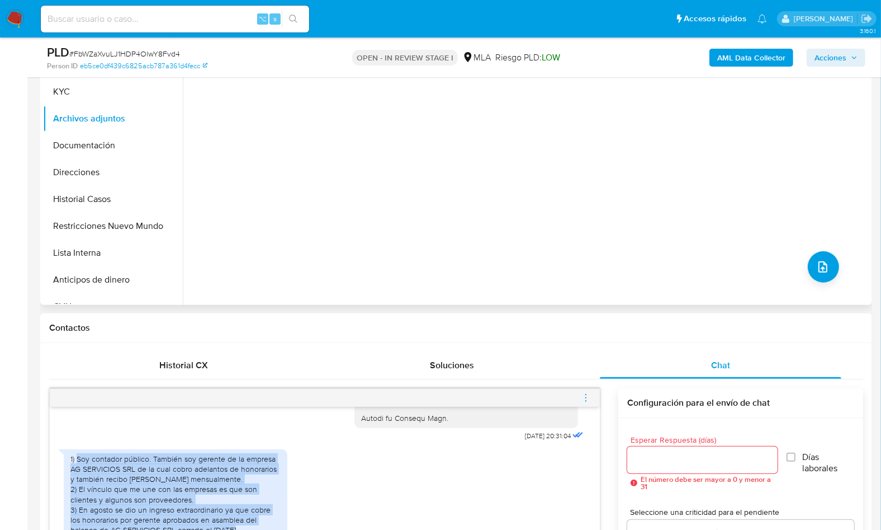
scroll to position [111, 0]
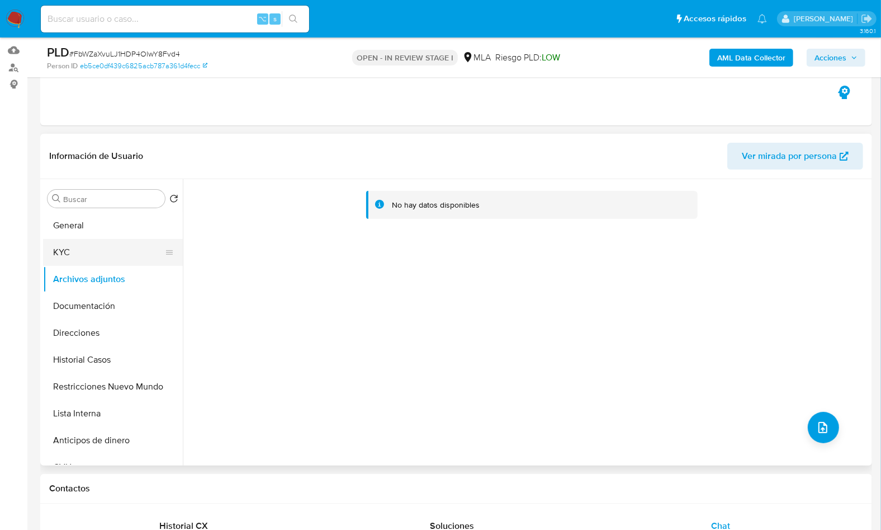
click at [93, 239] on button "KYC" at bounding box center [108, 252] width 131 height 27
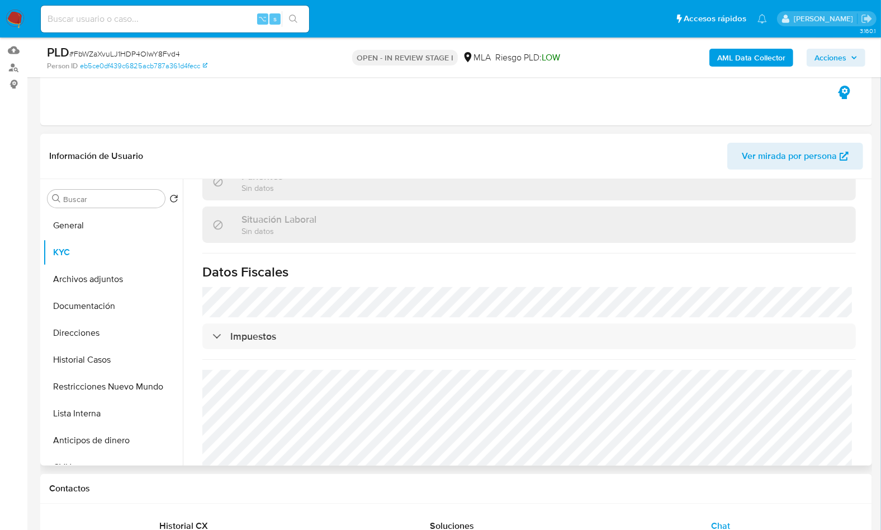
scroll to position [559, 0]
click at [83, 326] on button "Direcciones" at bounding box center [108, 332] width 131 height 27
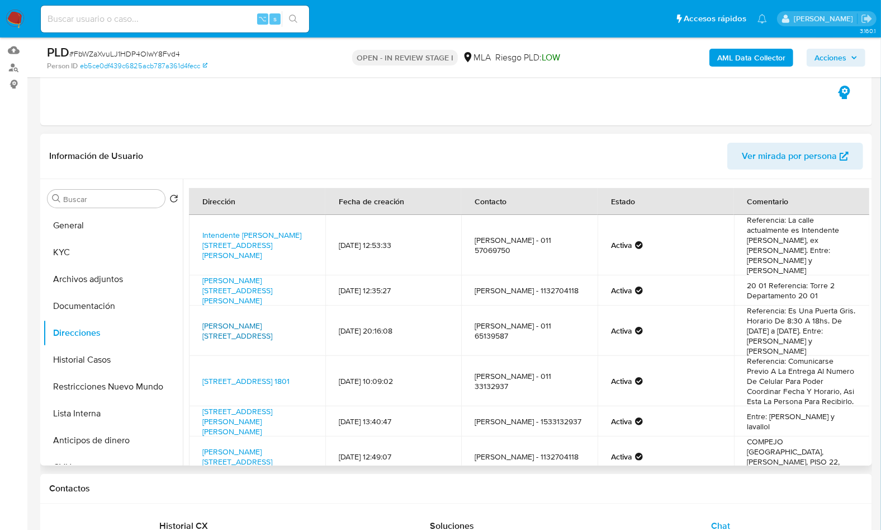
click at [253, 320] on link "Enrique Del Valle Iberlucea 3109, Lanús, Buenos Aires, 1824, Argentina 3109" at bounding box center [237, 330] width 70 height 21
click at [239, 214] on th "Dirección" at bounding box center [257, 201] width 136 height 27
click at [239, 229] on link "Intendente Manuel Quindimil 118, Lanus, Buenos Aires, 1824, Argentina 118" at bounding box center [251, 244] width 99 height 31
click at [106, 254] on button "KYC" at bounding box center [108, 252] width 131 height 27
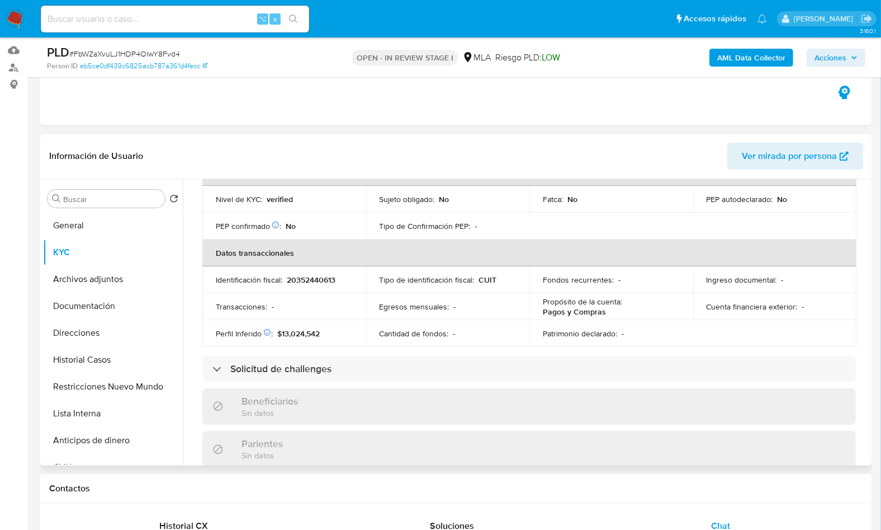
scroll to position [360, 0]
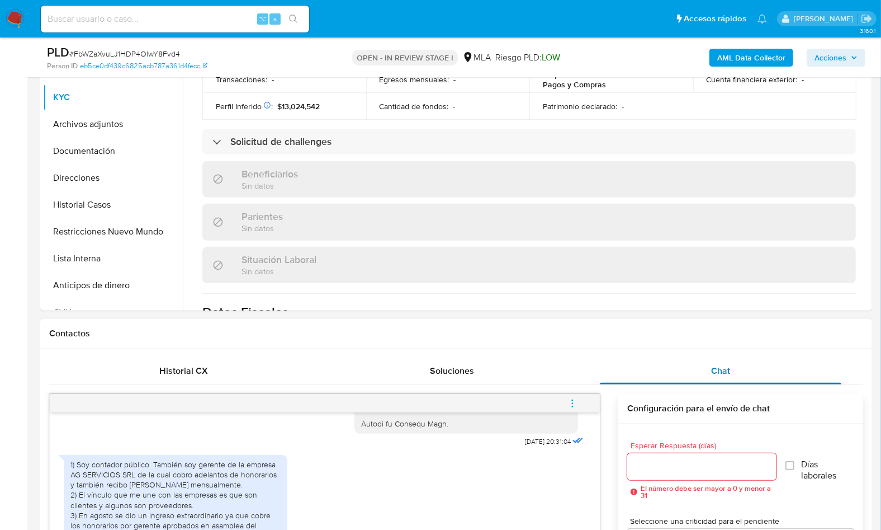
click at [711, 372] on div "Chat" at bounding box center [721, 370] width 242 height 27
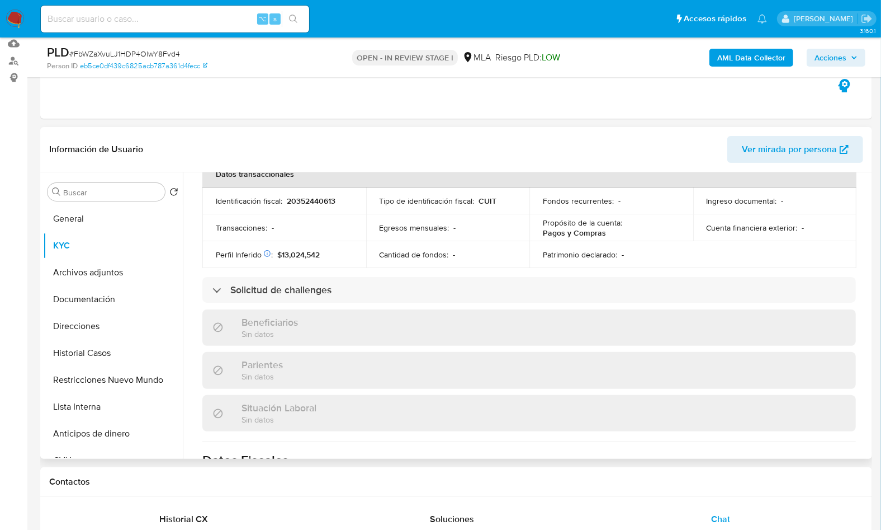
scroll to position [107, 0]
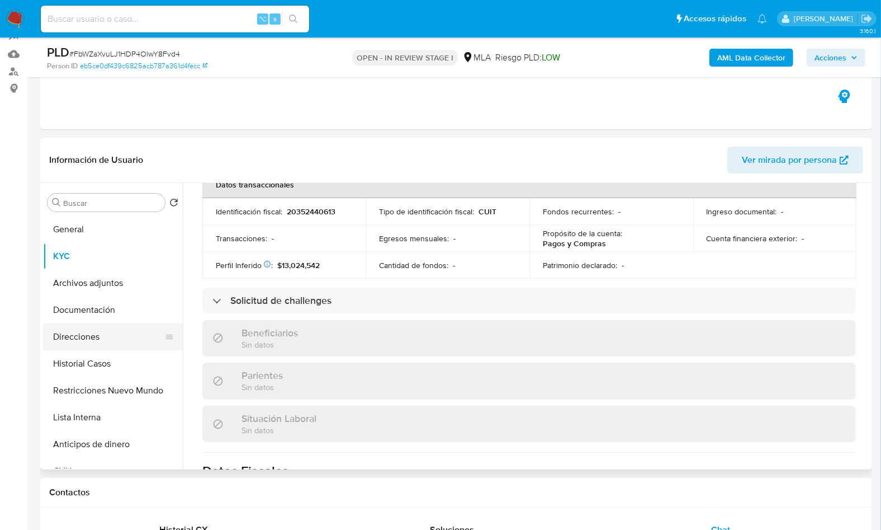
click at [105, 323] on button "Direcciones" at bounding box center [108, 336] width 131 height 27
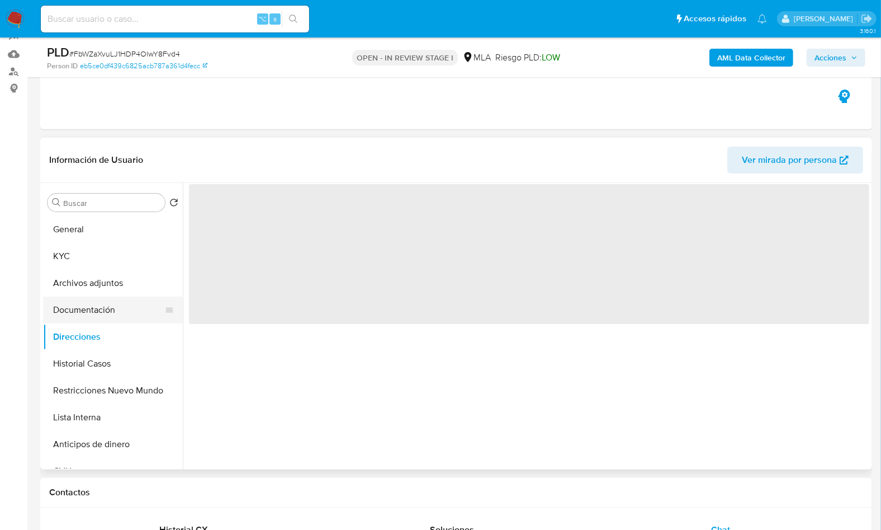
scroll to position [0, 0]
click at [107, 317] on button "Documentación" at bounding box center [108, 309] width 131 height 27
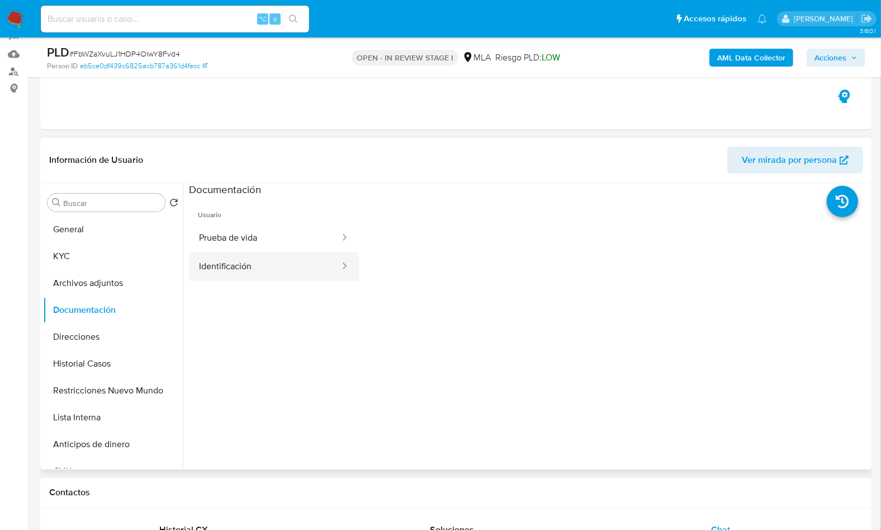
click at [260, 252] on button "Identificación" at bounding box center [265, 266] width 152 height 29
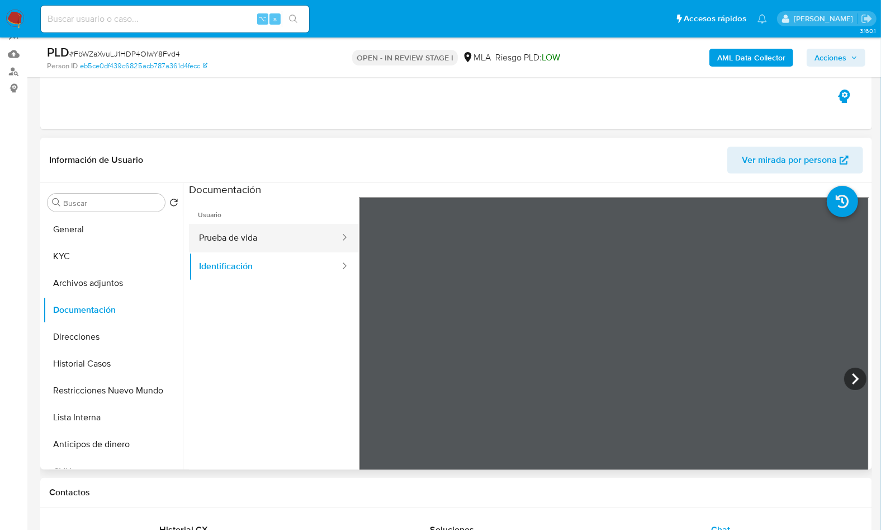
click at [261, 245] on button "Prueba de vida" at bounding box center [265, 238] width 152 height 29
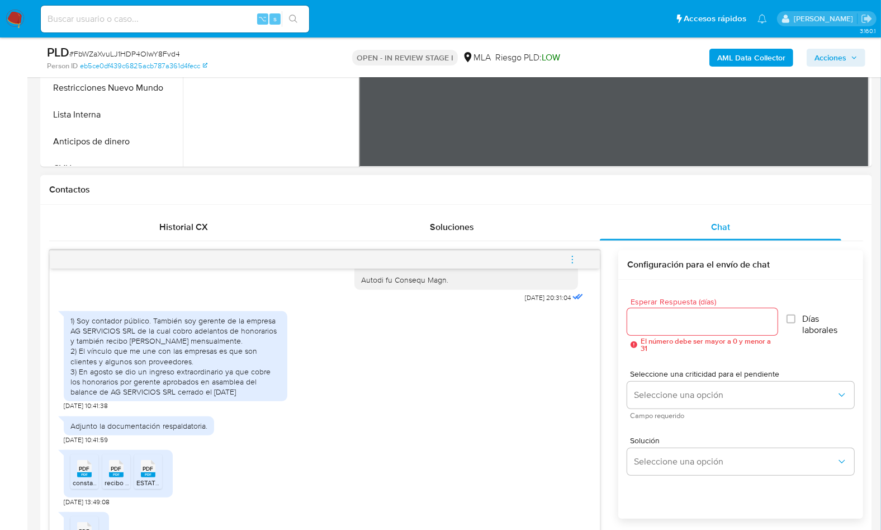
scroll to position [635, 0]
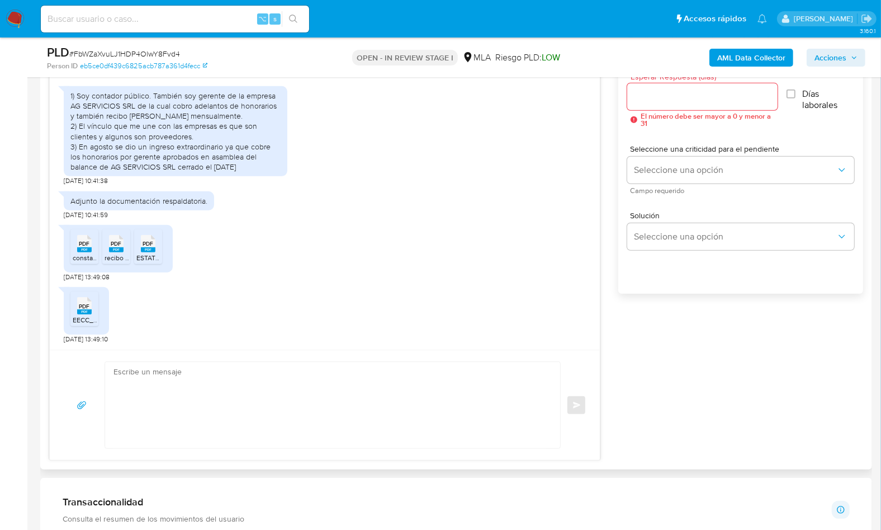
click at [259, 390] on textarea at bounding box center [330, 405] width 433 height 86
paste textarea "Hola, ¡Muchas gracias por tu respuesta! Confirmamos la recepción de la document…"
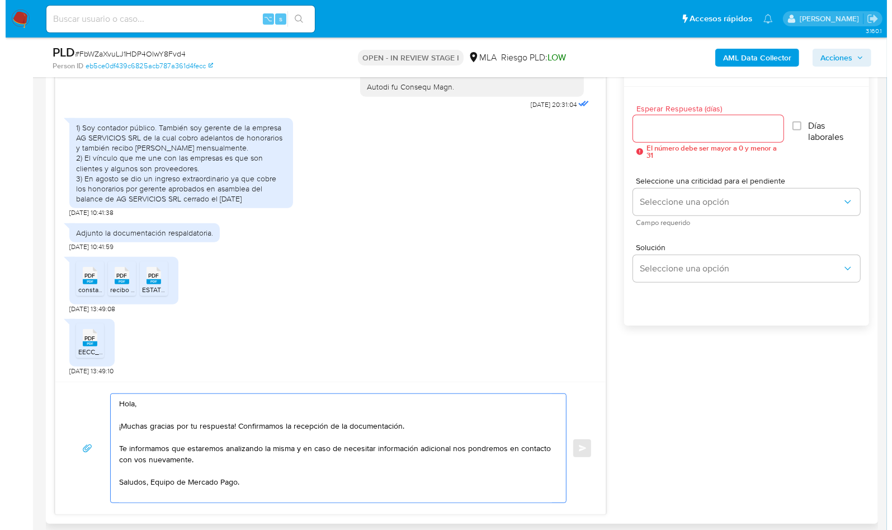
scroll to position [531, 0]
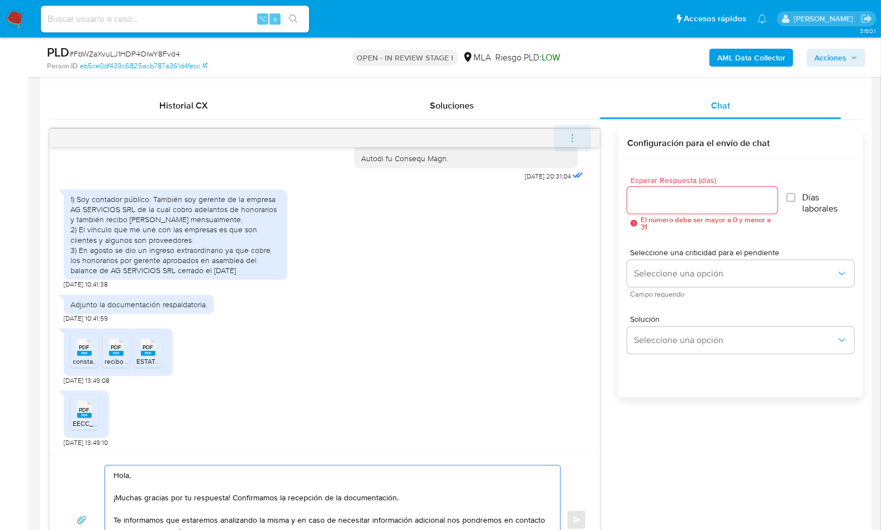
type textarea "Hola, ¡Muchas gracias por tu respuesta! Confirmamos la recepción de la document…"
click at [565, 135] on button "menu-action" at bounding box center [572, 138] width 37 height 27
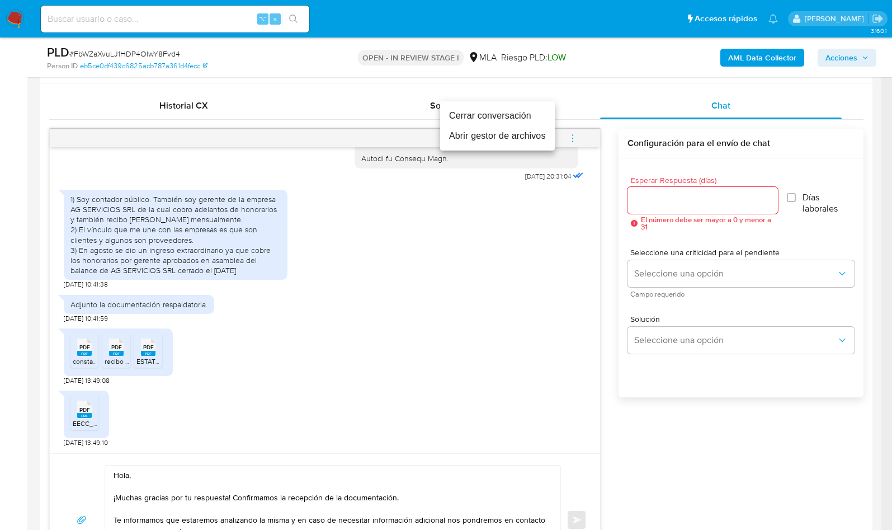
click at [471, 140] on li "Abrir gestor de archivos" at bounding box center [497, 136] width 115 height 20
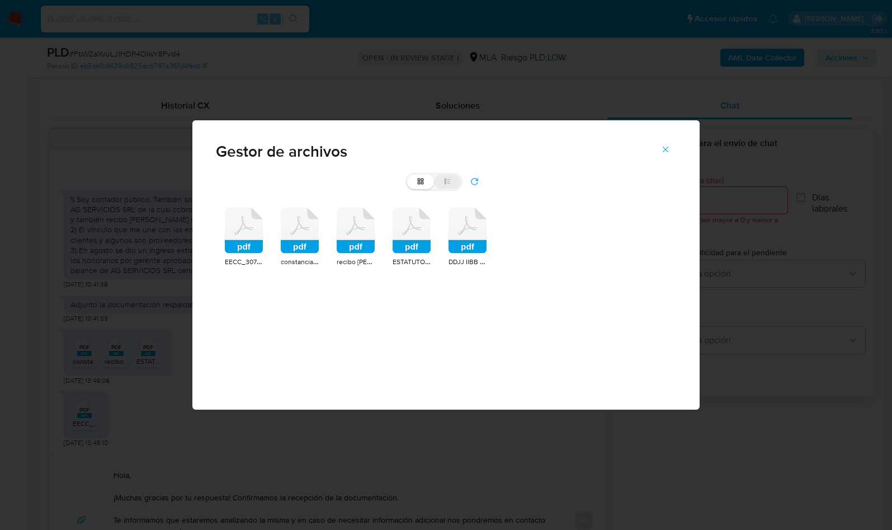
click at [451, 183] on icon at bounding box center [447, 181] width 8 height 8
click at [408, 175] on input "list" at bounding box center [407, 174] width 1 height 1
radio input "true"
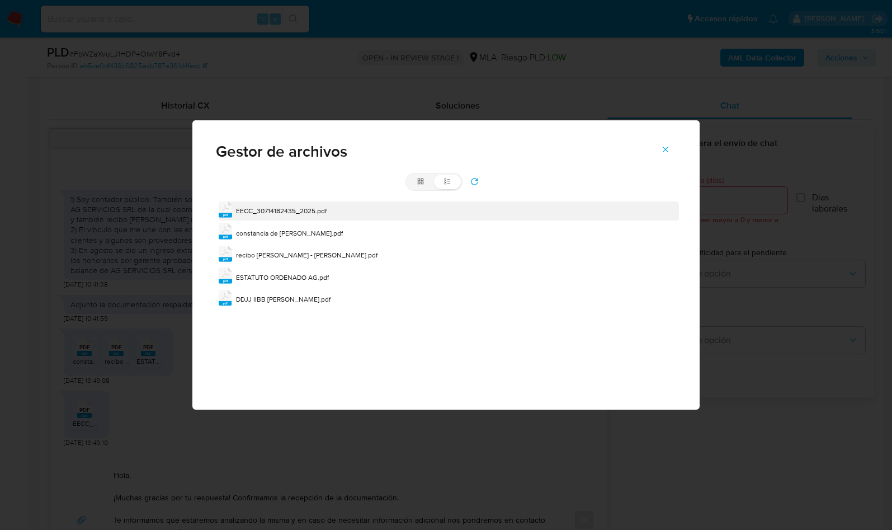
click at [294, 212] on span "EECC_30714182435_2025.pdf" at bounding box center [281, 211] width 91 height 10
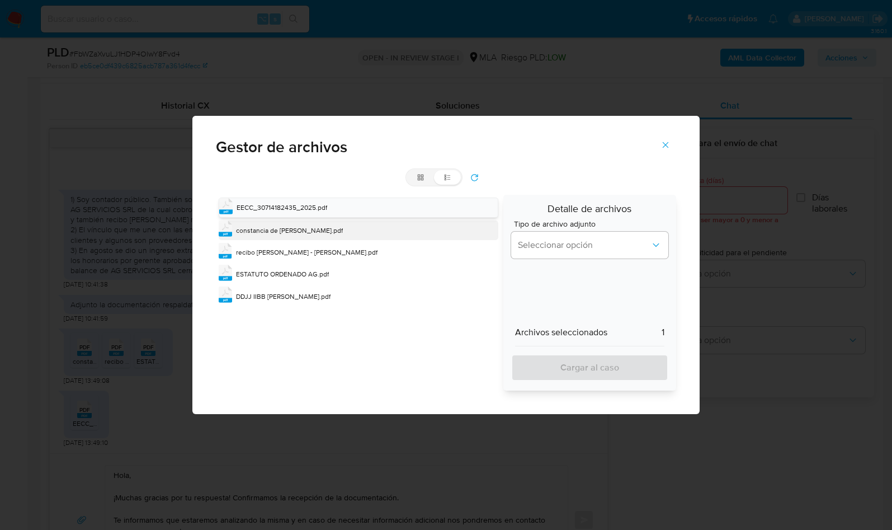
click at [296, 231] on span "constancia de cuit - gaston.pdf" at bounding box center [289, 230] width 107 height 10
click at [299, 248] on span "recibo de sueldo - gaston.pdf" at bounding box center [306, 253] width 141 height 10
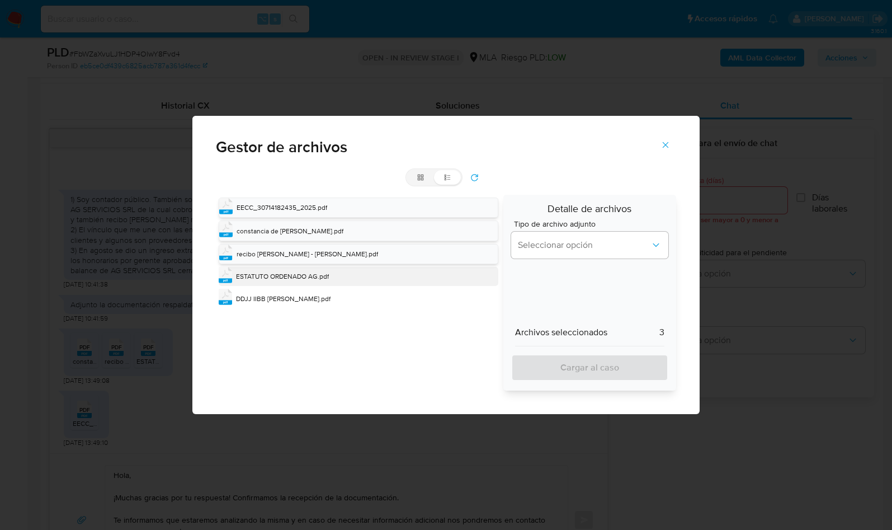
click at [312, 274] on span "ESTATUTO ORDENADO AG.pdf" at bounding box center [282, 276] width 93 height 10
click at [291, 304] on div "pdf DDJJ IIBB GASTON.pdf" at bounding box center [359, 299] width 280 height 19
click at [579, 228] on span "Tipo de archivo adjunto" at bounding box center [592, 224] width 157 height 8
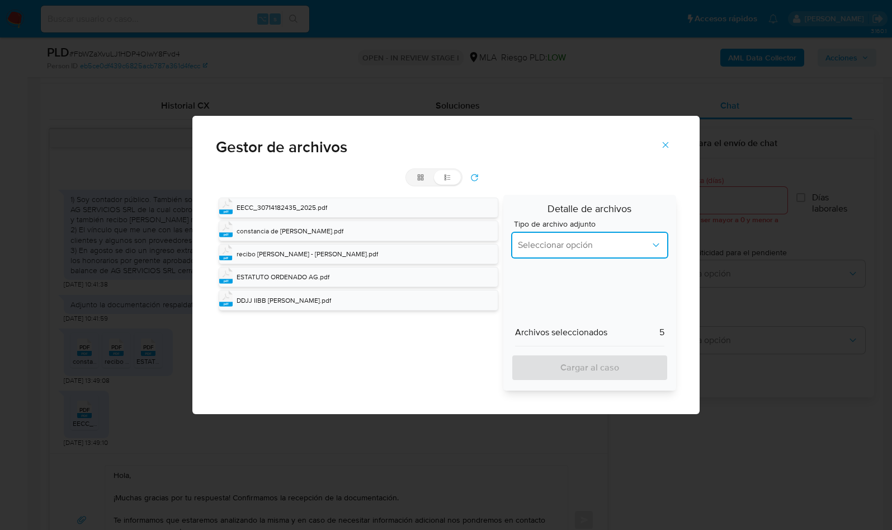
click at [572, 246] on span "Seleccionar opción" at bounding box center [584, 244] width 133 height 11
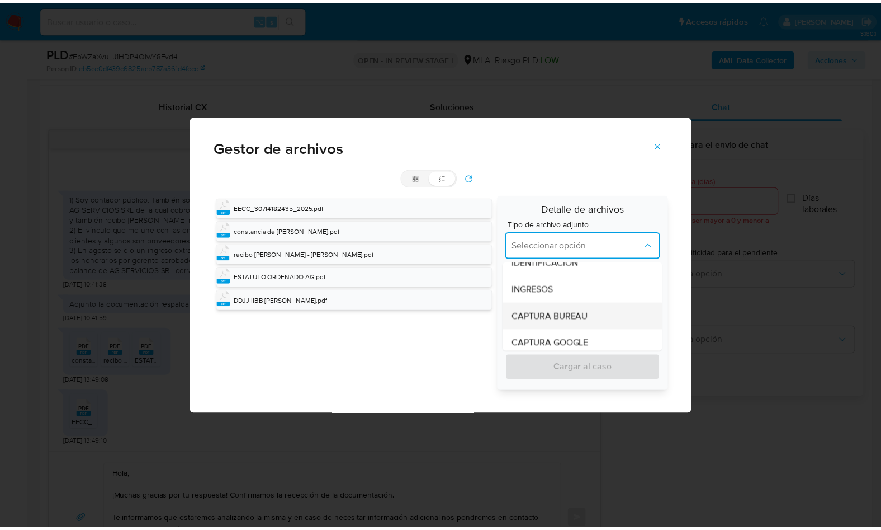
scroll to position [17, 0]
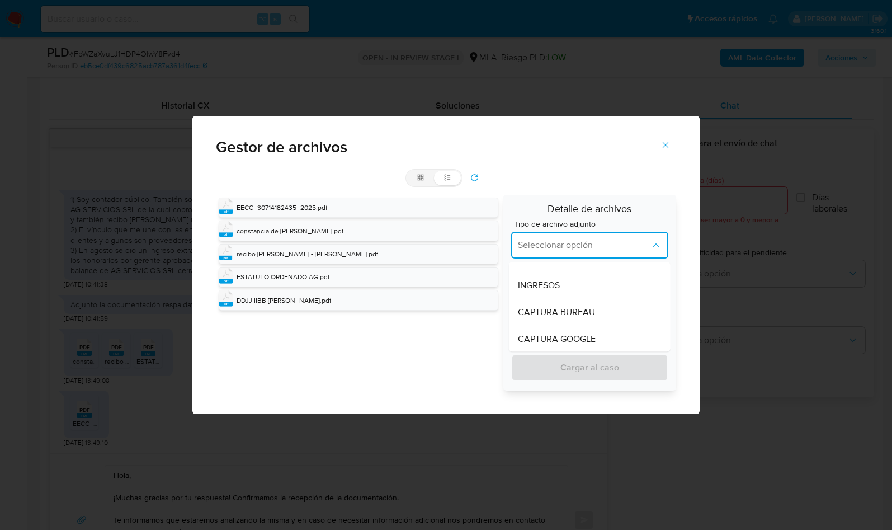
click at [564, 284] on div "INGRESOS" at bounding box center [586, 285] width 137 height 27
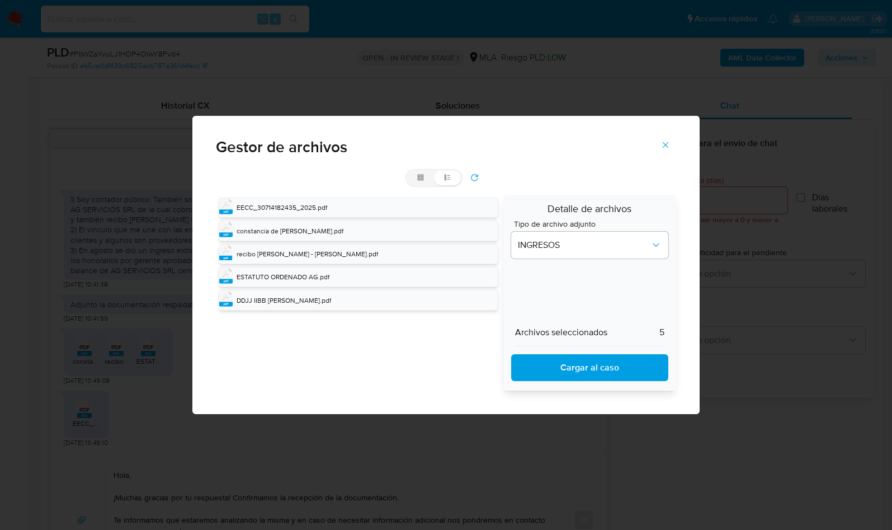
click at [578, 372] on span "Cargar al caso" at bounding box center [590, 367] width 128 height 25
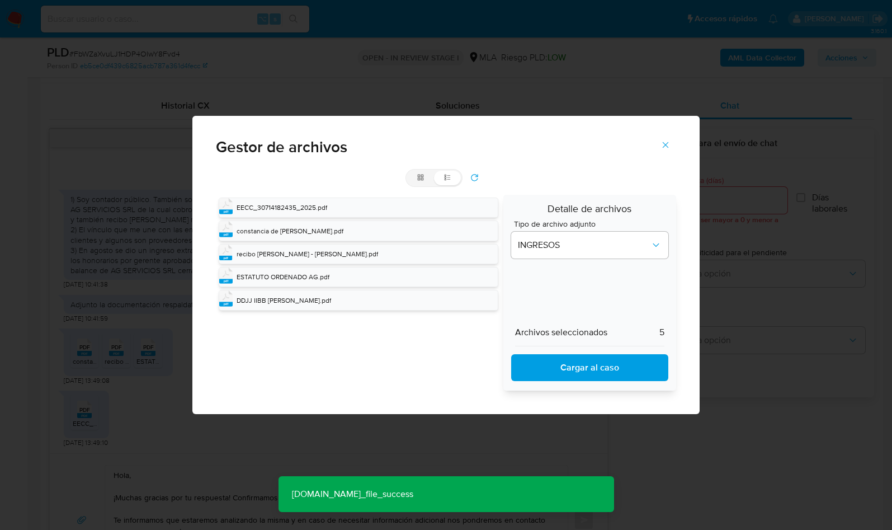
click at [672, 138] on button "Cerrar" at bounding box center [665, 144] width 39 height 27
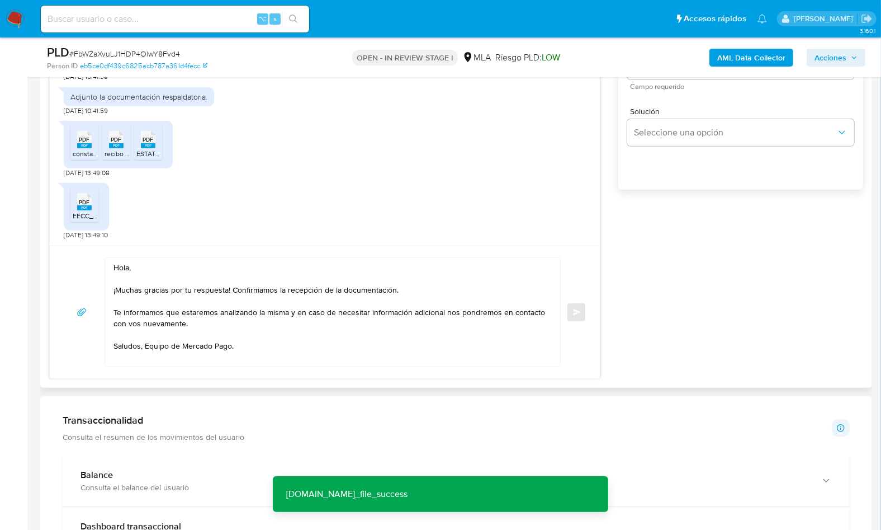
click at [295, 342] on textarea "Hola, ¡Muchas gracias por tu respuesta! Confirmamos la recepción de la document…" at bounding box center [330, 312] width 433 height 108
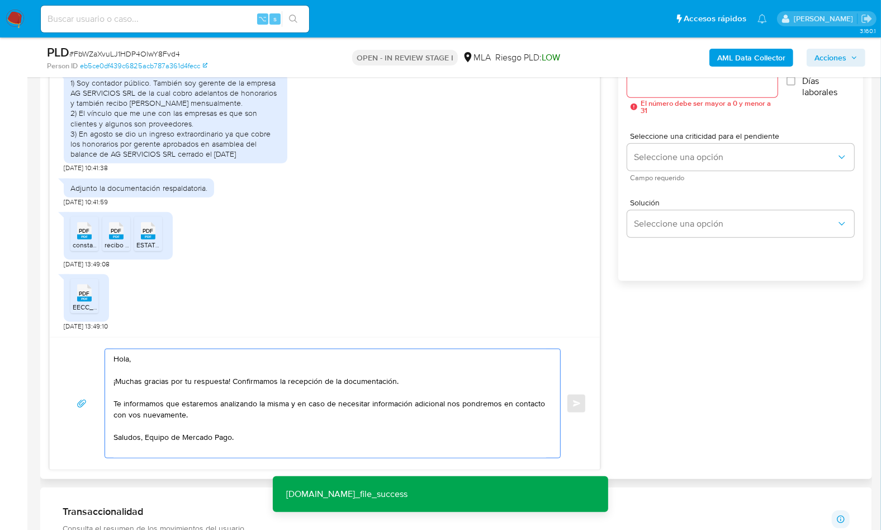
scroll to position [638, 0]
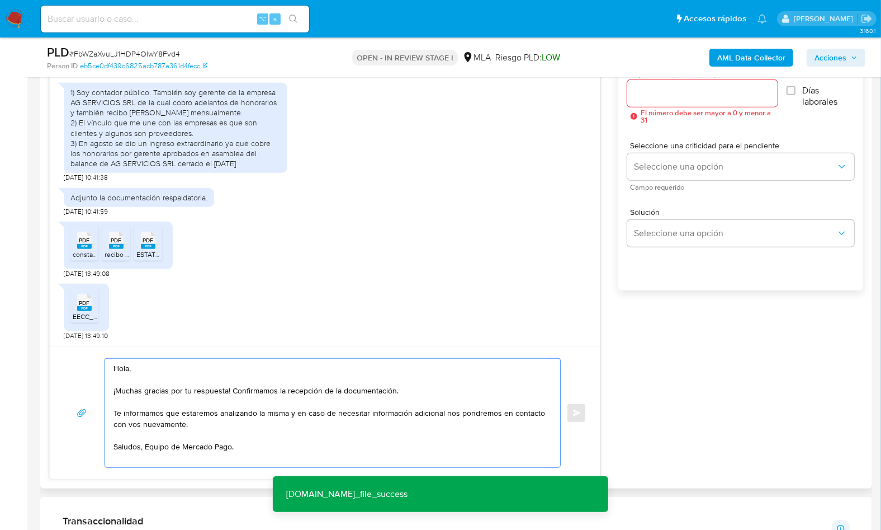
click at [676, 95] on input "Esperar Respuesta (días)" at bounding box center [702, 93] width 150 height 15
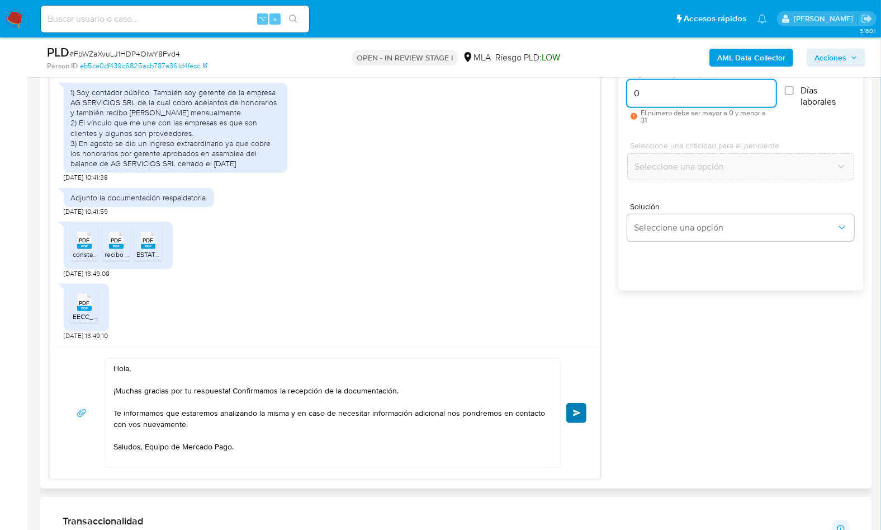
type input "0"
click at [568, 415] on button "Enviar" at bounding box center [576, 413] width 20 height 20
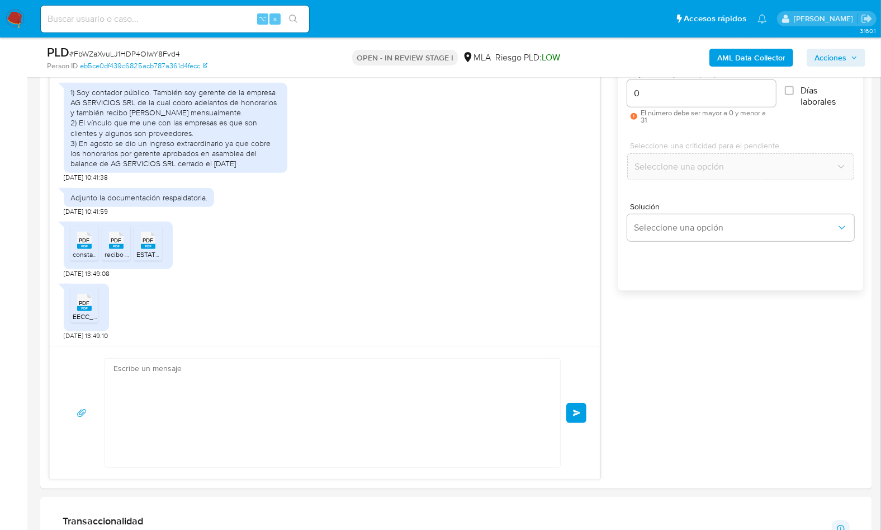
scroll to position [1333, 0]
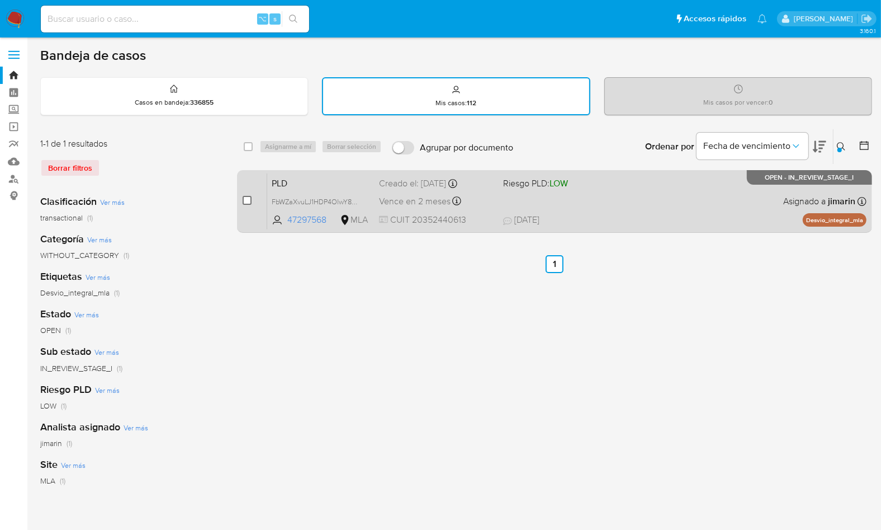
drag, startPoint x: 0, startPoint y: 0, endPoint x: 249, endPoint y: 198, distance: 318.4
click at [249, 198] on input "checkbox" at bounding box center [247, 200] width 9 height 9
checkbox input "true"
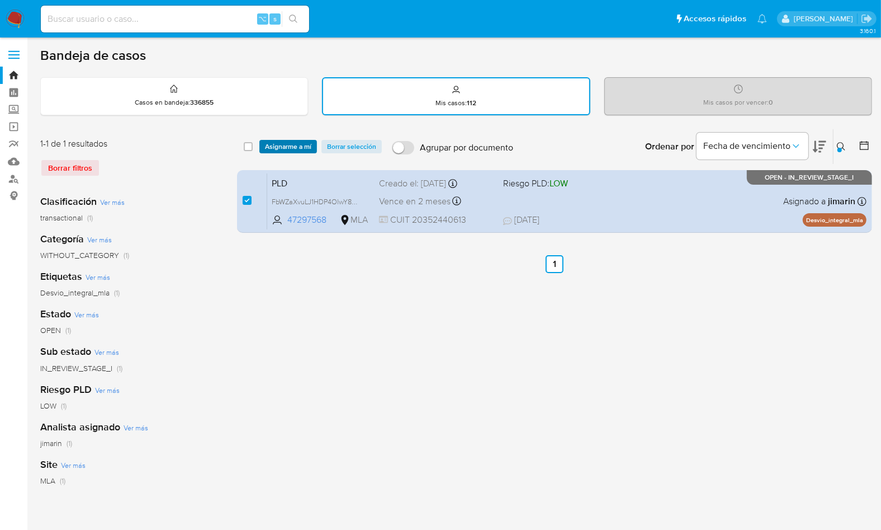
click at [285, 145] on span "Asignarme a mí" at bounding box center [288, 146] width 46 height 11
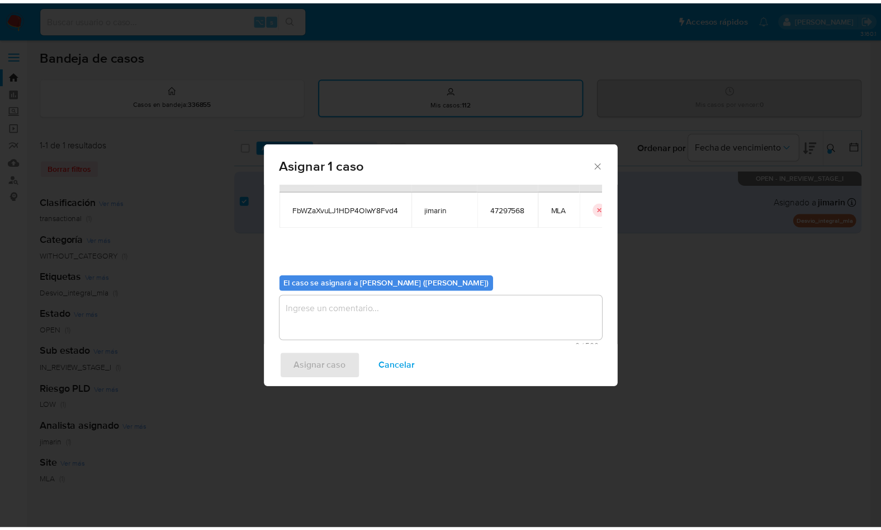
scroll to position [57, 0]
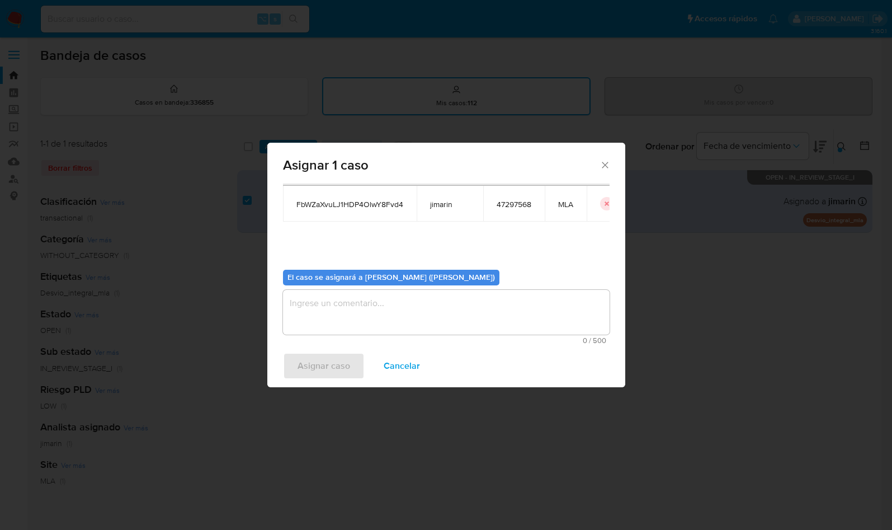
click at [367, 347] on div "Asignar caso Cancelar" at bounding box center [446, 365] width 358 height 42
click at [375, 318] on textarea "assign-modal" at bounding box center [446, 312] width 327 height 45
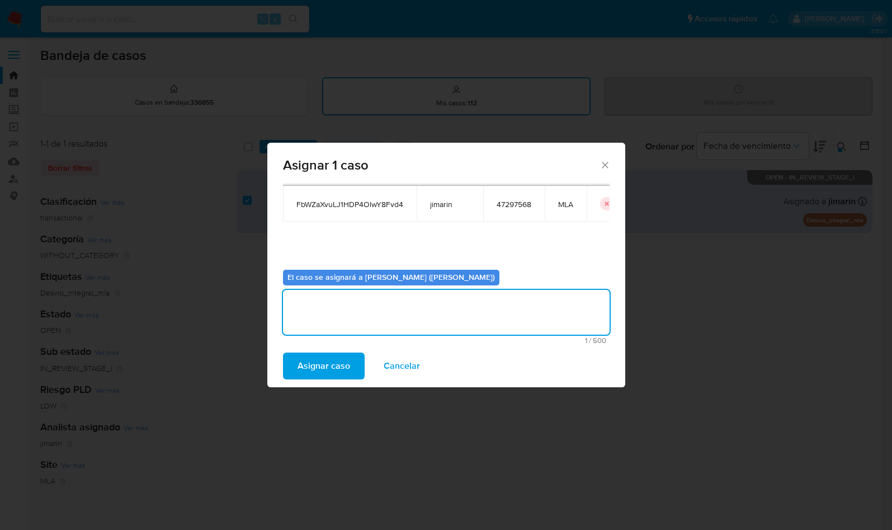
click at [333, 362] on span "Asignar caso" at bounding box center [323, 365] width 53 height 25
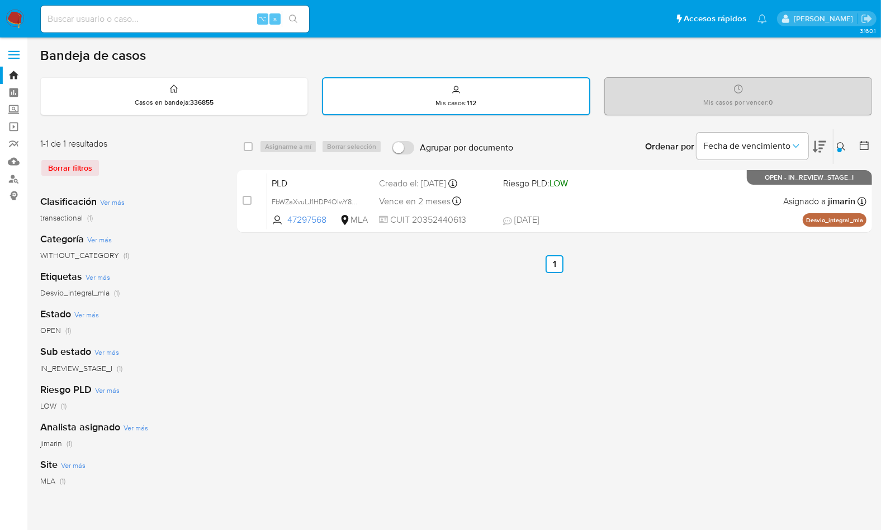
click at [838, 146] on icon at bounding box center [841, 146] width 8 height 8
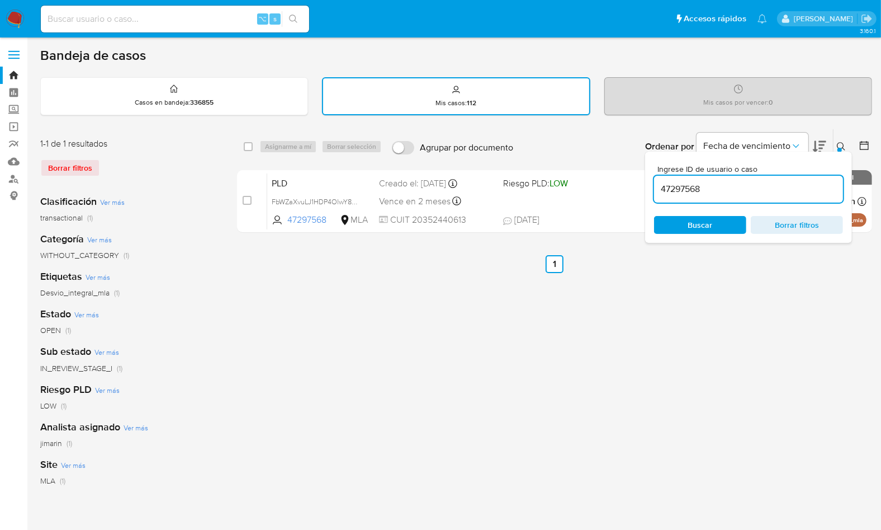
click at [774, 187] on input "47297568" at bounding box center [748, 189] width 189 height 15
click at [773, 188] on input "47297568" at bounding box center [748, 189] width 189 height 15
click at [844, 143] on icon at bounding box center [841, 146] width 9 height 9
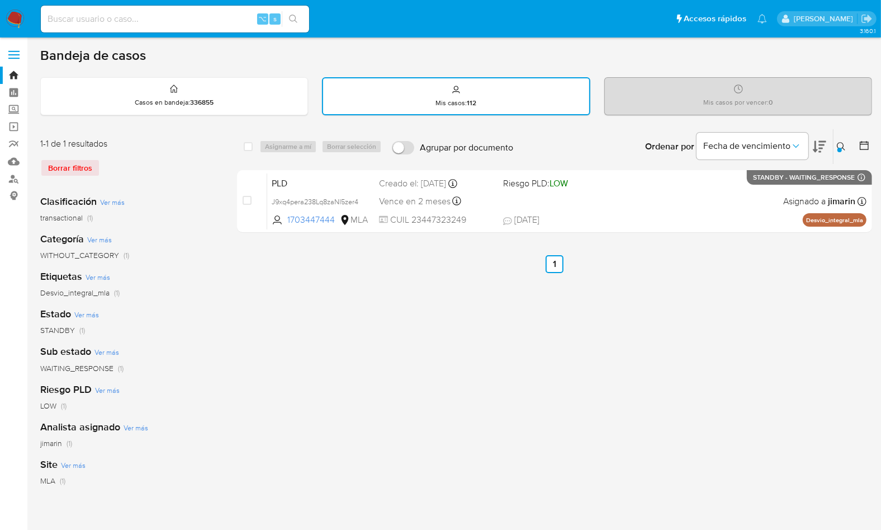
click at [843, 144] on icon at bounding box center [841, 146] width 9 height 9
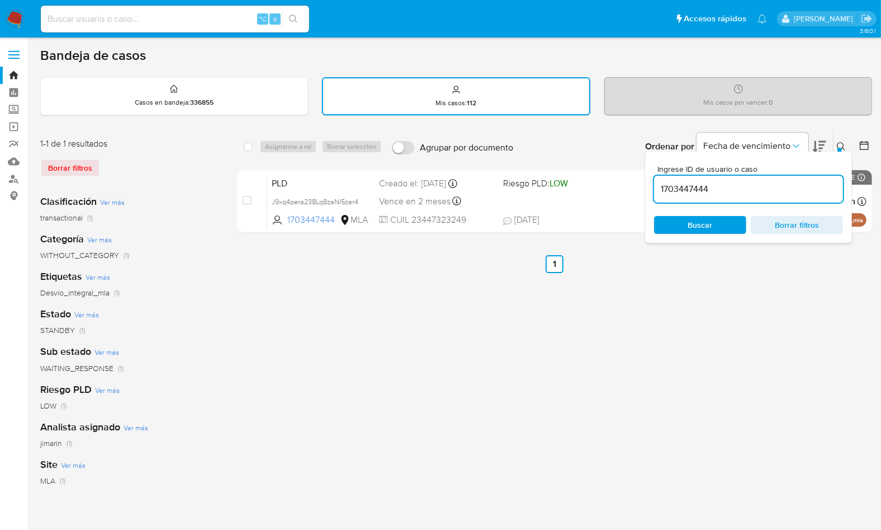
click at [794, 188] on input "1703447444" at bounding box center [748, 189] width 189 height 15
click at [839, 142] on icon at bounding box center [841, 146] width 9 height 9
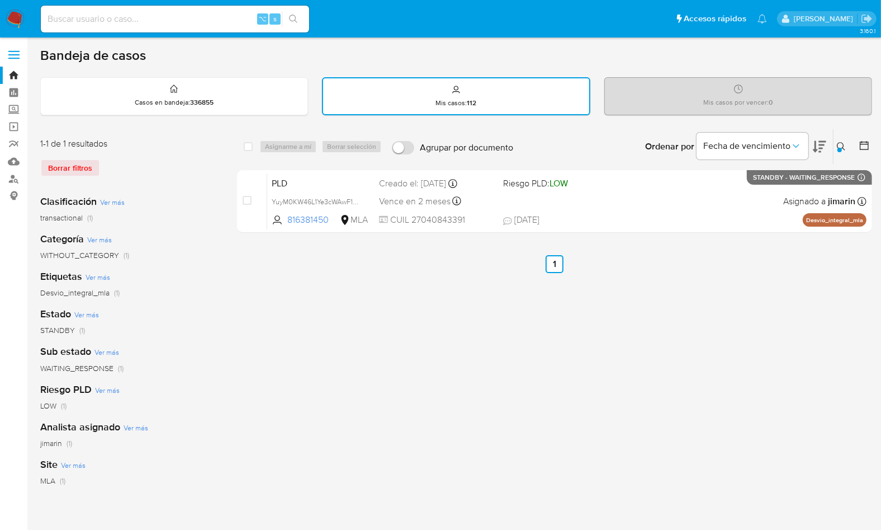
click at [841, 148] on div at bounding box center [840, 150] width 4 height 4
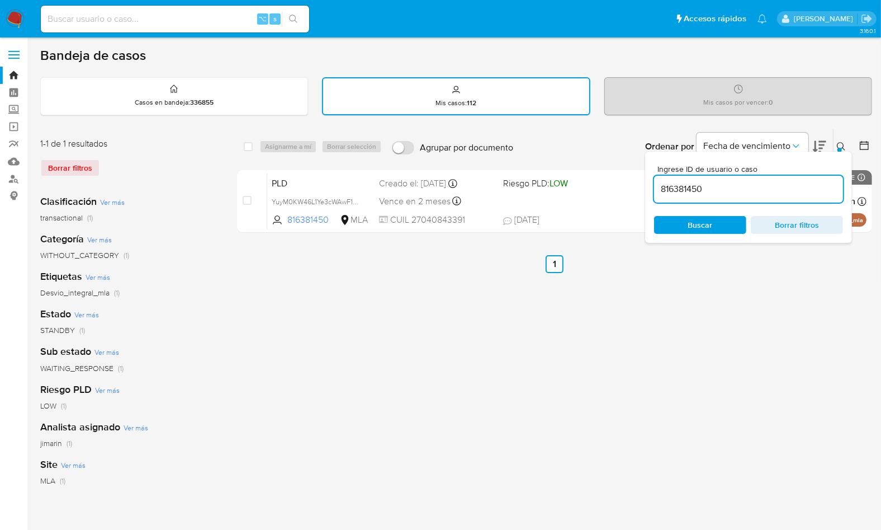
click at [797, 190] on input "816381450" at bounding box center [748, 189] width 189 height 15
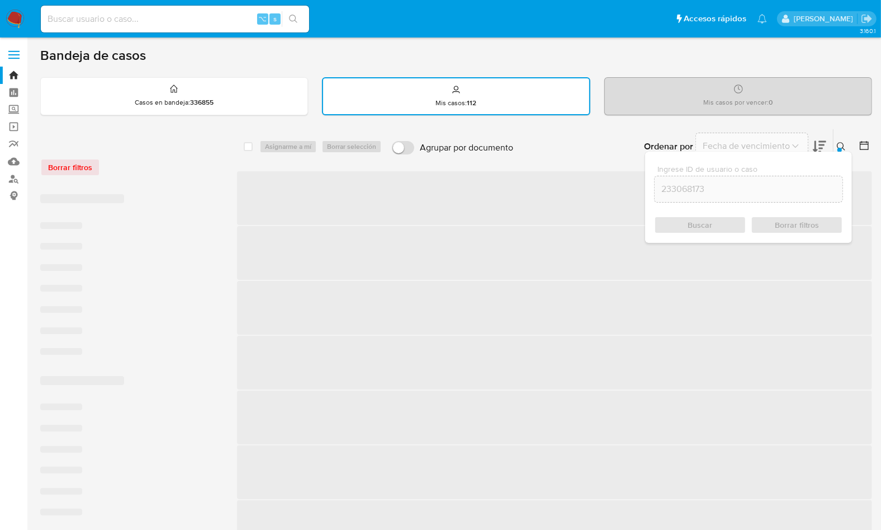
click at [843, 147] on icon at bounding box center [841, 146] width 8 height 8
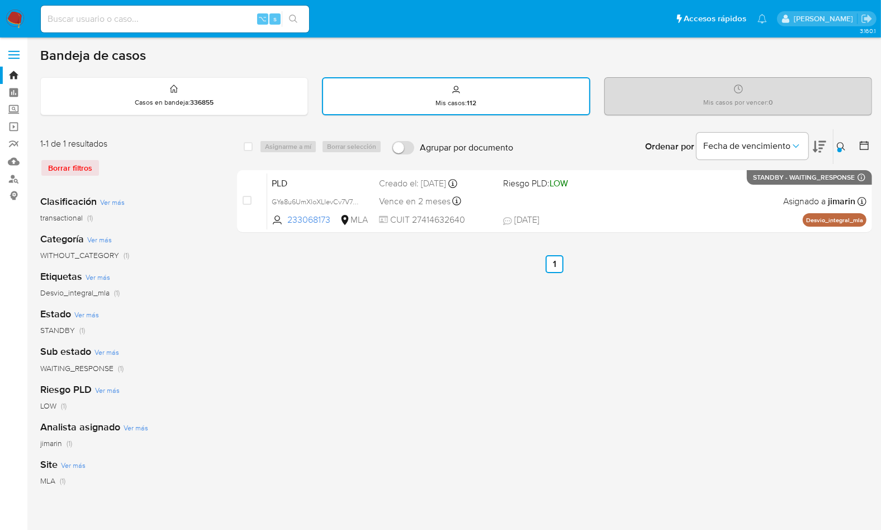
click at [848, 147] on button at bounding box center [843, 146] width 18 height 13
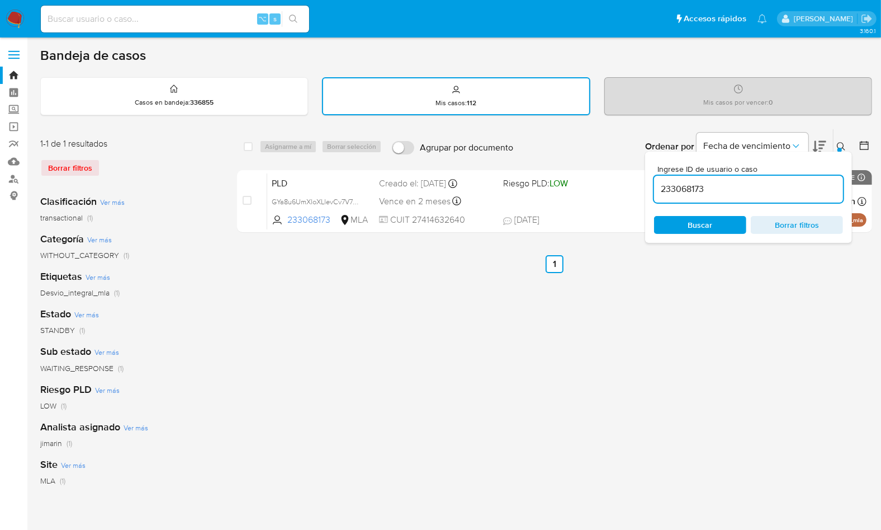
drag, startPoint x: 801, startPoint y: 198, endPoint x: 802, endPoint y: 192, distance: 5.7
click at [801, 198] on div "233068173" at bounding box center [748, 189] width 189 height 27
click at [802, 192] on input "233068173" at bounding box center [748, 189] width 189 height 15
paste input "9810284"
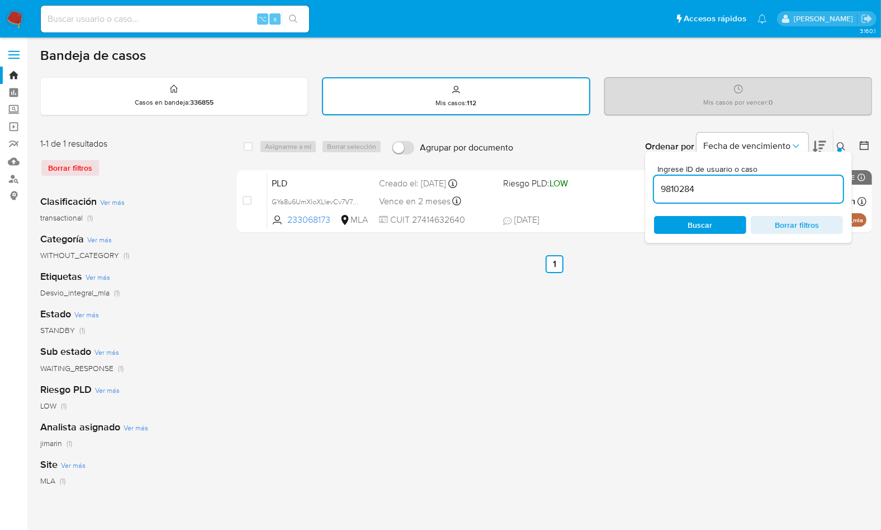
type input "9810284"
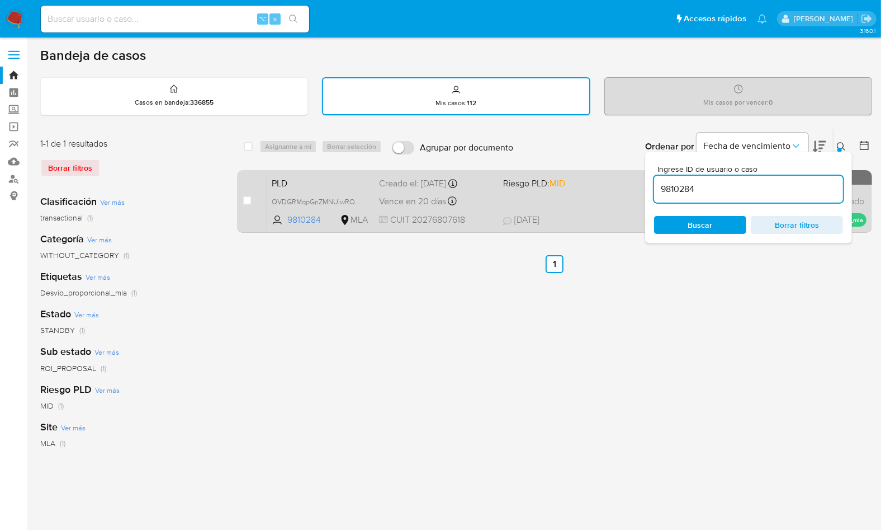
drag, startPoint x: 839, startPoint y: 141, endPoint x: 839, endPoint y: 174, distance: 33.0
click at [839, 142] on icon at bounding box center [841, 146] width 9 height 9
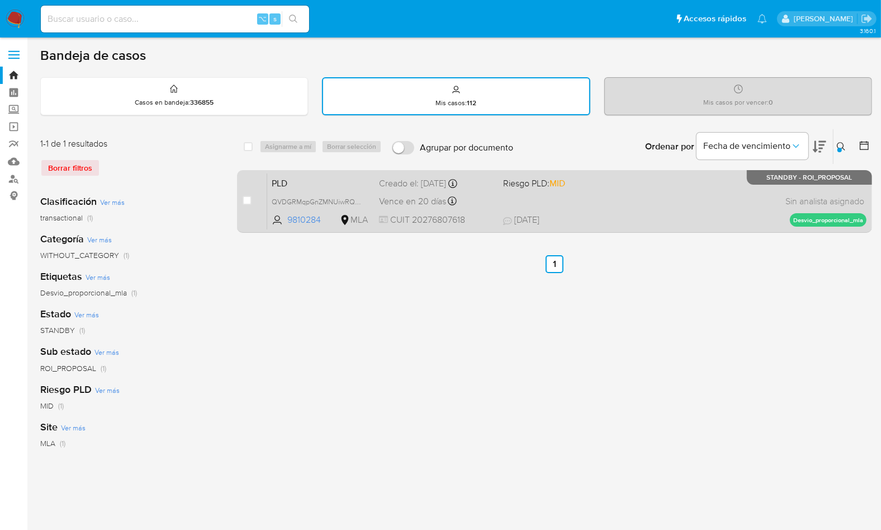
click at [681, 207] on div "PLD QVDGRMqpGnZMNUiwRQct5t95 9810284 MLA Riesgo PLD: MID Creado el: [DATE] Crea…" at bounding box center [566, 201] width 599 height 56
click at [626, 210] on div "PLD QVDGRMqpGnZMNUiwRQct5t95 9810284 MLA Riesgo PLD: MID Creado el: [DATE] Crea…" at bounding box center [566, 201] width 599 height 56
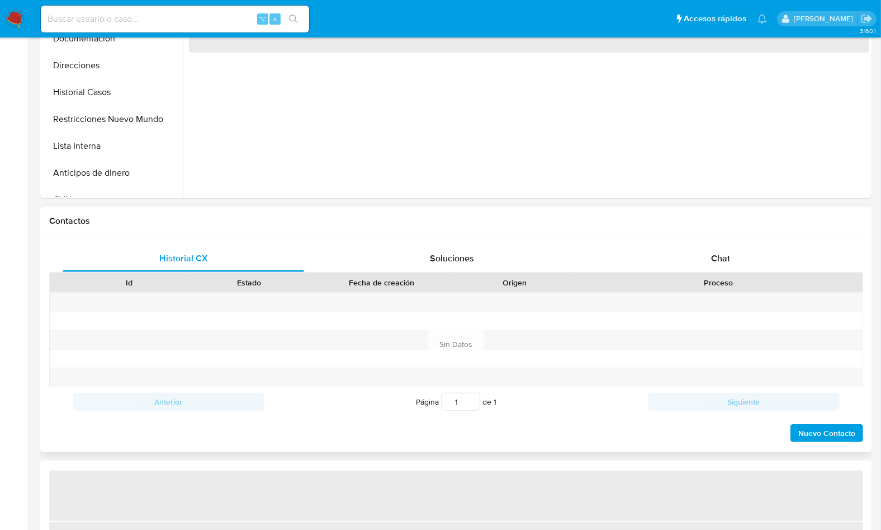
select select "10"
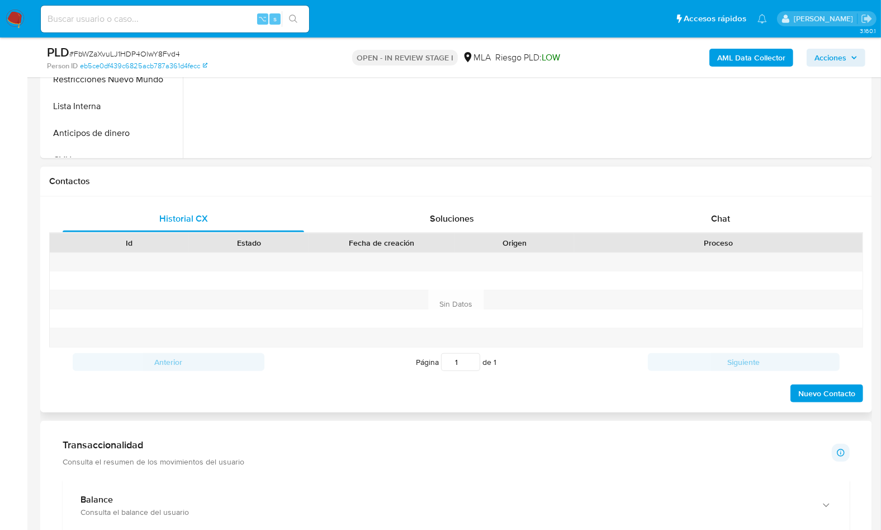
scroll to position [506, 0]
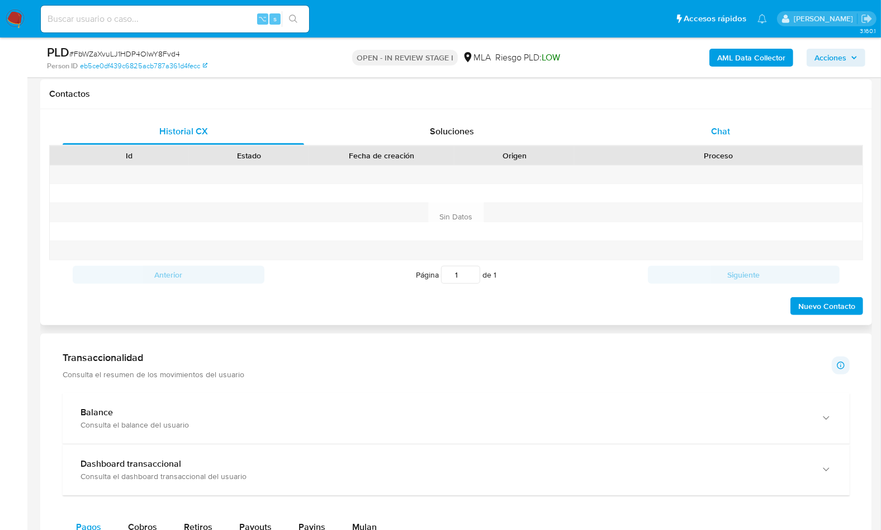
click at [740, 124] on div "Chat" at bounding box center [721, 131] width 242 height 27
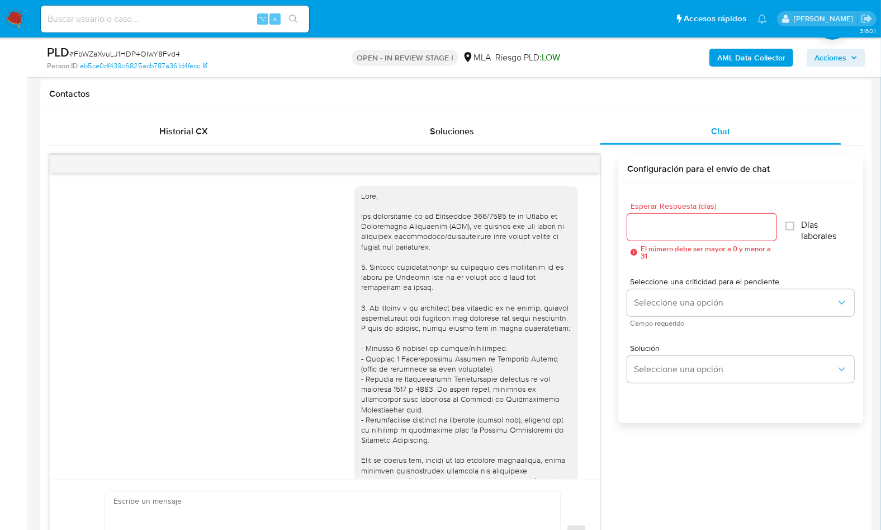
click at [581, 163] on div at bounding box center [325, 164] width 550 height 18
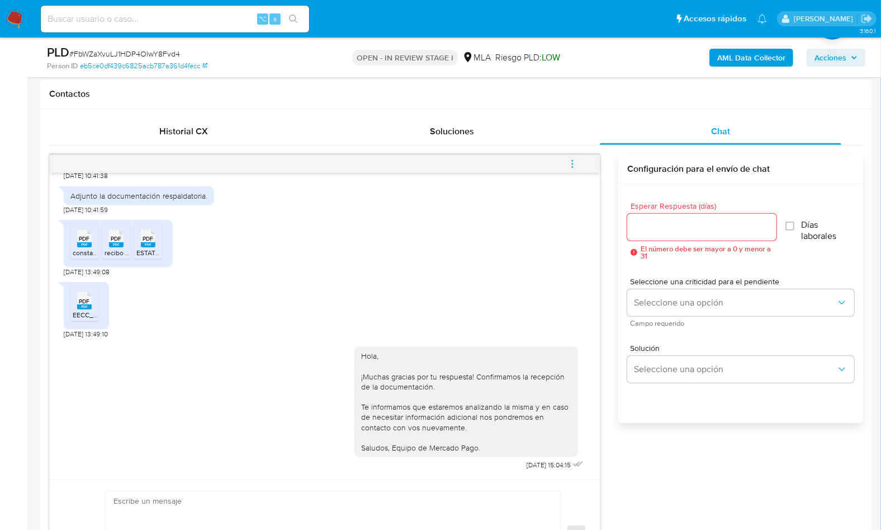
click at [573, 155] on span "menu-action" at bounding box center [573, 163] width 10 height 27
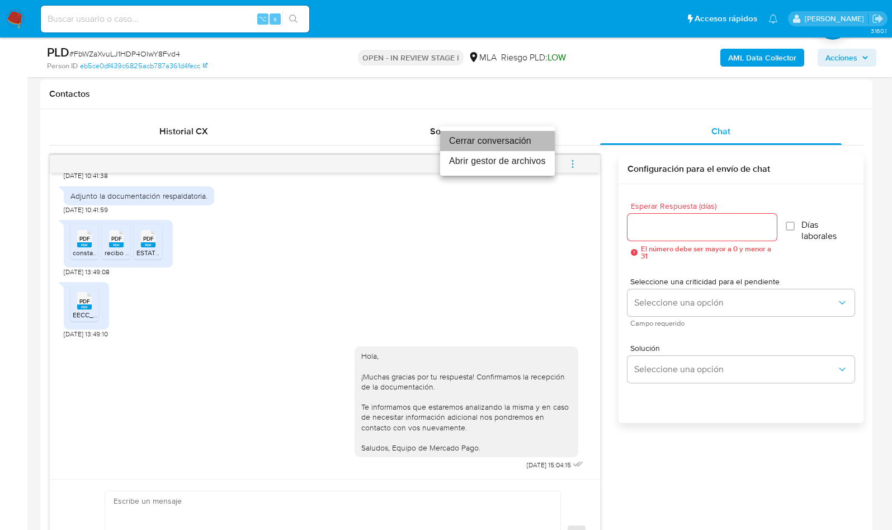
click at [474, 144] on li "Cerrar conversación" at bounding box center [497, 141] width 115 height 20
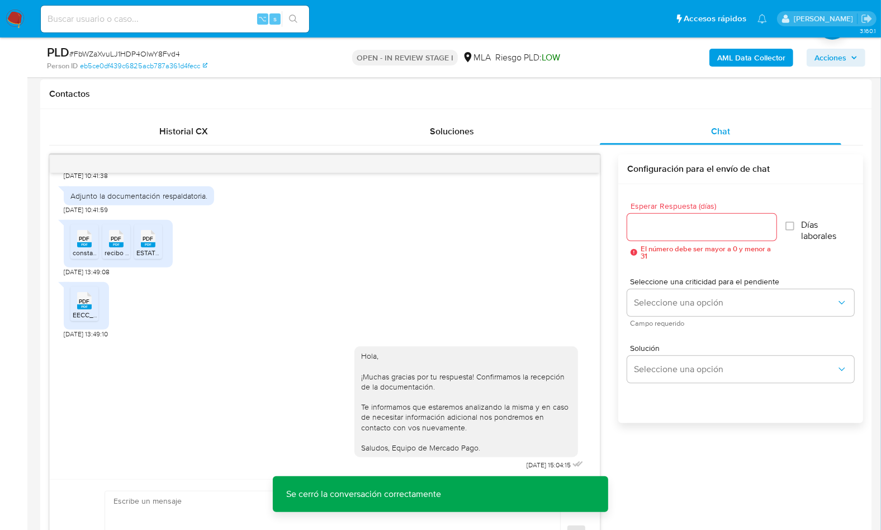
scroll to position [290, 0]
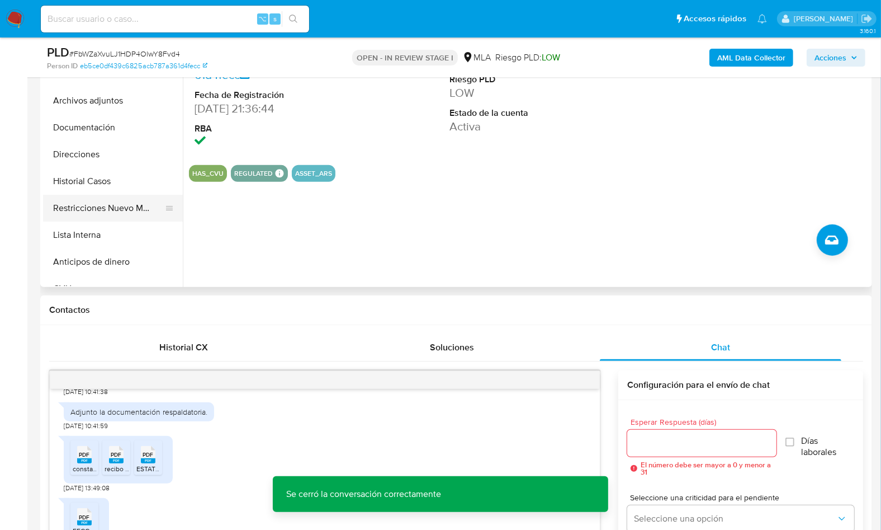
click at [114, 204] on button "Restricciones Nuevo Mundo" at bounding box center [108, 208] width 131 height 27
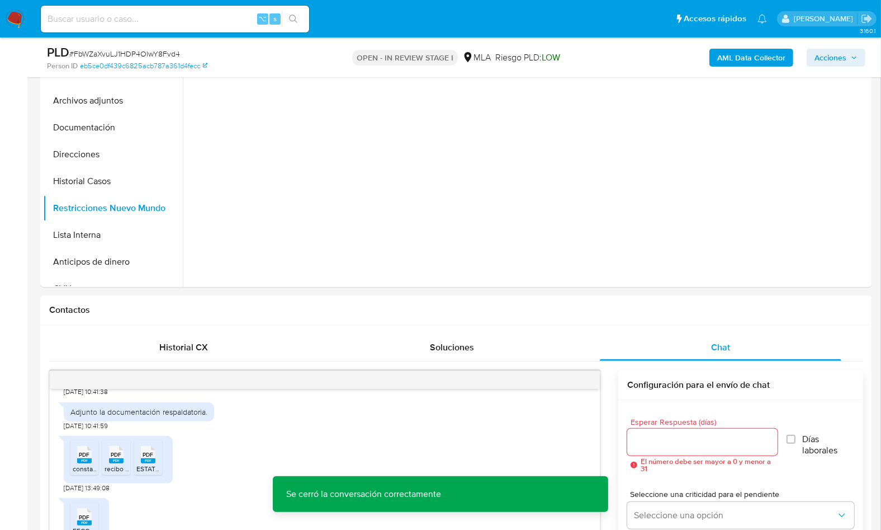
click at [734, 53] on b "AML Data Collector" at bounding box center [751, 58] width 68 height 18
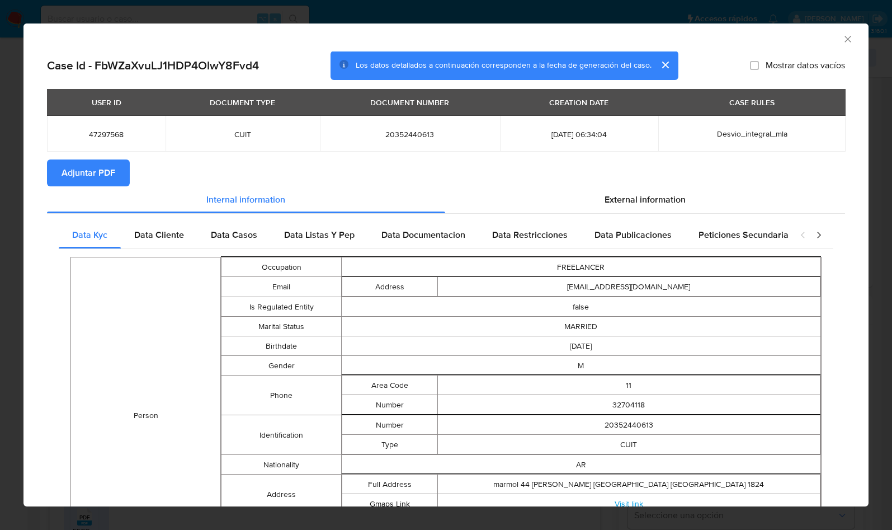
click at [89, 164] on span "Adjuntar PDF" at bounding box center [89, 172] width 54 height 25
click at [842, 38] on icon "Cerrar ventana" at bounding box center [847, 39] width 11 height 11
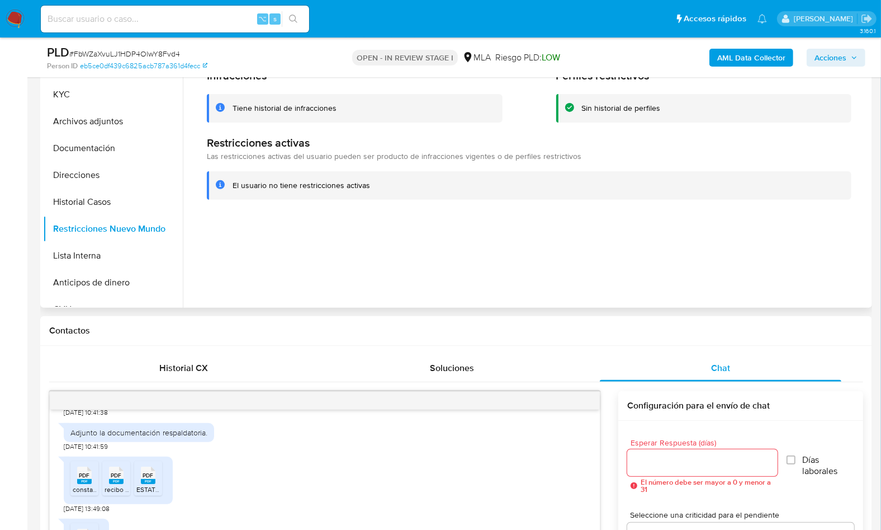
scroll to position [193, 0]
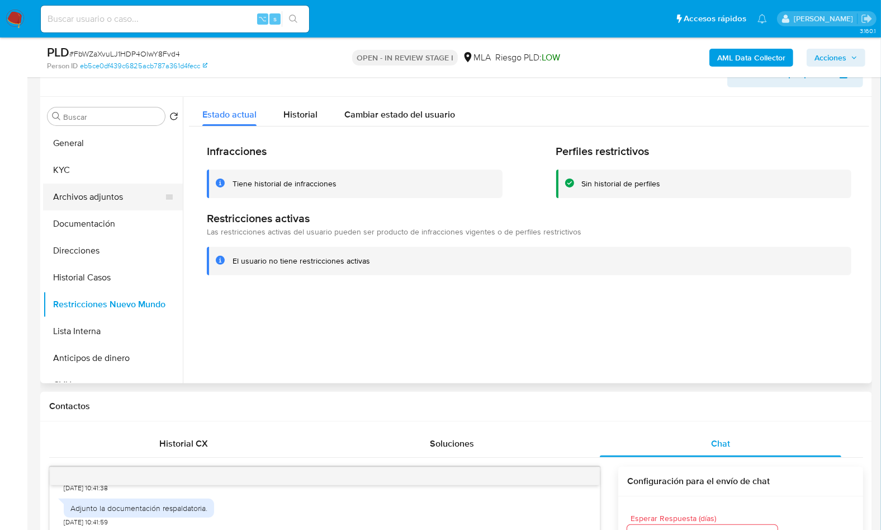
click at [111, 188] on button "Archivos adjuntos" at bounding box center [108, 196] width 131 height 27
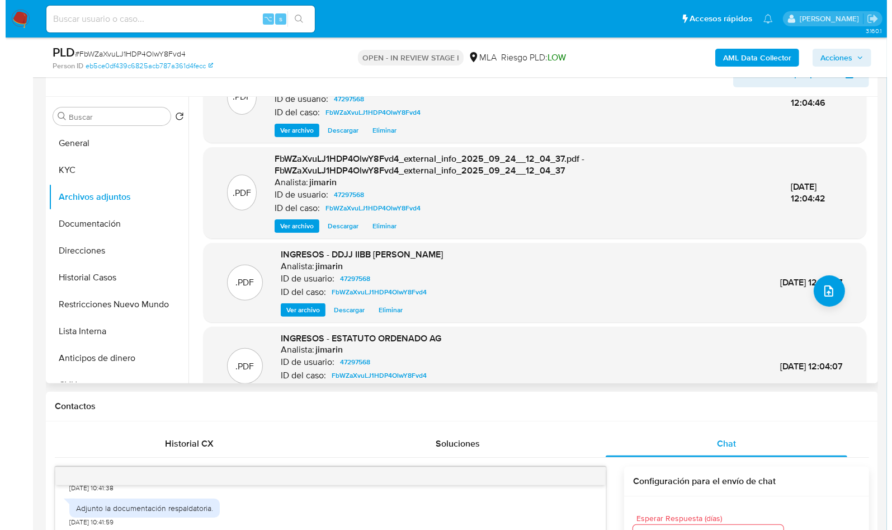
scroll to position [35, 0]
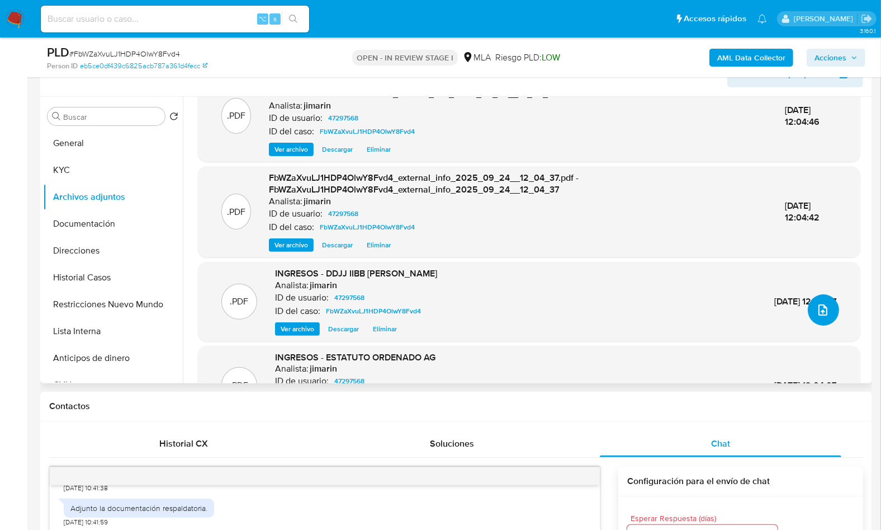
click at [820, 314] on icon "upload-file" at bounding box center [822, 309] width 13 height 13
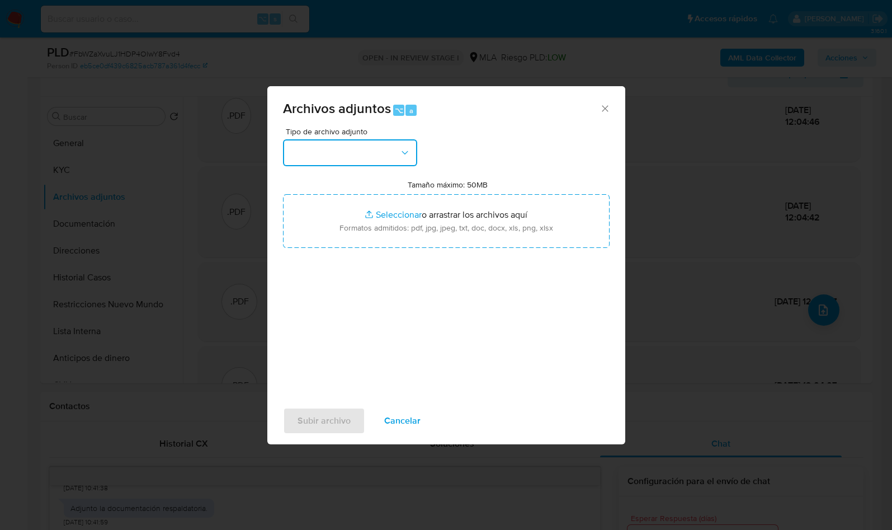
click at [352, 151] on button "button" at bounding box center [350, 152] width 134 height 27
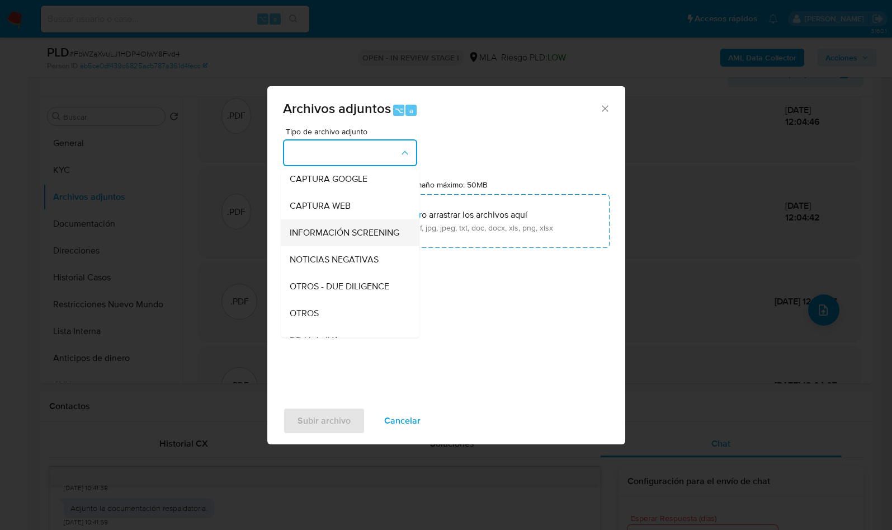
scroll to position [92, 0]
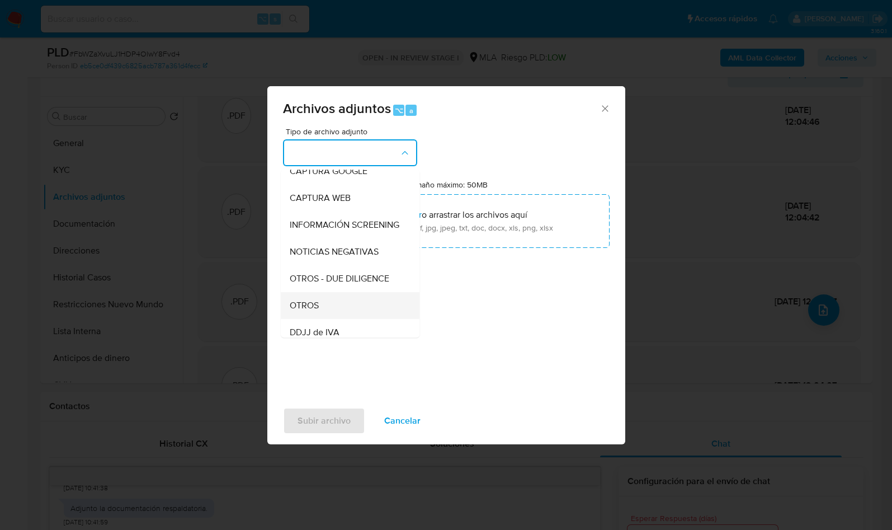
click at [320, 314] on div "OTROS" at bounding box center [347, 305] width 114 height 27
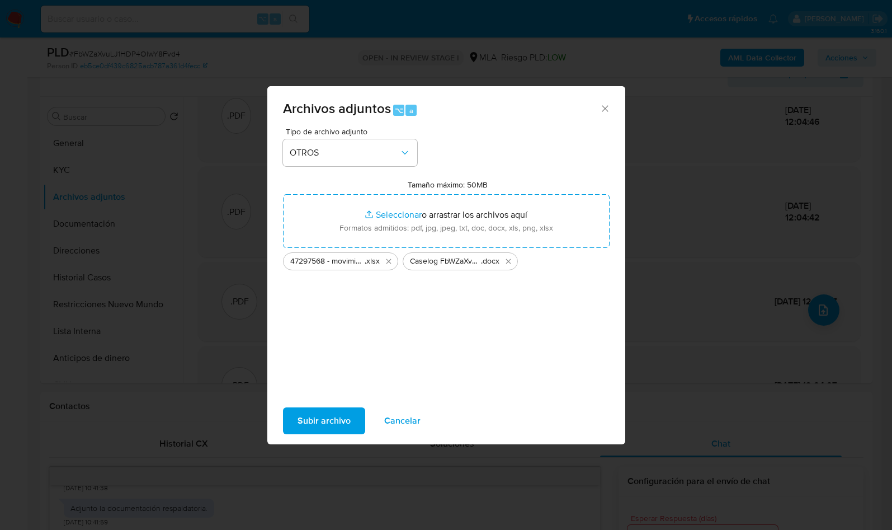
click at [325, 419] on span "Subir archivo" at bounding box center [323, 420] width 53 height 25
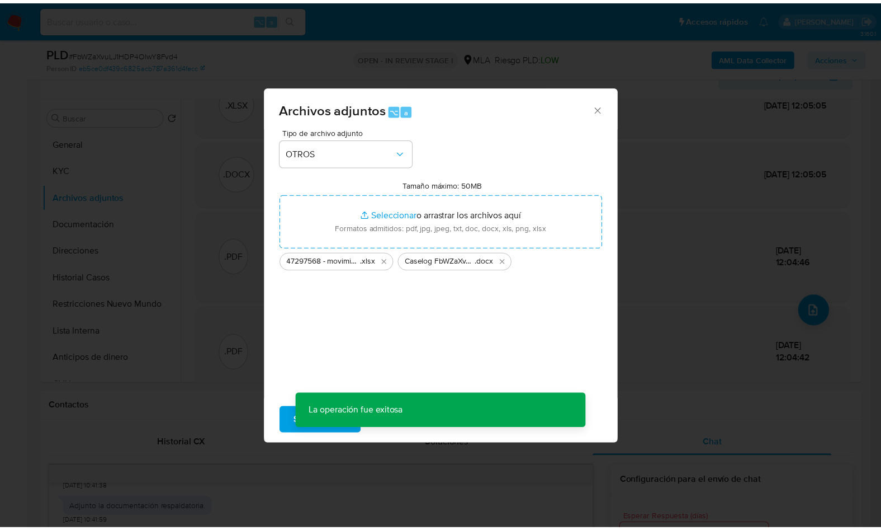
scroll to position [91, 0]
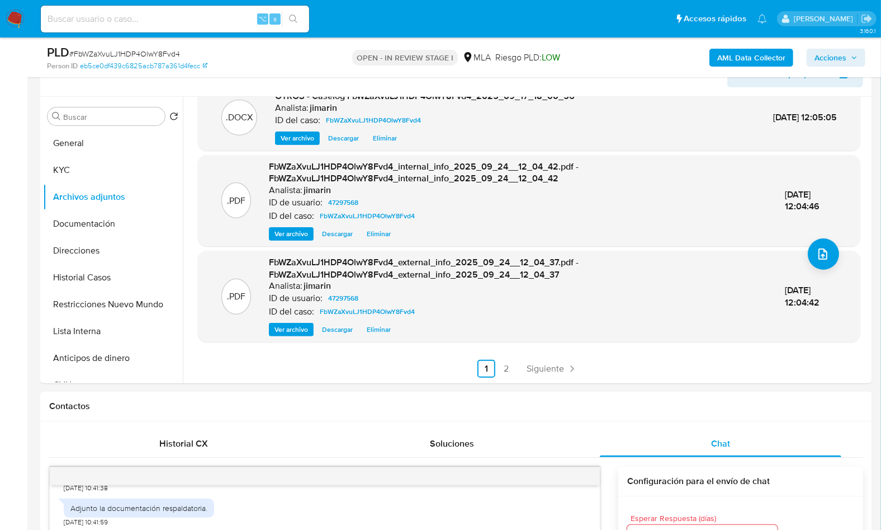
click at [837, 58] on span "Acciones" at bounding box center [831, 58] width 32 height 18
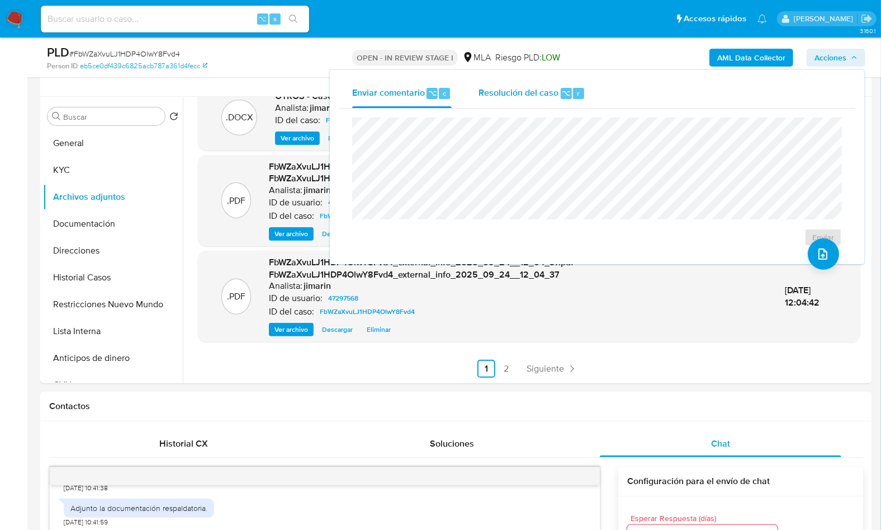
click at [549, 96] on span "Resolución del caso" at bounding box center [519, 92] width 80 height 13
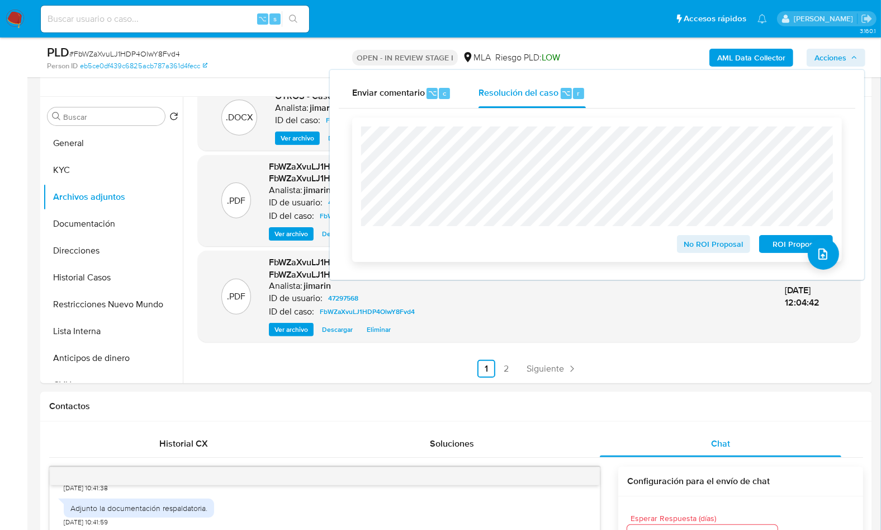
click at [722, 252] on span "No ROI Proposal" at bounding box center [714, 244] width 58 height 16
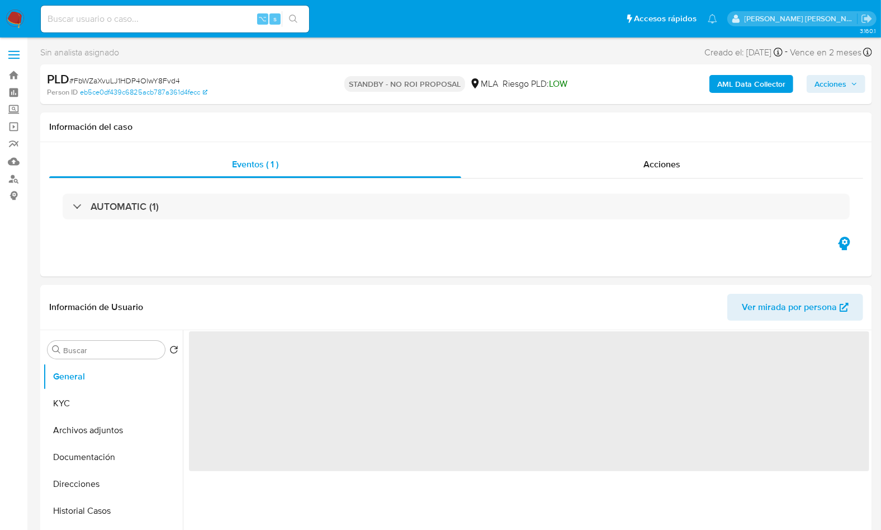
select select "10"
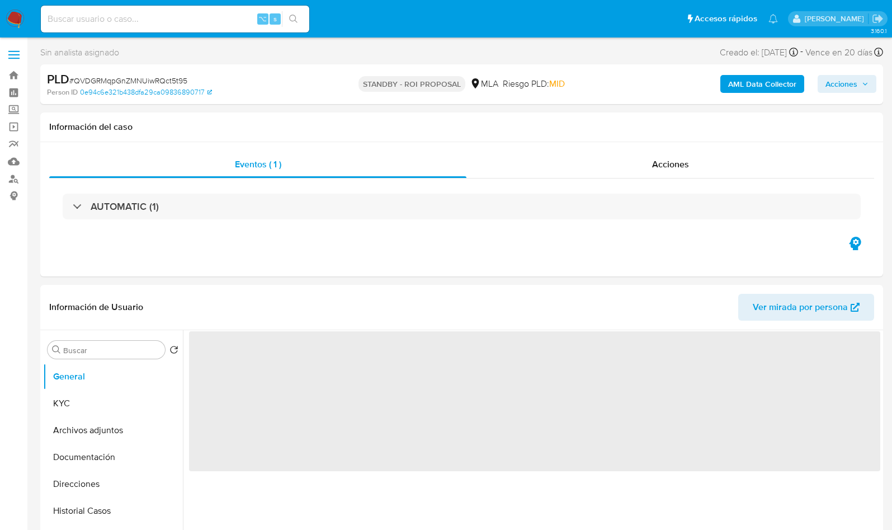
select select "10"
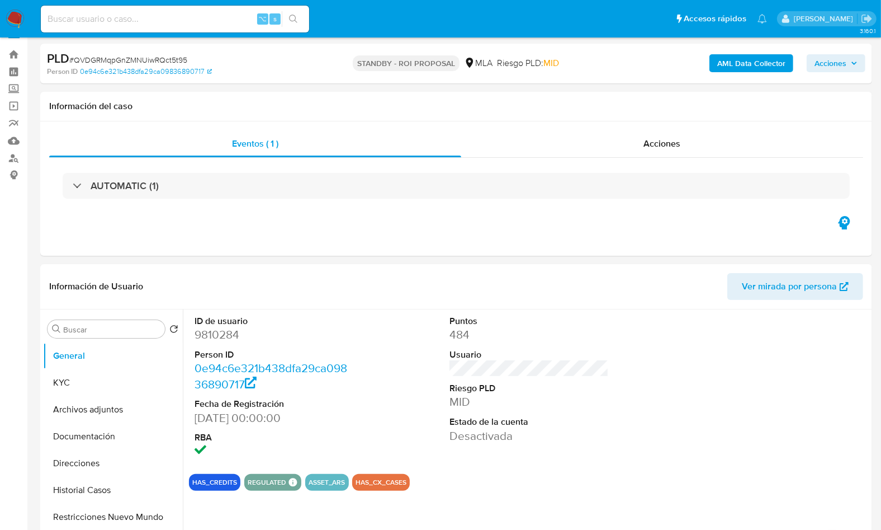
scroll to position [318, 0]
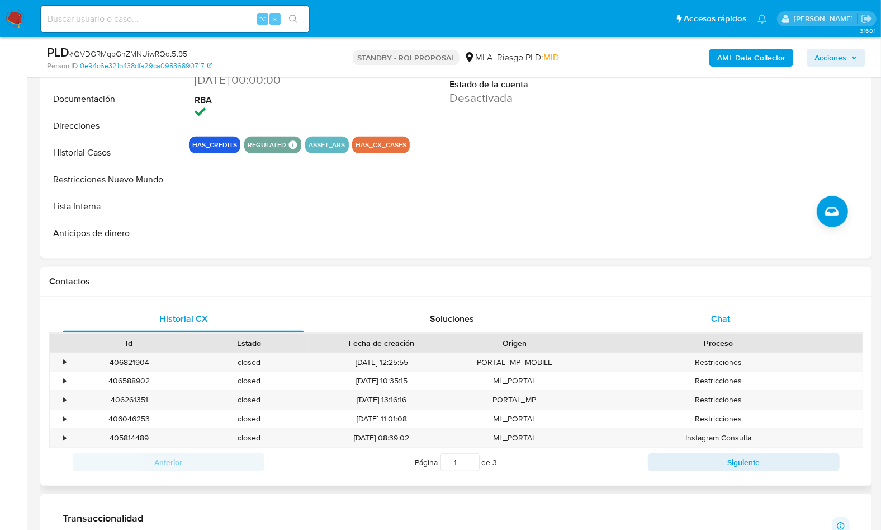
click at [728, 309] on div "Chat" at bounding box center [721, 318] width 242 height 27
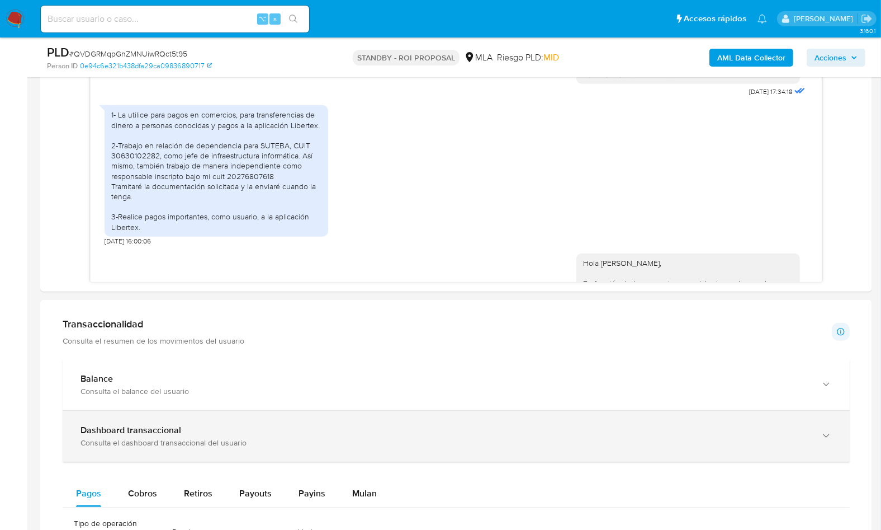
scroll to position [393, 0]
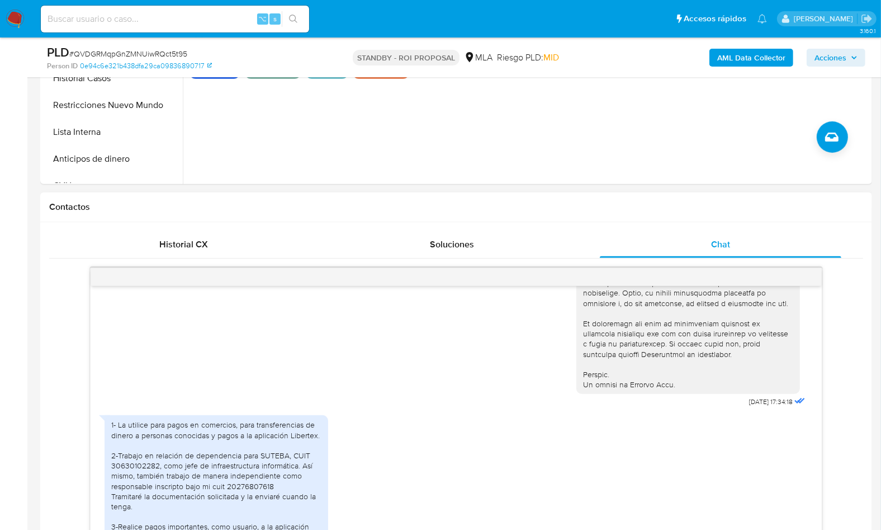
click at [199, 229] on div "Historial CX Soluciones Chat Id Estado Fecha de creación Origen Proceso • 40682…" at bounding box center [456, 411] width 832 height 379
click at [211, 246] on div "Historial CX" at bounding box center [184, 244] width 242 height 27
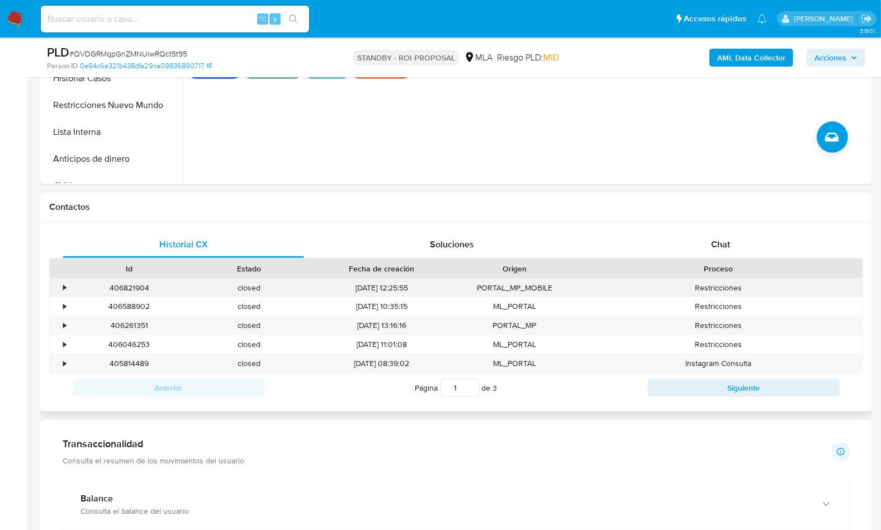
click at [143, 291] on div "406821904" at bounding box center [129, 287] width 120 height 18
copy div "406821904"
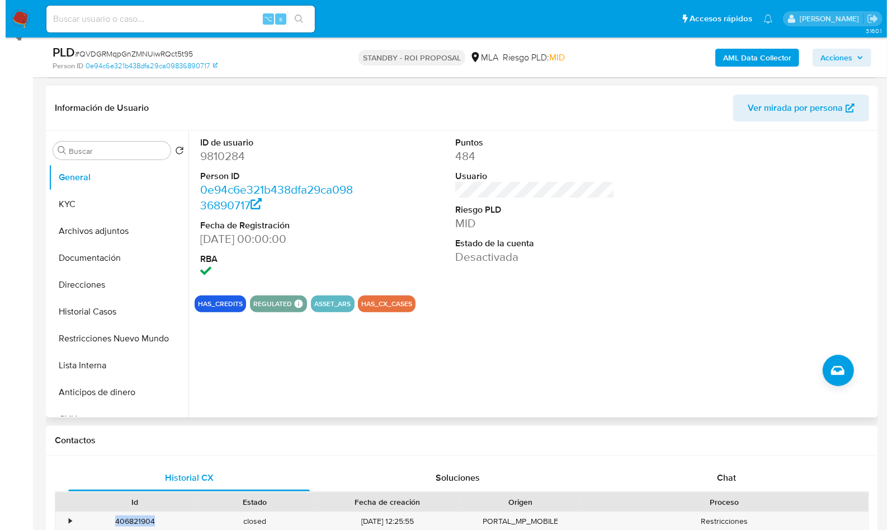
scroll to position [149, 0]
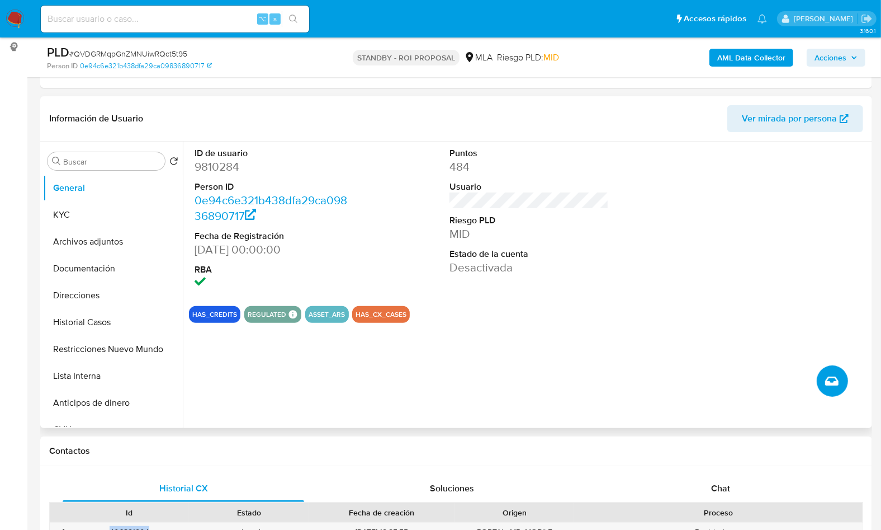
click at [833, 382] on icon "Crear caso manual" at bounding box center [831, 380] width 13 height 9
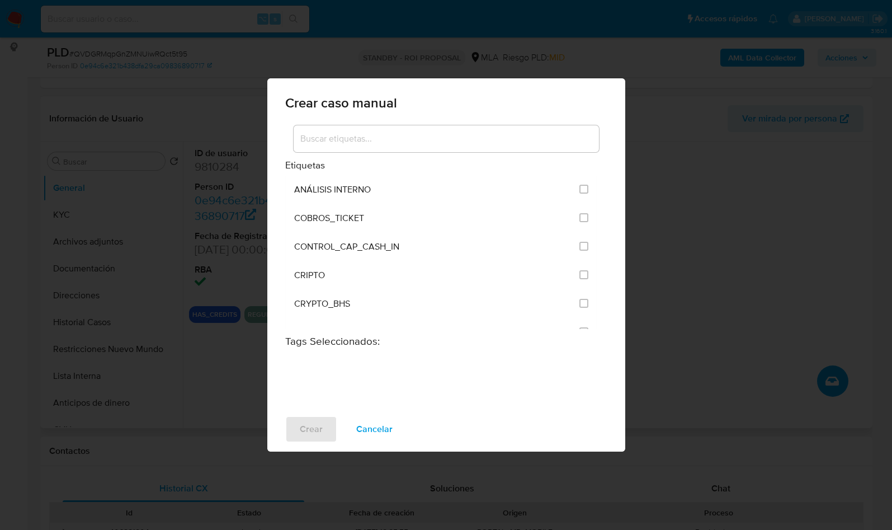
click at [361, 147] on div at bounding box center [446, 138] width 305 height 27
click at [362, 143] on input at bounding box center [446, 138] width 305 height 15
type input "v"
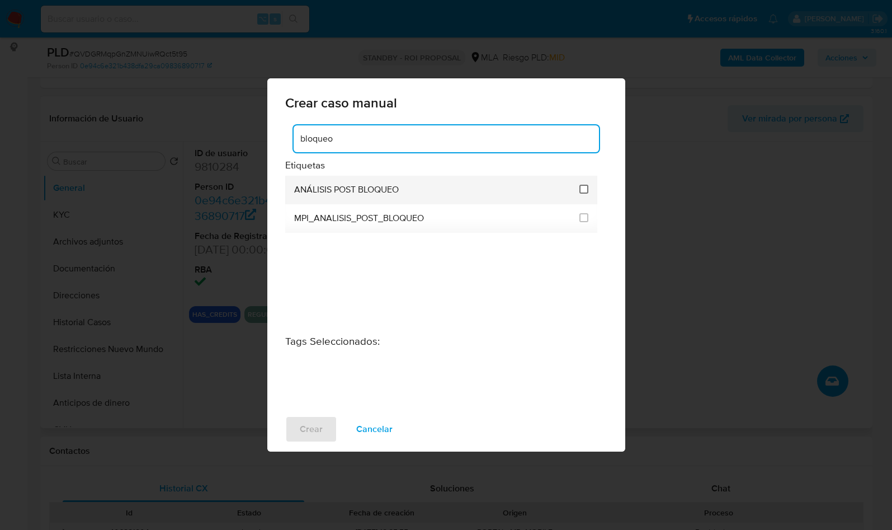
type input "bloqueo"
click at [588, 188] on input "3249" at bounding box center [583, 189] width 9 height 9
checkbox input "true"
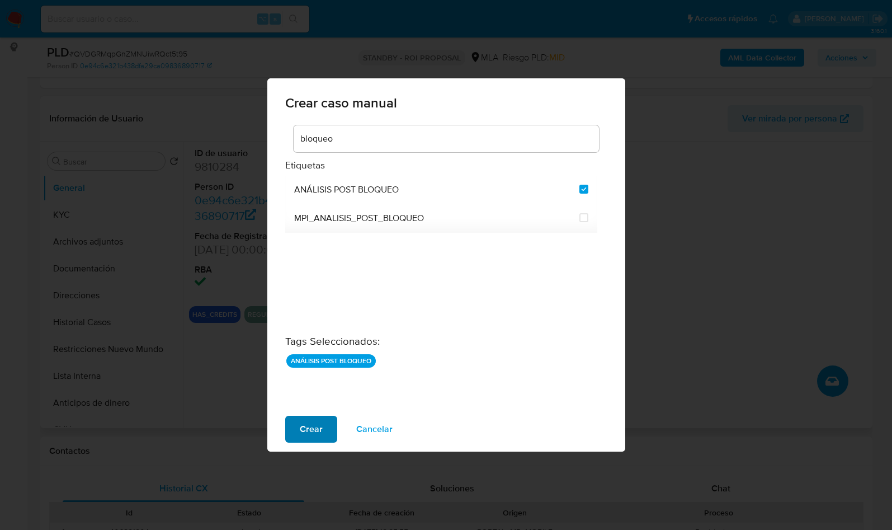
click at [318, 426] on span "Crear" at bounding box center [311, 429] width 23 height 25
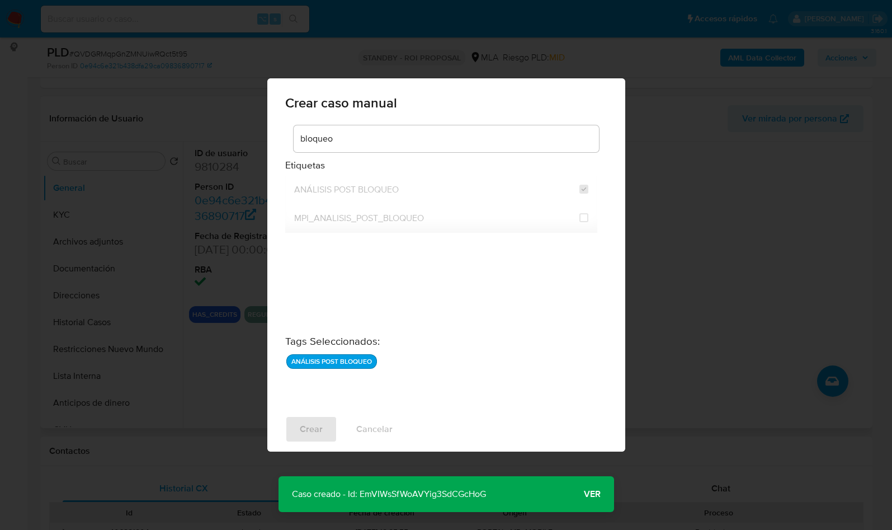
click at [598, 494] on span "Ver" at bounding box center [592, 494] width 17 height 0
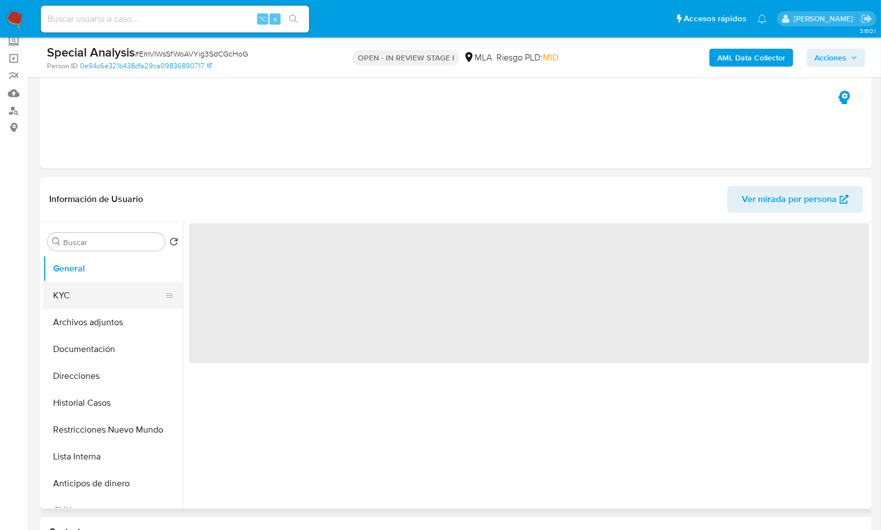
scroll to position [69, 0]
select select "10"
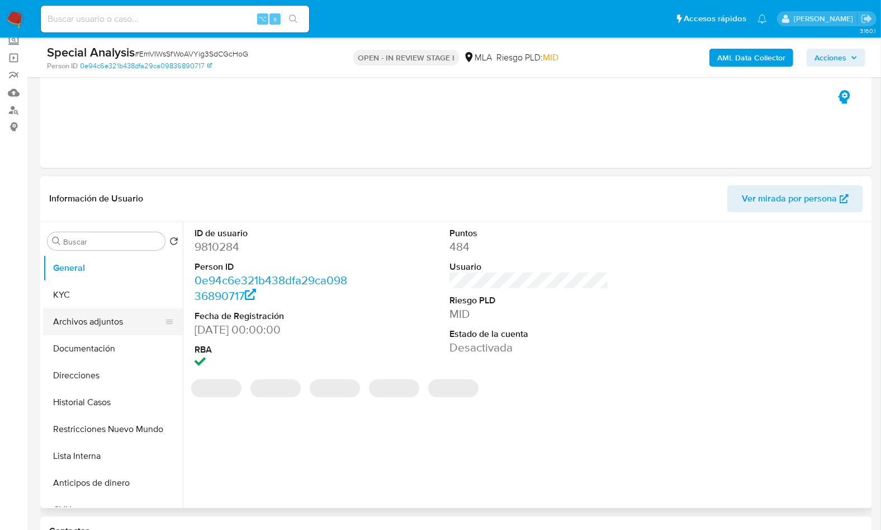
click at [95, 315] on button "Archivos adjuntos" at bounding box center [108, 321] width 131 height 27
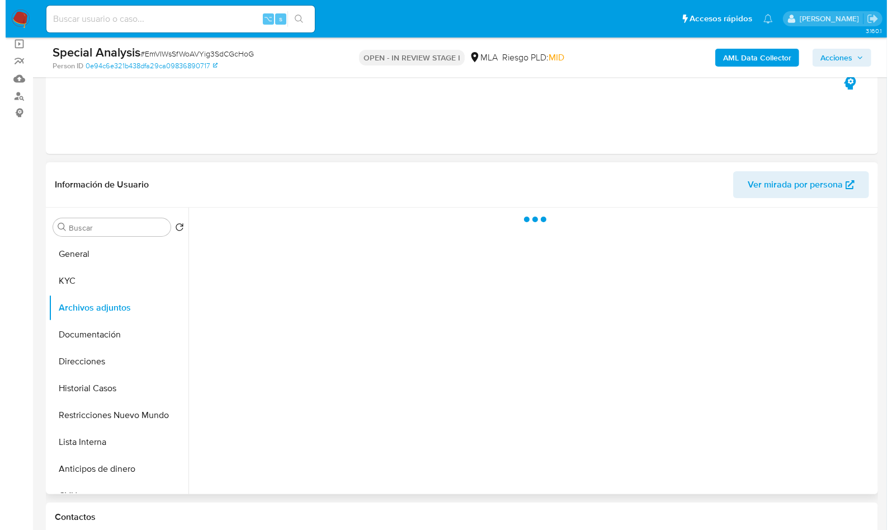
scroll to position [87, 0]
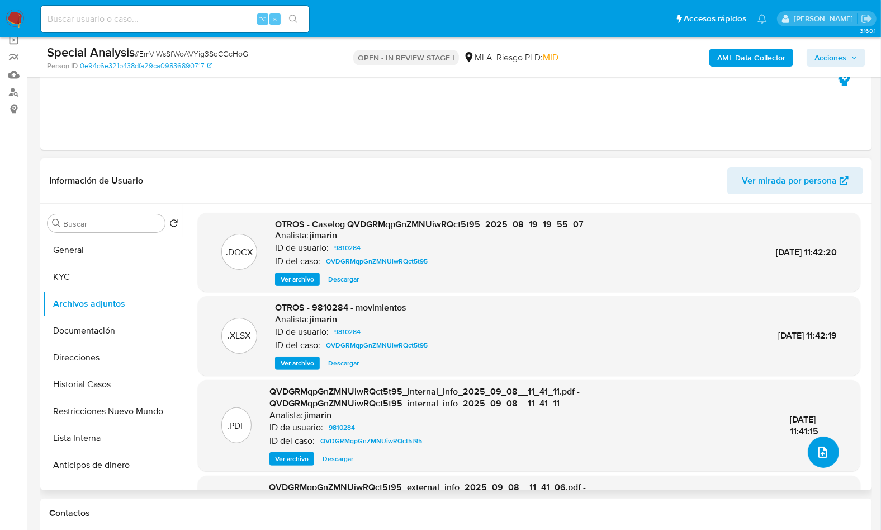
click at [816, 446] on span "upload-file" at bounding box center [822, 451] width 13 height 13
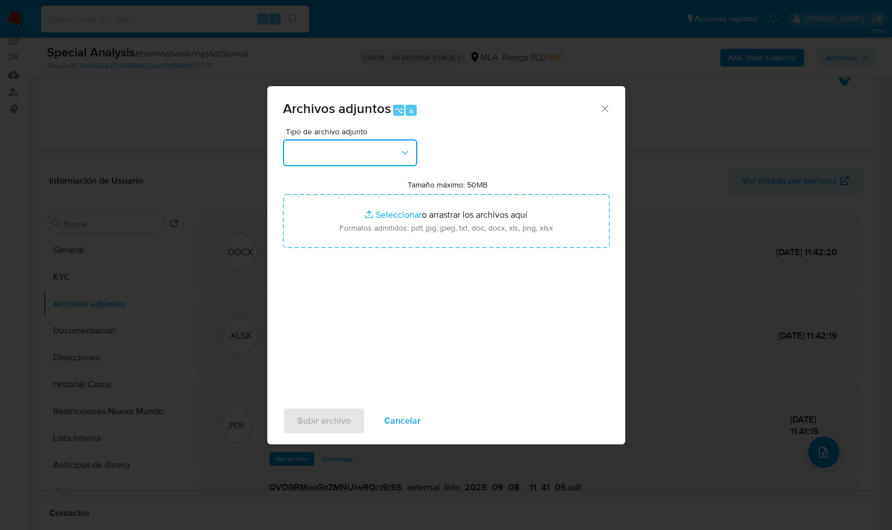
click at [348, 147] on button "button" at bounding box center [350, 152] width 134 height 27
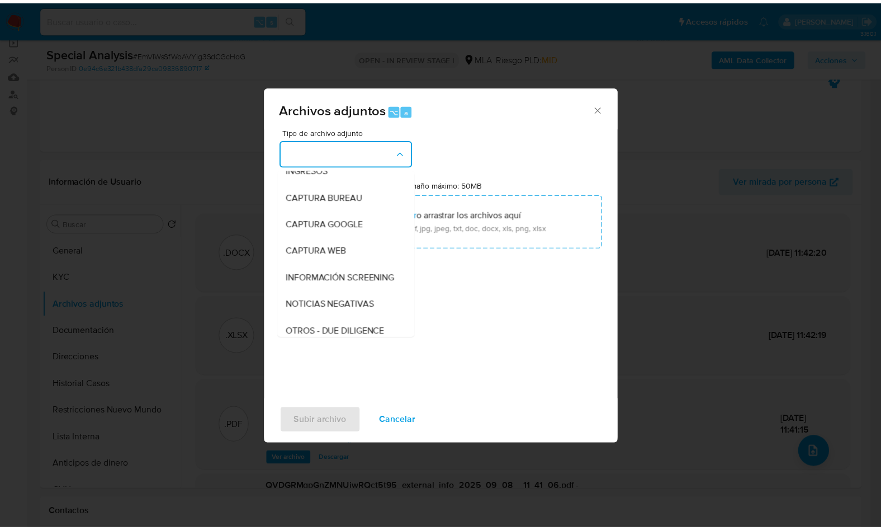
scroll to position [0, 0]
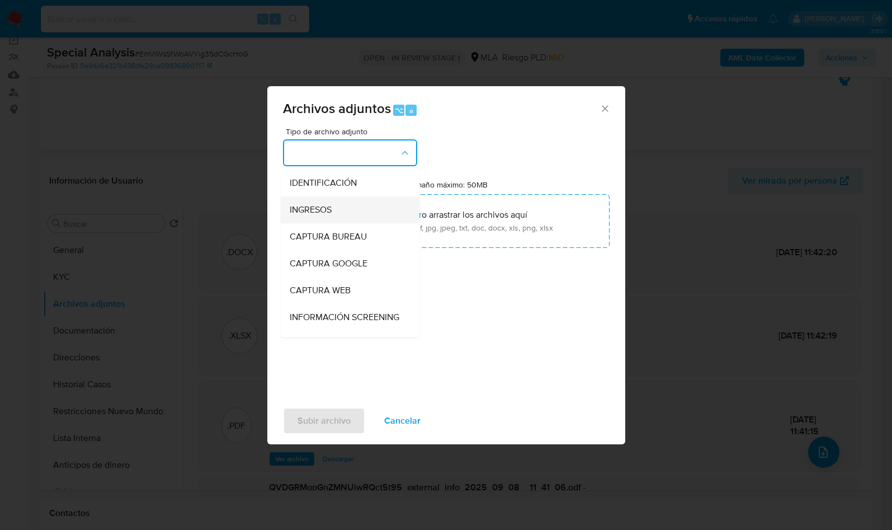
click at [327, 204] on span "INGRESOS" at bounding box center [311, 209] width 42 height 11
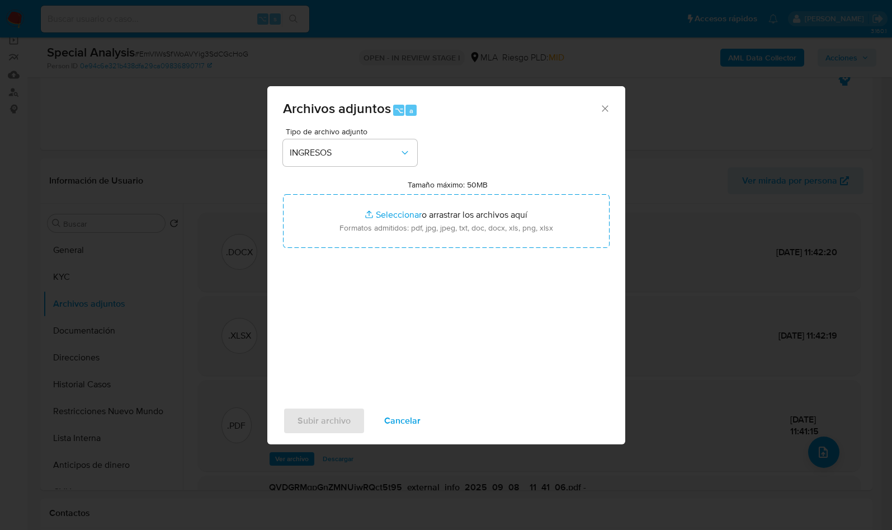
click at [433, 323] on div "Tipo de archivo adjunto INGRESOS Tamaño máximo: 50MB Seleccionar archivos Selec…" at bounding box center [446, 259] width 327 height 264
click at [297, 418] on span "Subir archivo" at bounding box center [323, 420] width 53 height 25
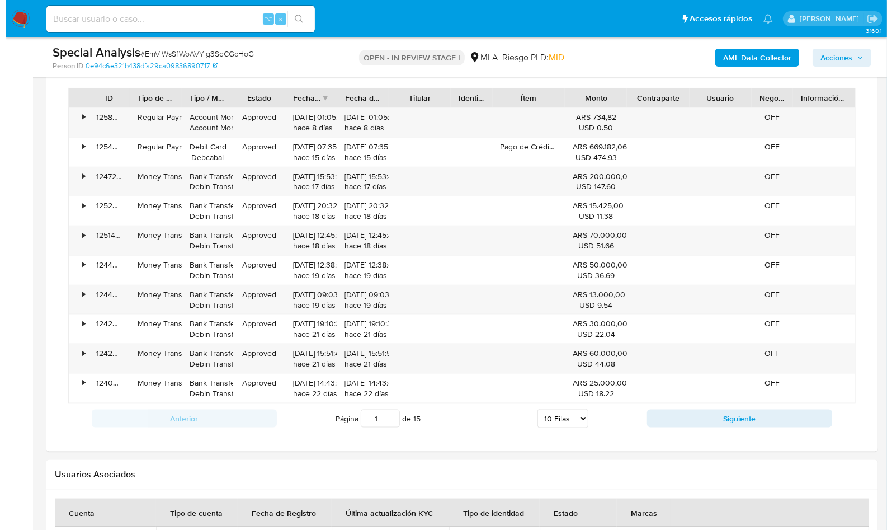
scroll to position [1538, 0]
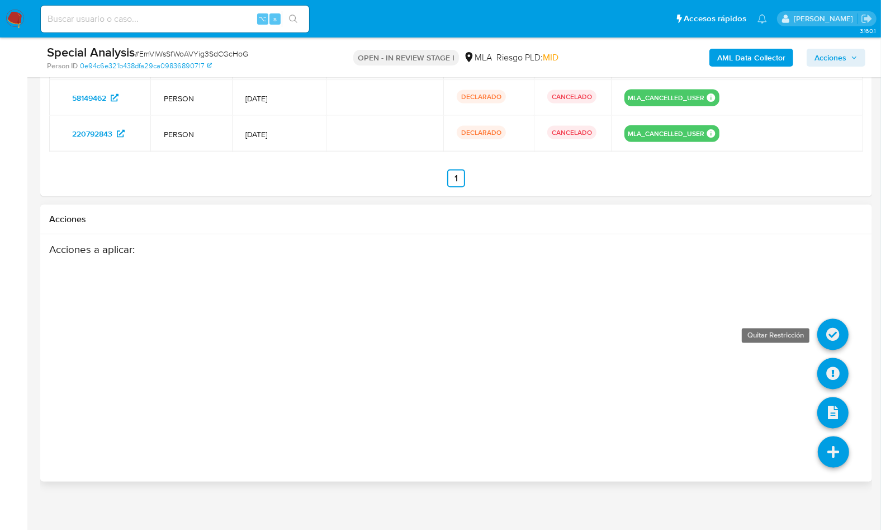
click at [829, 327] on icon at bounding box center [833, 334] width 31 height 31
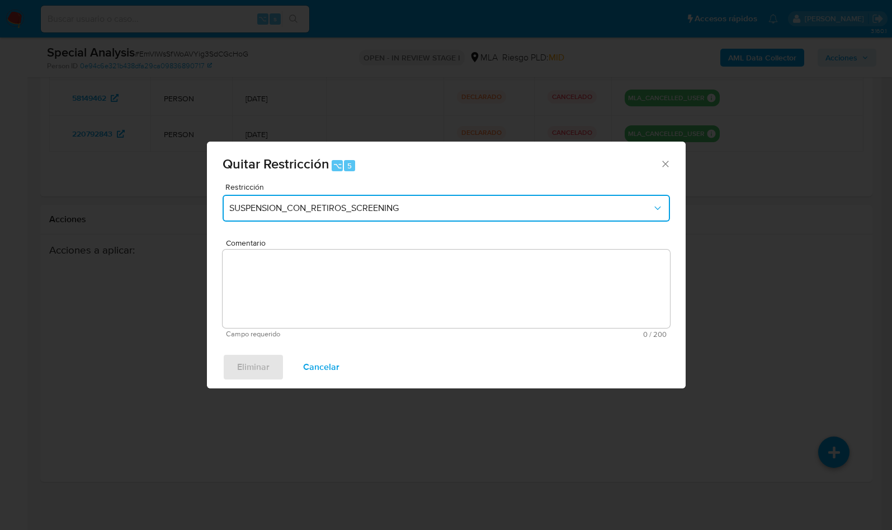
click at [297, 208] on span "SUSPENSION_CON_RETIROS_SCREENING" at bounding box center [440, 207] width 423 height 11
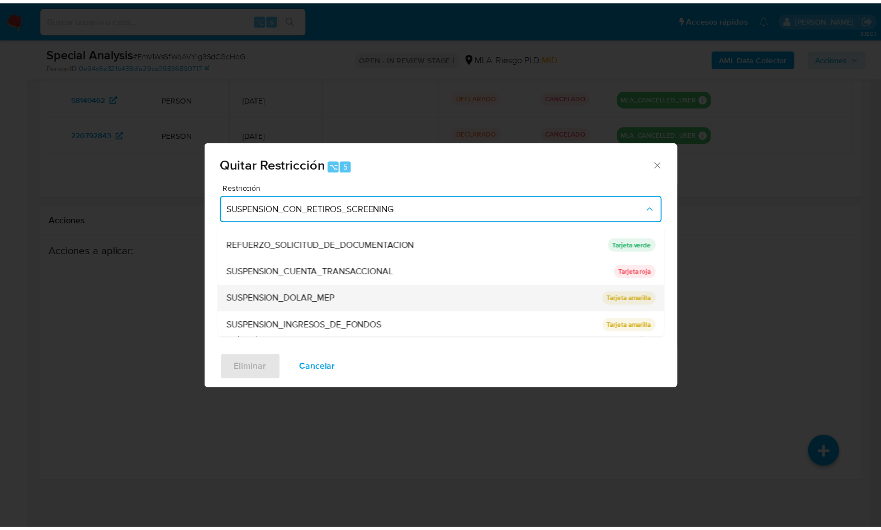
scroll to position [237, 0]
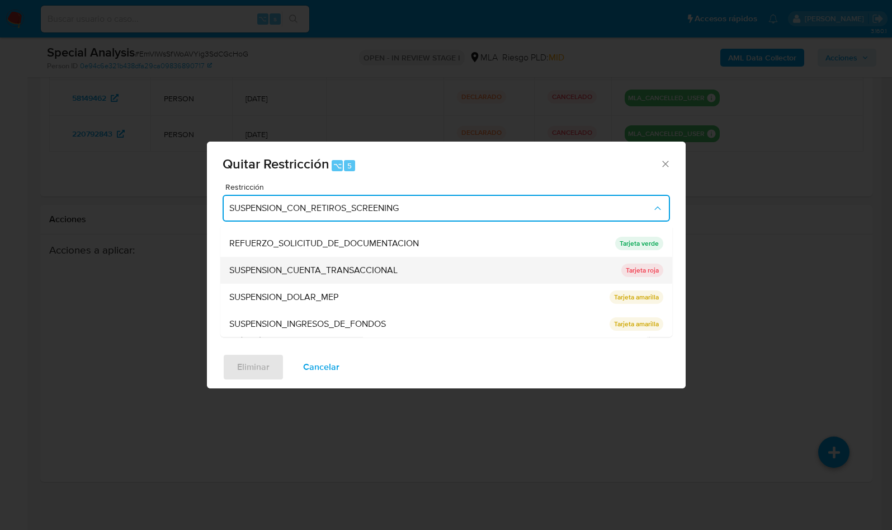
click at [344, 273] on span "SUSPENSION_CUENTA_TRANSACCIONAL" at bounding box center [313, 270] width 168 height 11
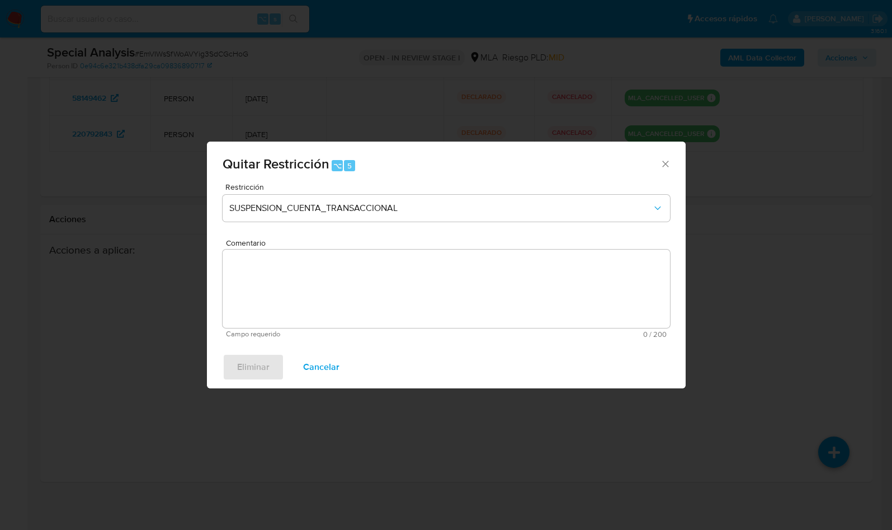
click at [327, 280] on div "Comentario Campo requerido 0 / 200 200 caracteres restantes" at bounding box center [446, 288] width 447 height 99
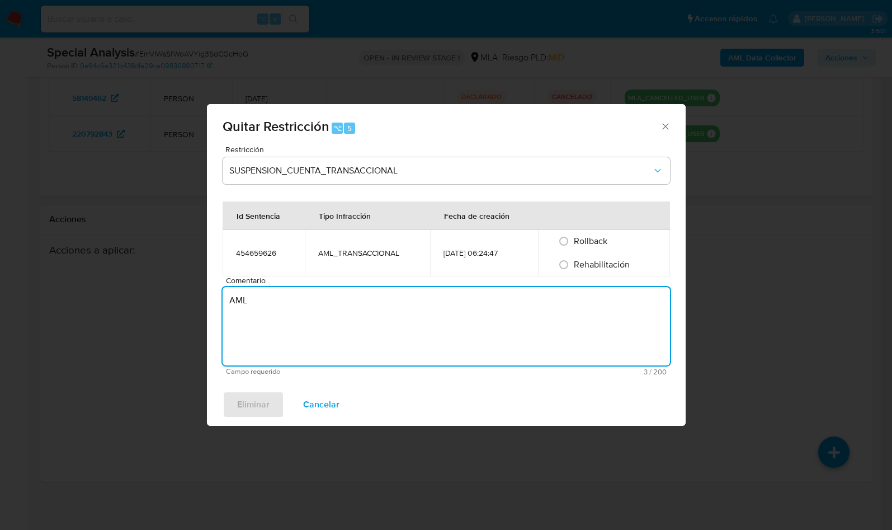
type textarea "AML"
click at [581, 268] on span "Rehabilitación" at bounding box center [602, 264] width 56 height 13
click at [573, 268] on input "Rehabilitación" at bounding box center [564, 265] width 18 height 18
radio input "true"
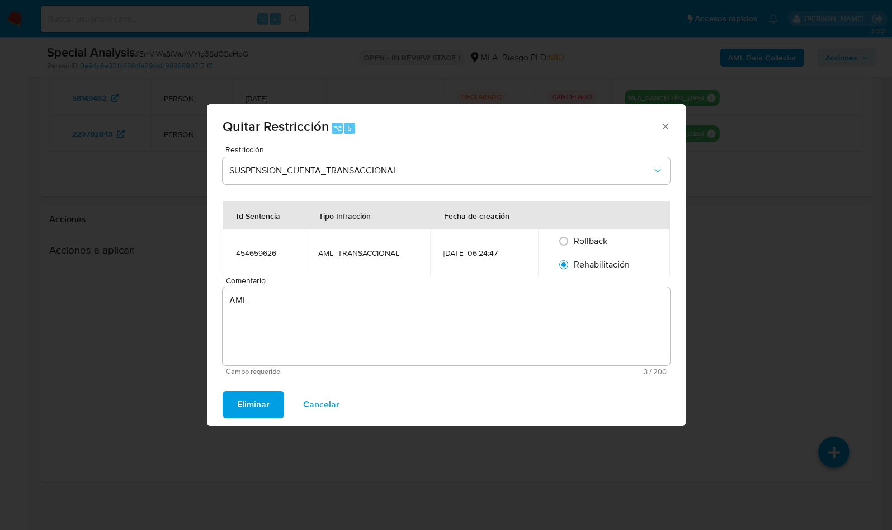
click at [250, 406] on span "Eliminar" at bounding box center [253, 404] width 32 height 25
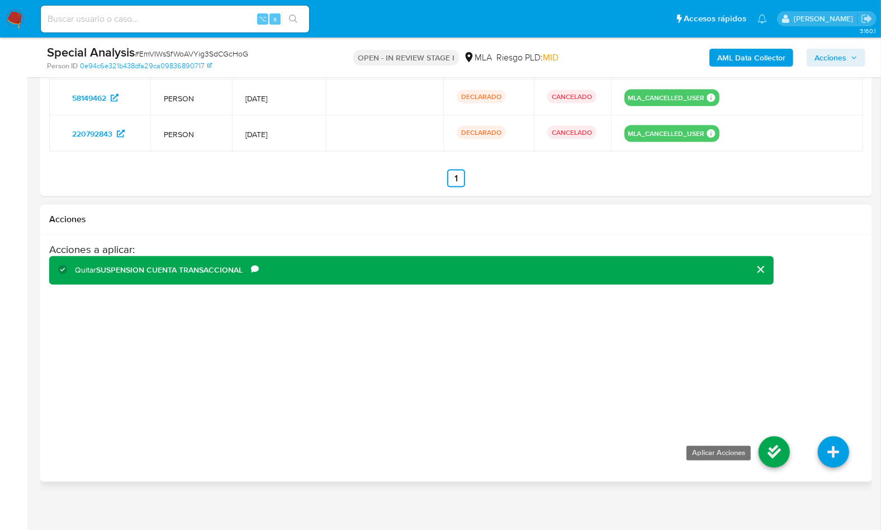
click at [770, 448] on icon at bounding box center [774, 451] width 31 height 31
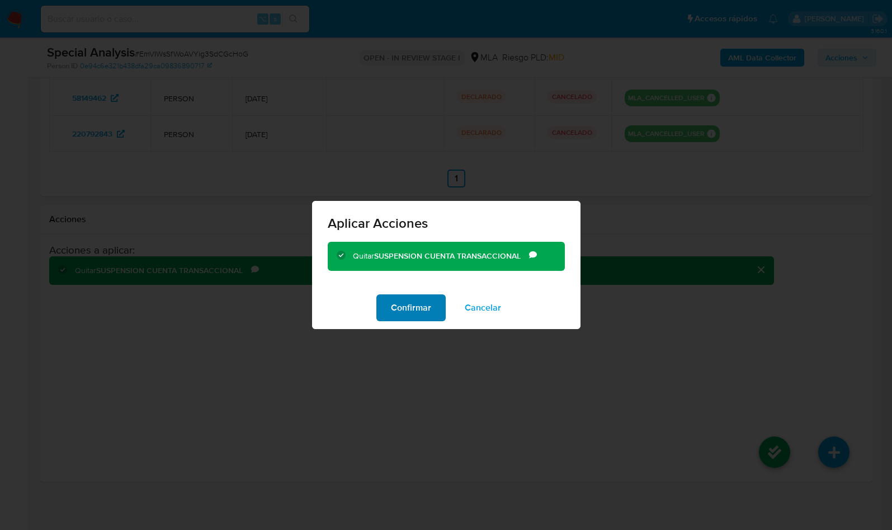
click at [412, 313] on span "Confirmar" at bounding box center [411, 307] width 40 height 25
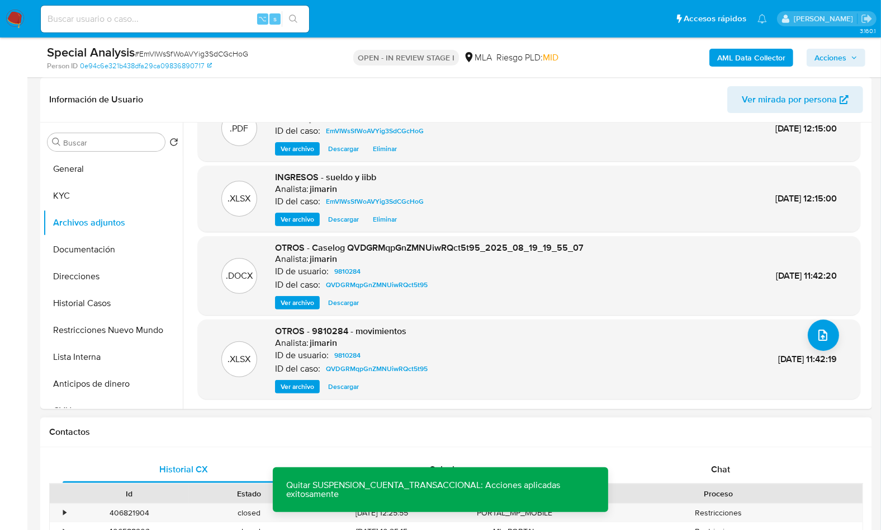
scroll to position [0, 0]
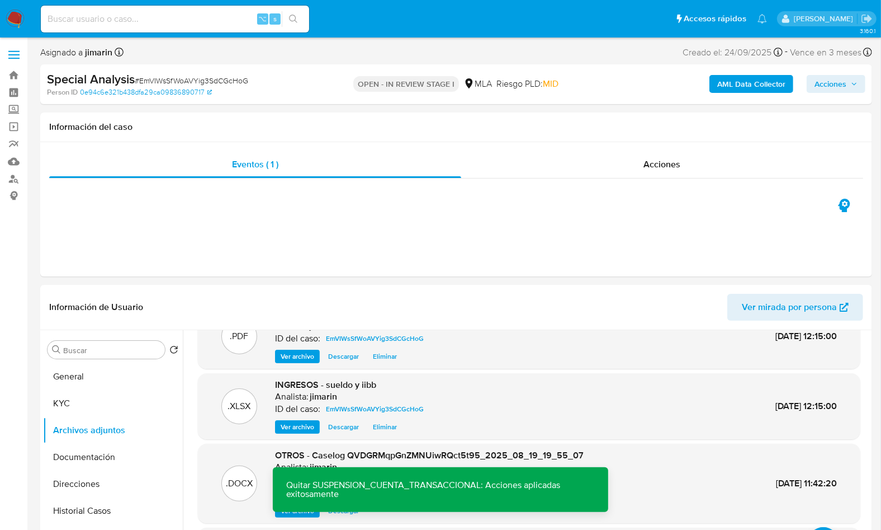
click at [824, 84] on span "Acciones" at bounding box center [831, 84] width 32 height 18
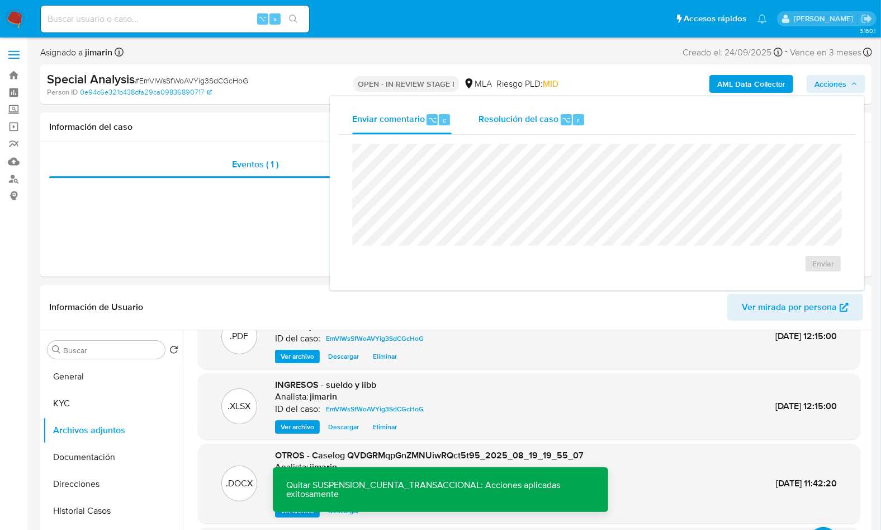
click at [541, 128] on div "Resolución del caso ⌥ r" at bounding box center [532, 119] width 107 height 29
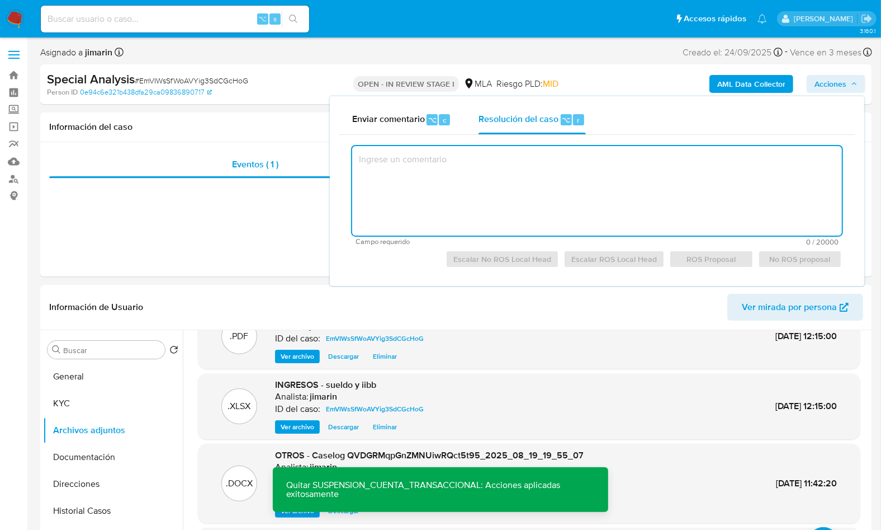
click at [542, 181] on textarea at bounding box center [597, 190] width 490 height 89
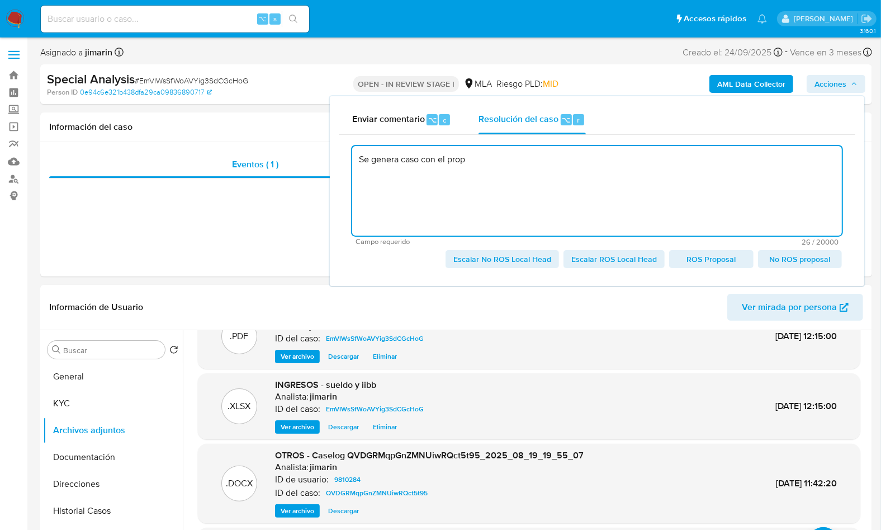
drag, startPoint x: 539, startPoint y: 162, endPoint x: 360, endPoint y: 164, distance: 179.0
click at [360, 164] on textarea "Se genera caso con el prop" at bounding box center [597, 190] width 490 height 89
paste textarea "El cliente XXX - CUIT XXX se encuentra registrado como Monotributista categoría…"
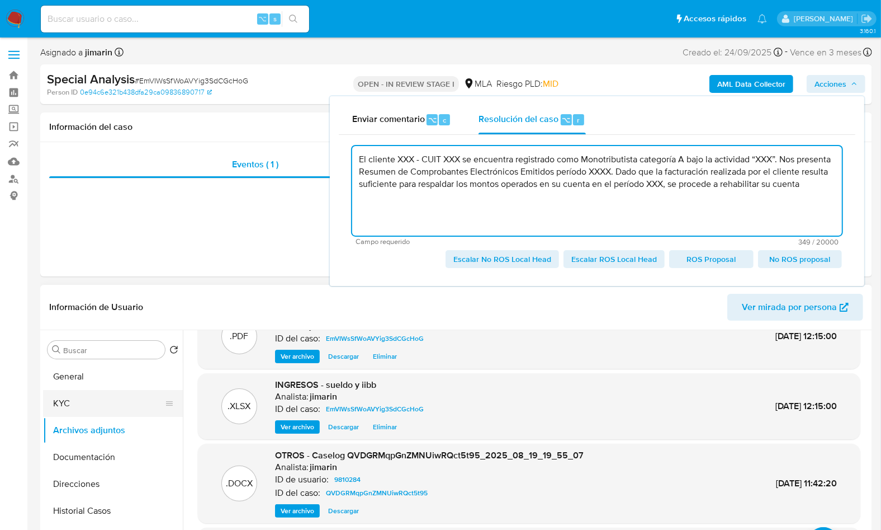
type textarea "El cliente XXX - CUIT XXX se encuentra registrado como Monotributista categoría…"
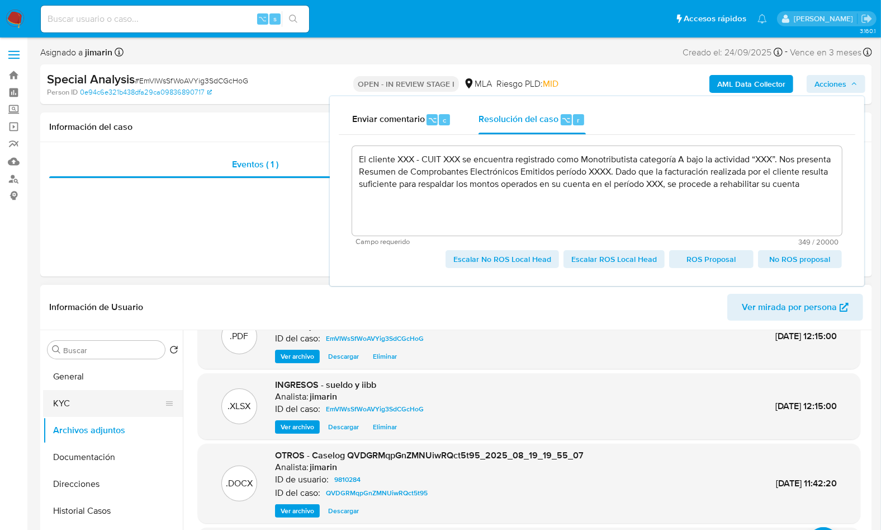
click at [61, 404] on button "KYC" at bounding box center [108, 403] width 131 height 27
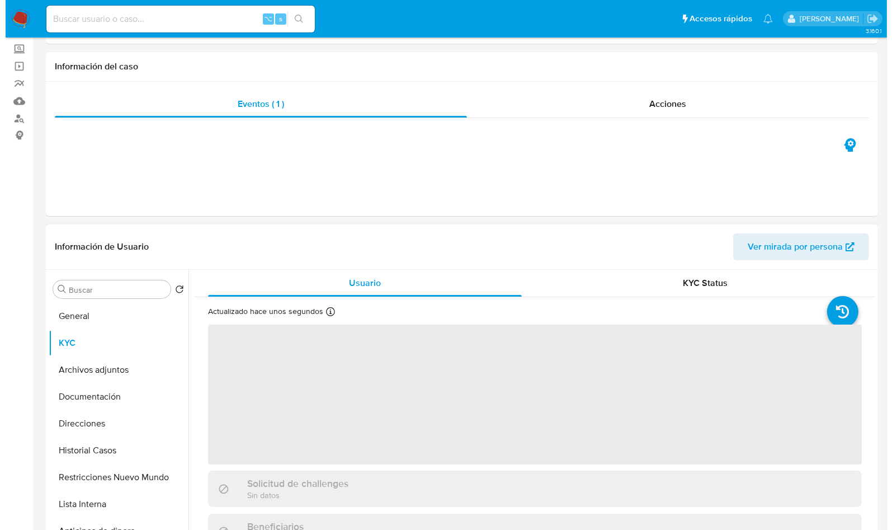
scroll to position [80, 0]
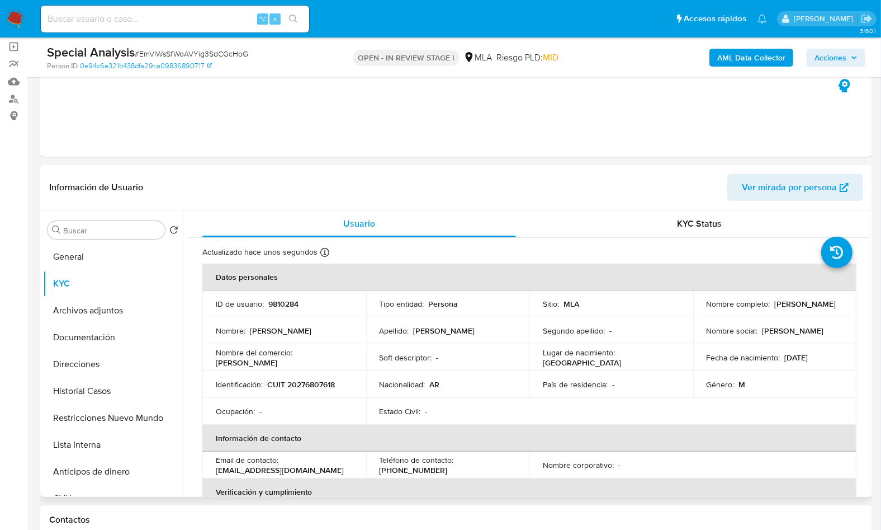
click at [775, 309] on p "[PERSON_NAME]" at bounding box center [806, 304] width 62 height 10
drag, startPoint x: 704, startPoint y: 311, endPoint x: 778, endPoint y: 313, distance: 73.8
click at [778, 309] on div "Nombre completo : Juan Pedro Bonfiglio" at bounding box center [775, 304] width 137 height 10
copy p "[PERSON_NAME]"
click at [825, 60] on span "Acciones" at bounding box center [831, 58] width 32 height 18
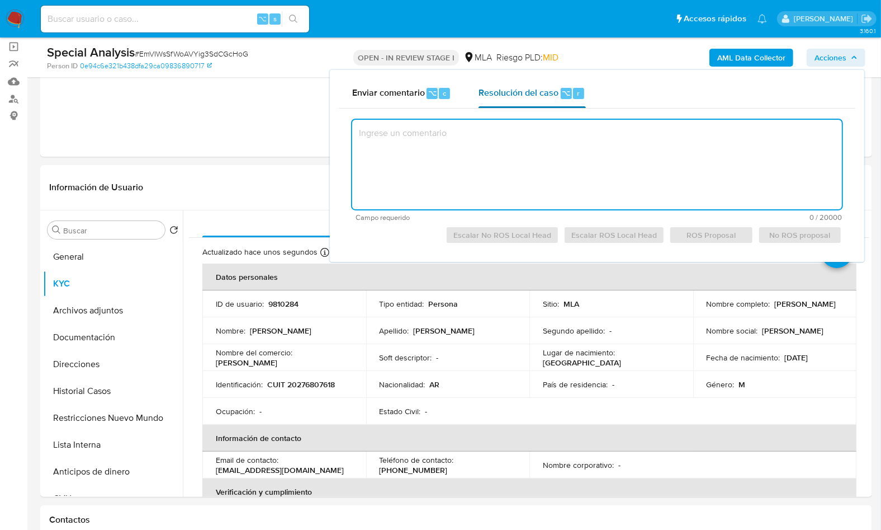
click at [513, 105] on div "Resolución del caso ⌥ r" at bounding box center [532, 93] width 107 height 29
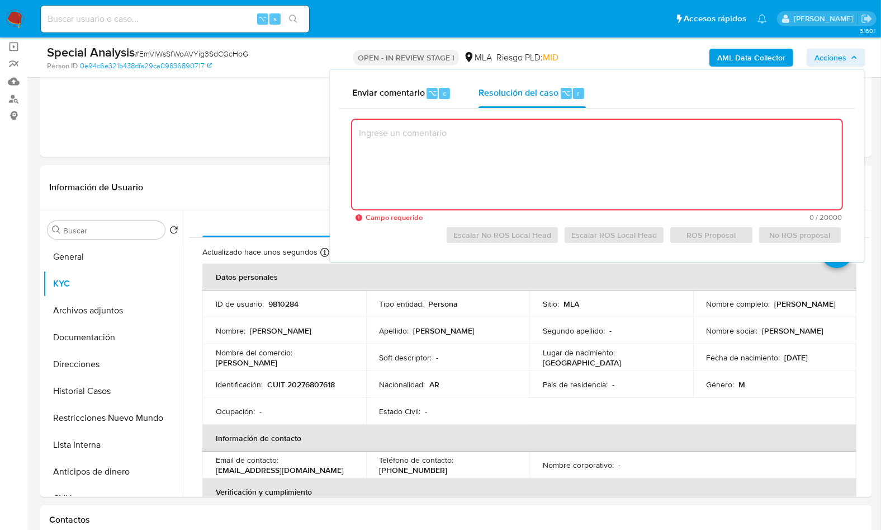
click at [445, 152] on textarea at bounding box center [597, 164] width 490 height 89
click at [411, 106] on div "Enviar comentario ⌥ c" at bounding box center [402, 93] width 100 height 29
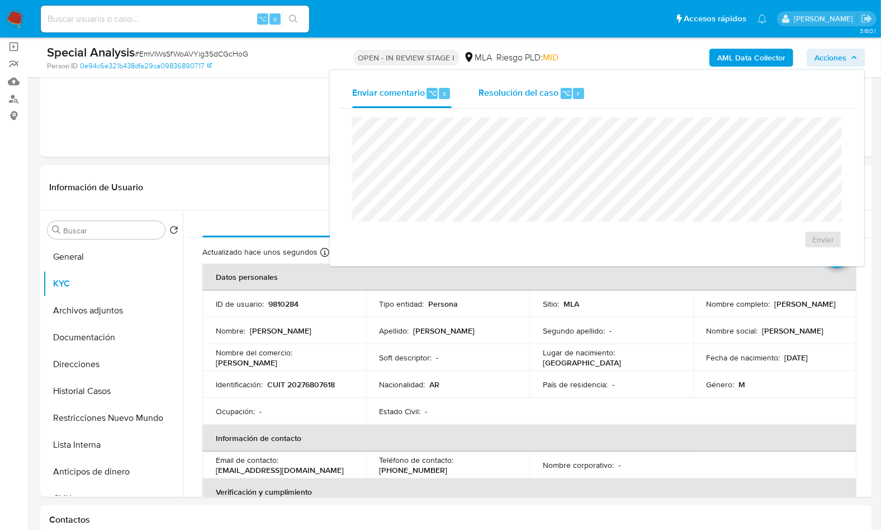
click at [506, 102] on div "Resolución del caso ⌥ r" at bounding box center [532, 93] width 107 height 29
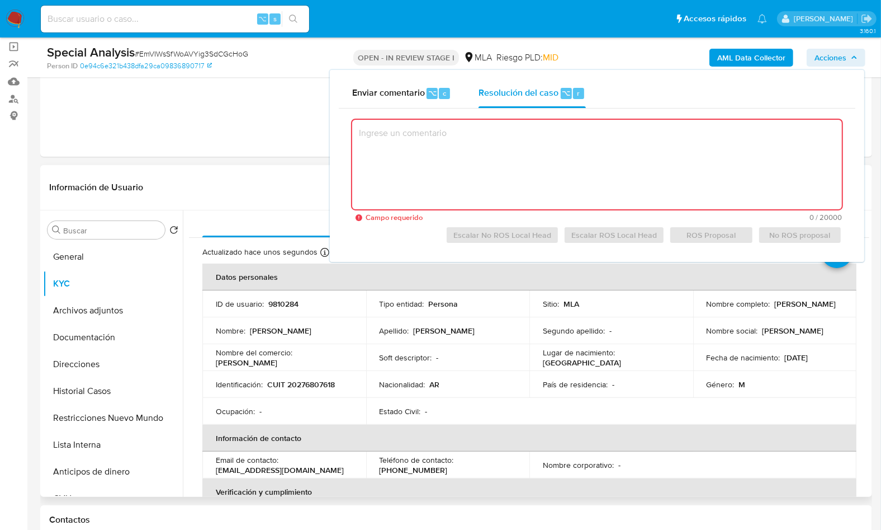
click at [775, 303] on p "[PERSON_NAME]" at bounding box center [806, 304] width 62 height 10
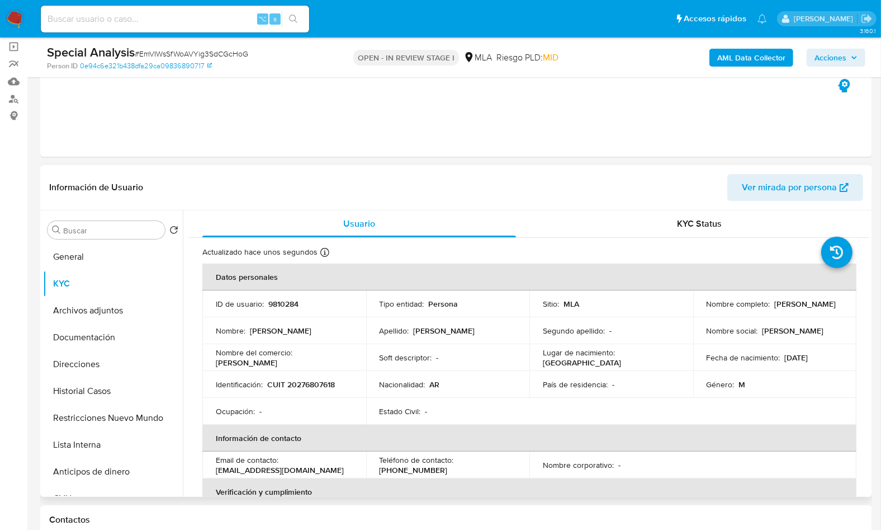
drag, startPoint x: 705, startPoint y: 309, endPoint x: 774, endPoint y: 310, distance: 69.4
click at [775, 309] on p "[PERSON_NAME]" at bounding box center [806, 304] width 62 height 10
copy p "[PERSON_NAME]"
click at [318, 389] on p "CUIT 20276807618" at bounding box center [301, 384] width 68 height 10
click at [317, 389] on p "CUIT 20276807618" at bounding box center [301, 384] width 68 height 10
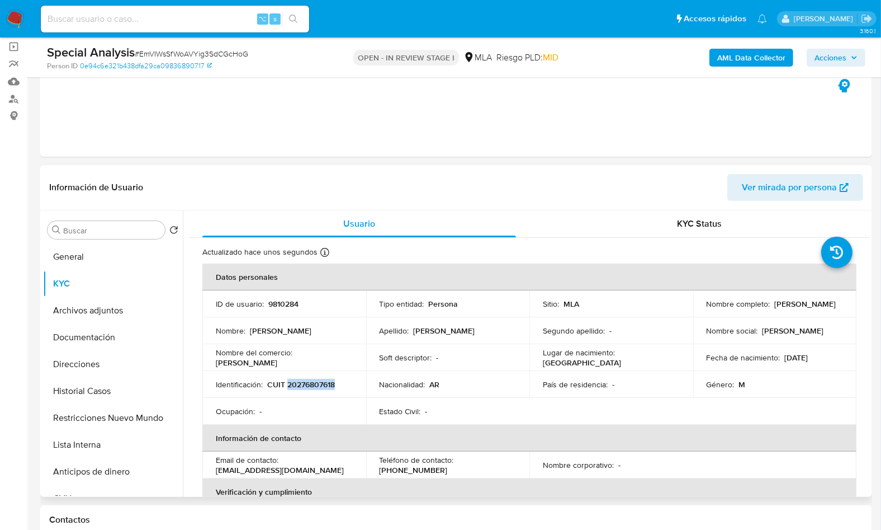
copy p "20276807618"
click at [834, 49] on span "Acciones" at bounding box center [831, 58] width 32 height 18
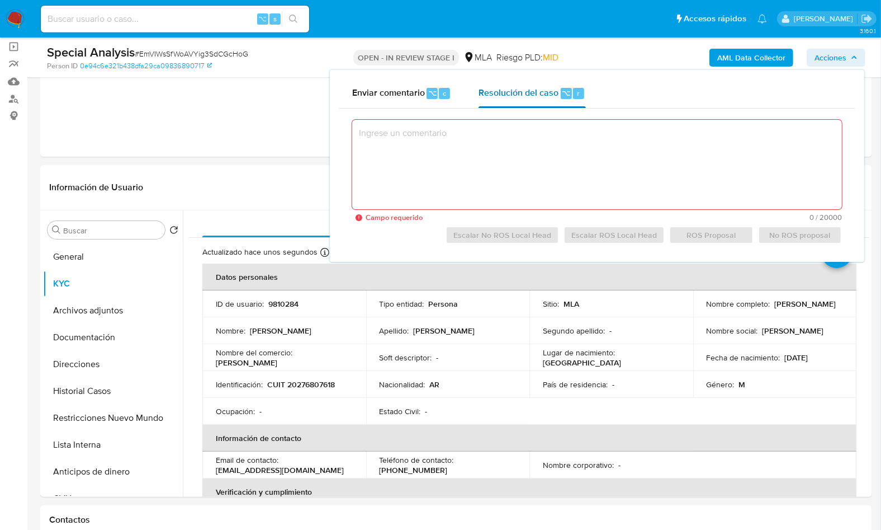
click at [543, 100] on div "Resolución del caso ⌥ r" at bounding box center [532, 93] width 107 height 29
click at [567, 172] on textarea at bounding box center [597, 164] width 490 height 89
paste textarea "El cliente Juan Pedro Bonfiglio - CUIT 20276807618 se encuentra registrado como…"
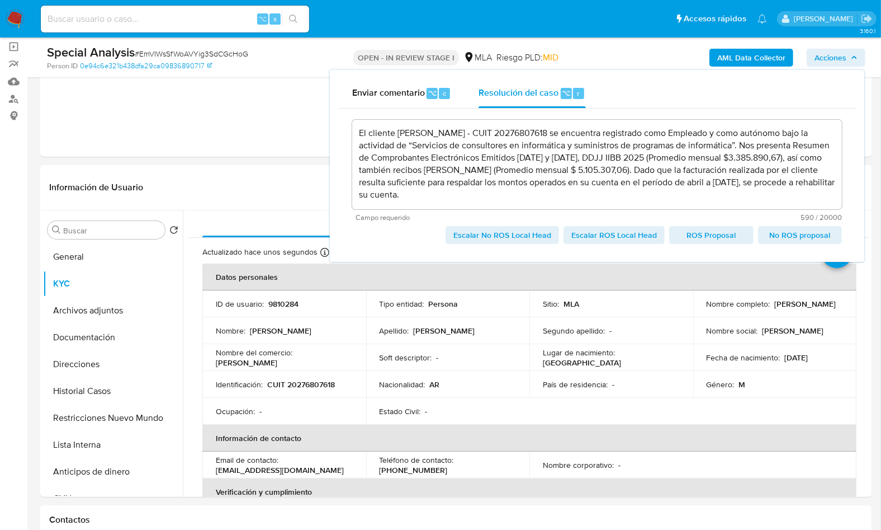
click at [488, 238] on span "Escalar No ROS Local Head" at bounding box center [503, 235] width 98 height 16
type textarea "El cliente Juan Pedro Bonfiglio - CUIT 20276807618 se encuentra registrado como…"
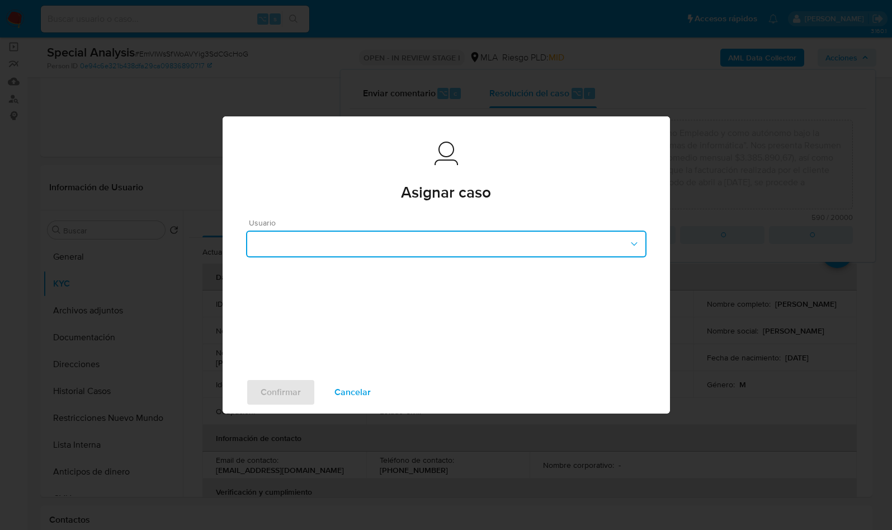
click at [373, 248] on button "button" at bounding box center [446, 243] width 400 height 27
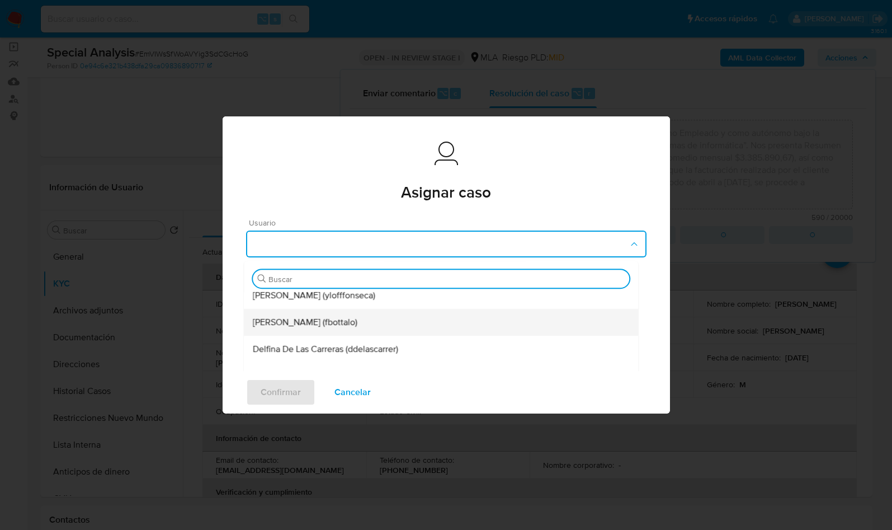
scroll to position [11, 0]
type input "le"
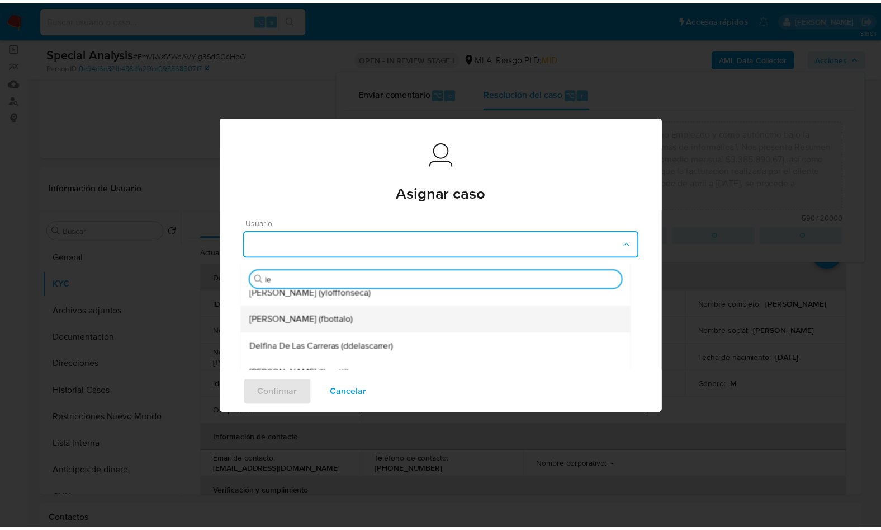
scroll to position [0, 0]
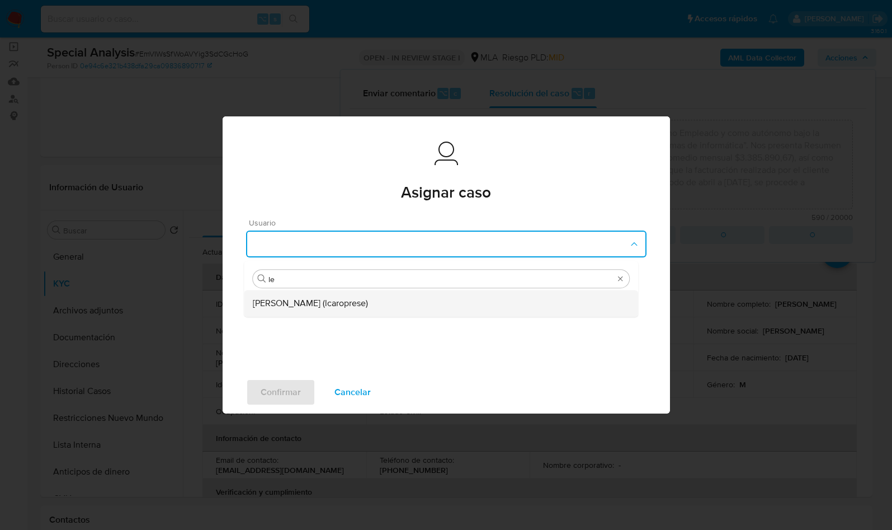
click at [368, 302] on span "Leandro Ezequiel Caroprese (lcaroprese)" at bounding box center [310, 302] width 115 height 11
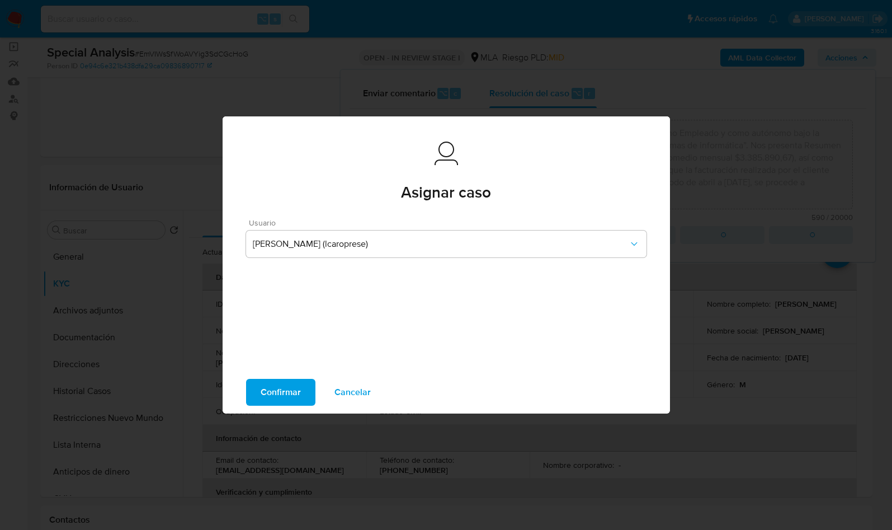
click at [284, 383] on span "Confirmar" at bounding box center [281, 392] width 40 height 25
type textarea "El cliente Juan Pedro Bonfiglio - CUIT 20276807618 se encuentra registrado como…"
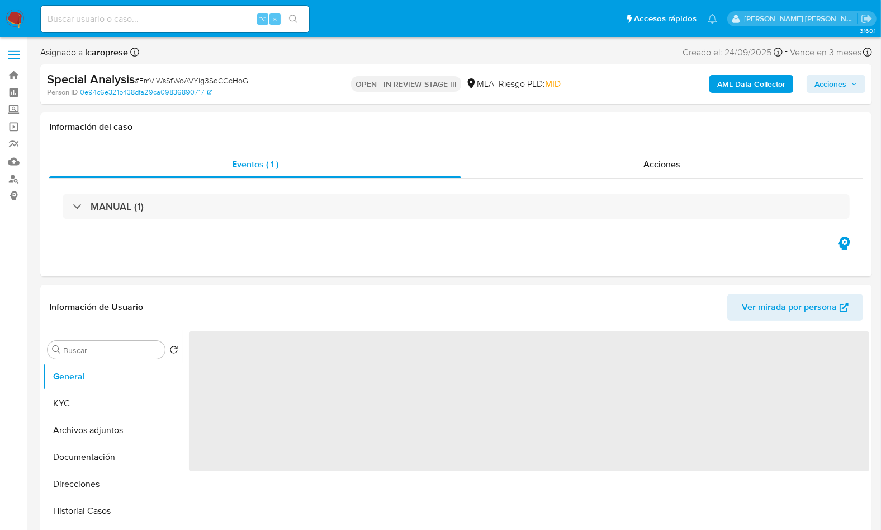
select select "10"
click at [621, 341] on span "‌" at bounding box center [529, 401] width 681 height 140
select select "10"
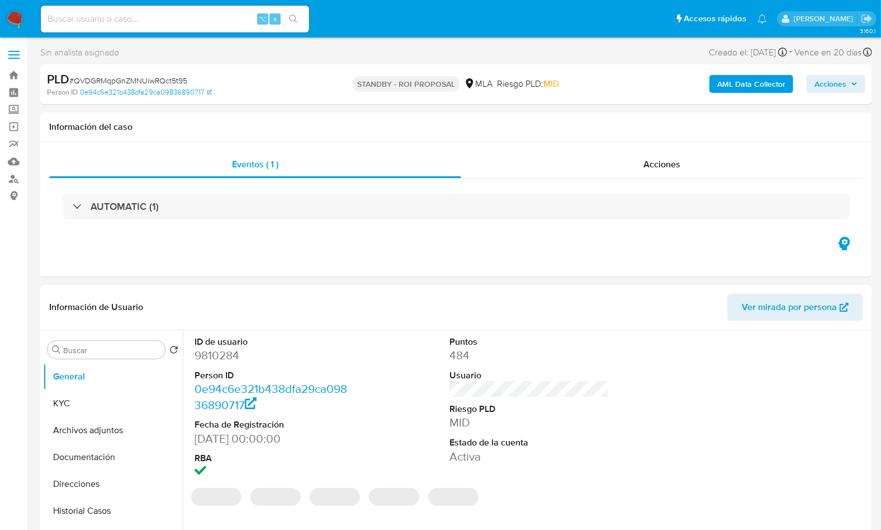
click at [617, 307] on header "Información de Usuario Ver mirada por persona" at bounding box center [456, 307] width 814 height 27
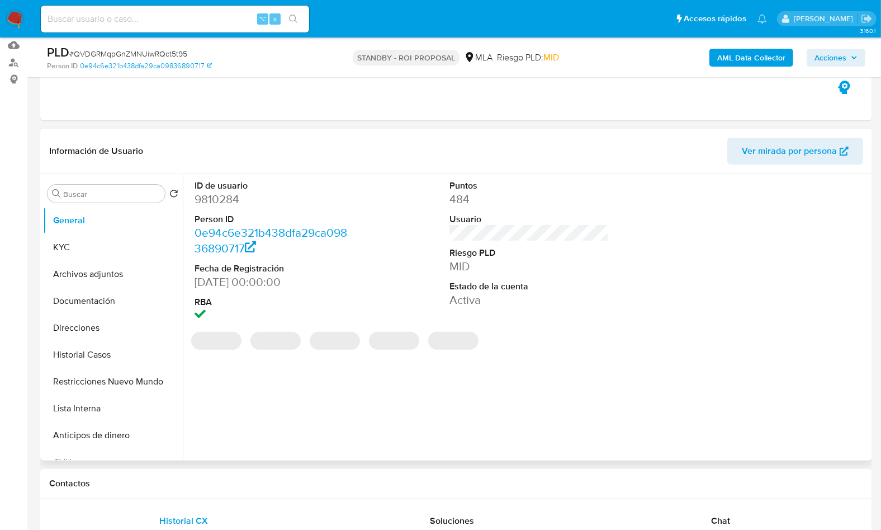
scroll to position [178, 0]
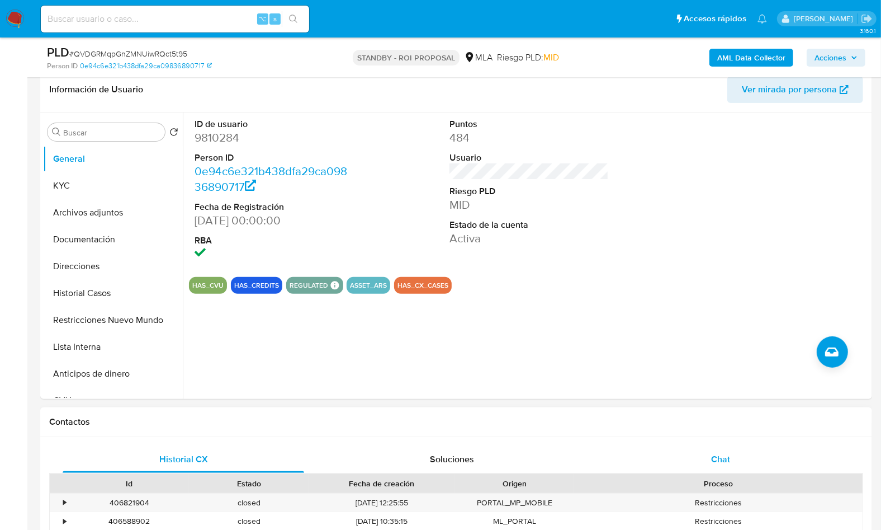
click at [735, 455] on div "Chat" at bounding box center [721, 459] width 242 height 27
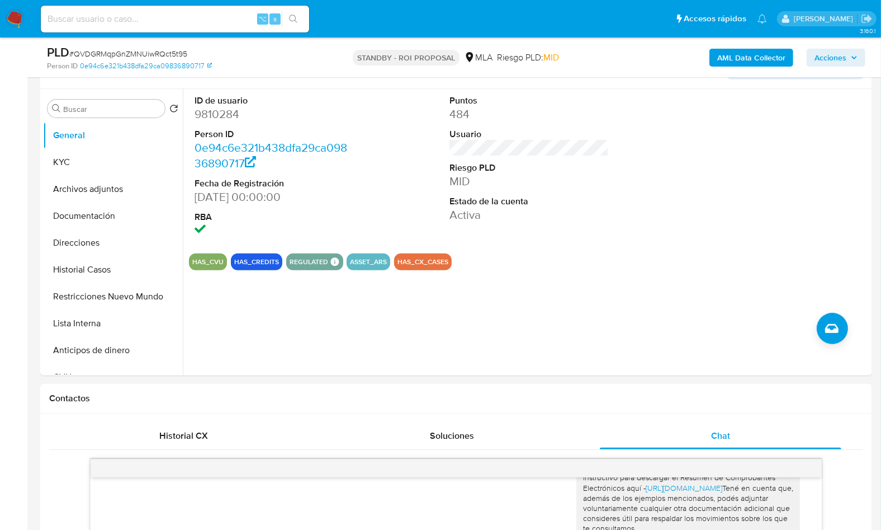
scroll to position [199, 0]
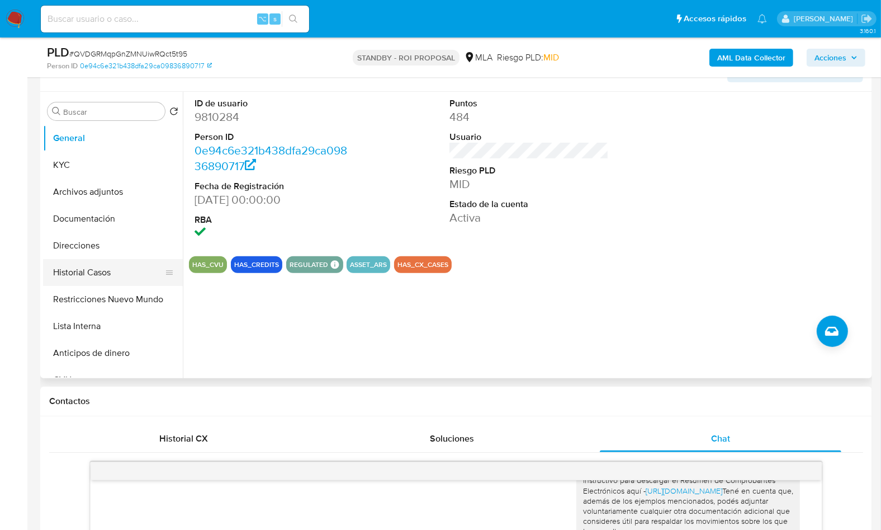
click at [125, 271] on button "Historial Casos" at bounding box center [108, 272] width 131 height 27
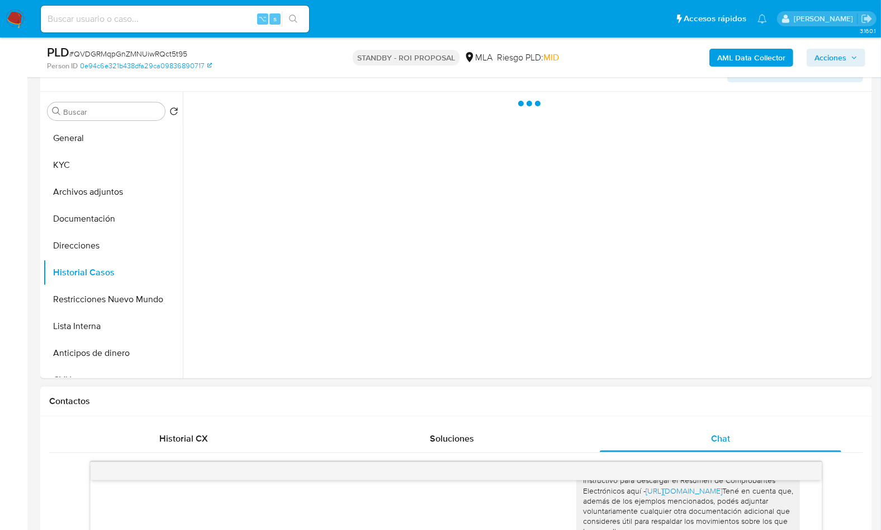
click at [320, 409] on div "Contactos" at bounding box center [456, 401] width 832 height 30
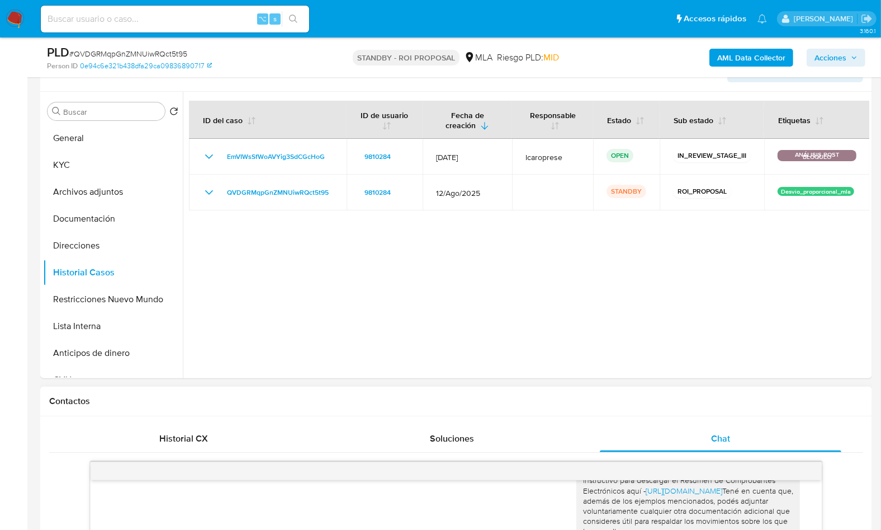
click at [723, 401] on h1 "Contactos" at bounding box center [456, 400] width 814 height 11
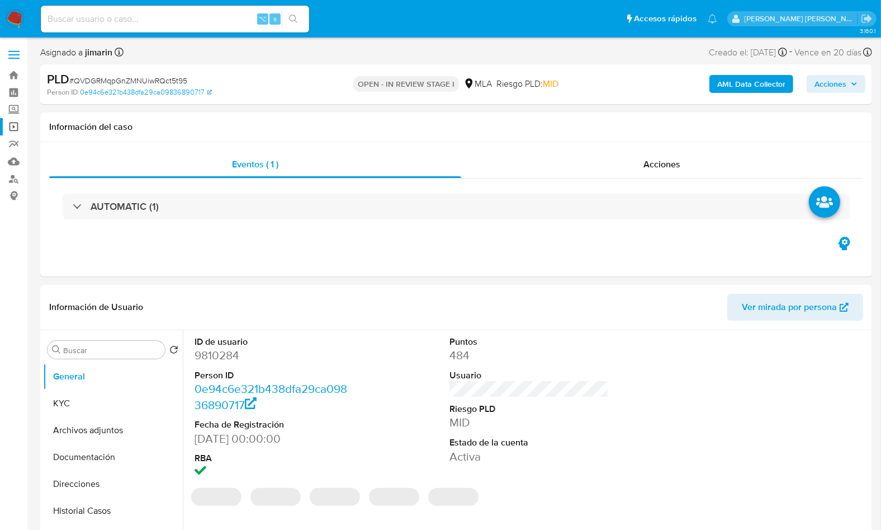
select select "10"
